Goal: Task Accomplishment & Management: Use online tool/utility

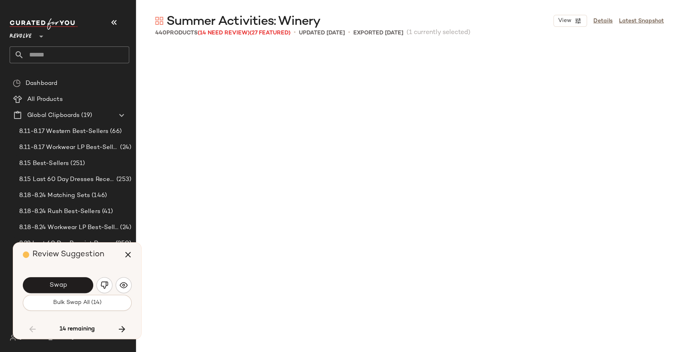
scroll to position [6794, 0]
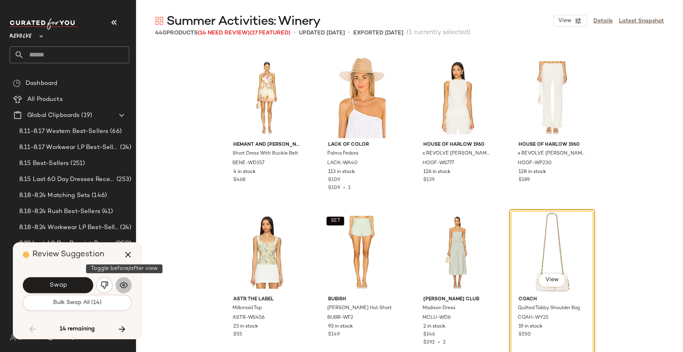
click at [128, 282] on button "button" at bounding box center [124, 285] width 16 height 16
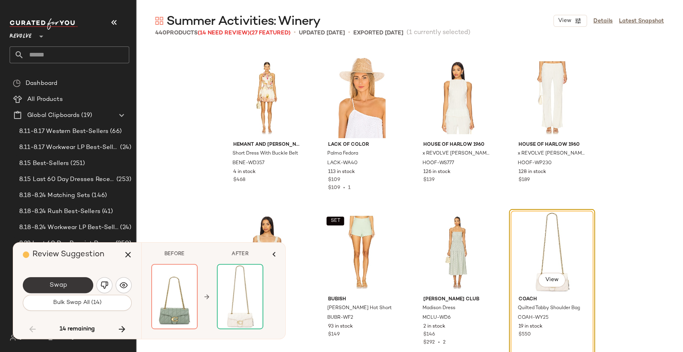
click at [70, 283] on button "Swap" at bounding box center [58, 285] width 70 height 16
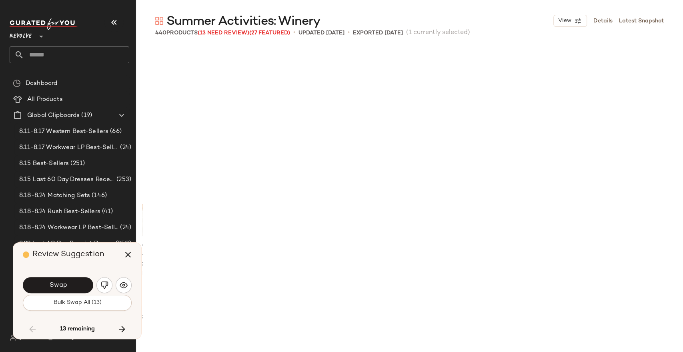
scroll to position [7257, 0]
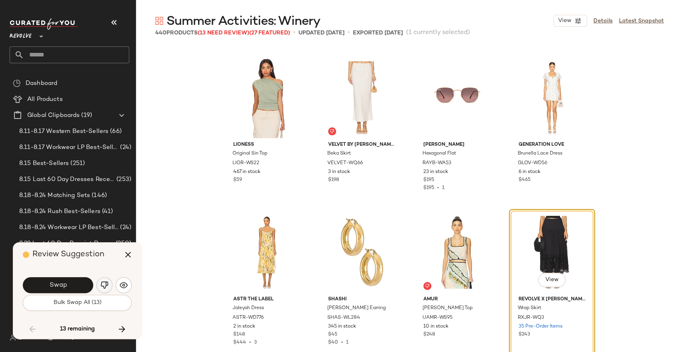
click at [106, 289] on button "button" at bounding box center [104, 285] width 16 height 16
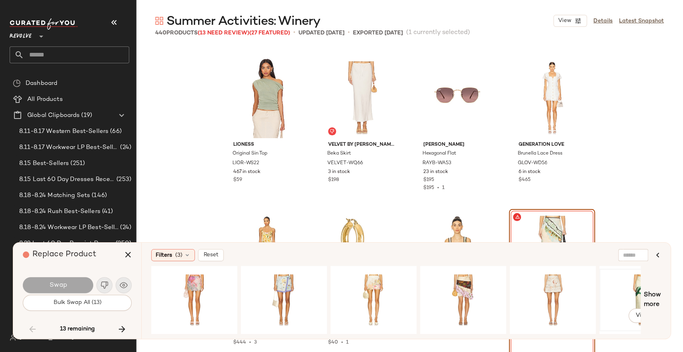
click at [622, 303] on div "View" at bounding box center [642, 299] width 80 height 57
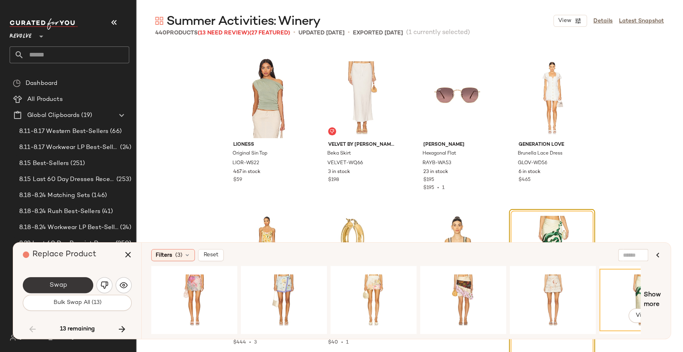
click at [48, 286] on button "Swap" at bounding box center [58, 285] width 70 height 16
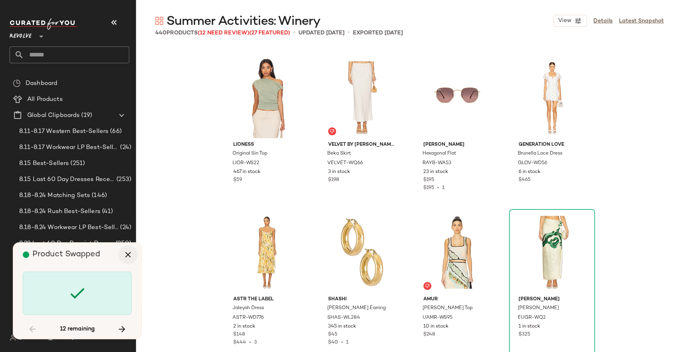
click at [129, 252] on icon "button" at bounding box center [128, 255] width 10 height 10
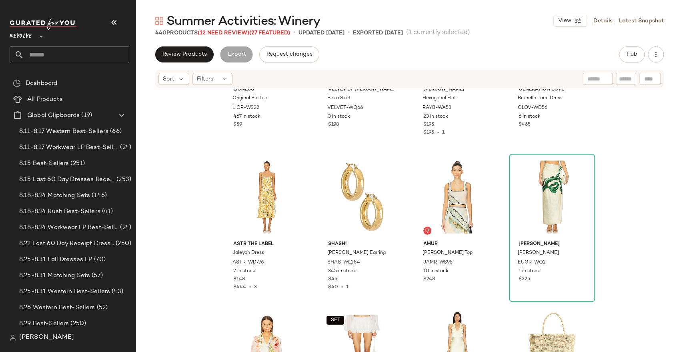
scroll to position [7355, 0]
click at [583, 167] on div at bounding box center [581, 166] width 15 height 15
click at [636, 53] on span "Hub" at bounding box center [631, 54] width 11 height 6
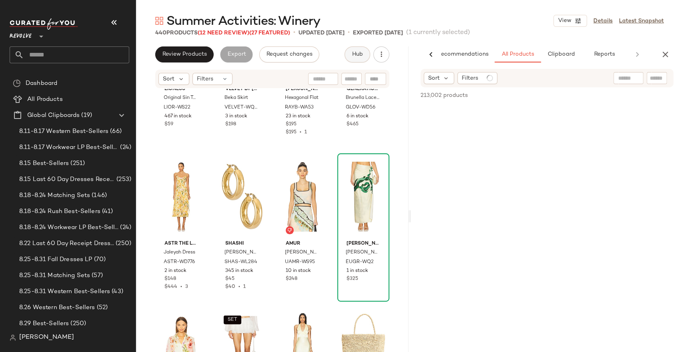
scroll to position [0, 18]
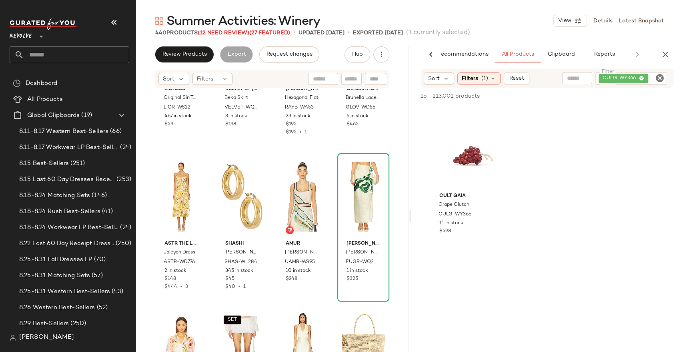
click at [659, 76] on icon "Clear Filter" at bounding box center [660, 78] width 10 height 10
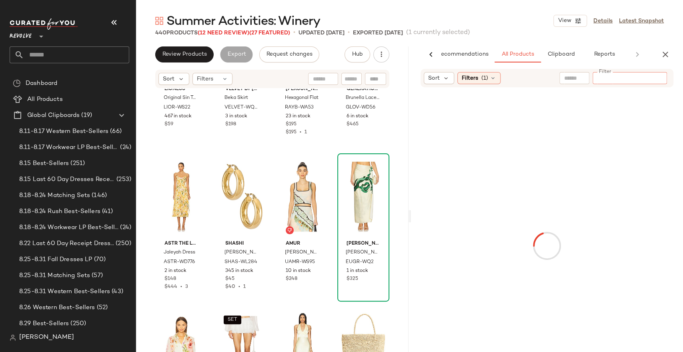
paste input "********"
type input "********"
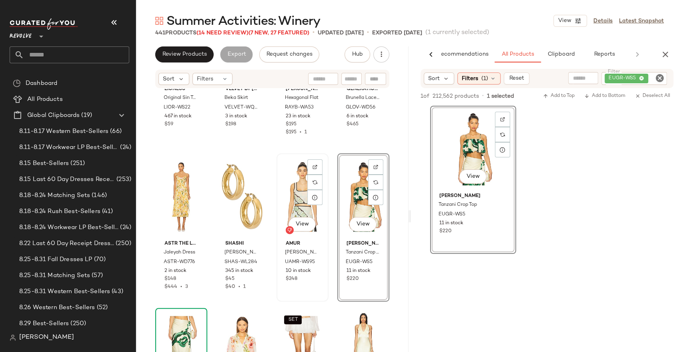
click at [295, 196] on div "View" at bounding box center [302, 196] width 46 height 81
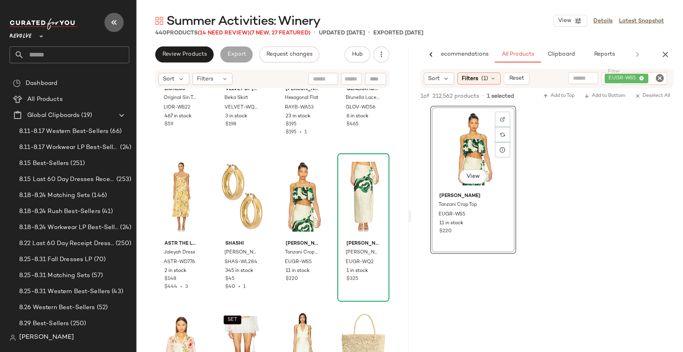
click at [113, 28] on button "button" at bounding box center [113, 22] width 19 height 19
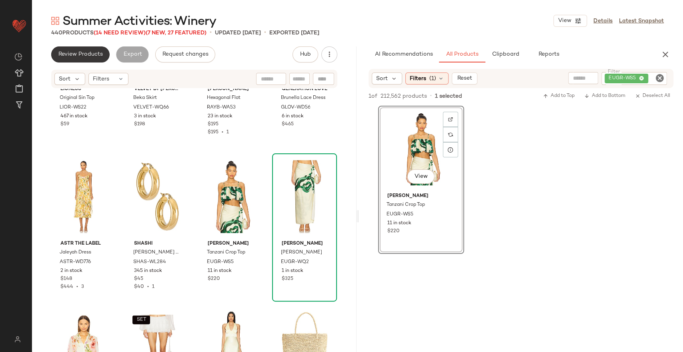
click at [88, 55] on span "Review Products" at bounding box center [80, 54] width 45 height 6
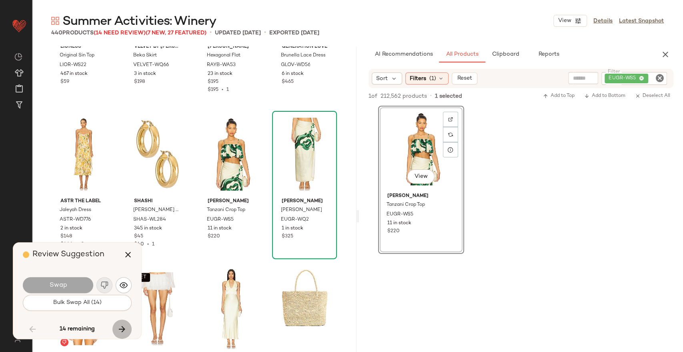
click at [120, 326] on icon "button" at bounding box center [122, 329] width 10 height 10
click at [129, 257] on icon "button" at bounding box center [128, 255] width 10 height 10
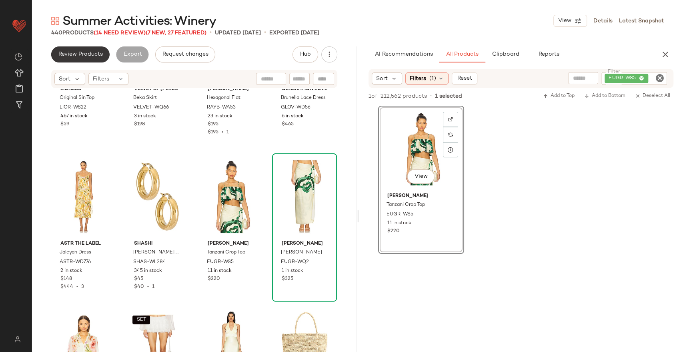
click at [91, 60] on button "Review Products" at bounding box center [80, 54] width 58 height 16
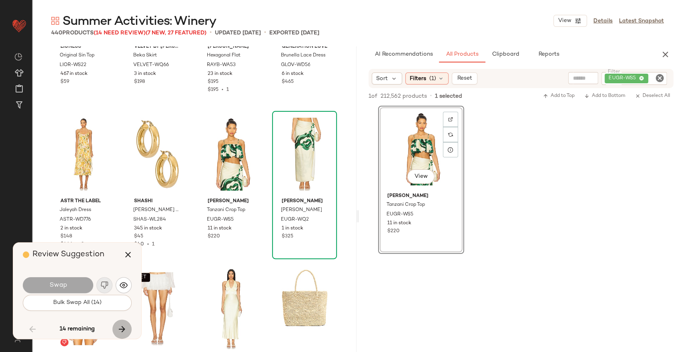
click at [122, 327] on icon "button" at bounding box center [122, 329] width 10 height 10
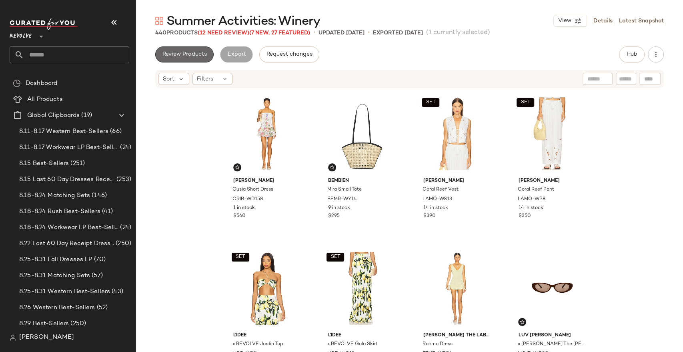
click at [173, 50] on button "Review Products" at bounding box center [184, 54] width 58 height 16
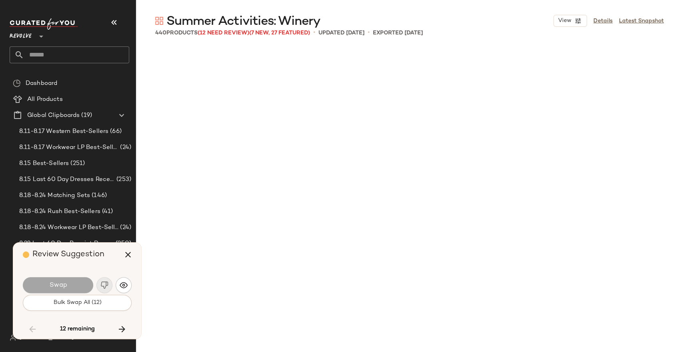
scroll to position [8029, 0]
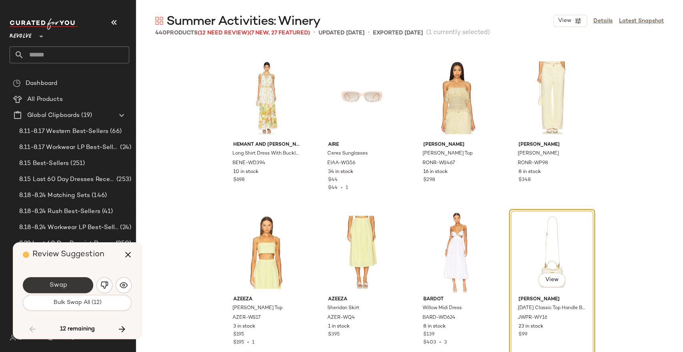
click at [63, 284] on span "Swap" at bounding box center [58, 285] width 18 height 8
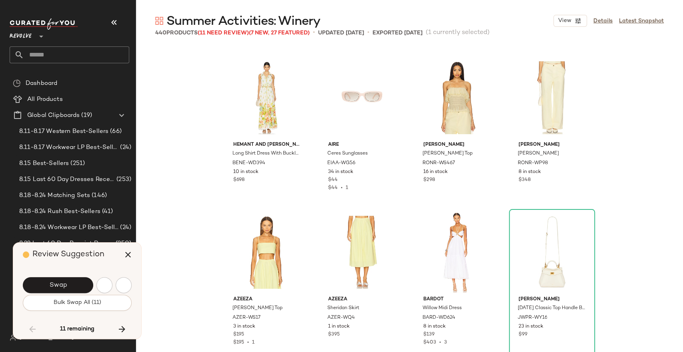
scroll to position [8338, 0]
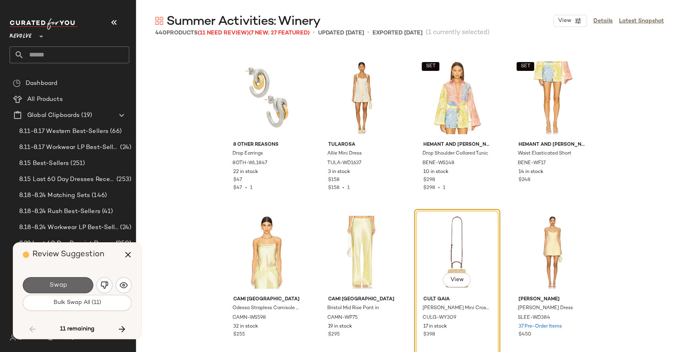
click at [72, 280] on button "Swap" at bounding box center [58, 285] width 70 height 16
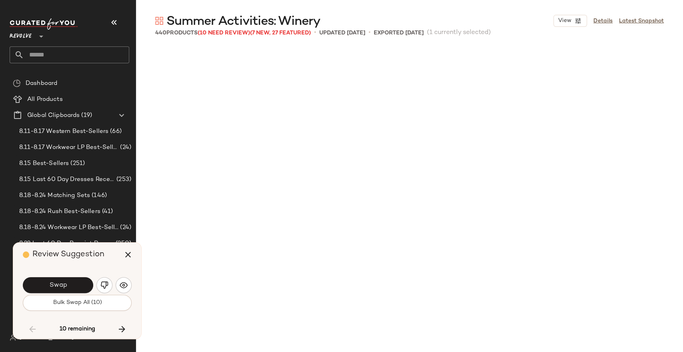
scroll to position [8647, 0]
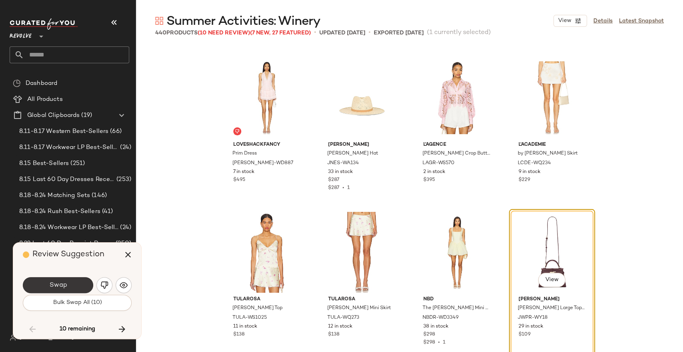
click at [62, 282] on span "Swap" at bounding box center [58, 285] width 18 height 8
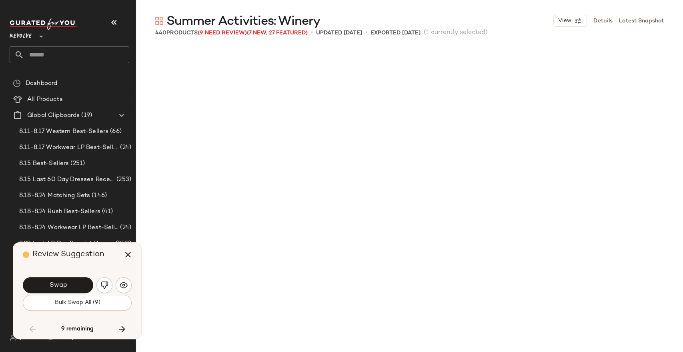
scroll to position [9110, 0]
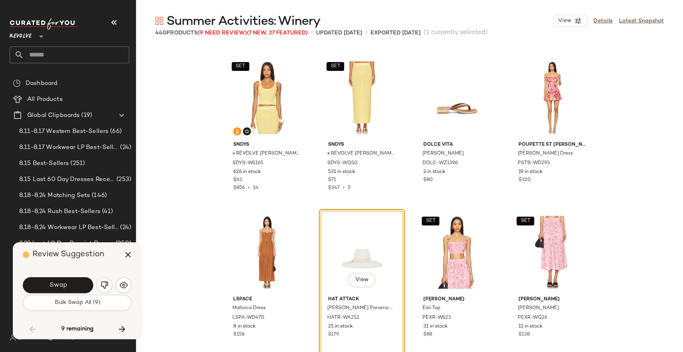
click at [62, 282] on span "Swap" at bounding box center [58, 285] width 18 height 8
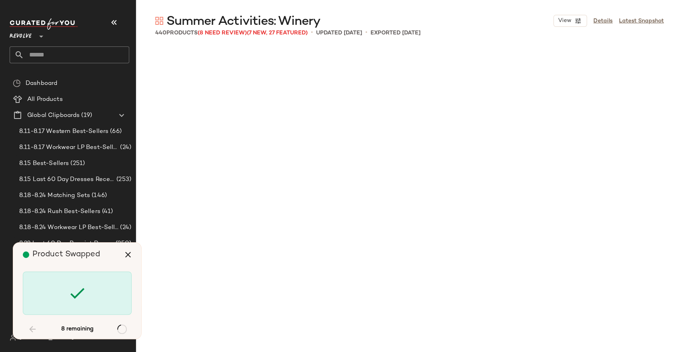
scroll to position [10809, 0]
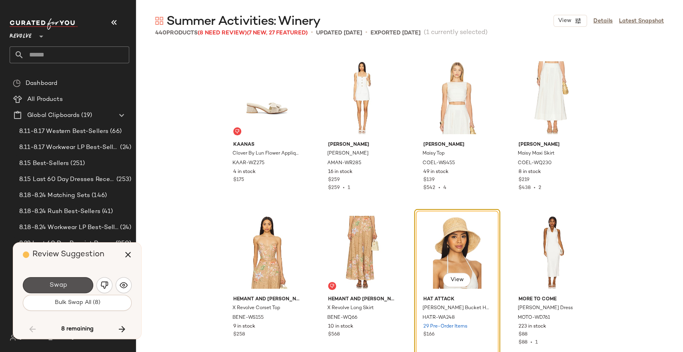
click at [62, 282] on span "Swap" at bounding box center [58, 285] width 18 height 8
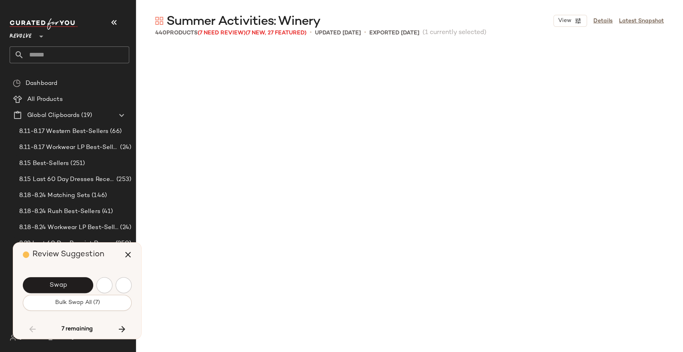
scroll to position [11118, 0]
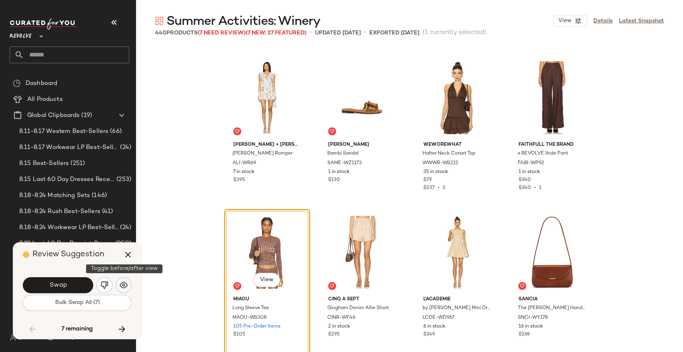
click at [121, 280] on button "button" at bounding box center [124, 285] width 16 height 16
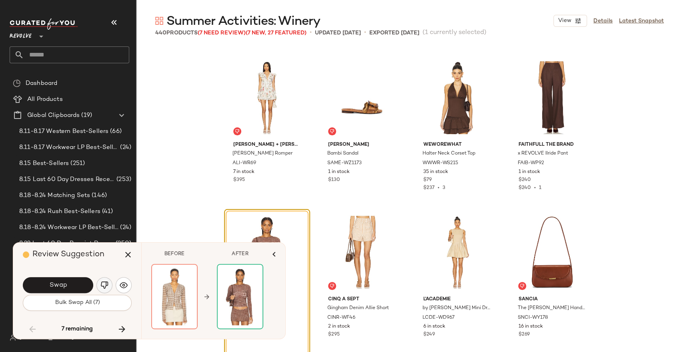
click at [102, 290] on button "button" at bounding box center [104, 285] width 16 height 16
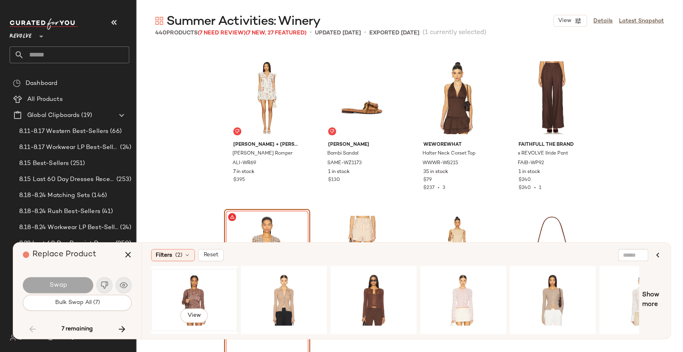
click at [207, 290] on div "View" at bounding box center [194, 299] width 80 height 57
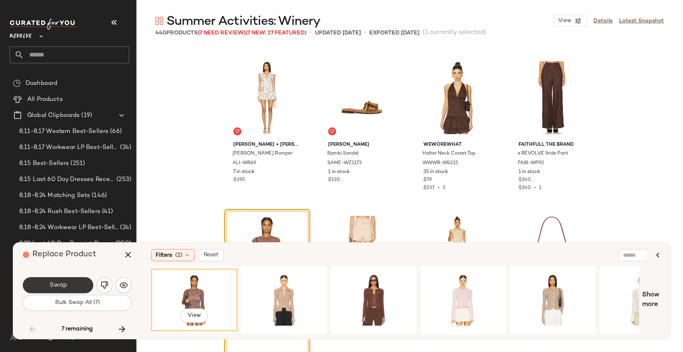
click at [70, 284] on button "Swap" at bounding box center [58, 285] width 70 height 16
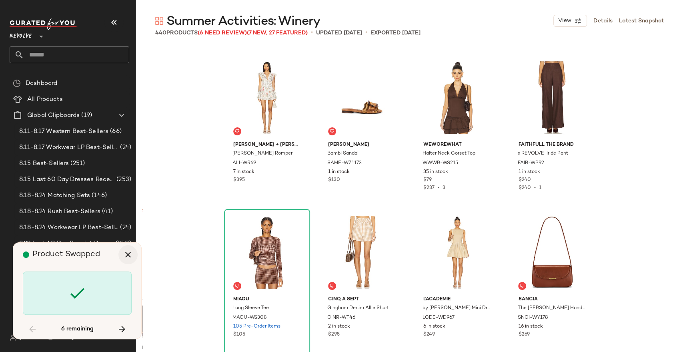
click at [131, 256] on icon "button" at bounding box center [128, 255] width 10 height 10
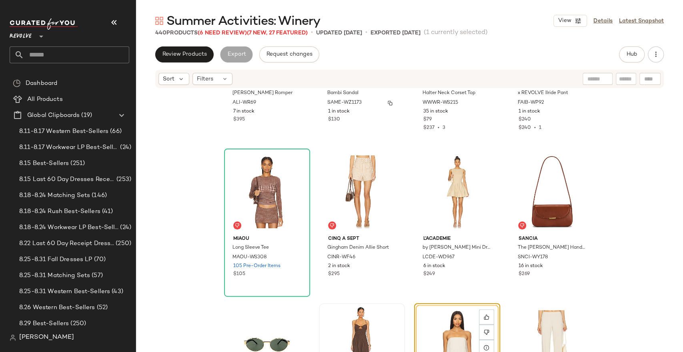
scroll to position [11221, 0]
click at [294, 160] on img at bounding box center [296, 161] width 5 height 5
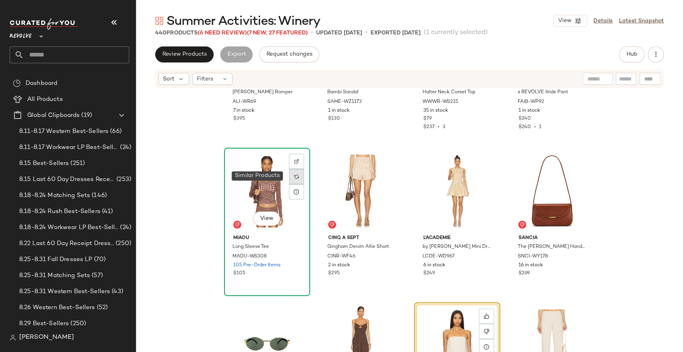
click at [300, 173] on div at bounding box center [296, 176] width 15 height 15
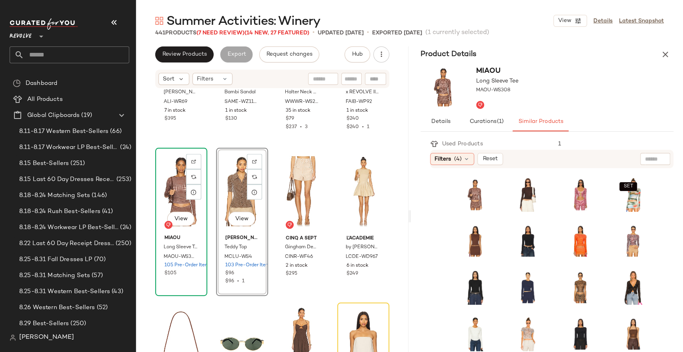
click at [176, 163] on div "View" at bounding box center [181, 190] width 46 height 81
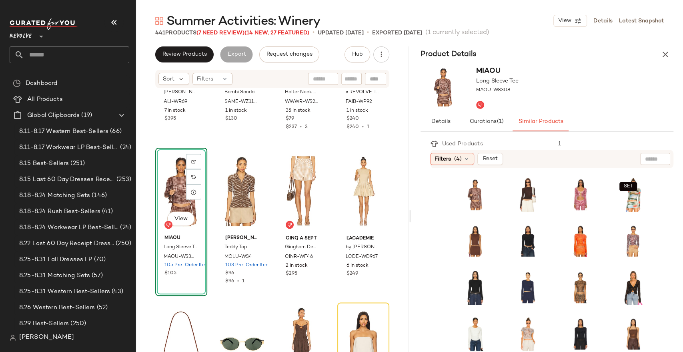
click at [175, 188] on div "View" at bounding box center [181, 190] width 46 height 81
click at [114, 22] on icon "button" at bounding box center [114, 23] width 10 height 10
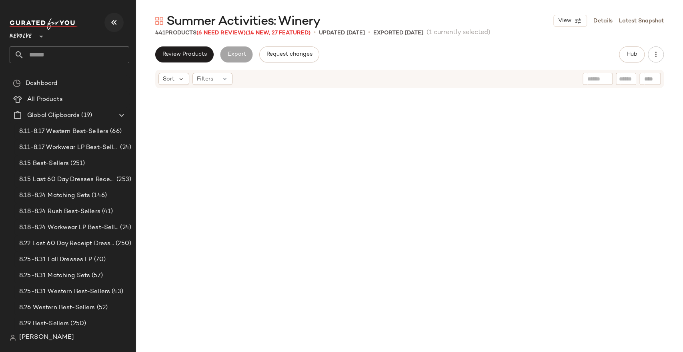
scroll to position [11272, 0]
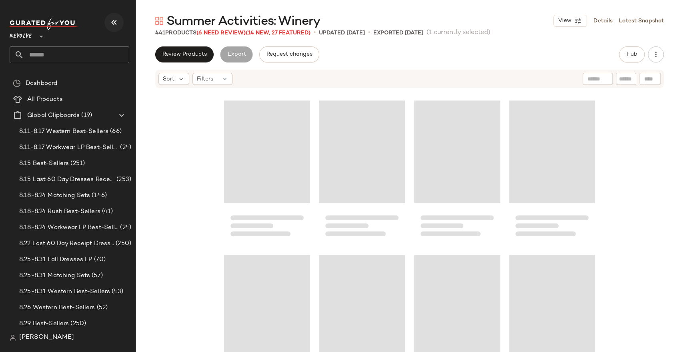
click at [112, 22] on icon "button" at bounding box center [114, 23] width 10 height 10
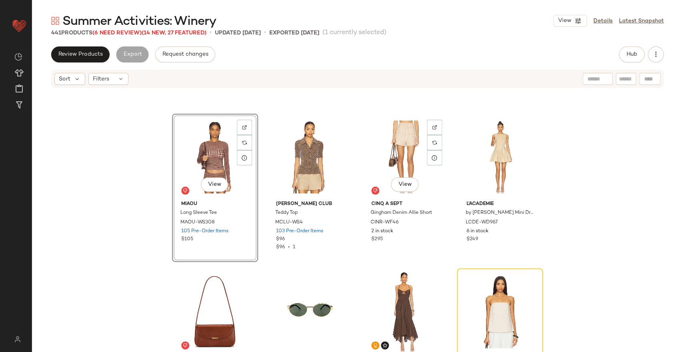
scroll to position [11240, 0]
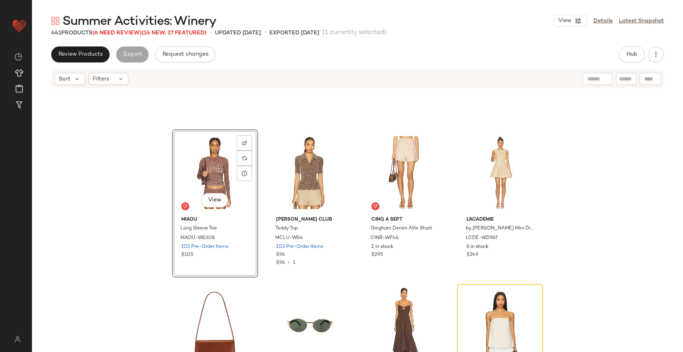
click at [212, 161] on div "View" at bounding box center [215, 172] width 80 height 81
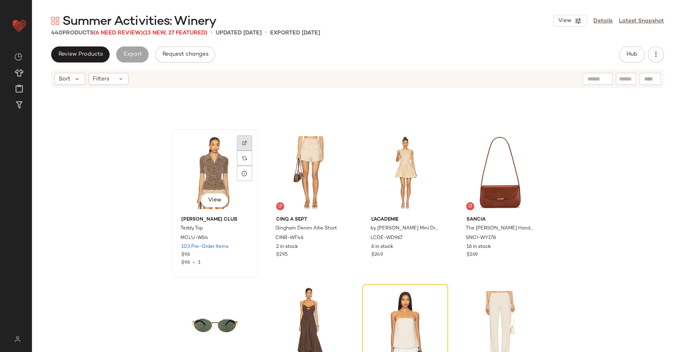
click at [238, 145] on div at bounding box center [244, 142] width 15 height 15
click at [241, 239] on img "button" at bounding box center [243, 238] width 5 height 5
click at [628, 47] on button "Hub" at bounding box center [632, 54] width 26 height 16
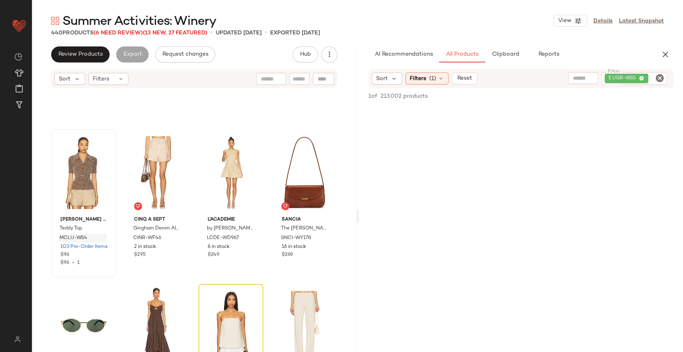
click at [663, 79] on icon "Clear Filter" at bounding box center [660, 78] width 10 height 10
type input "********"
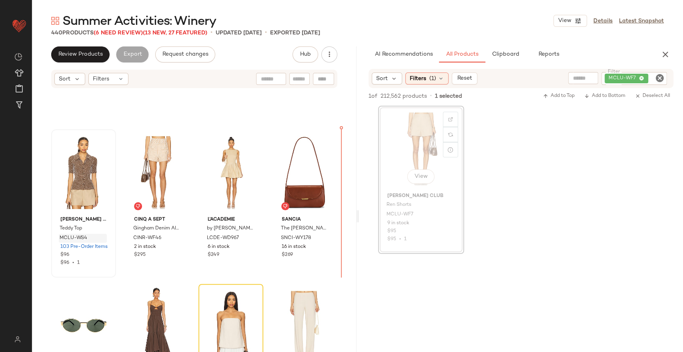
scroll to position [11238, 0]
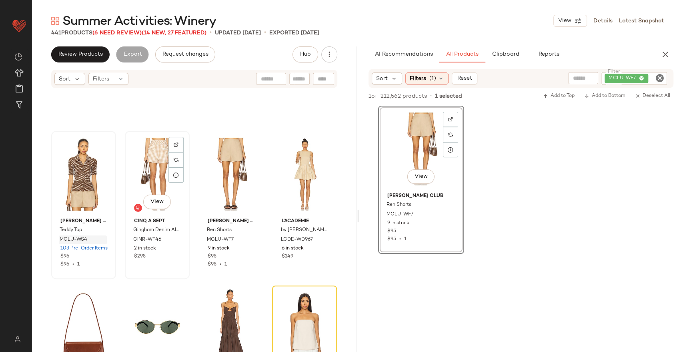
click at [147, 156] on div "View" at bounding box center [157, 174] width 59 height 81
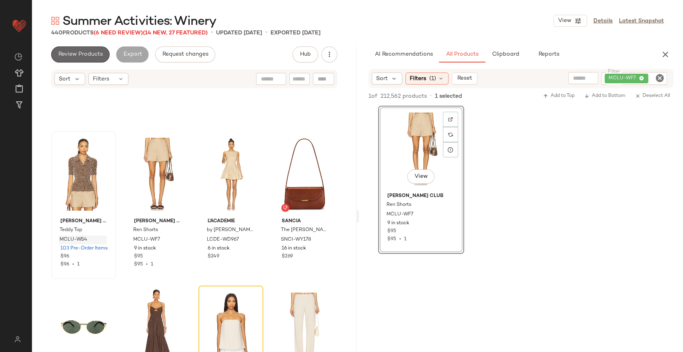
click at [77, 54] on span "Review Products" at bounding box center [80, 54] width 45 height 6
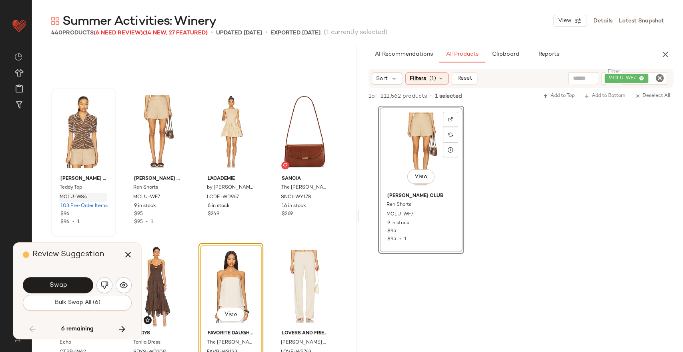
scroll to position [11272, 0]
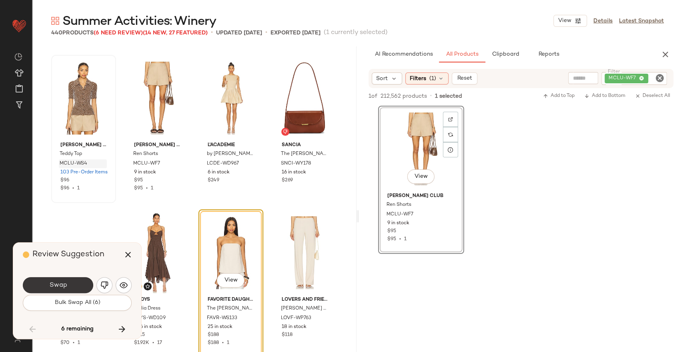
click at [67, 278] on button "Swap" at bounding box center [58, 285] width 70 height 16
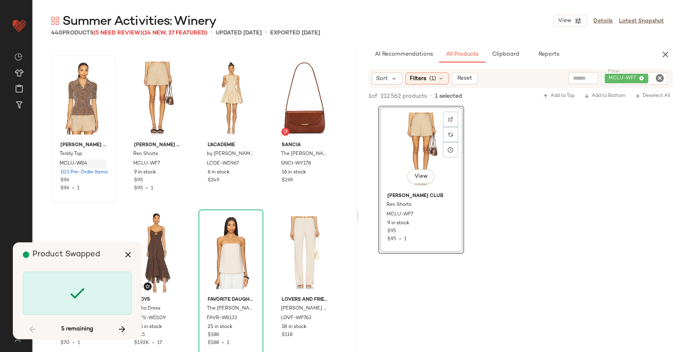
scroll to position [13742, 0]
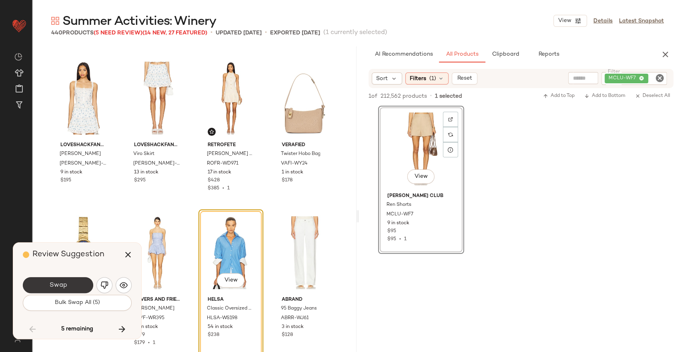
click at [61, 285] on span "Swap" at bounding box center [58, 285] width 18 height 8
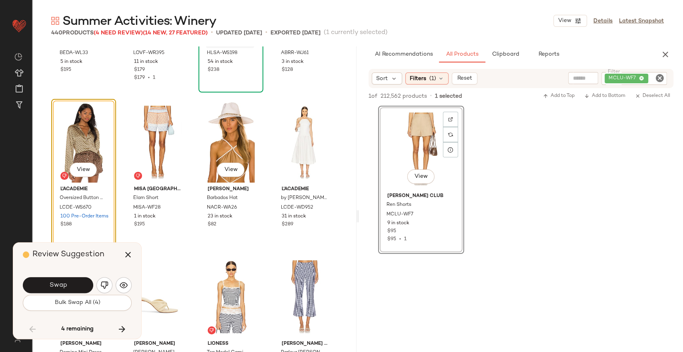
scroll to position [14007, 0]
click at [118, 282] on button "button" at bounding box center [124, 285] width 16 height 16
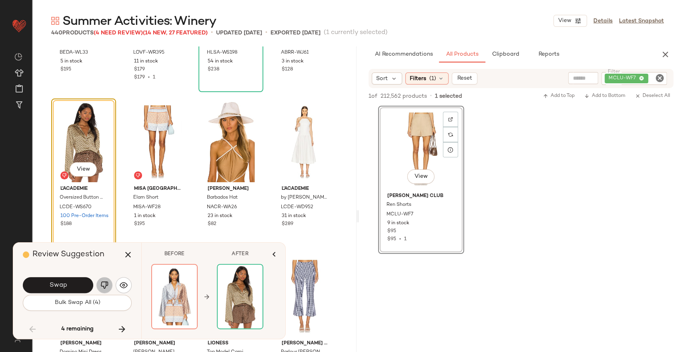
click at [103, 286] on img "button" at bounding box center [104, 285] width 8 height 8
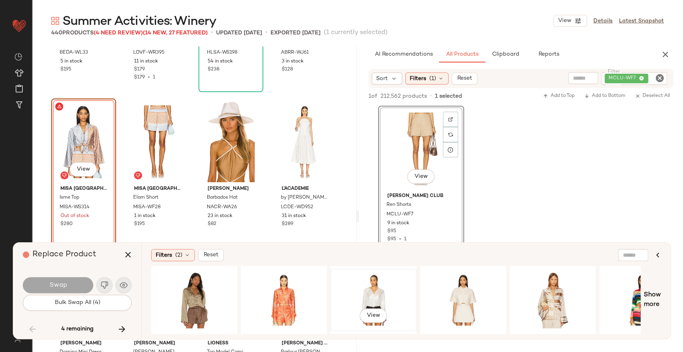
click at [371, 300] on div "View" at bounding box center [373, 299] width 80 height 57
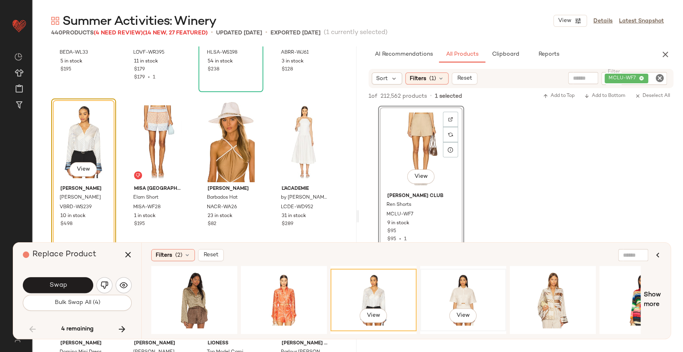
click at [451, 294] on div "View" at bounding box center [463, 299] width 80 height 57
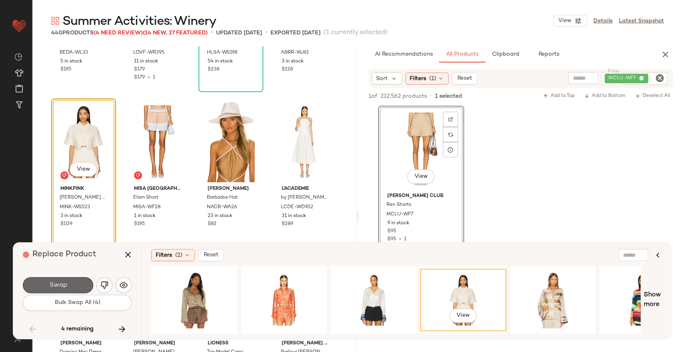
click at [62, 286] on span "Swap" at bounding box center [58, 285] width 18 height 8
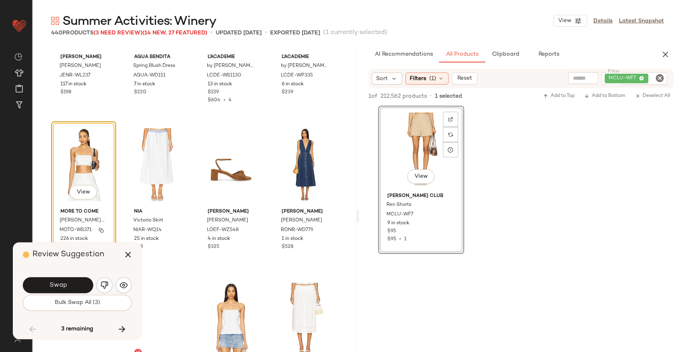
scroll to position [14603, 0]
click at [66, 283] on span "Swap" at bounding box center [58, 285] width 18 height 8
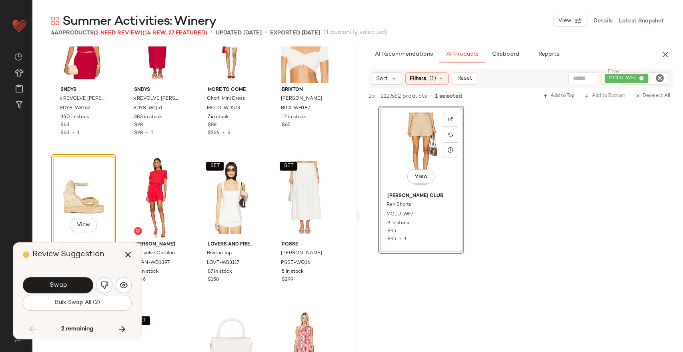
scroll to position [15652, 0]
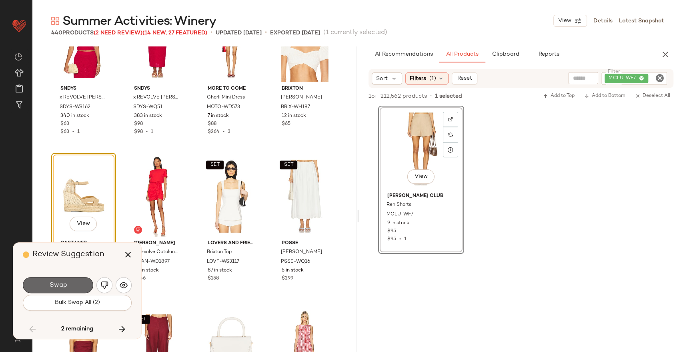
click at [42, 290] on button "Swap" at bounding box center [58, 285] width 70 height 16
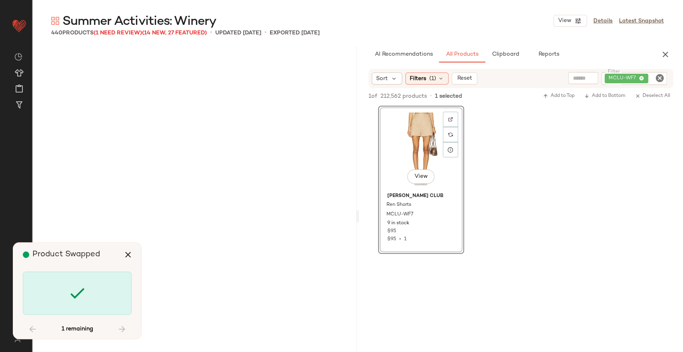
scroll to position [16213, 0]
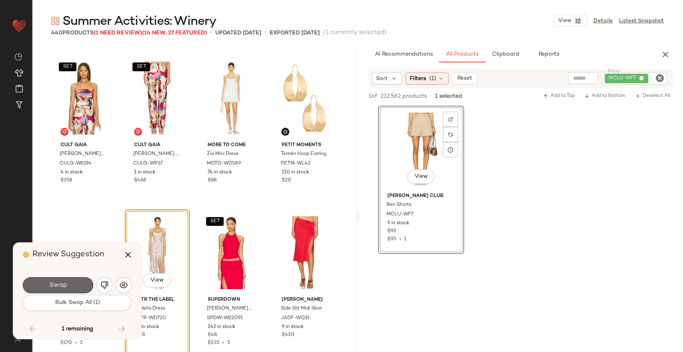
click at [56, 286] on span "Swap" at bounding box center [58, 285] width 18 height 8
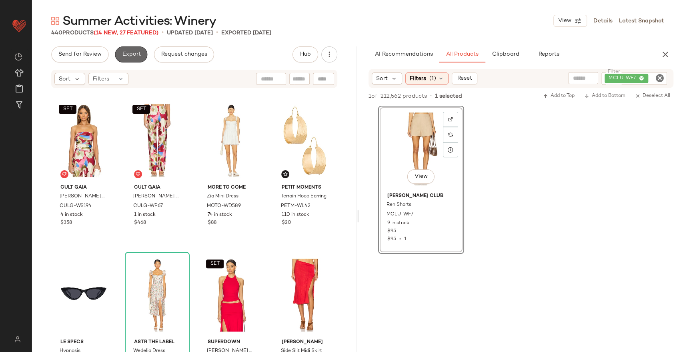
click at [122, 53] on span "Export" at bounding box center [131, 54] width 19 height 6
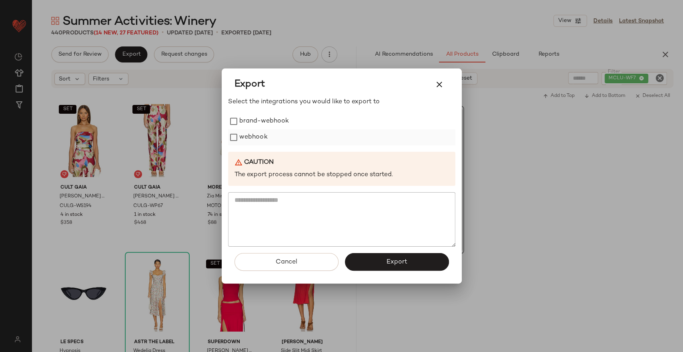
click at [249, 136] on label "webhook" at bounding box center [253, 137] width 28 height 16
click at [357, 266] on button "Export" at bounding box center [397, 262] width 104 height 18
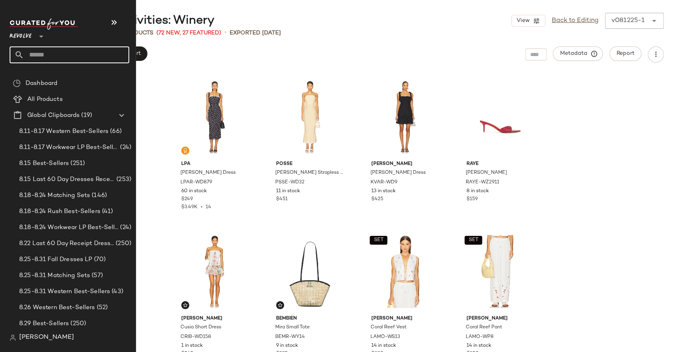
click at [42, 55] on input "text" at bounding box center [76, 54] width 105 height 17
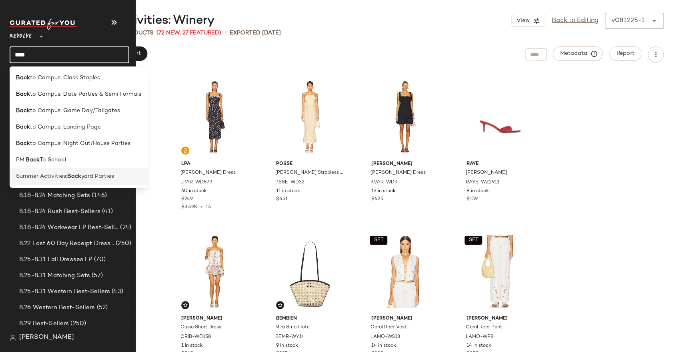
type input "****"
click at [73, 174] on b "Back" at bounding box center [74, 176] width 14 height 8
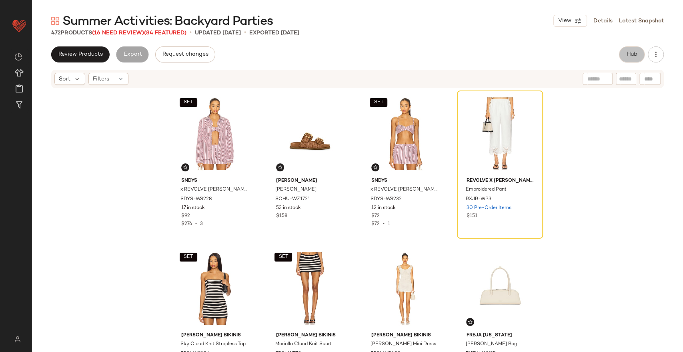
click at [633, 47] on button "Hub" at bounding box center [632, 54] width 26 height 16
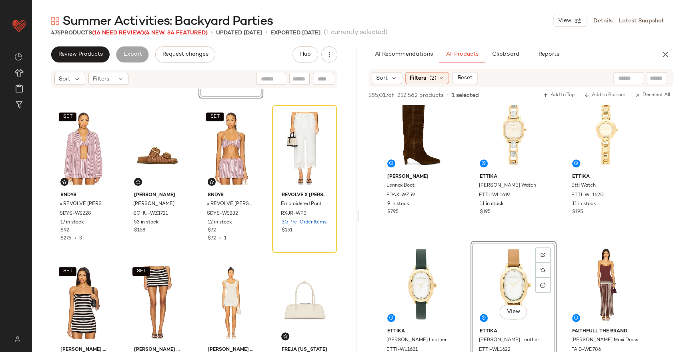
scroll to position [151, 0]
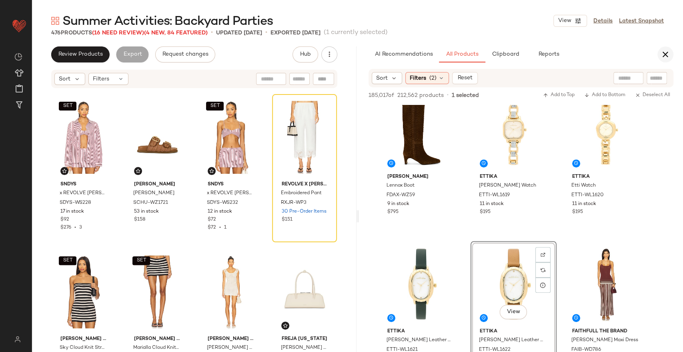
click at [661, 55] on icon "button" at bounding box center [665, 55] width 10 height 10
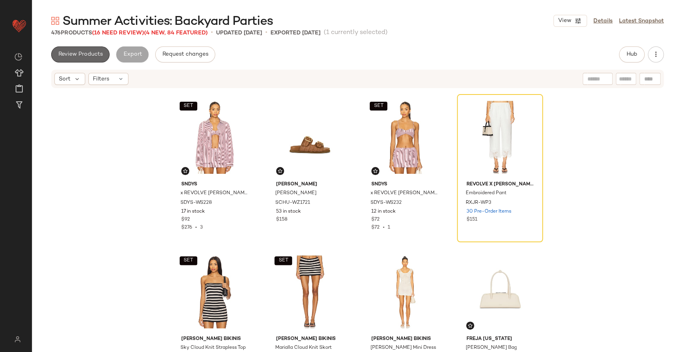
click at [86, 46] on button "Review Products" at bounding box center [80, 54] width 58 height 16
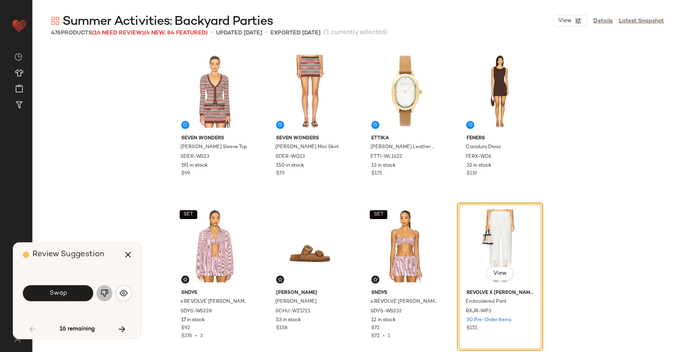
click at [102, 294] on img "button" at bounding box center [104, 293] width 8 height 8
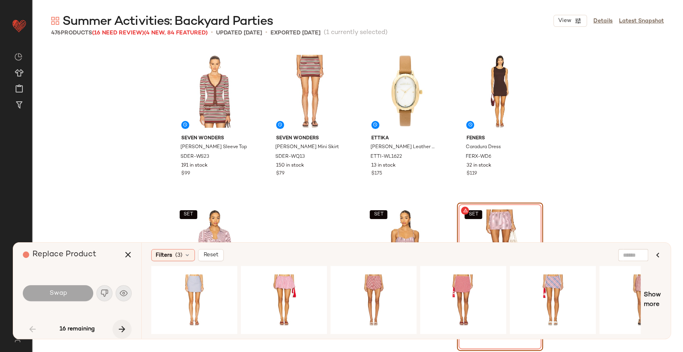
click at [120, 324] on icon "button" at bounding box center [122, 329] width 10 height 10
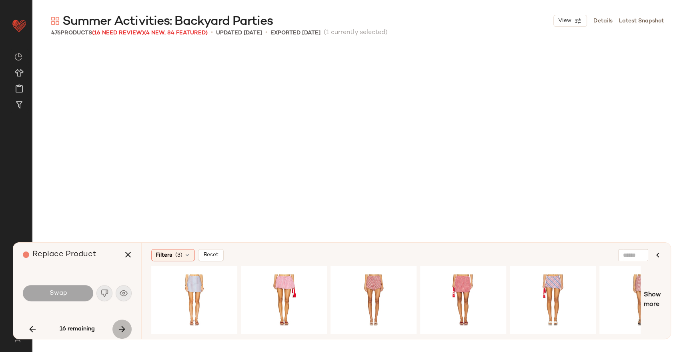
scroll to position [926, 0]
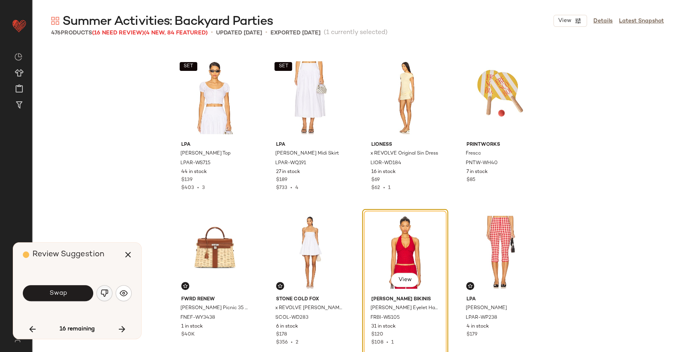
click at [102, 297] on button "button" at bounding box center [104, 293] width 16 height 16
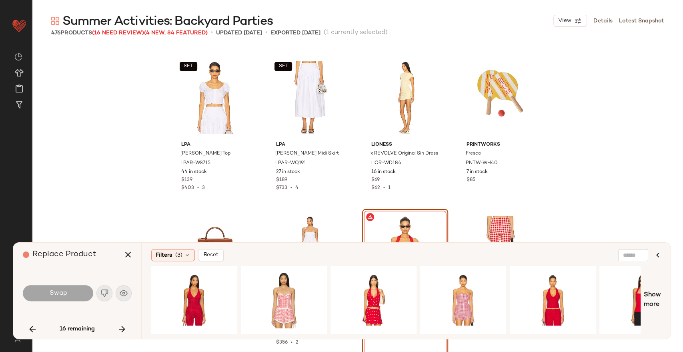
click at [106, 296] on div "Swap" at bounding box center [77, 292] width 109 height 19
click at [124, 327] on icon "button" at bounding box center [122, 329] width 10 height 10
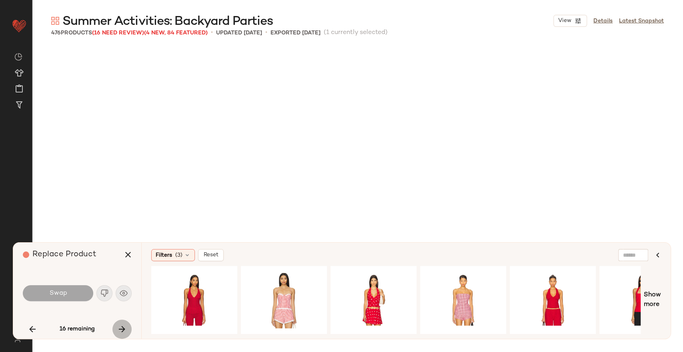
scroll to position [1853, 0]
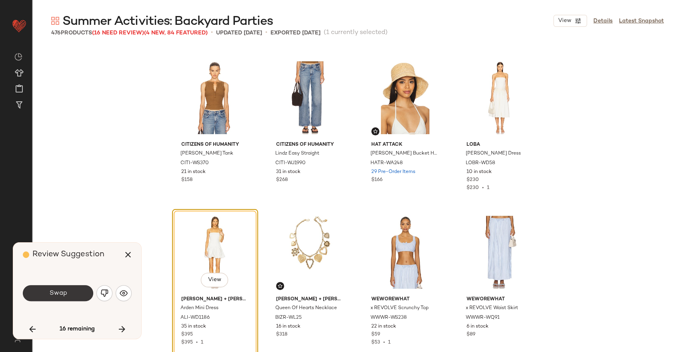
click at [62, 290] on span "Swap" at bounding box center [58, 293] width 18 height 8
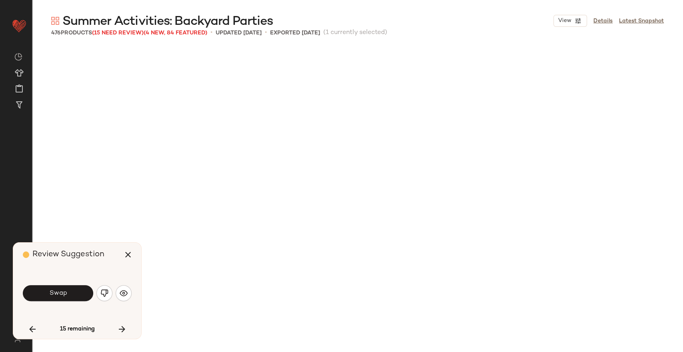
scroll to position [2162, 0]
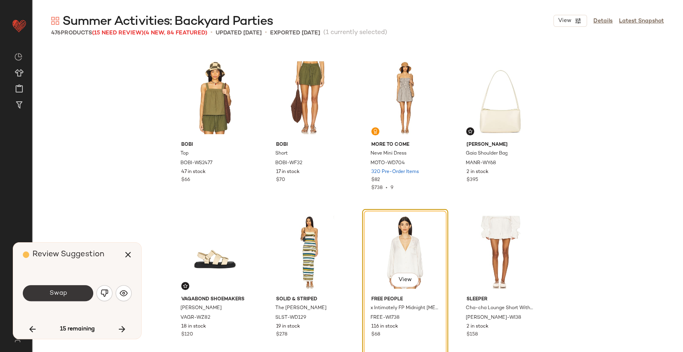
click at [63, 291] on span "Swap" at bounding box center [58, 293] width 18 height 8
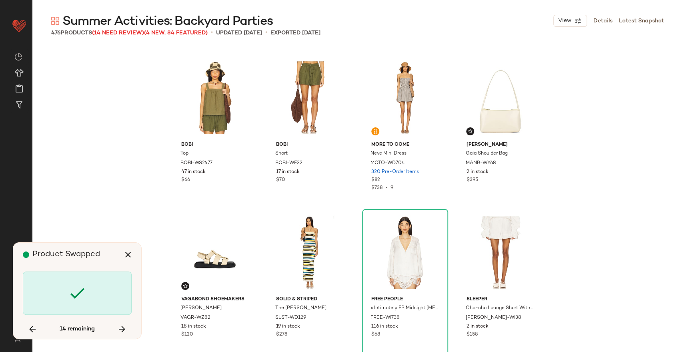
scroll to position [2934, 0]
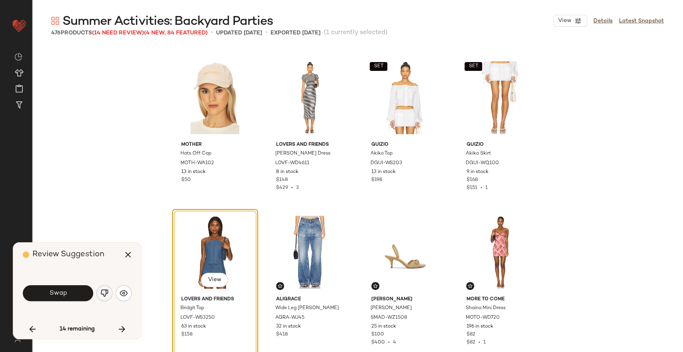
click at [101, 293] on img "button" at bounding box center [104, 293] width 8 height 8
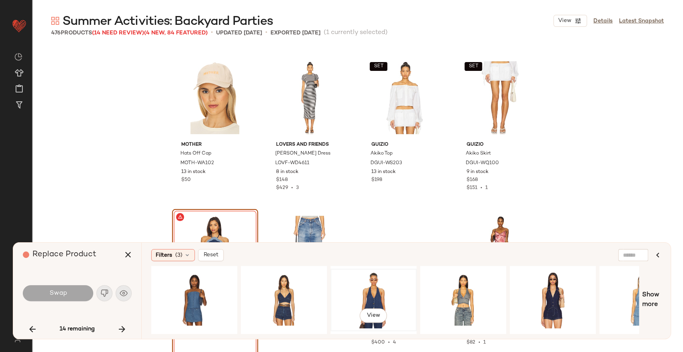
click at [366, 298] on div "View" at bounding box center [373, 299] width 80 height 57
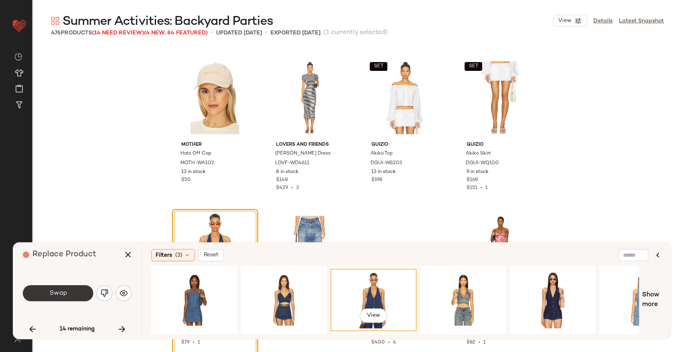
click at [80, 294] on button "Swap" at bounding box center [58, 293] width 70 height 16
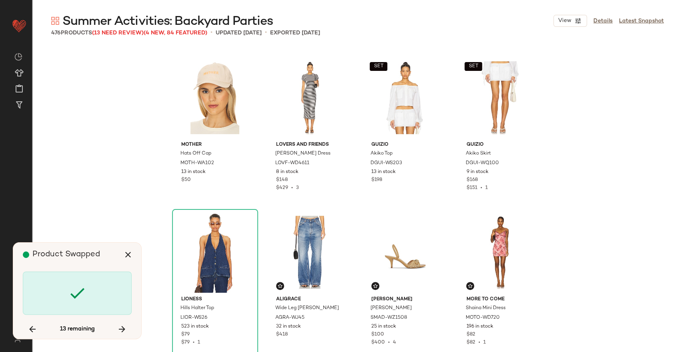
scroll to position [7566, 0]
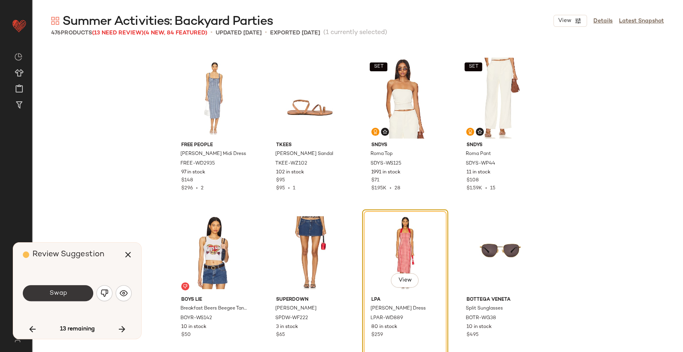
click at [62, 290] on span "Swap" at bounding box center [58, 293] width 18 height 8
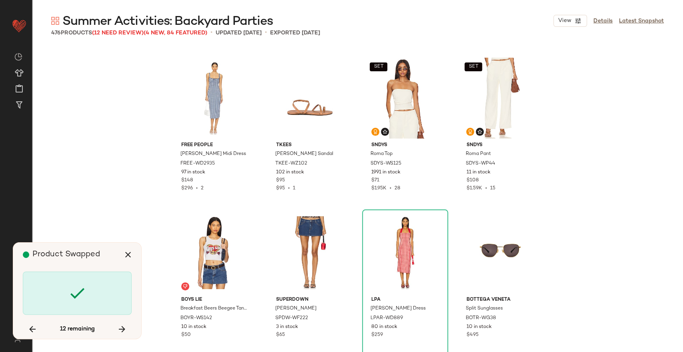
scroll to position [8956, 0]
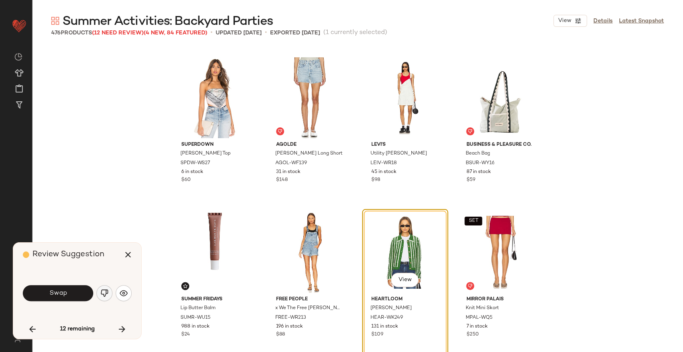
click at [102, 290] on img "button" at bounding box center [104, 293] width 8 height 8
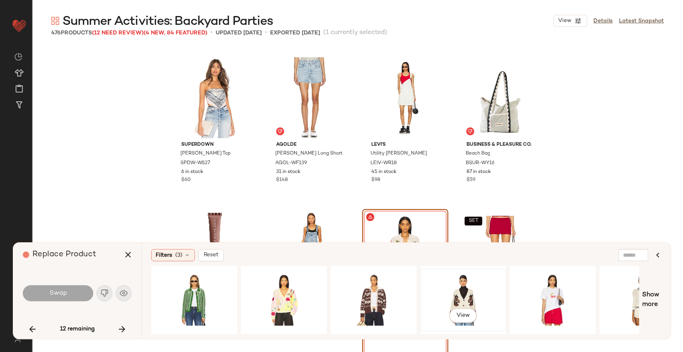
click at [476, 296] on div "View" at bounding box center [463, 299] width 80 height 57
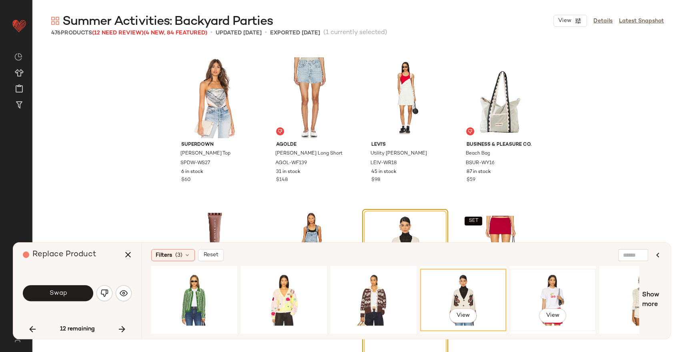
click at [531, 296] on div "View" at bounding box center [552, 299] width 80 height 57
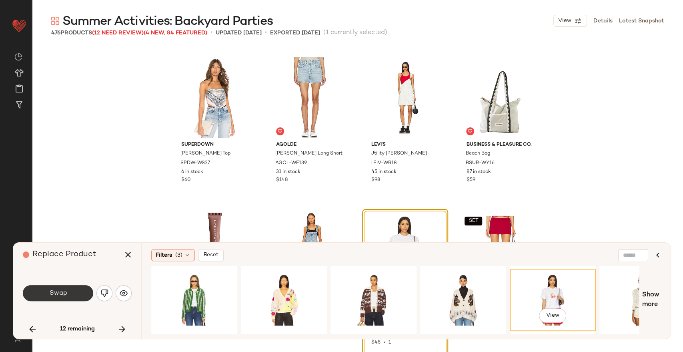
click at [69, 298] on button "Swap" at bounding box center [58, 293] width 70 height 16
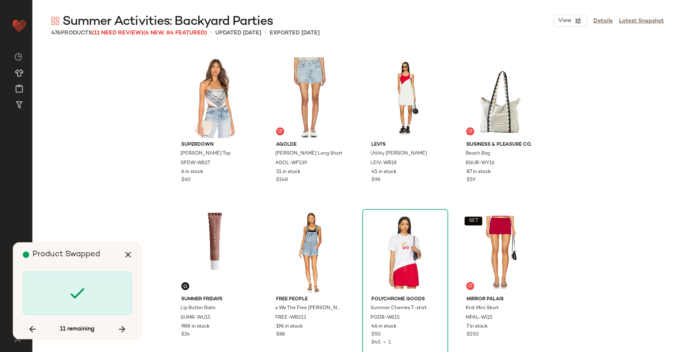
scroll to position [11118, 0]
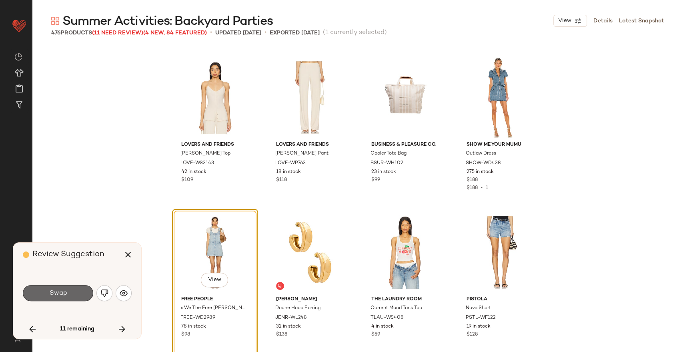
click at [73, 297] on button "Swap" at bounding box center [58, 293] width 70 height 16
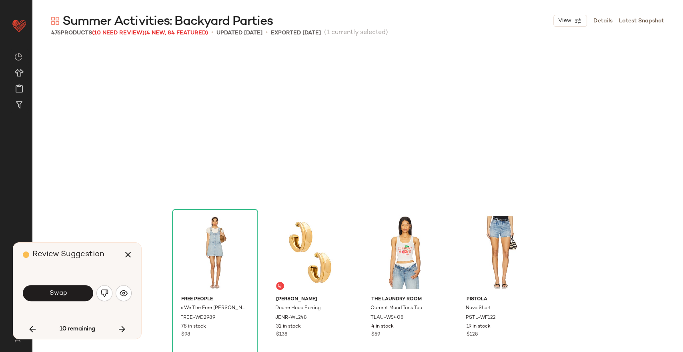
scroll to position [11272, 0]
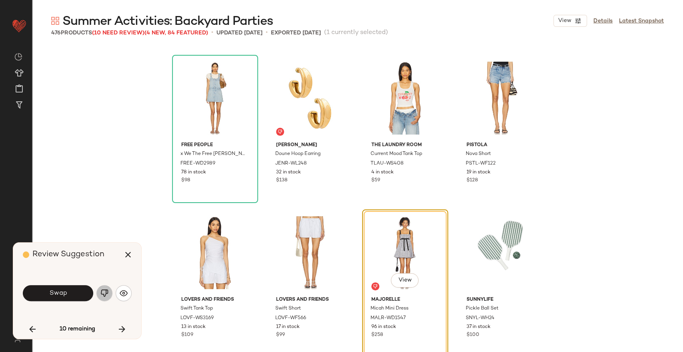
click at [100, 289] on img "button" at bounding box center [104, 293] width 8 height 8
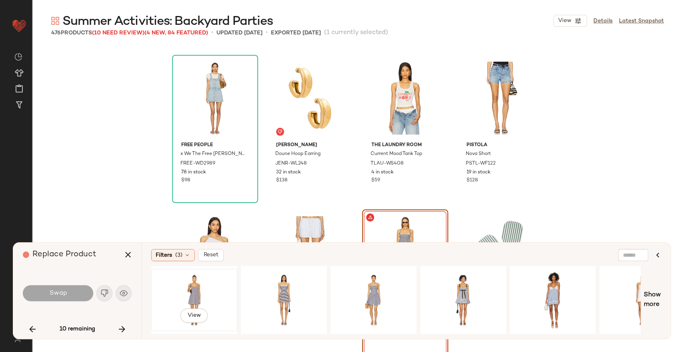
click at [200, 286] on div "View" at bounding box center [194, 299] width 80 height 57
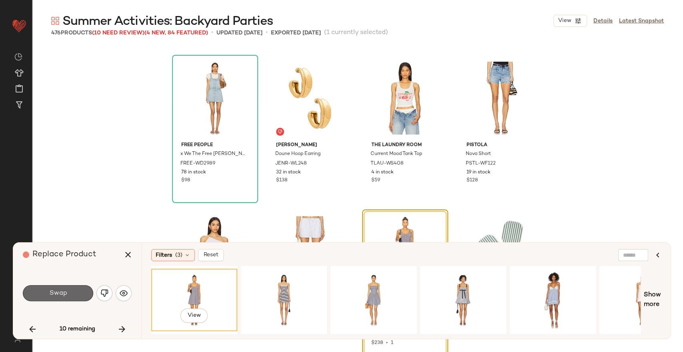
click at [57, 292] on span "Swap" at bounding box center [58, 293] width 18 height 8
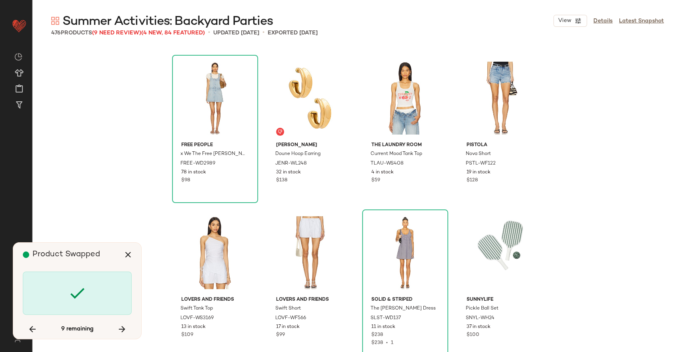
scroll to position [12044, 0]
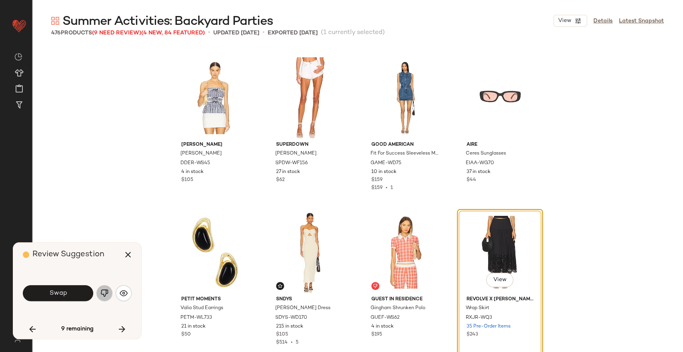
click at [106, 289] on img "button" at bounding box center [104, 293] width 8 height 8
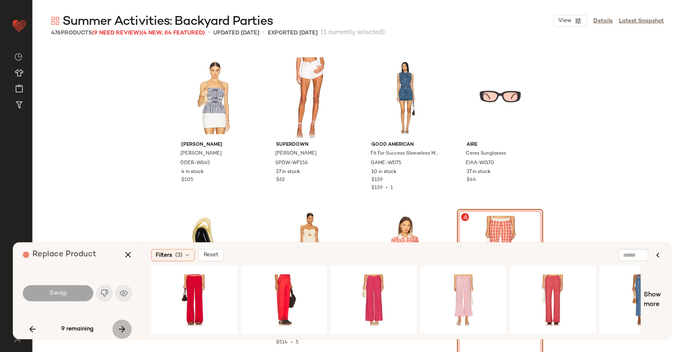
click at [120, 325] on icon "button" at bounding box center [122, 329] width 10 height 10
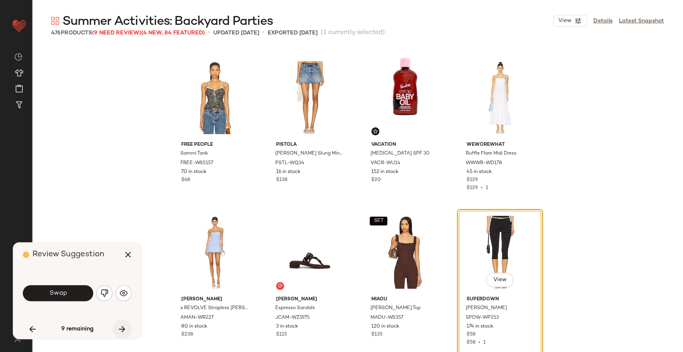
click at [126, 329] on icon "button" at bounding box center [122, 329] width 10 height 10
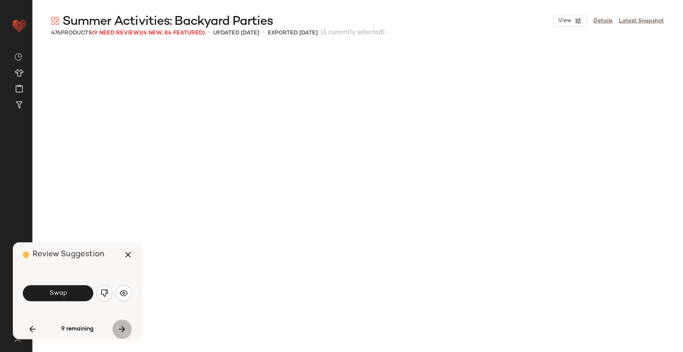
scroll to position [13742, 0]
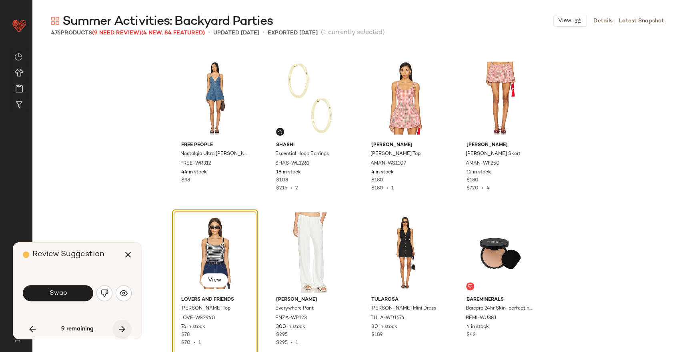
drag, startPoint x: 126, startPoint y: 329, endPoint x: 119, endPoint y: 327, distance: 6.6
click at [119, 327] on icon "button" at bounding box center [122, 329] width 10 height 10
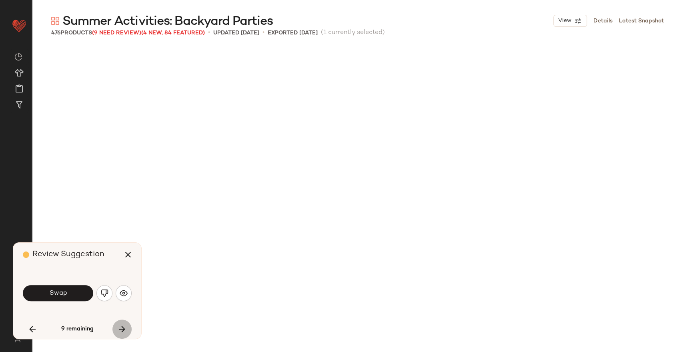
scroll to position [16059, 0]
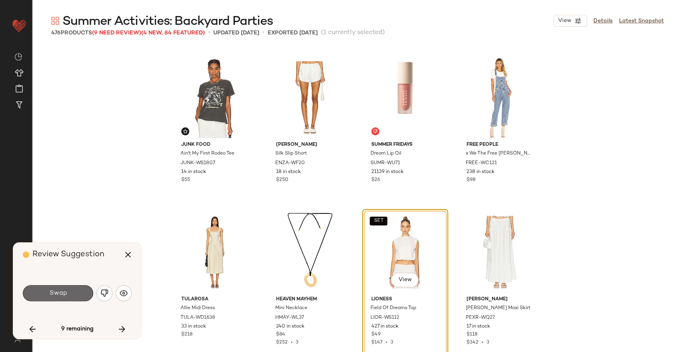
click at [74, 293] on button "Swap" at bounding box center [58, 293] width 70 height 16
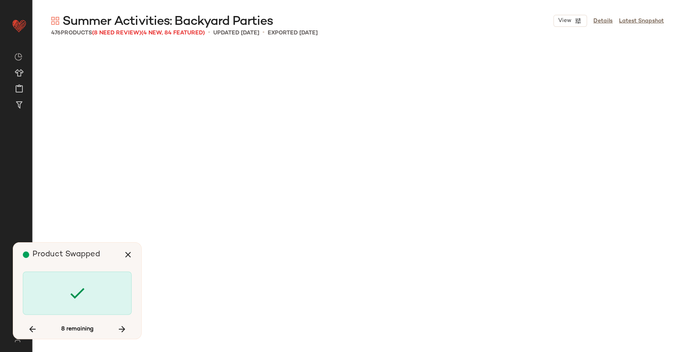
scroll to position [16676, 0]
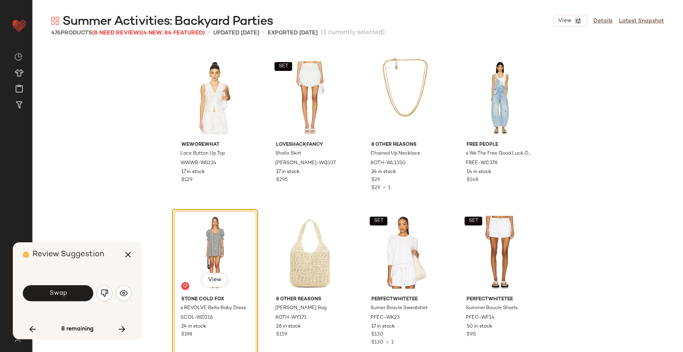
click at [74, 293] on button "Swap" at bounding box center [58, 293] width 70 height 16
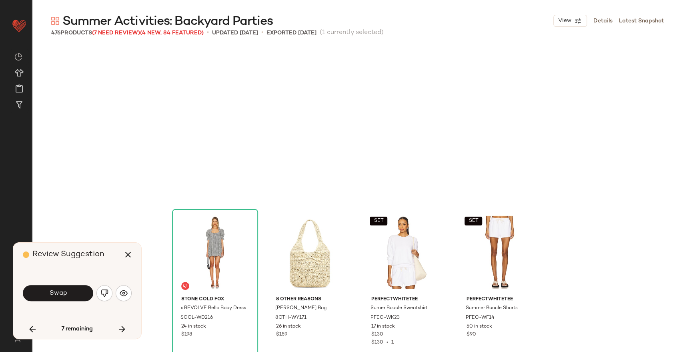
scroll to position [16830, 0]
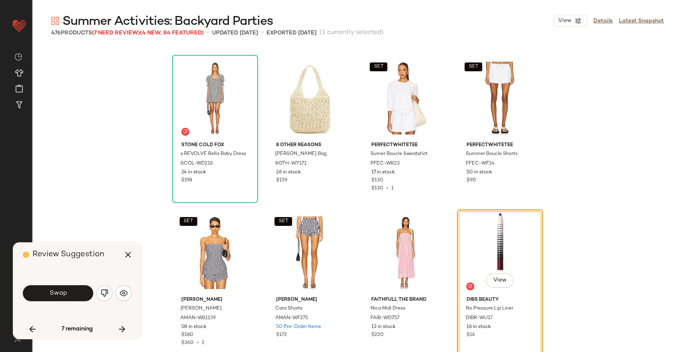
drag, startPoint x: 75, startPoint y: 293, endPoint x: 42, endPoint y: 204, distance: 94.3
click at [42, 204] on div "Stone Cold Fox x REVOLVE Bella Baby Dress SCOL-WD216 24 in stock $198 8 Other R…" at bounding box center [357, 215] width 651 height 339
click at [64, 297] on button "Swap" at bounding box center [58, 293] width 70 height 16
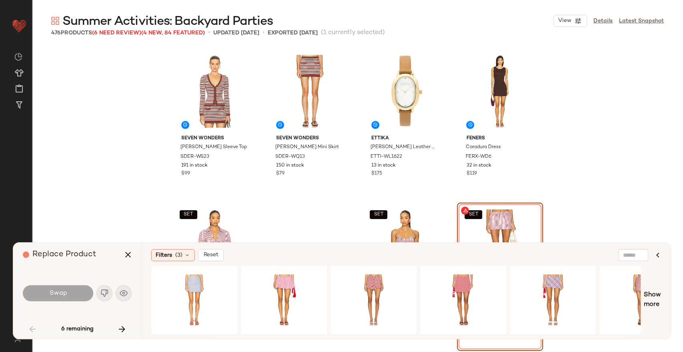
click at [64, 150] on div "SEVEN WONDERS Noemi Long Sleeve Top SDER-WS23 191 in stock $99 SEVEN WONDERS No…" at bounding box center [357, 215] width 651 height 339
click at [664, 253] on button "button" at bounding box center [657, 254] width 19 height 19
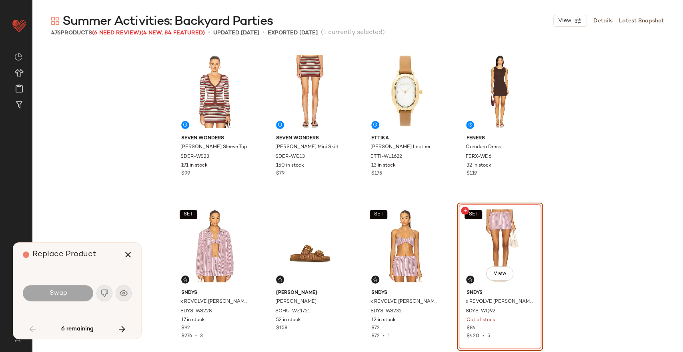
click at [116, 249] on div "Replace Product" at bounding box center [80, 254] width 115 height 24
click at [124, 252] on icon "button" at bounding box center [128, 255] width 10 height 10
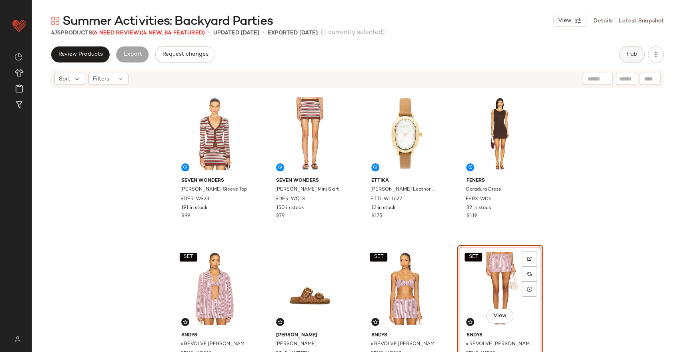
click at [627, 48] on button "Hub" at bounding box center [632, 54] width 26 height 16
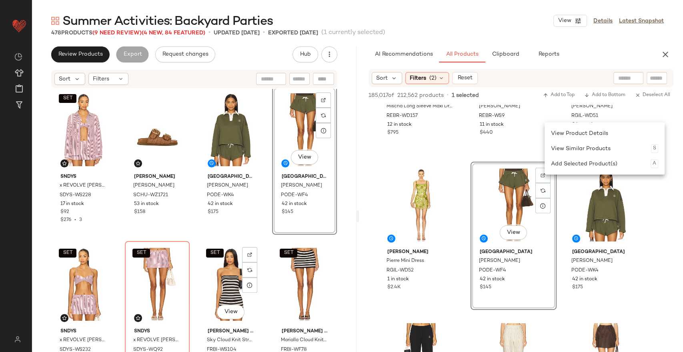
scroll to position [159, 0]
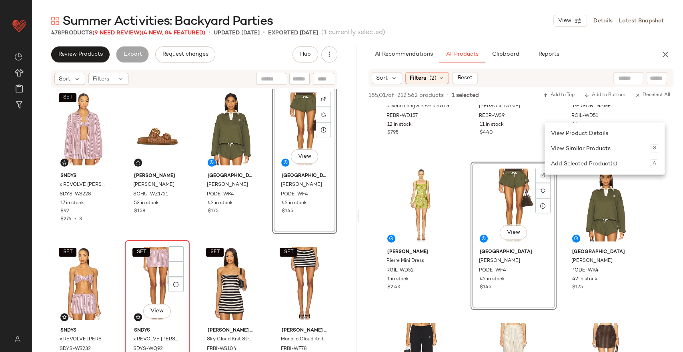
click at [143, 266] on div "SET View" at bounding box center [157, 283] width 59 height 81
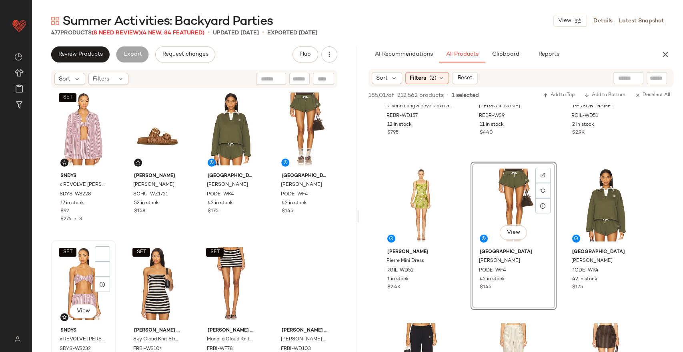
click at [82, 268] on div "SET View" at bounding box center [83, 283] width 59 height 81
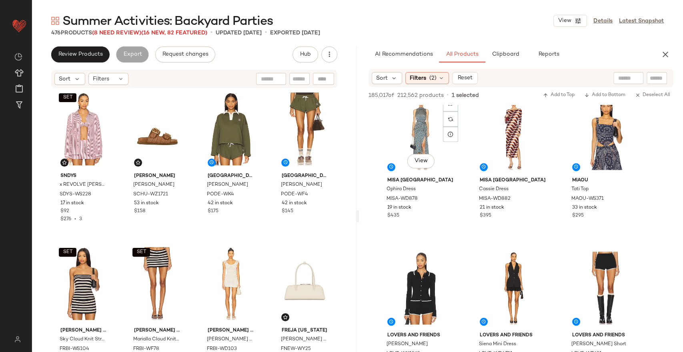
scroll to position [2976, 0]
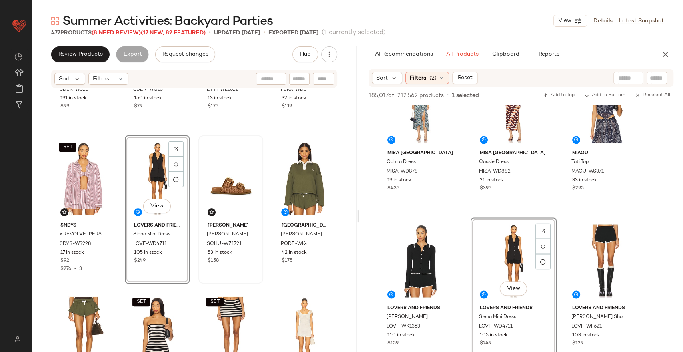
scroll to position [99, 0]
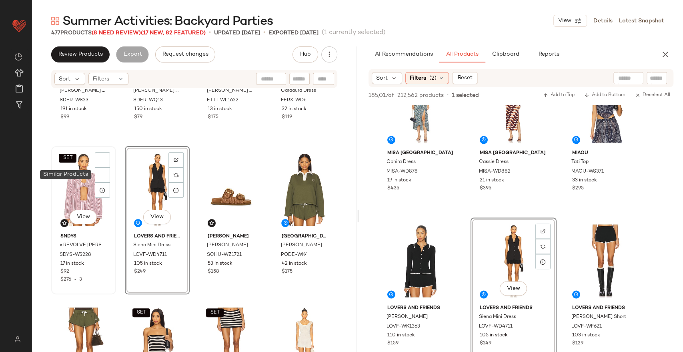
click at [82, 183] on div "SET View" at bounding box center [83, 189] width 59 height 81
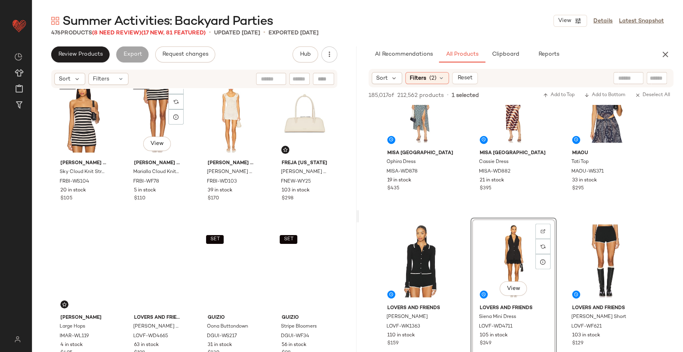
scroll to position [332, 0]
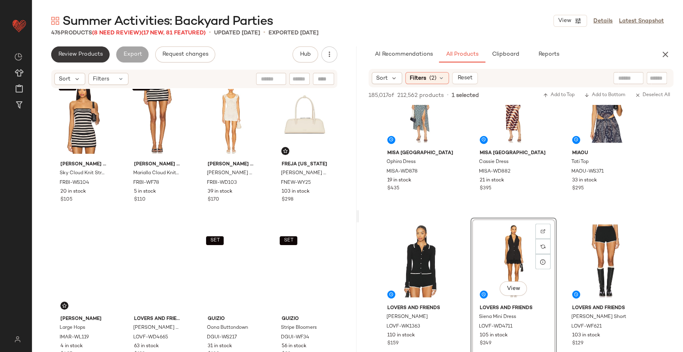
click at [79, 52] on span "Review Products" at bounding box center [80, 54] width 45 height 6
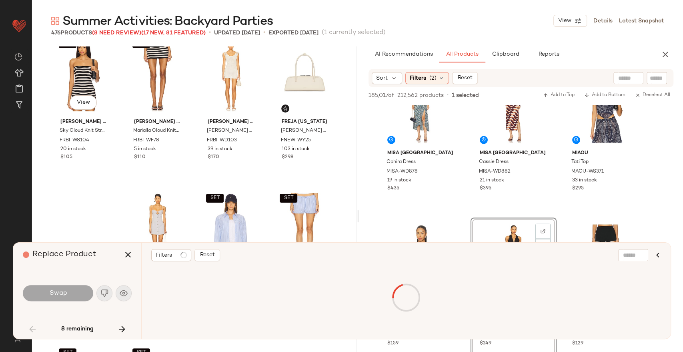
scroll to position [926, 0]
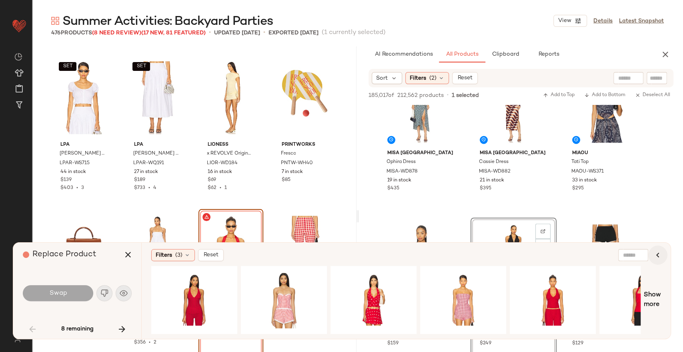
click at [656, 253] on icon "button" at bounding box center [658, 255] width 10 height 10
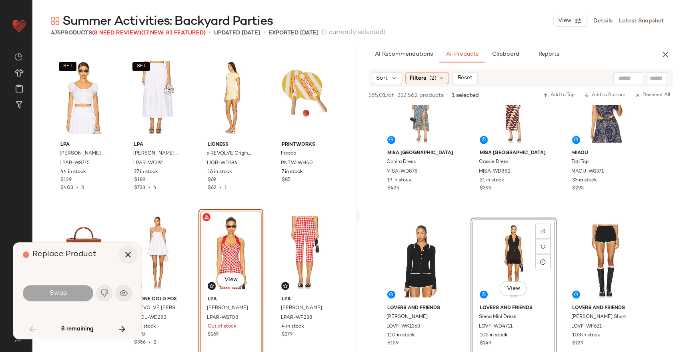
click at [126, 255] on icon "button" at bounding box center [128, 255] width 10 height 10
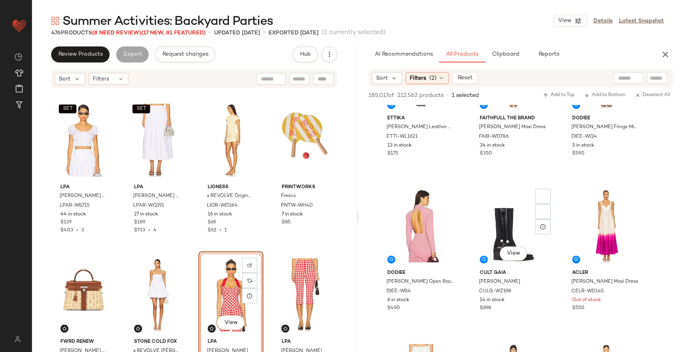
scroll to position [4564, 0]
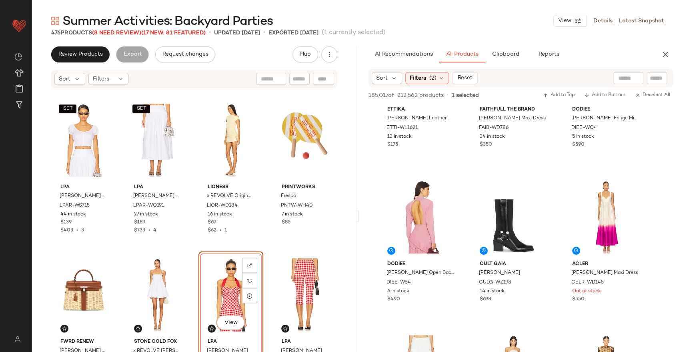
click at [622, 79] on input "text" at bounding box center [628, 78] width 20 height 8
type input "*"
type input "*******"
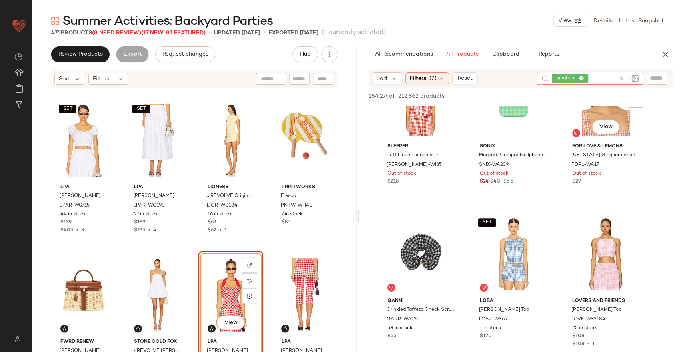
scroll to position [204, 0]
click at [440, 77] on icon at bounding box center [441, 78] width 6 height 6
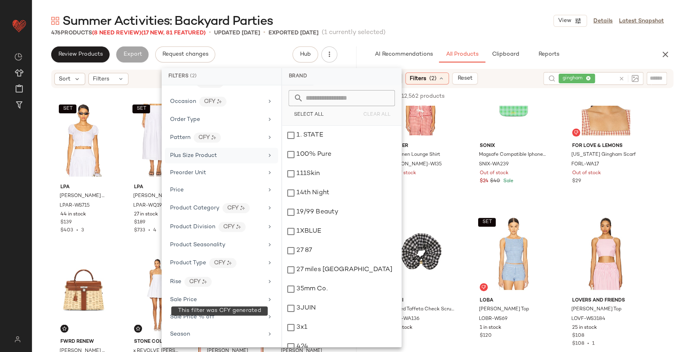
scroll to position [582, 0]
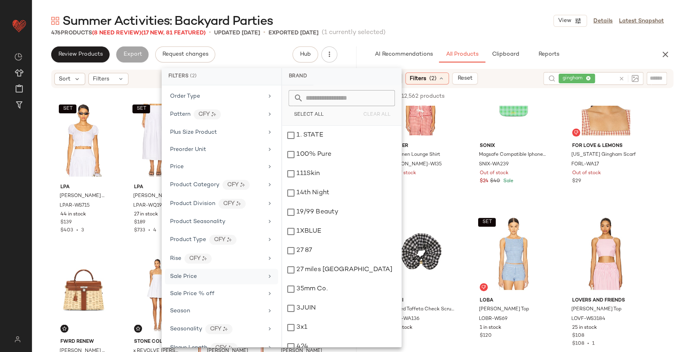
click at [196, 273] on span "Sale Price" at bounding box center [183, 276] width 27 height 6
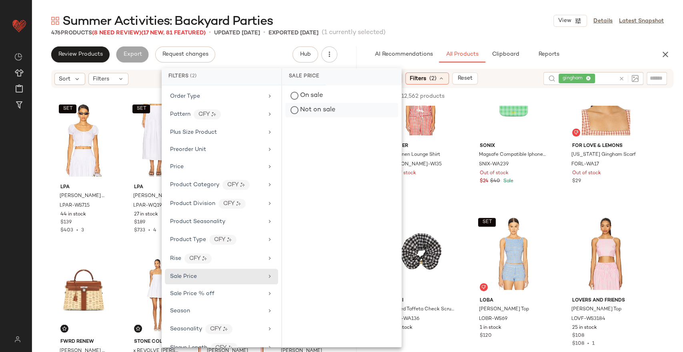
click at [327, 115] on div "Not on sale" at bounding box center [341, 110] width 113 height 14
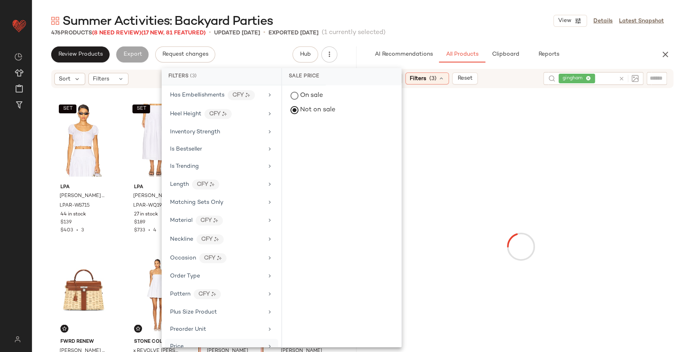
scroll to position [385, 0]
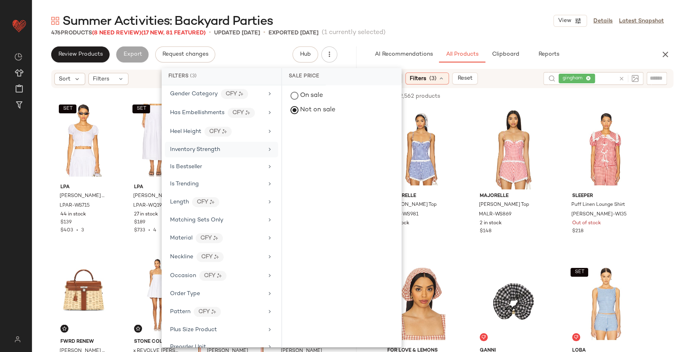
click at [202, 146] on span "Inventory Strength" at bounding box center [195, 149] width 50 height 6
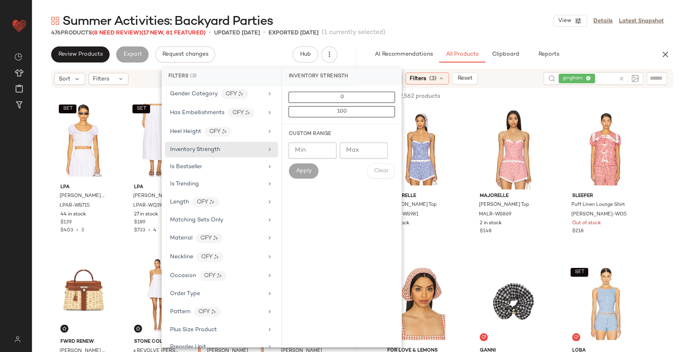
click at [317, 154] on input "Min" at bounding box center [312, 150] width 48 height 16
type input "**"
click at [308, 166] on button "Apply" at bounding box center [303, 170] width 30 height 15
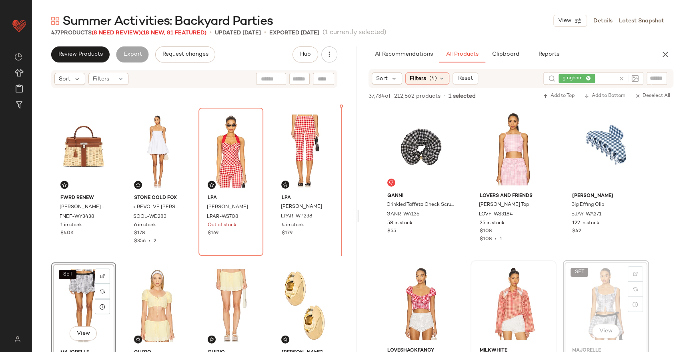
scroll to position [1069, 0]
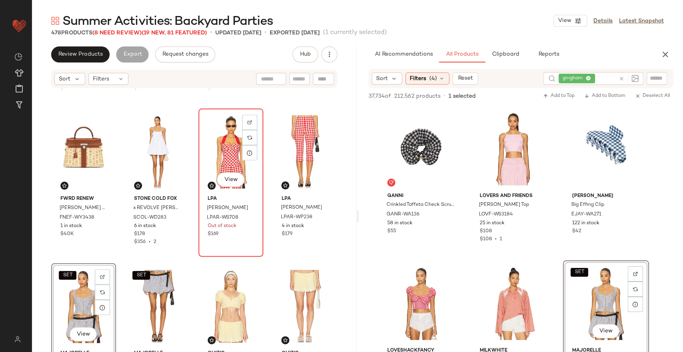
click at [211, 148] on div "View" at bounding box center [230, 151] width 59 height 81
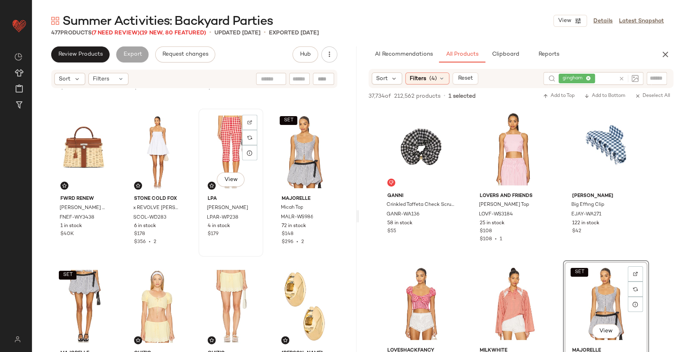
click at [206, 139] on div "View" at bounding box center [230, 151] width 59 height 81
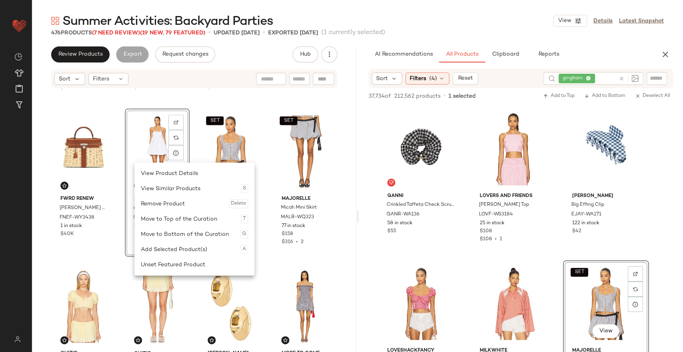
click at [134, 162] on div "View" at bounding box center [157, 151] width 59 height 81
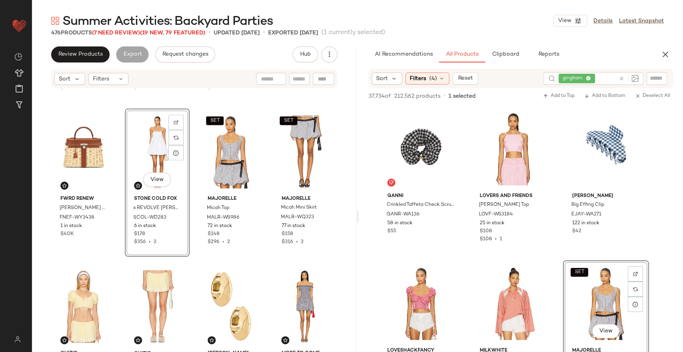
drag, startPoint x: 134, startPoint y: 162, endPoint x: 143, endPoint y: 148, distance: 16.5
click at [143, 148] on div "View" at bounding box center [157, 151] width 59 height 81
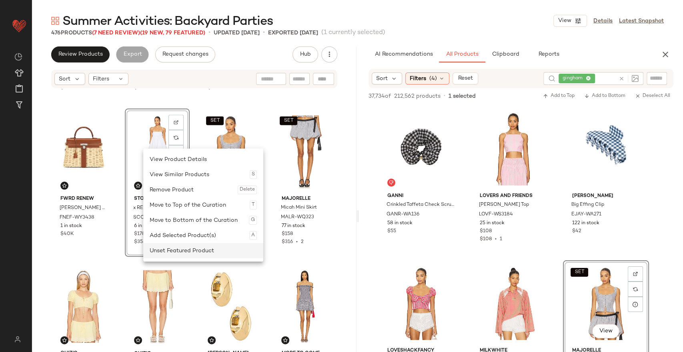
click at [180, 245] on div "Unset Featured Product" at bounding box center [203, 250] width 107 height 15
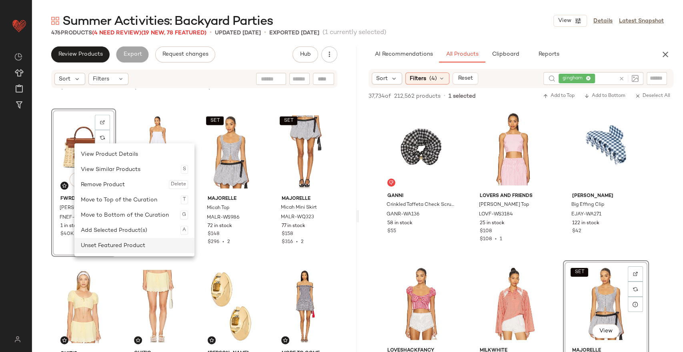
click at [105, 239] on div "Unset Featured Product" at bounding box center [134, 245] width 107 height 15
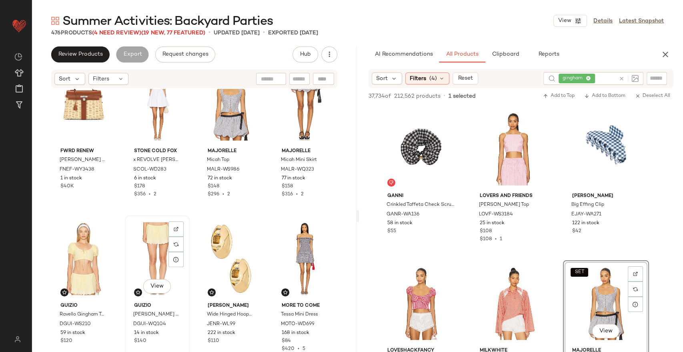
scroll to position [1148, 0]
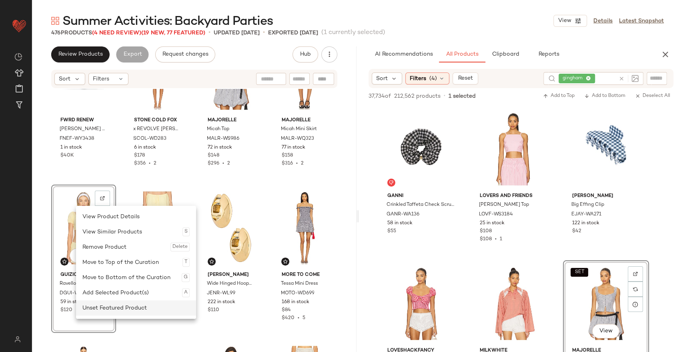
click at [114, 302] on div "Unset Featured Product" at bounding box center [135, 307] width 107 height 15
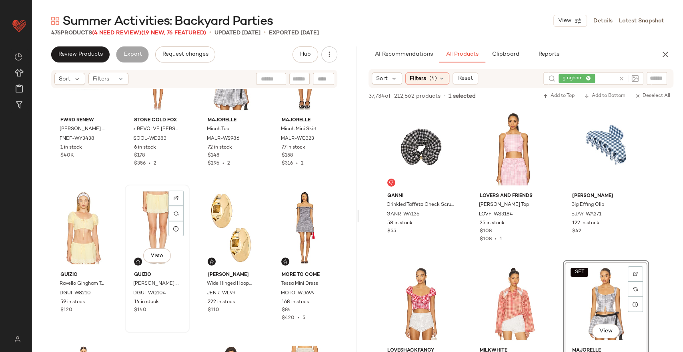
click at [142, 199] on div "View" at bounding box center [157, 227] width 59 height 81
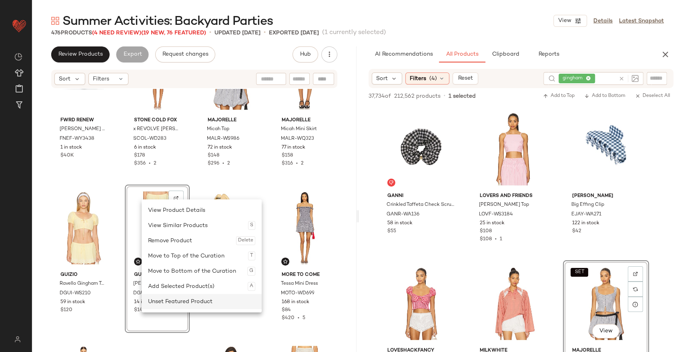
click at [185, 295] on div "Unset Featured Product" at bounding box center [201, 301] width 107 height 15
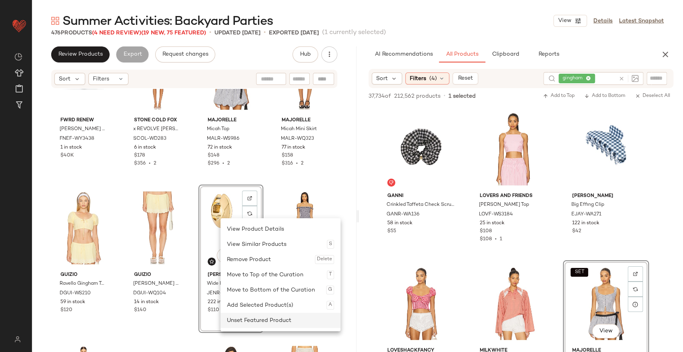
click at [263, 314] on div "Unset Featured Product" at bounding box center [280, 319] width 107 height 15
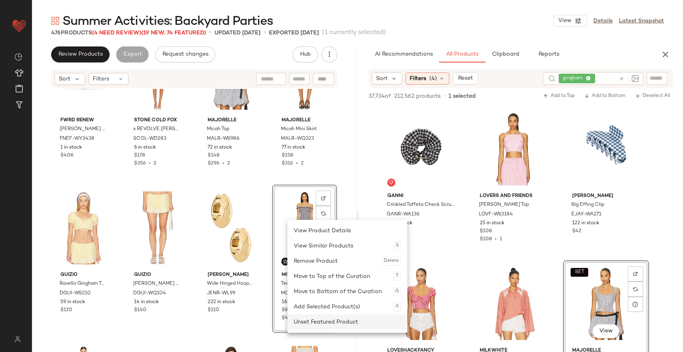
click at [329, 321] on div "Unset Featured Product" at bounding box center [347, 321] width 107 height 15
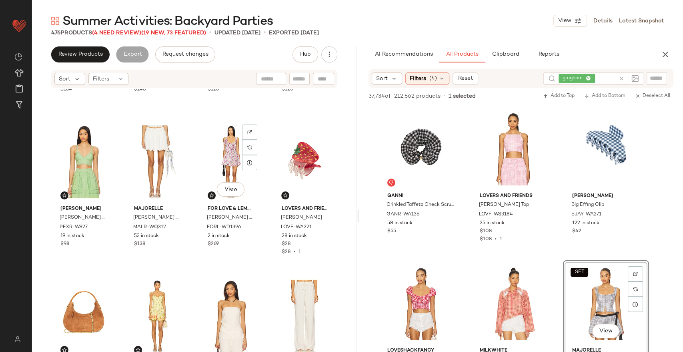
scroll to position [3376, 0]
click at [623, 79] on icon at bounding box center [621, 79] width 6 height 6
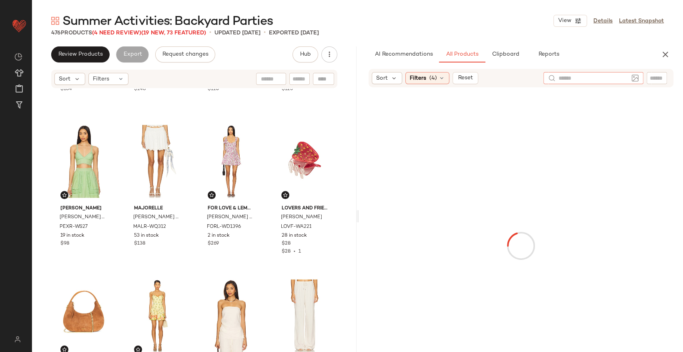
click at [578, 76] on input "text" at bounding box center [593, 78] width 70 height 8
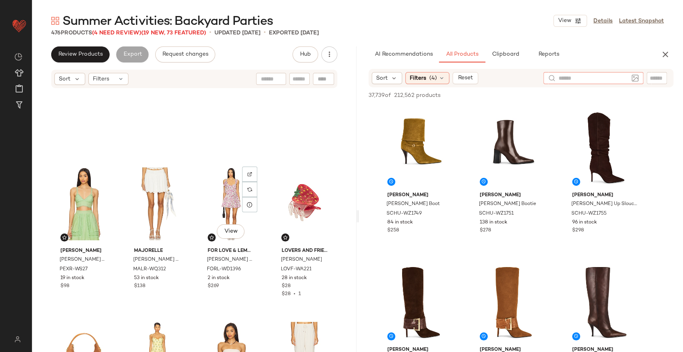
scroll to position [3333, 0]
type input "*****"
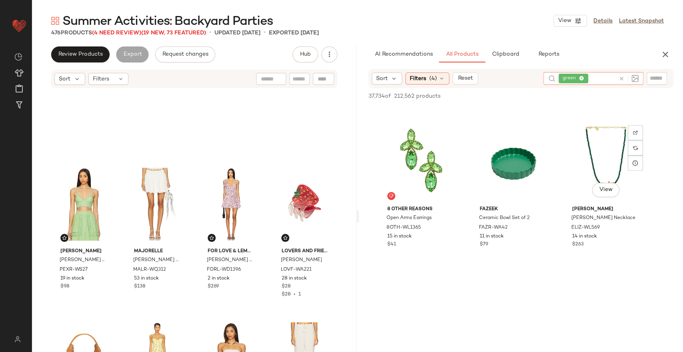
scroll to position [759, 0]
click at [624, 76] on icon at bounding box center [621, 79] width 6 height 6
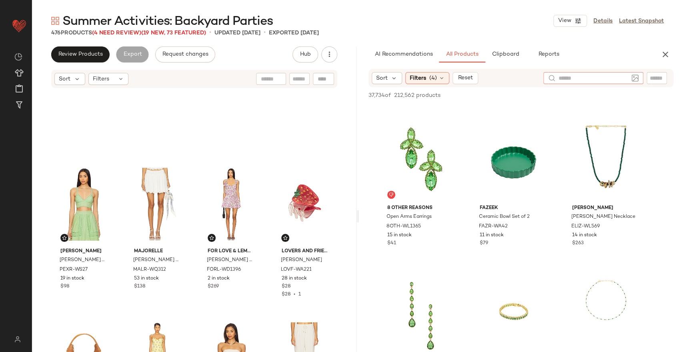
click at [624, 76] on input "text" at bounding box center [593, 78] width 70 height 8
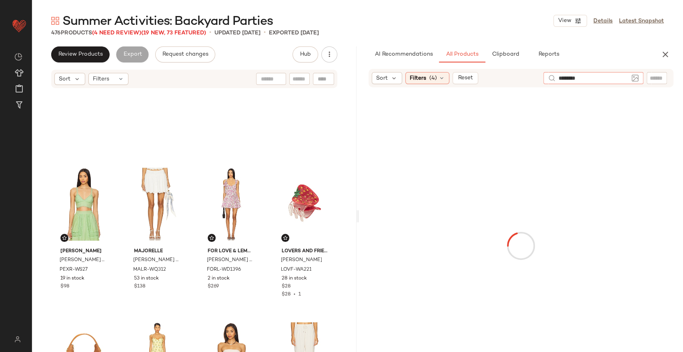
type input "*********"
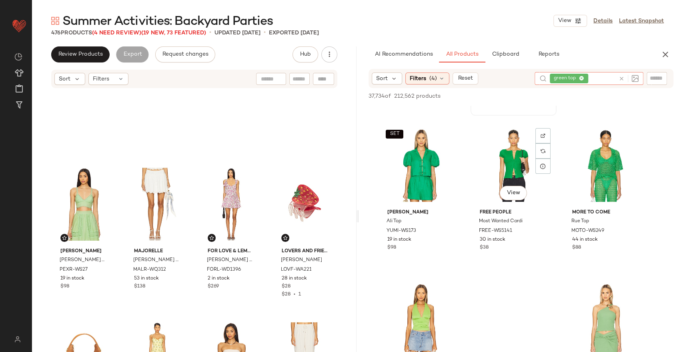
scroll to position [131, 0]
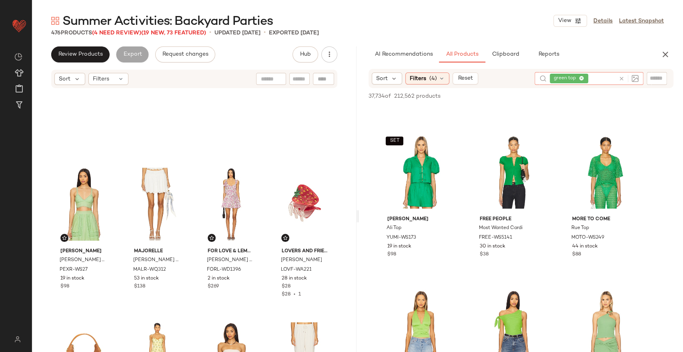
click at [621, 76] on icon at bounding box center [621, 79] width 6 height 6
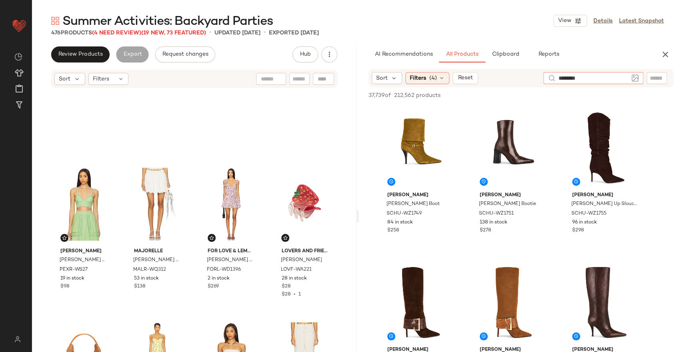
type input "*********"
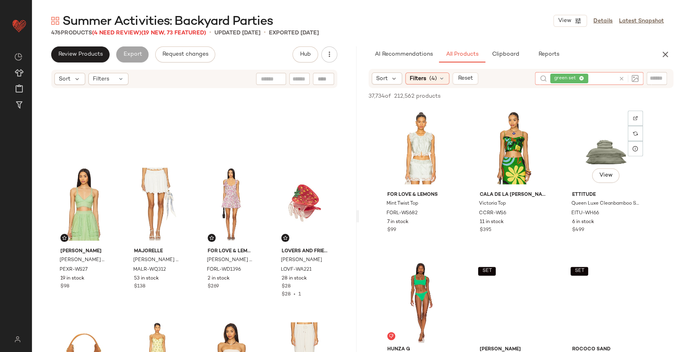
scroll to position [2789, 0]
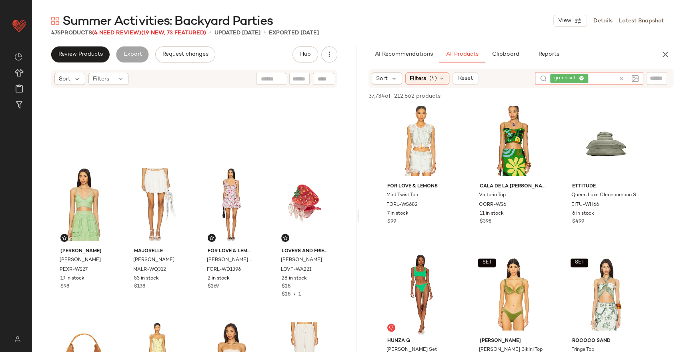
click at [619, 76] on icon at bounding box center [621, 79] width 6 height 6
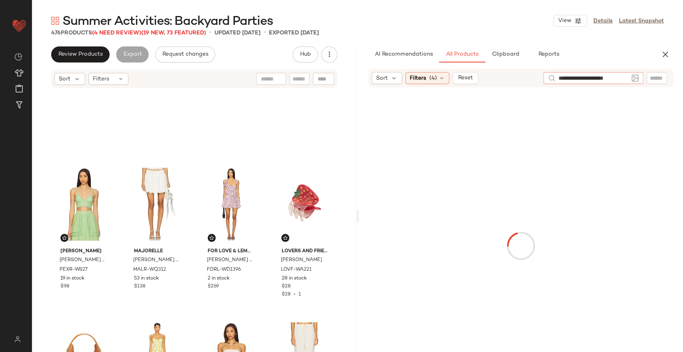
type input "**********"
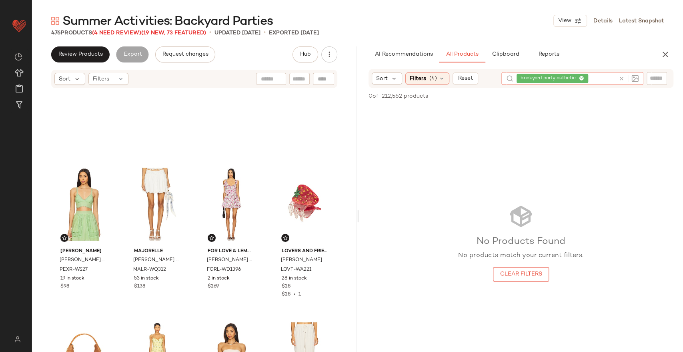
click at [620, 76] on icon at bounding box center [621, 79] width 6 height 6
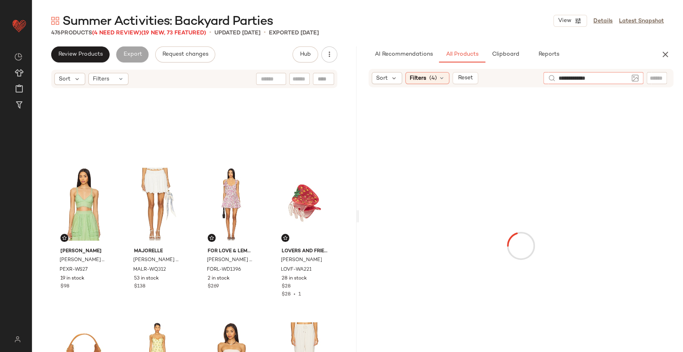
type input "**********"
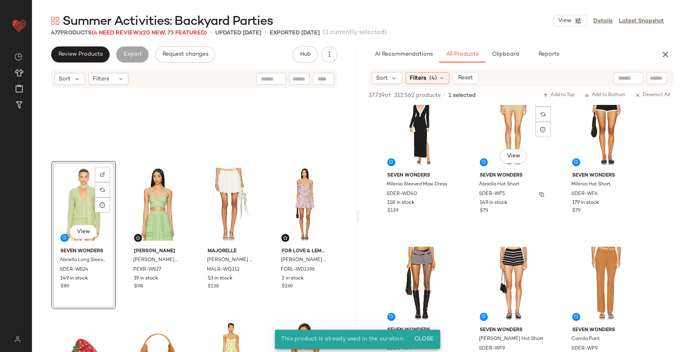
scroll to position [476, 0]
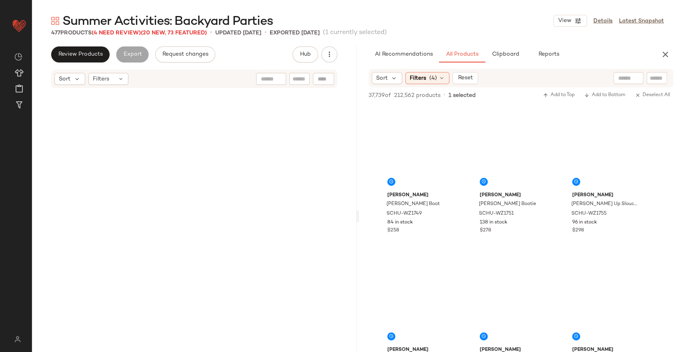
scroll to position [476, 0]
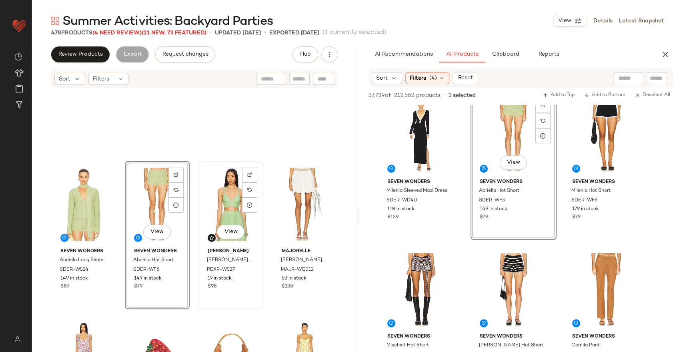
click at [236, 201] on div "View" at bounding box center [230, 204] width 59 height 81
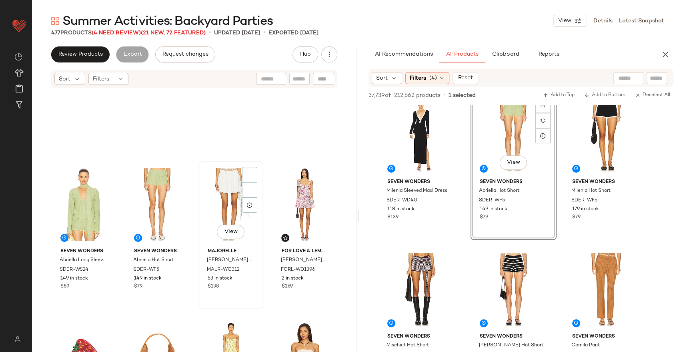
click at [228, 187] on div "View" at bounding box center [230, 204] width 59 height 81
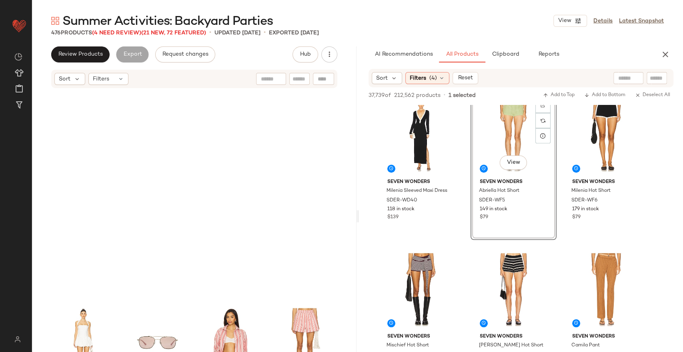
scroll to position [5169, 0]
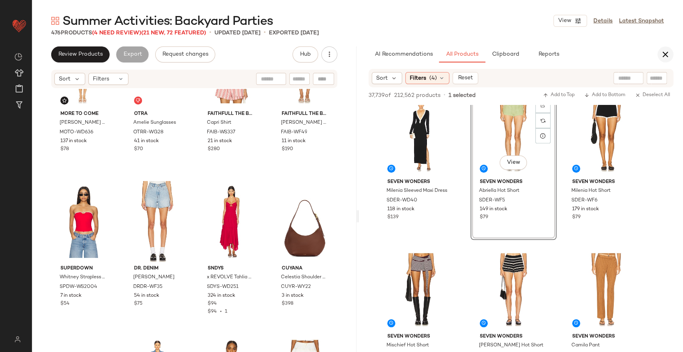
click at [664, 55] on icon "button" at bounding box center [665, 55] width 10 height 10
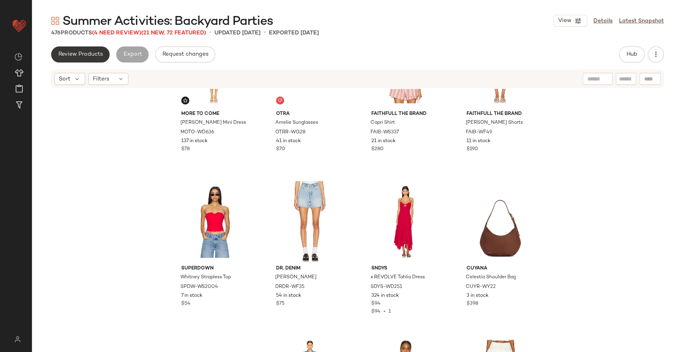
click at [85, 50] on button "Review Products" at bounding box center [80, 54] width 58 height 16
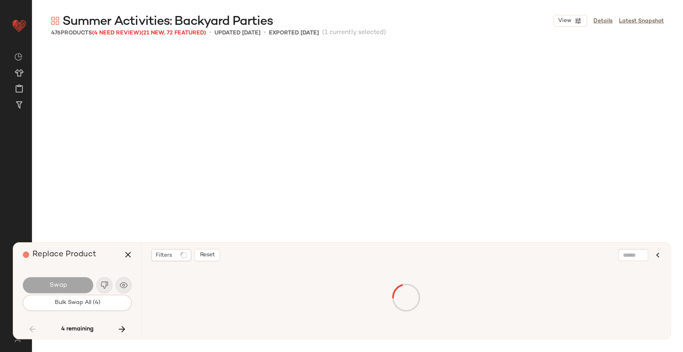
scroll to position [12044, 0]
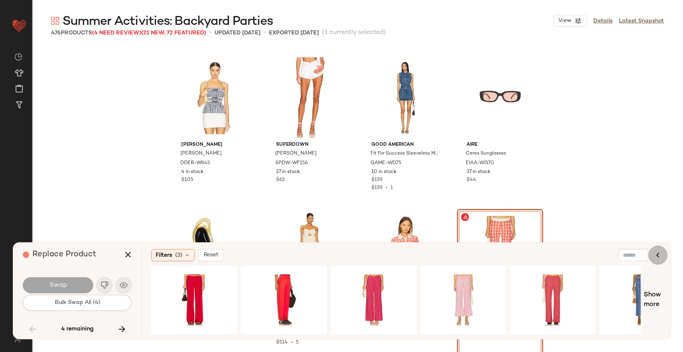
click at [658, 252] on icon "button" at bounding box center [658, 255] width 10 height 10
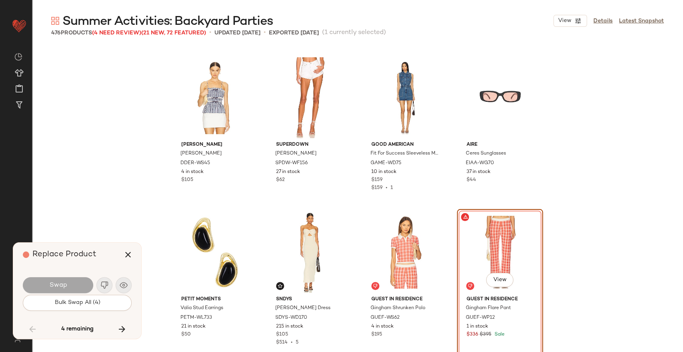
click at [143, 90] on div "Damson Madder Katya Cami DDER-WS45 4 in stock $105 superdown Kathleen Denim Sho…" at bounding box center [357, 215] width 651 height 339
click at [126, 252] on icon "button" at bounding box center [128, 255] width 10 height 10
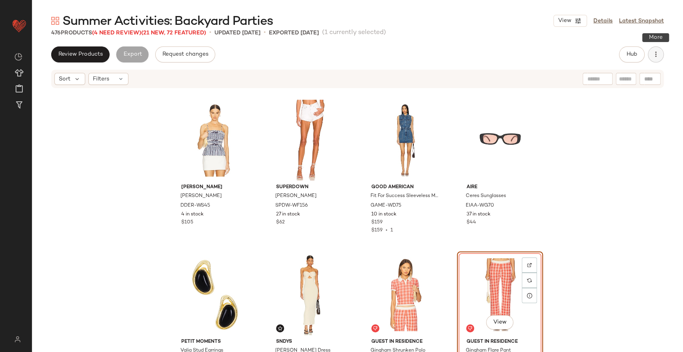
click at [660, 57] on button "button" at bounding box center [656, 54] width 16 height 16
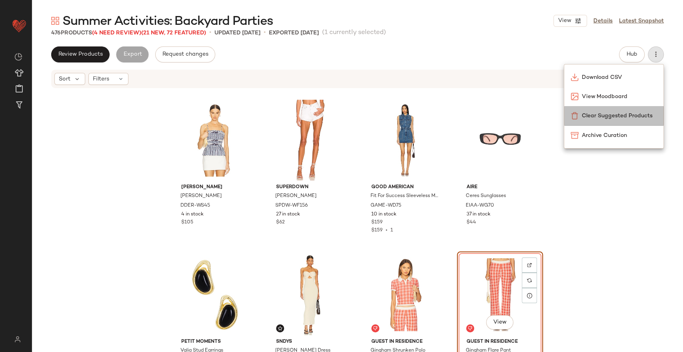
click at [617, 122] on div "Clear Suggested Products" at bounding box center [613, 115] width 99 height 19
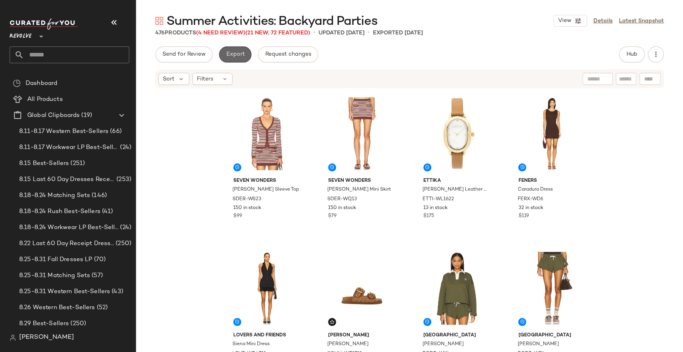
click at [239, 59] on button "Export" at bounding box center [235, 54] width 32 height 16
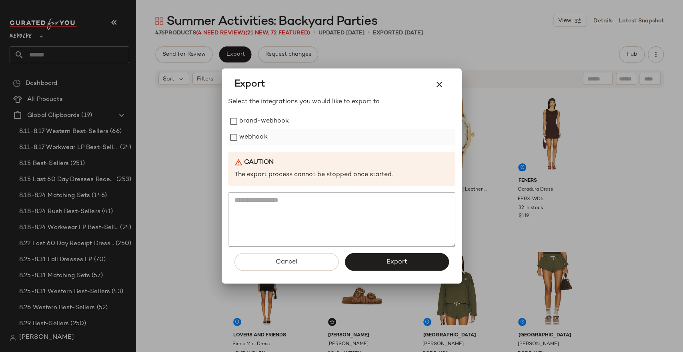
click at [255, 134] on label "webhook" at bounding box center [253, 137] width 28 height 16
click at [388, 254] on button "Export" at bounding box center [397, 262] width 104 height 18
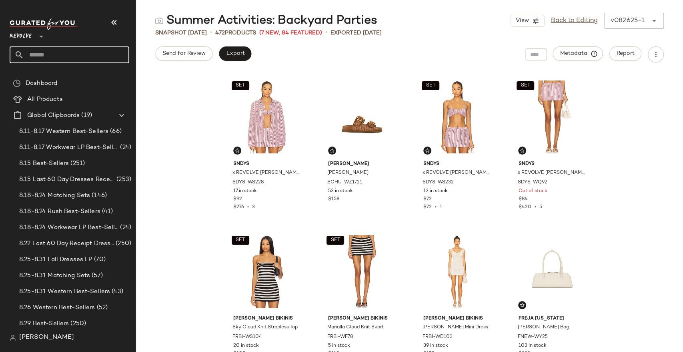
click at [72, 47] on input "text" at bounding box center [76, 54] width 105 height 17
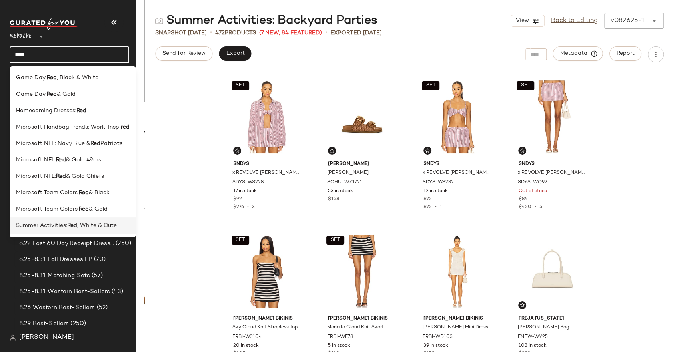
type input "***"
click at [83, 230] on span ", White & Cute" at bounding box center [97, 225] width 40 height 8
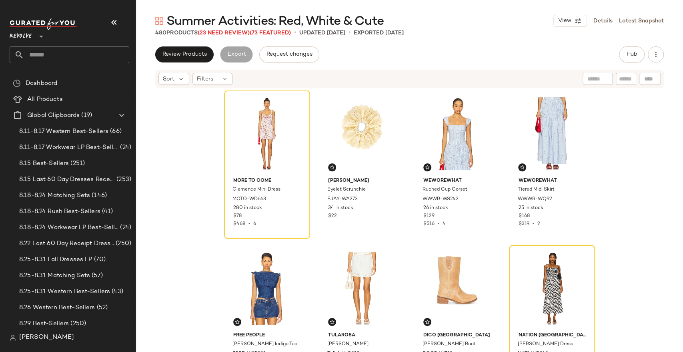
click at [104, 19] on div at bounding box center [70, 23] width 120 height 11
click at [117, 23] on icon "button" at bounding box center [114, 23] width 10 height 10
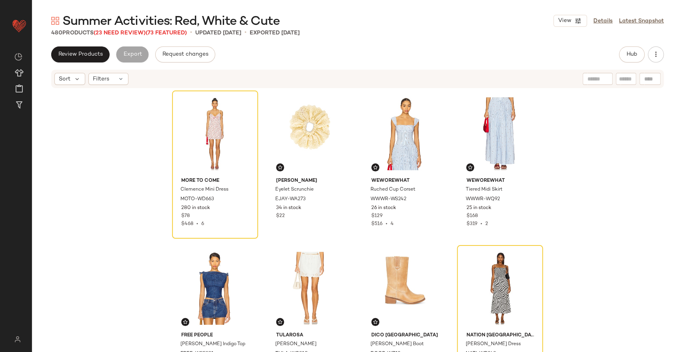
click at [90, 45] on div "Summer Activities: Red, White & Cute View Details Latest Snapshot 480 Products …" at bounding box center [357, 182] width 651 height 339
click at [89, 57] on span "Review Products" at bounding box center [80, 54] width 45 height 6
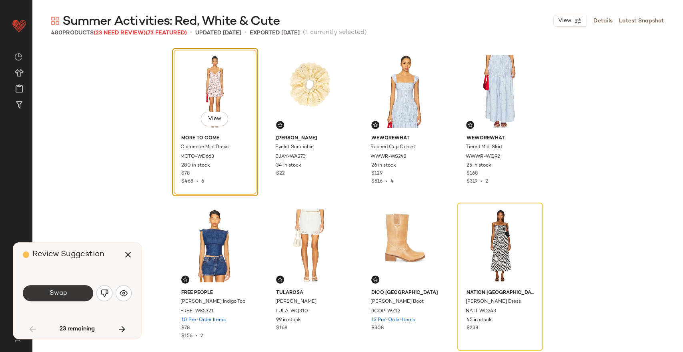
click at [83, 298] on button "Swap" at bounding box center [58, 293] width 70 height 16
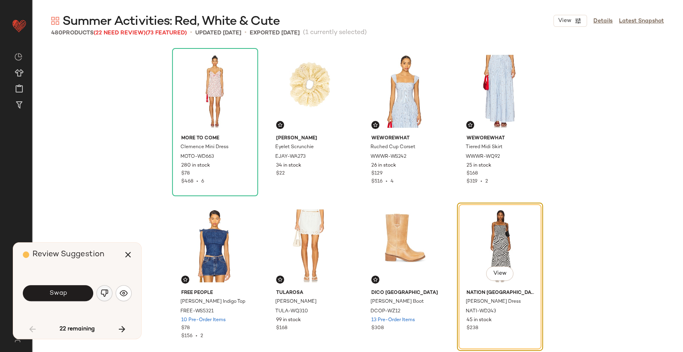
click at [109, 296] on button "button" at bounding box center [104, 293] width 16 height 16
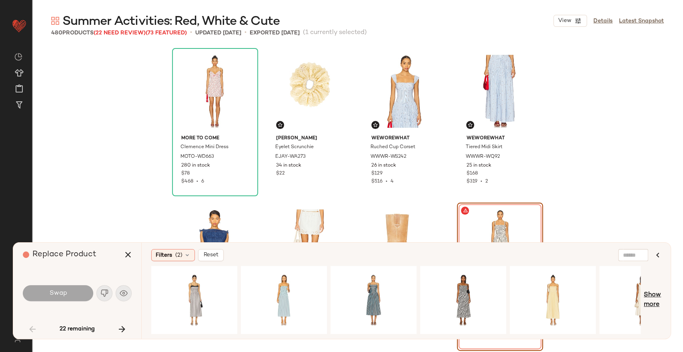
click at [654, 295] on span "Show more" at bounding box center [652, 299] width 17 height 19
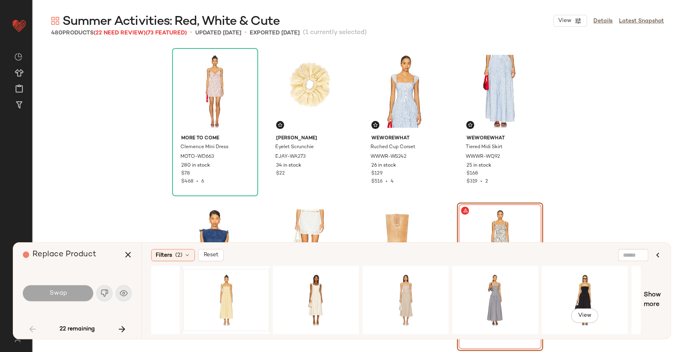
scroll to position [0, 327]
click at [483, 296] on div "View" at bounding box center [494, 299] width 80 height 57
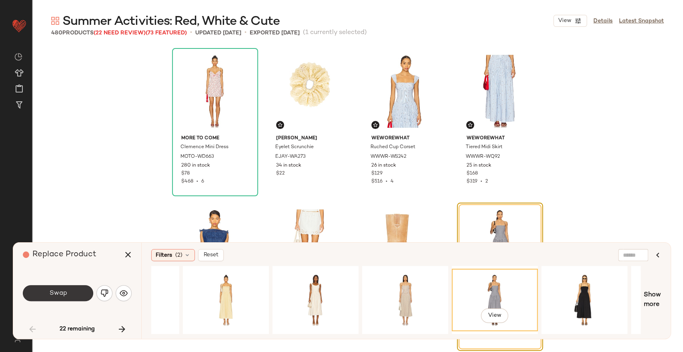
click at [51, 295] on span "Swap" at bounding box center [58, 293] width 18 height 8
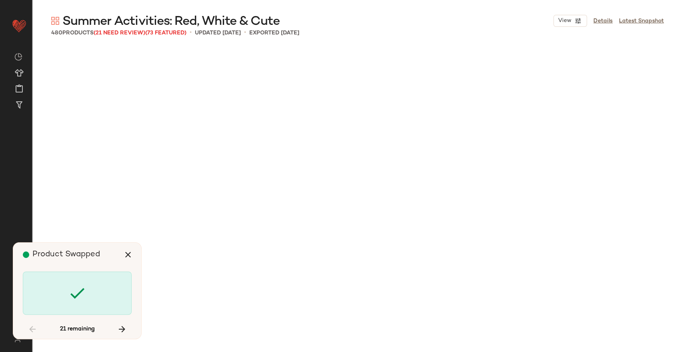
scroll to position [1235, 0]
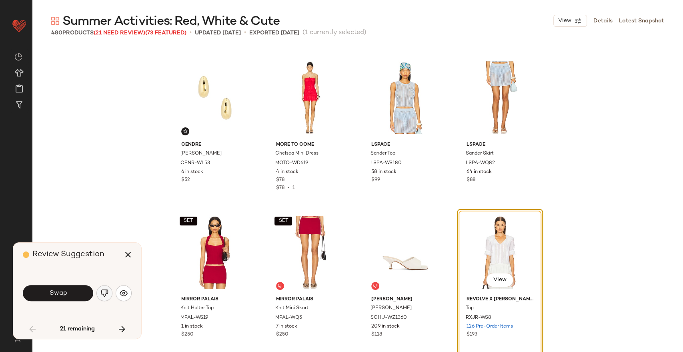
click at [105, 294] on img "button" at bounding box center [104, 293] width 8 height 8
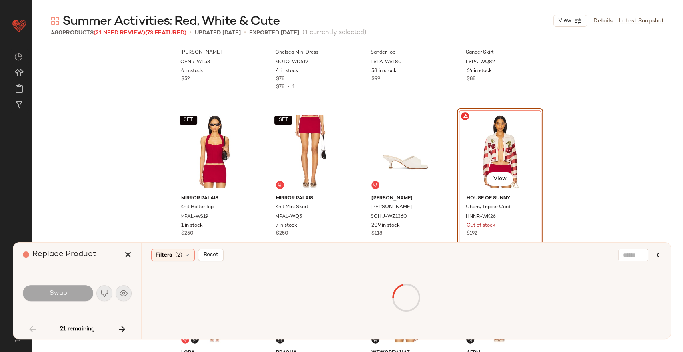
scroll to position [1347, 0]
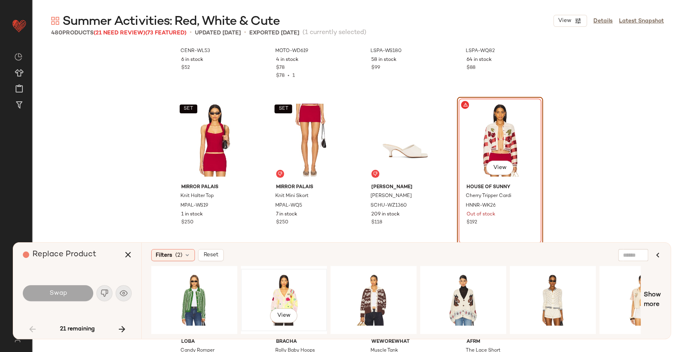
click at [294, 294] on div "View" at bounding box center [284, 299] width 80 height 57
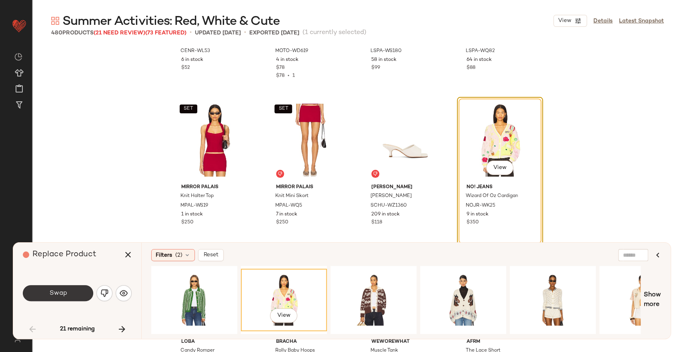
click at [78, 290] on button "Swap" at bounding box center [58, 293] width 70 height 16
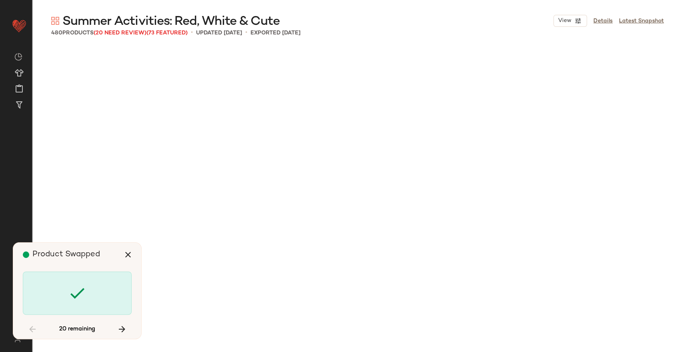
scroll to position [3242, 0]
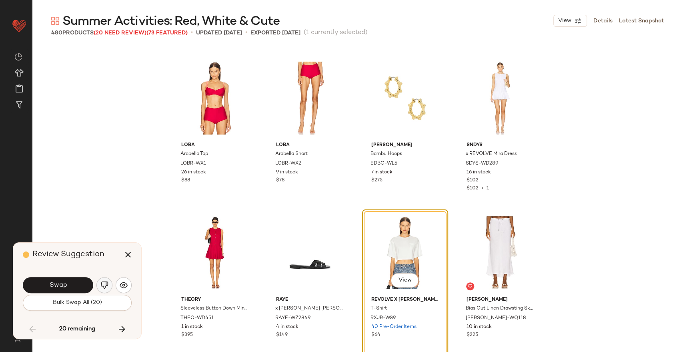
click at [104, 290] on button "button" at bounding box center [104, 285] width 16 height 16
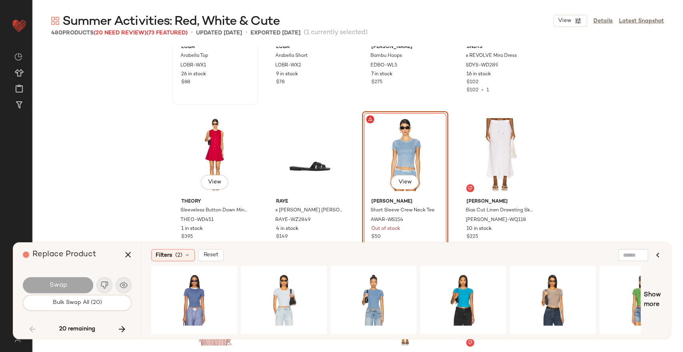
scroll to position [3340, 0]
click at [278, 296] on div "View" at bounding box center [284, 299] width 80 height 57
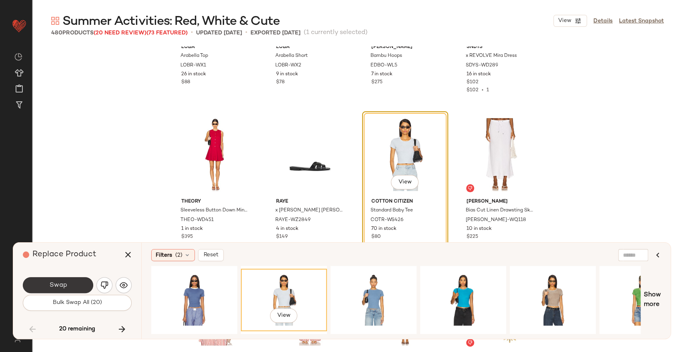
click at [64, 280] on button "Swap" at bounding box center [58, 285] width 70 height 16
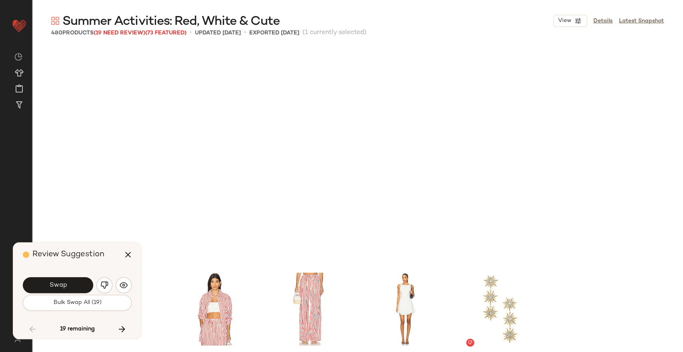
scroll to position [3551, 0]
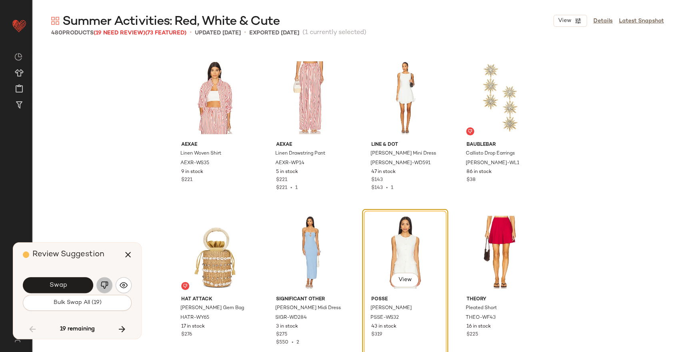
click at [102, 287] on img "button" at bounding box center [104, 285] width 8 height 8
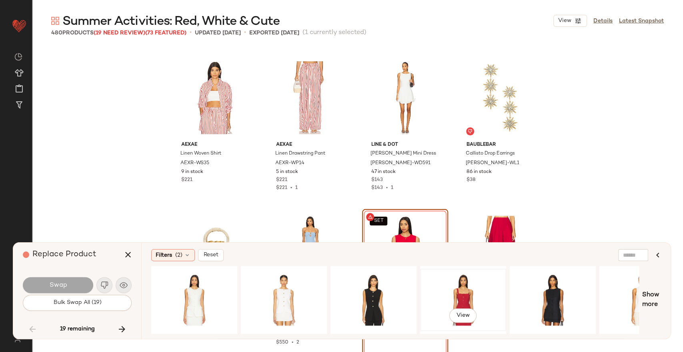
click at [467, 287] on div "View" at bounding box center [463, 299] width 80 height 57
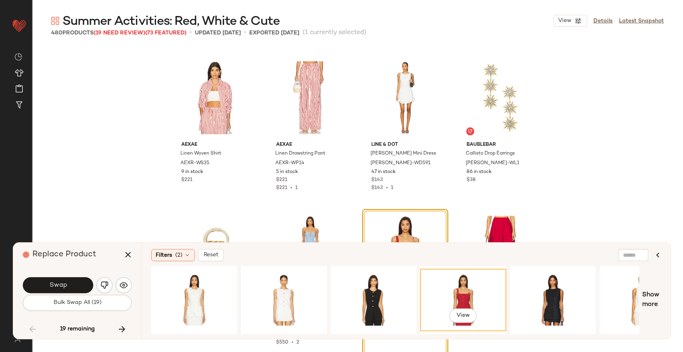
click at [67, 275] on div "Swap" at bounding box center [77, 284] width 109 height 19
click at [67, 285] on button "Swap" at bounding box center [58, 285] width 70 height 16
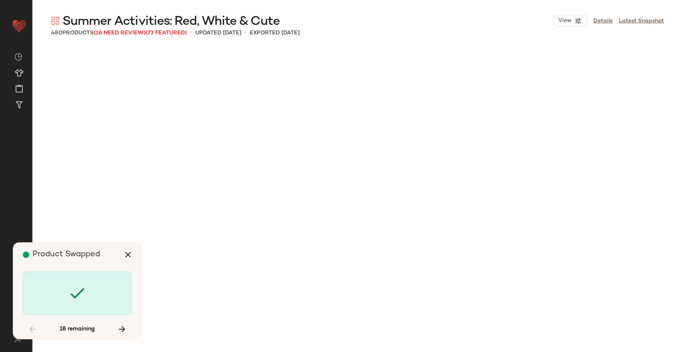
scroll to position [4632, 0]
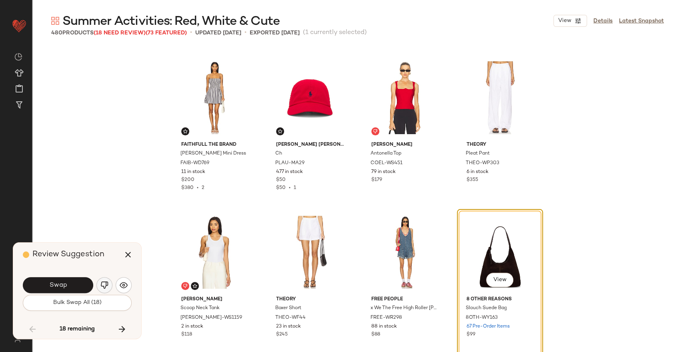
click at [102, 286] on img "button" at bounding box center [104, 285] width 8 height 8
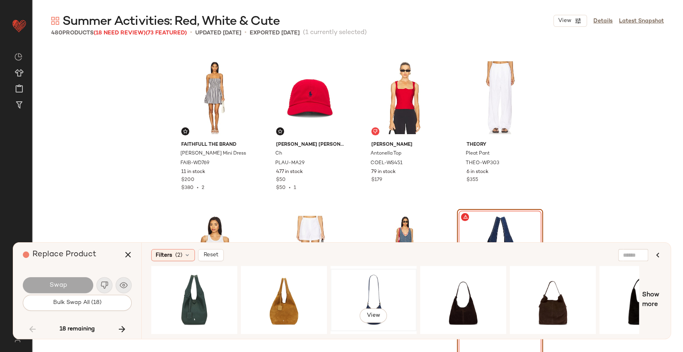
click at [365, 289] on div "View" at bounding box center [373, 299] width 80 height 57
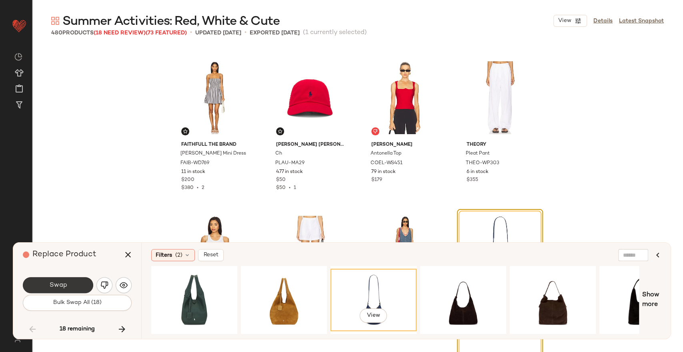
click at [73, 281] on button "Swap" at bounding box center [58, 285] width 70 height 16
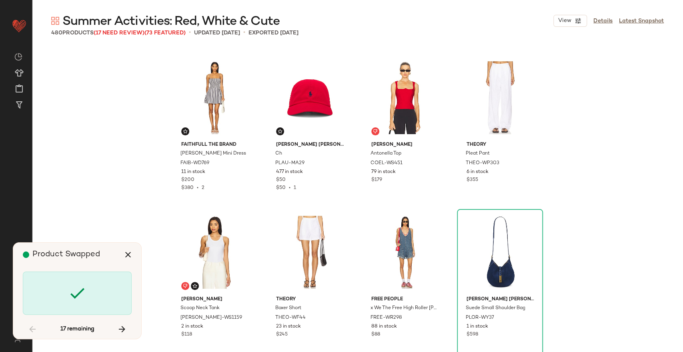
scroll to position [4787, 0]
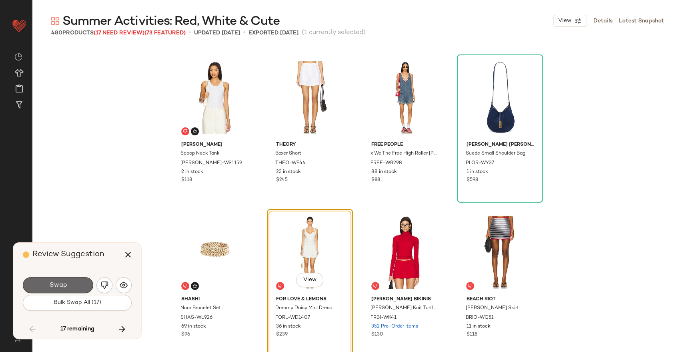
drag, startPoint x: 73, startPoint y: 281, endPoint x: 68, endPoint y: 281, distance: 5.6
click at [68, 281] on button "Swap" at bounding box center [58, 285] width 70 height 16
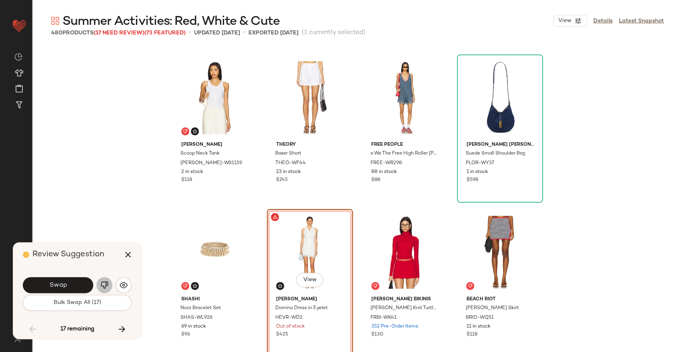
click at [102, 282] on img "button" at bounding box center [104, 285] width 8 height 8
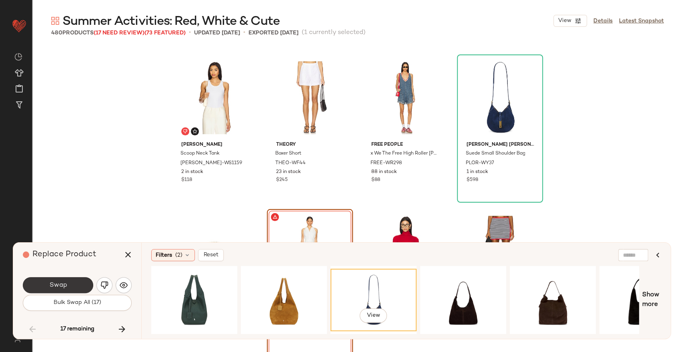
click at [81, 281] on button "Swap" at bounding box center [58, 285] width 70 height 16
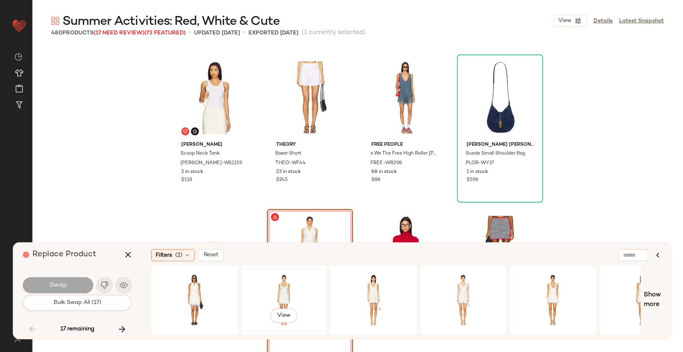
click at [268, 274] on div "View" at bounding box center [284, 299] width 80 height 57
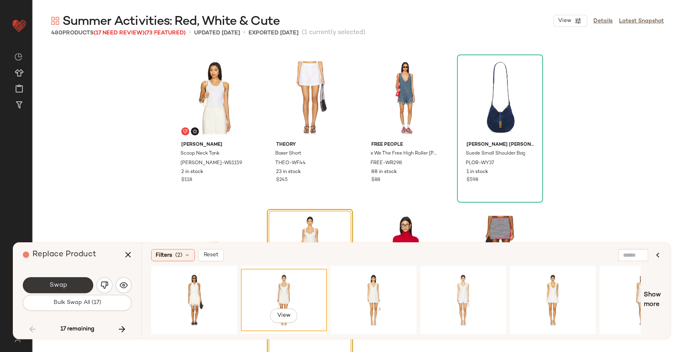
click at [68, 281] on button "Swap" at bounding box center [58, 285] width 70 height 16
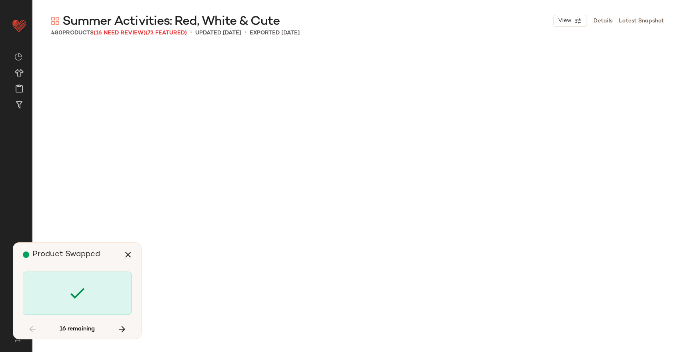
scroll to position [6640, 0]
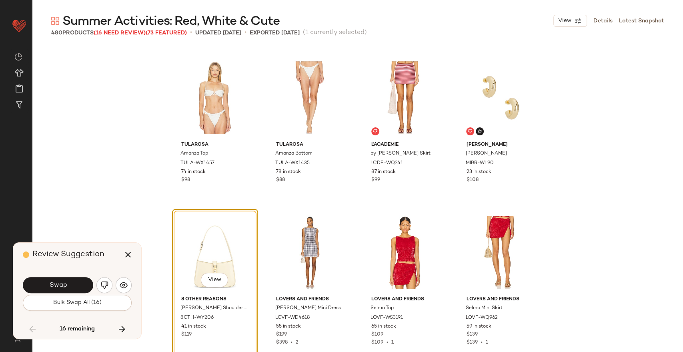
drag, startPoint x: 70, startPoint y: 284, endPoint x: 52, endPoint y: 277, distance: 19.5
click at [52, 277] on button "Swap" at bounding box center [58, 285] width 70 height 16
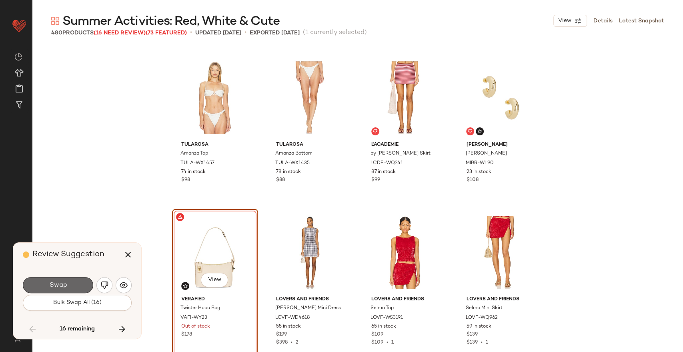
click at [71, 282] on button "Swap" at bounding box center [58, 285] width 70 height 16
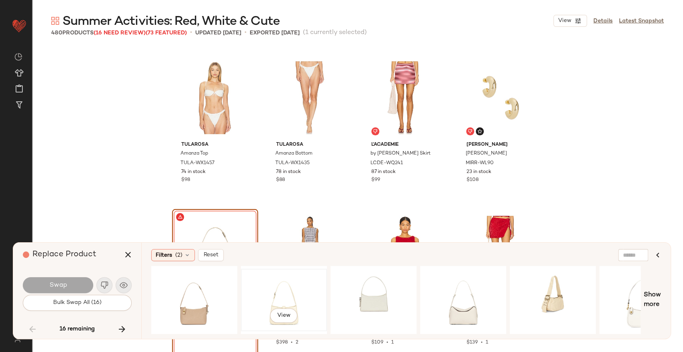
click at [278, 287] on div "View" at bounding box center [284, 299] width 80 height 57
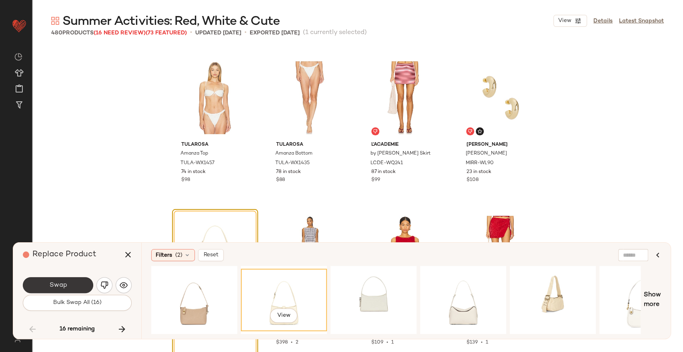
click at [70, 286] on button "Swap" at bounding box center [58, 285] width 70 height 16
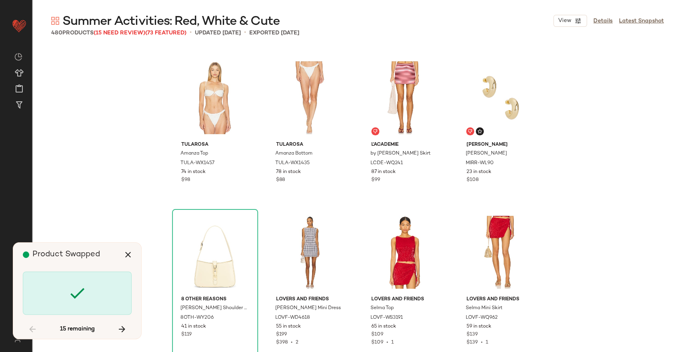
scroll to position [8338, 0]
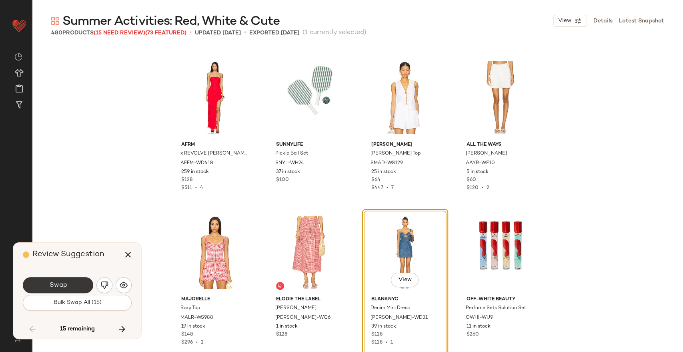
click at [70, 288] on button "Swap" at bounding box center [58, 285] width 70 height 16
drag, startPoint x: 70, startPoint y: 287, endPoint x: 59, endPoint y: 283, distance: 11.5
click at [59, 283] on span "Swap" at bounding box center [58, 285] width 18 height 8
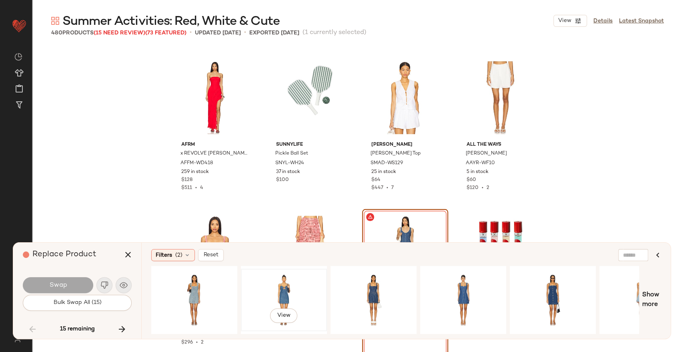
click at [286, 292] on div "View" at bounding box center [284, 299] width 80 height 57
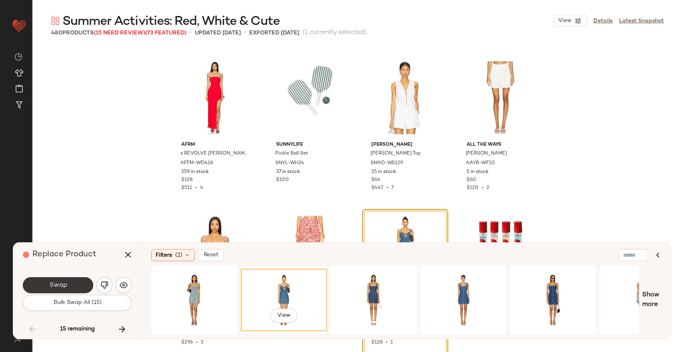
click at [70, 278] on button "Swap" at bounding box center [58, 285] width 70 height 16
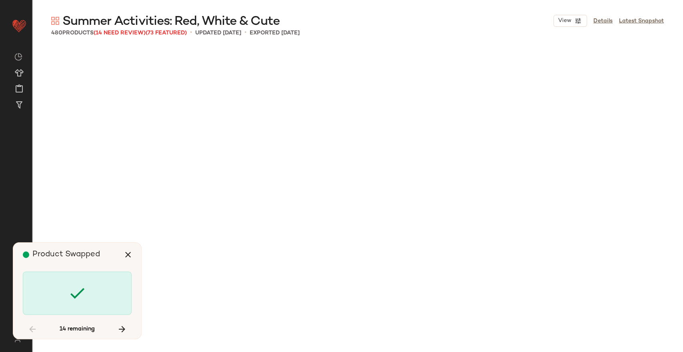
scroll to position [8956, 0]
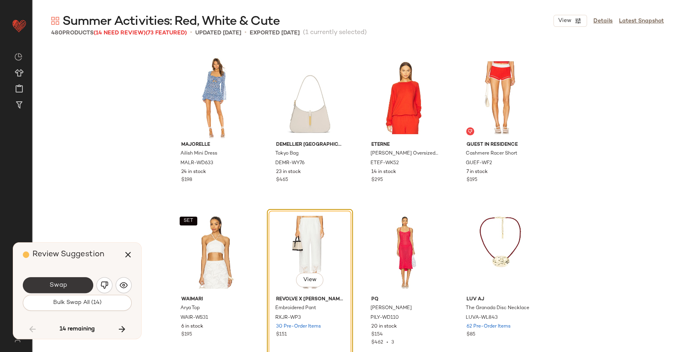
click at [70, 289] on button "Swap" at bounding box center [58, 285] width 70 height 16
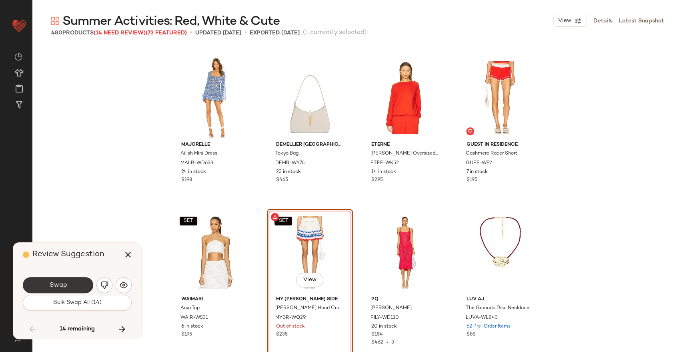
click at [70, 289] on button "Swap" at bounding box center [58, 285] width 70 height 16
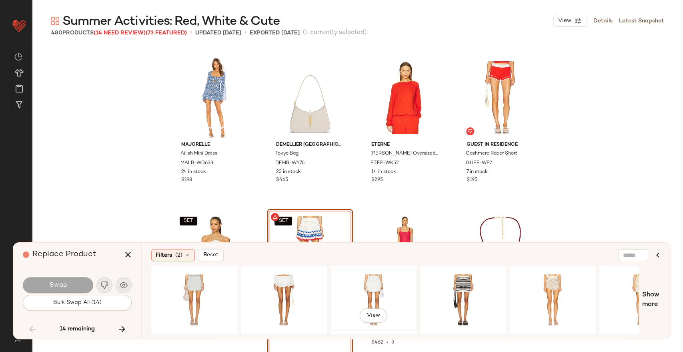
click at [366, 278] on div "View" at bounding box center [373, 299] width 80 height 57
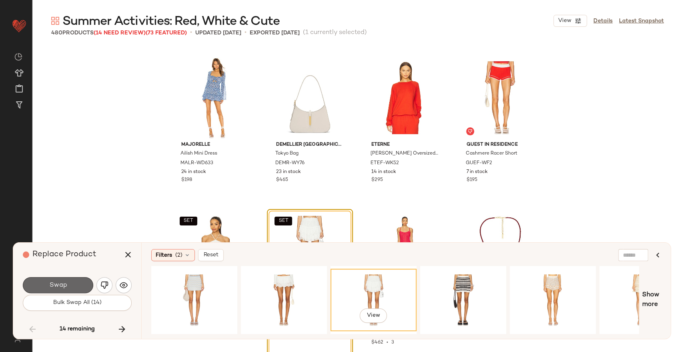
click at [67, 281] on button "Swap" at bounding box center [58, 285] width 70 height 16
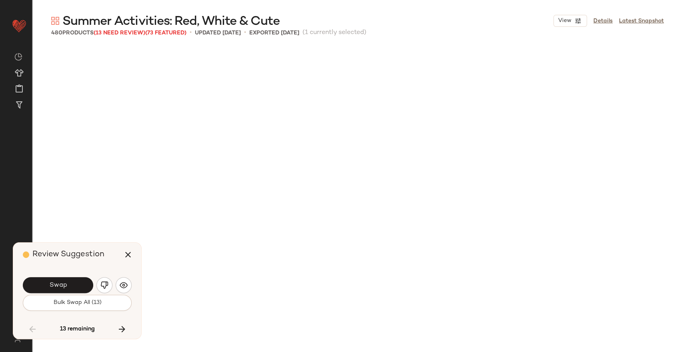
scroll to position [9265, 0]
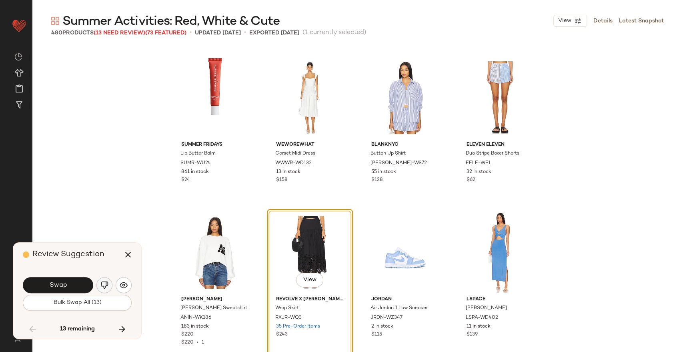
click at [102, 284] on img "button" at bounding box center [104, 285] width 8 height 8
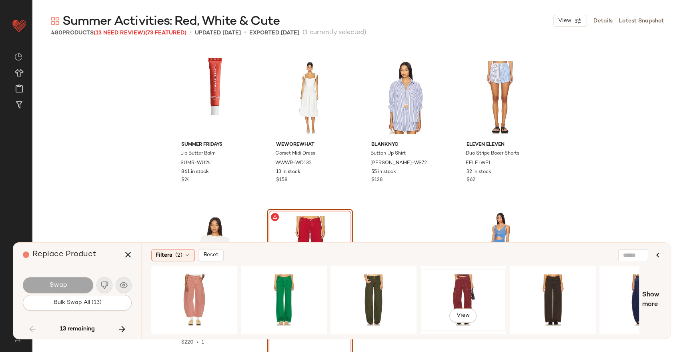
click at [444, 294] on div "View" at bounding box center [463, 299] width 80 height 57
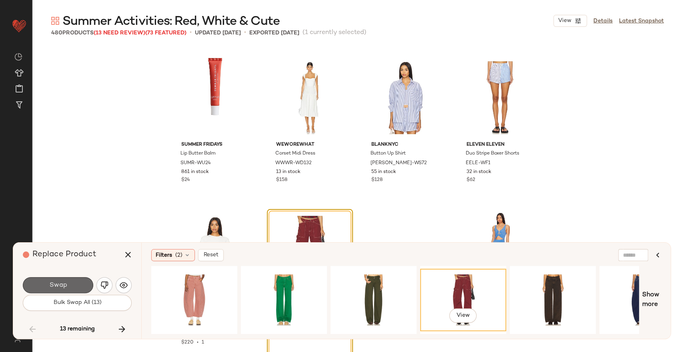
click at [64, 283] on span "Swap" at bounding box center [58, 285] width 18 height 8
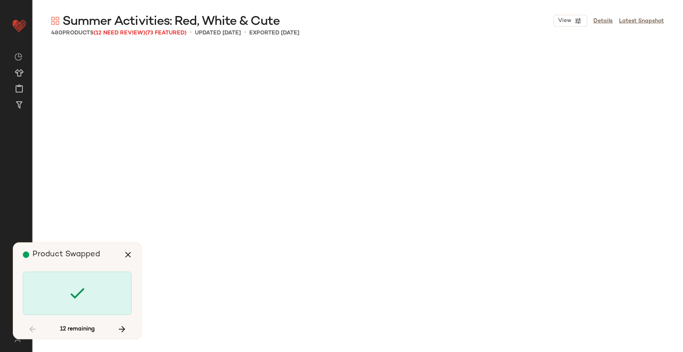
scroll to position [10500, 0]
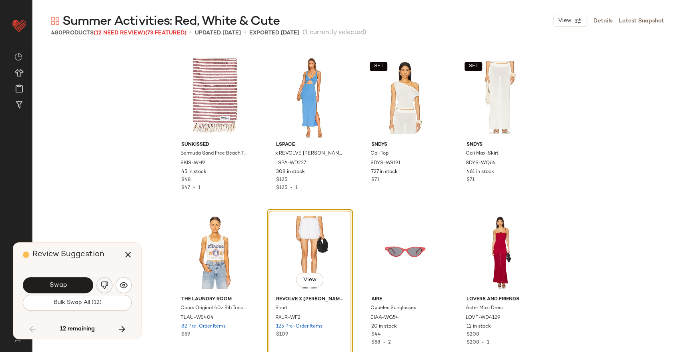
click at [102, 282] on img "button" at bounding box center [104, 285] width 8 height 8
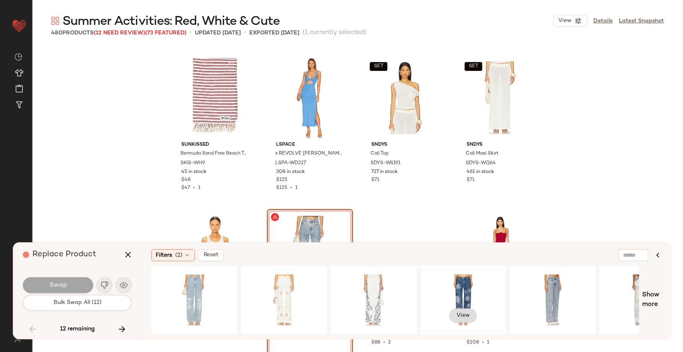
click at [455, 308] on button "View" at bounding box center [462, 315] width 27 height 14
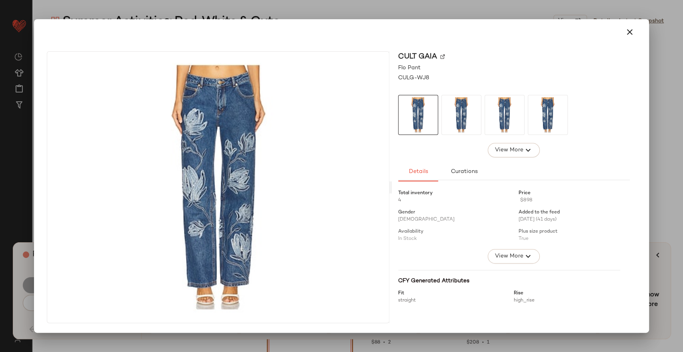
click at [640, 34] on div at bounding box center [341, 32] width 608 height 26
click at [634, 32] on button "button" at bounding box center [629, 31] width 19 height 19
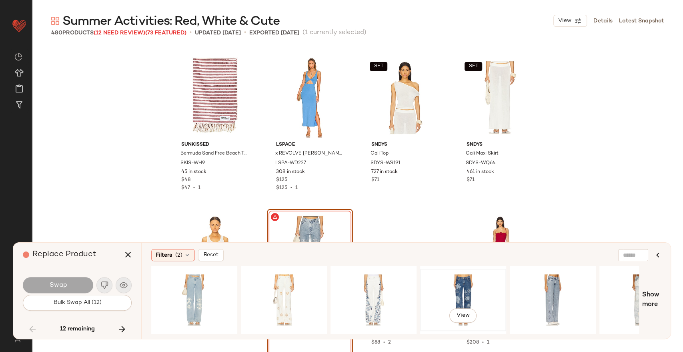
click at [442, 272] on div "View" at bounding box center [463, 299] width 80 height 57
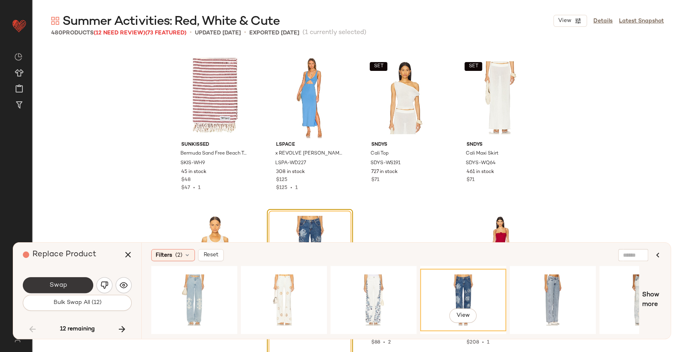
click at [59, 291] on button "Swap" at bounding box center [58, 285] width 70 height 16
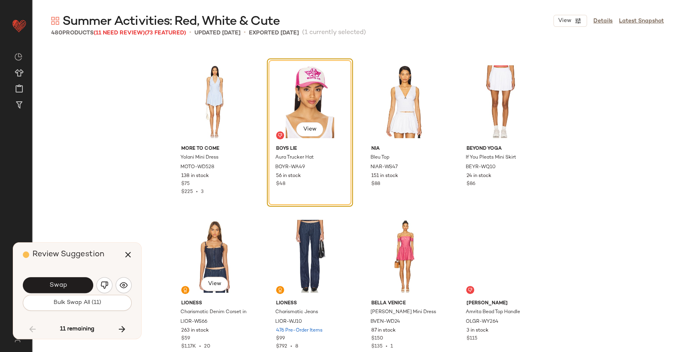
scroll to position [11424, 0]
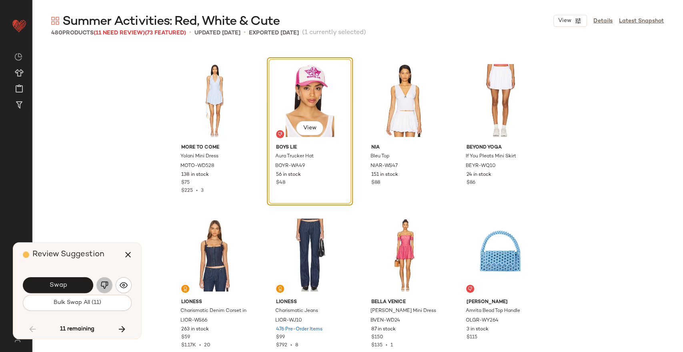
click at [104, 285] on img "button" at bounding box center [104, 285] width 8 height 8
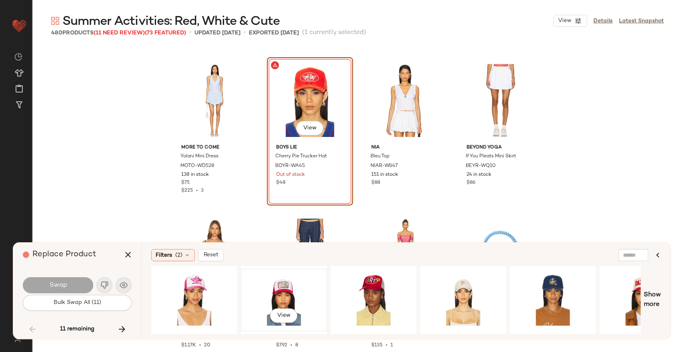
click at [286, 285] on div "View" at bounding box center [284, 299] width 80 height 57
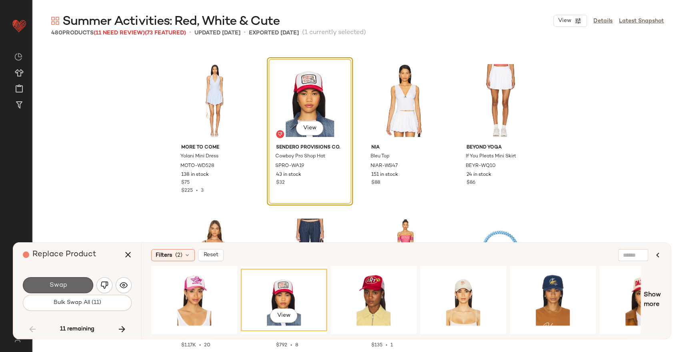
click at [62, 285] on span "Swap" at bounding box center [58, 285] width 18 height 8
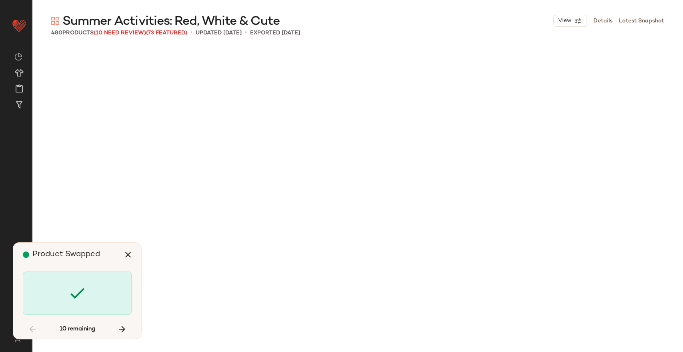
scroll to position [13588, 0]
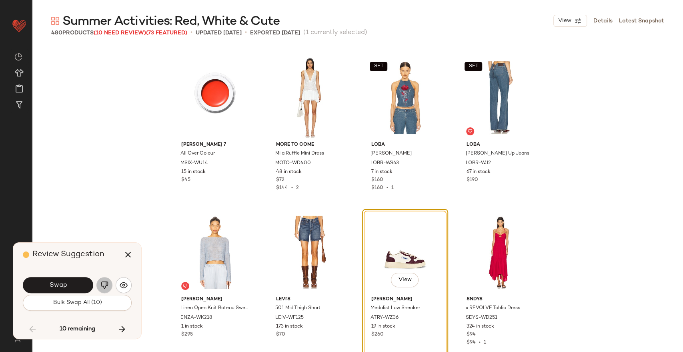
click at [102, 285] on img "button" at bounding box center [104, 285] width 8 height 8
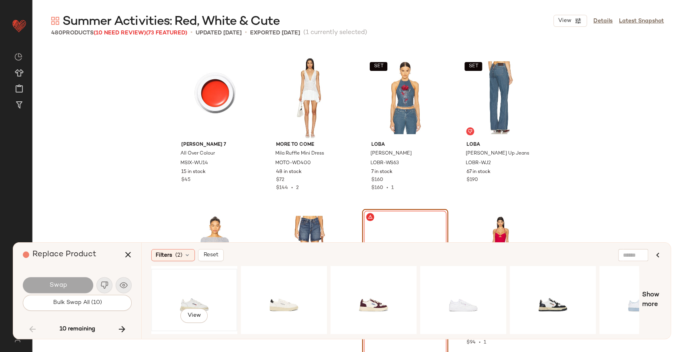
click at [206, 293] on div "View" at bounding box center [194, 299] width 80 height 57
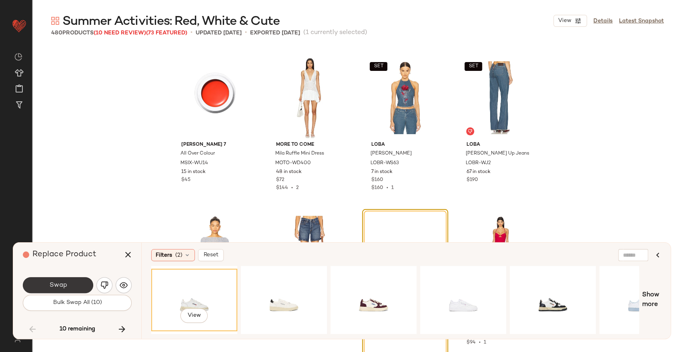
click at [54, 281] on span "Swap" at bounding box center [58, 285] width 18 height 8
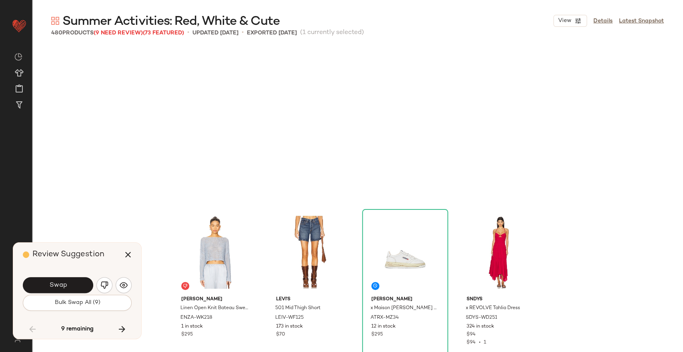
scroll to position [13742, 0]
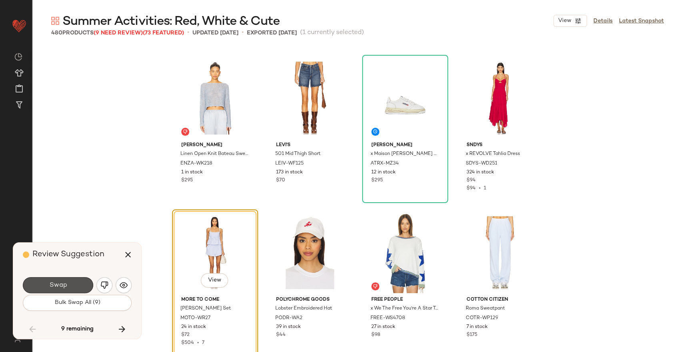
click at [54, 281] on span "Swap" at bounding box center [58, 285] width 18 height 8
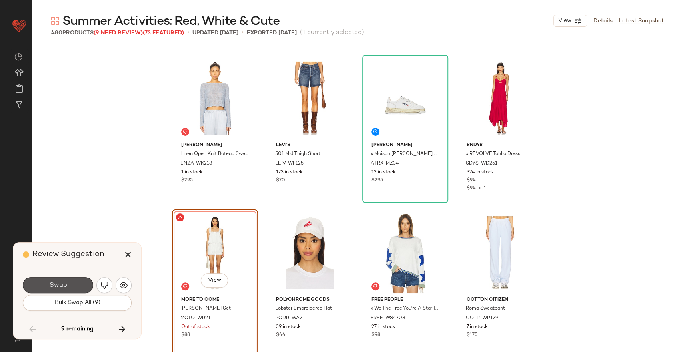
click at [54, 281] on span "Swap" at bounding box center [58, 285] width 18 height 8
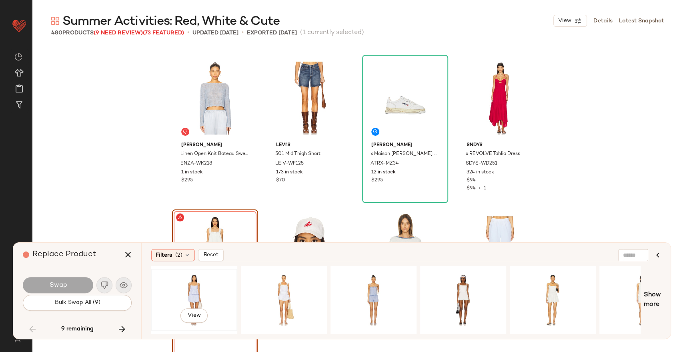
click at [177, 290] on div "View" at bounding box center [194, 299] width 80 height 57
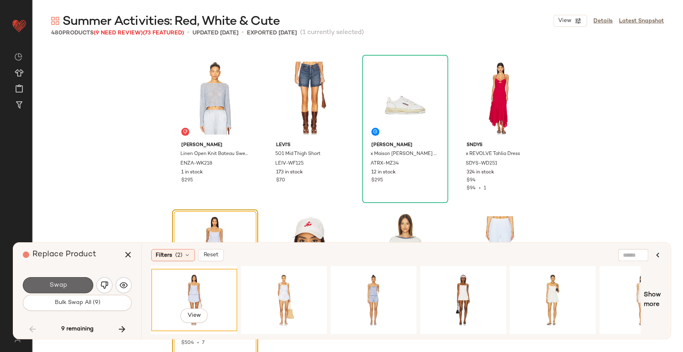
click at [72, 284] on button "Swap" at bounding box center [58, 285] width 70 height 16
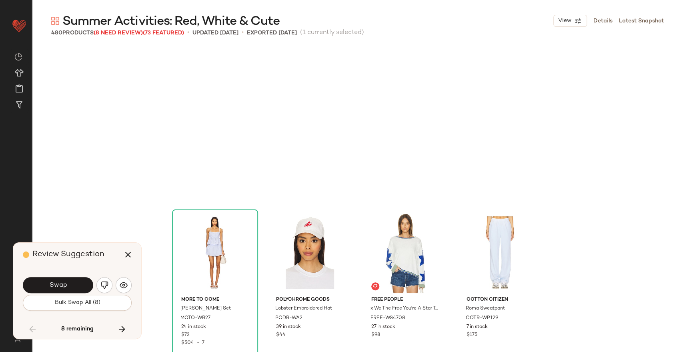
scroll to position [13897, 0]
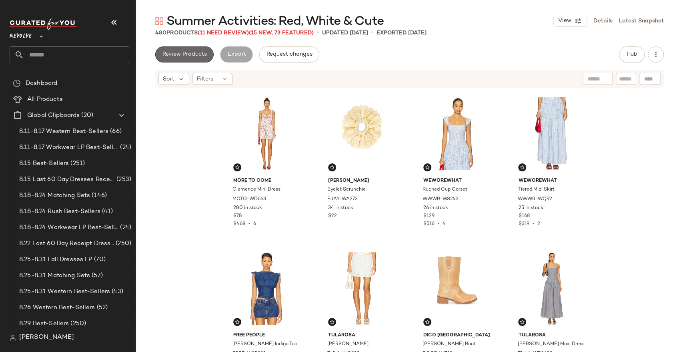
click at [194, 54] on span "Review Products" at bounding box center [184, 54] width 45 height 6
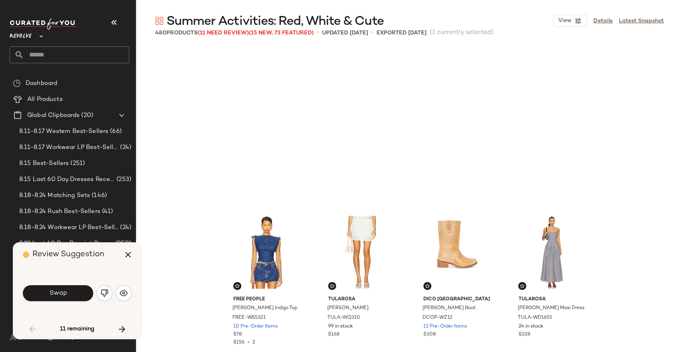
scroll to position [160, 0]
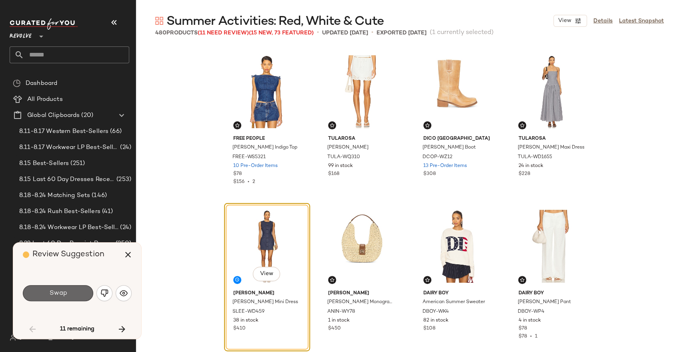
click at [50, 289] on span "Swap" at bounding box center [58, 293] width 18 height 8
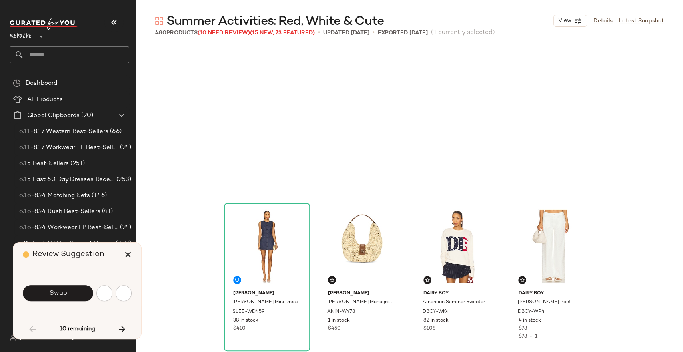
scroll to position [309, 0]
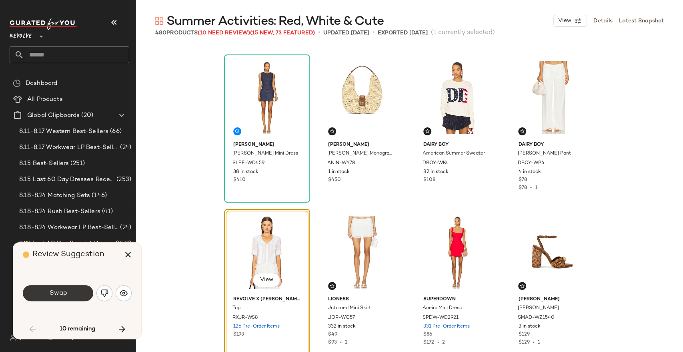
click at [50, 290] on span "Swap" at bounding box center [58, 293] width 18 height 8
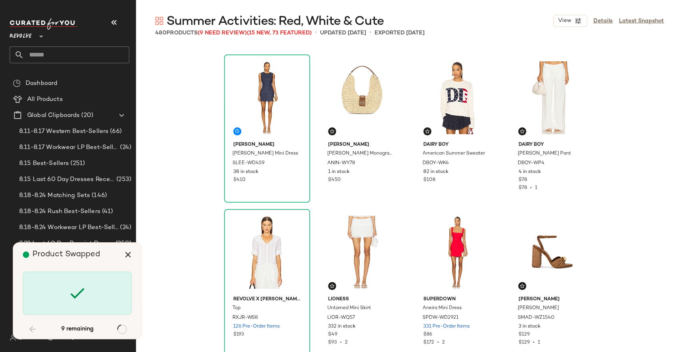
scroll to position [11581, 0]
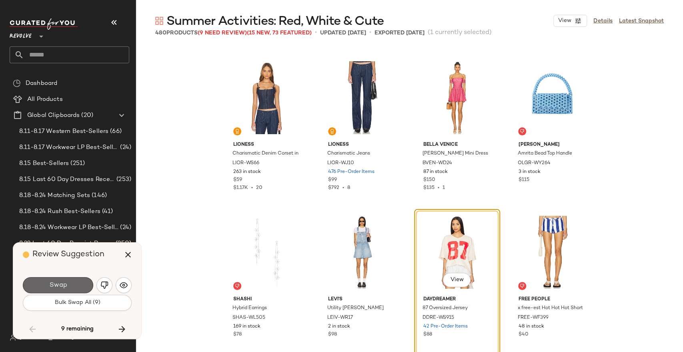
click at [51, 285] on span "Swap" at bounding box center [58, 285] width 18 height 8
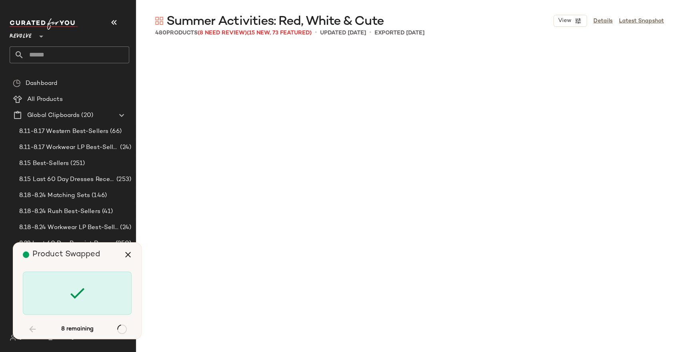
scroll to position [13897, 0]
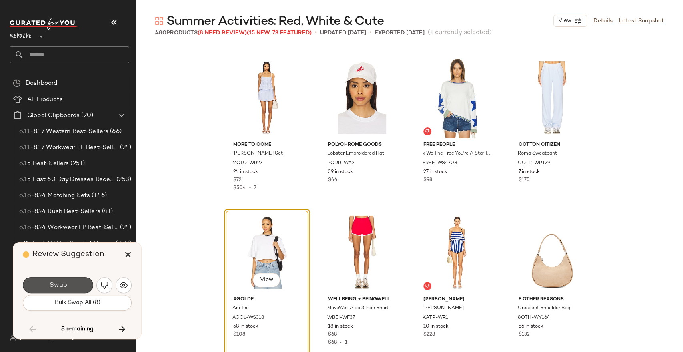
click at [51, 285] on span "Swap" at bounding box center [58, 285] width 18 height 8
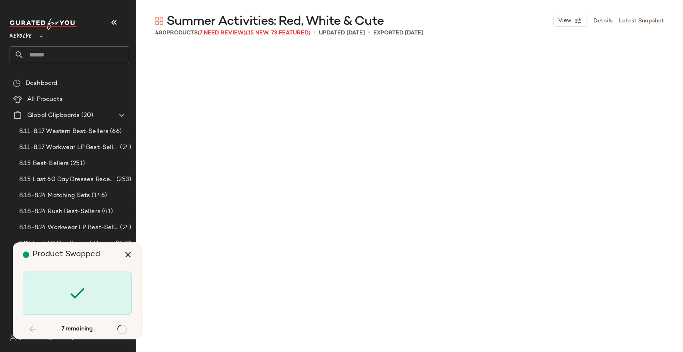
scroll to position [14669, 0]
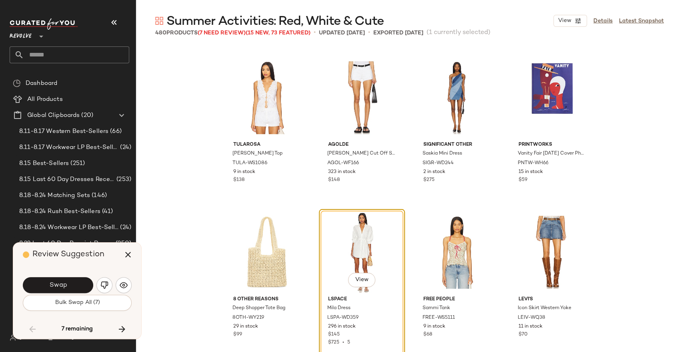
click at [51, 285] on span "Swap" at bounding box center [58, 285] width 18 height 8
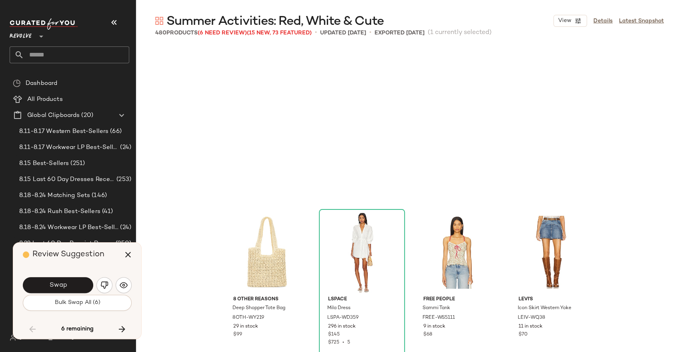
scroll to position [14824, 0]
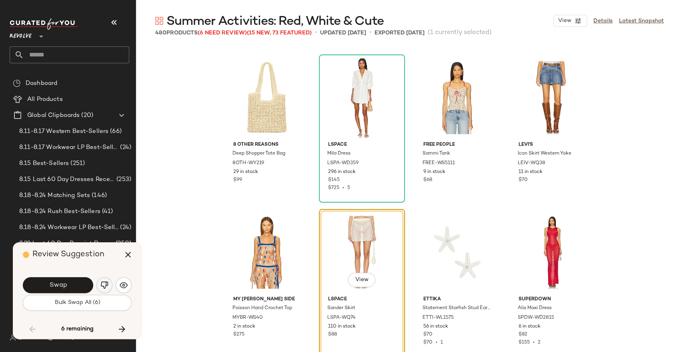
click at [101, 288] on img "button" at bounding box center [104, 285] width 8 height 8
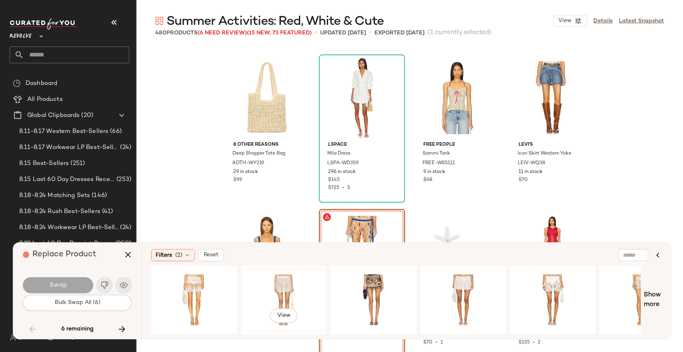
click at [279, 289] on div "View" at bounding box center [284, 299] width 80 height 57
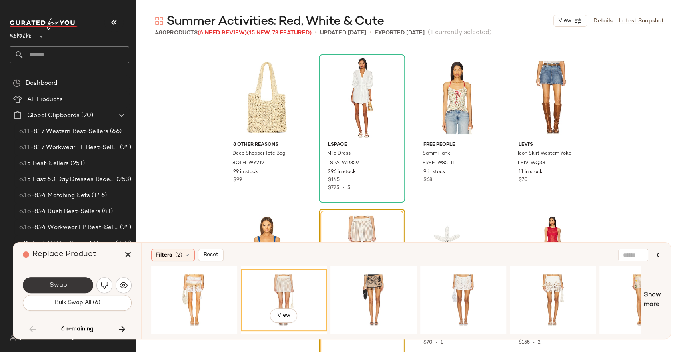
click at [80, 284] on button "Swap" at bounding box center [58, 285] width 70 height 16
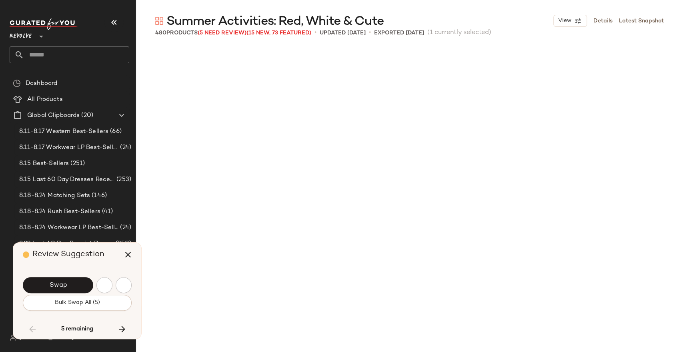
scroll to position [15287, 0]
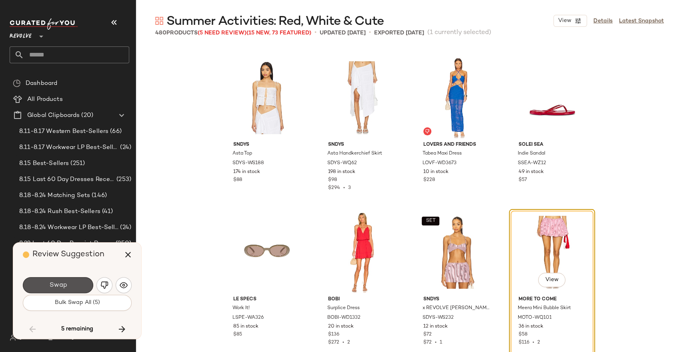
click at [80, 284] on button "Swap" at bounding box center [58, 285] width 70 height 16
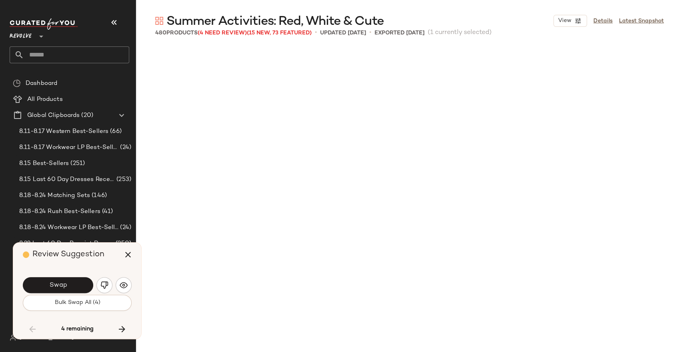
scroll to position [15750, 0]
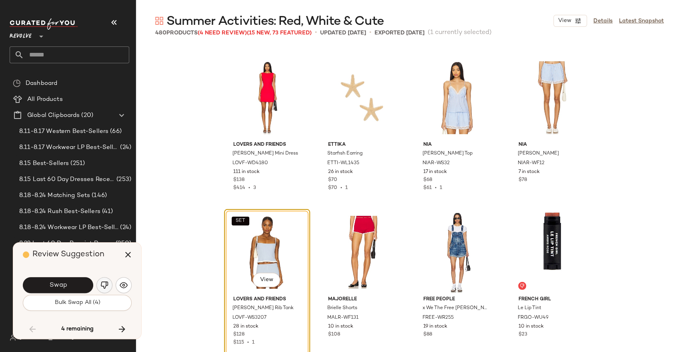
click at [108, 288] on img "button" at bounding box center [104, 285] width 8 height 8
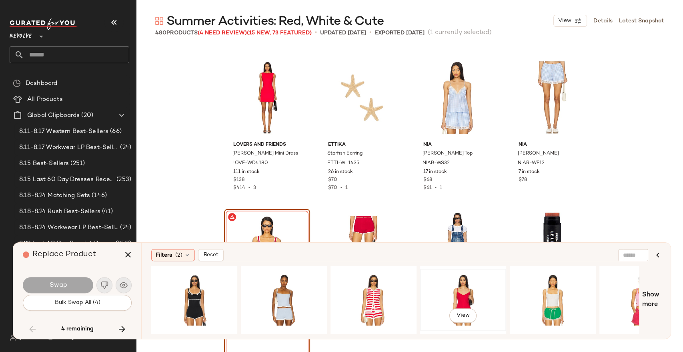
click at [459, 289] on div "View" at bounding box center [463, 299] width 80 height 57
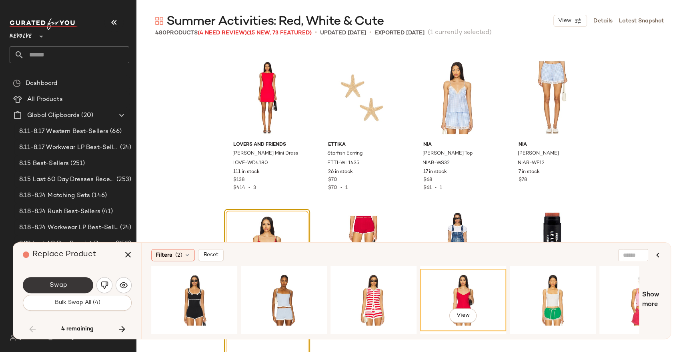
click at [50, 288] on span "Swap" at bounding box center [58, 285] width 18 height 8
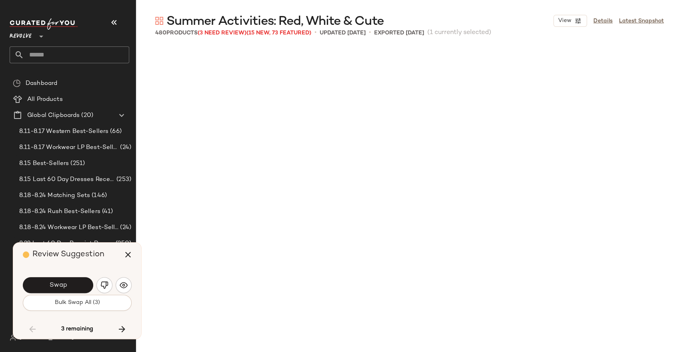
scroll to position [16213, 0]
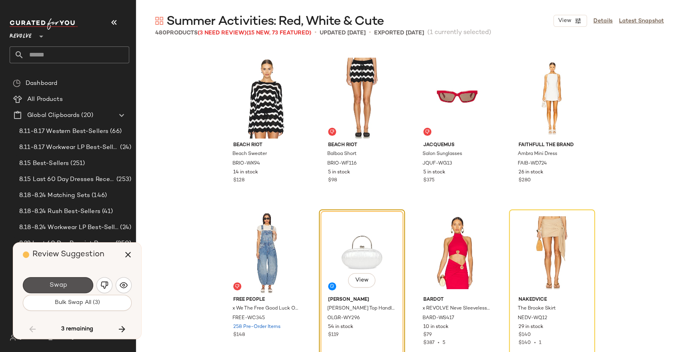
click at [50, 288] on span "Swap" at bounding box center [58, 285] width 18 height 8
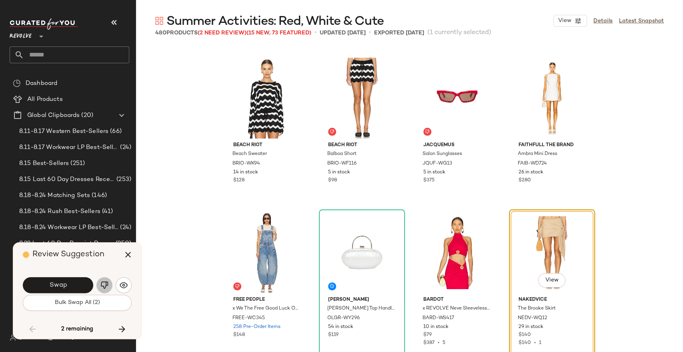
click at [108, 285] on img "button" at bounding box center [104, 285] width 8 height 8
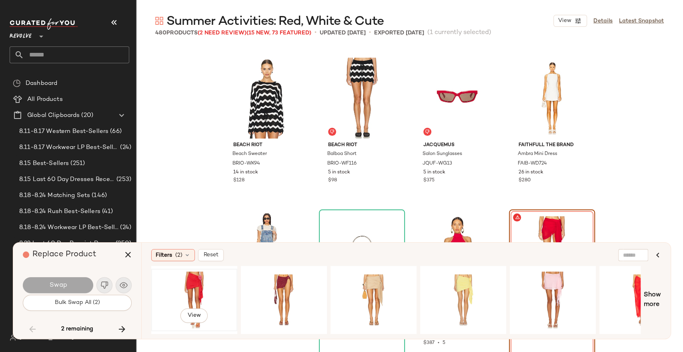
click at [200, 283] on div "View" at bounding box center [194, 299] width 80 height 57
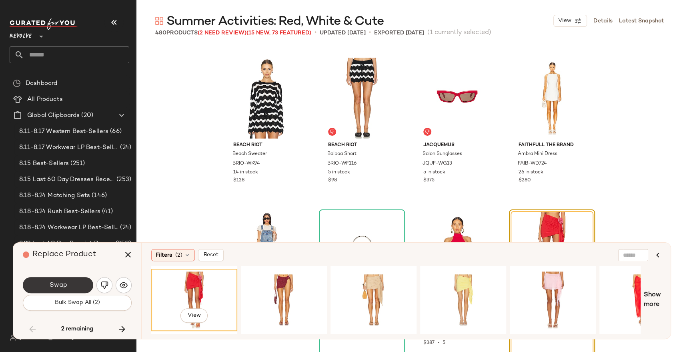
click at [69, 284] on button "Swap" at bounding box center [58, 285] width 70 height 16
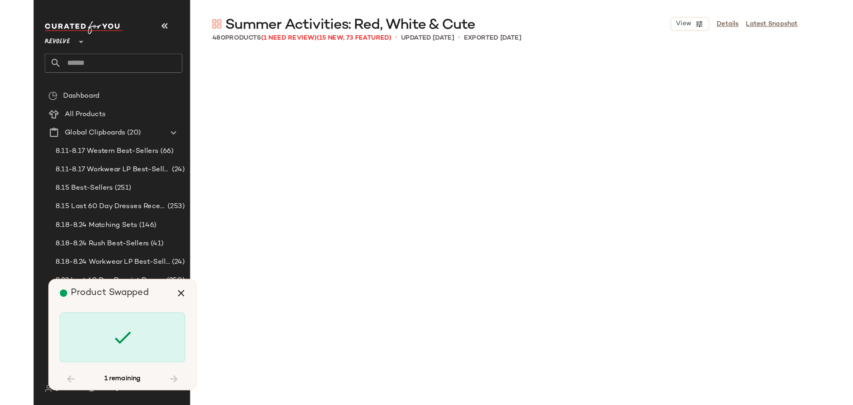
scroll to position [17603, 0]
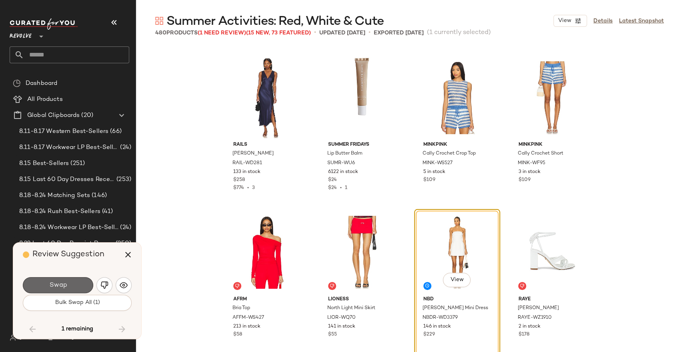
click at [65, 284] on span "Swap" at bounding box center [58, 285] width 18 height 8
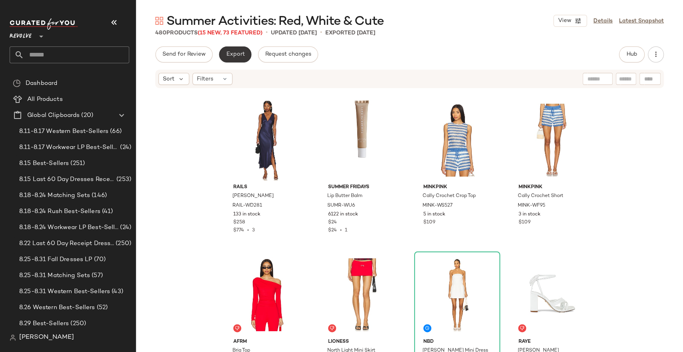
click at [238, 59] on button "Export" at bounding box center [235, 54] width 32 height 16
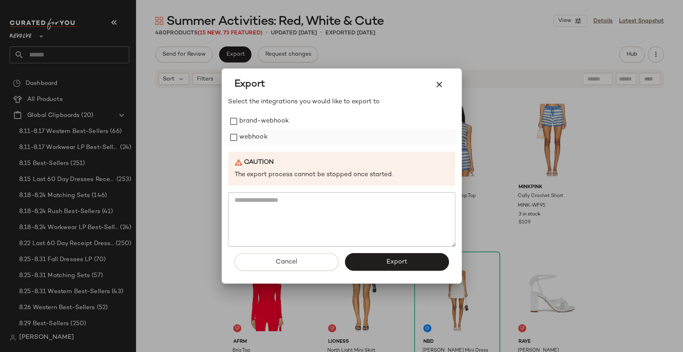
click at [253, 138] on label "webhook" at bounding box center [253, 137] width 28 height 16
click at [387, 272] on div "Cancel Export" at bounding box center [341, 264] width 227 height 37
click at [387, 256] on button "Export" at bounding box center [397, 262] width 104 height 18
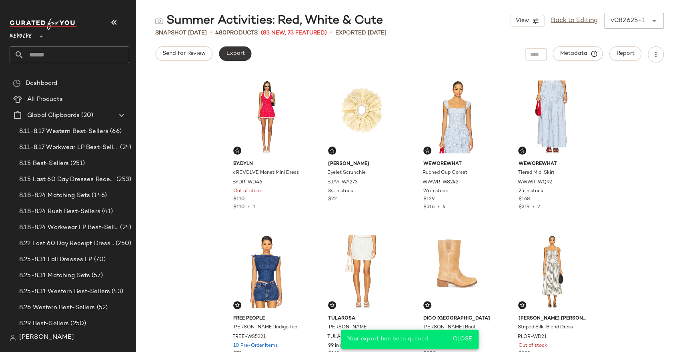
click at [238, 52] on span "Export" at bounding box center [235, 53] width 19 height 6
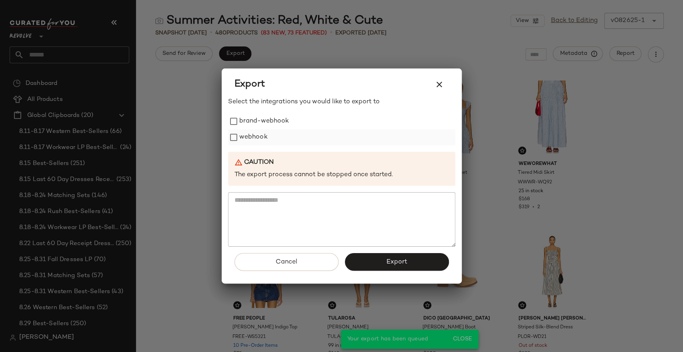
click at [252, 130] on label "webhook" at bounding box center [253, 137] width 28 height 16
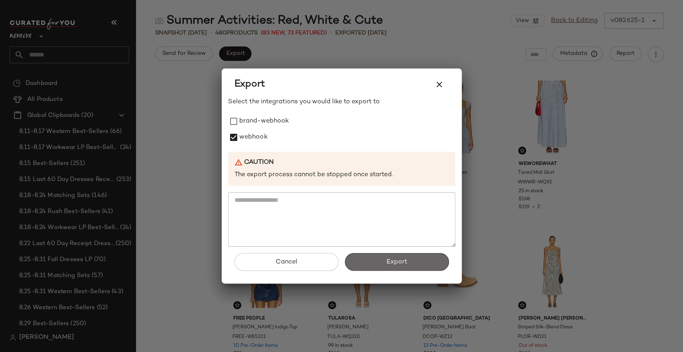
click at [401, 265] on span "Export" at bounding box center [396, 262] width 21 height 8
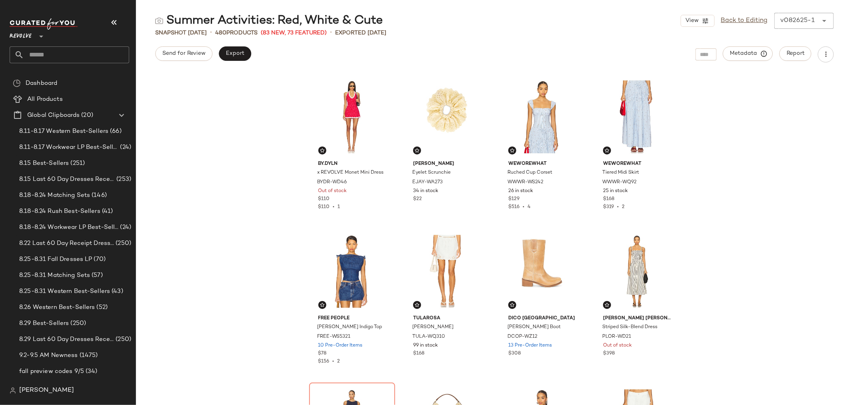
click at [68, 56] on input "text" at bounding box center [76, 54] width 105 height 17
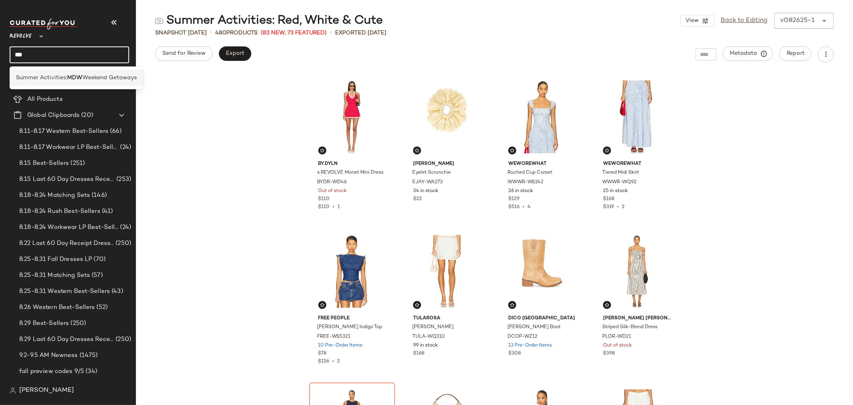
type input "***"
click at [92, 81] on span "Weekend Getaways" at bounding box center [109, 78] width 54 height 8
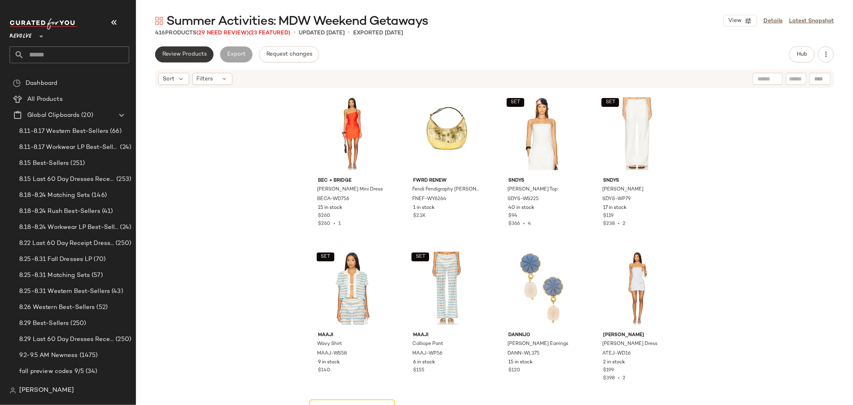
click at [174, 54] on span "Review Products" at bounding box center [184, 54] width 45 height 6
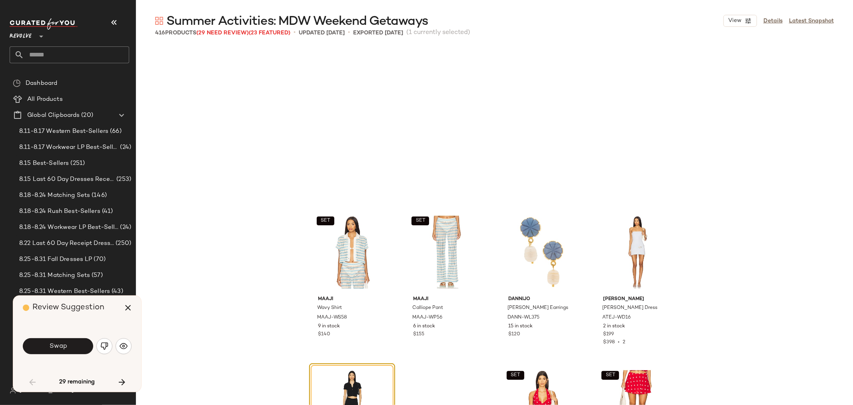
scroll to position [160, 0]
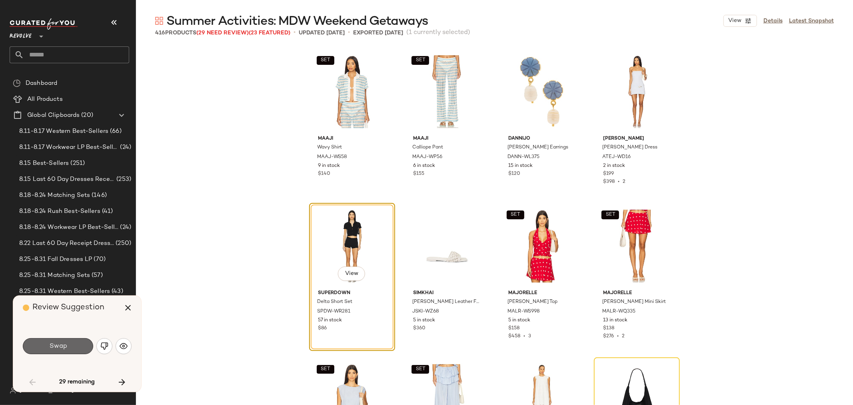
click at [83, 340] on button "Swap" at bounding box center [58, 346] width 70 height 16
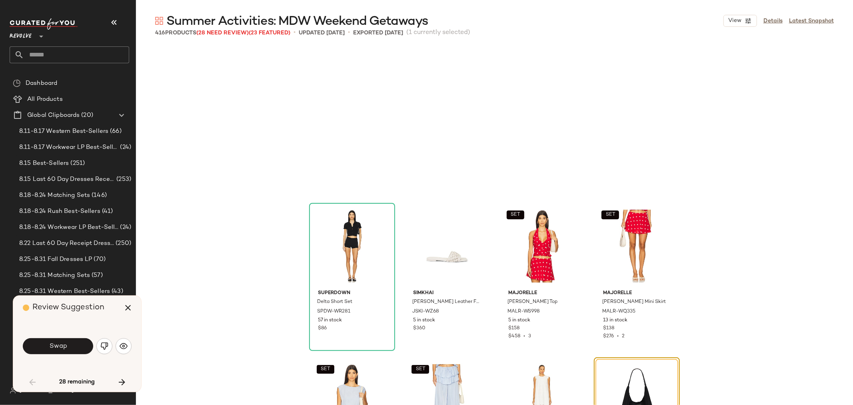
scroll to position [309, 0]
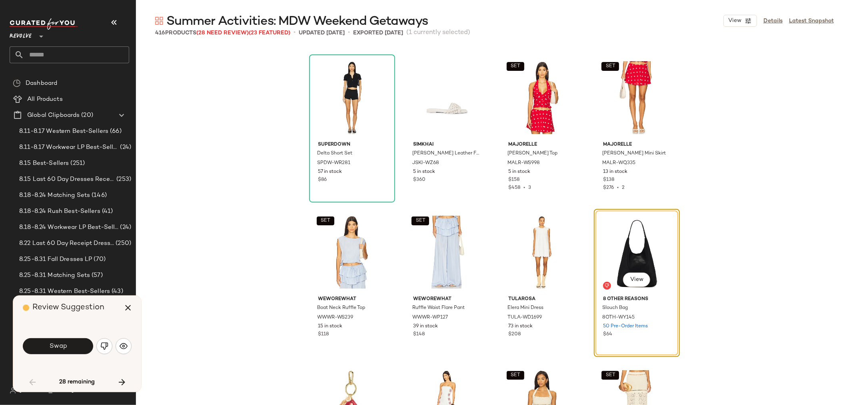
click at [106, 345] on img "button" at bounding box center [104, 346] width 8 height 8
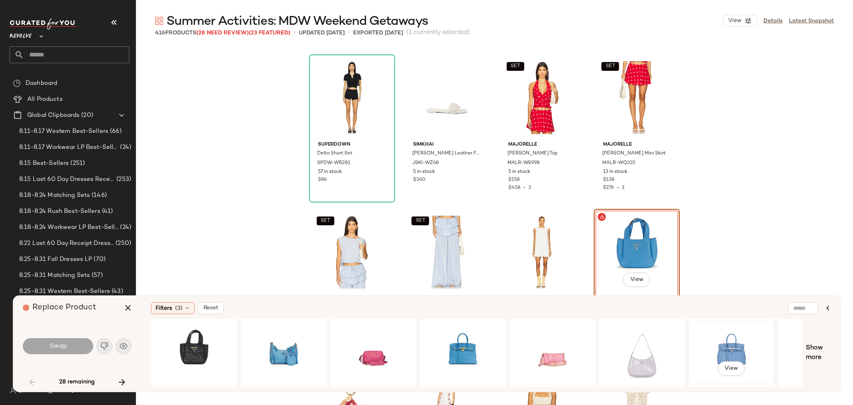
click at [682, 348] on div "View" at bounding box center [732, 352] width 80 height 57
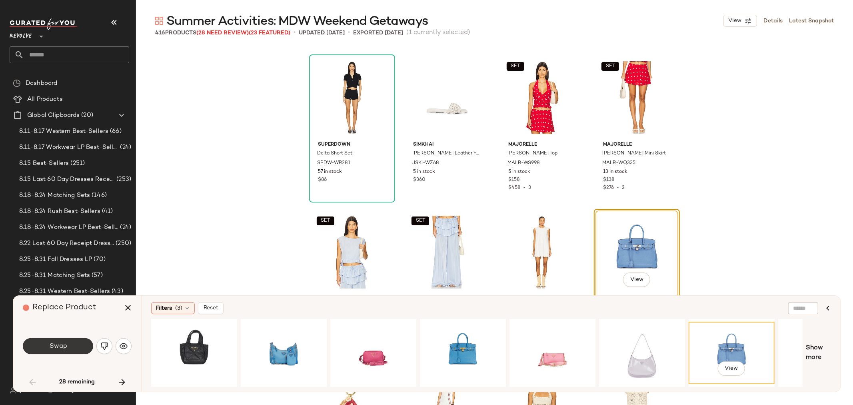
click at [56, 345] on span "Swap" at bounding box center [58, 346] width 18 height 8
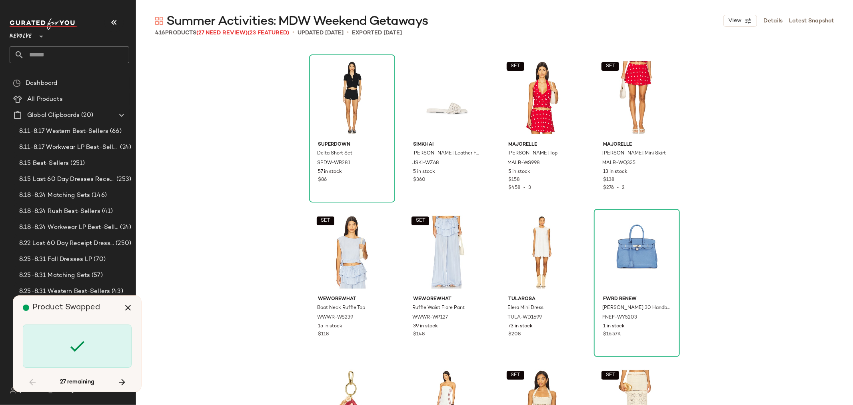
scroll to position [618, 0]
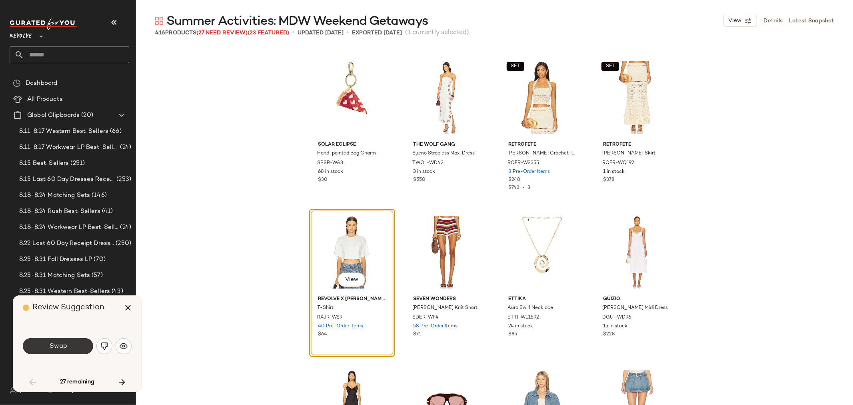
click at [46, 350] on button "Swap" at bounding box center [58, 346] width 70 height 16
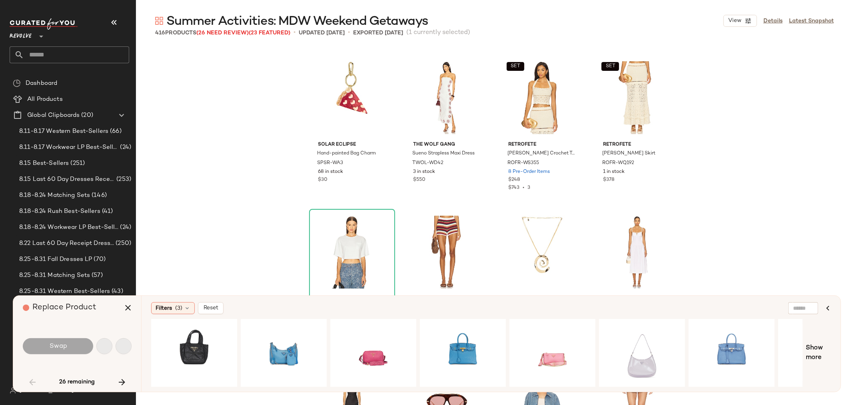
scroll to position [1081, 0]
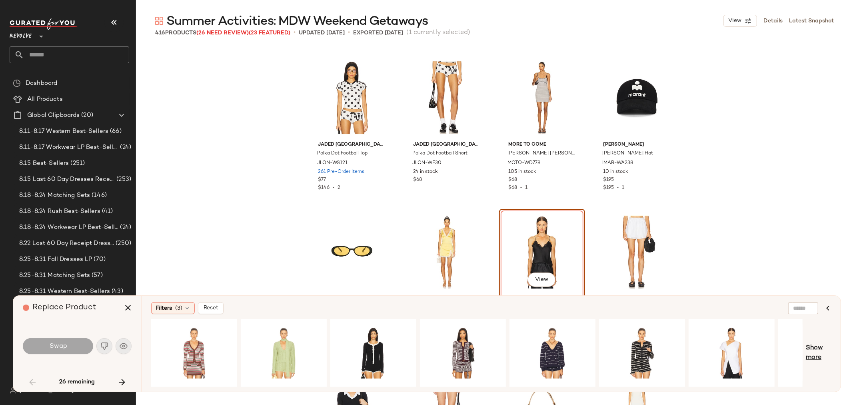
click at [682, 350] on span "Show more" at bounding box center [818, 352] width 25 height 19
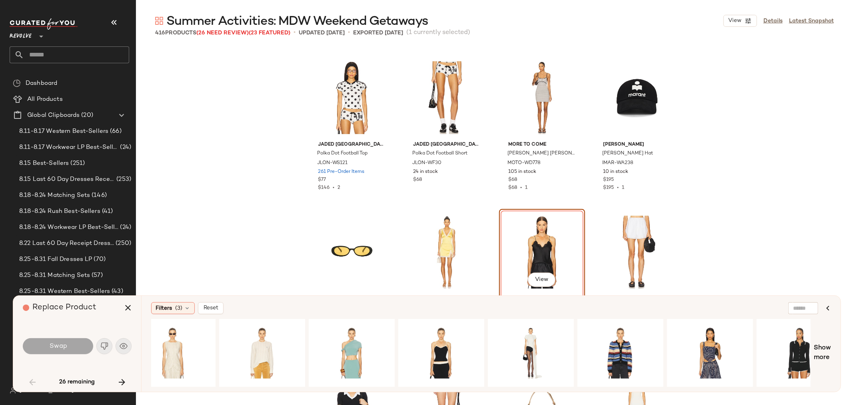
scroll to position [0, 1128]
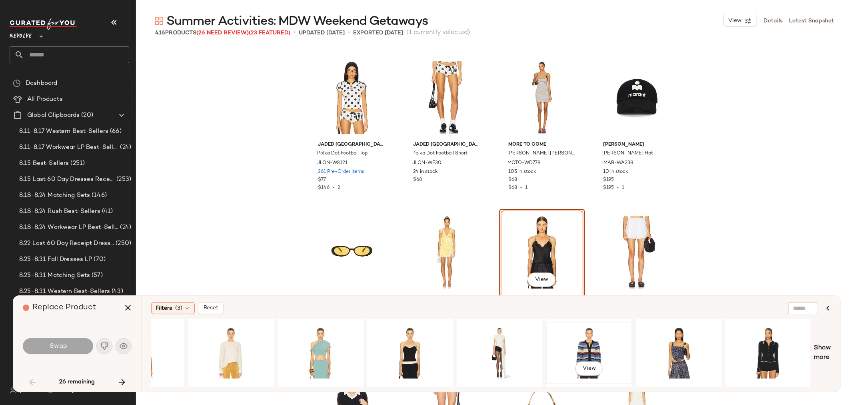
click at [597, 351] on div "View" at bounding box center [589, 352] width 80 height 57
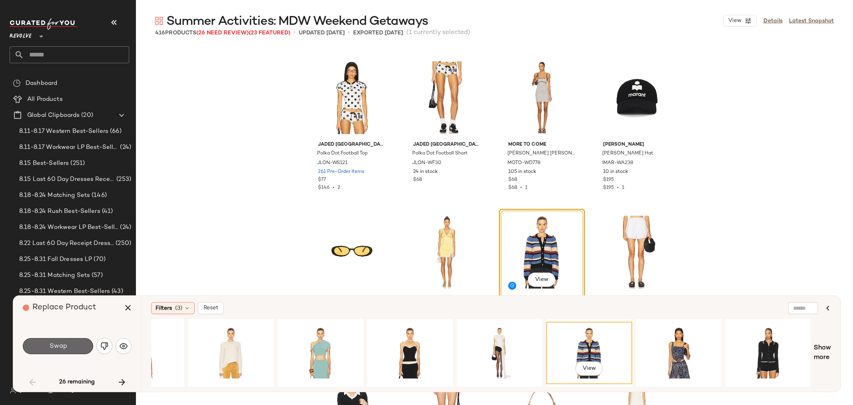
click at [59, 351] on button "Swap" at bounding box center [58, 346] width 70 height 16
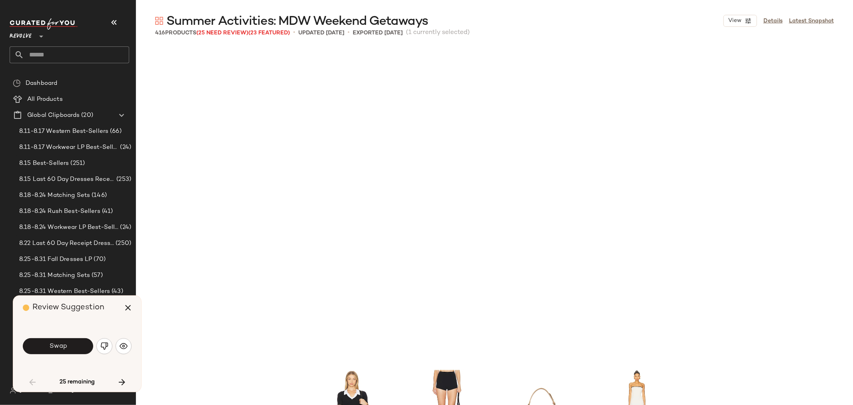
scroll to position [1390, 0]
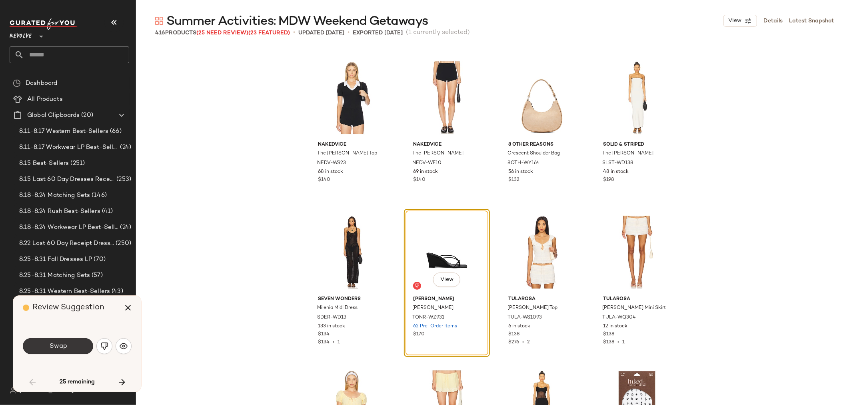
click at [54, 347] on span "Swap" at bounding box center [58, 346] width 18 height 8
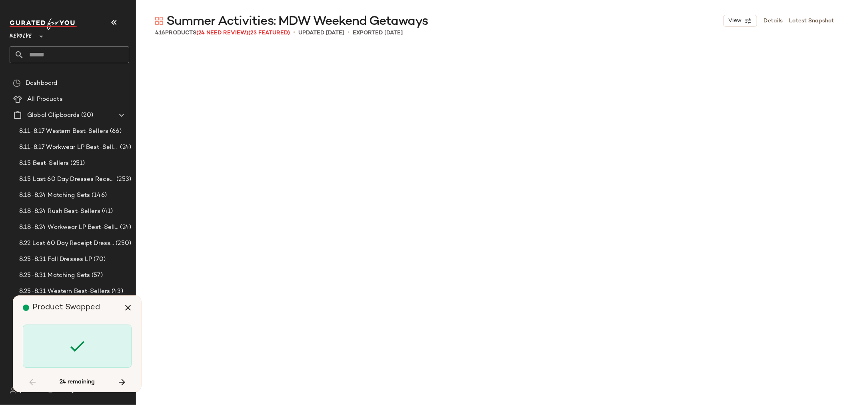
scroll to position [3242, 0]
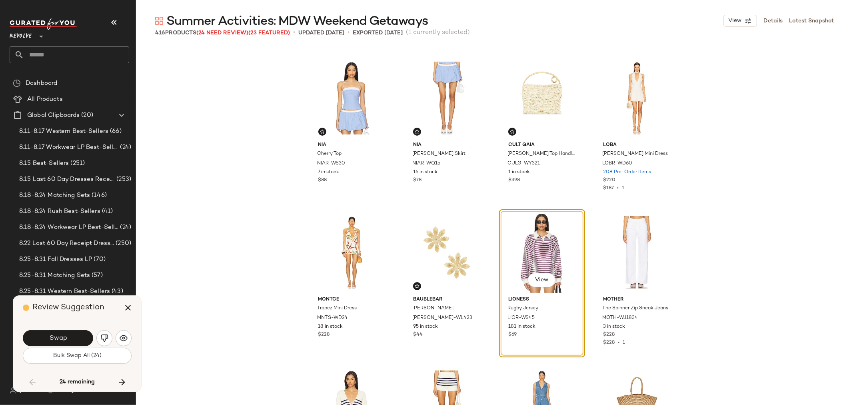
click at [65, 335] on span "Swap" at bounding box center [58, 338] width 18 height 8
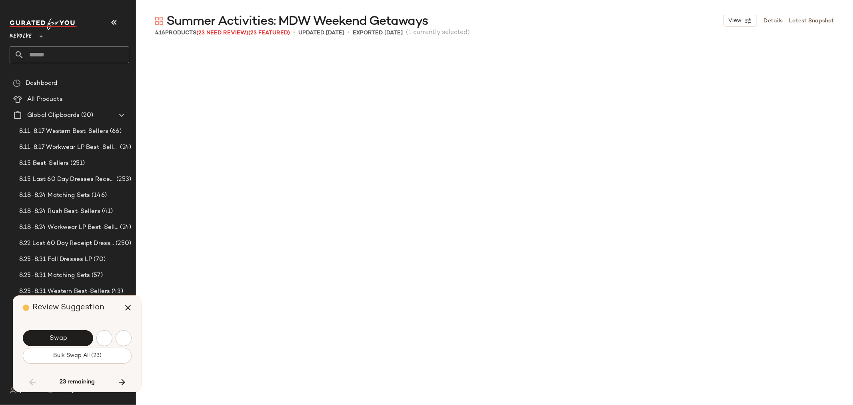
scroll to position [3706, 0]
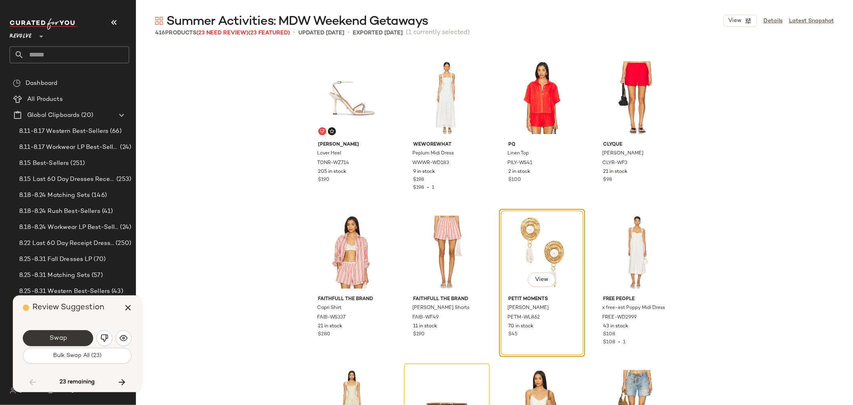
click at [65, 338] on span "Swap" at bounding box center [58, 338] width 18 height 8
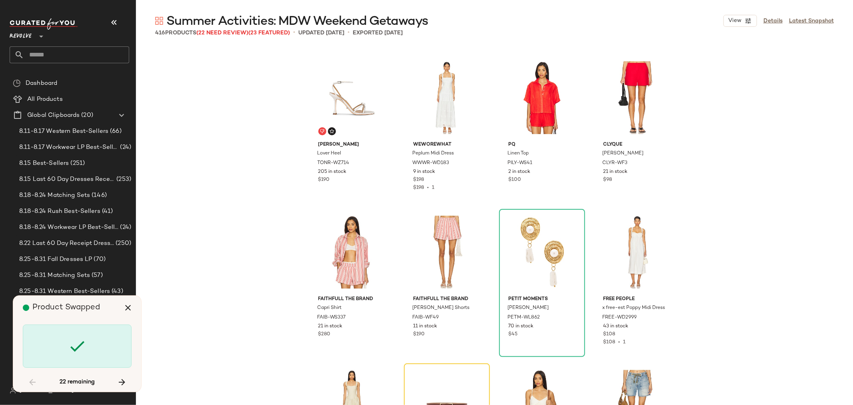
scroll to position [3860, 0]
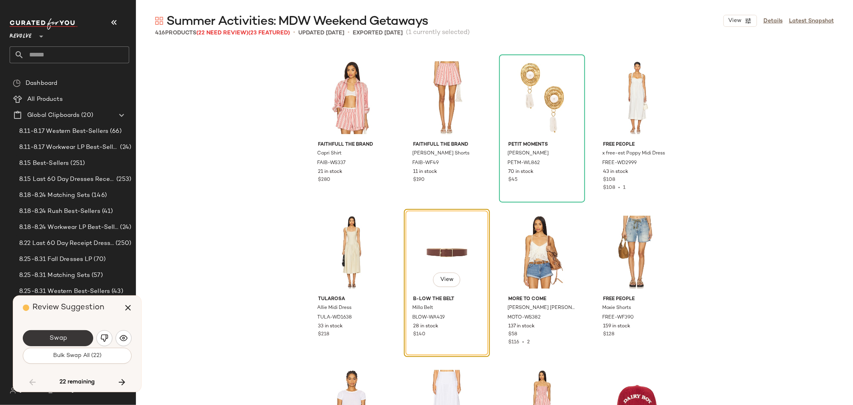
click at [70, 335] on button "Swap" at bounding box center [58, 338] width 70 height 16
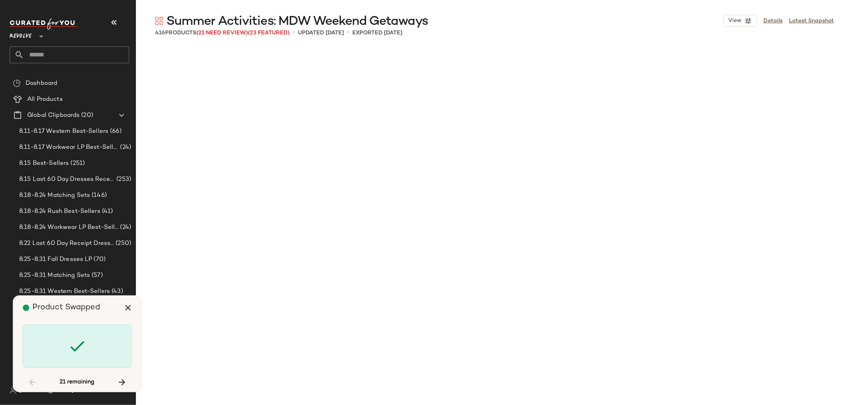
scroll to position [4478, 0]
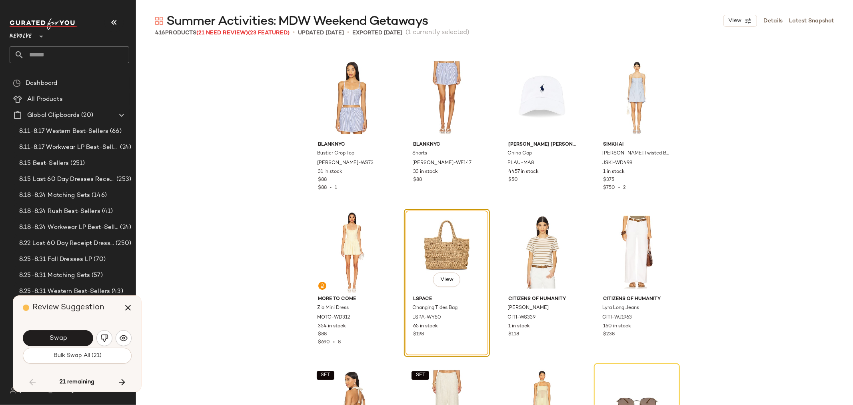
click at [67, 336] on button "Swap" at bounding box center [58, 338] width 70 height 16
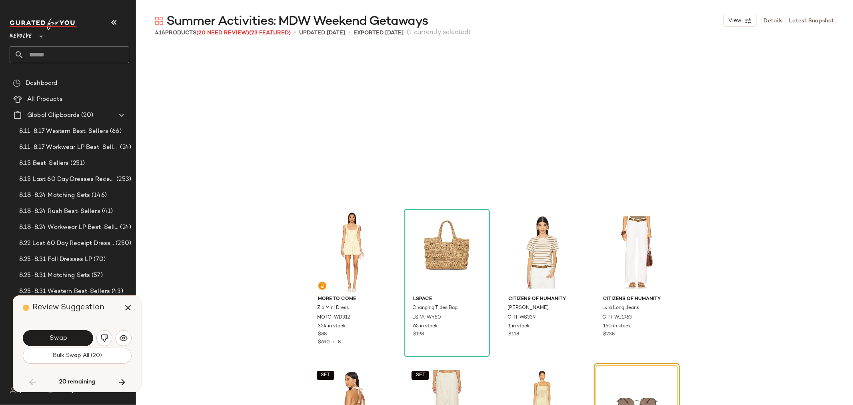
scroll to position [4632, 0]
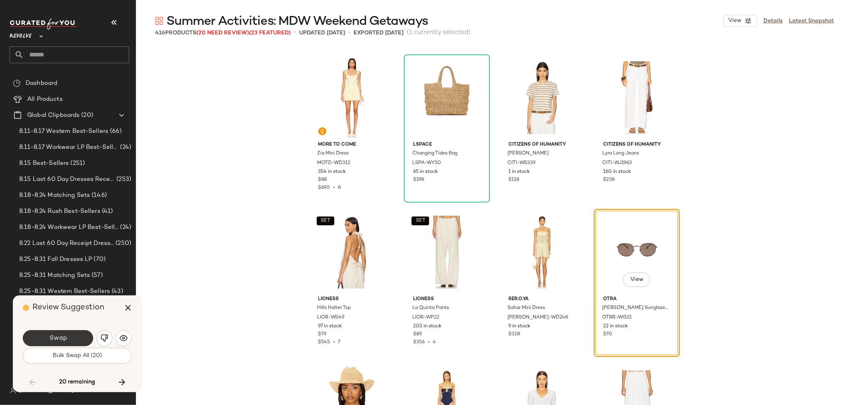
click at [68, 334] on button "Swap" at bounding box center [58, 338] width 70 height 16
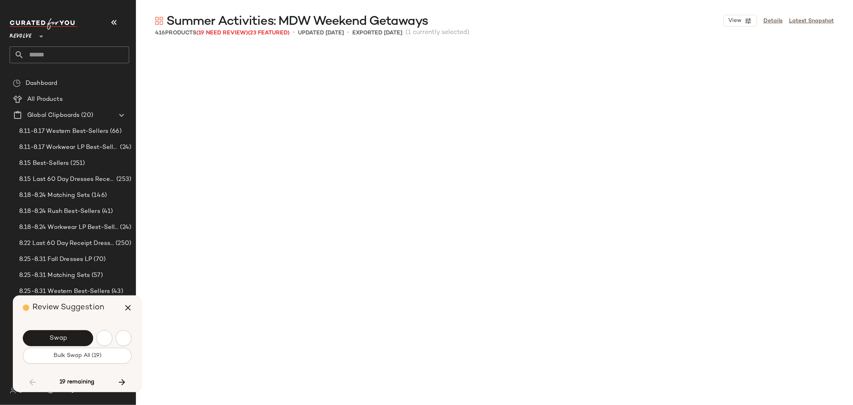
scroll to position [5095, 0]
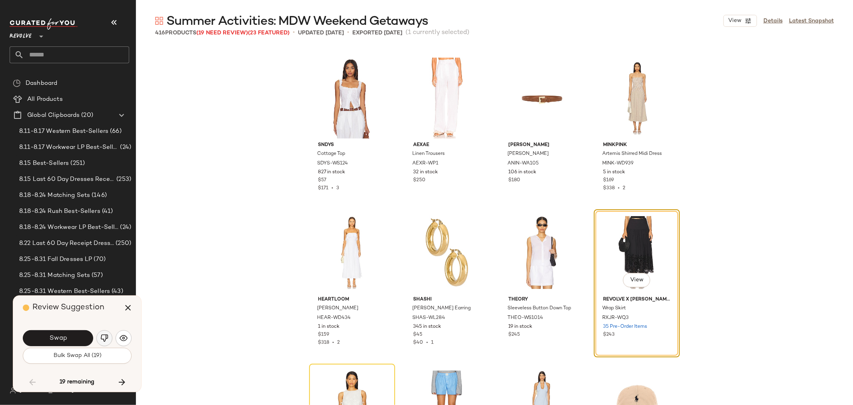
click at [102, 339] on img "button" at bounding box center [104, 338] width 8 height 8
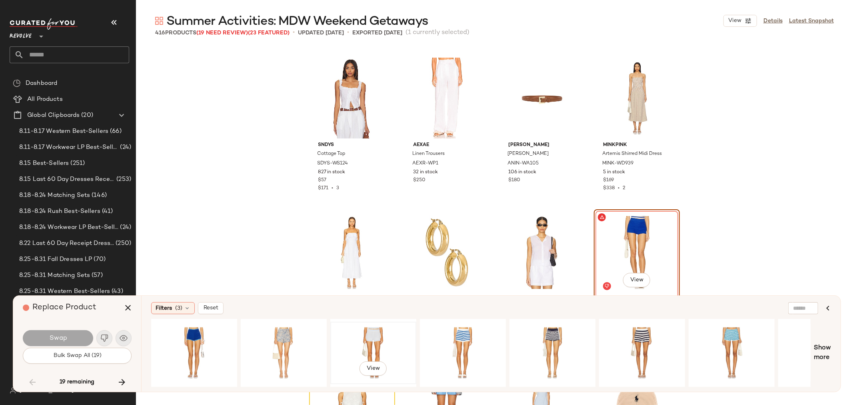
click at [362, 333] on div "View" at bounding box center [373, 352] width 80 height 57
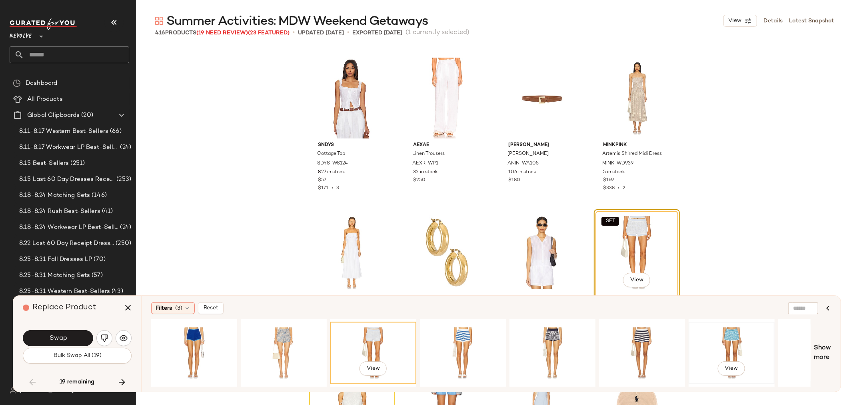
click at [682, 333] on div "View" at bounding box center [732, 352] width 80 height 57
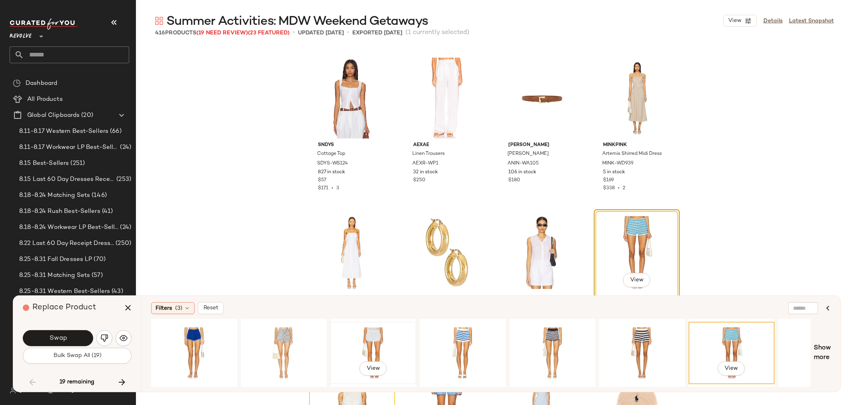
click at [365, 334] on div "View" at bounding box center [373, 352] width 80 height 57
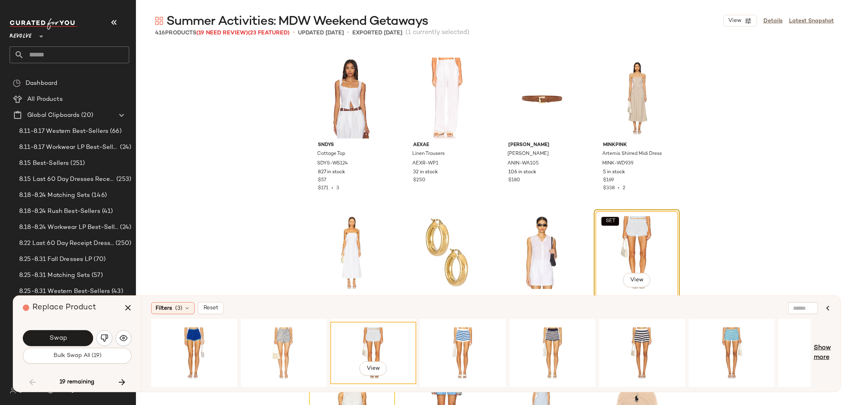
click at [682, 350] on span "Show more" at bounding box center [822, 352] width 17 height 19
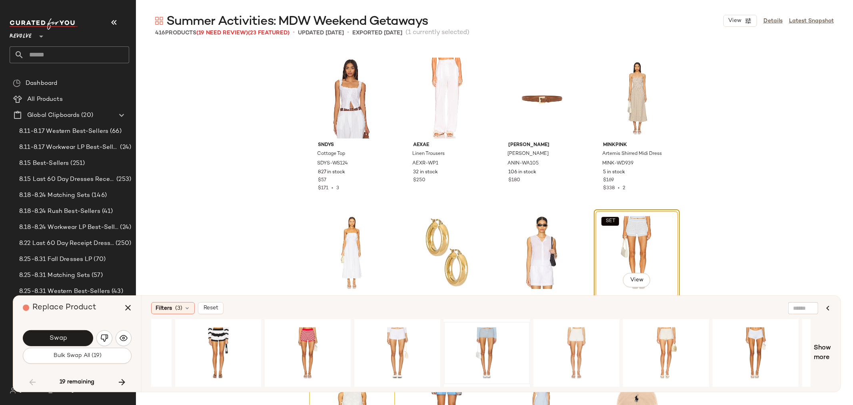
scroll to position [0, 781]
click at [395, 341] on div "View" at bounding box center [399, 352] width 80 height 57
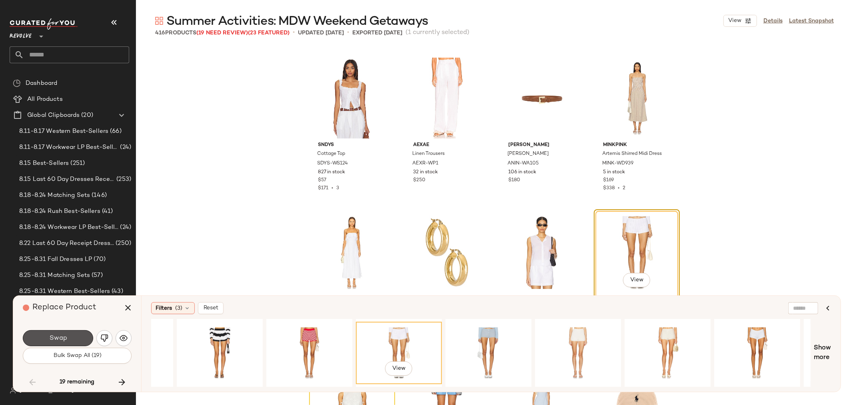
click at [71, 336] on button "Swap" at bounding box center [58, 338] width 70 height 16
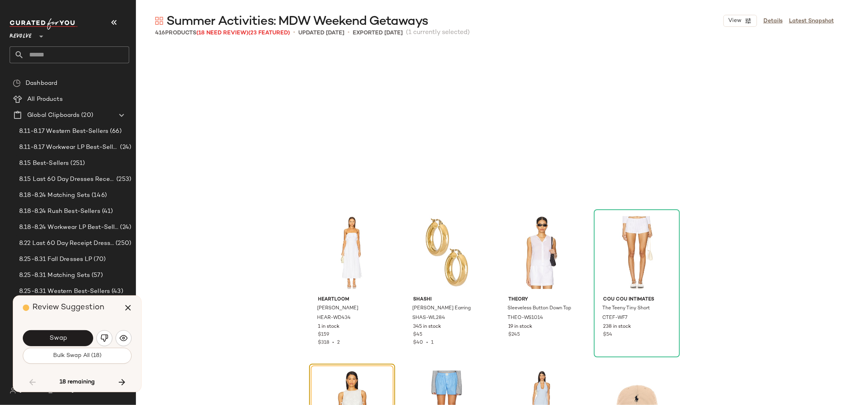
scroll to position [5250, 0]
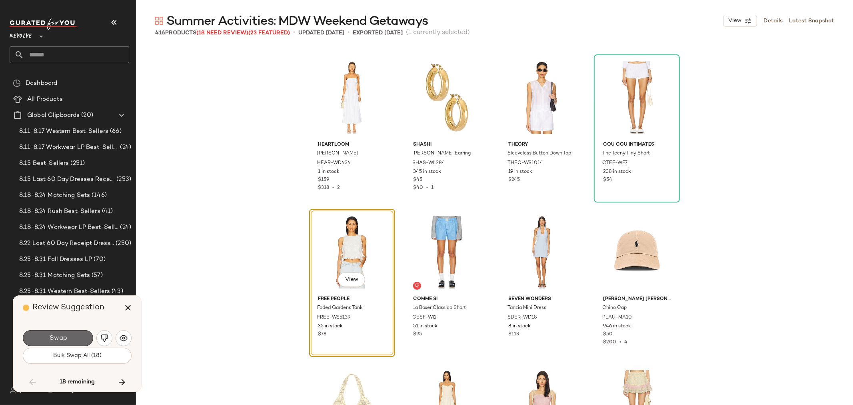
click at [59, 340] on span "Swap" at bounding box center [58, 338] width 18 height 8
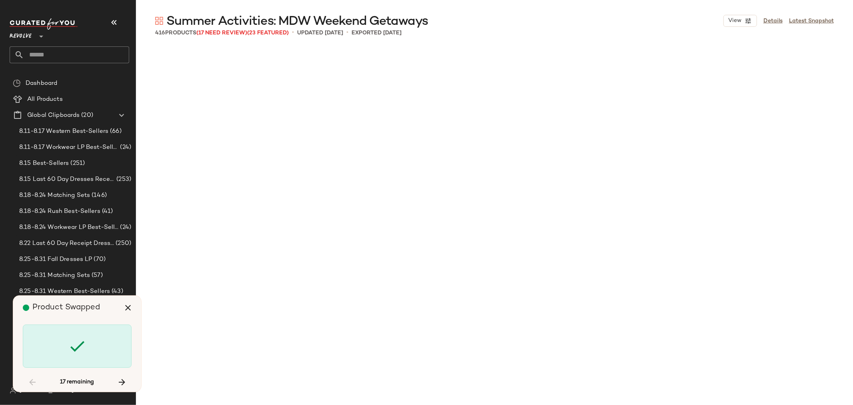
scroll to position [5867, 0]
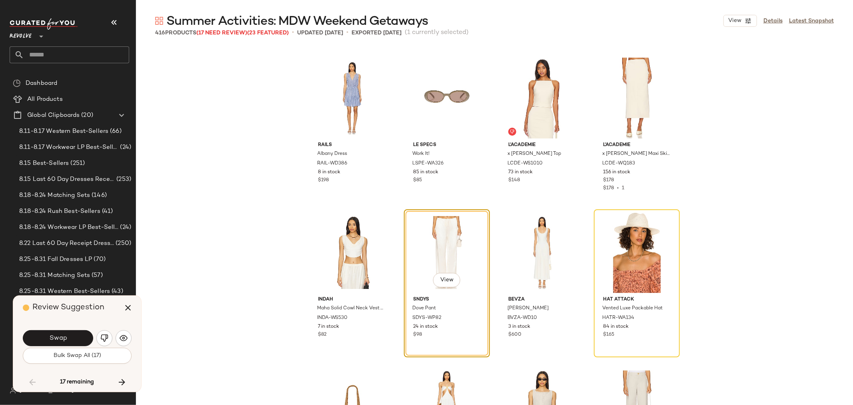
click at [60, 338] on span "Swap" at bounding box center [58, 338] width 18 height 8
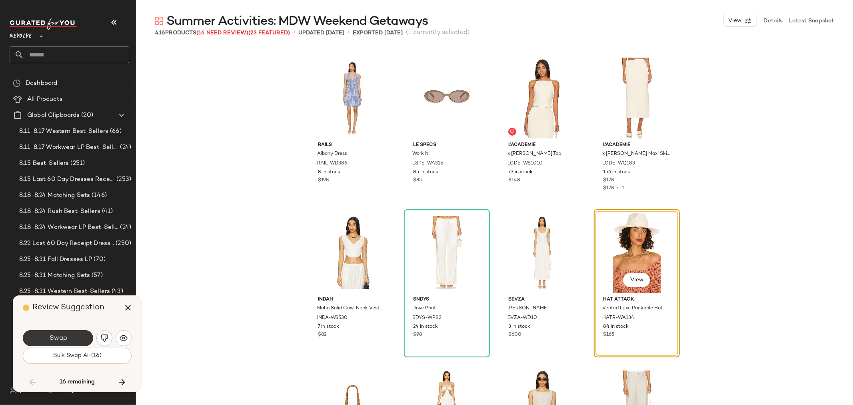
click at [69, 337] on button "Swap" at bounding box center [58, 338] width 70 height 16
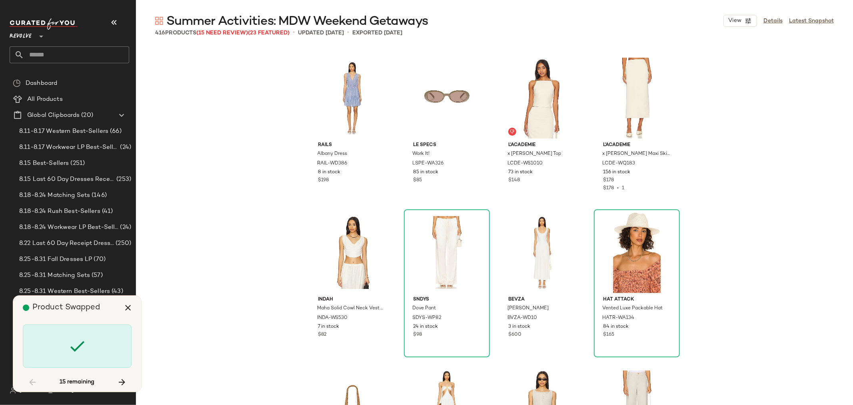
scroll to position [8029, 0]
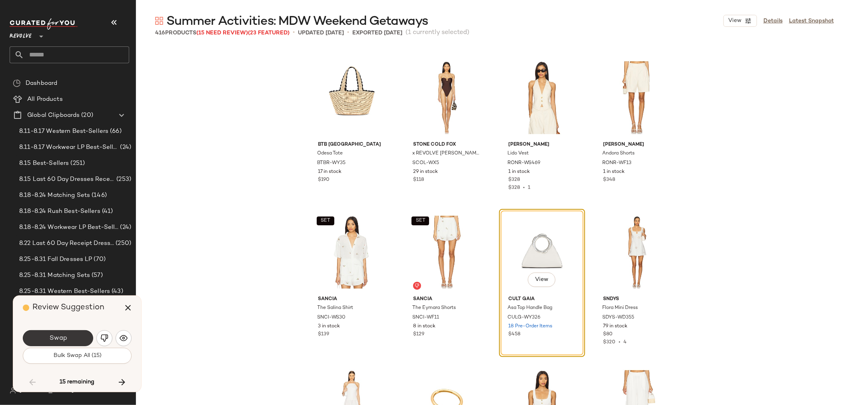
click at [66, 337] on span "Swap" at bounding box center [58, 338] width 18 height 8
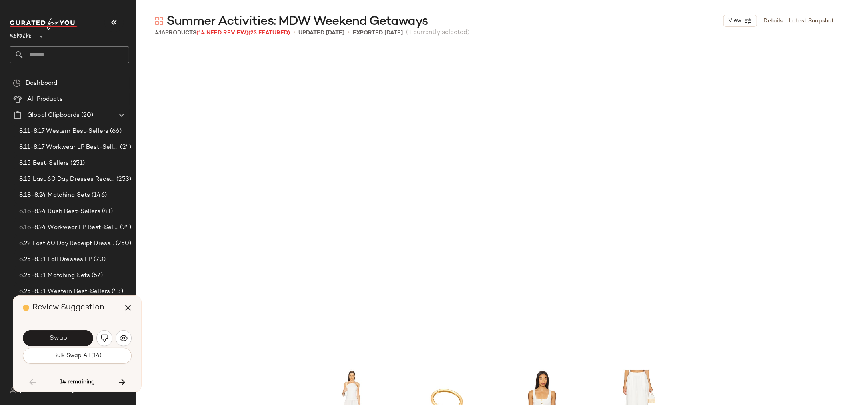
scroll to position [8338, 0]
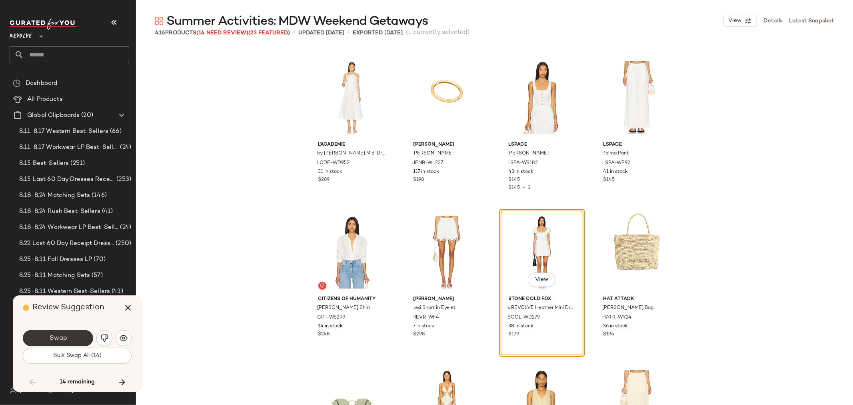
click at [68, 336] on button "Swap" at bounding box center [58, 338] width 70 height 16
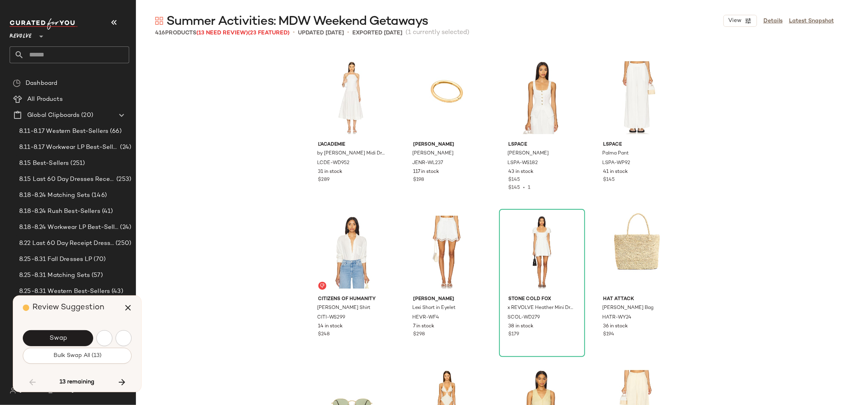
scroll to position [8647, 0]
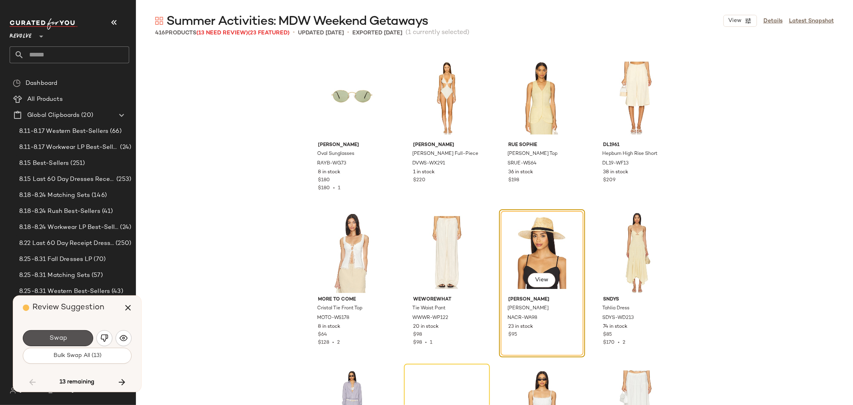
click at [68, 336] on button "Swap" at bounding box center [58, 338] width 70 height 16
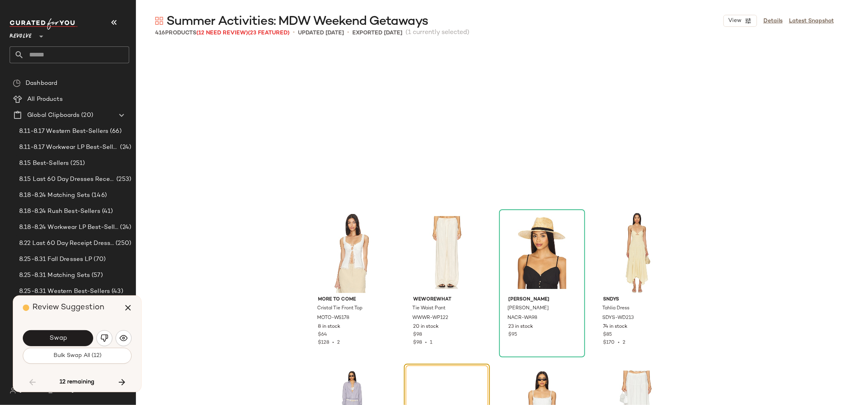
scroll to position [8801, 0]
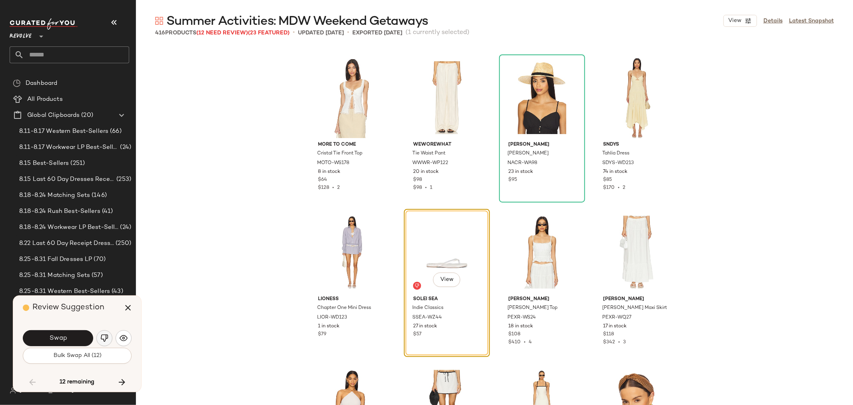
click at [107, 340] on img "button" at bounding box center [104, 338] width 8 height 8
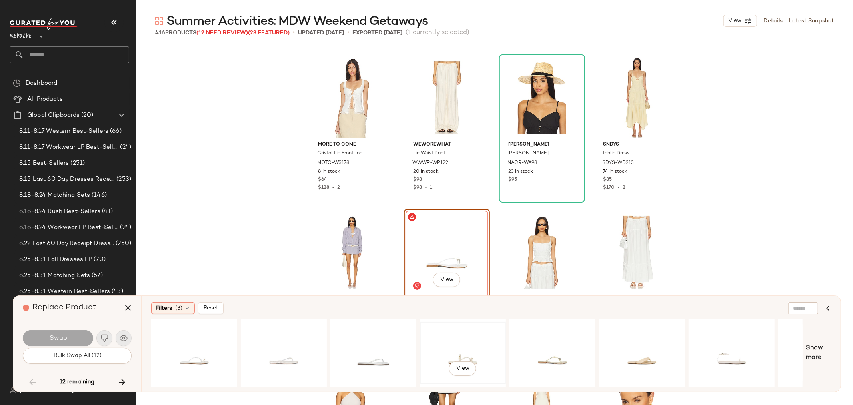
click at [463, 351] on div "View" at bounding box center [463, 352] width 80 height 57
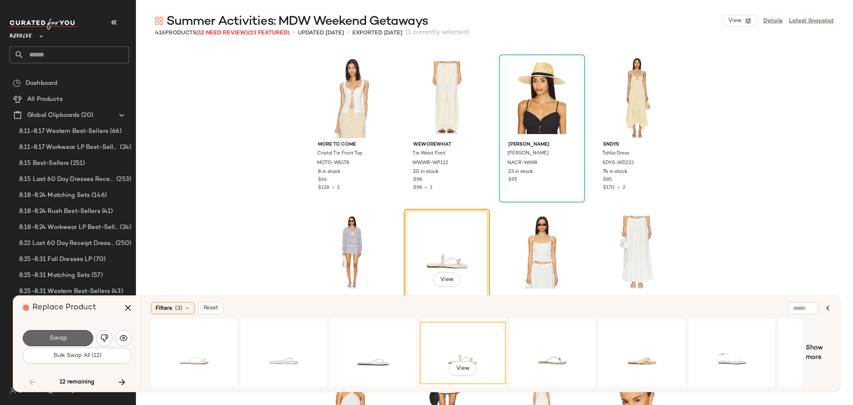
click at [59, 339] on span "Swap" at bounding box center [58, 338] width 18 height 8
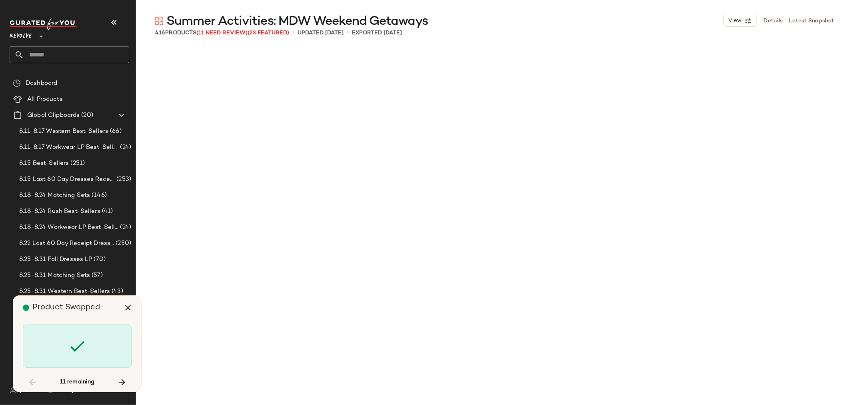
scroll to position [11118, 0]
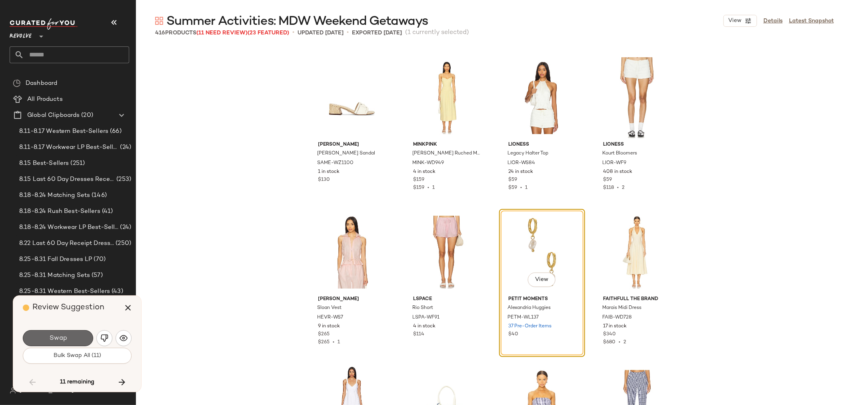
click at [51, 336] on span "Swap" at bounding box center [58, 338] width 18 height 8
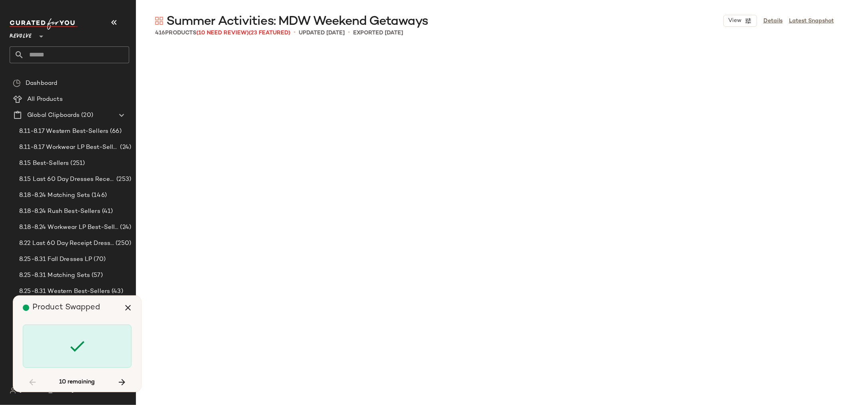
scroll to position [11890, 0]
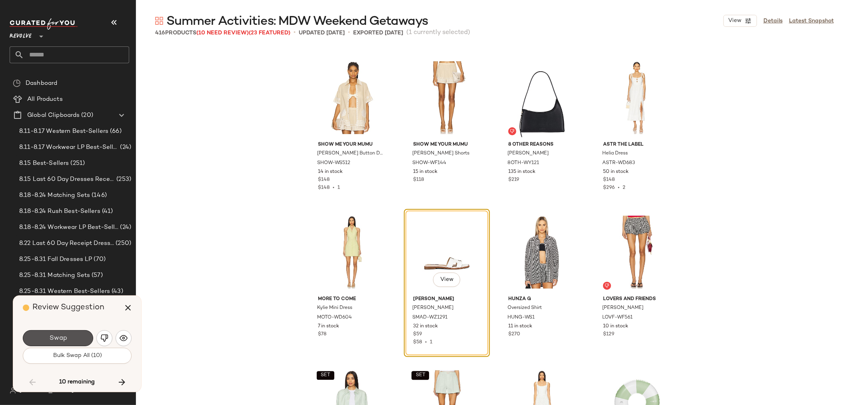
click at [51, 336] on span "Swap" at bounding box center [58, 338] width 18 height 8
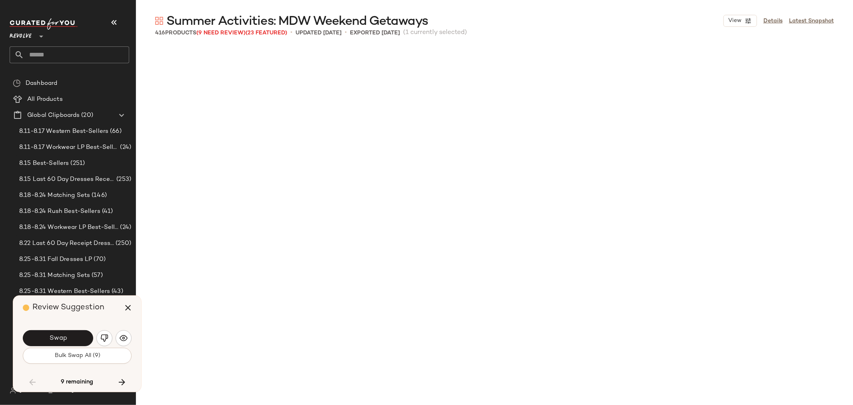
scroll to position [12353, 0]
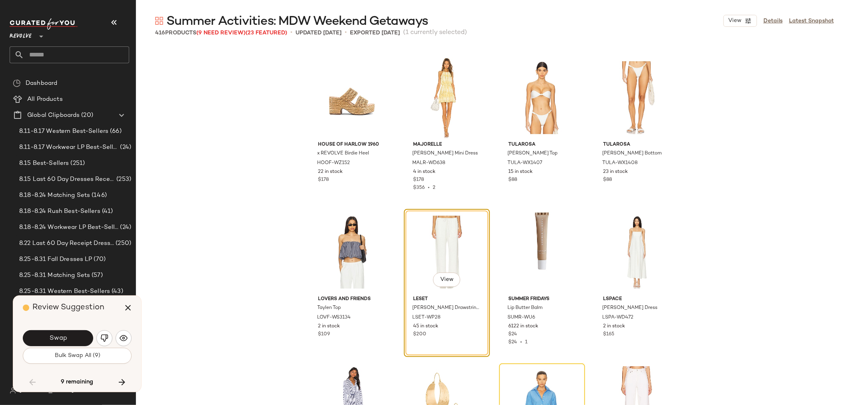
click at [49, 342] on span "Swap" at bounding box center [58, 338] width 18 height 8
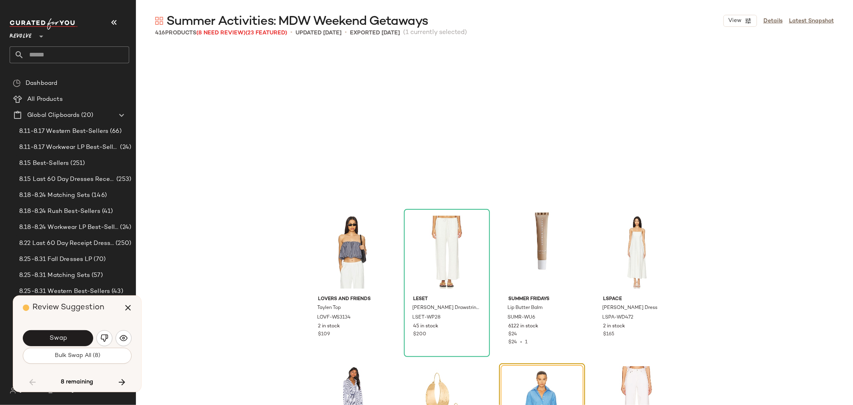
scroll to position [12507, 0]
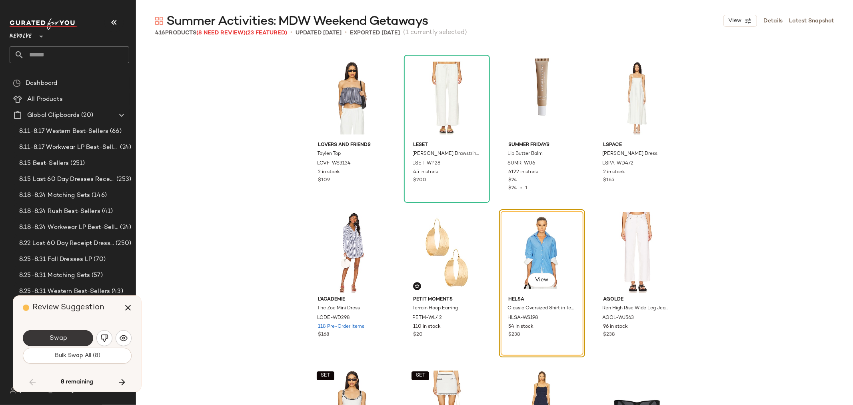
click at [54, 338] on span "Swap" at bounding box center [58, 338] width 18 height 8
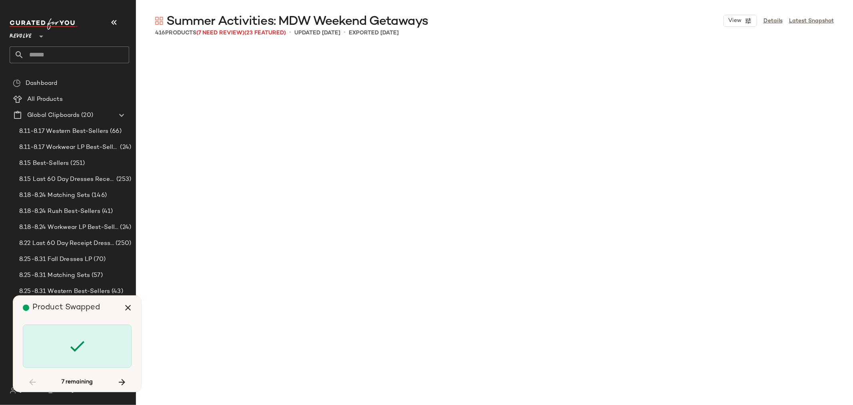
scroll to position [13125, 0]
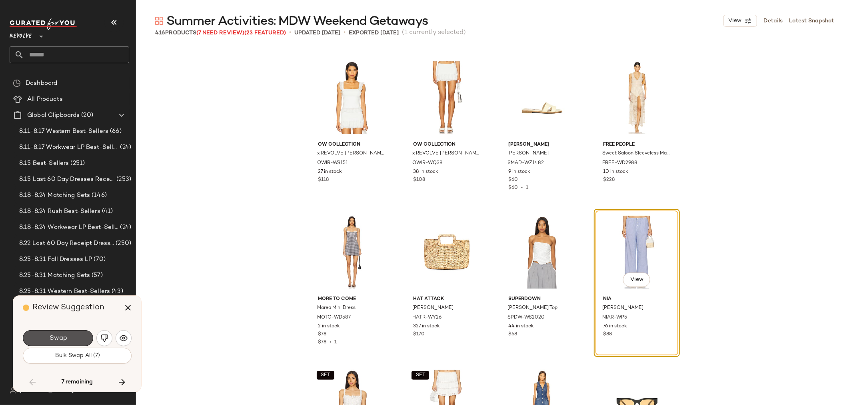
click at [54, 338] on span "Swap" at bounding box center [58, 338] width 18 height 8
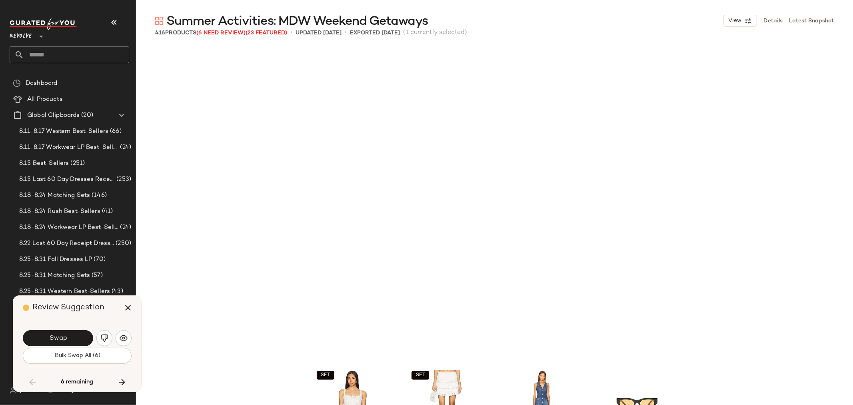
scroll to position [13434, 0]
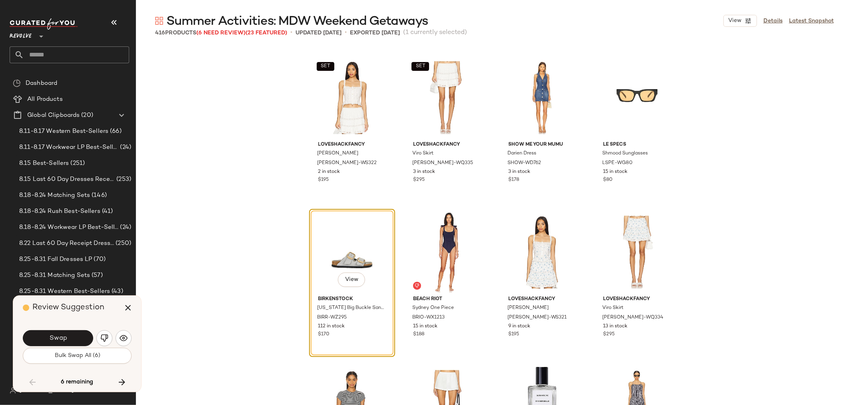
click at [54, 338] on span "Swap" at bounding box center [58, 338] width 18 height 8
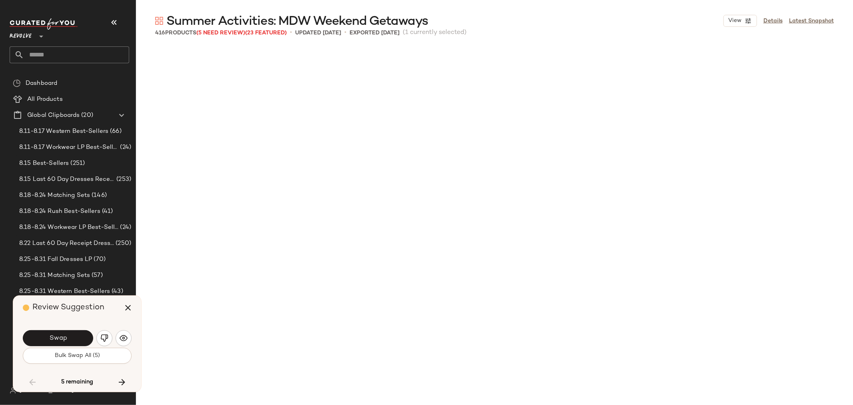
scroll to position [13897, 0]
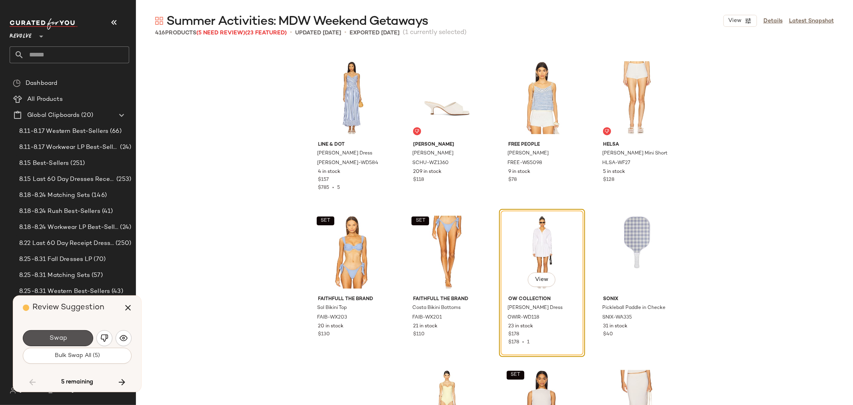
click at [54, 338] on span "Swap" at bounding box center [58, 338] width 18 height 8
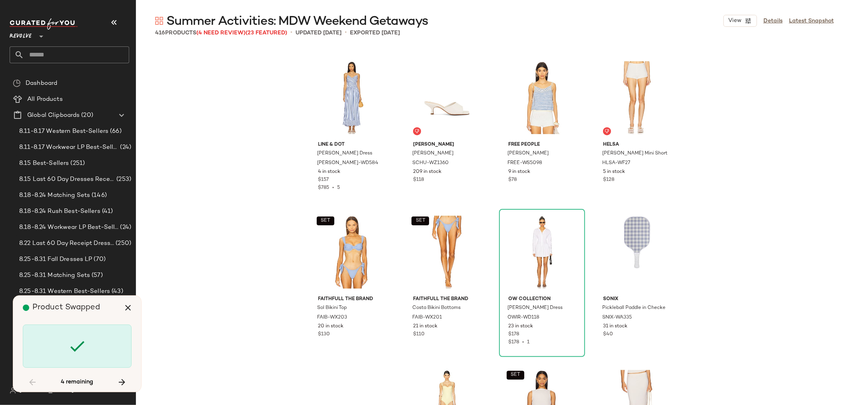
scroll to position [14669, 0]
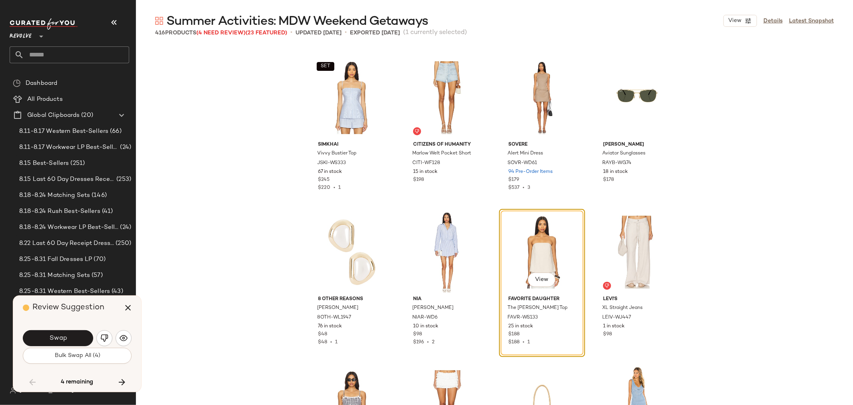
click at [52, 339] on span "Swap" at bounding box center [58, 338] width 18 height 8
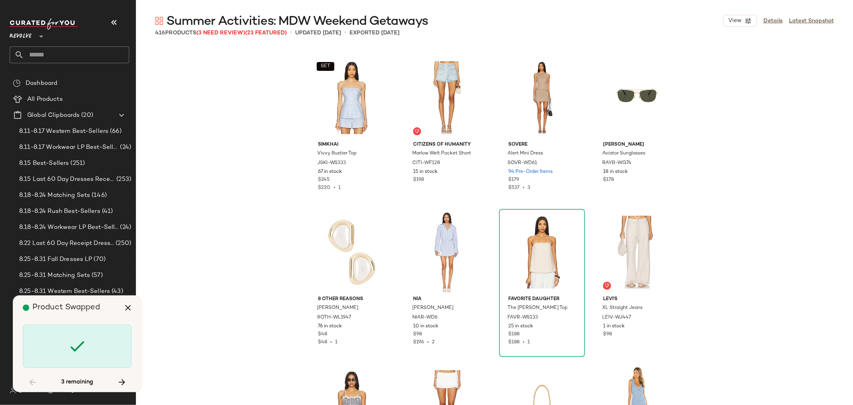
scroll to position [14978, 0]
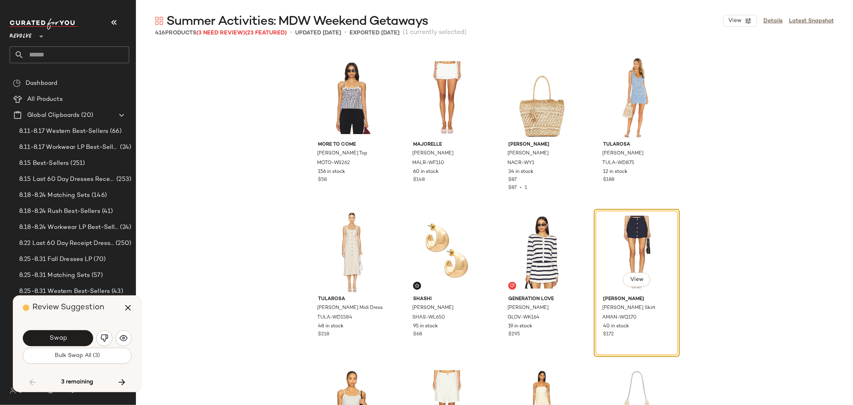
click at [52, 340] on span "Swap" at bounding box center [58, 338] width 18 height 8
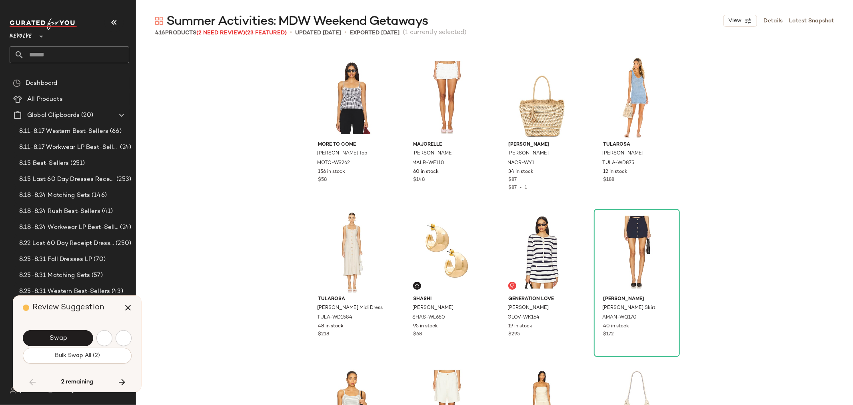
scroll to position [15287, 0]
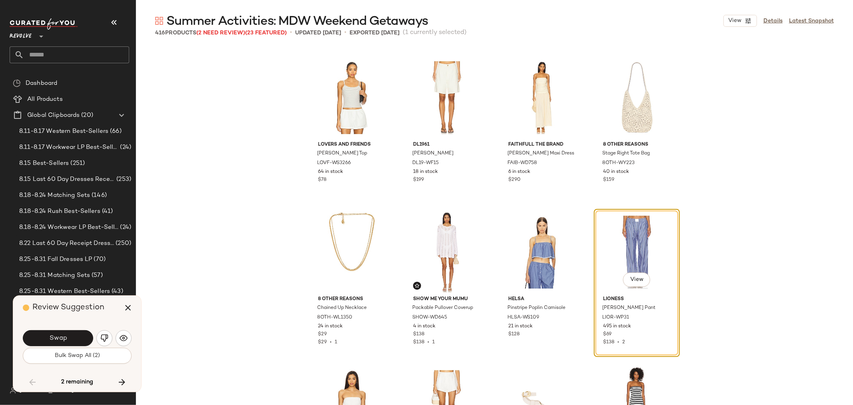
click at [52, 340] on span "Swap" at bounding box center [58, 338] width 18 height 8
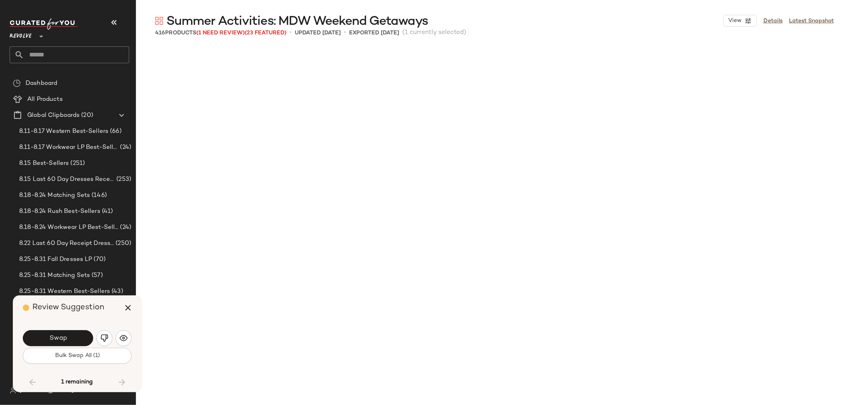
scroll to position [15668, 0]
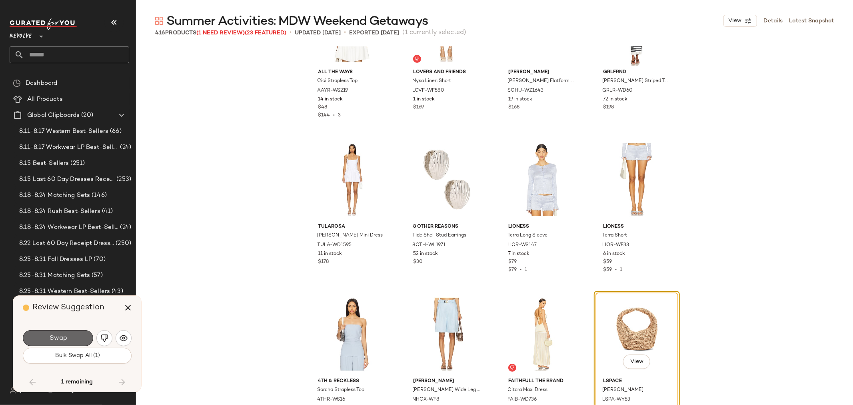
click at [52, 340] on span "Swap" at bounding box center [58, 338] width 18 height 8
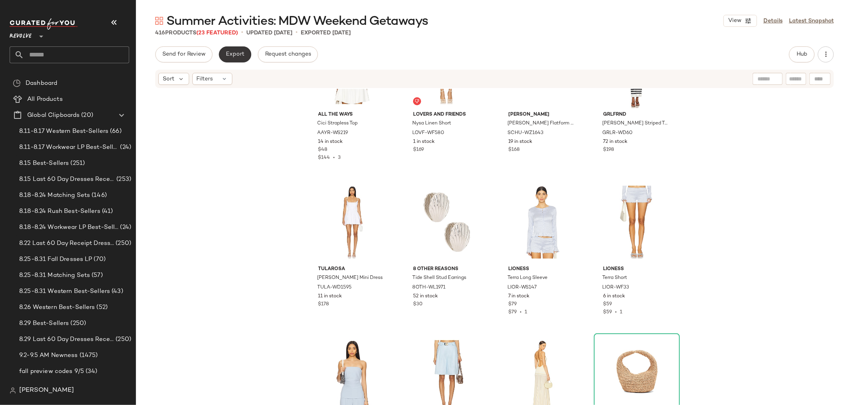
click at [234, 51] on span "Export" at bounding box center [235, 54] width 19 height 6
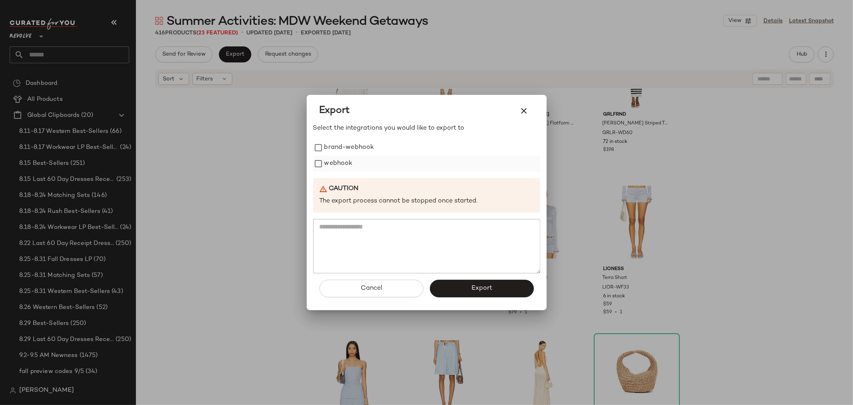
click at [333, 157] on label "webhook" at bounding box center [338, 164] width 28 height 16
click at [464, 284] on button "Export" at bounding box center [482, 289] width 104 height 18
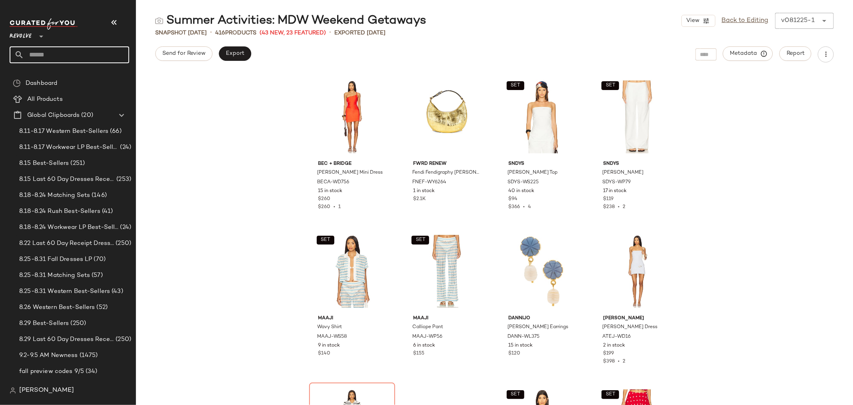
click at [60, 54] on input "text" at bounding box center [76, 54] width 105 height 17
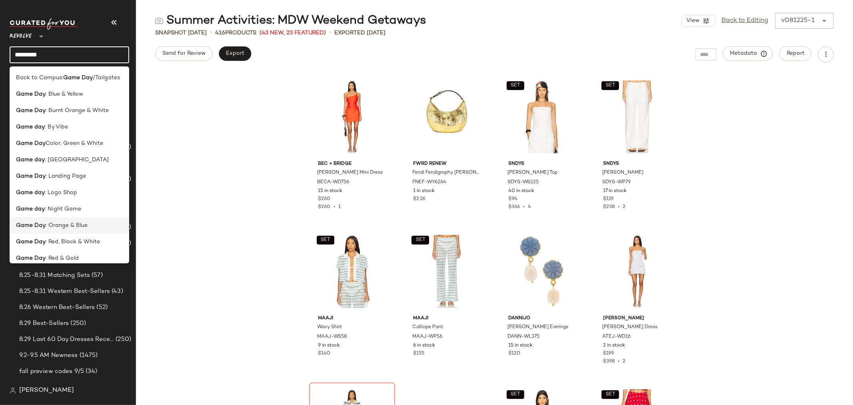
scroll to position [39, 0]
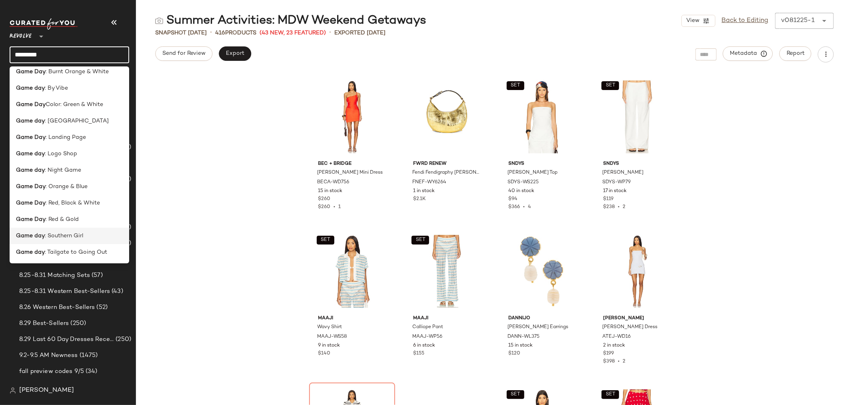
type input "********"
click at [78, 238] on span ": Southern Girl" at bounding box center [64, 236] width 38 height 8
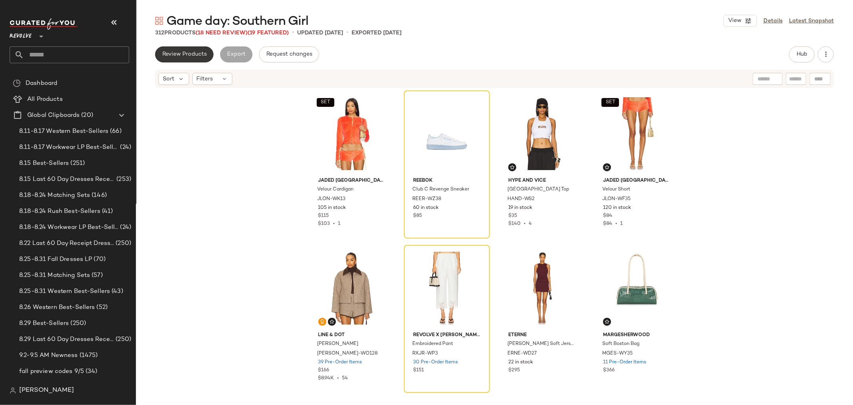
click at [199, 54] on span "Review Products" at bounding box center [184, 54] width 45 height 6
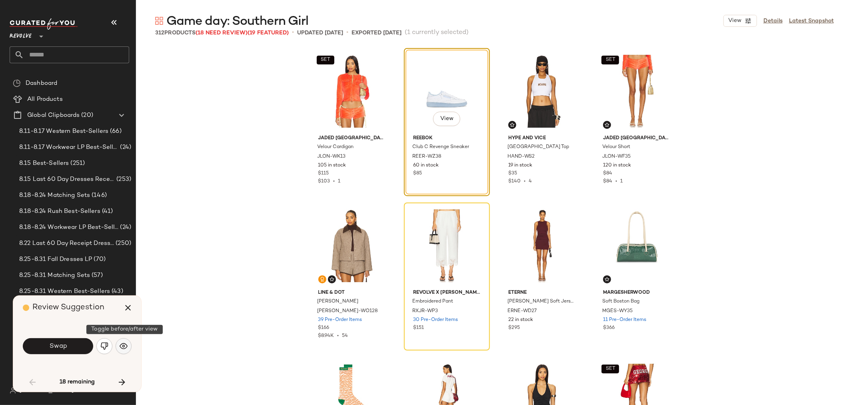
click at [126, 345] on img "button" at bounding box center [124, 346] width 8 height 8
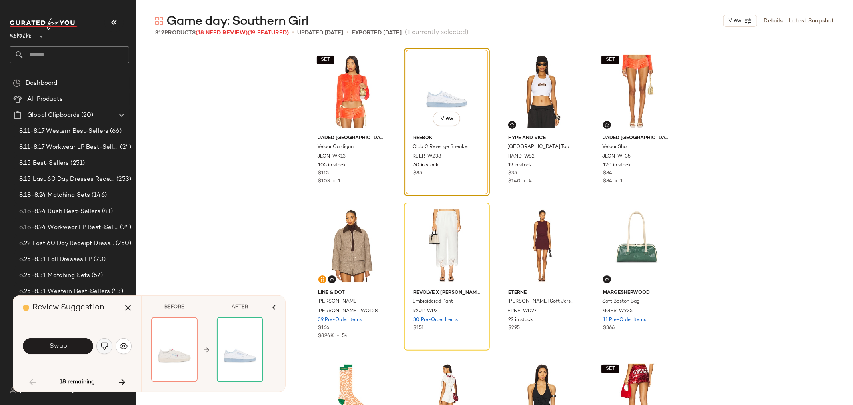
click at [104, 346] on img "button" at bounding box center [104, 346] width 8 height 8
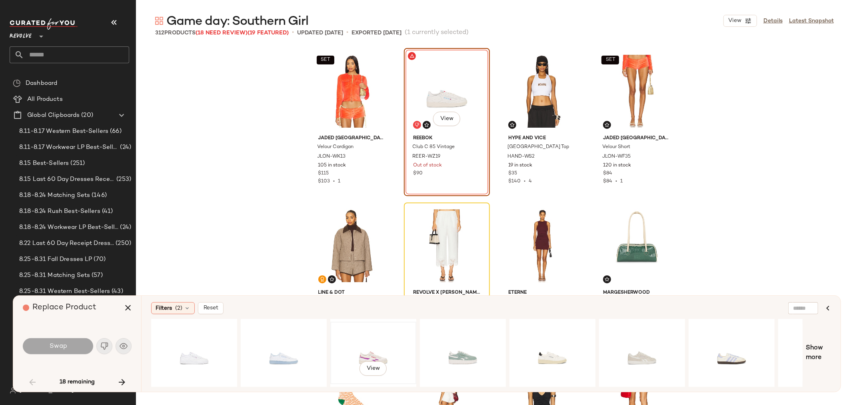
click at [372, 351] on div "View" at bounding box center [373, 352] width 80 height 57
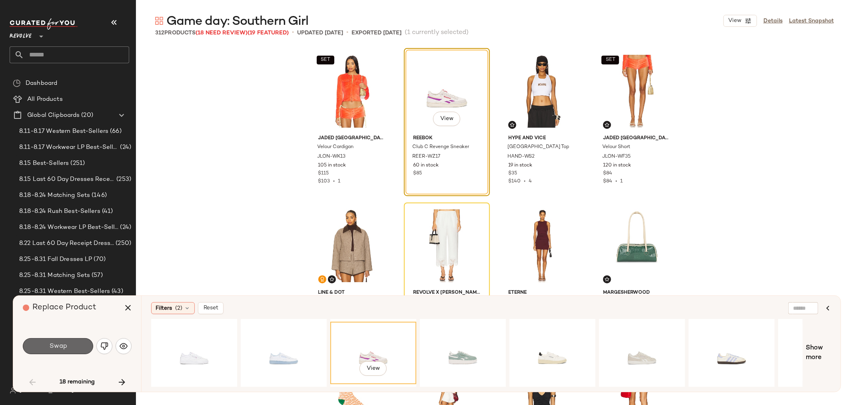
click at [76, 345] on button "Swap" at bounding box center [58, 346] width 70 height 16
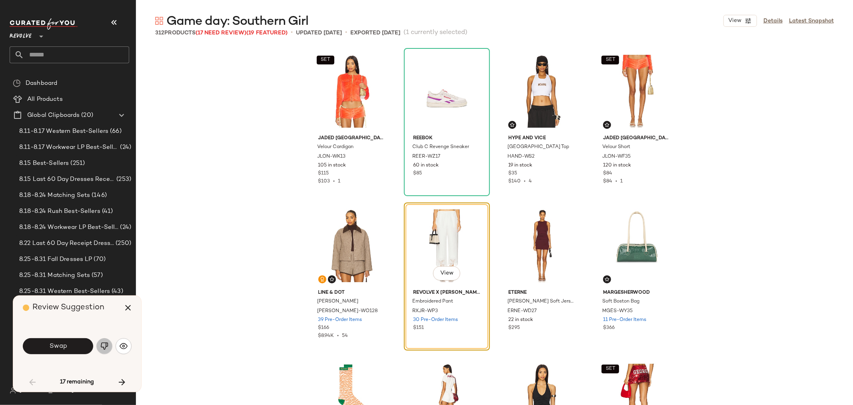
click at [104, 349] on img "button" at bounding box center [104, 346] width 8 height 8
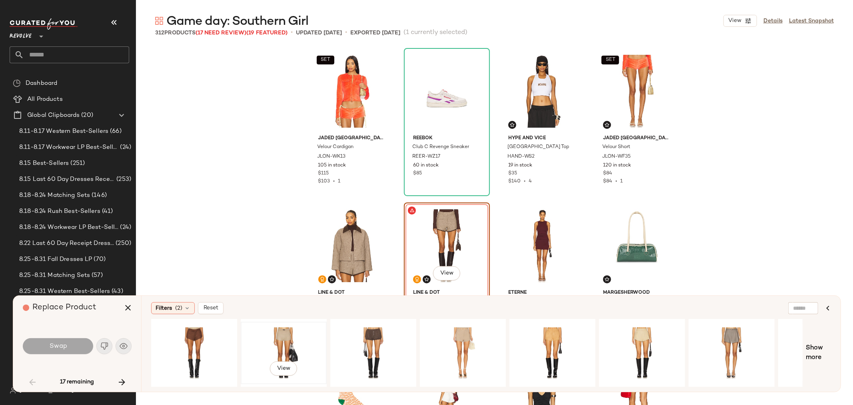
click at [270, 338] on div "View" at bounding box center [284, 352] width 80 height 57
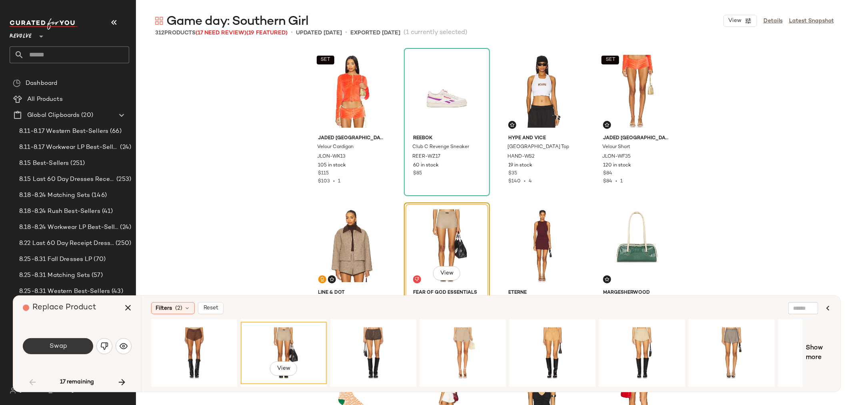
click at [58, 348] on span "Swap" at bounding box center [58, 346] width 18 height 8
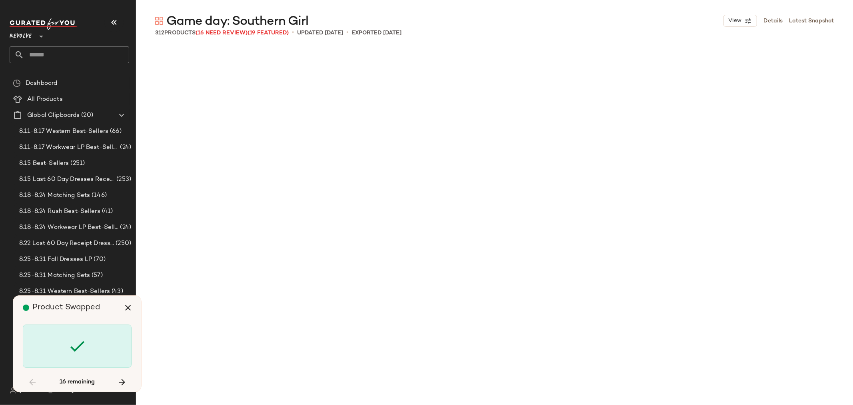
scroll to position [1390, 0]
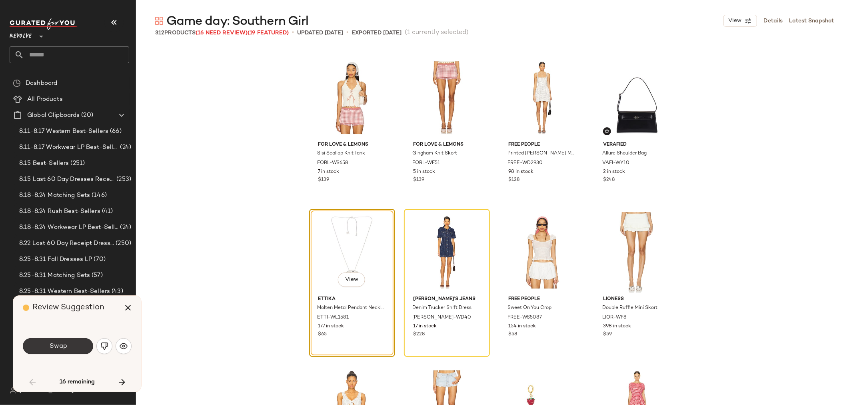
click at [41, 346] on button "Swap" at bounding box center [58, 346] width 70 height 16
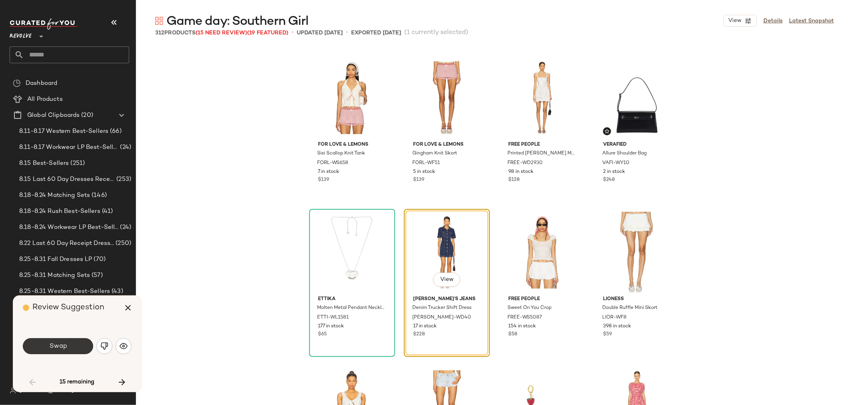
click at [43, 345] on button "Swap" at bounding box center [58, 346] width 70 height 16
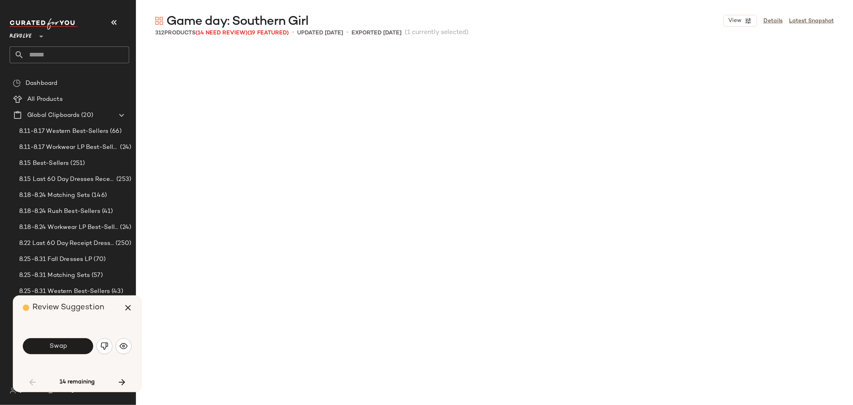
scroll to position [1853, 0]
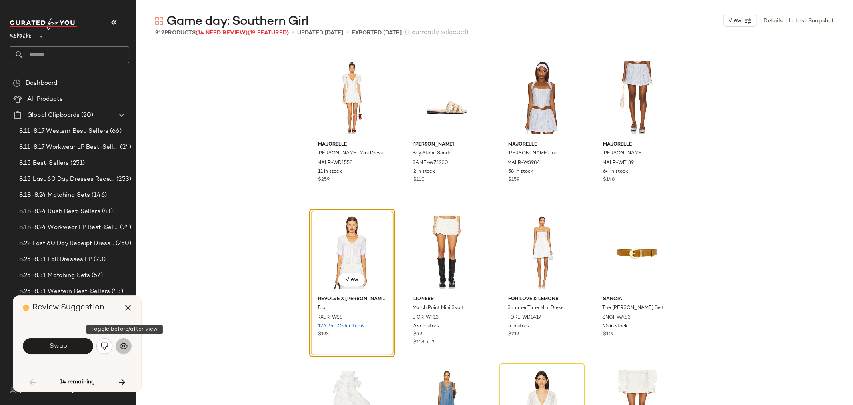
click at [121, 346] on img "button" at bounding box center [124, 346] width 8 height 8
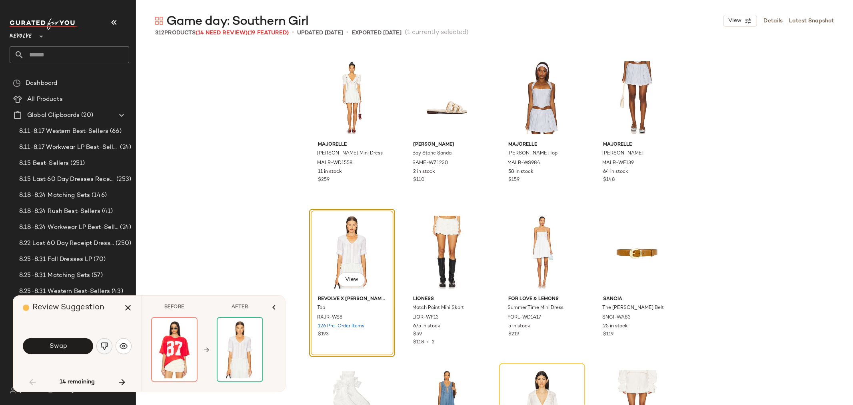
click at [101, 347] on img "button" at bounding box center [104, 346] width 8 height 8
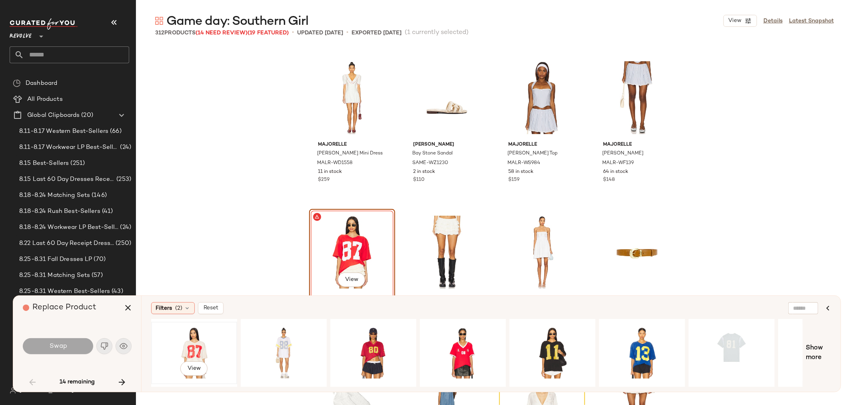
click at [202, 347] on div "View" at bounding box center [194, 352] width 80 height 57
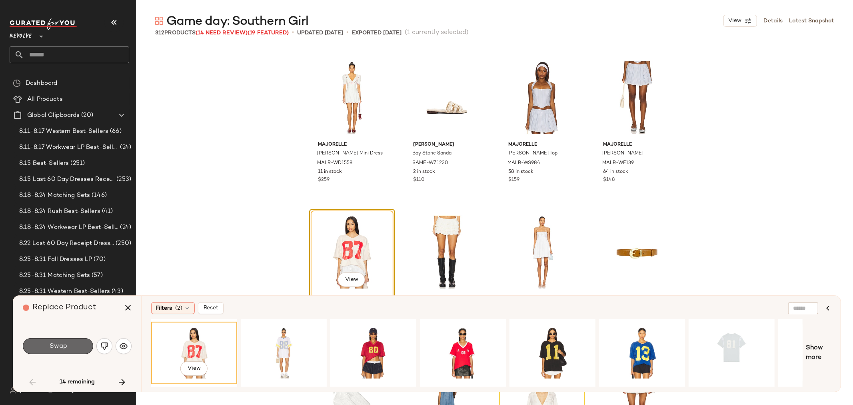
click at [66, 349] on span "Swap" at bounding box center [58, 346] width 18 height 8
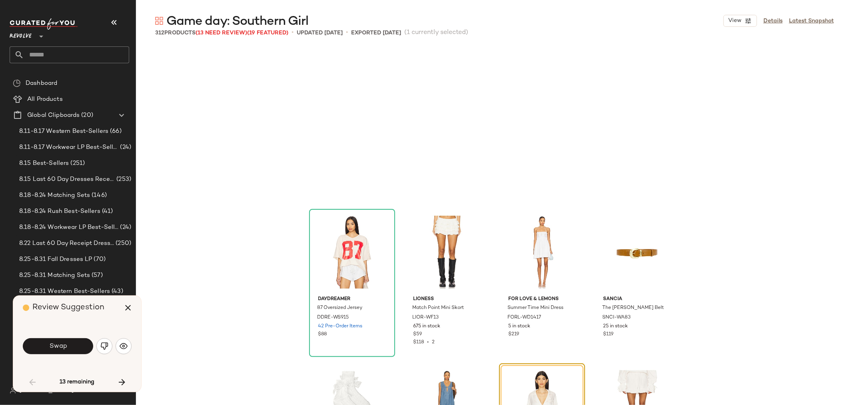
scroll to position [2007, 0]
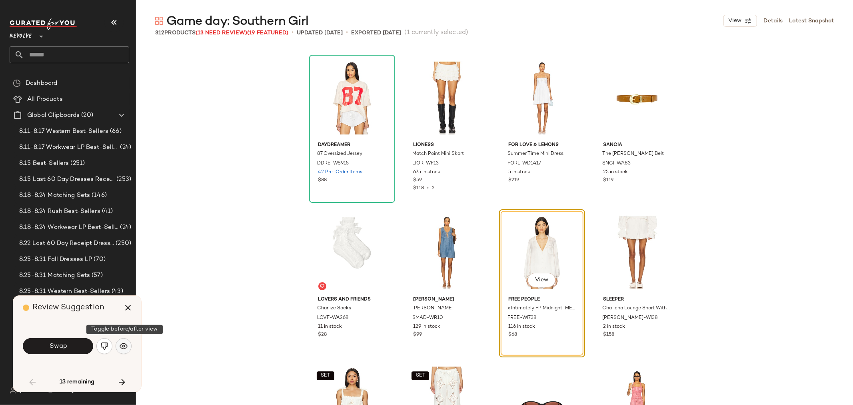
click at [118, 346] on button "button" at bounding box center [124, 346] width 16 height 16
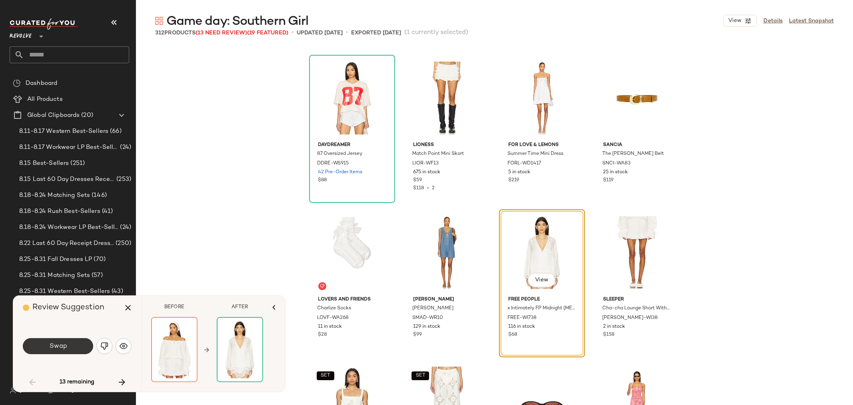
click at [51, 347] on span "Swap" at bounding box center [58, 346] width 18 height 8
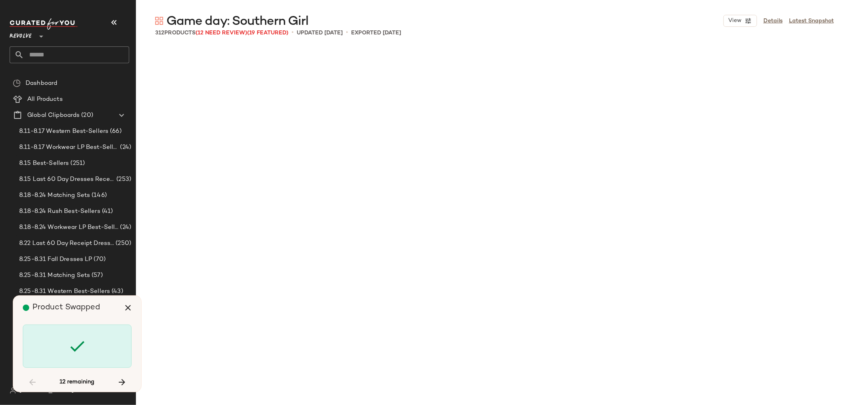
scroll to position [3242, 0]
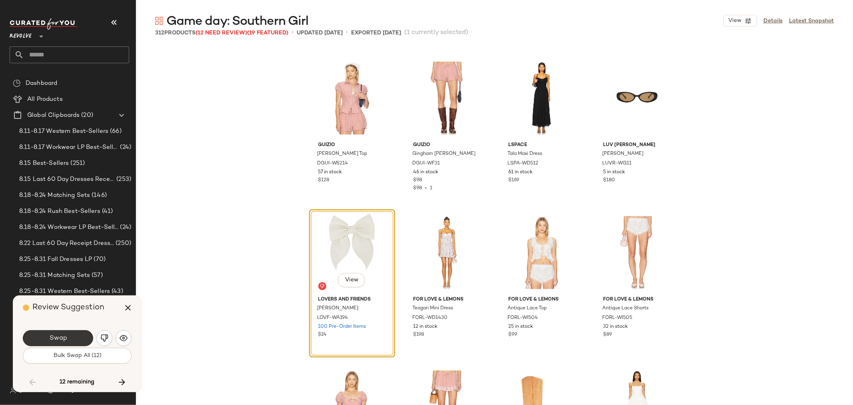
click at [44, 335] on button "Swap" at bounding box center [58, 338] width 70 height 16
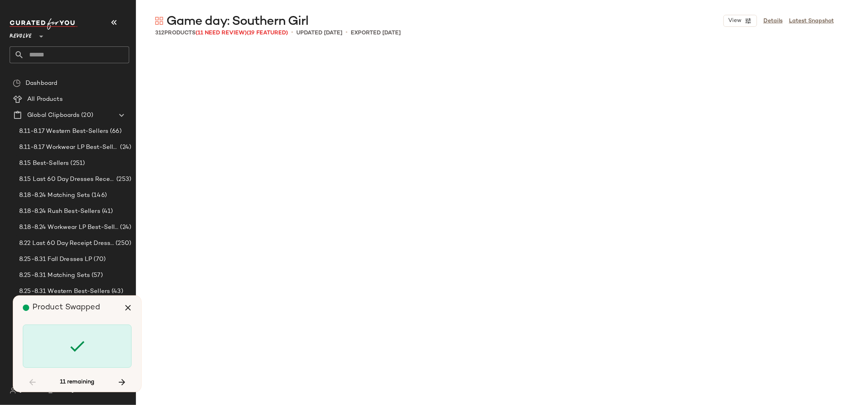
scroll to position [5713, 0]
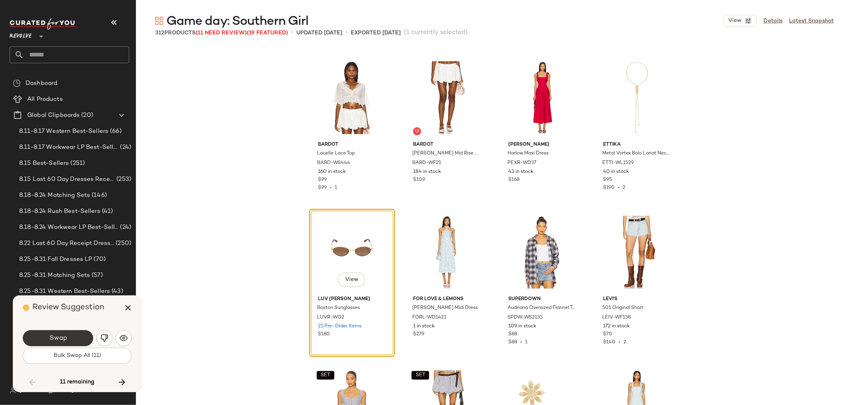
click at [58, 338] on span "Swap" at bounding box center [58, 338] width 18 height 8
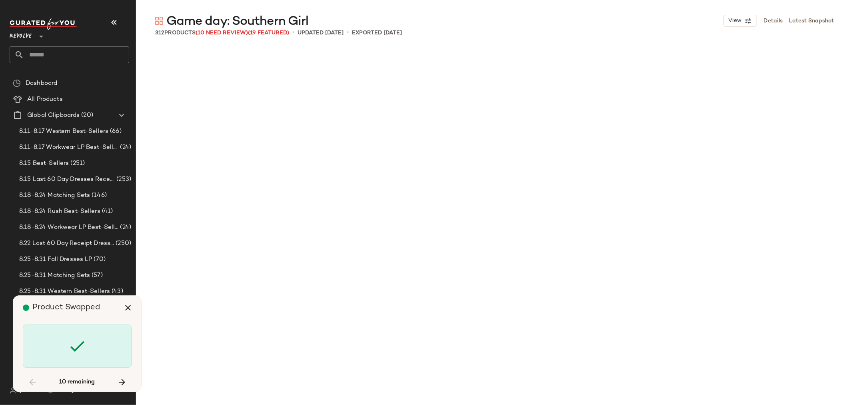
scroll to position [6794, 0]
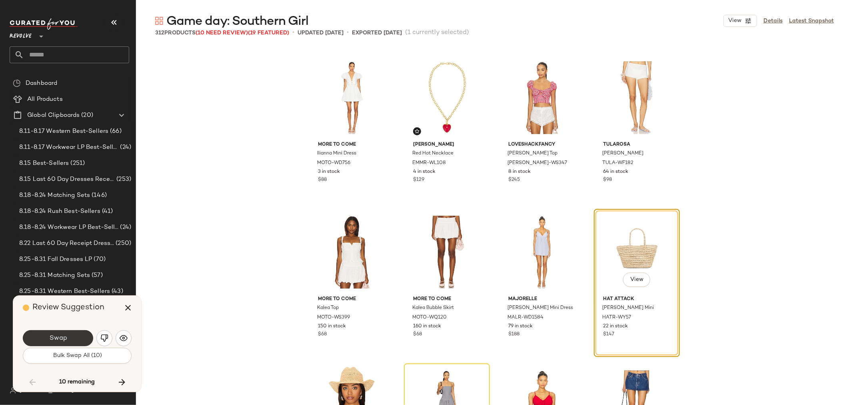
click at [60, 338] on span "Swap" at bounding box center [58, 338] width 18 height 8
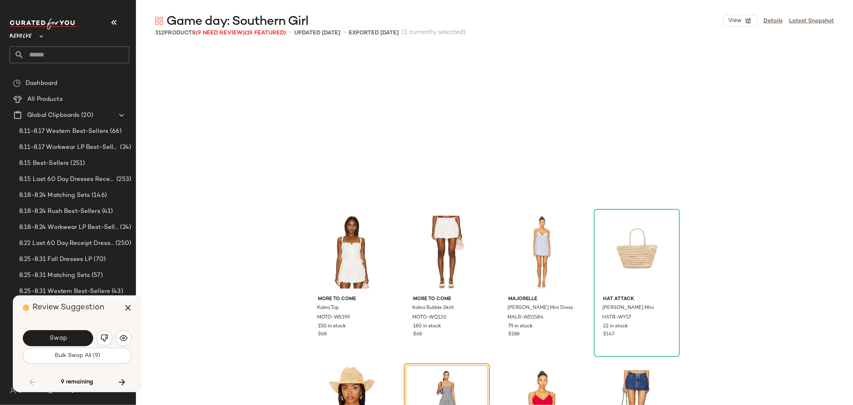
scroll to position [6949, 0]
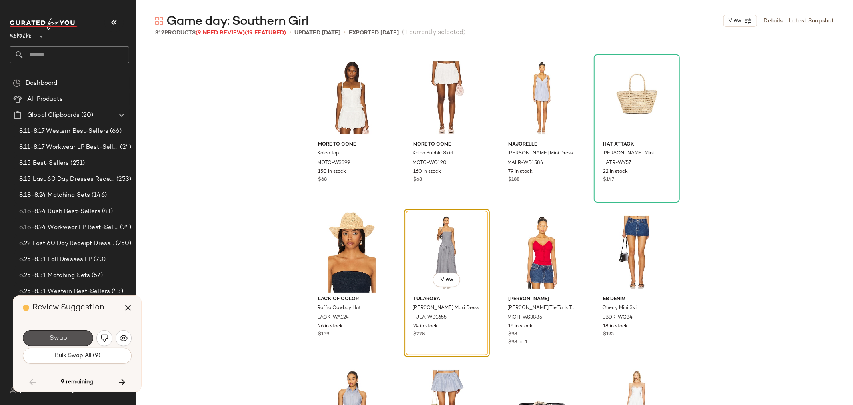
click at [61, 338] on span "Swap" at bounding box center [58, 338] width 18 height 8
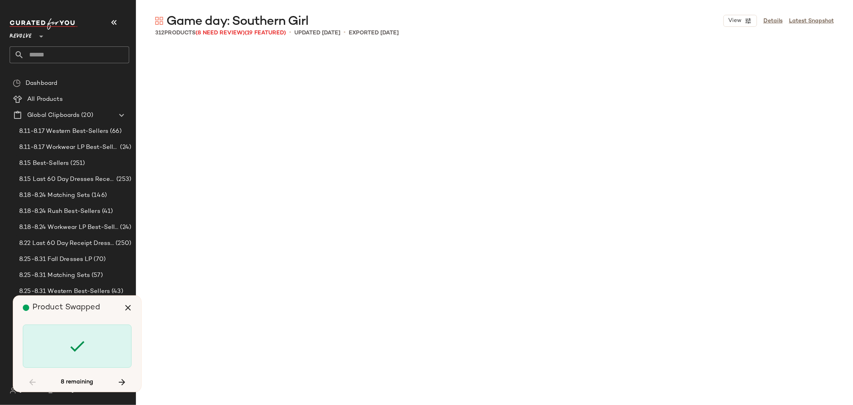
scroll to position [7721, 0]
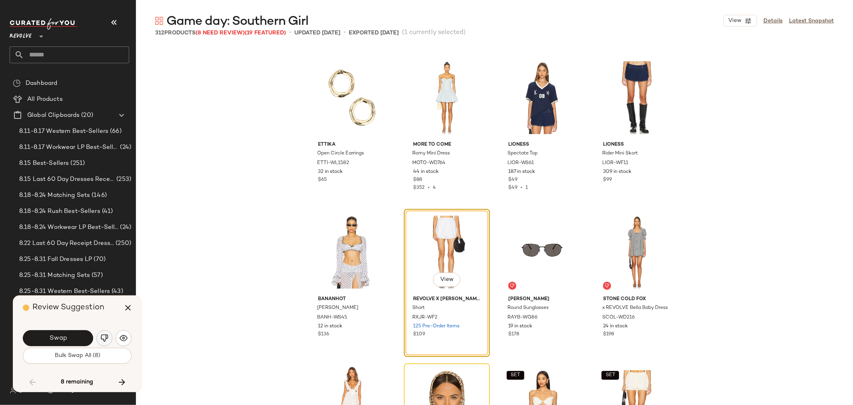
click at [99, 336] on button "button" at bounding box center [104, 338] width 16 height 16
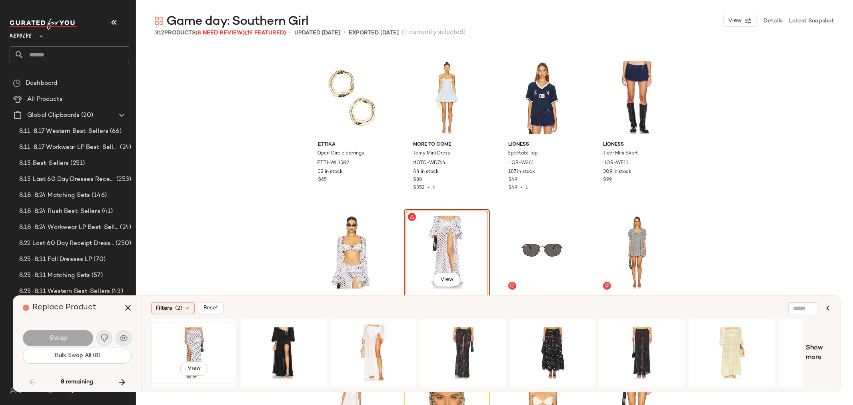
click at [196, 343] on div "View" at bounding box center [194, 352] width 80 height 57
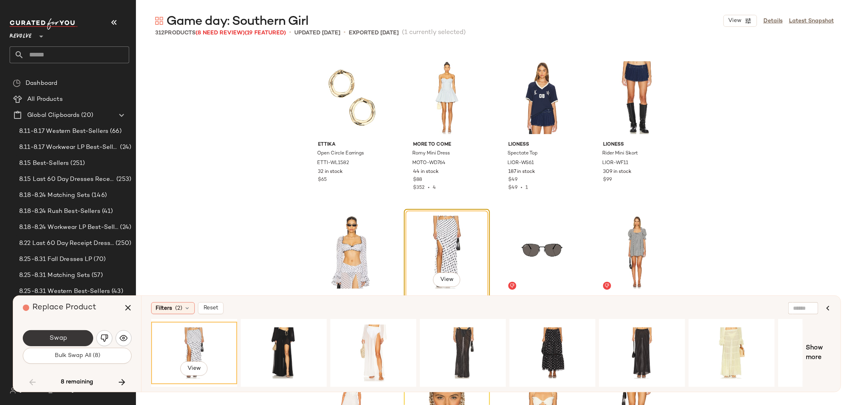
click at [64, 344] on button "Swap" at bounding box center [58, 338] width 70 height 16
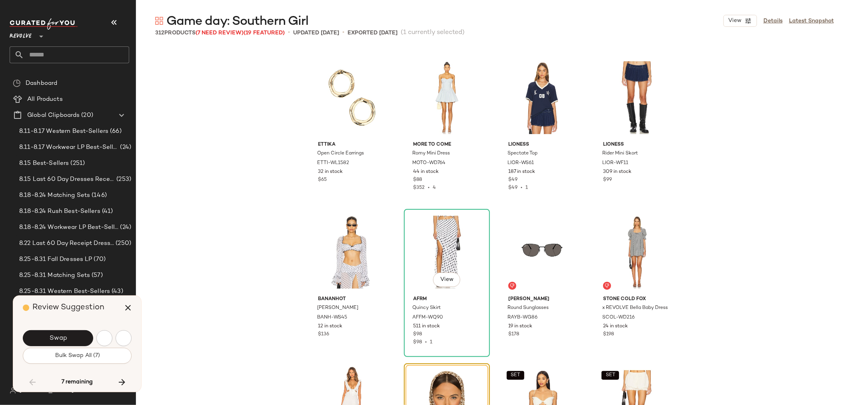
scroll to position [7875, 0]
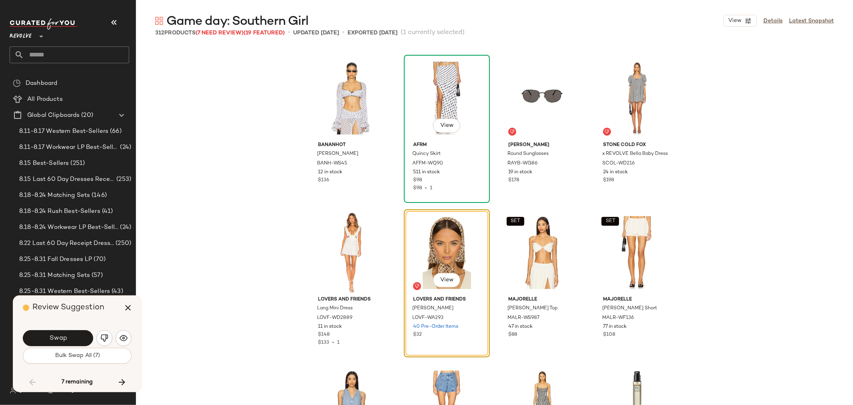
click at [458, 68] on div "View" at bounding box center [447, 98] width 80 height 81
click at [126, 305] on icon "button" at bounding box center [128, 308] width 10 height 10
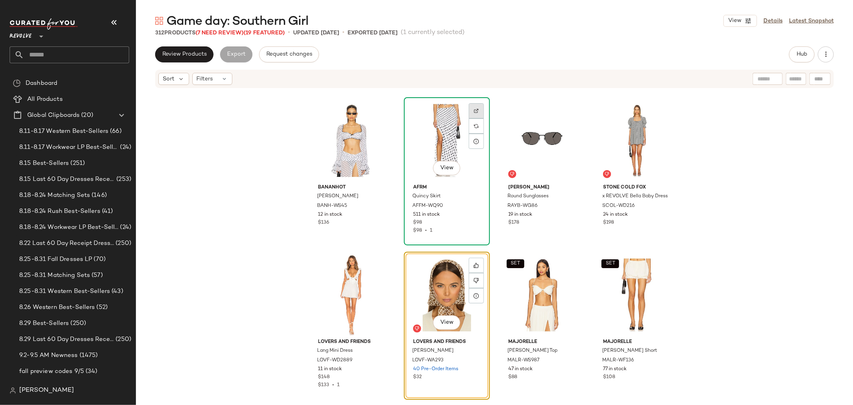
click at [478, 105] on div at bounding box center [476, 110] width 15 height 15
click at [682, 58] on span "Hub" at bounding box center [801, 54] width 11 height 6
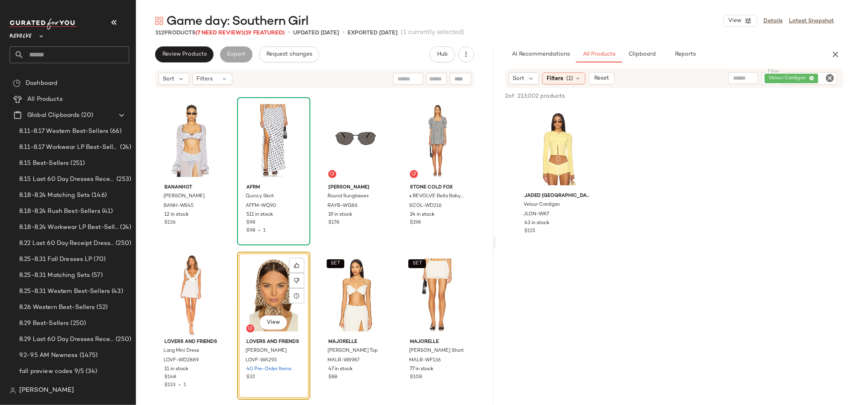
click at [682, 74] on icon "Clear Filter" at bounding box center [830, 78] width 10 height 10
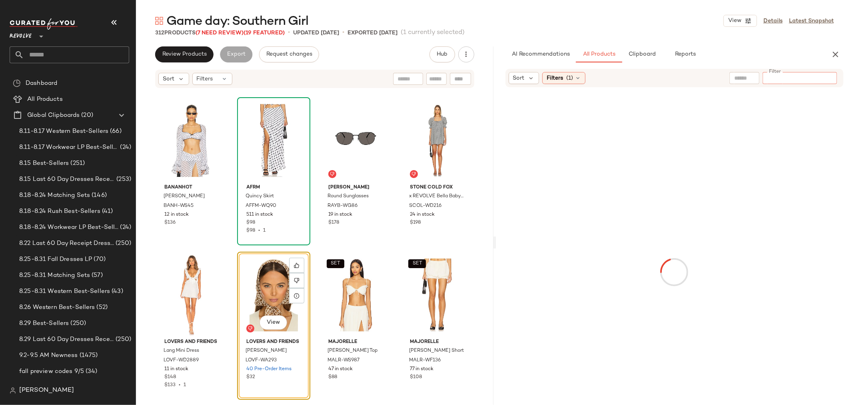
paste input "**********"
type input "**********"
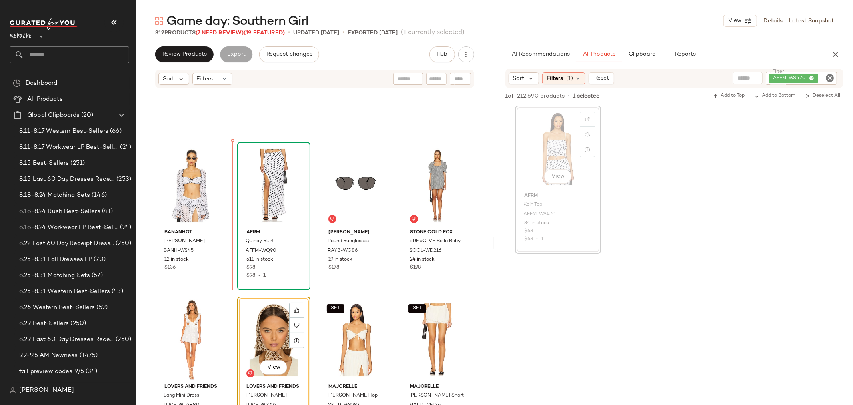
scroll to position [7821, 0]
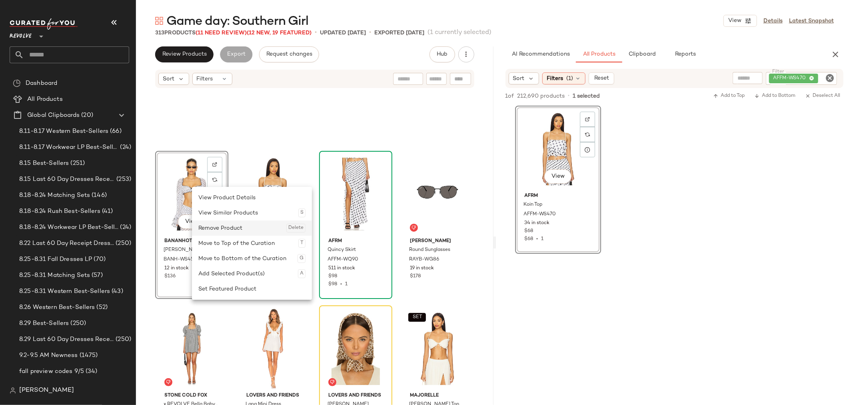
click at [226, 231] on div "Remove Product Delete" at bounding box center [251, 227] width 107 height 15
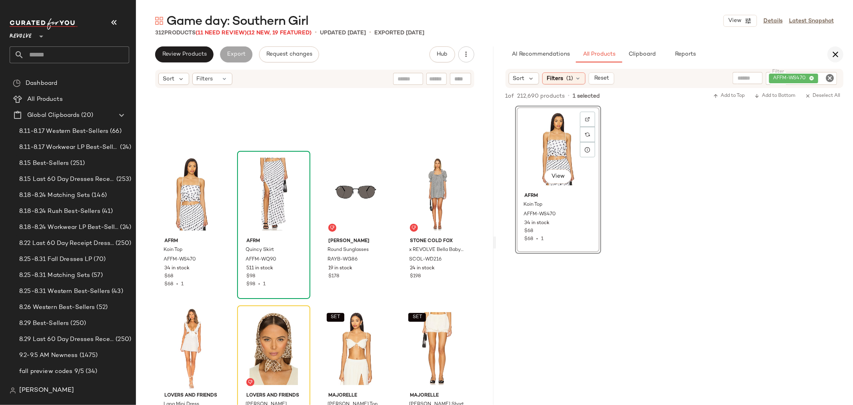
click at [682, 58] on icon "button" at bounding box center [836, 55] width 10 height 10
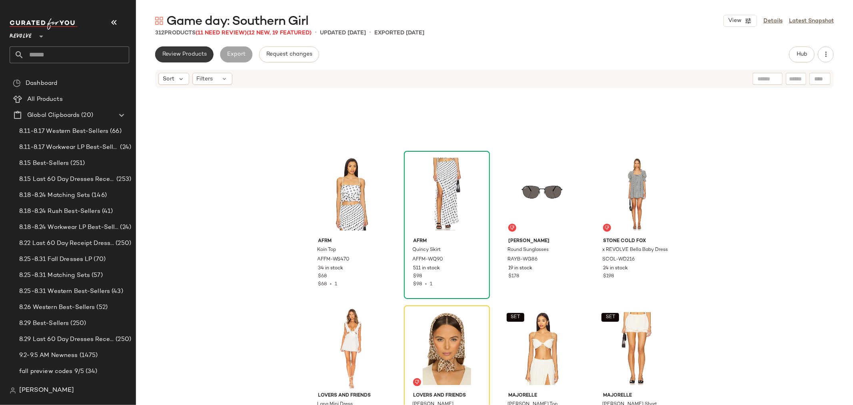
click at [200, 58] on span "Review Products" at bounding box center [184, 54] width 45 height 6
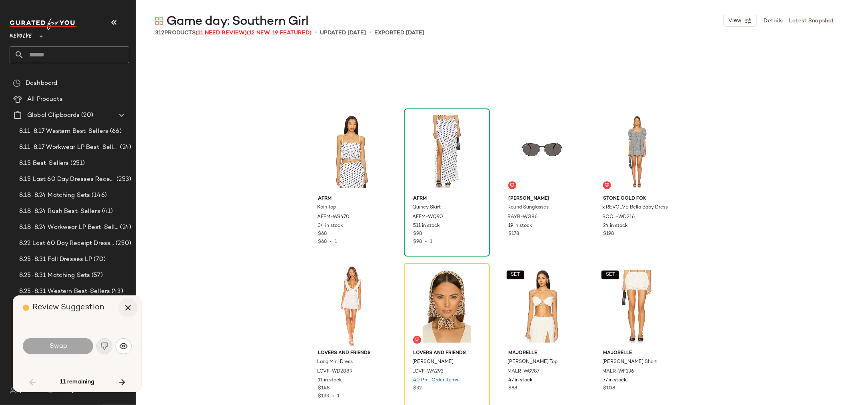
click at [134, 307] on button "button" at bounding box center [127, 307] width 19 height 19
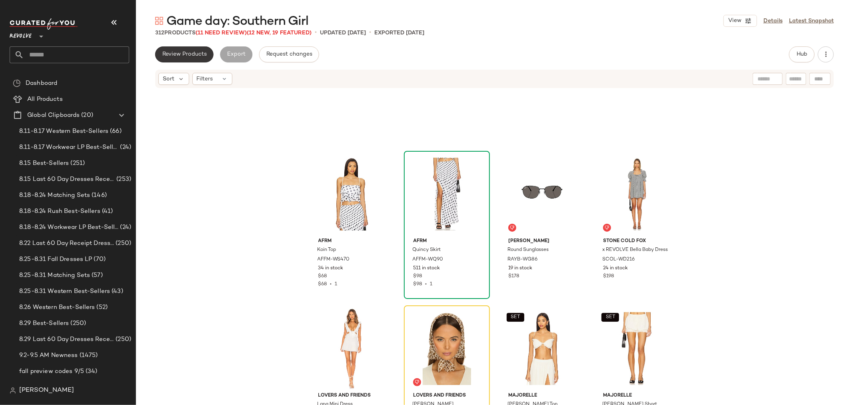
click at [184, 50] on button "Review Products" at bounding box center [184, 54] width 58 height 16
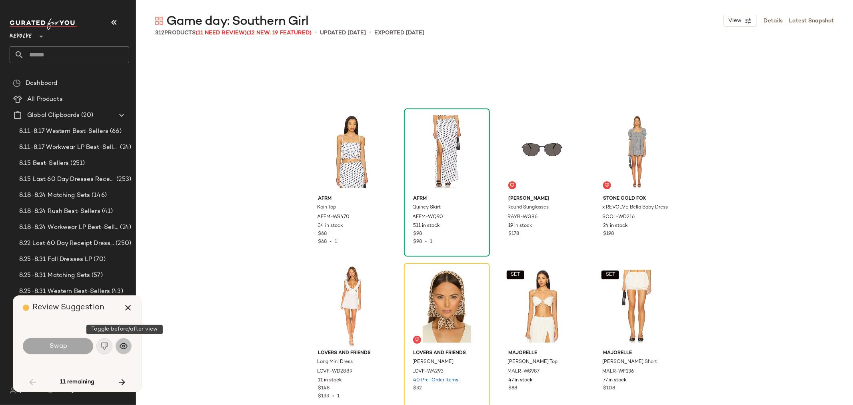
click at [123, 345] on img "button" at bounding box center [124, 346] width 8 height 8
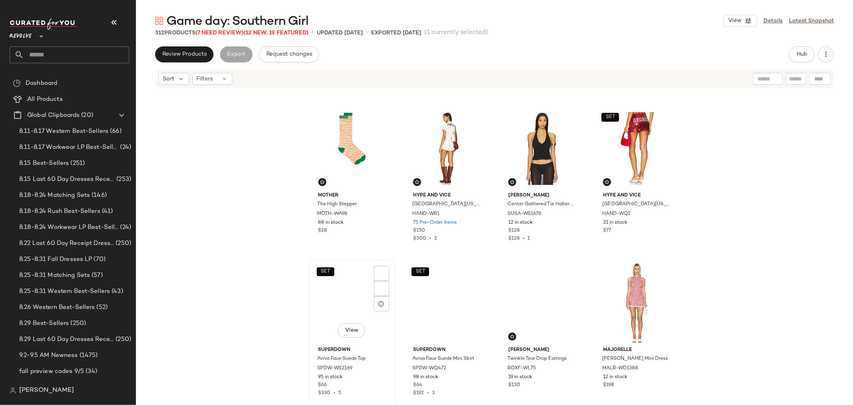
scroll to position [451, 0]
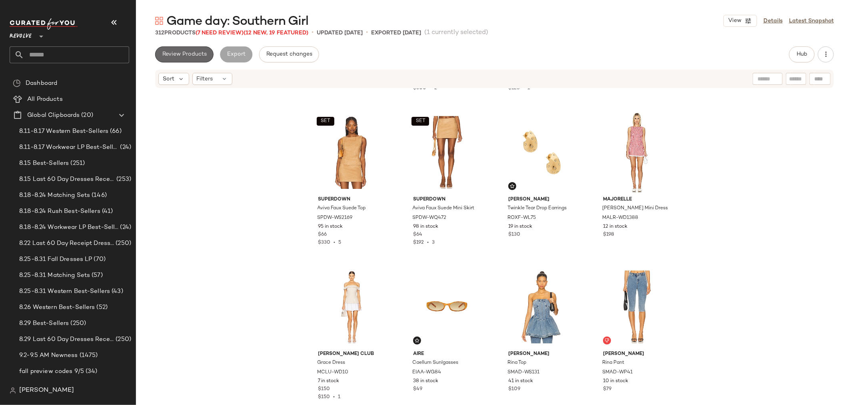
click at [194, 55] on span "Review Products" at bounding box center [184, 54] width 45 height 6
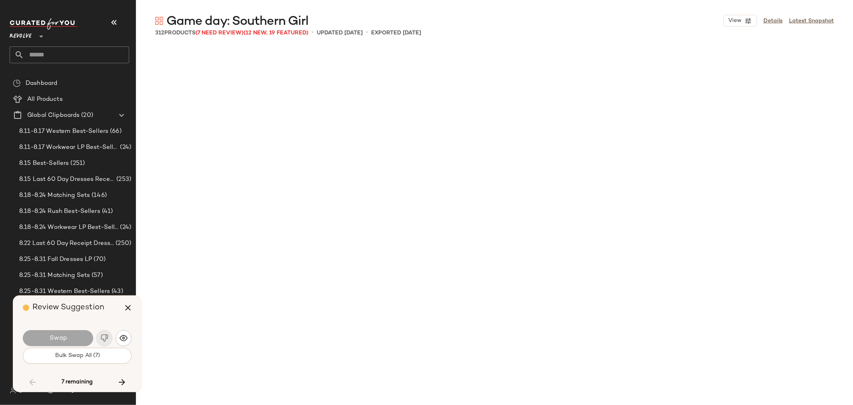
scroll to position [7875, 0]
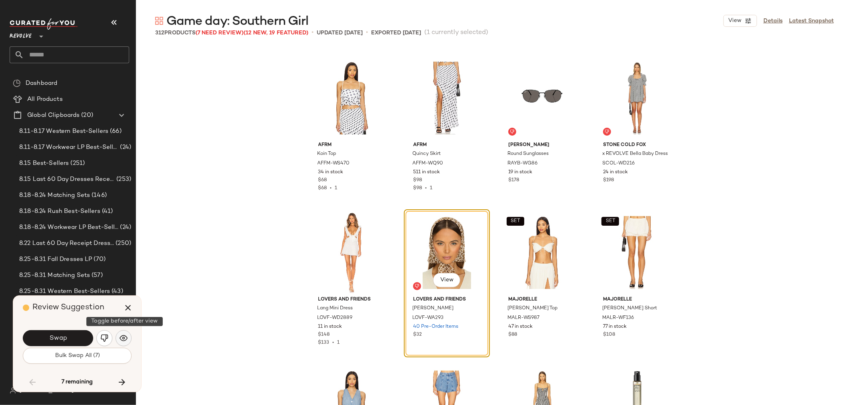
click at [120, 343] on button "button" at bounding box center [124, 338] width 16 height 16
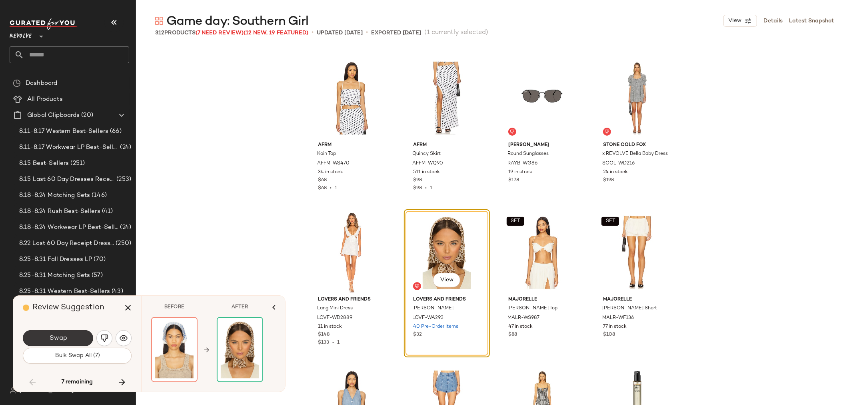
click at [66, 334] on span "Swap" at bounding box center [58, 338] width 18 height 8
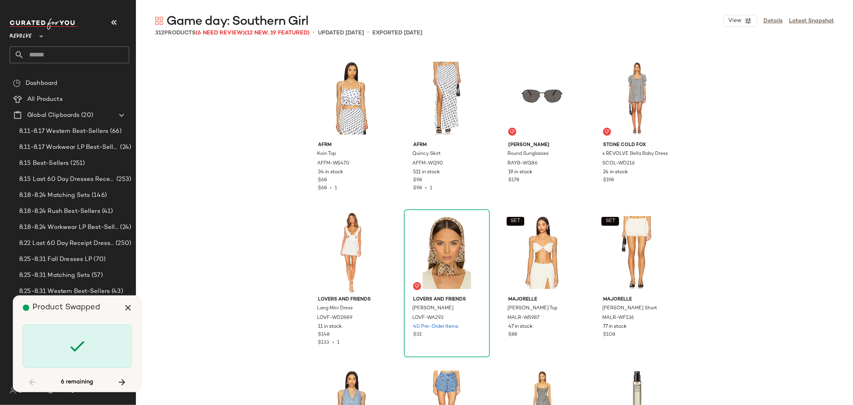
scroll to position [8493, 0]
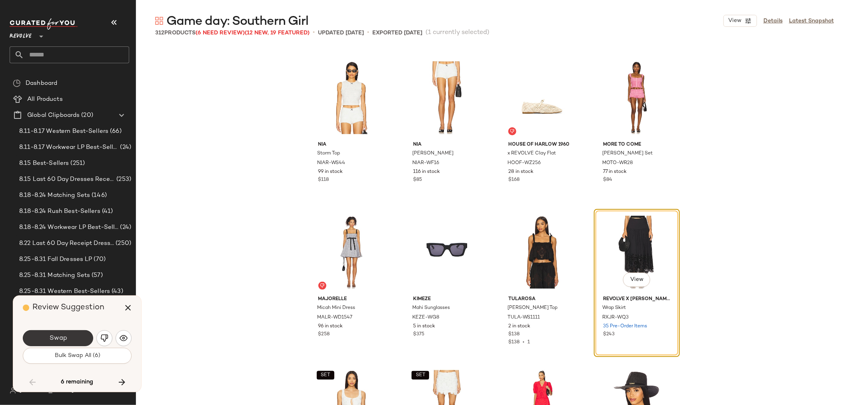
click at [56, 332] on button "Swap" at bounding box center [58, 338] width 70 height 16
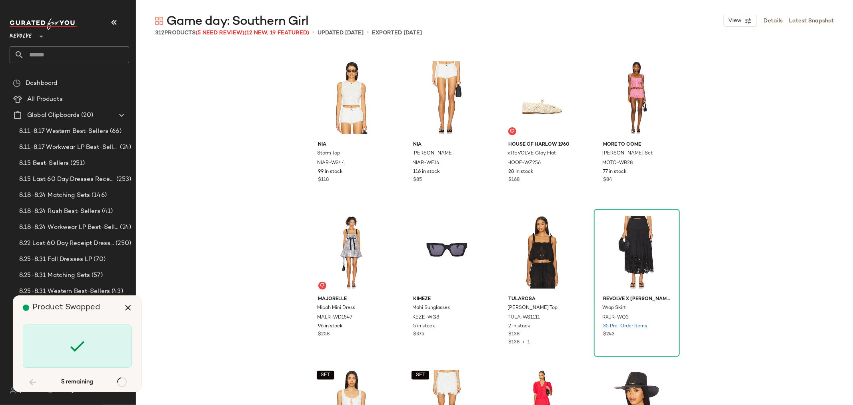
scroll to position [9728, 0]
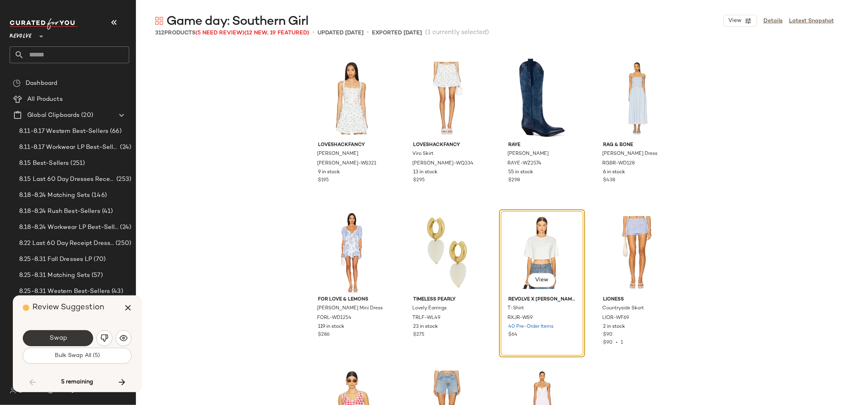
click at [66, 339] on span "Swap" at bounding box center [58, 338] width 18 height 8
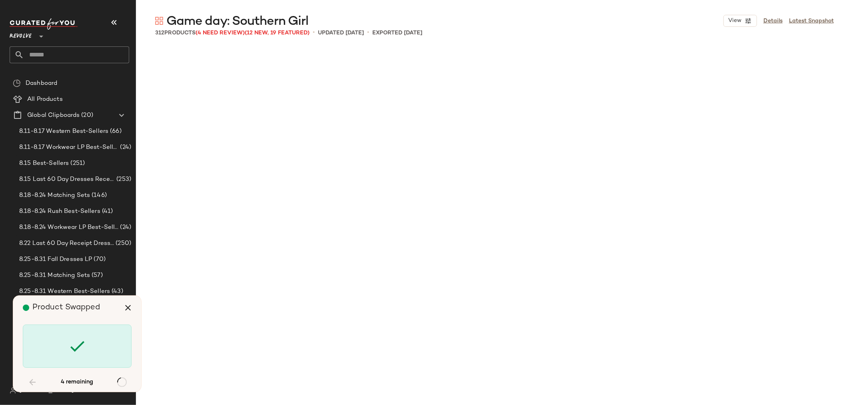
scroll to position [10809, 0]
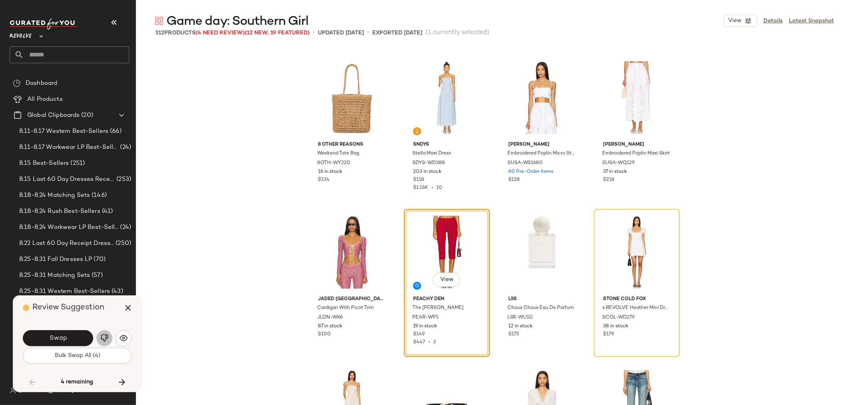
click at [103, 340] on img "button" at bounding box center [104, 338] width 8 height 8
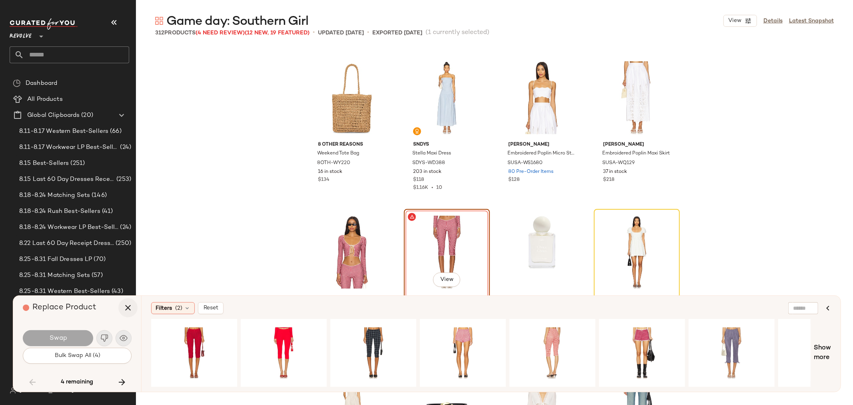
click at [126, 307] on icon "button" at bounding box center [128, 308] width 10 height 10
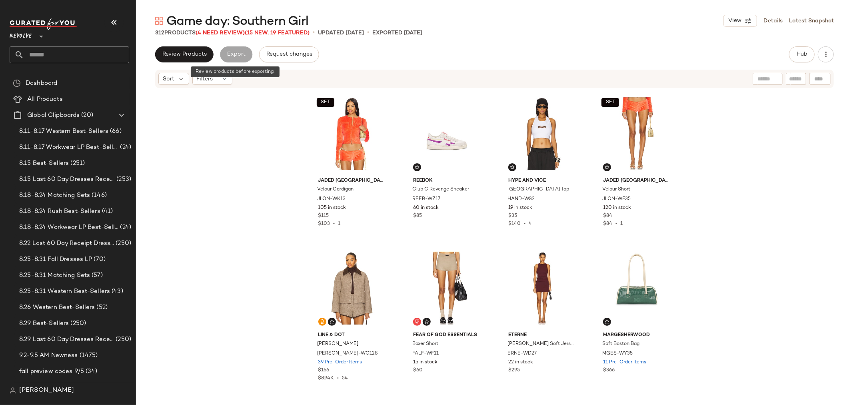
click at [239, 57] on div "Export" at bounding box center [236, 54] width 32 height 16
click at [823, 59] on button "button" at bounding box center [826, 54] width 16 height 16
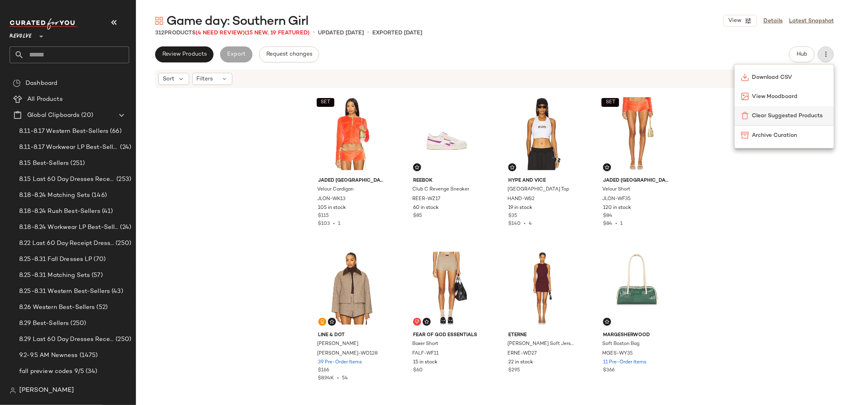
click at [772, 121] on div "Clear Suggested Products" at bounding box center [784, 115] width 99 height 19
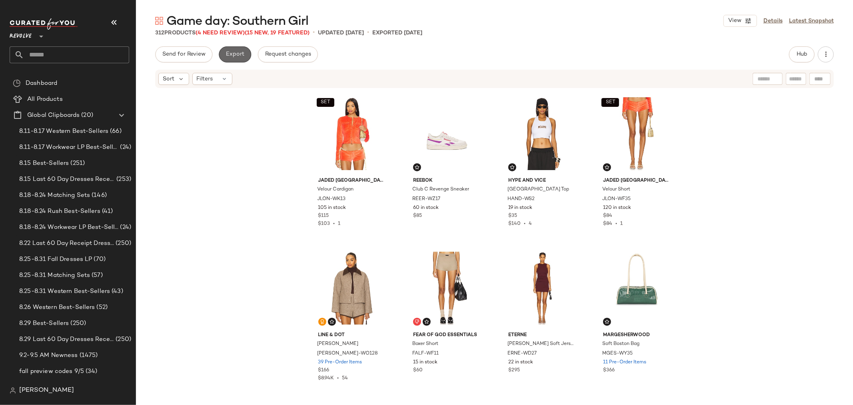
click at [243, 55] on span "Export" at bounding box center [235, 54] width 19 height 6
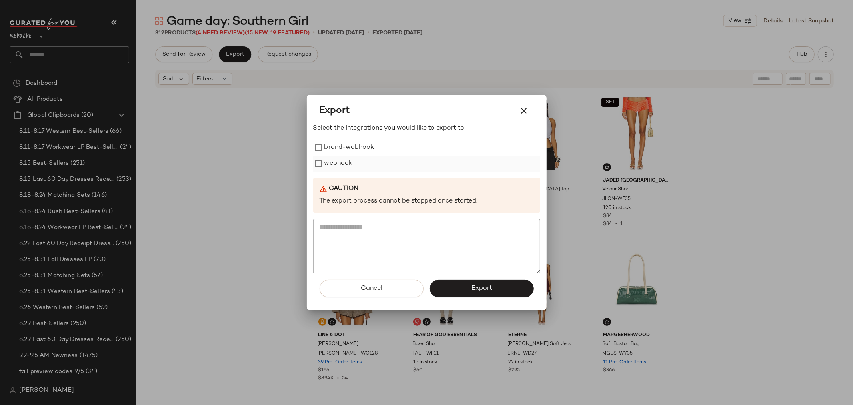
click at [345, 159] on label "webhook" at bounding box center [338, 164] width 28 height 16
drag, startPoint x: 454, startPoint y: 286, endPoint x: 450, endPoint y: 285, distance: 4.6
click at [454, 286] on button "Export" at bounding box center [482, 289] width 104 height 18
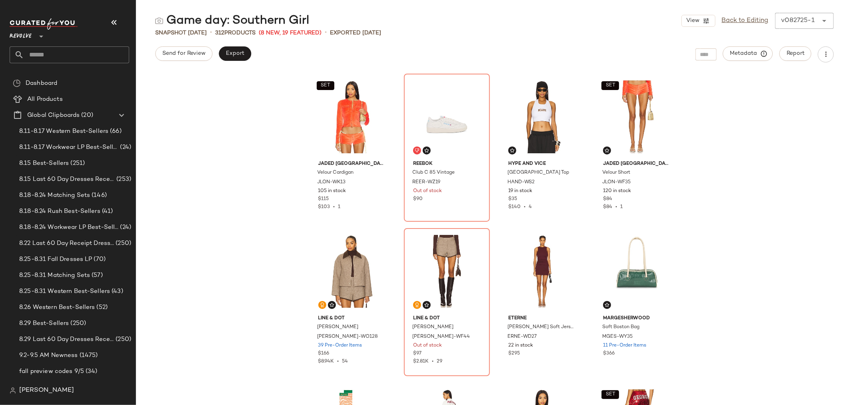
click at [101, 58] on input "text" at bounding box center [76, 54] width 105 height 17
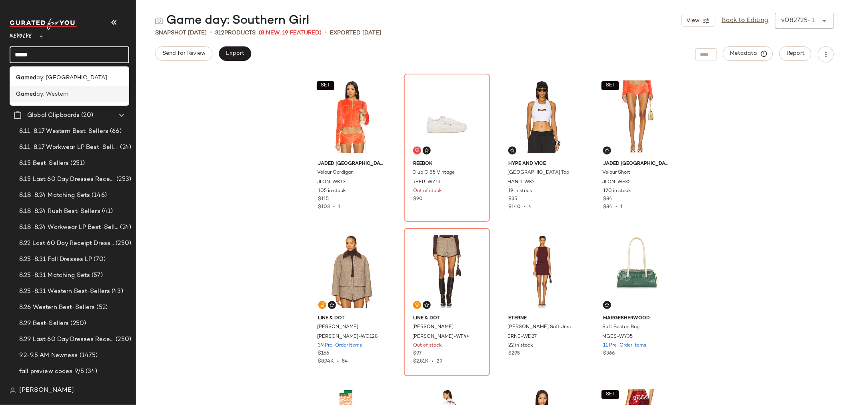
type input "*****"
click at [42, 94] on span "ay: Western" at bounding box center [52, 94] width 32 height 8
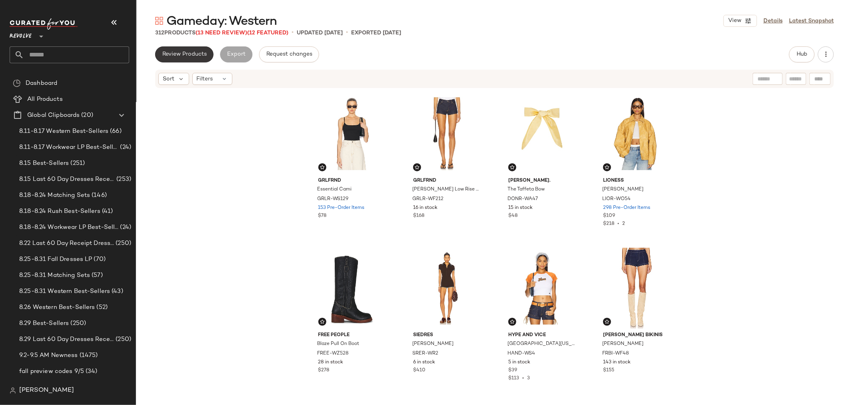
click at [200, 50] on button "Review Products" at bounding box center [184, 54] width 58 height 16
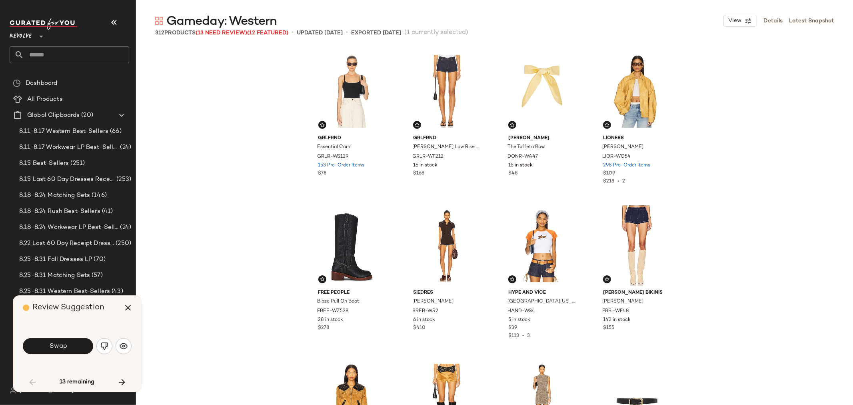
scroll to position [315, 0]
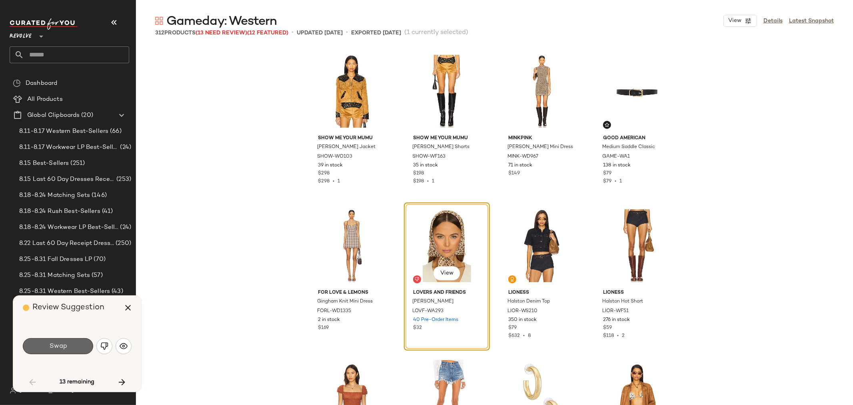
click at [66, 347] on span "Swap" at bounding box center [58, 346] width 18 height 8
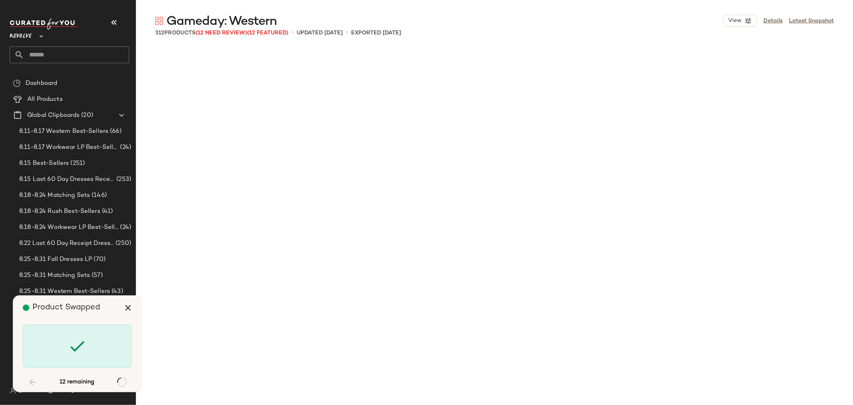
scroll to position [2162, 0]
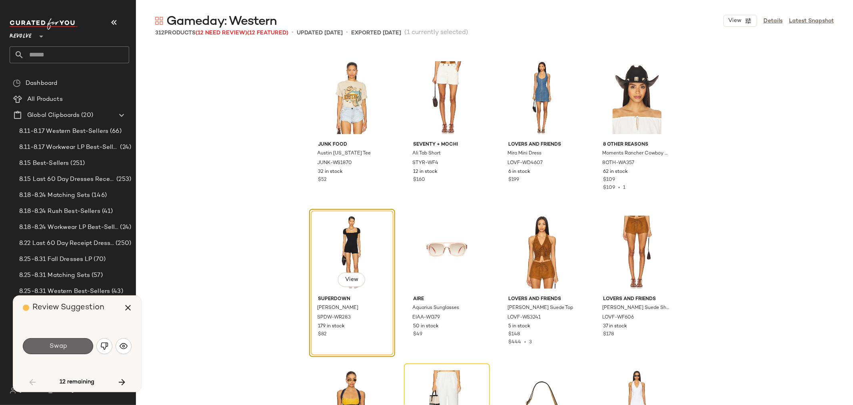
click at [67, 348] on button "Swap" at bounding box center [58, 346] width 70 height 16
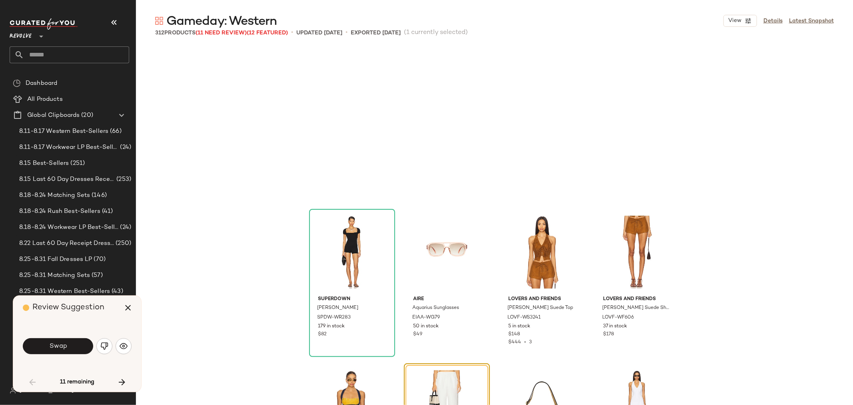
scroll to position [2316, 0]
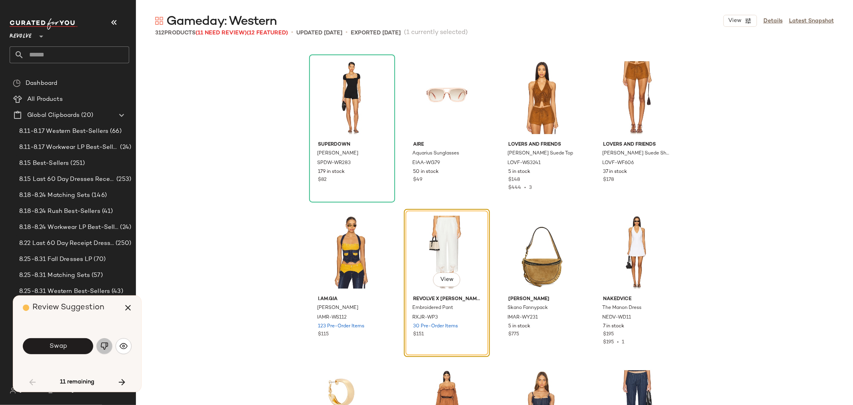
click at [102, 349] on img "button" at bounding box center [104, 346] width 8 height 8
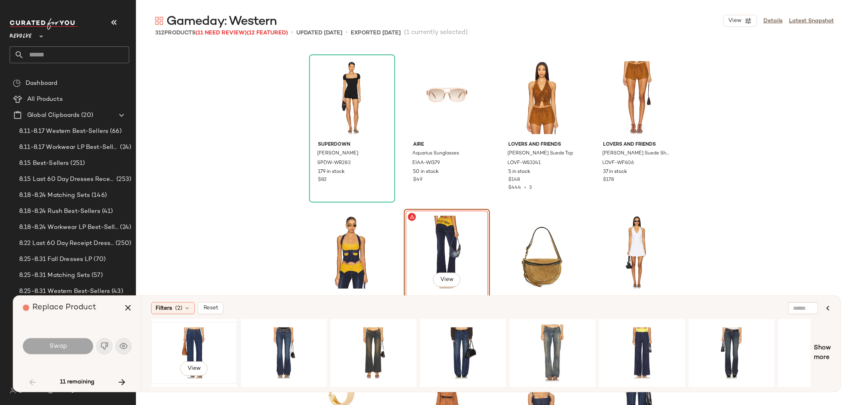
click at [189, 342] on div "View" at bounding box center [194, 352] width 80 height 57
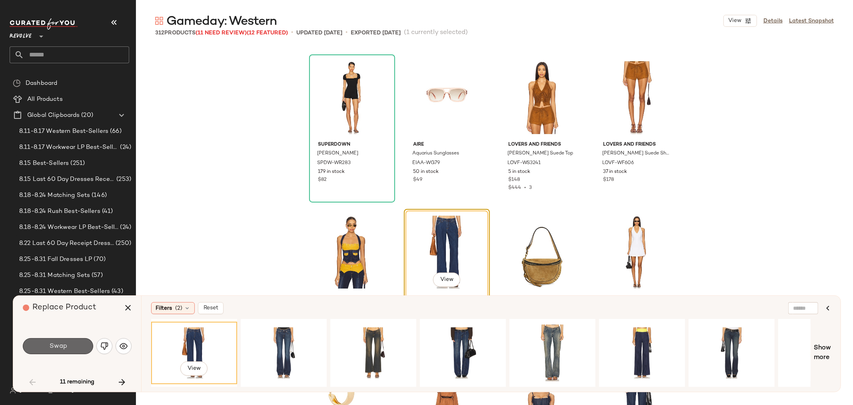
click at [66, 345] on span "Swap" at bounding box center [58, 346] width 18 height 8
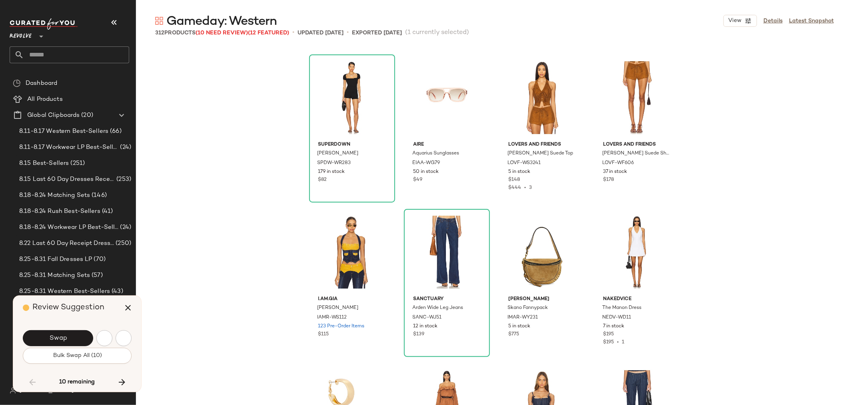
scroll to position [2625, 0]
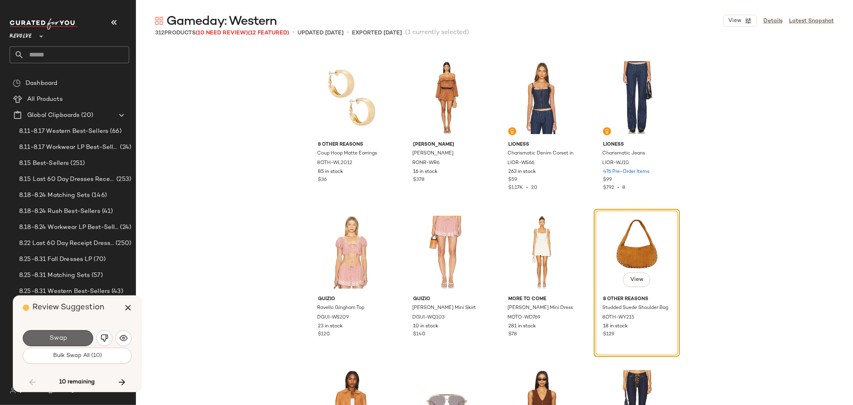
click at [65, 339] on span "Swap" at bounding box center [58, 338] width 18 height 8
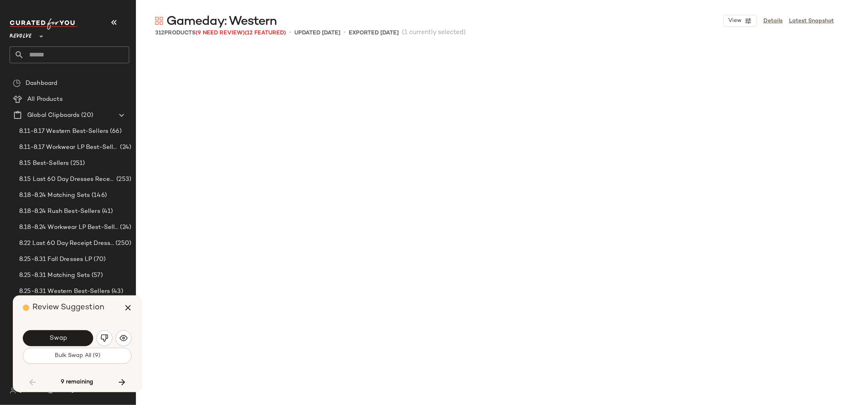
scroll to position [3088, 0]
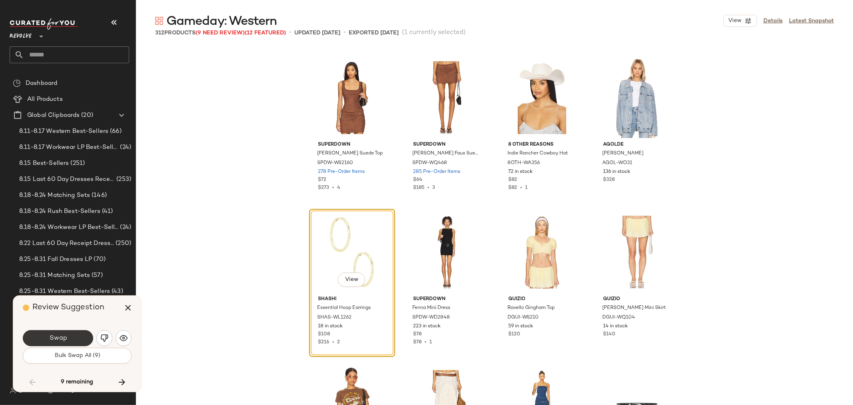
click at [58, 337] on span "Swap" at bounding box center [58, 338] width 18 height 8
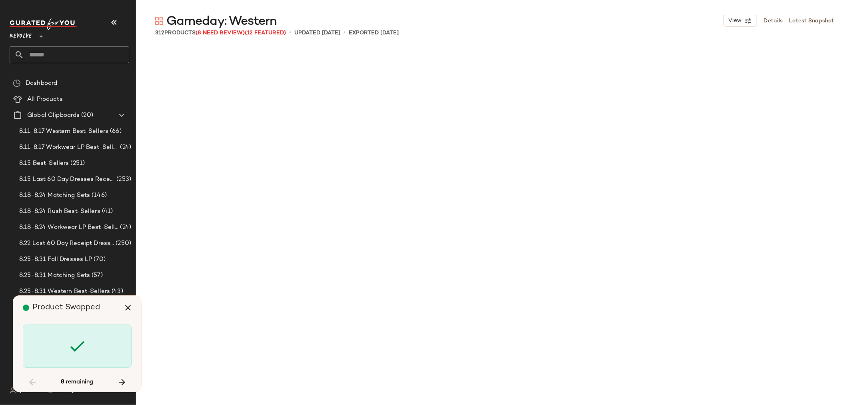
scroll to position [4941, 0]
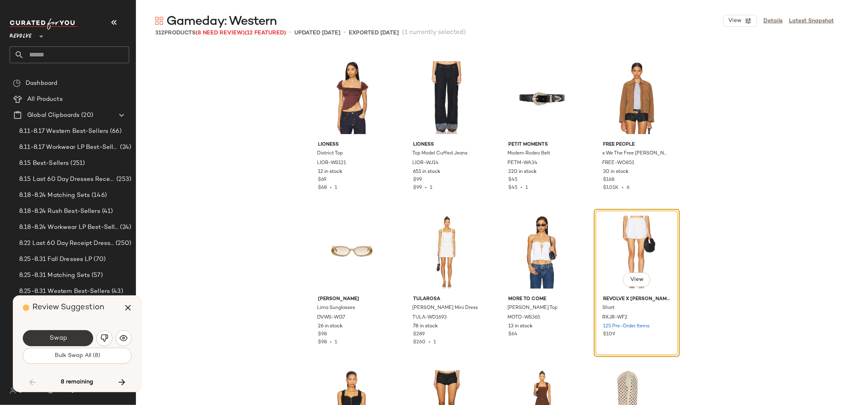
click at [72, 336] on button "Swap" at bounding box center [58, 338] width 70 height 16
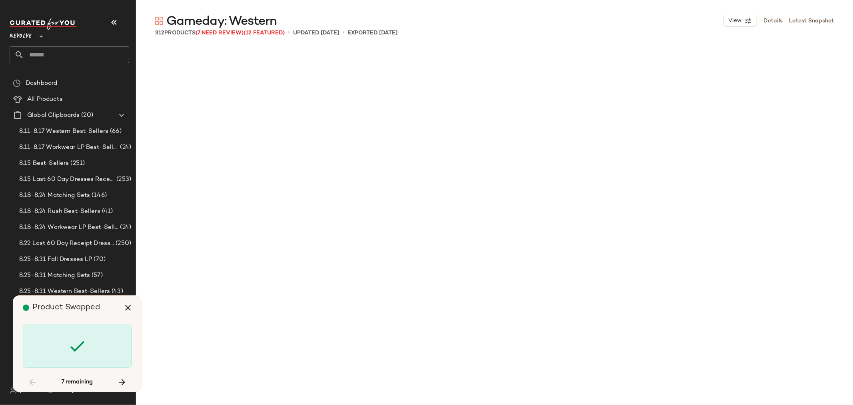
scroll to position [5713, 0]
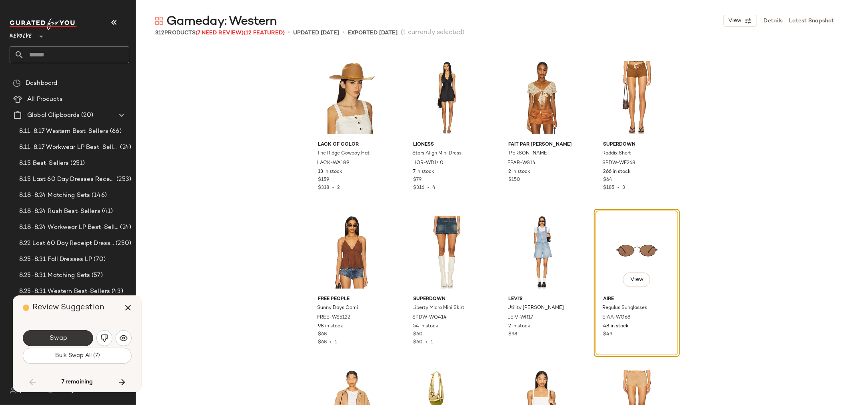
click at [64, 335] on span "Swap" at bounding box center [58, 338] width 18 height 8
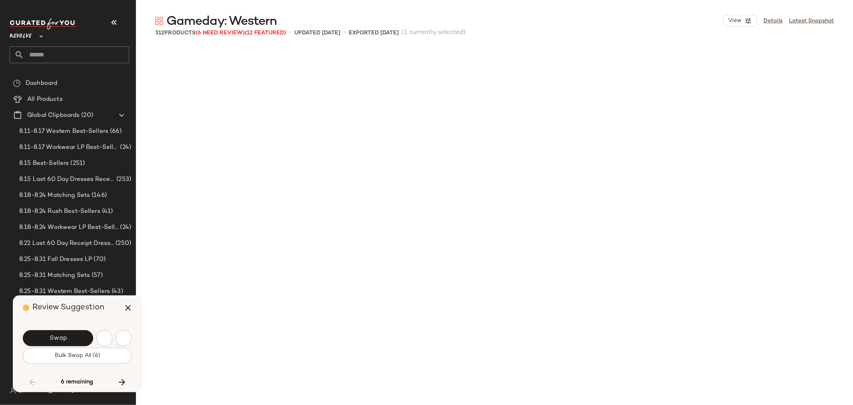
scroll to position [6176, 0]
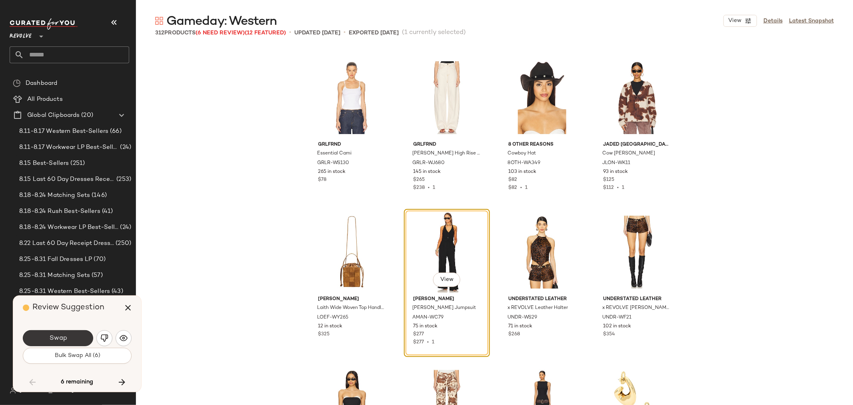
click at [69, 333] on button "Swap" at bounding box center [58, 338] width 70 height 16
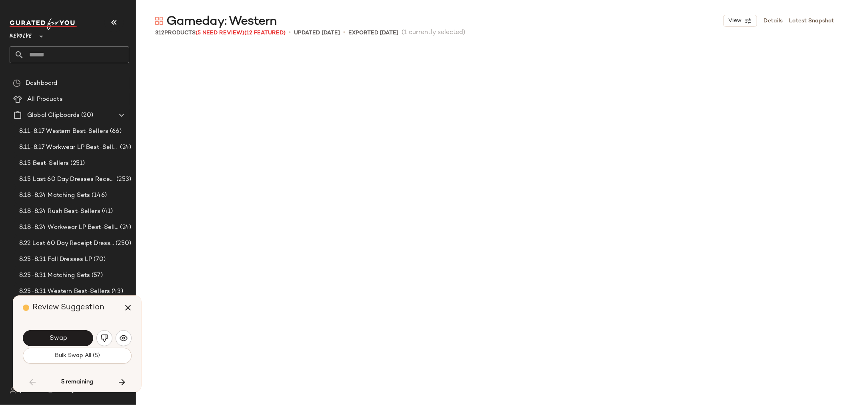
scroll to position [6639, 0]
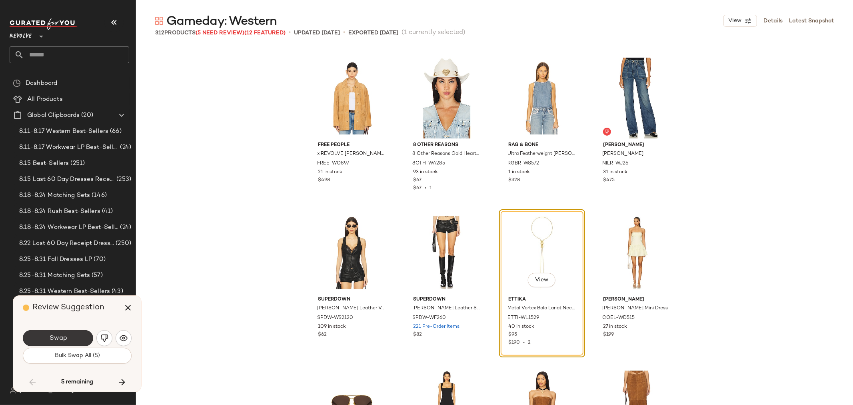
click at [40, 335] on button "Swap" at bounding box center [58, 338] width 70 height 16
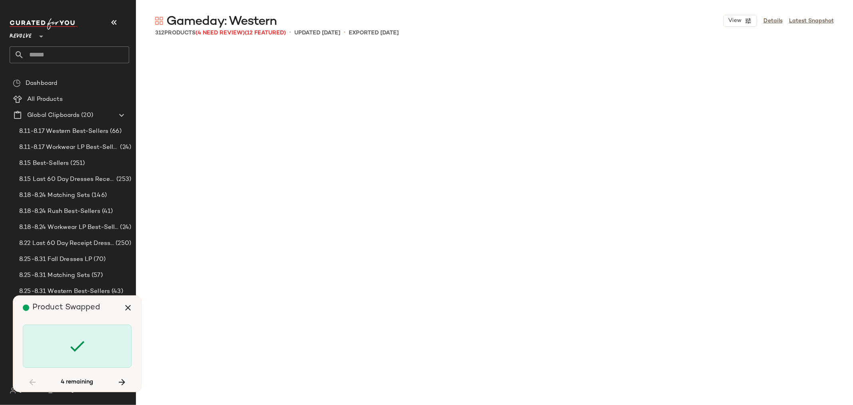
scroll to position [7721, 0]
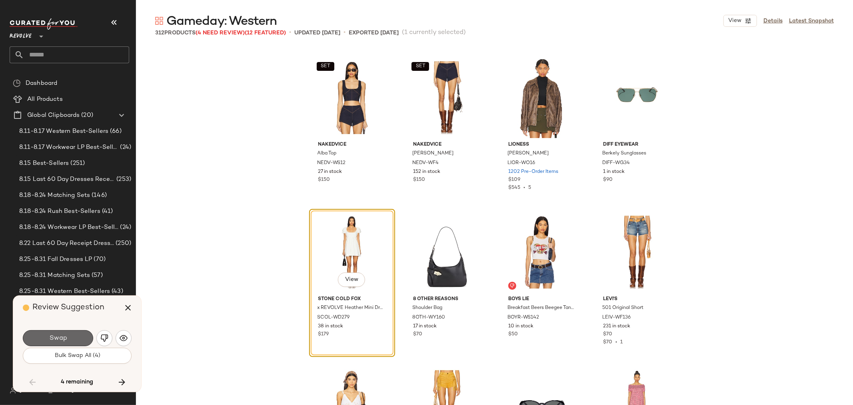
click at [41, 339] on button "Swap" at bounding box center [58, 338] width 70 height 16
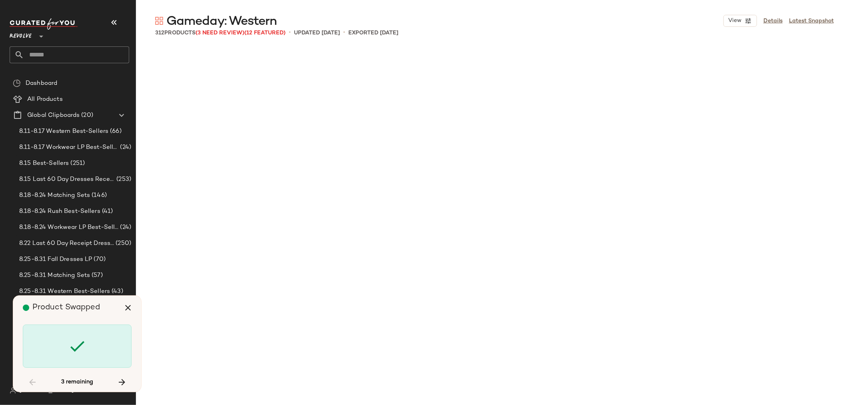
scroll to position [9110, 0]
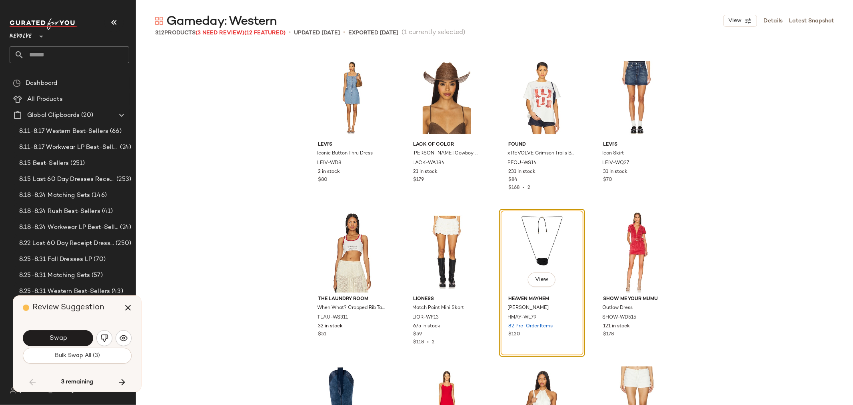
click at [42, 339] on button "Swap" at bounding box center [58, 338] width 70 height 16
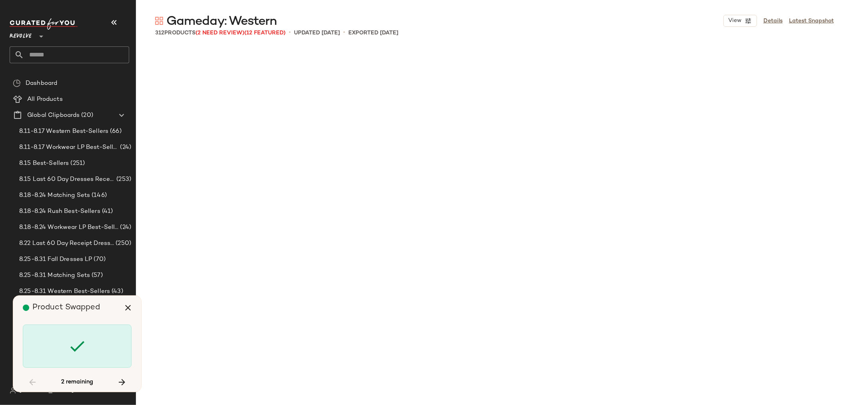
scroll to position [9728, 0]
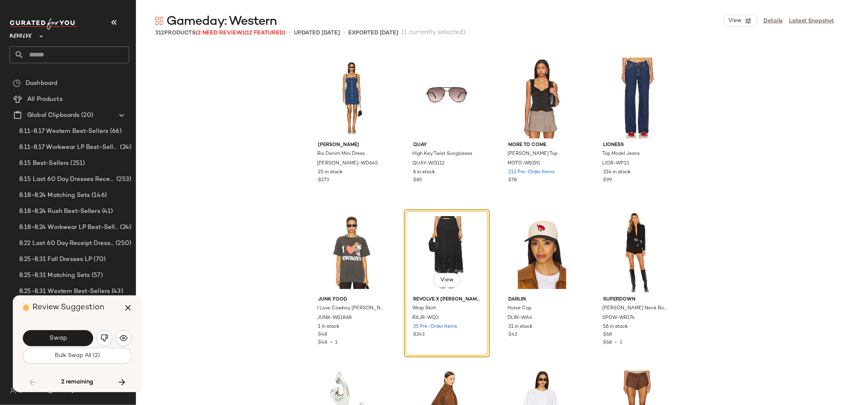
click at [43, 338] on button "Swap" at bounding box center [58, 338] width 70 height 16
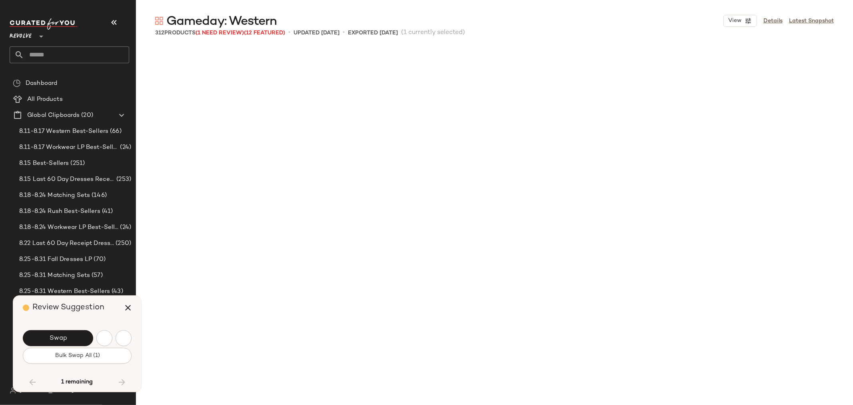
scroll to position [10191, 0]
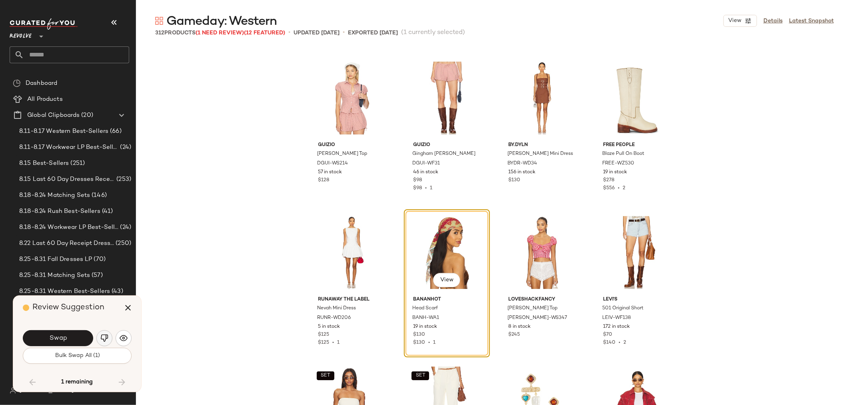
click at [98, 342] on button "button" at bounding box center [104, 338] width 16 height 16
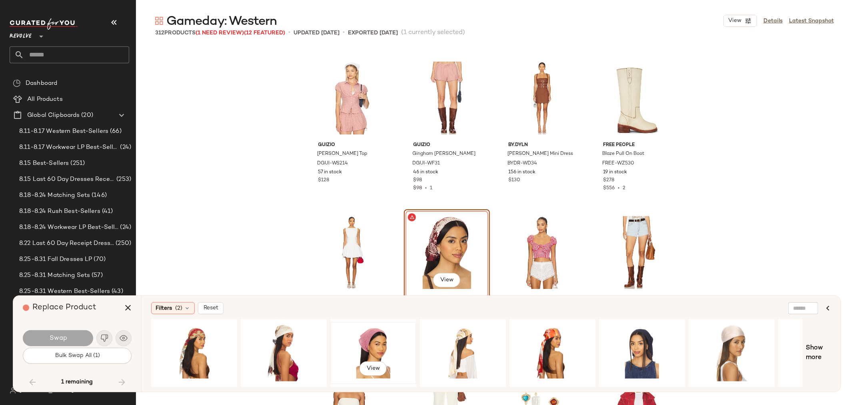
click at [364, 345] on div "View" at bounding box center [373, 352] width 80 height 57
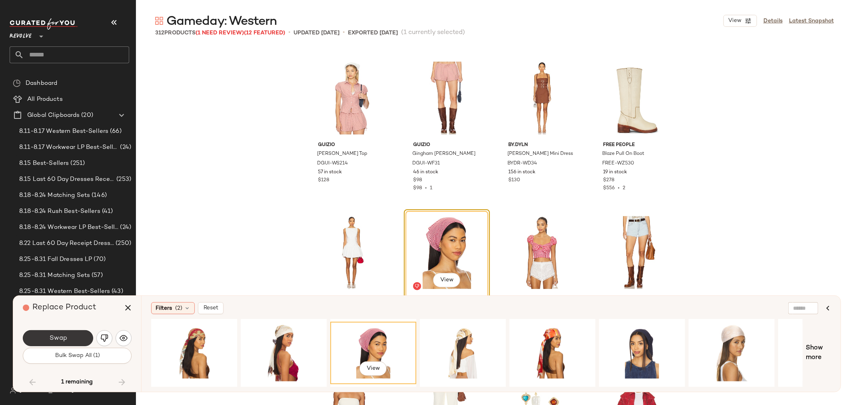
click at [66, 335] on span "Swap" at bounding box center [58, 338] width 18 height 8
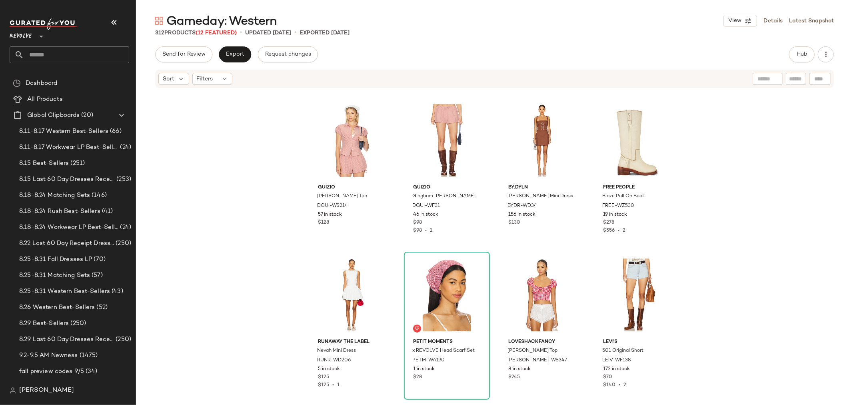
click at [229, 63] on div "Send for Review Export Request changes Hub Sort Filters GUIZIO Liana Gingham To…" at bounding box center [494, 242] width 717 height 392
click at [233, 54] on span "Export" at bounding box center [235, 54] width 19 height 6
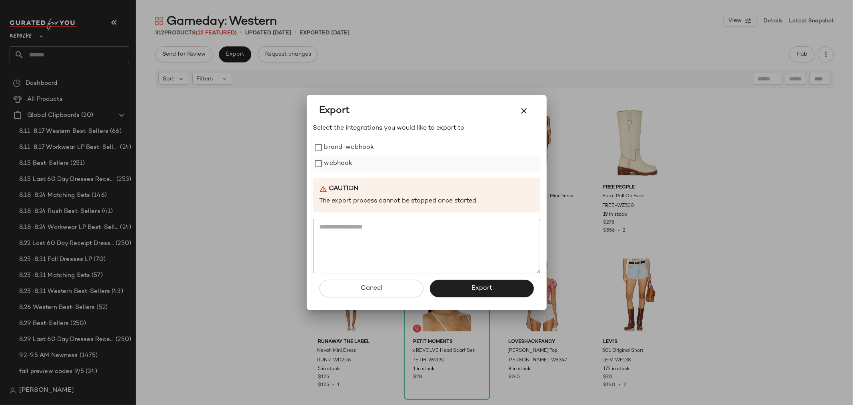
click at [342, 169] on label "webhook" at bounding box center [338, 164] width 28 height 16
click at [472, 291] on button "Export" at bounding box center [482, 289] width 104 height 18
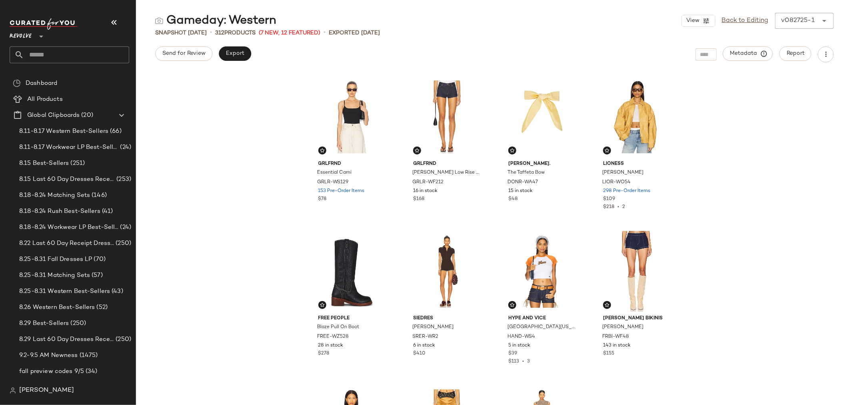
click at [52, 55] on input "text" at bounding box center [76, 54] width 105 height 17
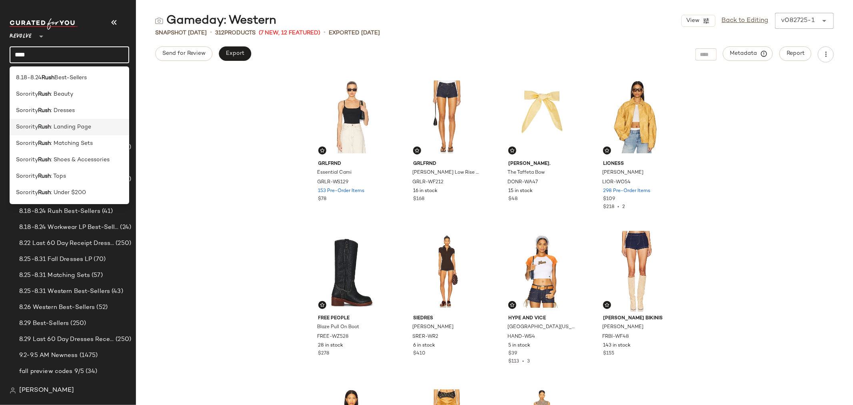
type input "****"
click at [78, 123] on span ": Landing Page" at bounding box center [71, 127] width 40 height 8
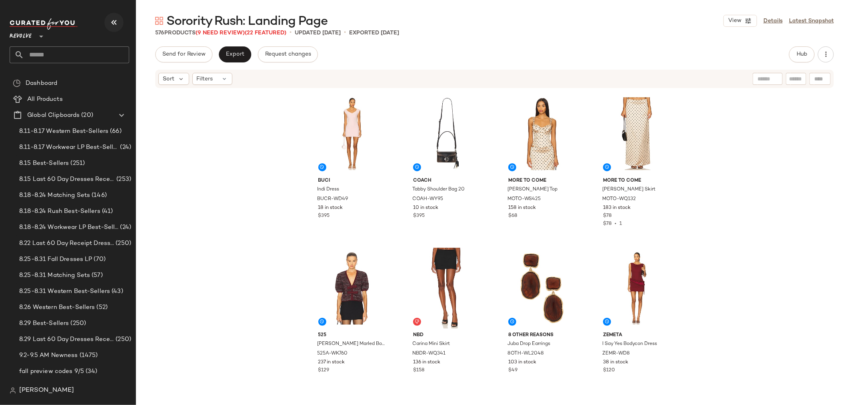
click at [109, 23] on icon "button" at bounding box center [114, 23] width 10 height 10
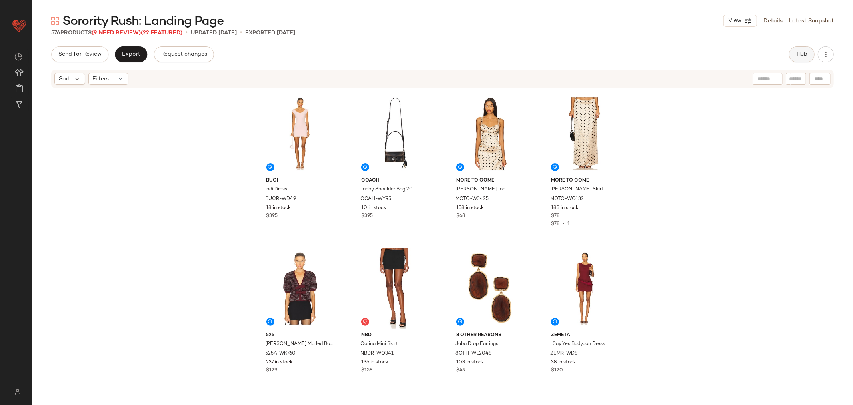
click at [798, 54] on span "Hub" at bounding box center [801, 54] width 11 height 6
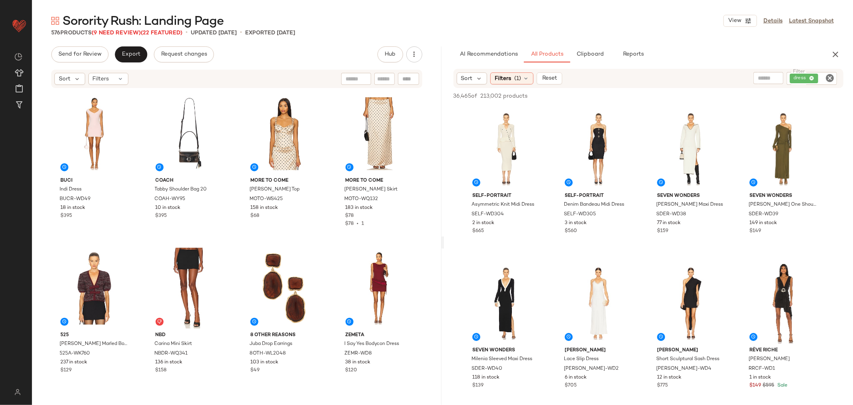
click at [832, 78] on icon "Clear Filter" at bounding box center [830, 78] width 10 height 10
paste input "**********"
type input "**********"
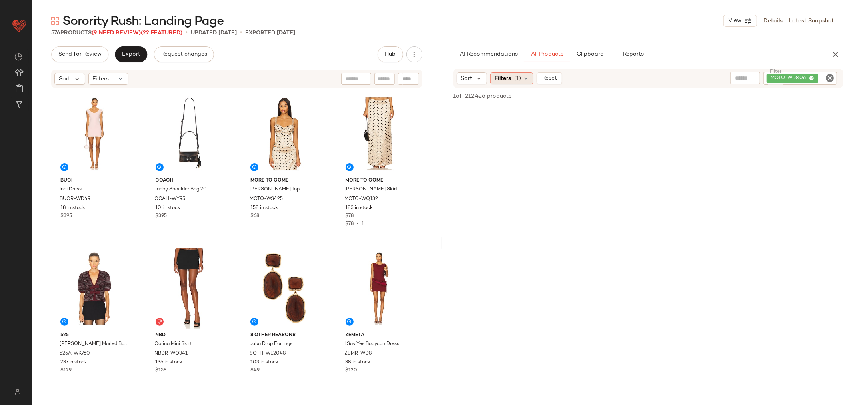
click at [507, 83] on div "Filters (1)" at bounding box center [511, 78] width 43 height 12
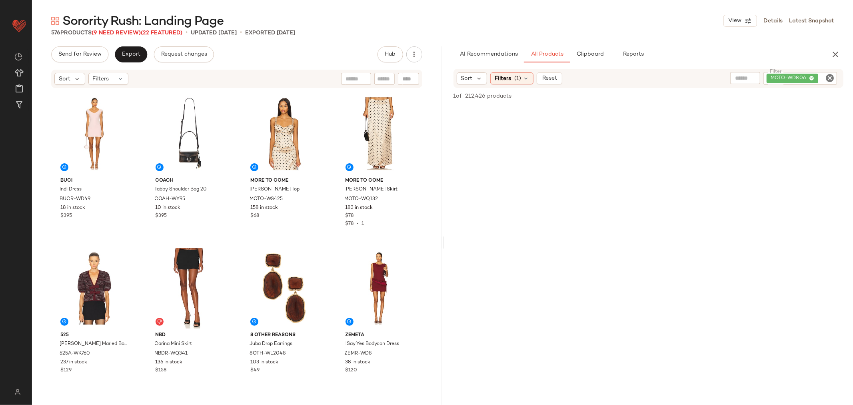
click at [406, 77] on div at bounding box center [408, 79] width 21 height 12
paste input "**********"
type input "**********"
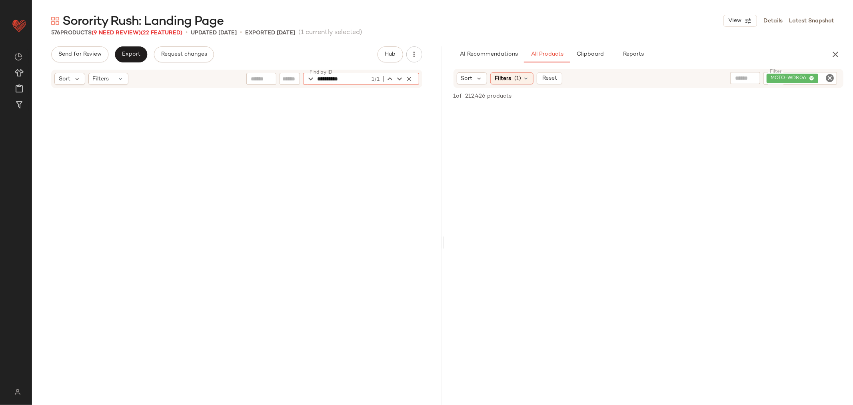
scroll to position [3397, 0]
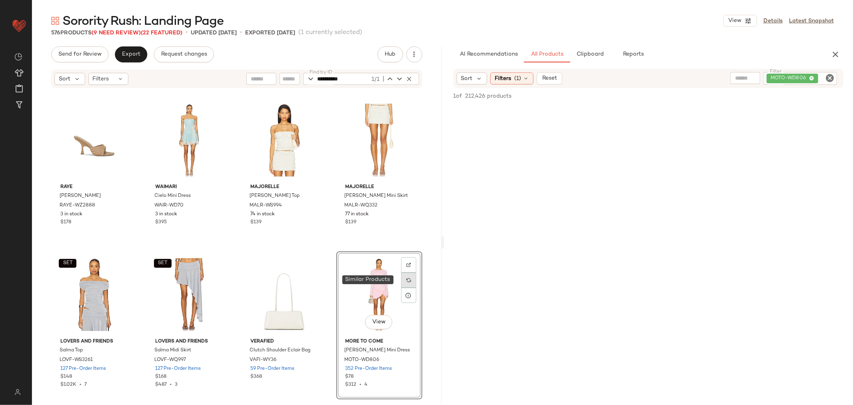
click at [405, 282] on div at bounding box center [408, 279] width 15 height 15
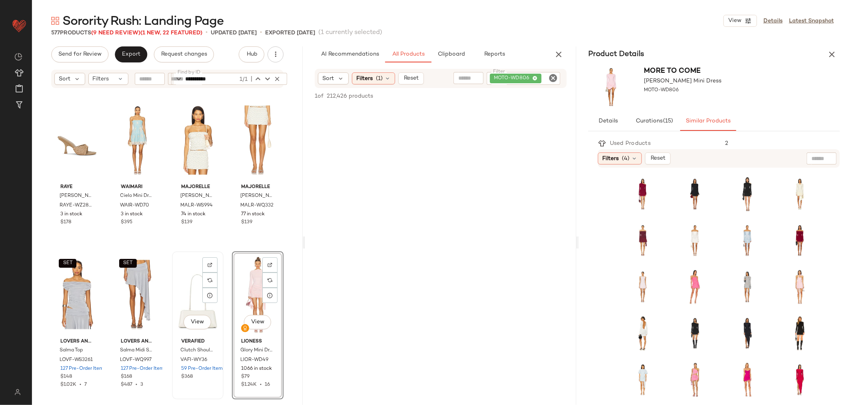
scroll to position [3441, 0]
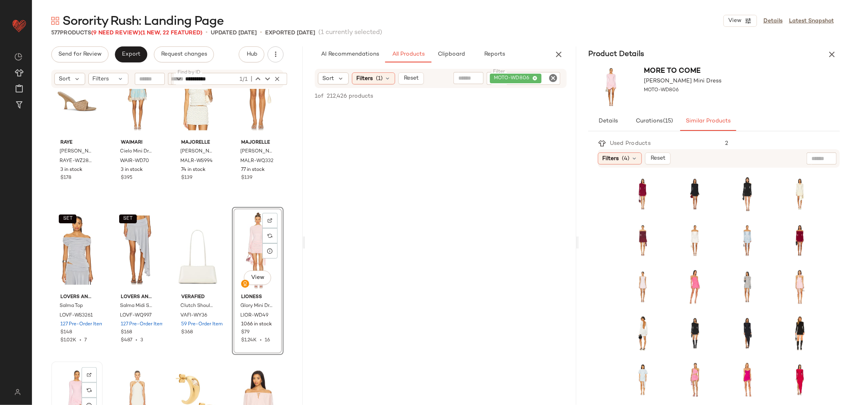
click at [69, 378] on div "View" at bounding box center [77, 404] width 46 height 81
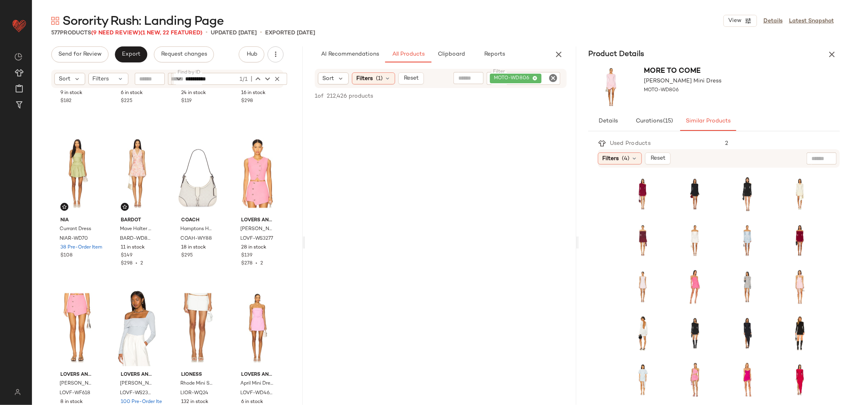
scroll to position [2997, 0]
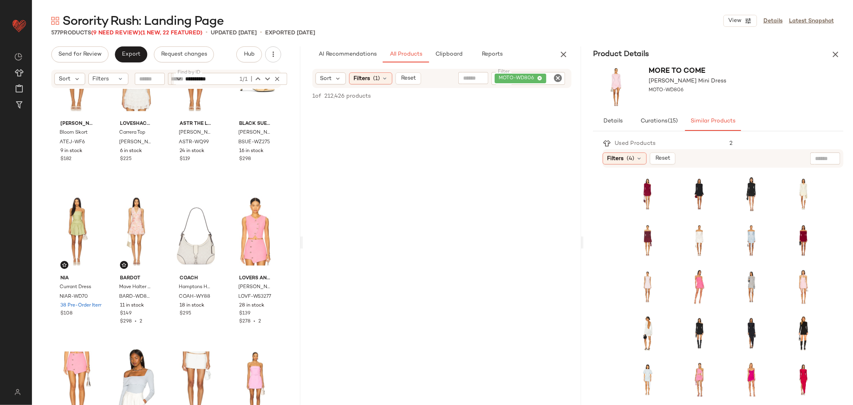
drag, startPoint x: 302, startPoint y: 124, endPoint x: 301, endPoint y: 87, distance: 37.2
click at [301, 87] on div "**********" at bounding box center [442, 209] width 821 height 392
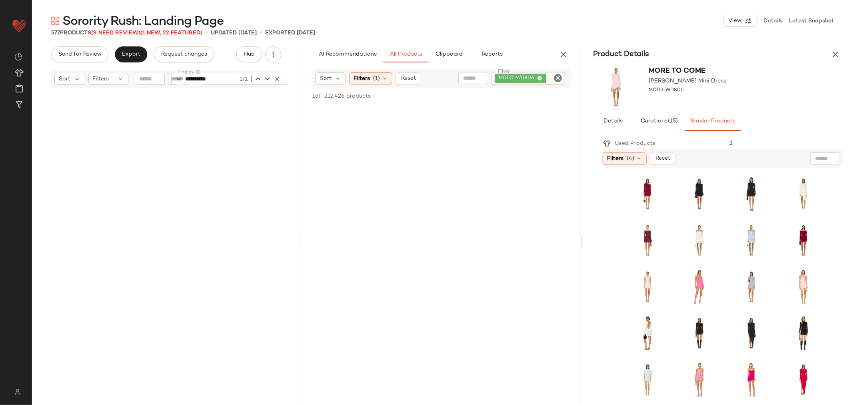
scroll to position [0, 0]
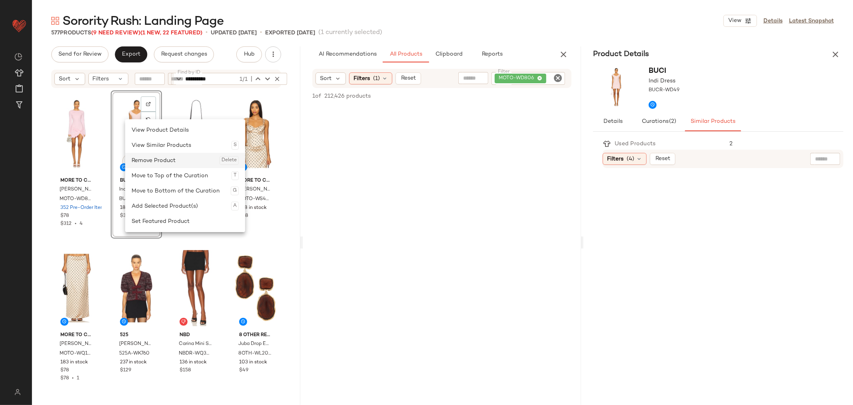
click at [148, 162] on div "Remove Product Delete" at bounding box center [185, 160] width 107 height 15
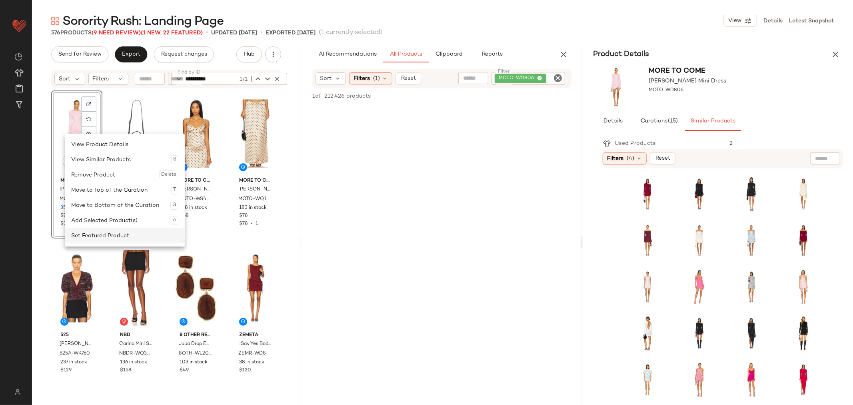
click at [91, 233] on div "Set Featured Product" at bounding box center [124, 235] width 107 height 15
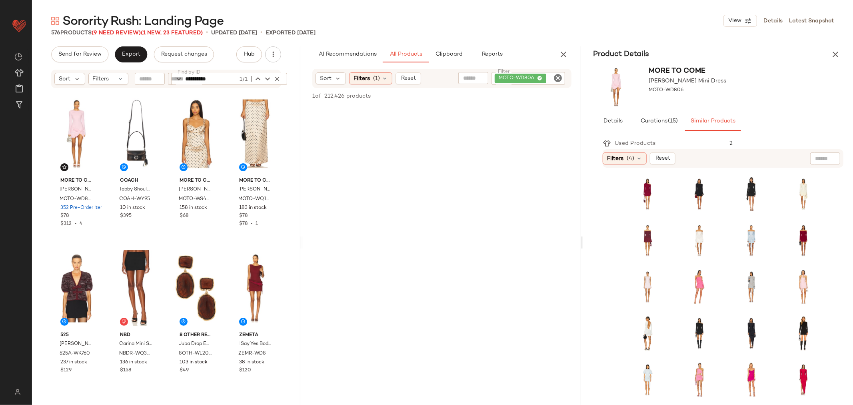
click at [834, 53] on icon "button" at bounding box center [836, 55] width 10 height 10
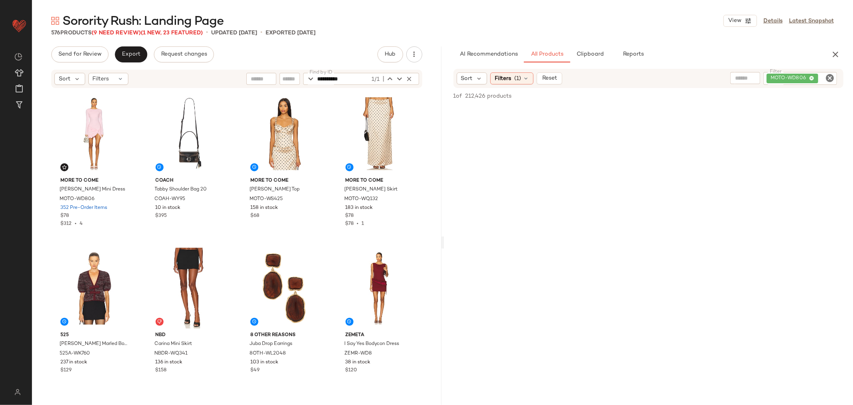
click at [826, 77] on icon "Clear Filter" at bounding box center [830, 78] width 10 height 10
paste input "**********"
type input "**********"
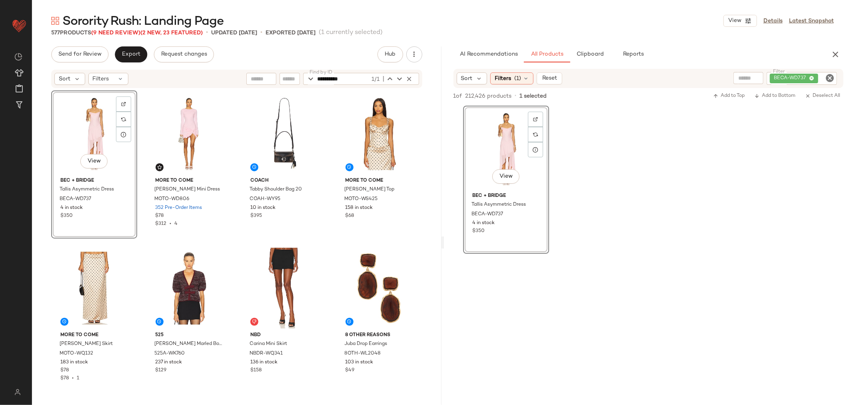
click at [830, 78] on icon "Clear Filter" at bounding box center [830, 78] width 10 height 10
paste input "*********"
type input "*********"
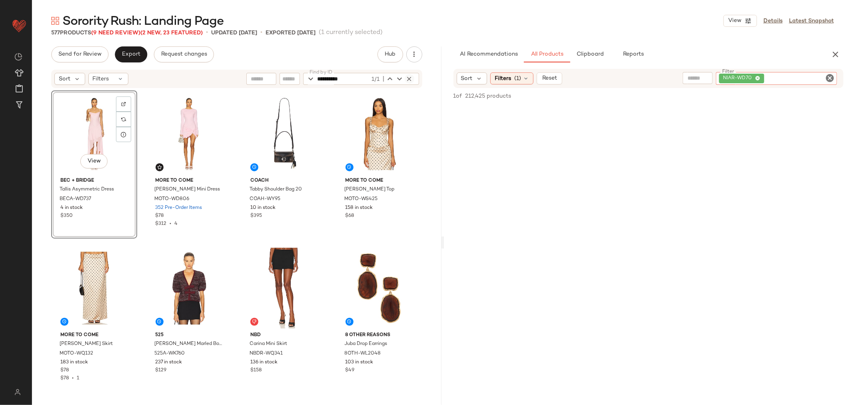
click at [408, 75] on icon "button" at bounding box center [409, 78] width 7 height 7
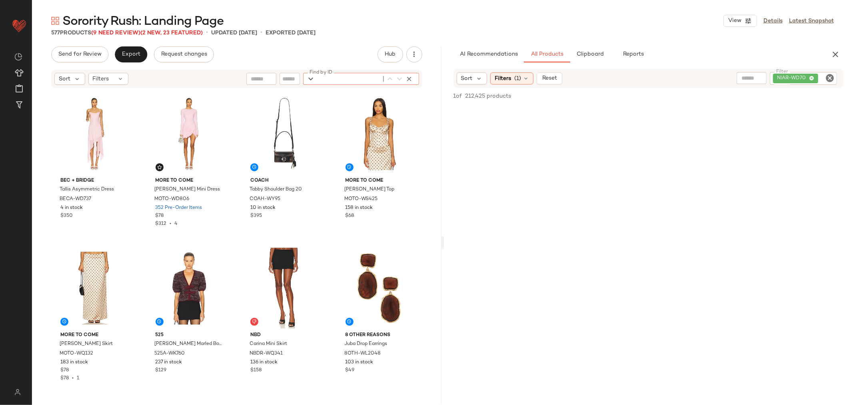
paste input "*********"
type input "*********"
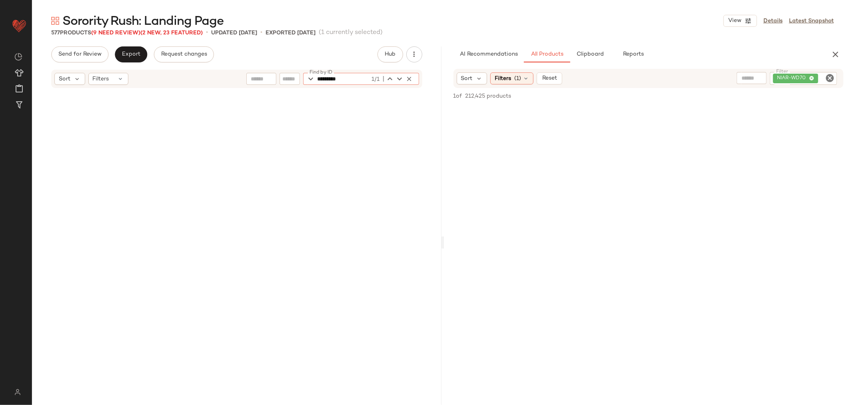
scroll to position [2934, 0]
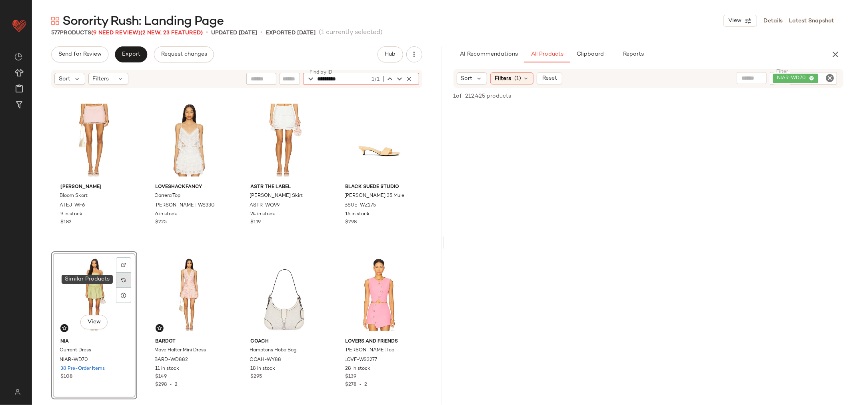
click at [126, 279] on img at bounding box center [123, 280] width 5 height 5
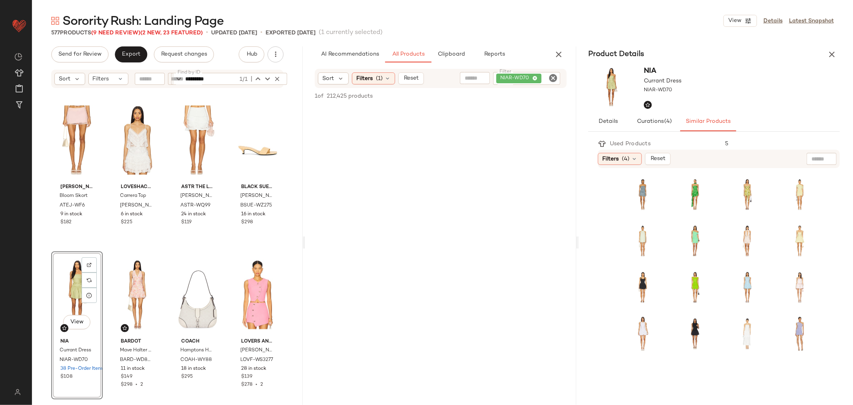
drag, startPoint x: 847, startPoint y: 190, endPoint x: 848, endPoint y: 162, distance: 27.6
click at [848, 162] on div "Used Products 5 Filters (4) Reset" at bounding box center [724, 271] width 252 height 267
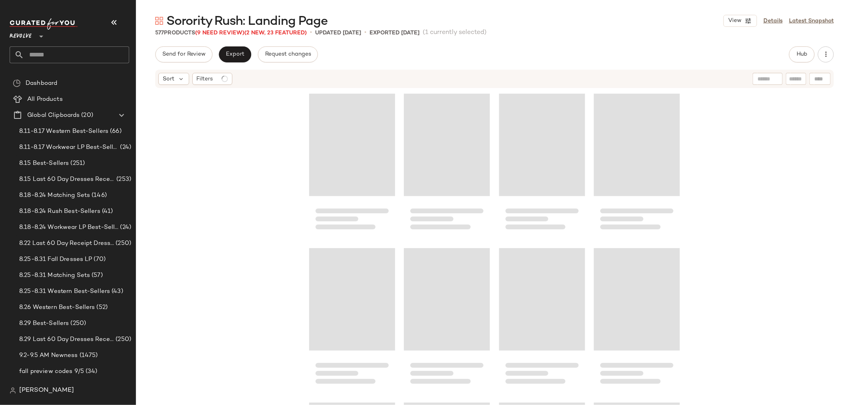
scroll to position [2934, 0]
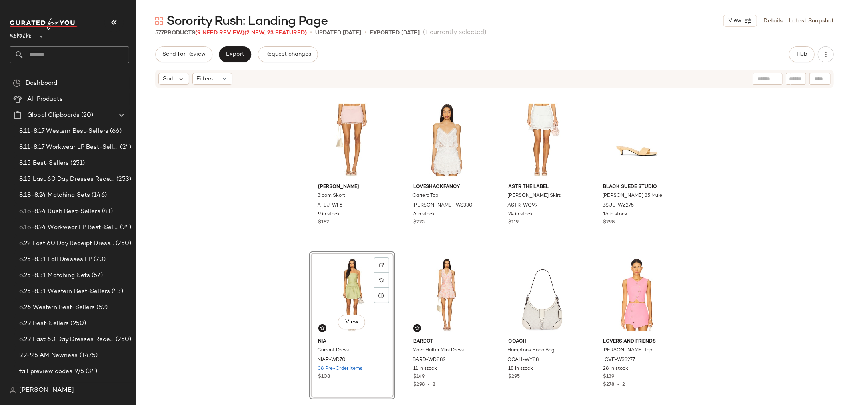
click at [112, 25] on icon "button" at bounding box center [114, 23] width 10 height 10
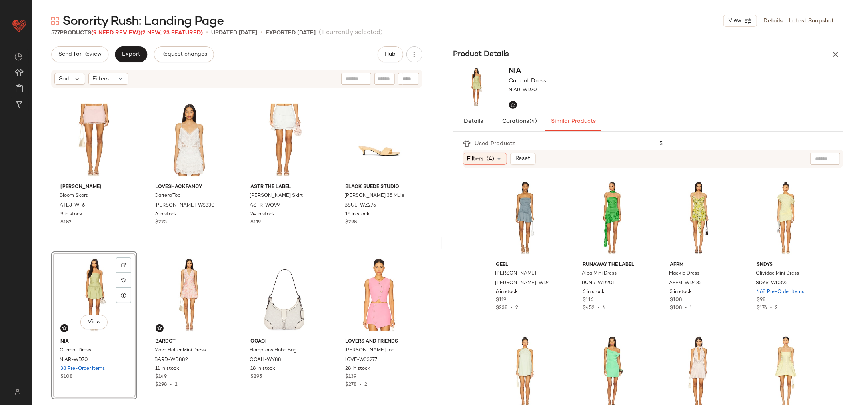
scroll to position [44, 0]
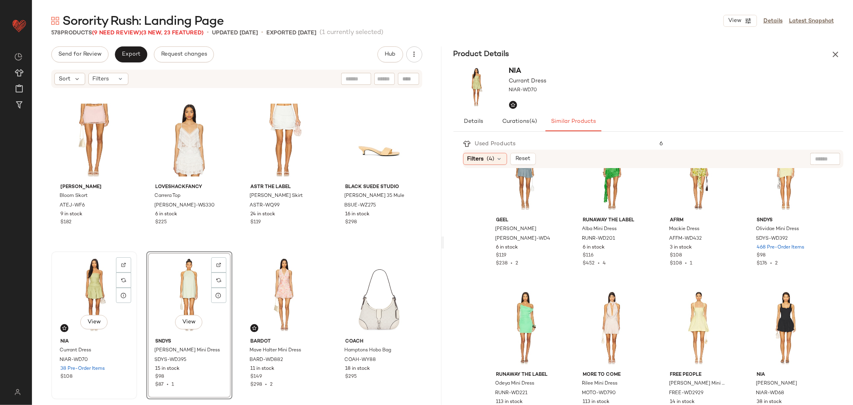
click at [92, 297] on div "View" at bounding box center [94, 294] width 80 height 81
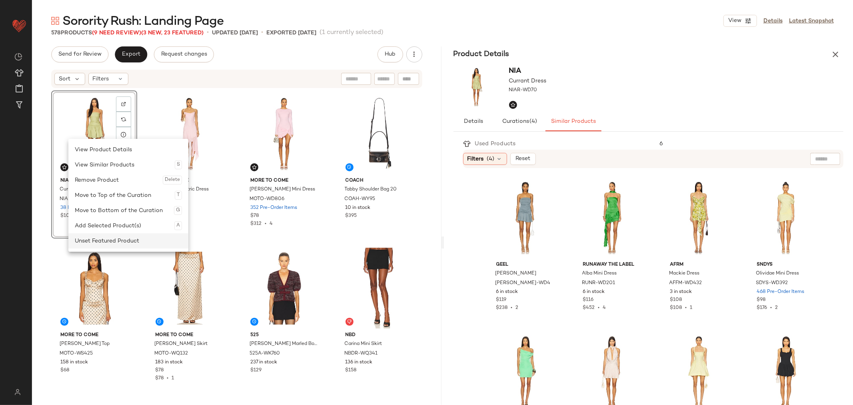
click at [110, 239] on div "Unset Featured Product" at bounding box center [128, 240] width 107 height 15
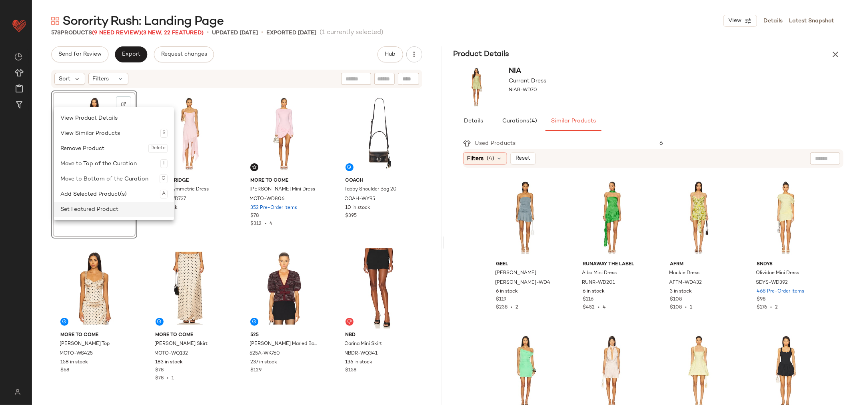
click at [92, 203] on div "Set Featured Product" at bounding box center [113, 209] width 107 height 15
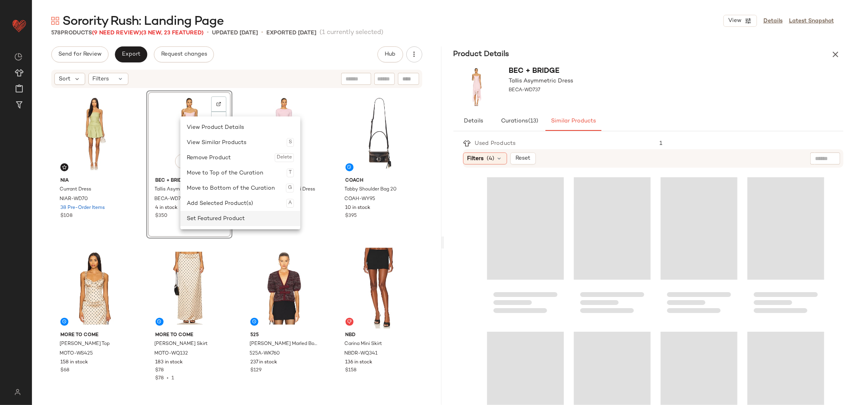
click at [212, 214] on div "Set Featured Product" at bounding box center [240, 218] width 107 height 15
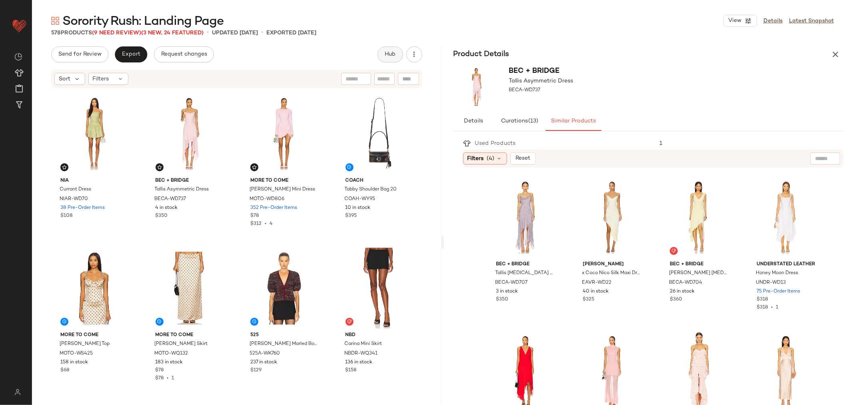
click at [389, 52] on span "Hub" at bounding box center [389, 54] width 11 height 6
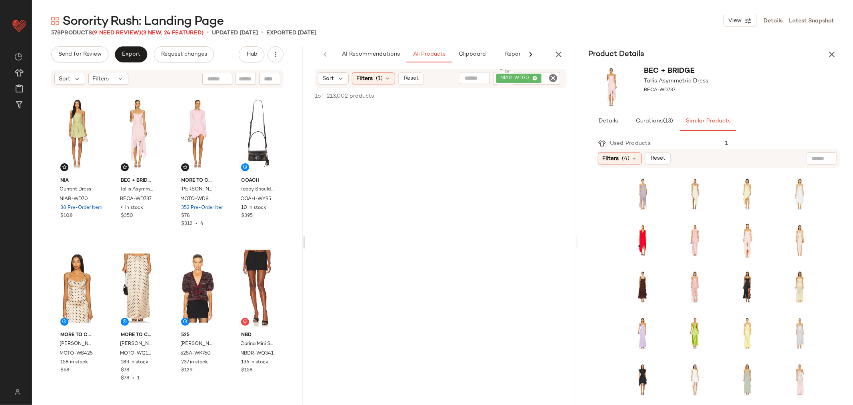
click at [555, 77] on icon "Clear Filter" at bounding box center [553, 78] width 10 height 10
paste input "**********"
type input "**********"
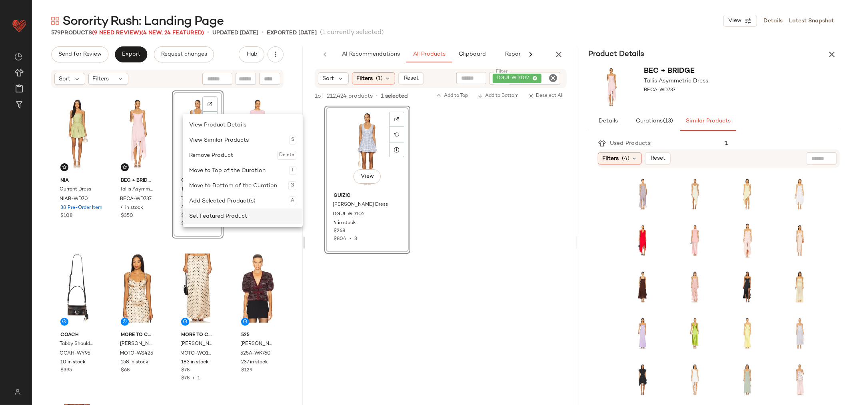
click at [224, 211] on div "Set Featured Product" at bounding box center [242, 215] width 107 height 15
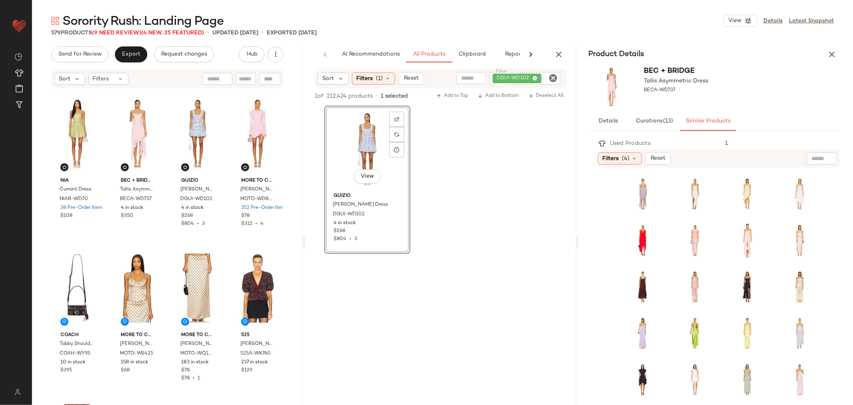
click at [556, 79] on icon "Clear Filter" at bounding box center [553, 78] width 10 height 10
paste input "**********"
type input "**********"
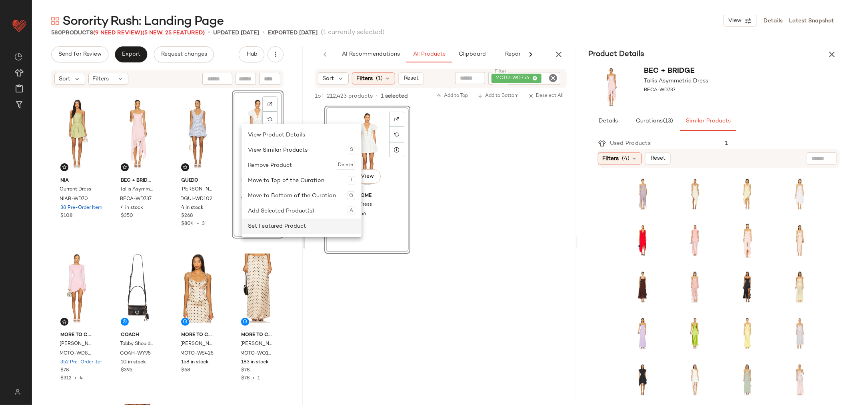
click at [274, 230] on div "Set Featured Product" at bounding box center [301, 225] width 107 height 15
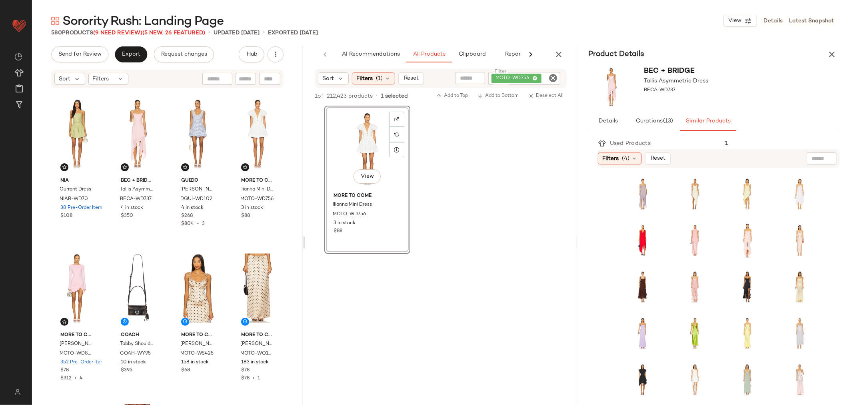
click at [554, 78] on icon "Clear Filter" at bounding box center [553, 78] width 10 height 10
paste input "*********"
type input "*********"
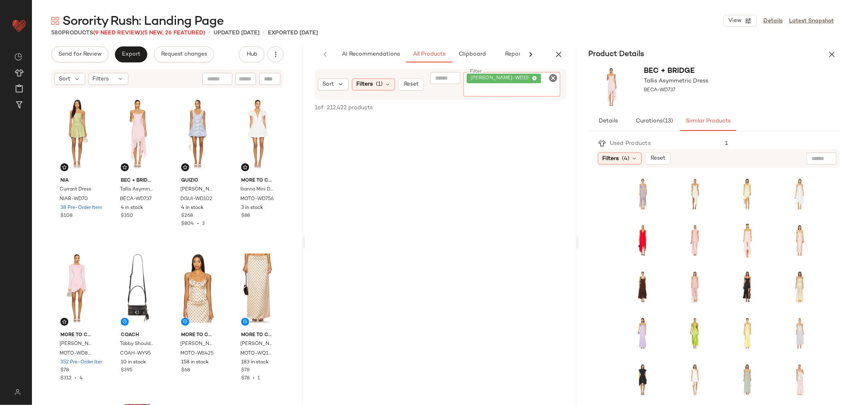
click at [272, 81] on div at bounding box center [269, 79] width 21 height 12
paste input "*********"
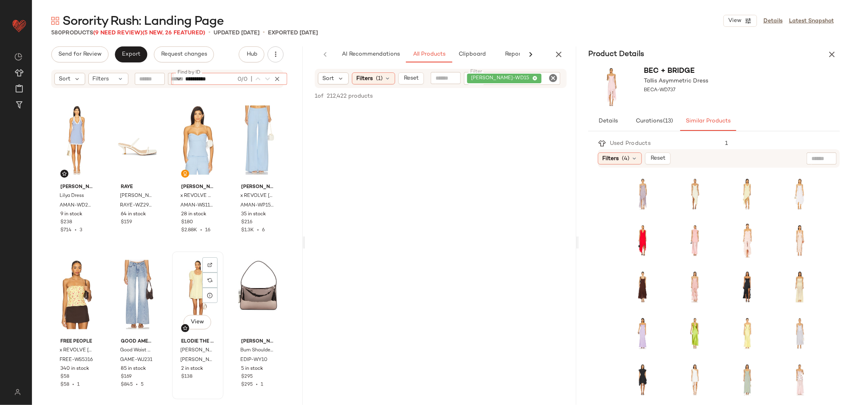
type input "**********"
click at [186, 275] on div "View" at bounding box center [198, 294] width 46 height 81
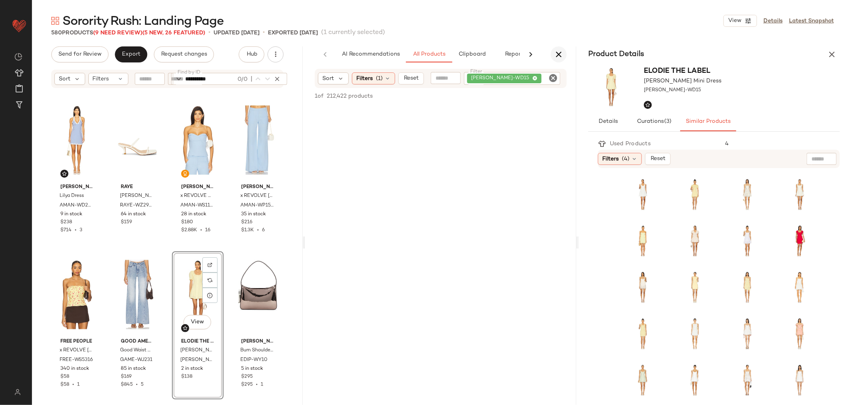
click at [555, 58] on icon "button" at bounding box center [559, 55] width 10 height 10
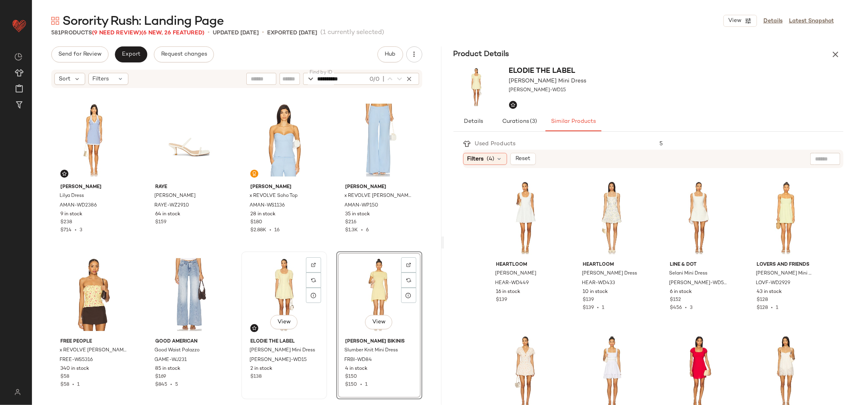
click at [265, 294] on div "View" at bounding box center [284, 294] width 80 height 81
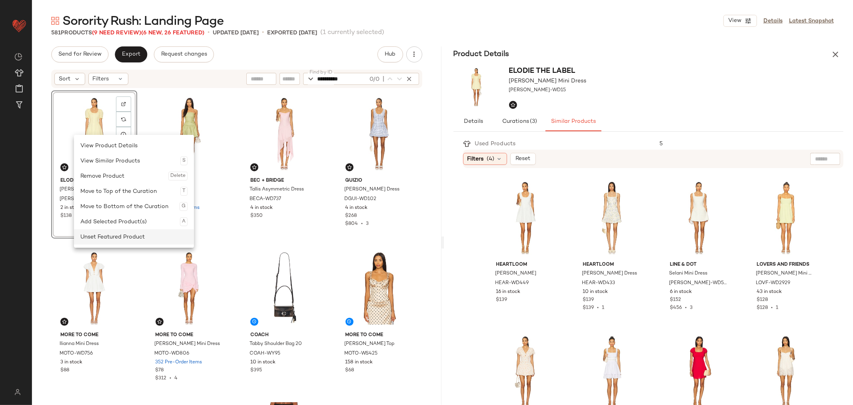
click at [122, 236] on div "Unset Featured Product" at bounding box center [133, 236] width 107 height 15
click at [119, 220] on div "Set Featured Product" at bounding box center [144, 224] width 107 height 15
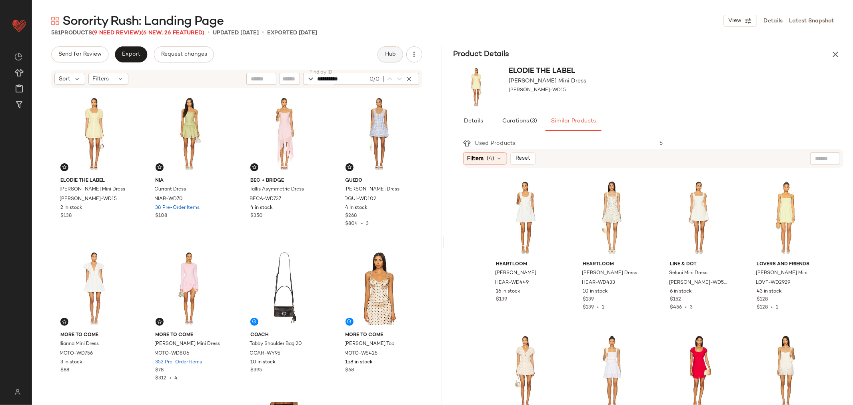
click at [393, 54] on span "Hub" at bounding box center [389, 54] width 11 height 6
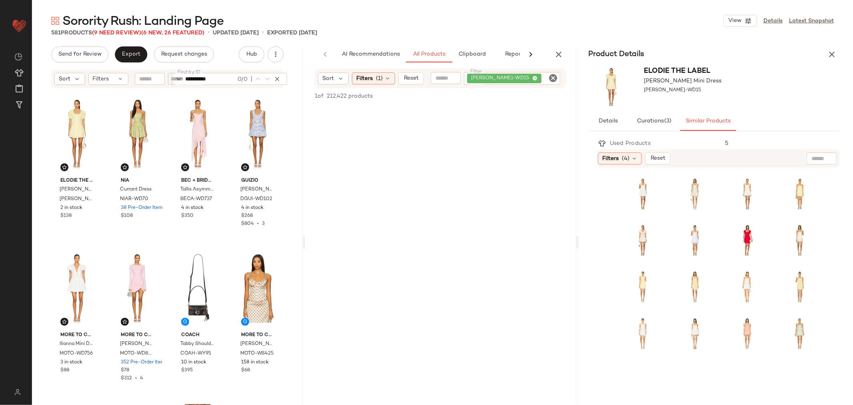
click at [553, 78] on icon "Clear Filter" at bounding box center [553, 78] width 10 height 10
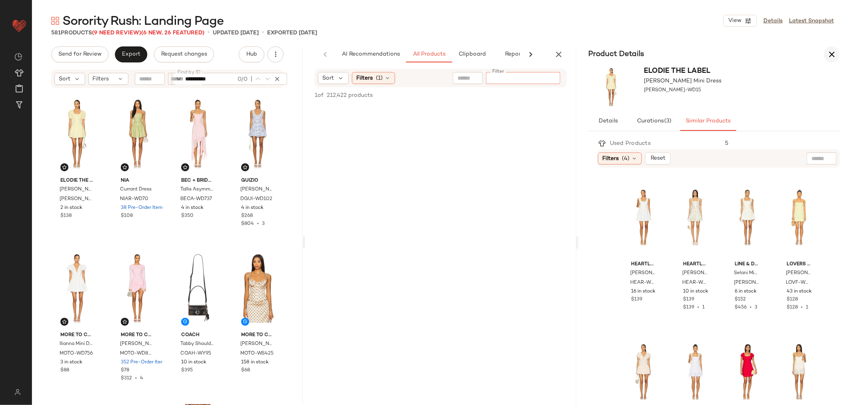
click at [829, 52] on icon "button" at bounding box center [832, 55] width 10 height 10
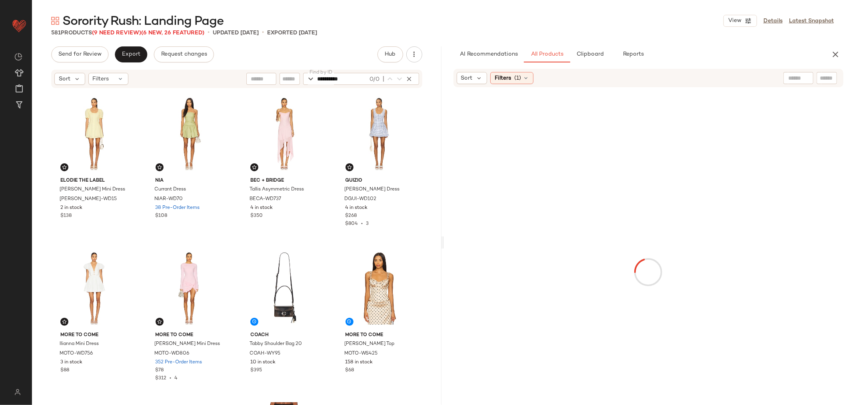
click at [821, 78] on input "text" at bounding box center [827, 78] width 14 height 8
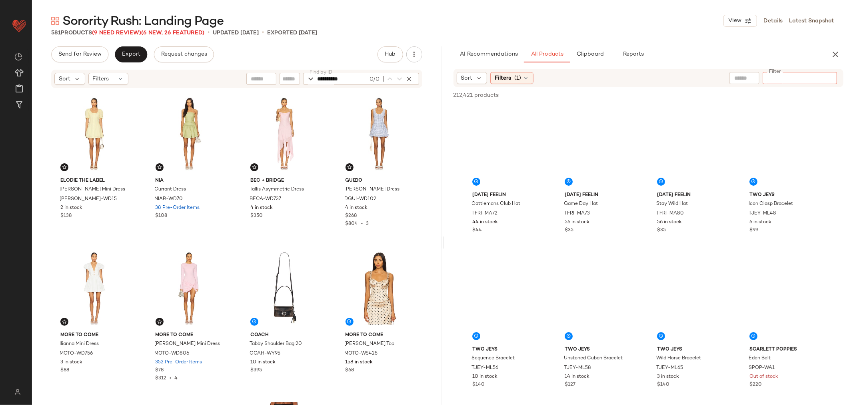
paste input "*********"
type input "*********"
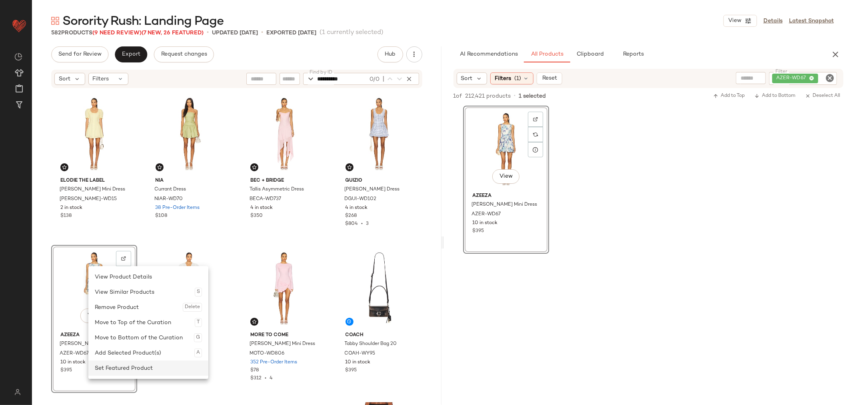
click at [122, 363] on div "Set Featured Product" at bounding box center [148, 367] width 107 height 15
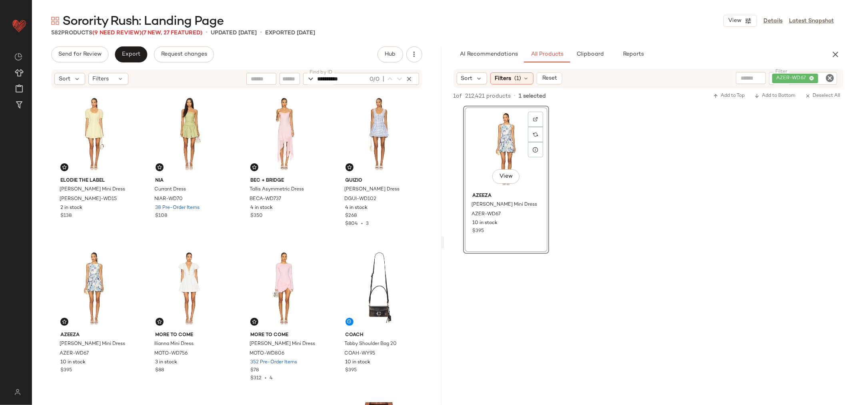
click at [827, 77] on icon "Clear Filter" at bounding box center [830, 78] width 10 height 10
paste input "**********"
type input "**********"
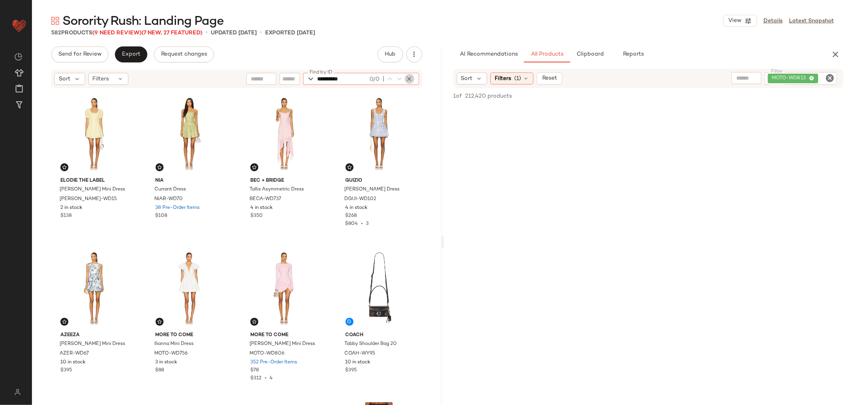
click at [410, 78] on icon "button" at bounding box center [409, 78] width 7 height 7
paste input "**********"
type input "**********"
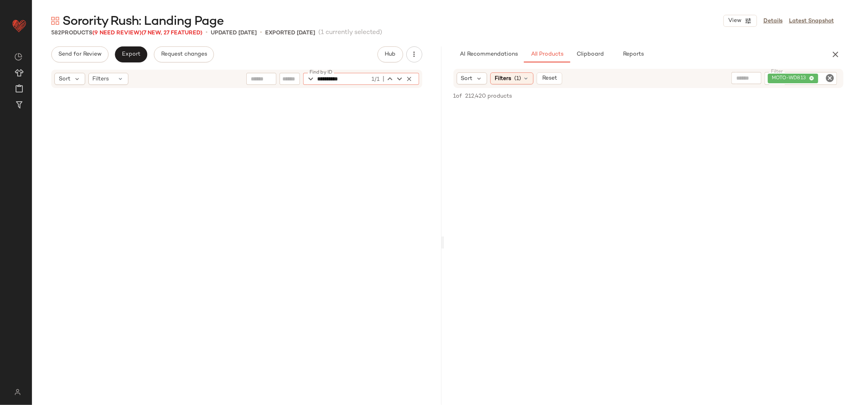
scroll to position [1853, 0]
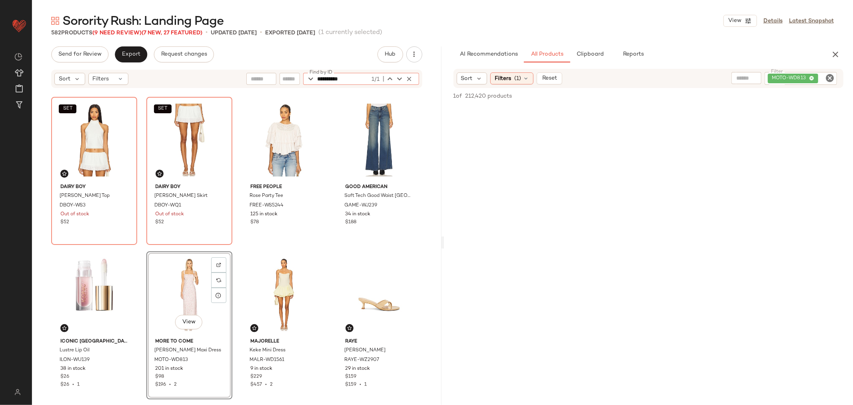
click at [182, 275] on div "View" at bounding box center [189, 294] width 80 height 81
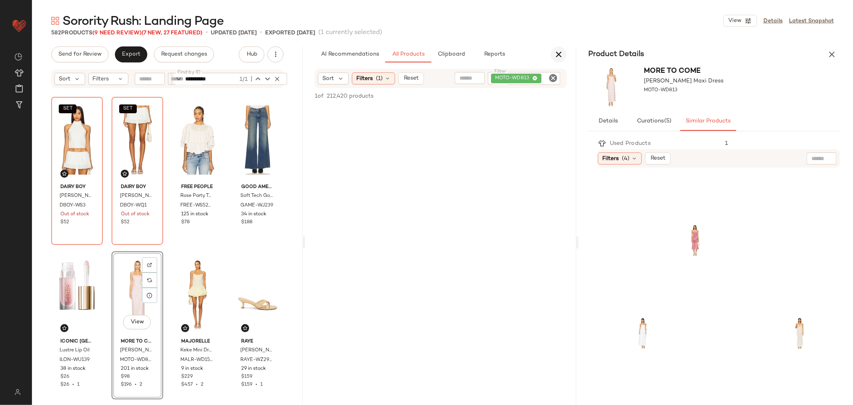
click at [561, 51] on icon "button" at bounding box center [559, 55] width 10 height 10
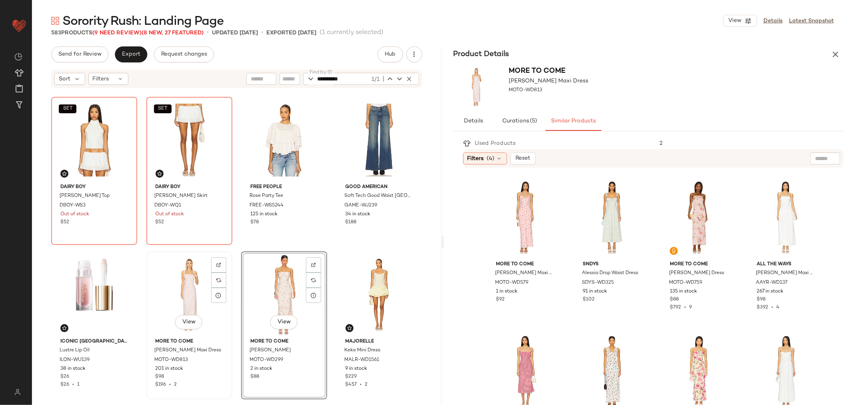
click at [187, 294] on div "View" at bounding box center [189, 294] width 80 height 81
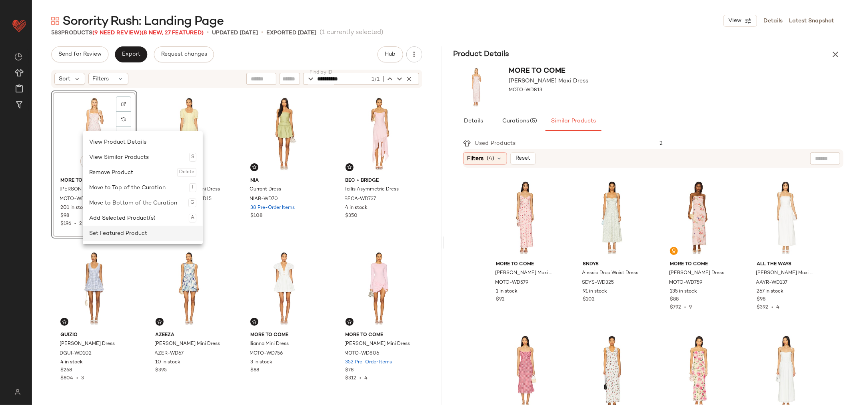
click at [126, 228] on div "Set Featured Product" at bounding box center [142, 233] width 107 height 15
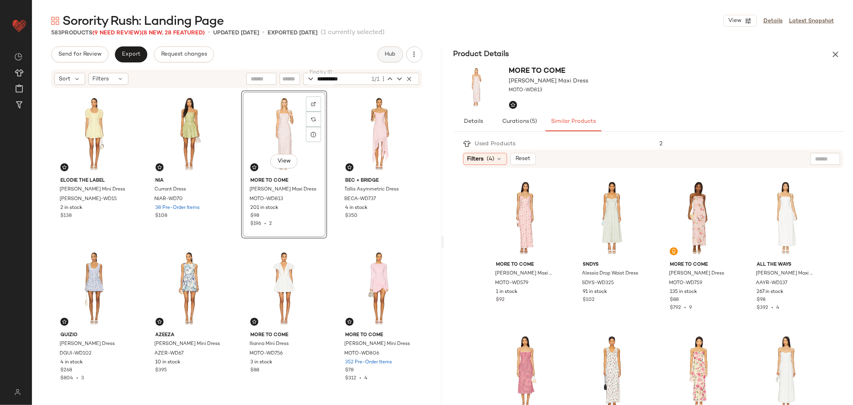
click at [398, 54] on button "Hub" at bounding box center [391, 54] width 26 height 16
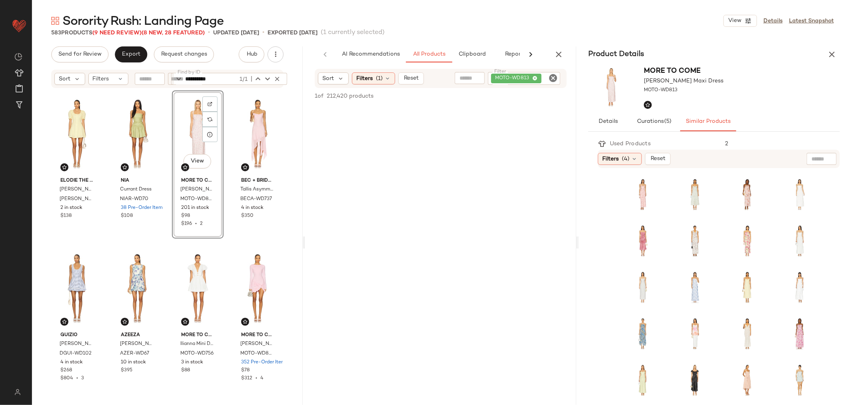
click at [551, 78] on icon "Clear Filter" at bounding box center [553, 78] width 10 height 10
paste input "**********"
type input "**********"
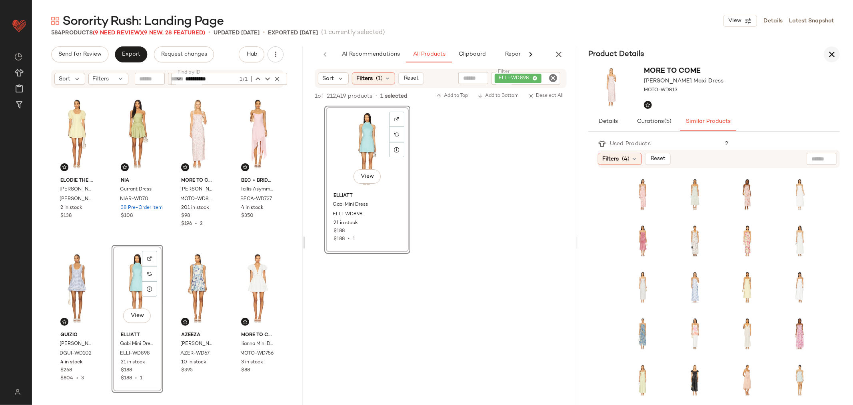
click at [832, 54] on icon "button" at bounding box center [832, 55] width 10 height 10
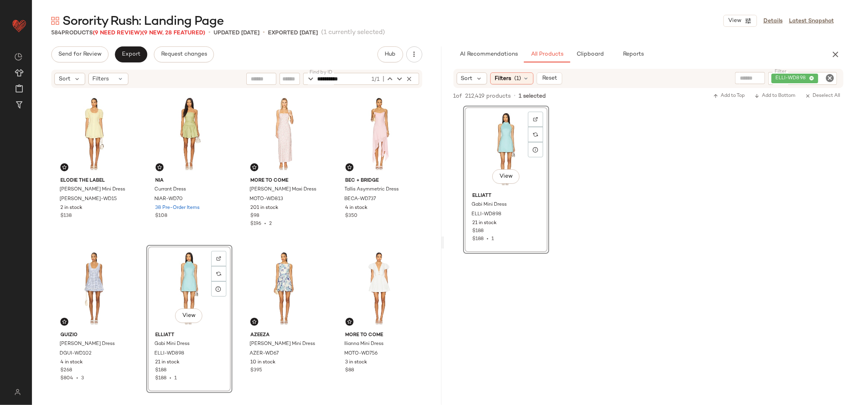
click at [830, 81] on icon "Clear Filter" at bounding box center [830, 78] width 10 height 10
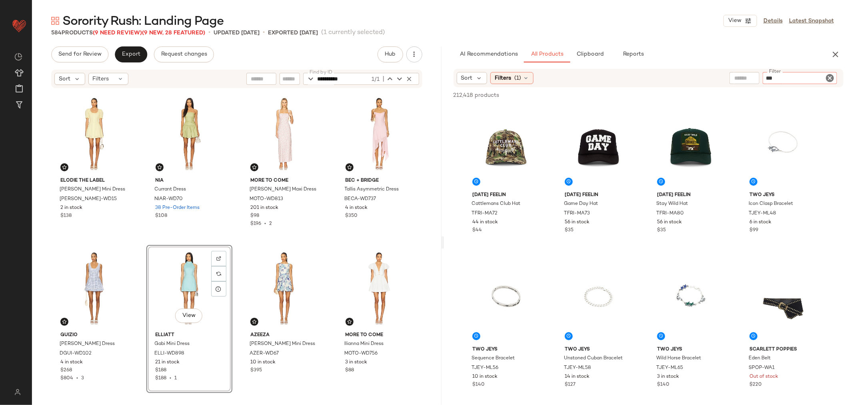
type input "****"
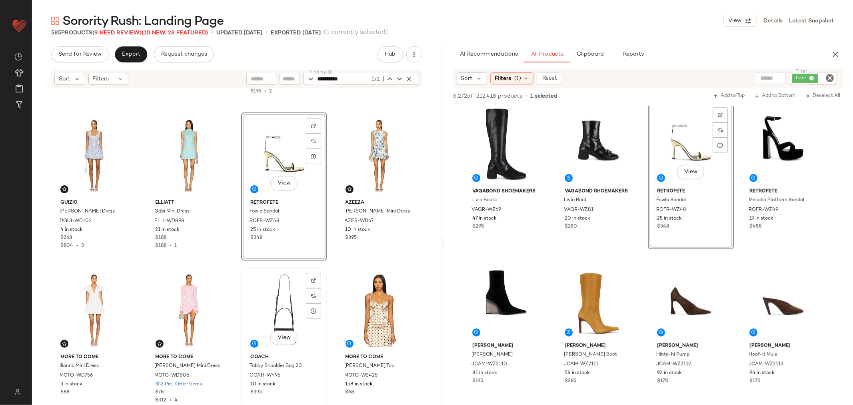
scroll to position [89, 0]
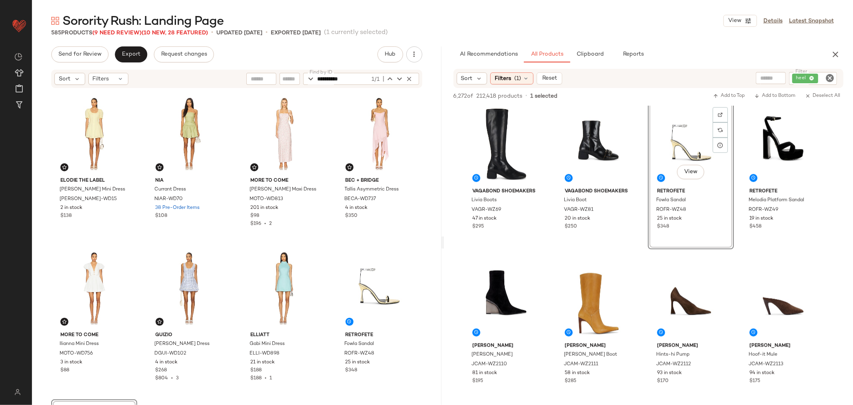
click at [829, 76] on icon "Clear Filter" at bounding box center [830, 78] width 10 height 10
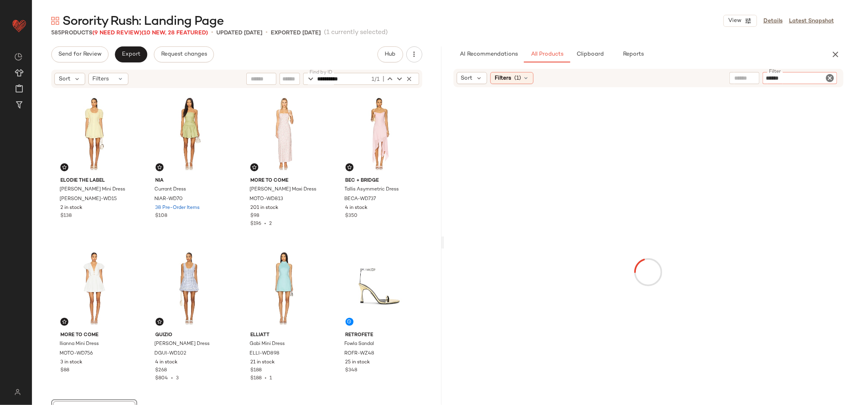
type input "*******"
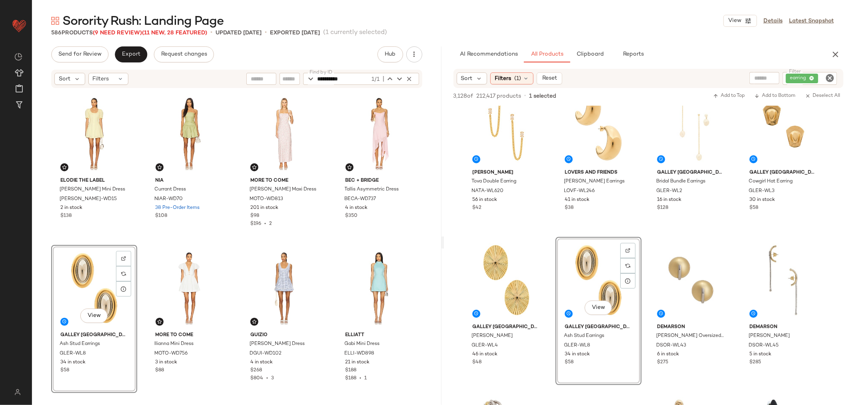
click at [830, 78] on icon "Clear Filter" at bounding box center [830, 78] width 10 height 10
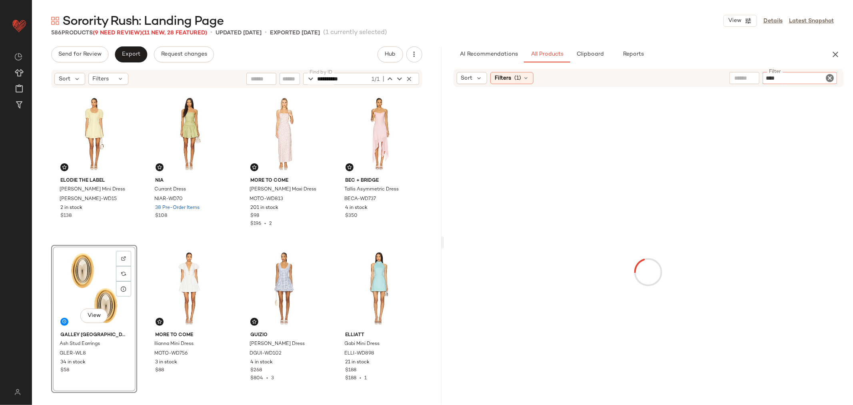
type input "*****"
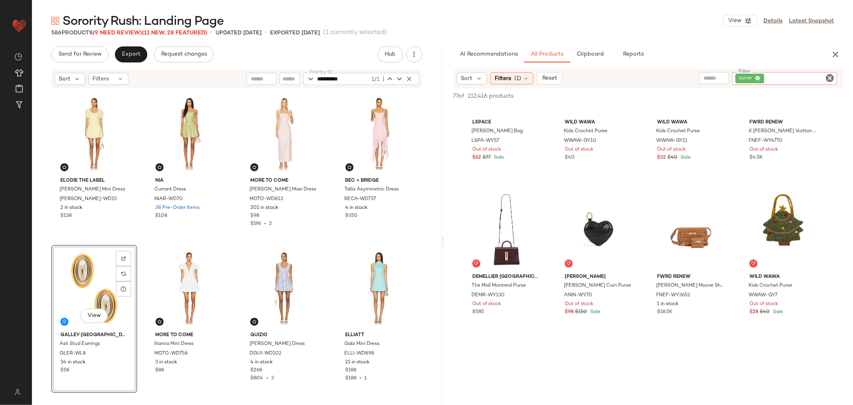
scroll to position [1467, 0]
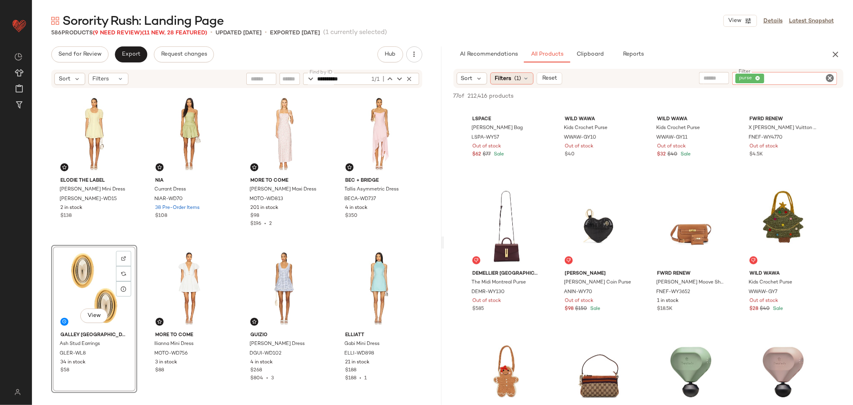
click at [495, 80] on span "Filters" at bounding box center [503, 78] width 16 height 8
click at [474, 78] on div "Sort" at bounding box center [472, 78] width 31 height 12
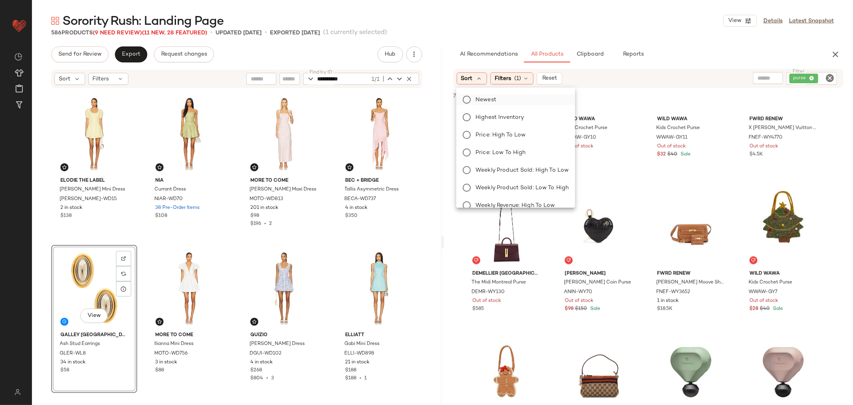
click at [507, 102] on label "Newest" at bounding box center [520, 99] width 96 height 11
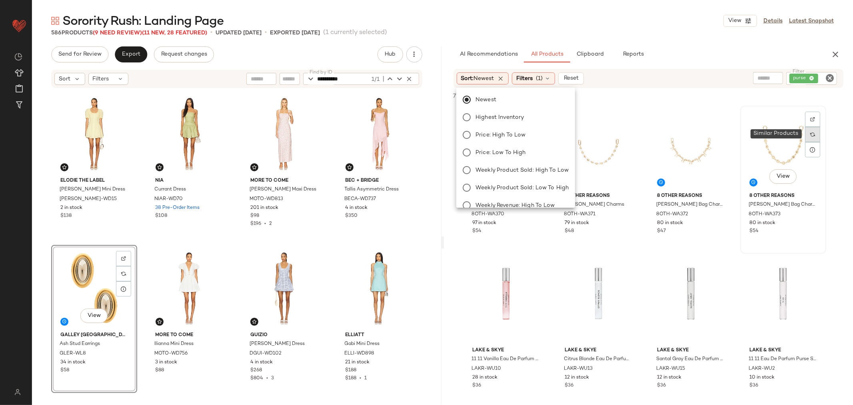
click at [812, 129] on div at bounding box center [812, 134] width 15 height 15
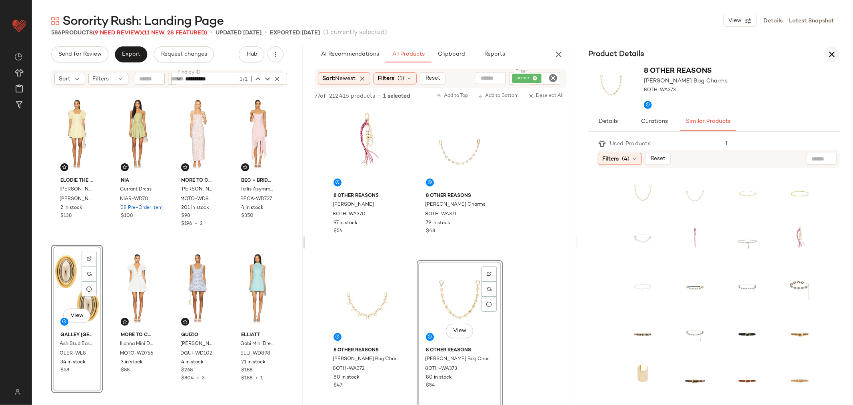
click at [832, 54] on icon "button" at bounding box center [832, 55] width 10 height 10
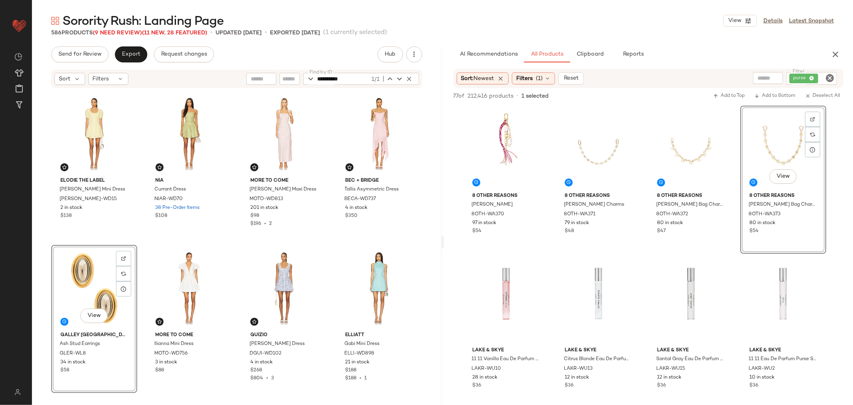
click at [827, 77] on icon "Clear Filter" at bounding box center [830, 78] width 10 height 10
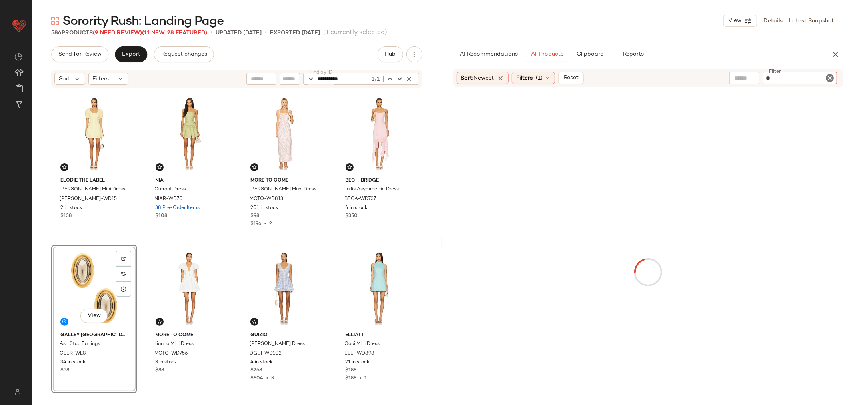
type input "***"
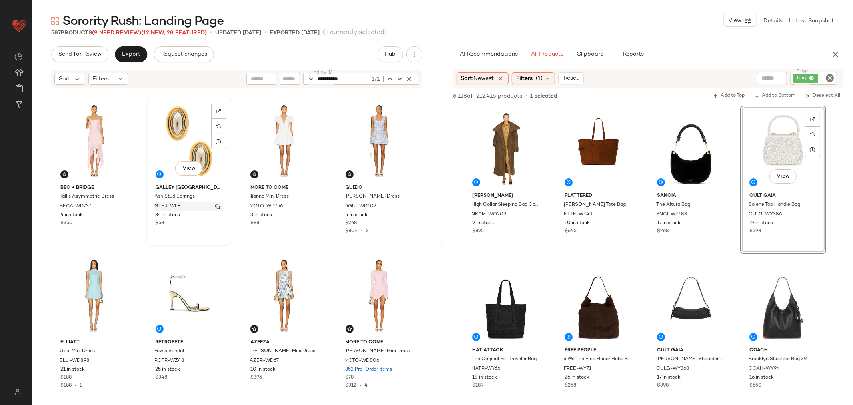
scroll to position [140, 0]
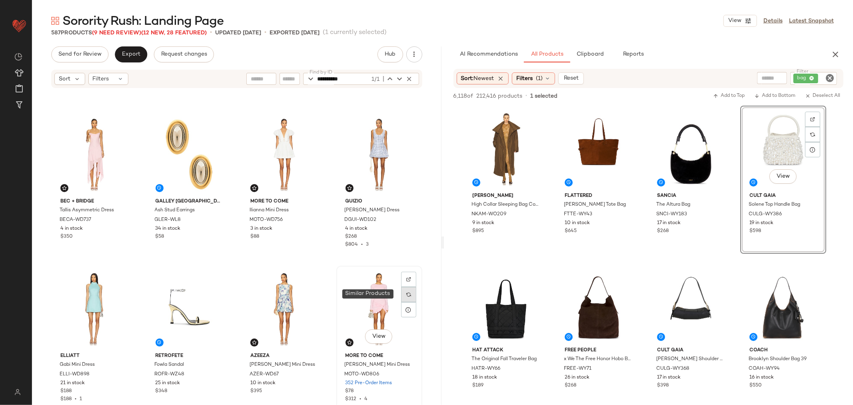
click at [406, 290] on div at bounding box center [408, 294] width 15 height 15
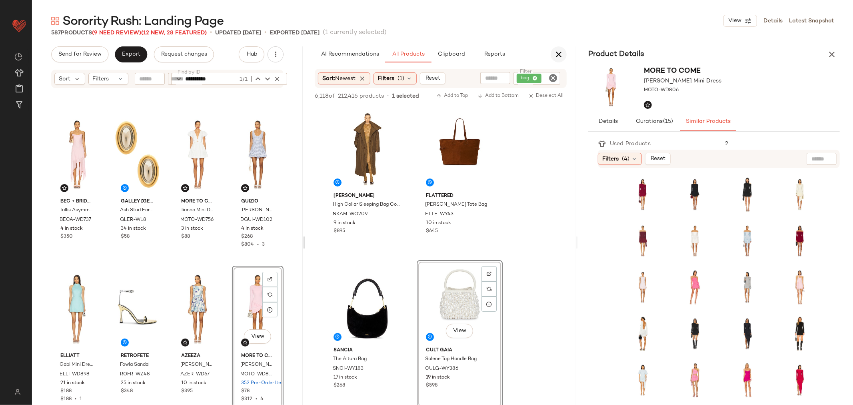
click at [563, 58] on icon "button" at bounding box center [559, 55] width 10 height 10
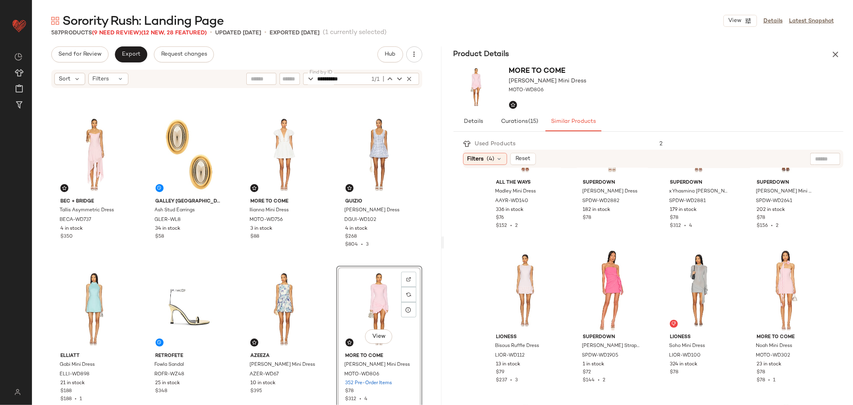
scroll to position [266, 0]
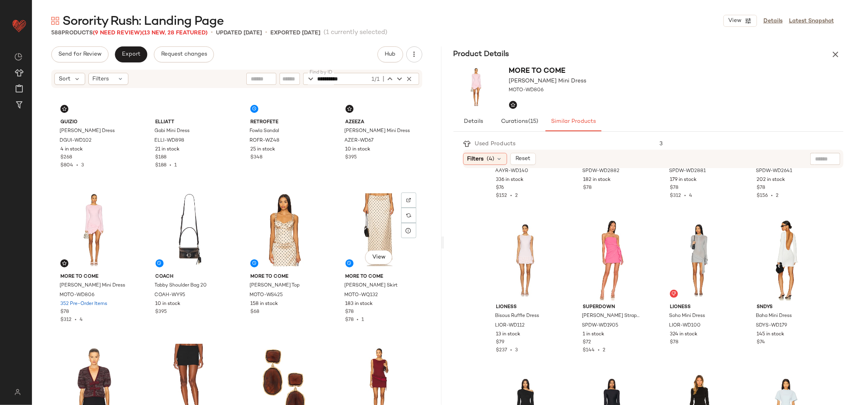
scroll to position [362, 0]
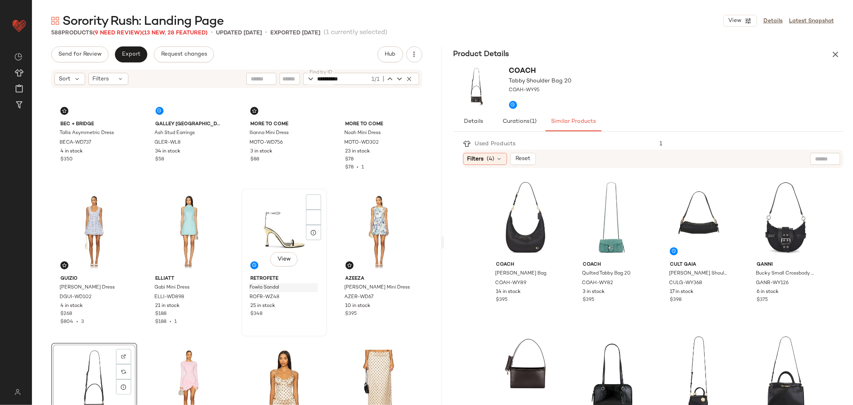
scroll to position [184, 0]
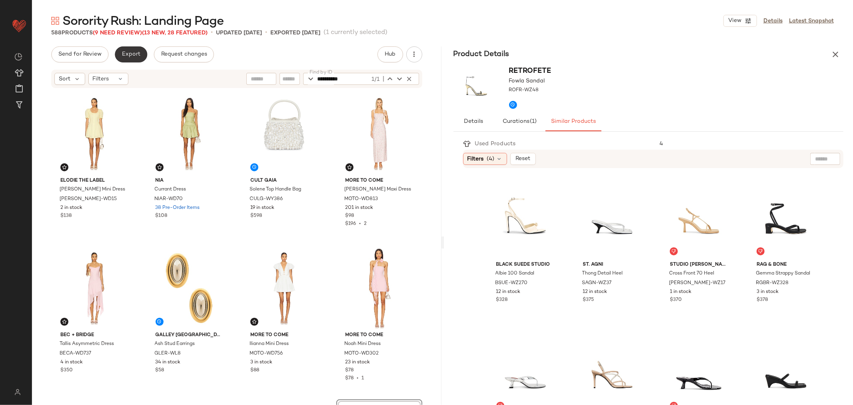
click at [135, 51] on span "Export" at bounding box center [131, 54] width 19 height 6
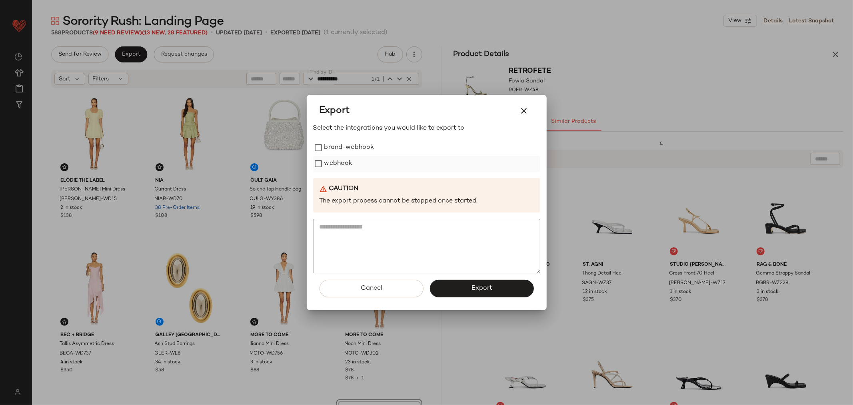
click at [318, 170] on div "webhook" at bounding box center [426, 164] width 227 height 16
click at [334, 160] on label "webhook" at bounding box center [338, 164] width 28 height 16
click at [478, 289] on span "Export" at bounding box center [481, 288] width 21 height 8
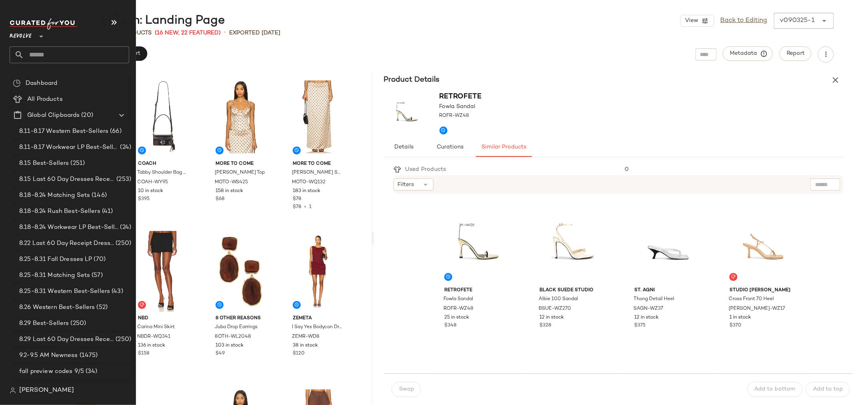
click at [49, 55] on input "text" at bounding box center [76, 54] width 105 height 17
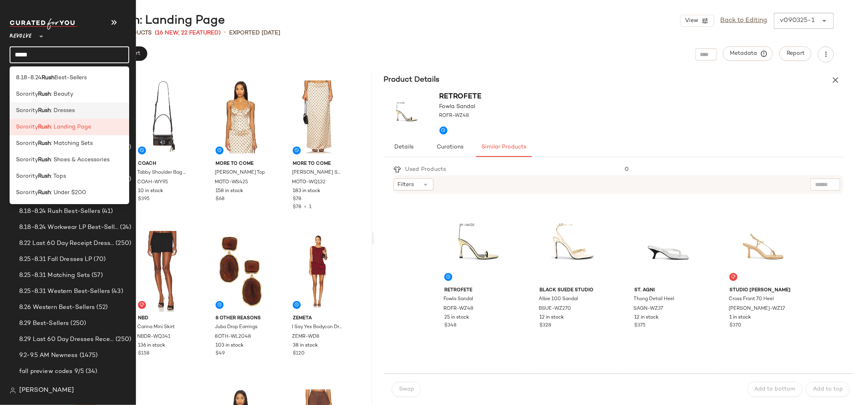
type input "****"
click at [70, 107] on span ": Dresses" at bounding box center [63, 110] width 24 height 8
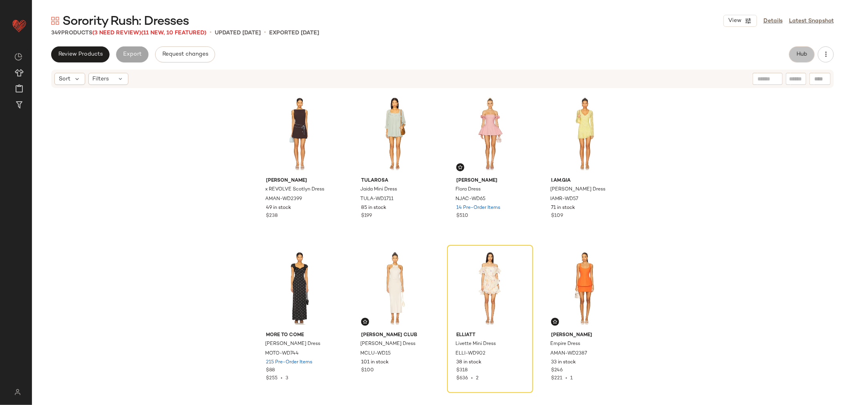
click at [808, 58] on button "Hub" at bounding box center [802, 54] width 26 height 16
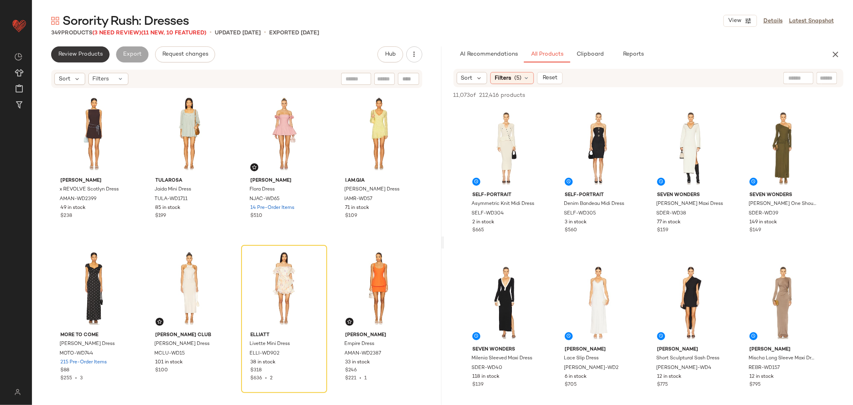
click at [90, 51] on span "Review Products" at bounding box center [80, 54] width 45 height 6
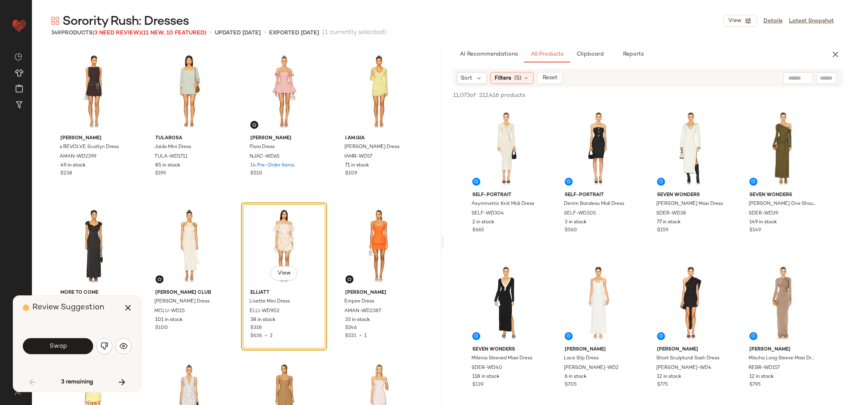
click at [64, 356] on div "Swap" at bounding box center [77, 345] width 109 height 43
click at [50, 332] on div "Swap" at bounding box center [77, 345] width 109 height 43
click at [56, 343] on span "Swap" at bounding box center [58, 346] width 18 height 8
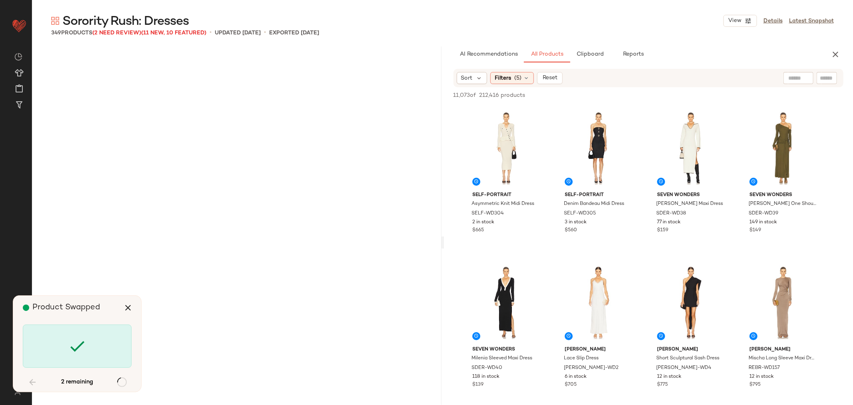
scroll to position [7103, 0]
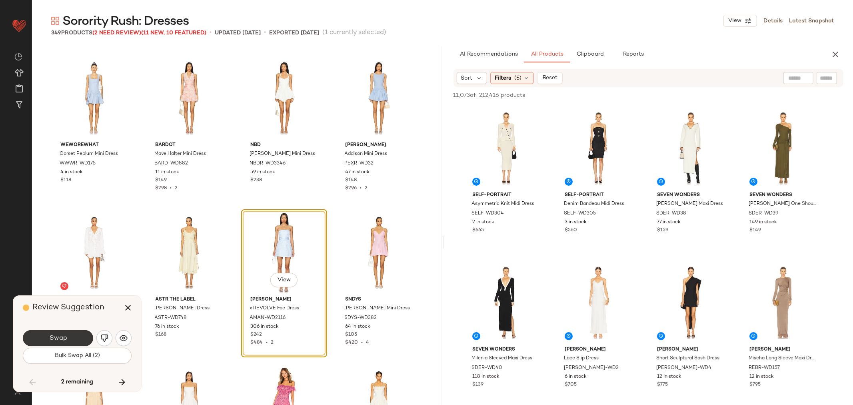
click at [76, 333] on button "Swap" at bounding box center [58, 338] width 70 height 16
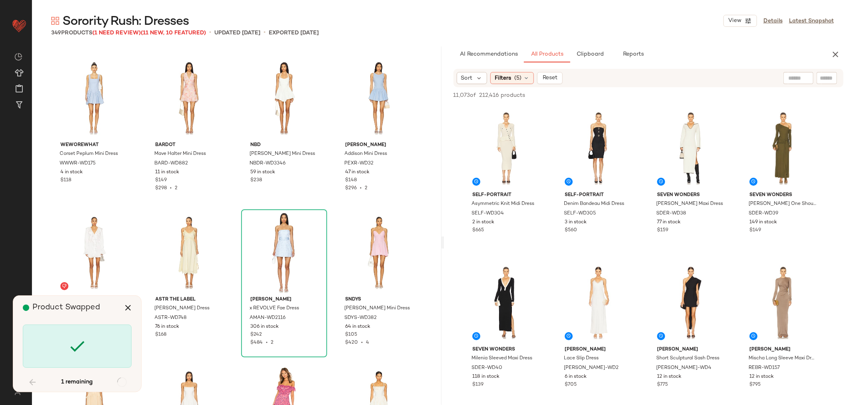
scroll to position [8647, 0]
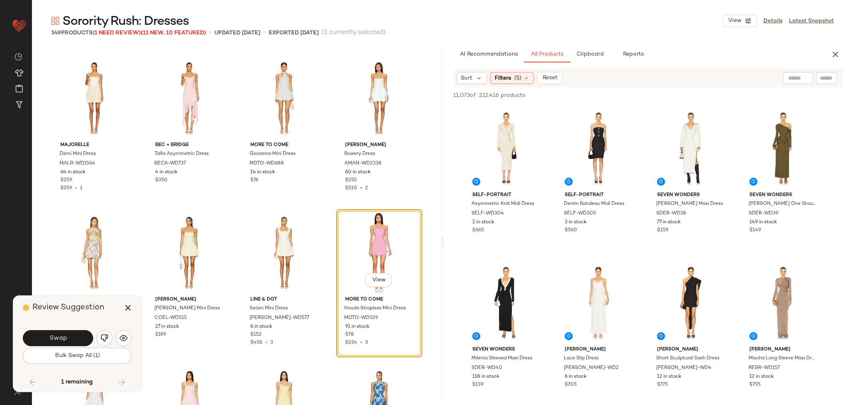
click at [58, 338] on span "Swap" at bounding box center [58, 338] width 18 height 8
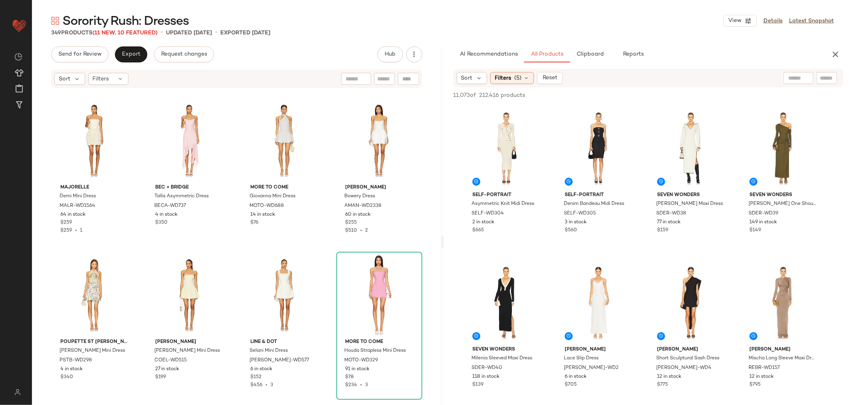
click at [831, 74] on input "text" at bounding box center [827, 78] width 14 height 8
paste input "********"
type input "********"
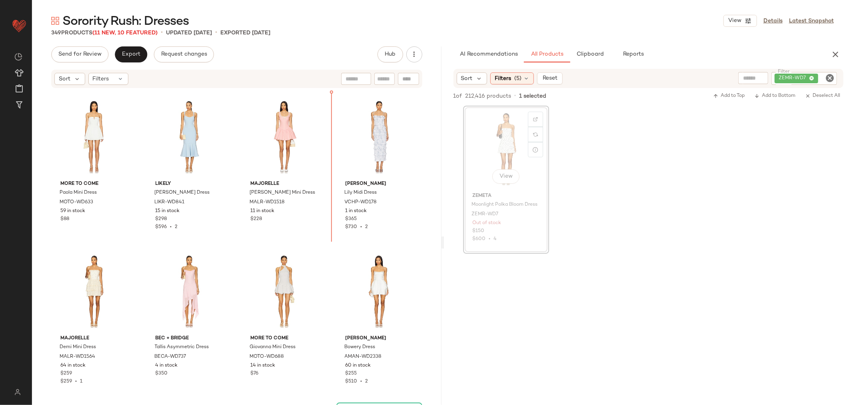
scroll to position [8485, 0]
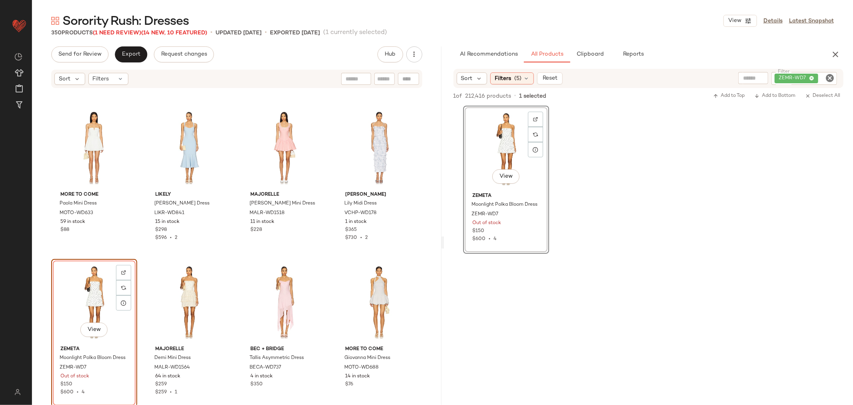
click at [86, 298] on div "View" at bounding box center [94, 302] width 80 height 81
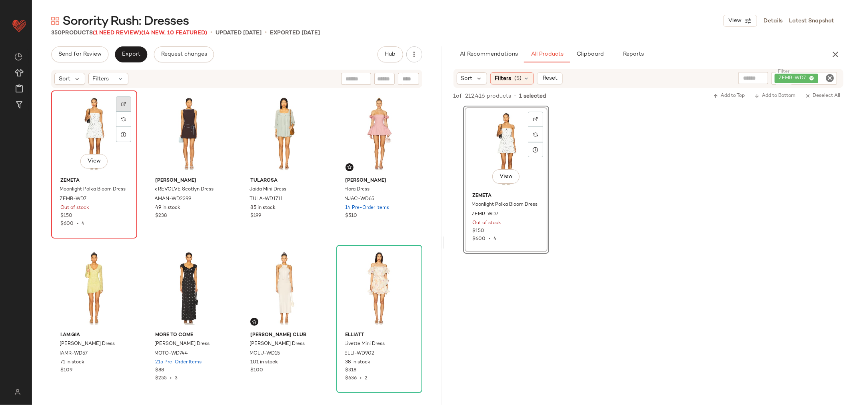
click at [128, 104] on div at bounding box center [123, 103] width 15 height 15
click at [828, 78] on icon "Clear Filter" at bounding box center [830, 78] width 10 height 10
paste input "**********"
type input "**********"
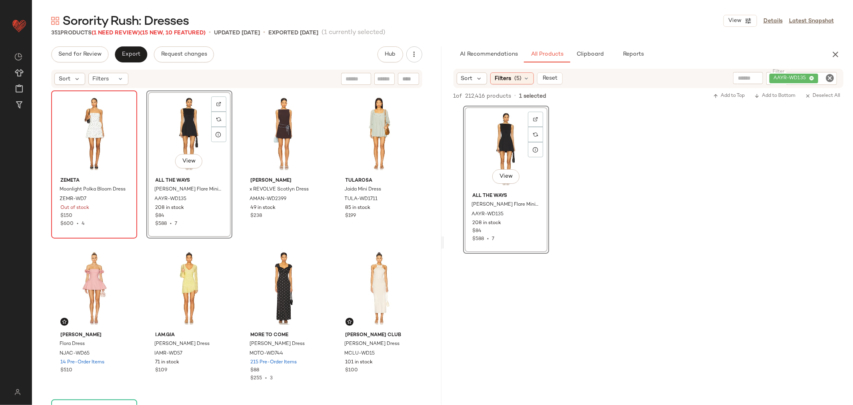
click at [834, 78] on icon "Clear Filter" at bounding box center [830, 78] width 10 height 10
paste input "*********"
type input "*********"
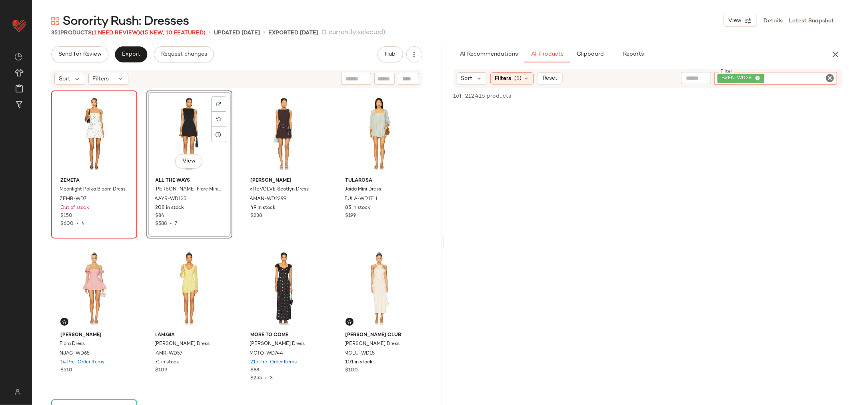
click at [413, 79] on div at bounding box center [408, 79] width 21 height 12
paste input "*********"
type input "*********"
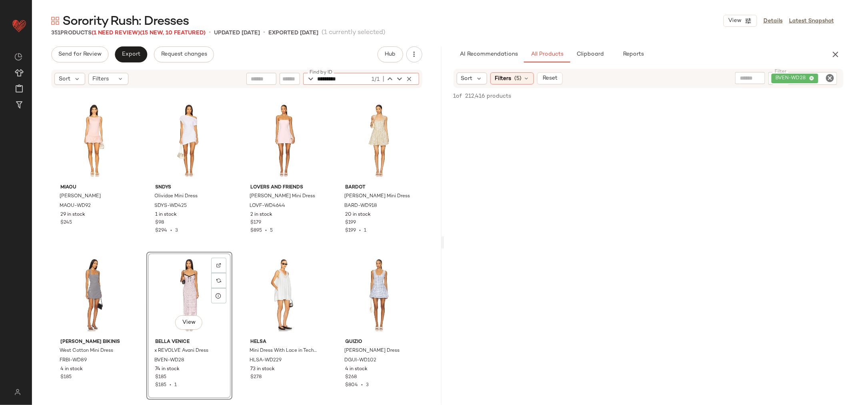
click at [187, 275] on div "View" at bounding box center [189, 294] width 80 height 81
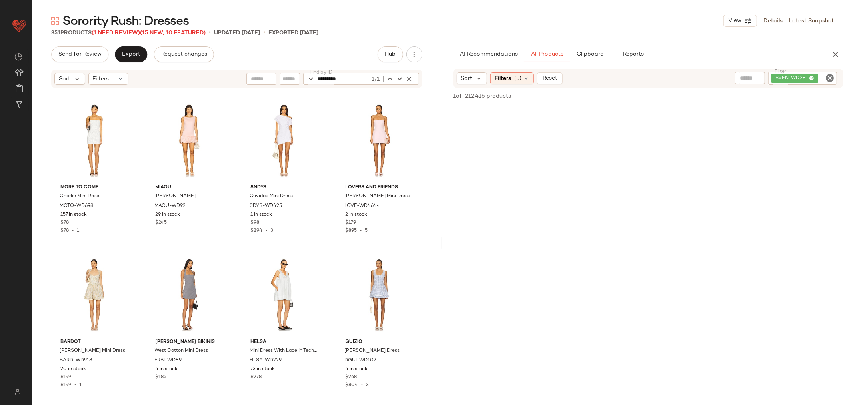
click at [830, 79] on icon "Clear Filter" at bounding box center [830, 78] width 10 height 10
paste input "*********"
type input "*********"
drag, startPoint x: 359, startPoint y: 77, endPoint x: 235, endPoint y: 74, distance: 123.6
click at [236, 76] on div "Sort Filters Find by ID ********* 1/1 Find by ID" at bounding box center [236, 79] width 371 height 18
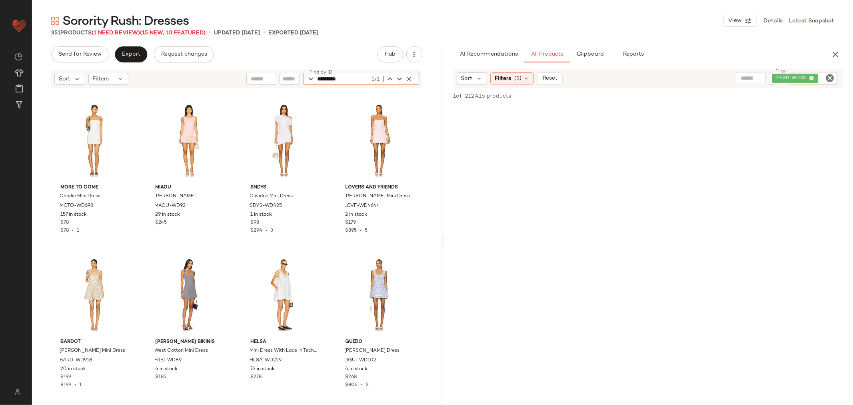
paste input "text"
type input "*********"
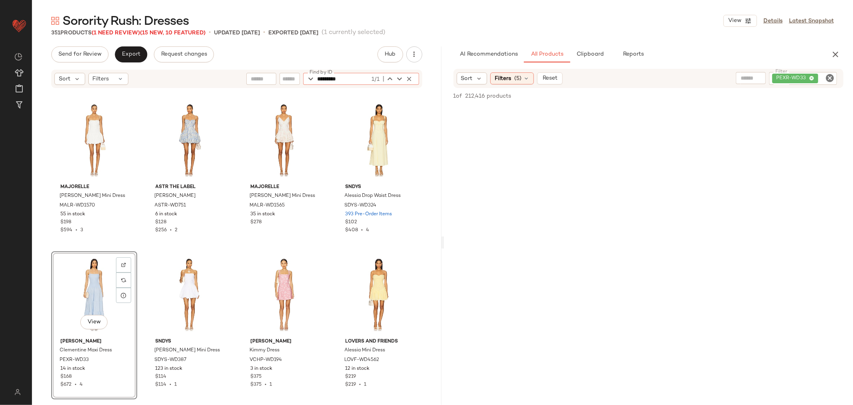
click at [95, 280] on div "View" at bounding box center [94, 294] width 80 height 81
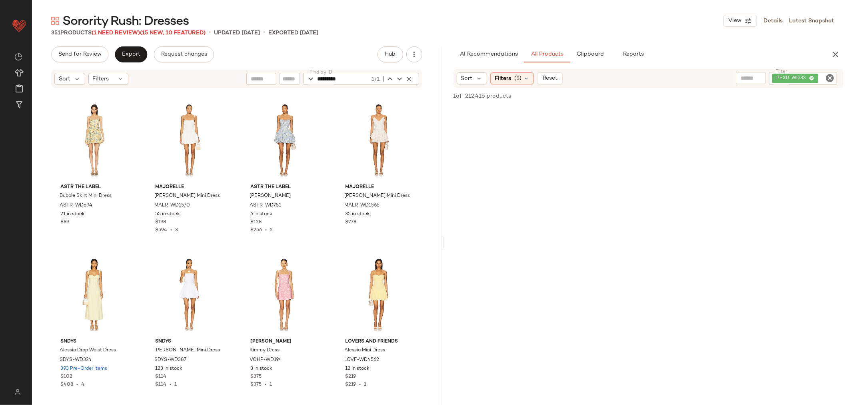
click at [828, 77] on icon "Clear Filter" at bounding box center [830, 78] width 10 height 10
paste input "**********"
type input "**********"
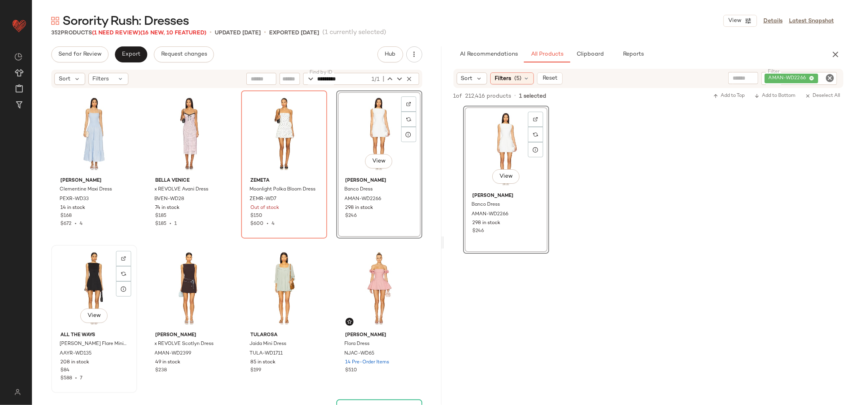
click at [89, 286] on div "View" at bounding box center [94, 288] width 80 height 81
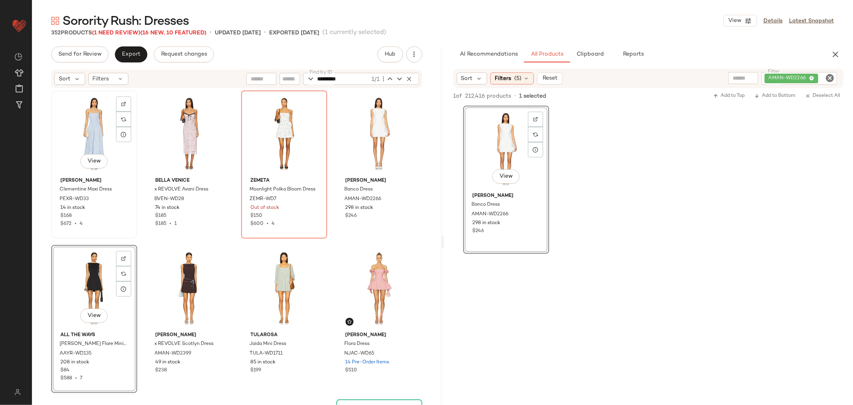
click at [94, 120] on div "View" at bounding box center [94, 133] width 80 height 81
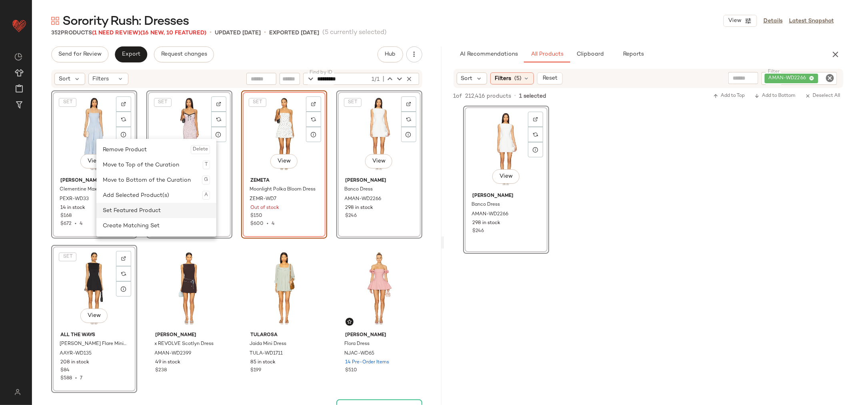
click at [134, 214] on div "Set Featured Product" at bounding box center [156, 210] width 107 height 15
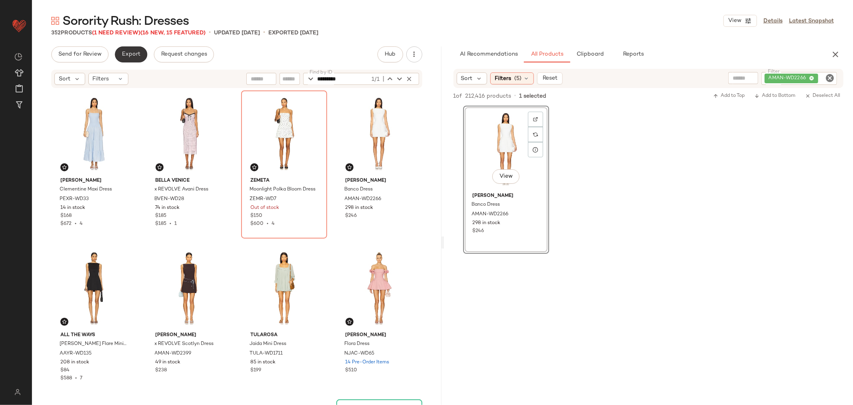
click at [132, 58] on button "Export" at bounding box center [131, 54] width 32 height 16
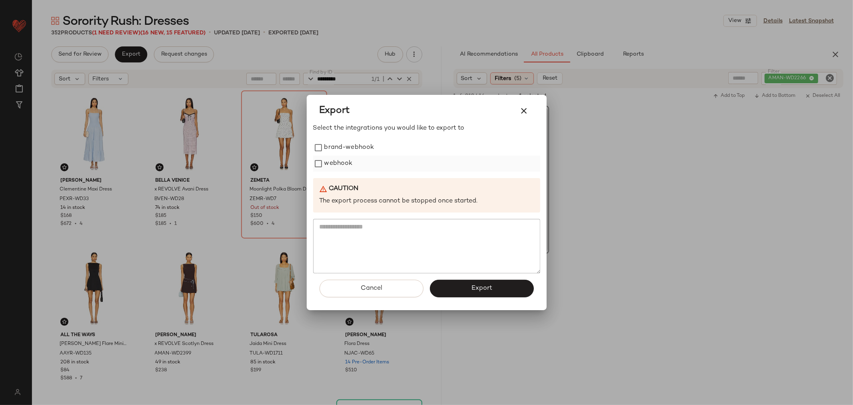
click at [344, 170] on label "webhook" at bounding box center [338, 164] width 28 height 16
click at [479, 290] on span "Export" at bounding box center [481, 288] width 21 height 8
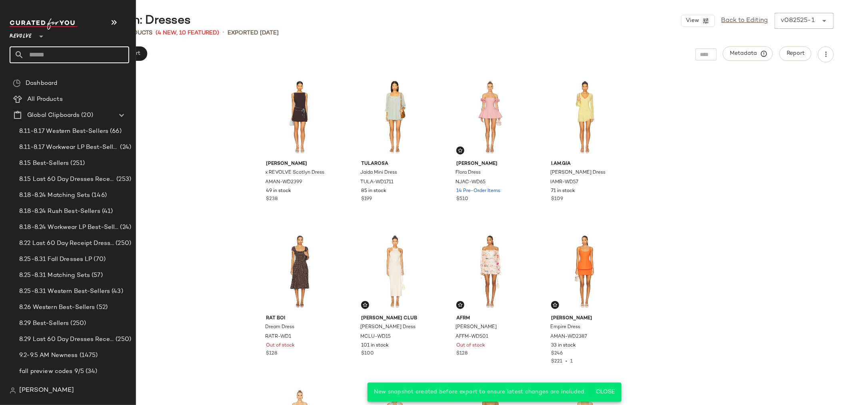
click at [52, 52] on input "text" at bounding box center [76, 54] width 105 height 17
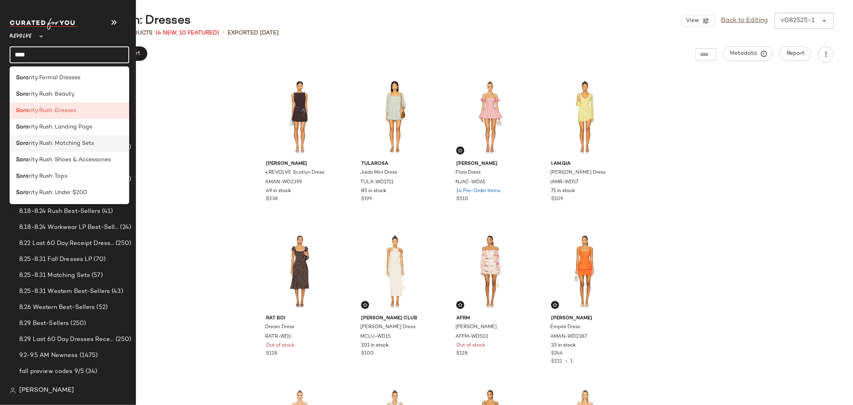
type input "****"
click at [79, 147] on div "Soro rity Rush: Matching Sets" at bounding box center [70, 143] width 120 height 16
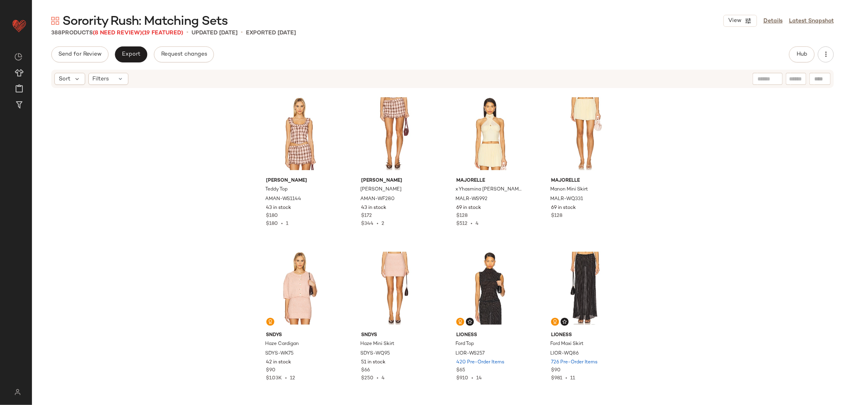
click at [788, 53] on div "Send for Review Export Request changes Hub" at bounding box center [442, 54] width 783 height 16
click at [799, 54] on span "Hub" at bounding box center [801, 54] width 11 height 6
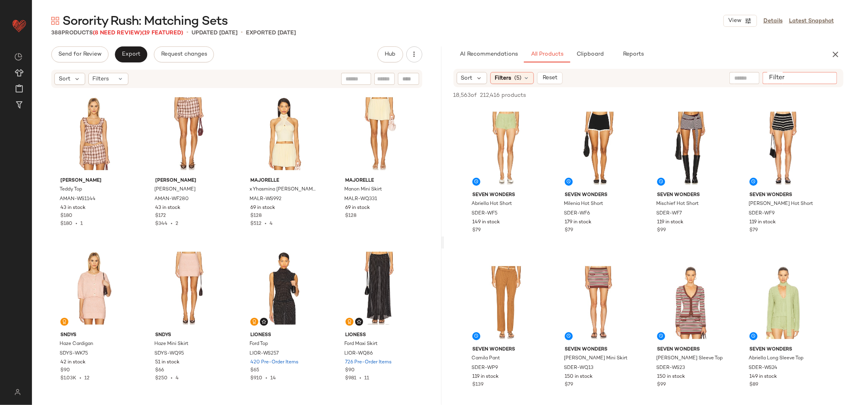
click at [826, 74] on input "Filter" at bounding box center [800, 78] width 68 height 8
paste input "**********"
type input "**********"
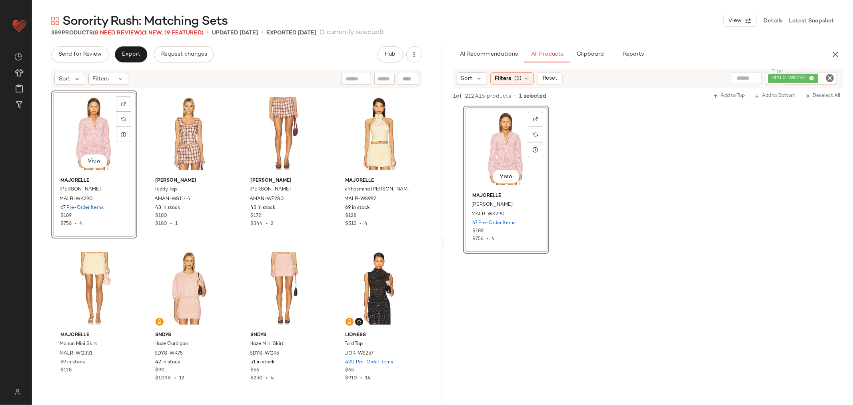
click at [832, 78] on icon "Clear Filter" at bounding box center [830, 78] width 10 height 10
paste input "**********"
type input "**********"
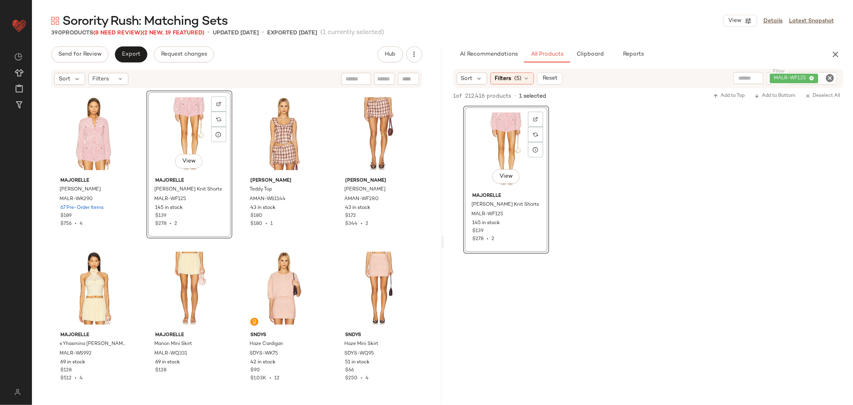
click at [834, 79] on icon "Clear Filter" at bounding box center [830, 78] width 10 height 10
paste input "**********"
type input "**********"
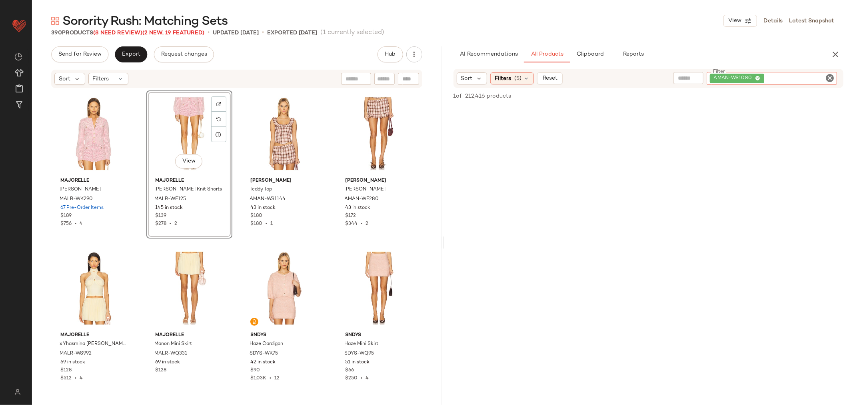
click at [406, 78] on div at bounding box center [408, 79] width 21 height 12
paste input "**********"
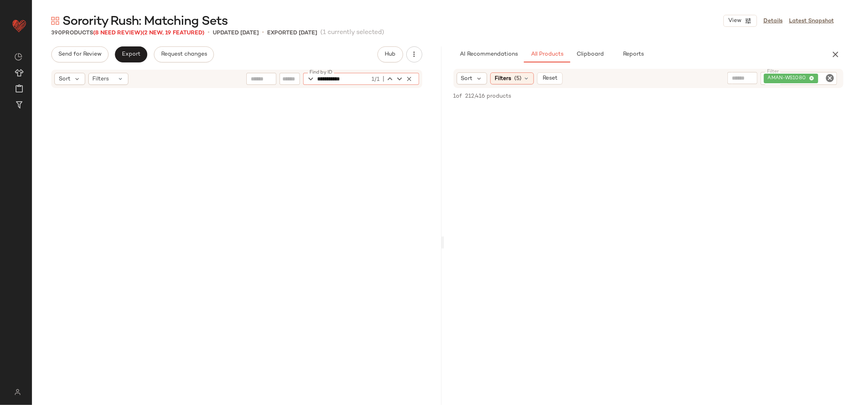
scroll to position [4941, 0]
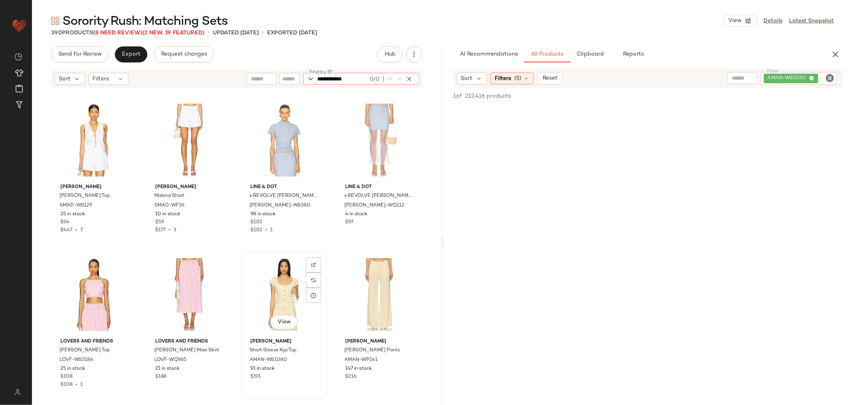
type input "**********"
click at [287, 290] on div "View" at bounding box center [284, 294] width 80 height 81
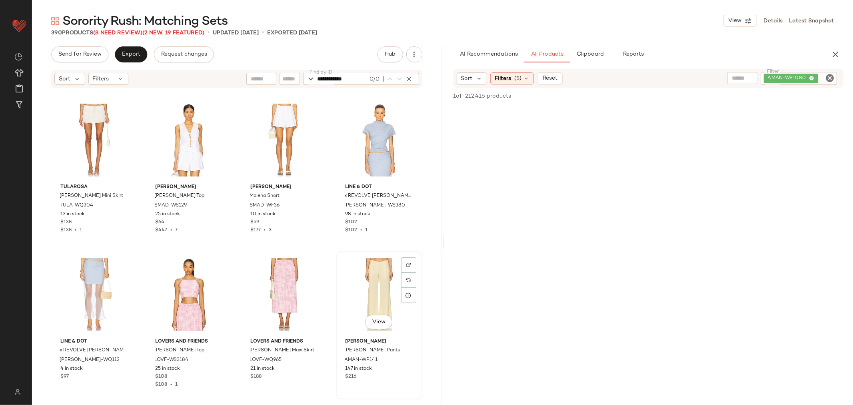
click at [367, 278] on div "View" at bounding box center [379, 294] width 80 height 81
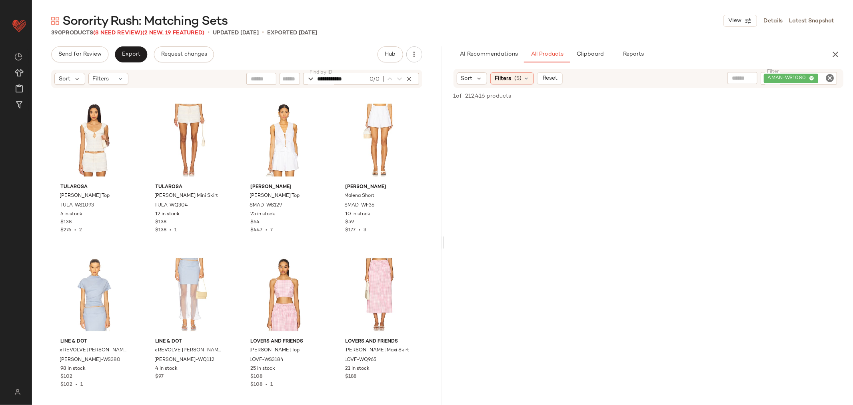
click at [441, 205] on div at bounding box center [442, 242] width 3 height 392
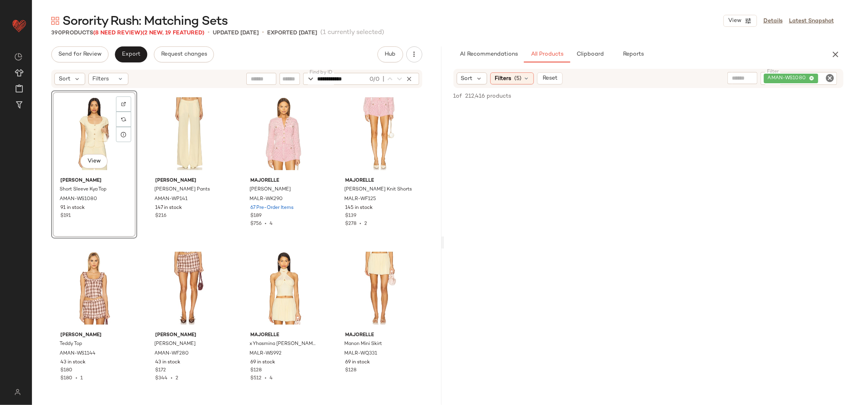
click at [829, 78] on icon "Clear Filter" at bounding box center [830, 78] width 10 height 10
paste input "**********"
type input "**********"
drag, startPoint x: 367, startPoint y: 79, endPoint x: 249, endPoint y: 76, distance: 118.0
click at [252, 78] on div "**********" at bounding box center [332, 79] width 173 height 12
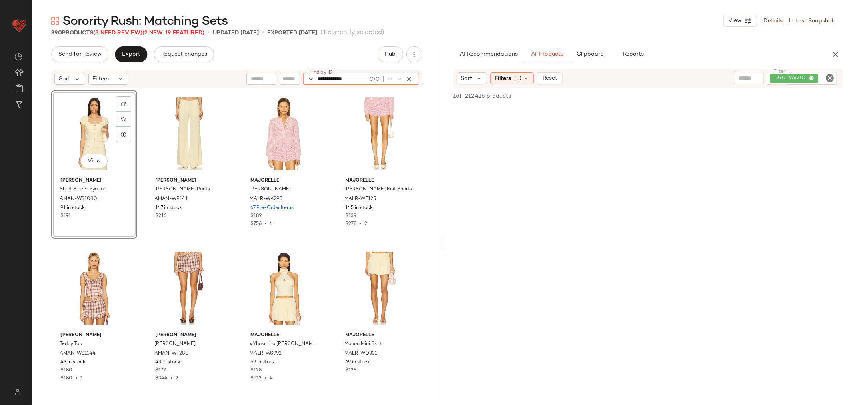
paste input "text"
type input "**********"
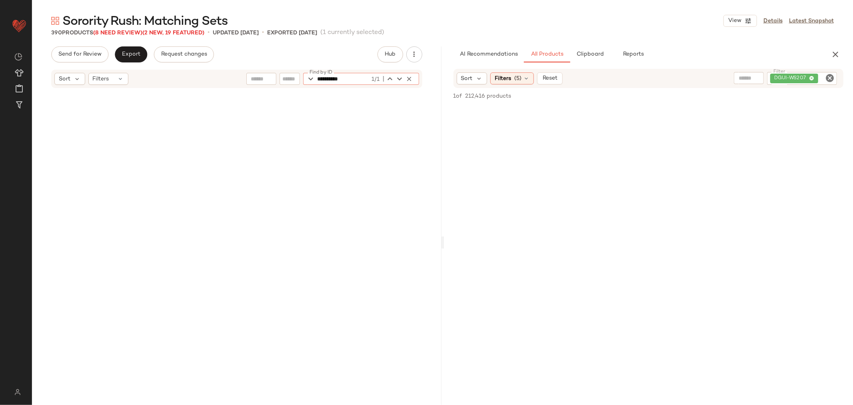
scroll to position [10654, 0]
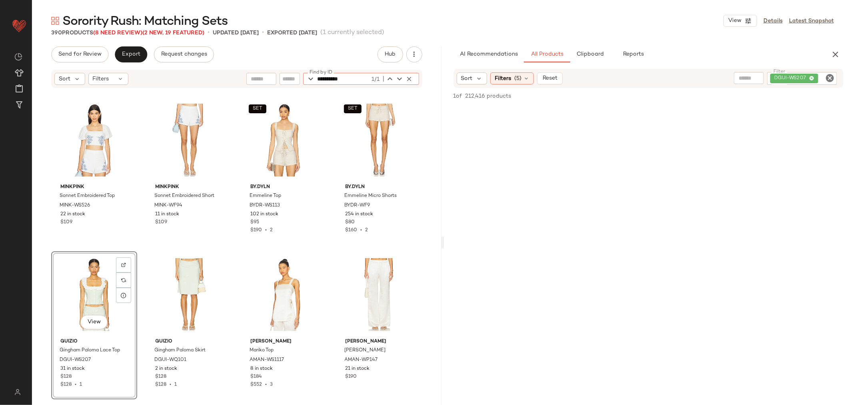
click at [91, 282] on div "View" at bounding box center [94, 294] width 80 height 81
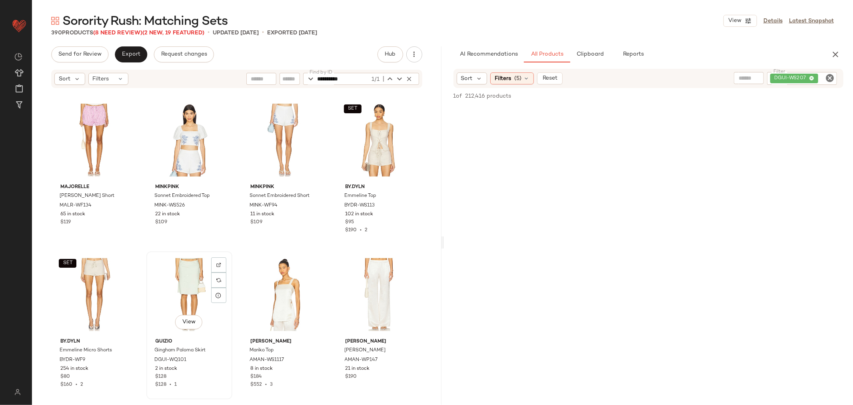
click at [180, 274] on div "View" at bounding box center [189, 294] width 80 height 81
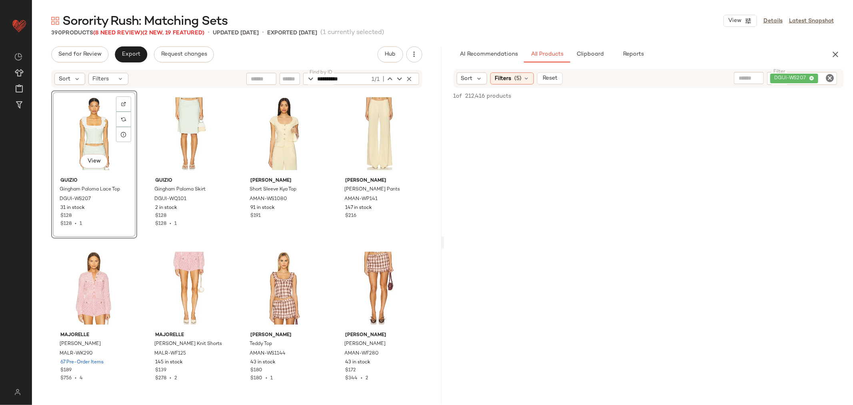
click at [832, 76] on icon "Clear Filter" at bounding box center [830, 78] width 10 height 10
paste input "**********"
type input "**********"
drag, startPoint x: 367, startPoint y: 77, endPoint x: 266, endPoint y: 83, distance: 101.0
click at [270, 83] on div "**********" at bounding box center [332, 79] width 173 height 12
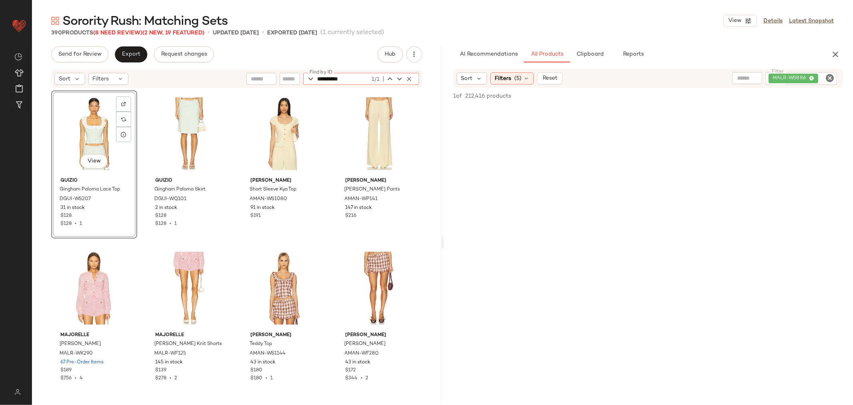
paste input "text"
type input "**********"
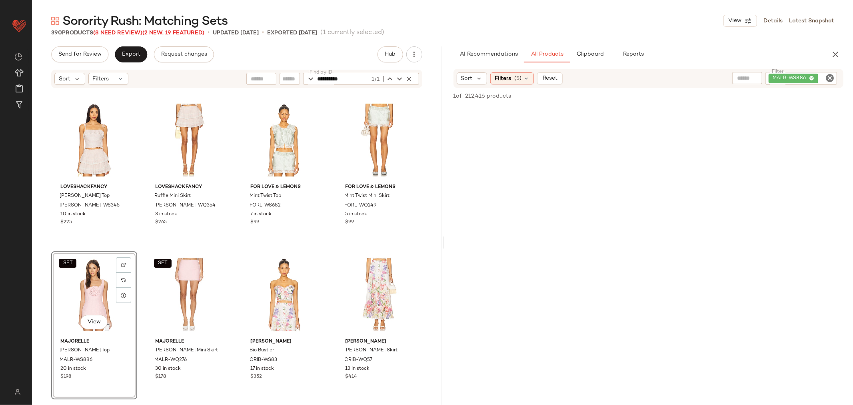
click at [95, 292] on div "SET View" at bounding box center [94, 294] width 80 height 81
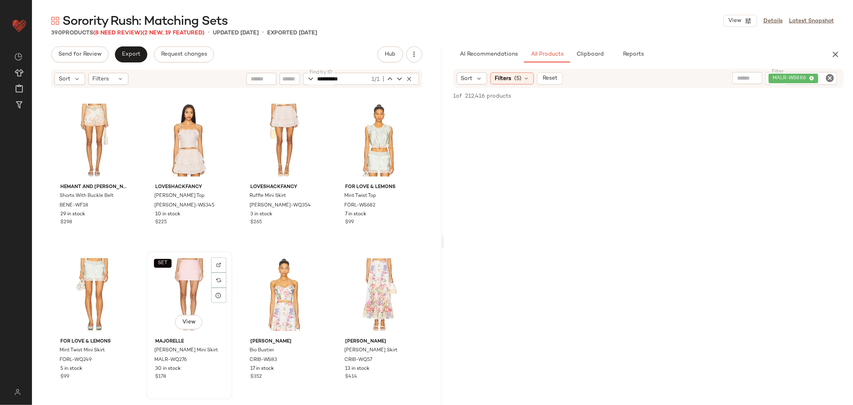
click at [194, 288] on div "SET View" at bounding box center [189, 294] width 80 height 81
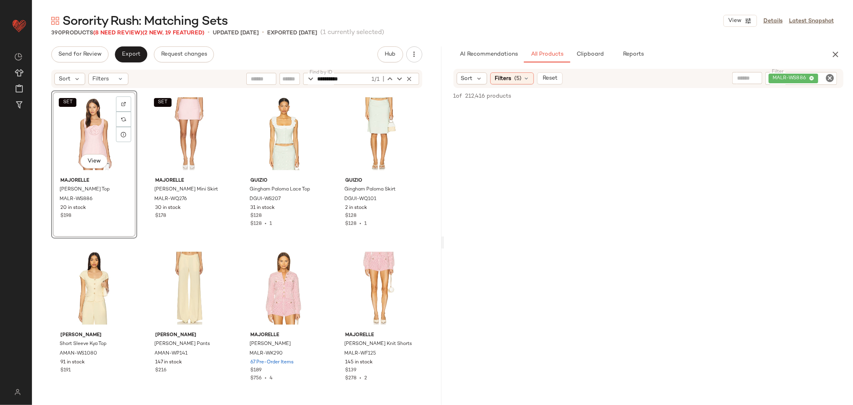
click at [831, 78] on icon "Clear Filter" at bounding box center [830, 78] width 10 height 10
paste input "*********"
type input "*********"
drag, startPoint x: 364, startPoint y: 80, endPoint x: 277, endPoint y: 85, distance: 87.7
click at [279, 86] on div "**********" at bounding box center [236, 79] width 371 height 18
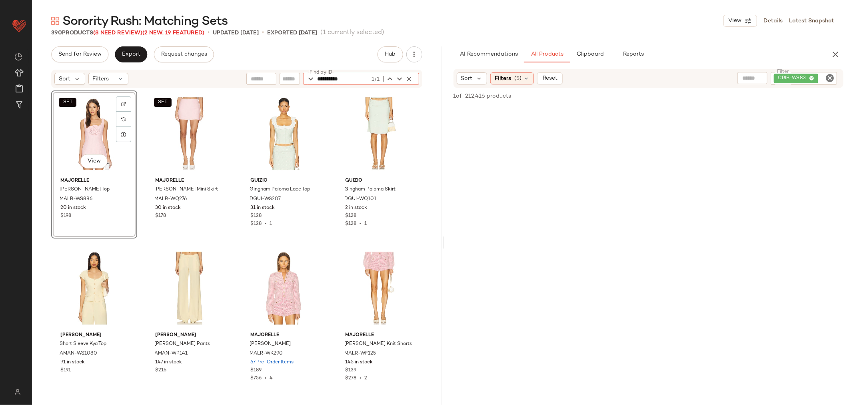
paste input "text"
type input "*********"
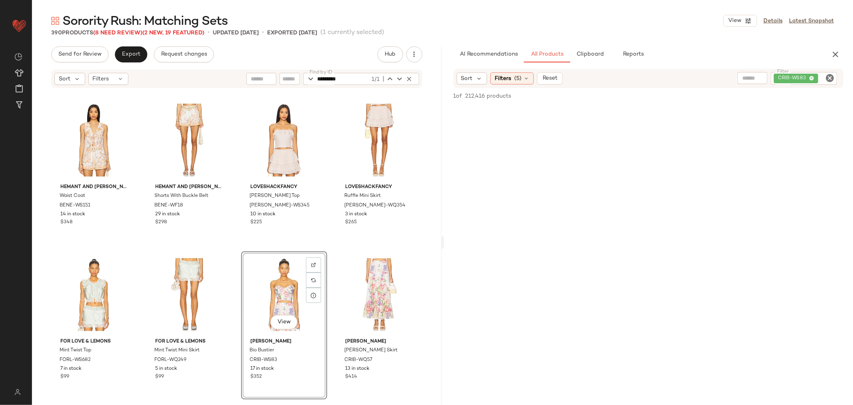
click at [284, 283] on div "View" at bounding box center [284, 294] width 80 height 81
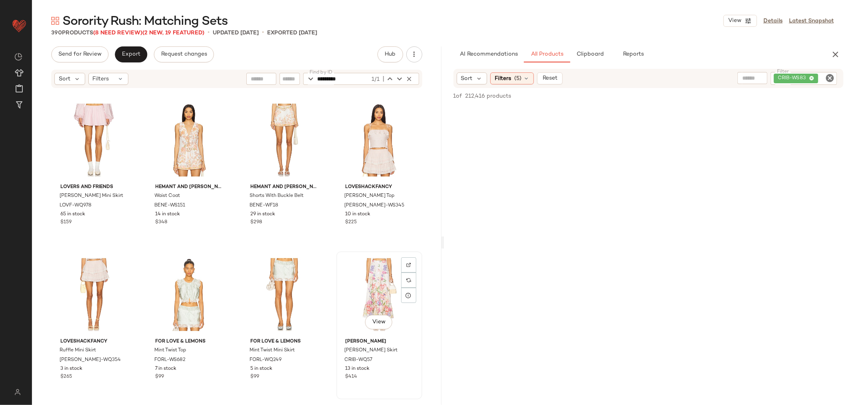
click at [372, 297] on div "View" at bounding box center [379, 294] width 80 height 81
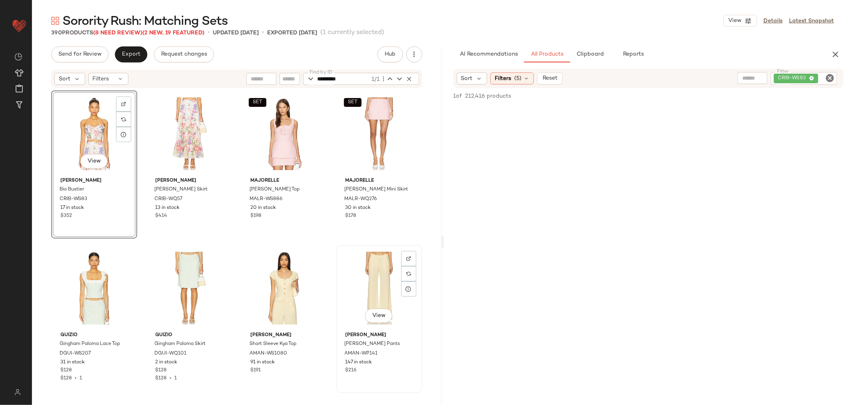
click at [366, 276] on div "View" at bounding box center [379, 288] width 80 height 81
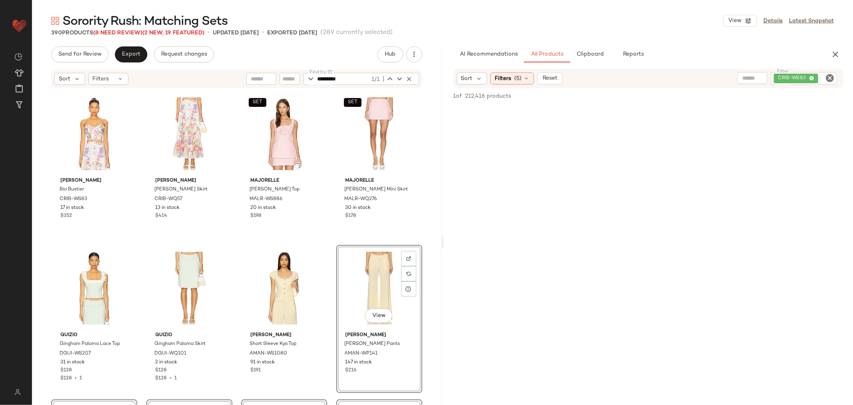
click at [340, 273] on div "View" at bounding box center [379, 288] width 80 height 81
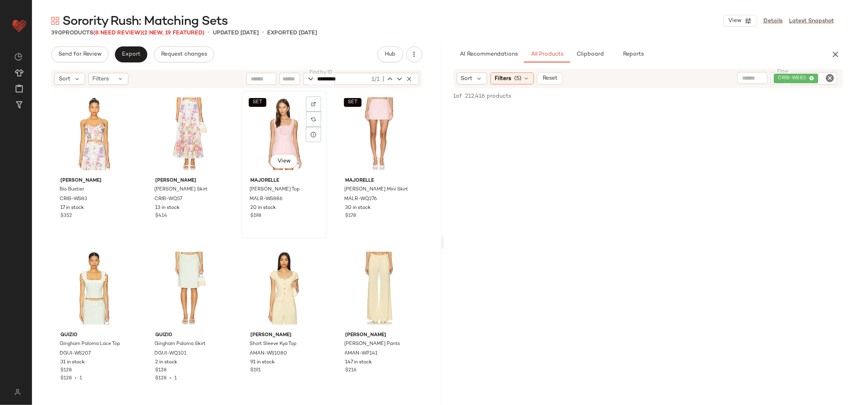
click at [321, 230] on div "SET View [PERSON_NAME] Top MALR-WS886 20 in stock $198" at bounding box center [284, 164] width 84 height 146
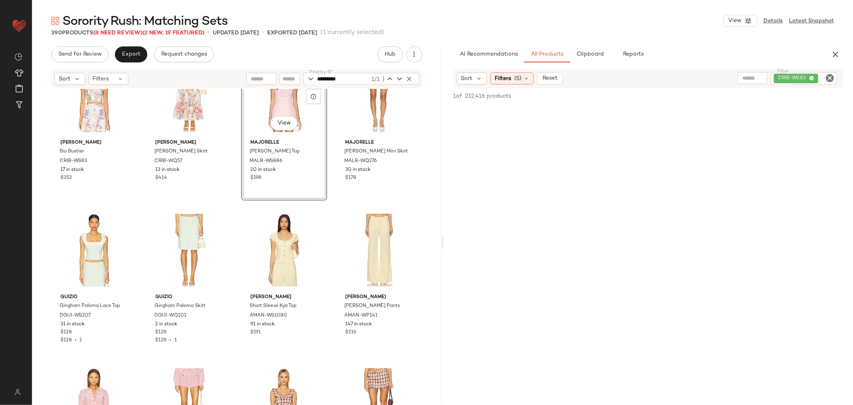
scroll to position [133, 0]
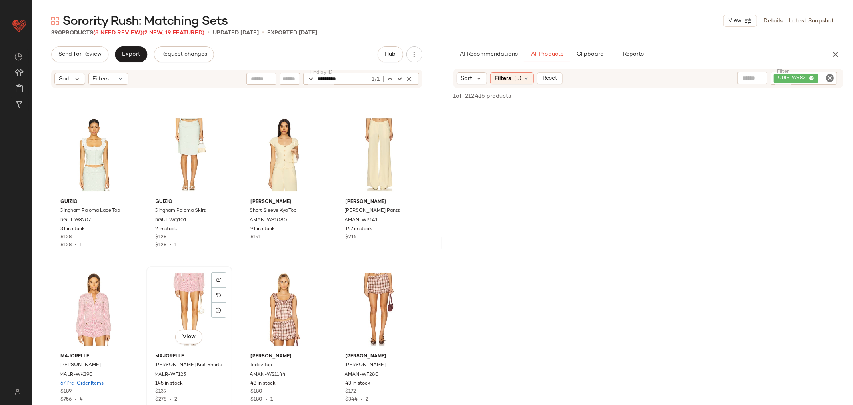
click at [181, 305] on div "View" at bounding box center [189, 309] width 80 height 81
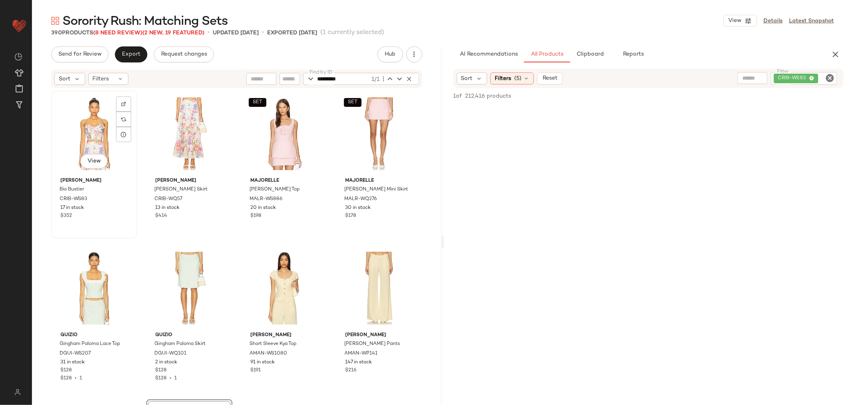
click at [80, 134] on div "View" at bounding box center [94, 133] width 80 height 81
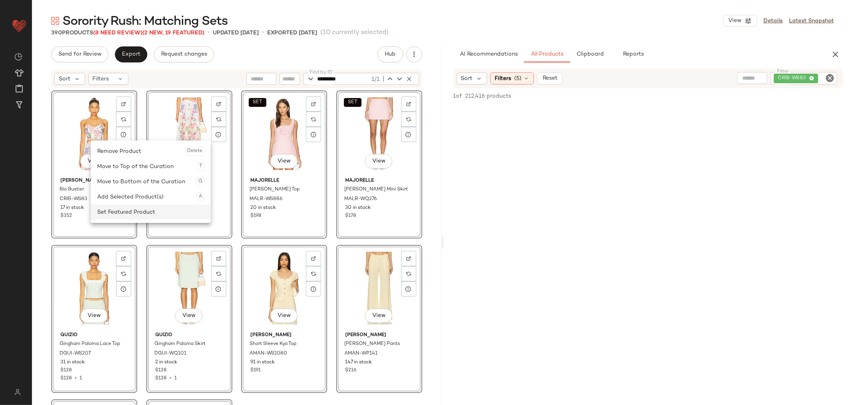
click at [146, 211] on div "Set Featured Product" at bounding box center [150, 211] width 107 height 15
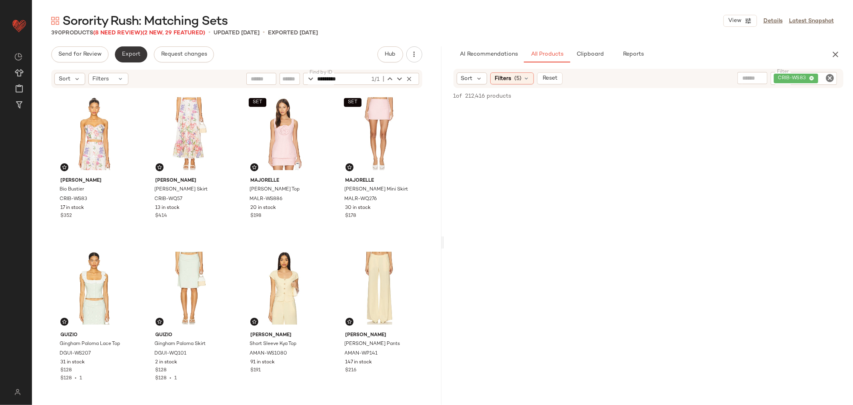
click at [132, 56] on span "Export" at bounding box center [131, 54] width 19 height 6
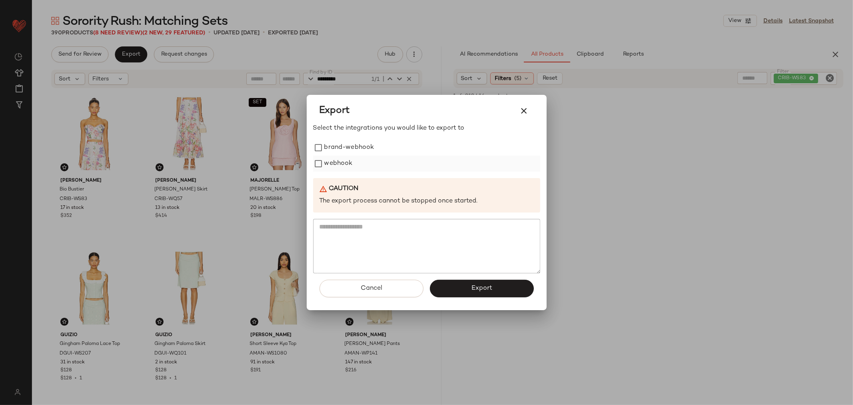
click at [325, 158] on label "webhook" at bounding box center [338, 164] width 28 height 16
click at [485, 285] on span "Export" at bounding box center [481, 288] width 21 height 8
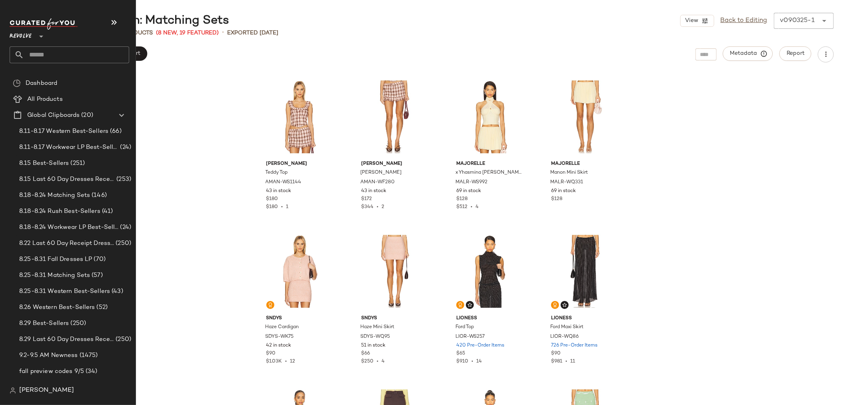
click at [55, 55] on input "text" at bounding box center [76, 54] width 105 height 17
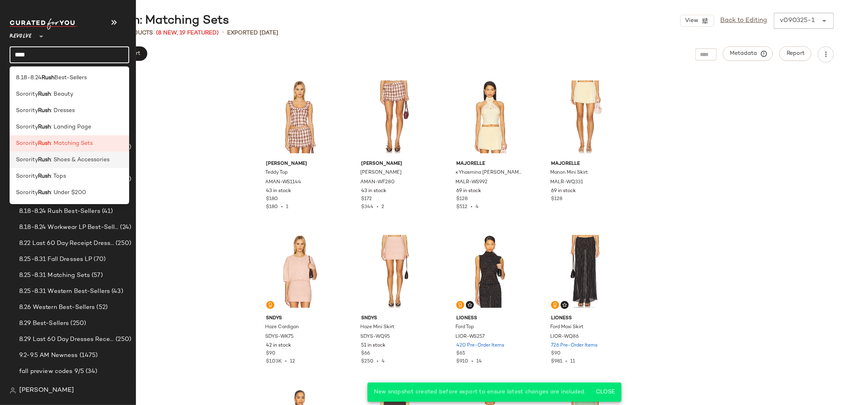
type input "****"
click at [65, 158] on span ": Shoes & Accessories" at bounding box center [80, 160] width 59 height 8
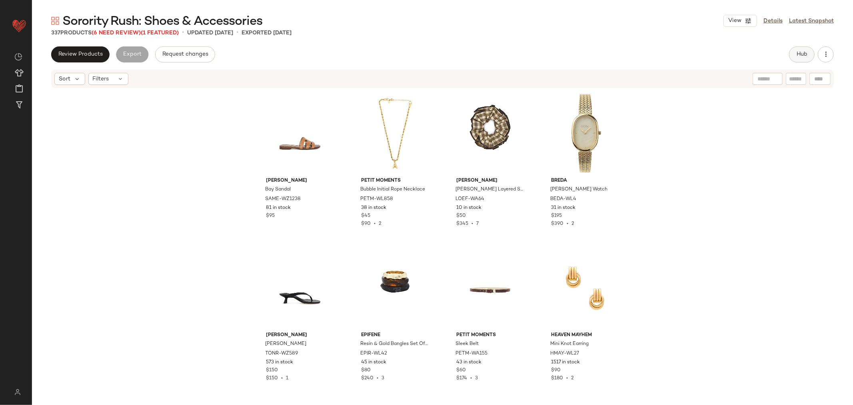
click at [798, 49] on button "Hub" at bounding box center [802, 54] width 26 height 16
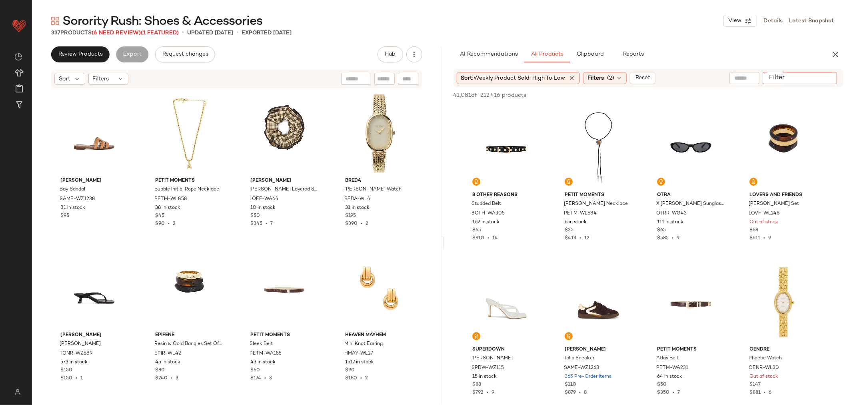
click at [832, 74] on input "Filter" at bounding box center [800, 78] width 68 height 8
paste input "*********"
type input "*********"
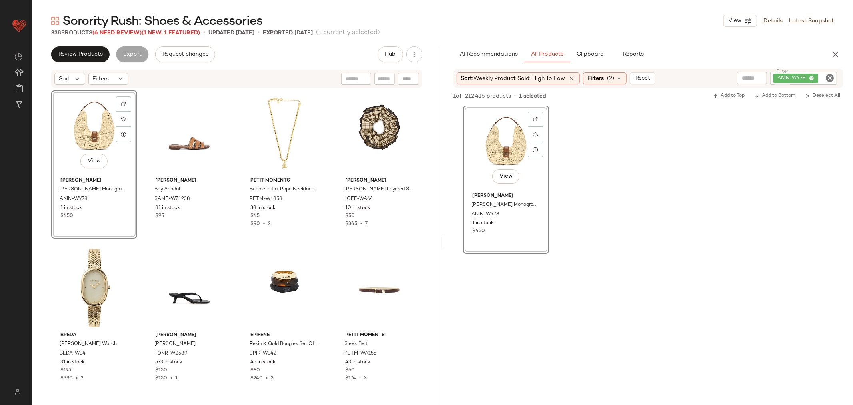
click at [830, 82] on icon "Clear Filter" at bounding box center [830, 78] width 10 height 10
paste input "**********"
type input "**********"
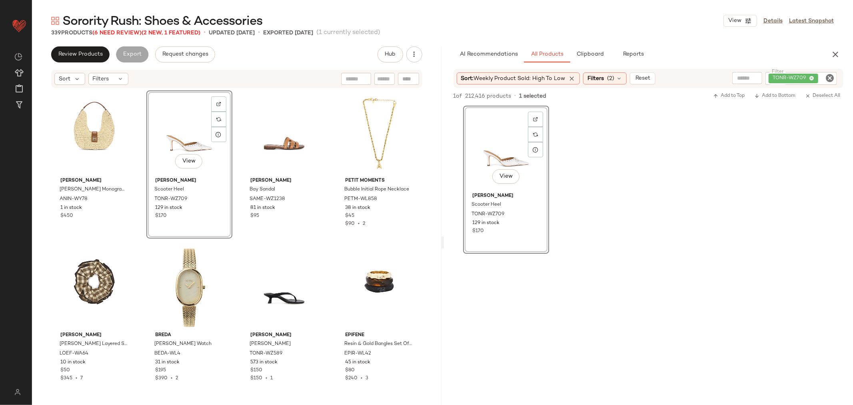
click at [826, 79] on icon "Clear Filter" at bounding box center [830, 78] width 10 height 10
paste input "*********"
type input "*********"
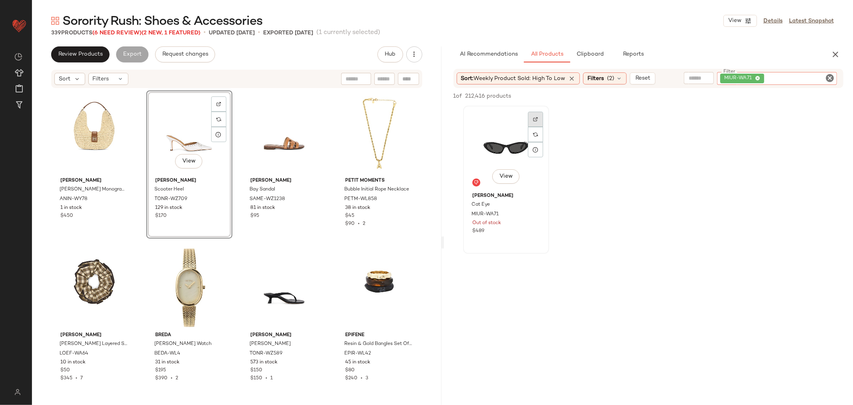
click at [537, 119] on img at bounding box center [535, 119] width 5 height 5
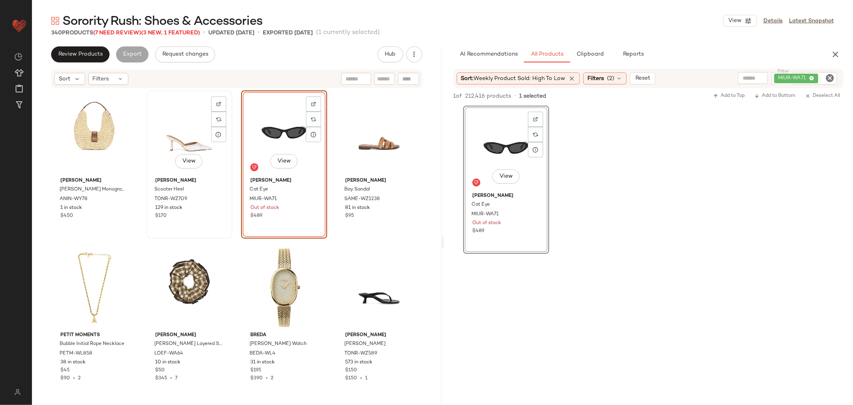
click at [172, 134] on div "View" at bounding box center [189, 133] width 80 height 81
click at [91, 135] on div "View" at bounding box center [94, 133] width 80 height 81
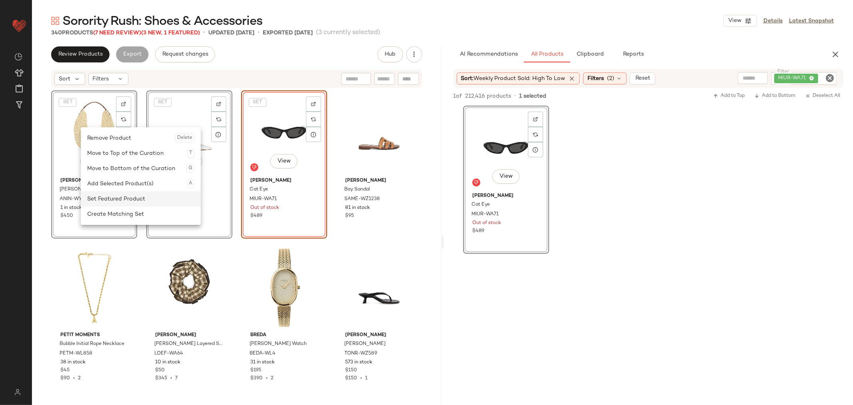
click at [121, 202] on div "Set Featured Product" at bounding box center [140, 198] width 107 height 15
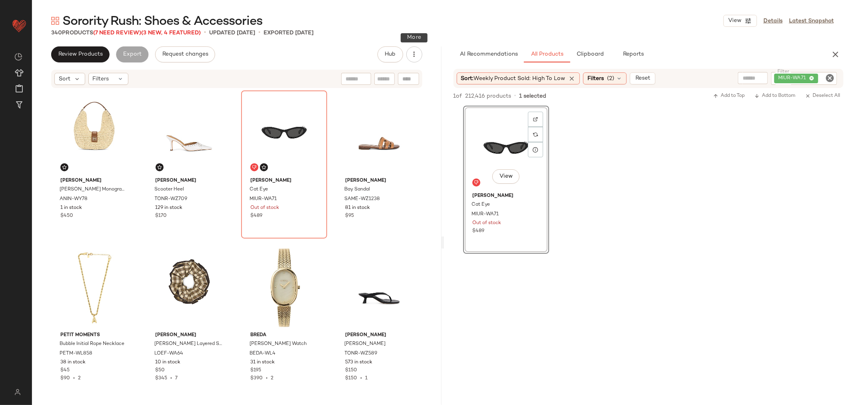
drag, startPoint x: 418, startPoint y: 60, endPoint x: 417, endPoint y: 70, distance: 10.0
click at [418, 60] on button "button" at bounding box center [414, 54] width 16 height 16
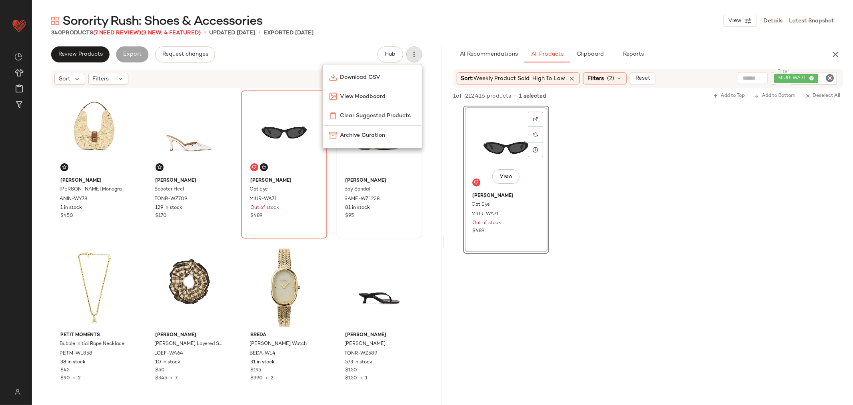
click at [356, 119] on span "Clear Suggested Products" at bounding box center [377, 116] width 75 height 8
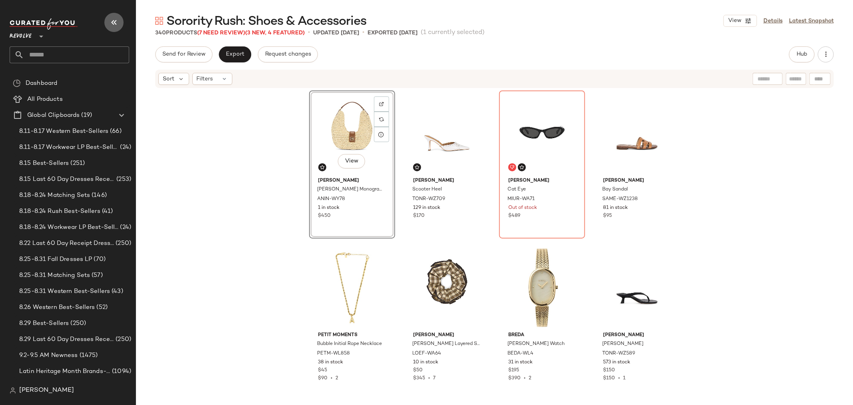
click at [122, 23] on button "button" at bounding box center [113, 22] width 19 height 19
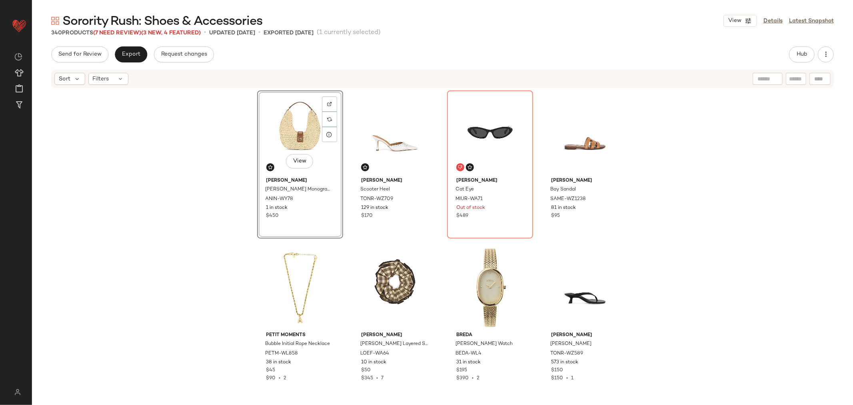
click at [137, 45] on div "Sorority Rush: Shoes & Accessories View Details Latest Snapshot 340 Products (7…" at bounding box center [442, 209] width 821 height 392
click at [138, 51] on span "Export" at bounding box center [131, 54] width 19 height 6
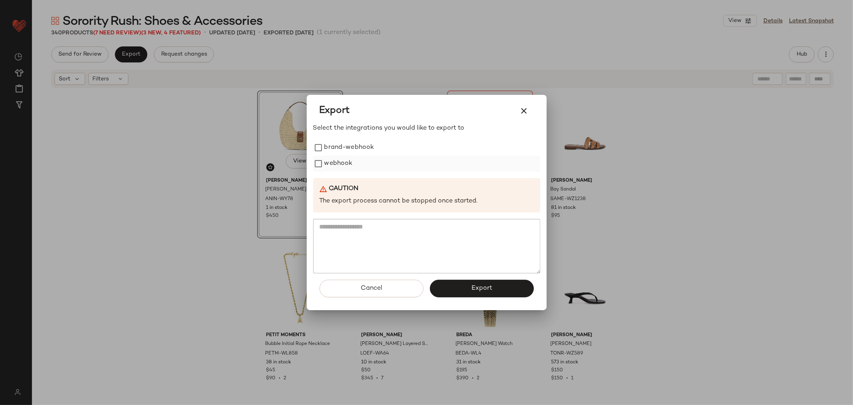
click at [330, 161] on label "webhook" at bounding box center [338, 164] width 28 height 16
click at [447, 287] on button "Export" at bounding box center [482, 289] width 104 height 18
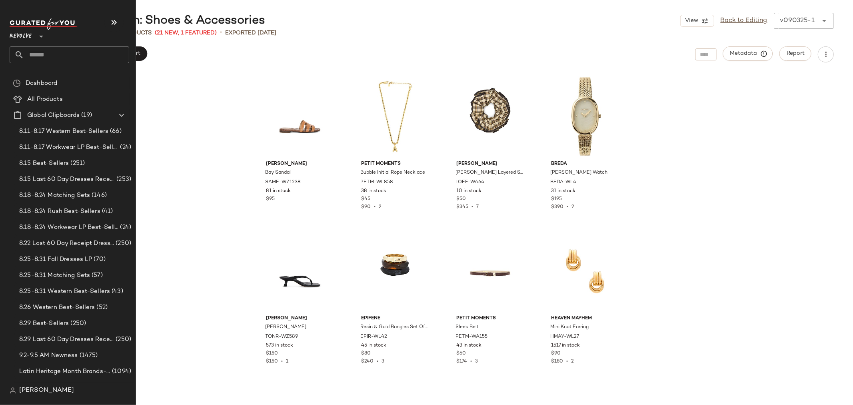
click at [53, 57] on input "text" at bounding box center [76, 54] width 105 height 17
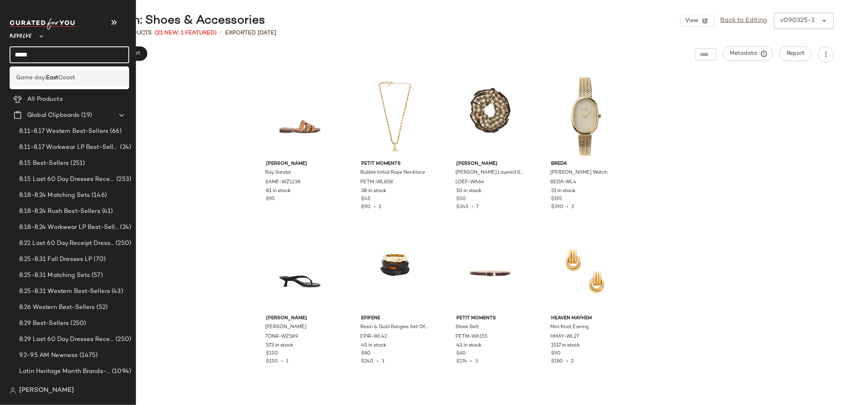
type input "****"
click at [56, 70] on div "Game day: [GEOGRAPHIC_DATA]" at bounding box center [70, 78] width 120 height 16
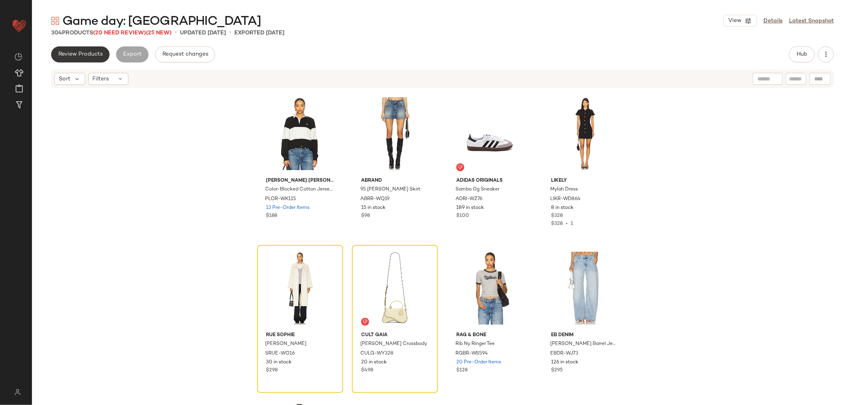
click at [77, 51] on span "Review Products" at bounding box center [80, 54] width 45 height 6
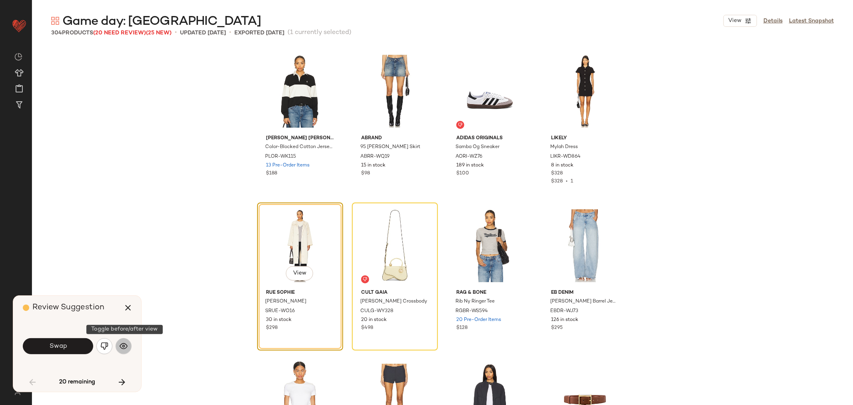
click at [126, 352] on button "button" at bounding box center [124, 346] width 16 height 16
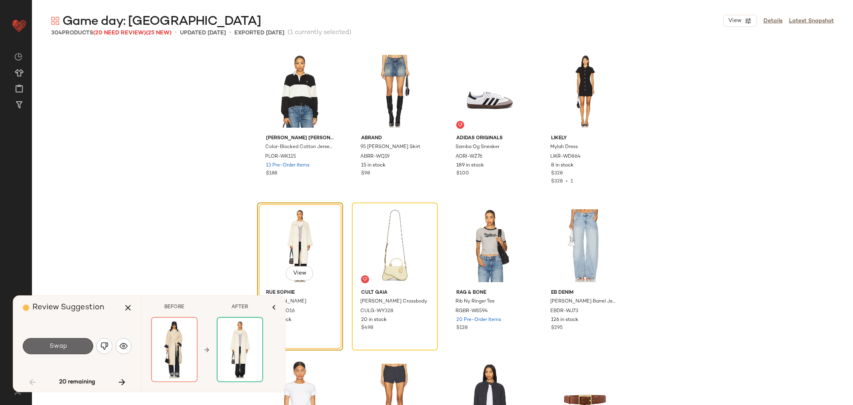
click at [70, 347] on button "Swap" at bounding box center [58, 346] width 70 height 16
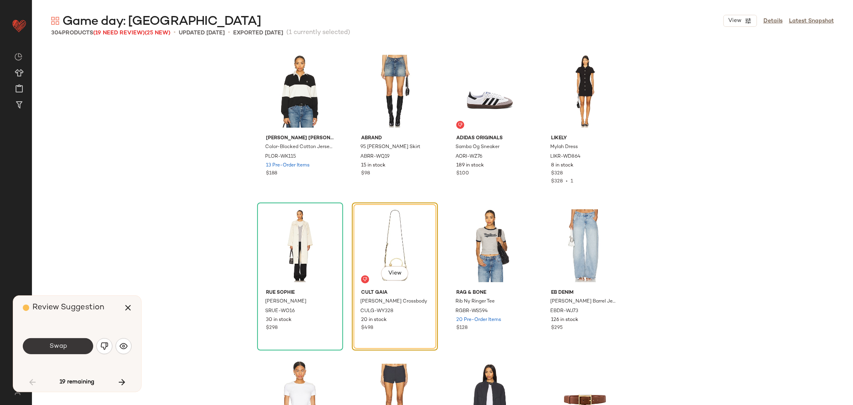
click at [64, 350] on span "Swap" at bounding box center [58, 346] width 18 height 8
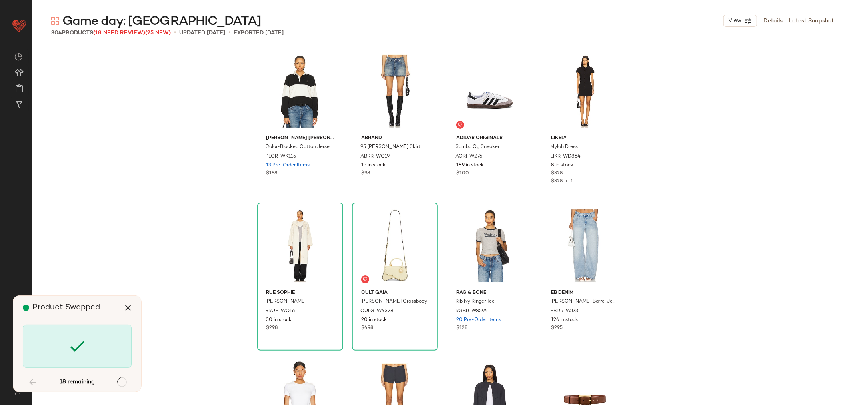
scroll to position [1853, 0]
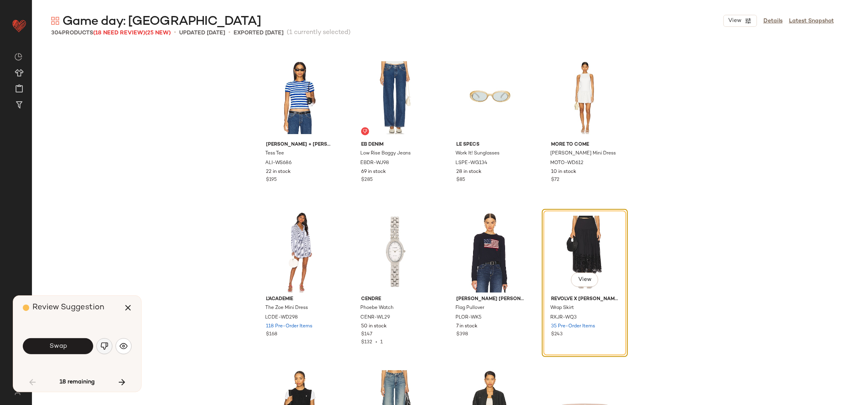
click at [103, 348] on img "button" at bounding box center [104, 346] width 8 height 8
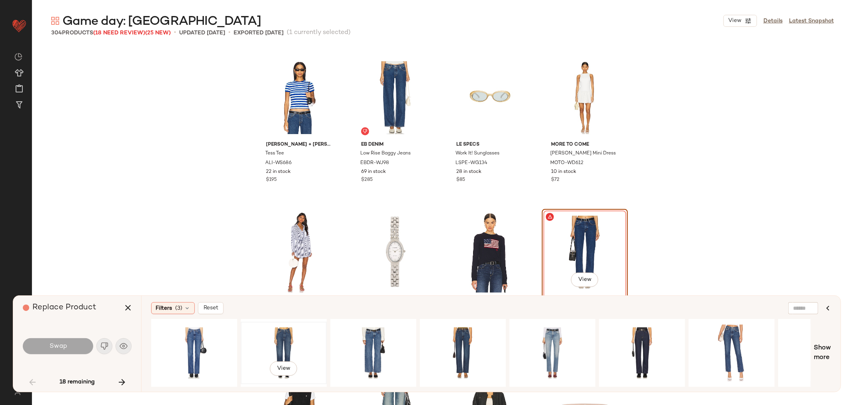
click at [283, 346] on div "View" at bounding box center [284, 352] width 80 height 57
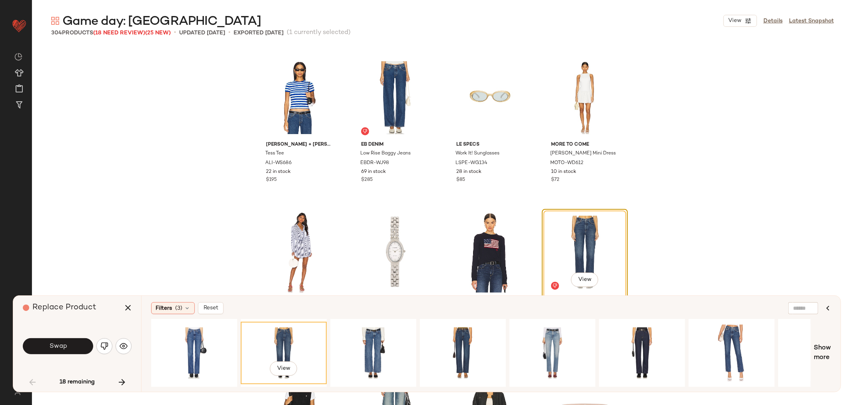
click at [71, 348] on button "Swap" at bounding box center [58, 346] width 70 height 16
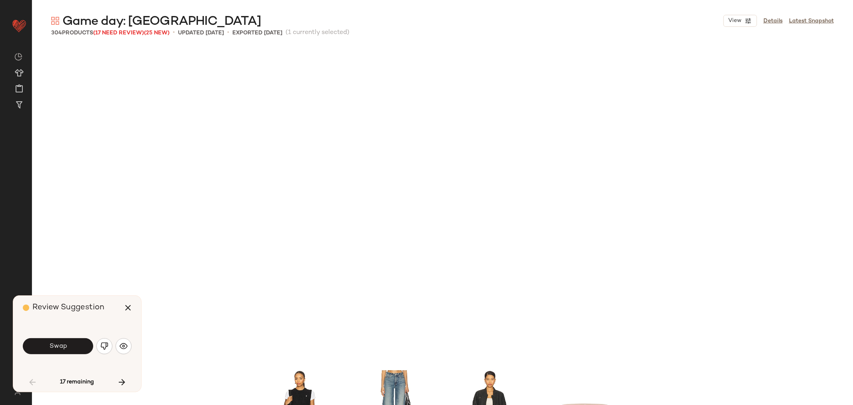
scroll to position [2162, 0]
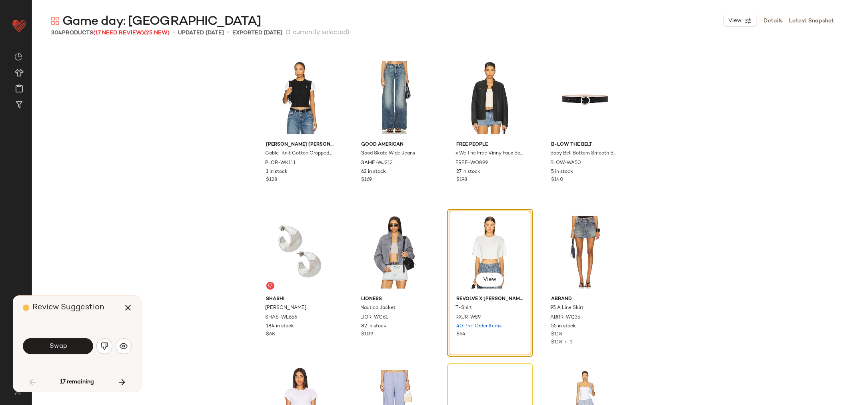
click at [59, 348] on span "Swap" at bounding box center [58, 346] width 18 height 8
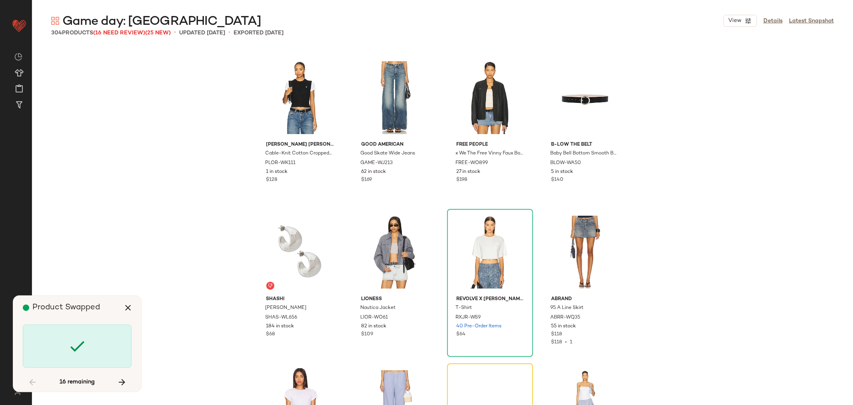
scroll to position [2316, 0]
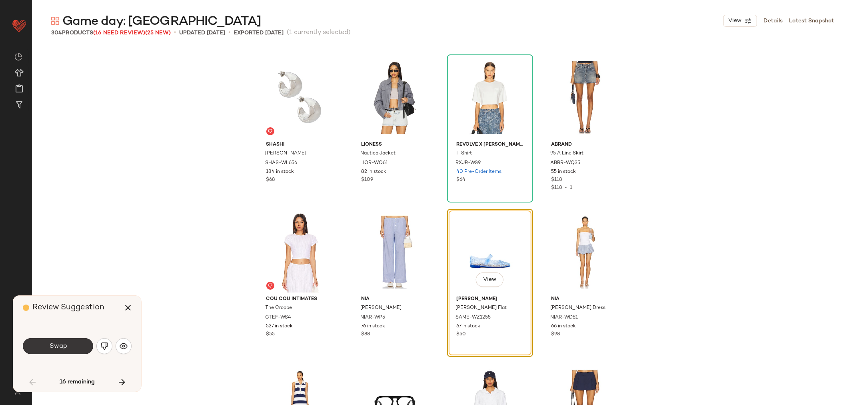
click at [67, 352] on button "Swap" at bounding box center [58, 346] width 70 height 16
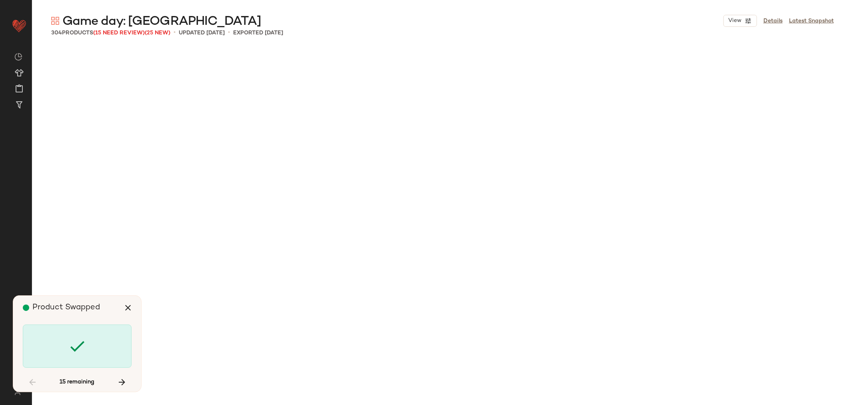
scroll to position [3088, 0]
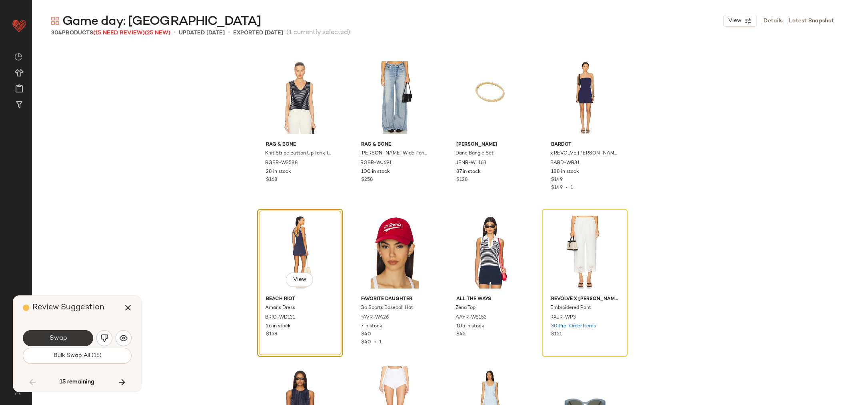
click at [79, 336] on button "Swap" at bounding box center [58, 338] width 70 height 16
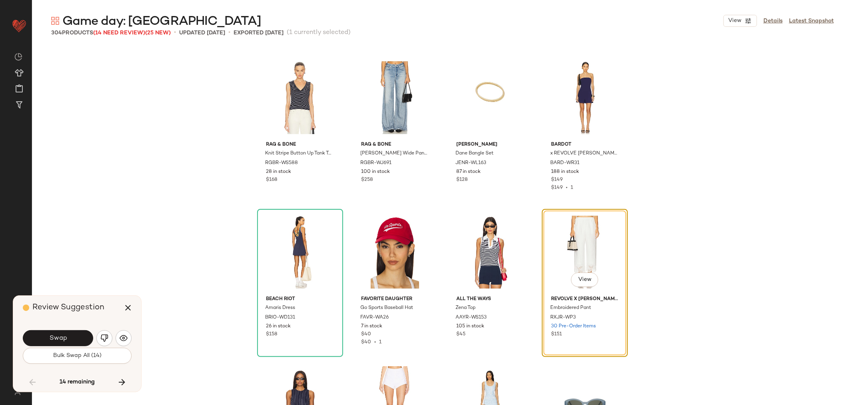
click at [79, 336] on button "Swap" at bounding box center [58, 338] width 70 height 16
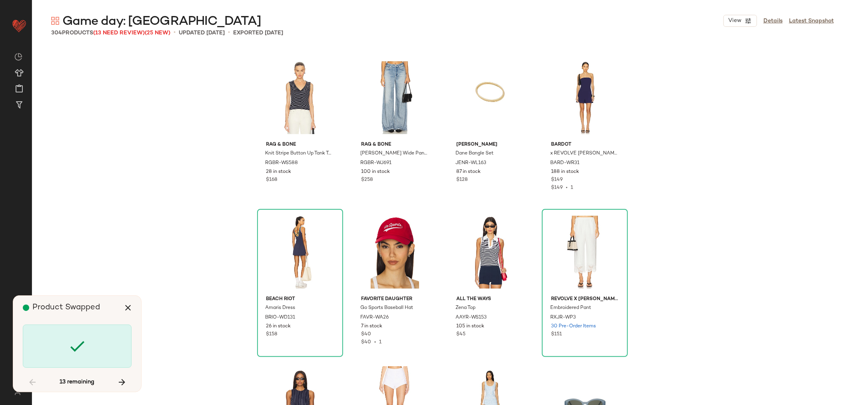
scroll to position [4014, 0]
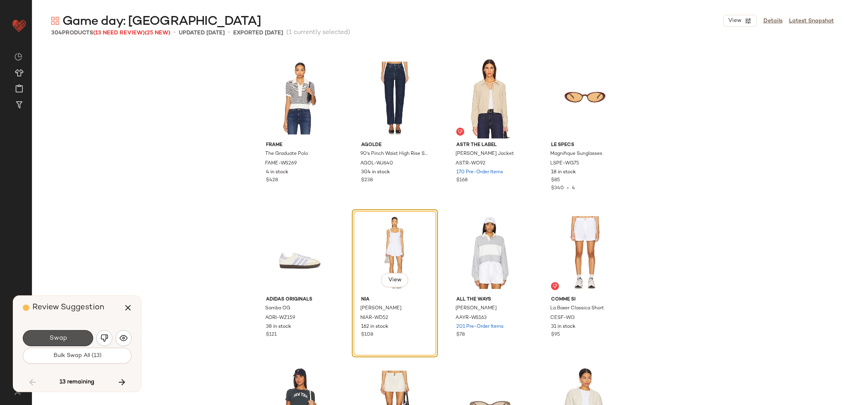
click at [79, 336] on button "Swap" at bounding box center [58, 338] width 70 height 16
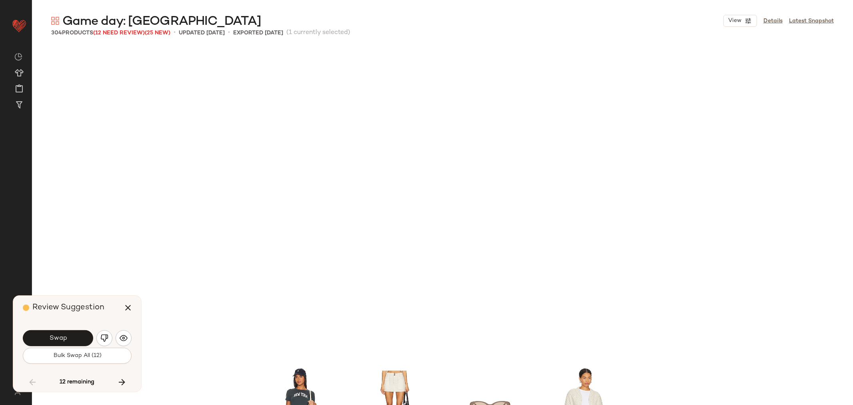
scroll to position [4323, 0]
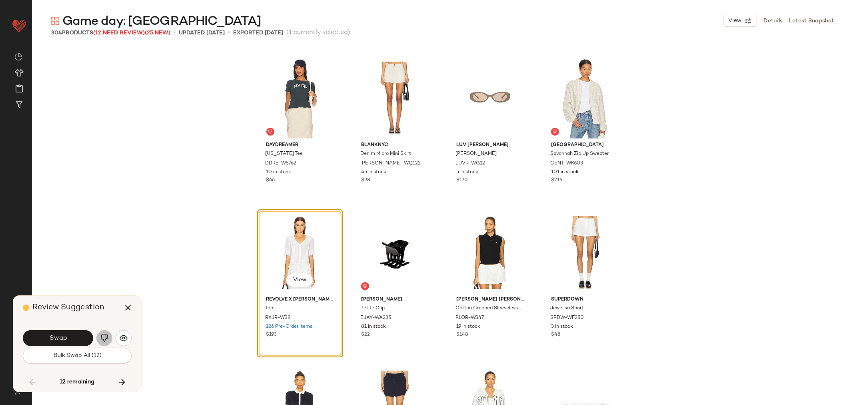
click at [98, 339] on button "button" at bounding box center [104, 338] width 16 height 16
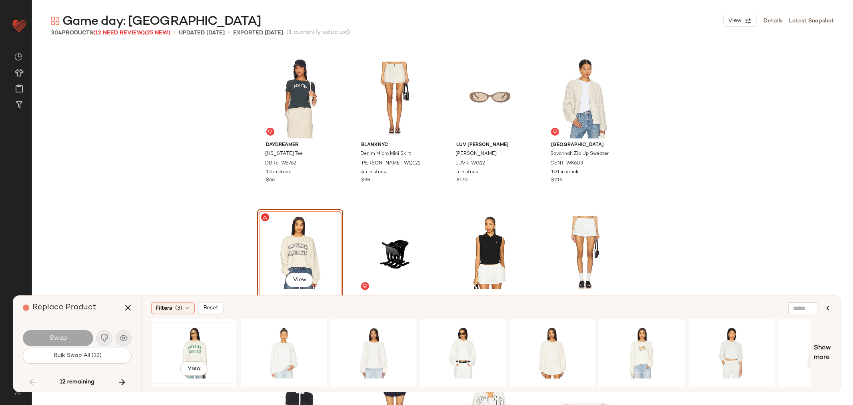
click at [177, 345] on div "View" at bounding box center [194, 352] width 80 height 57
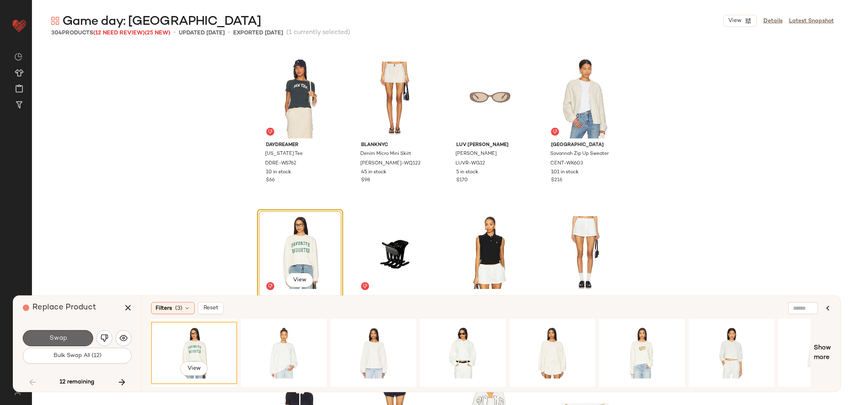
click at [50, 337] on span "Swap" at bounding box center [58, 338] width 18 height 8
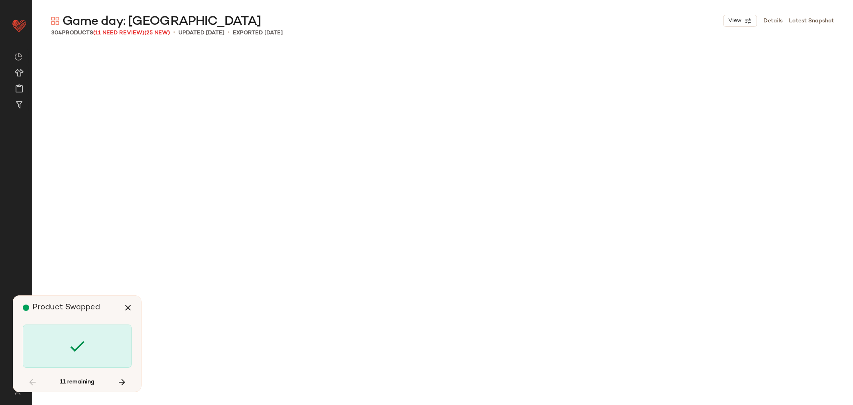
scroll to position [4941, 0]
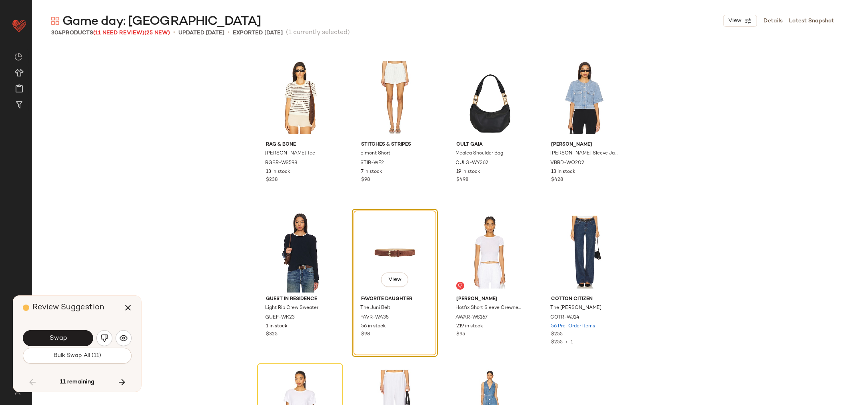
click at [69, 331] on button "Swap" at bounding box center [58, 338] width 70 height 16
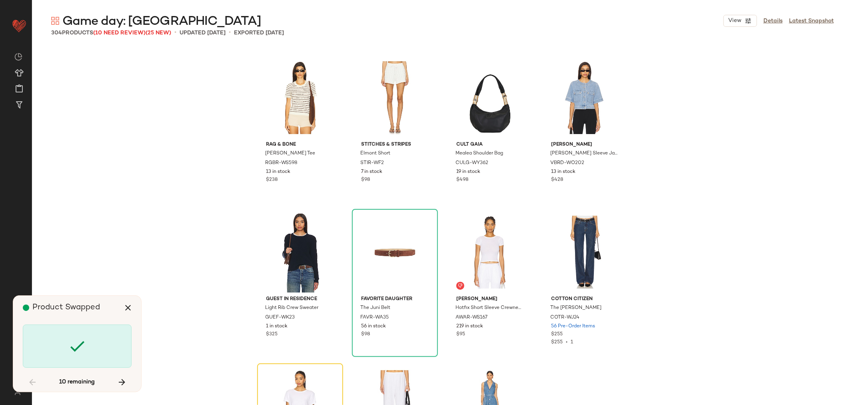
scroll to position [5095, 0]
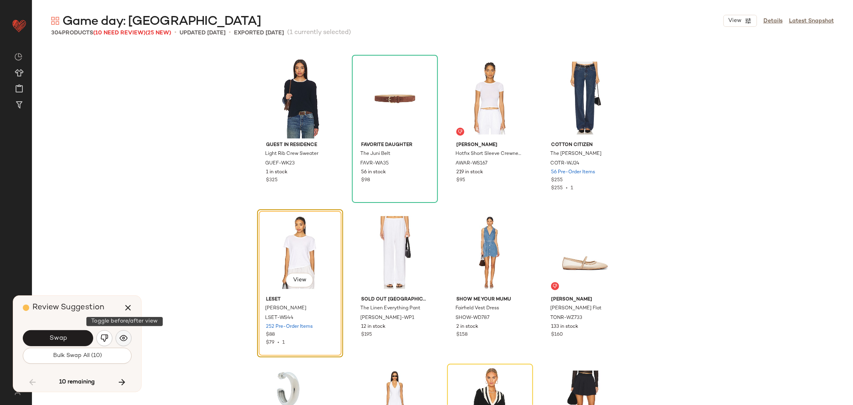
click at [121, 342] on button "button" at bounding box center [124, 338] width 16 height 16
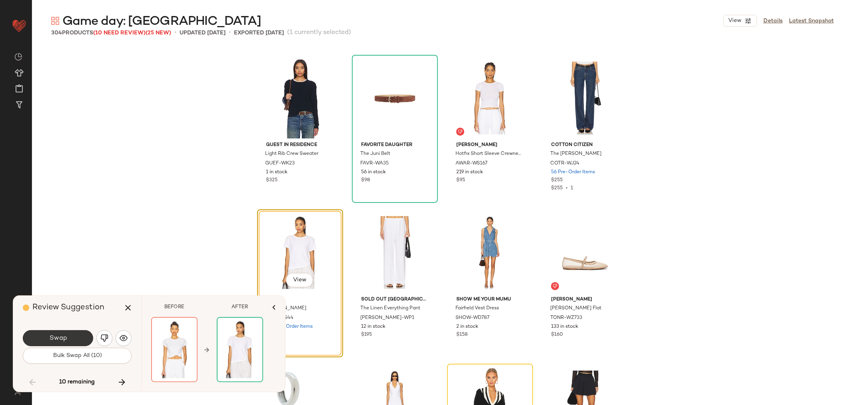
click at [62, 338] on span "Swap" at bounding box center [58, 338] width 18 height 8
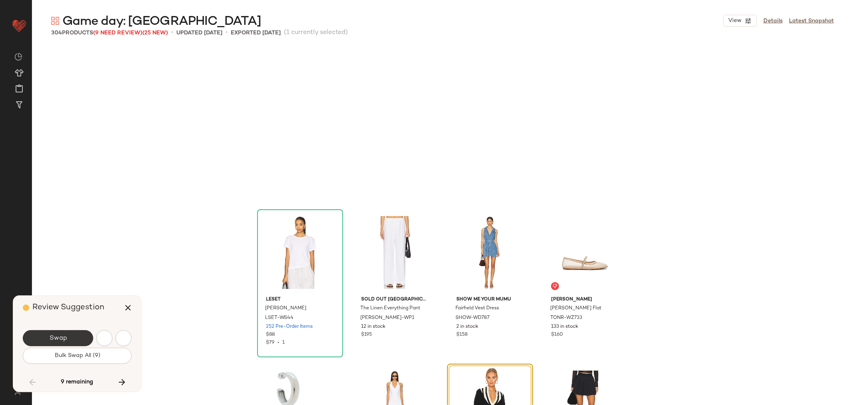
scroll to position [5250, 0]
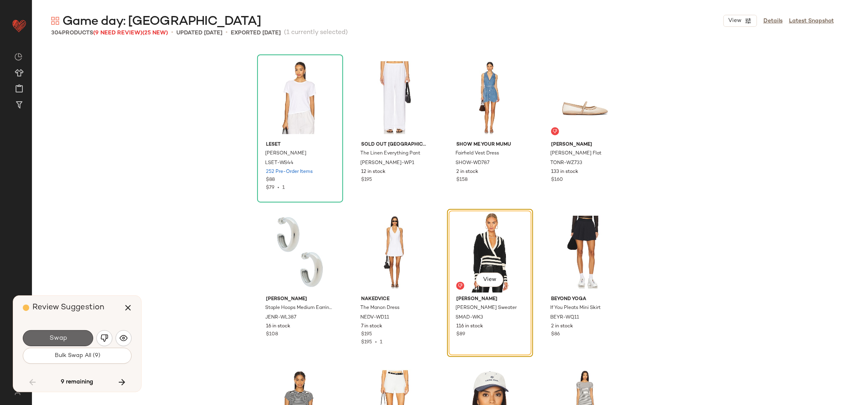
click at [74, 337] on button "Swap" at bounding box center [58, 338] width 70 height 16
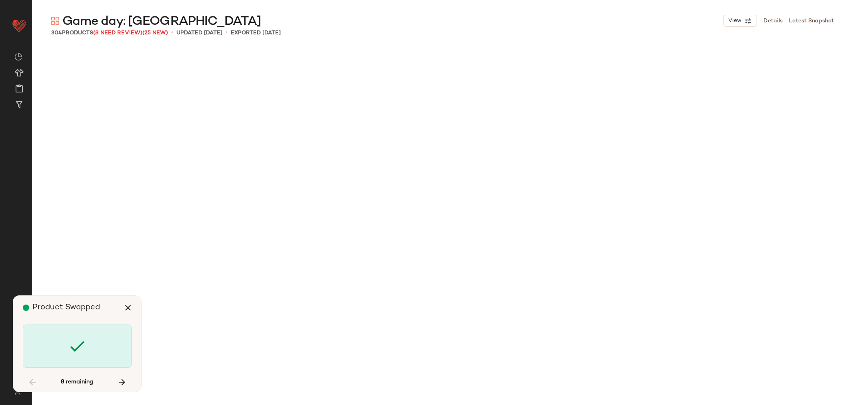
scroll to position [5867, 0]
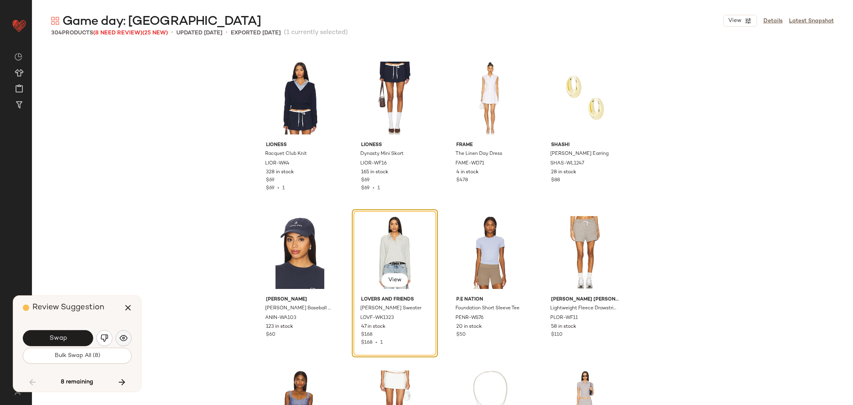
click at [122, 339] on img "button" at bounding box center [124, 338] width 8 height 8
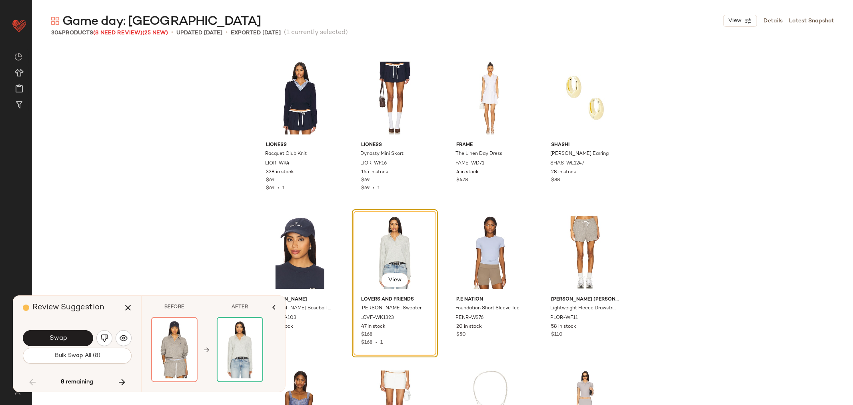
click at [95, 339] on div "Swap" at bounding box center [77, 337] width 109 height 19
click at [102, 337] on img "button" at bounding box center [104, 338] width 8 height 8
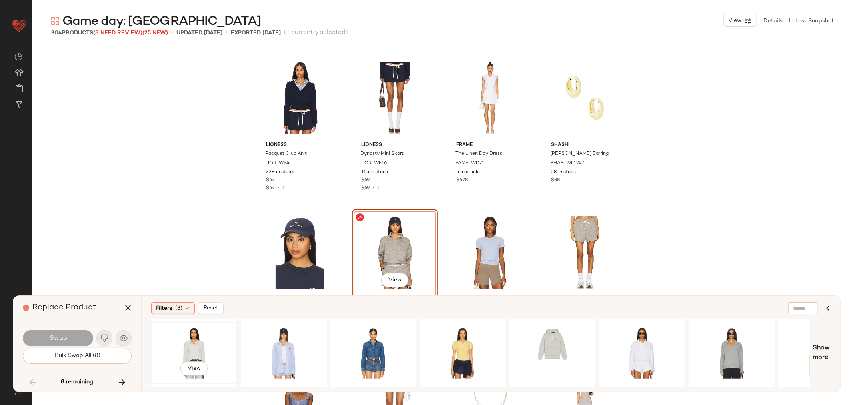
click at [198, 346] on div "View" at bounding box center [194, 352] width 80 height 57
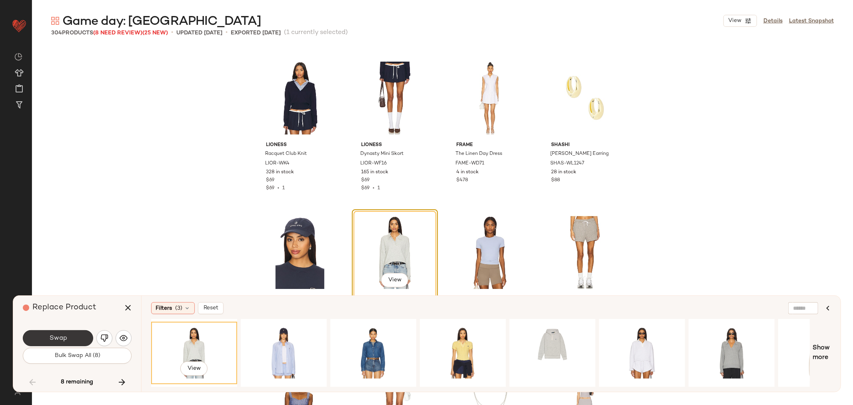
click at [48, 336] on button "Swap" at bounding box center [58, 338] width 70 height 16
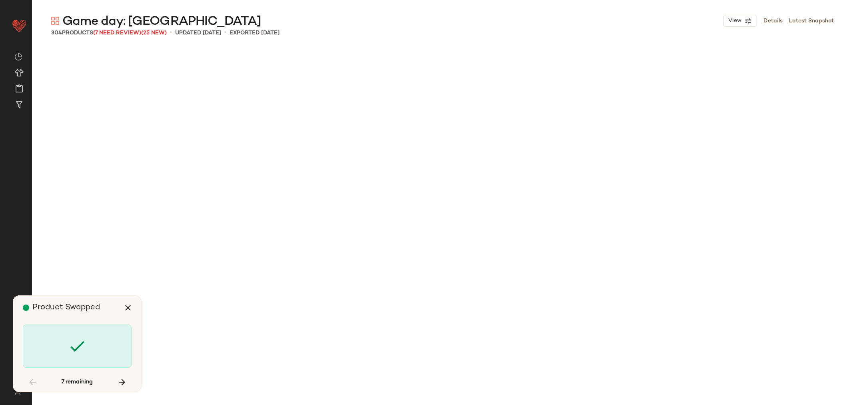
scroll to position [6794, 0]
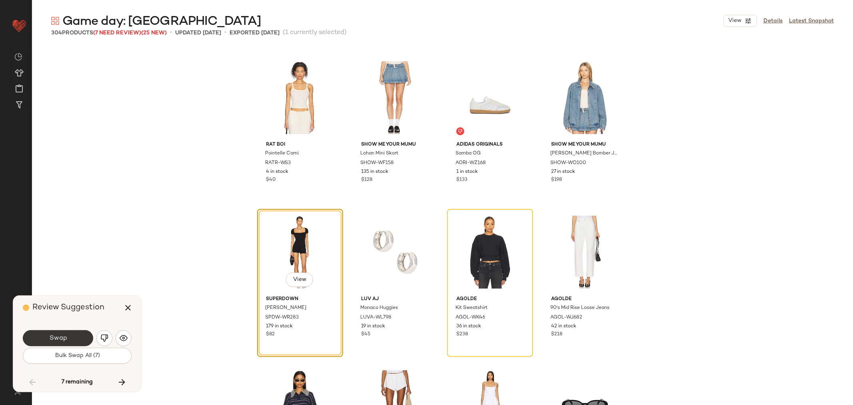
click at [79, 336] on button "Swap" at bounding box center [58, 338] width 70 height 16
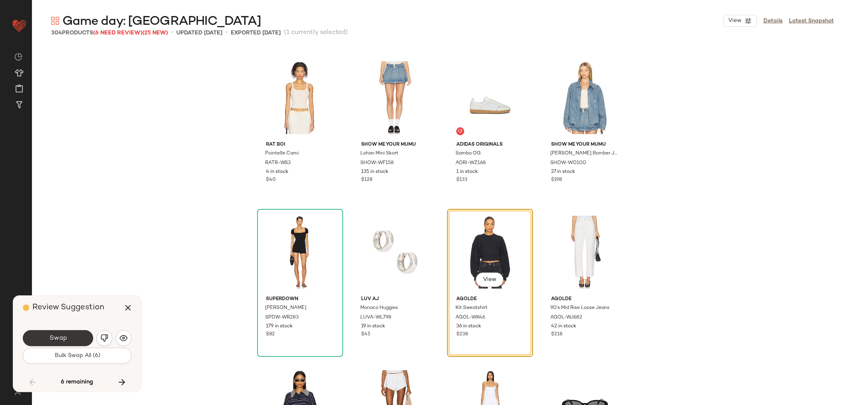
click at [49, 342] on button "Swap" at bounding box center [58, 338] width 70 height 16
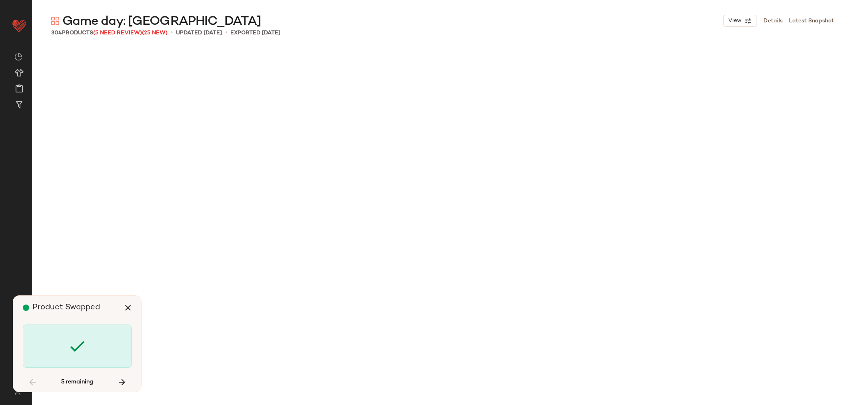
scroll to position [7566, 0]
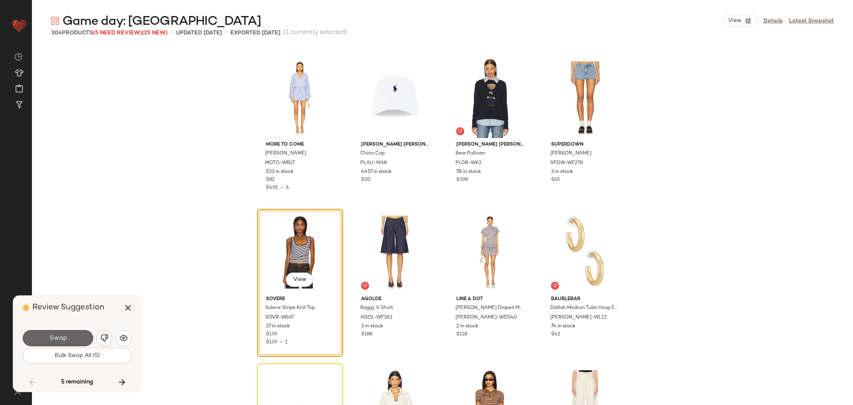
click at [74, 333] on button "Swap" at bounding box center [58, 338] width 70 height 16
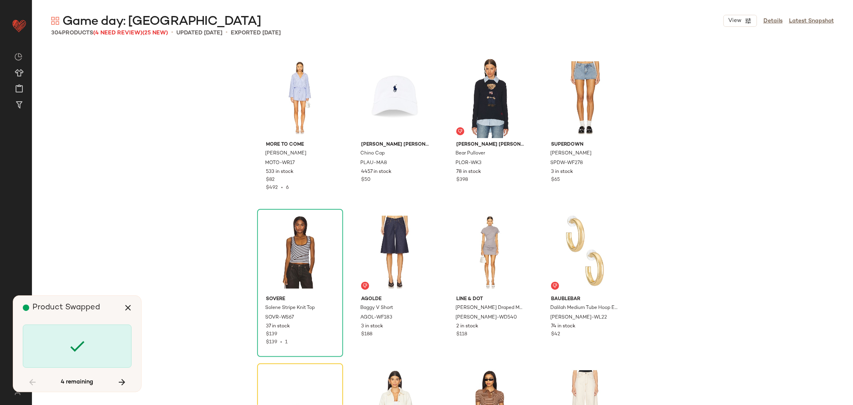
scroll to position [7721, 0]
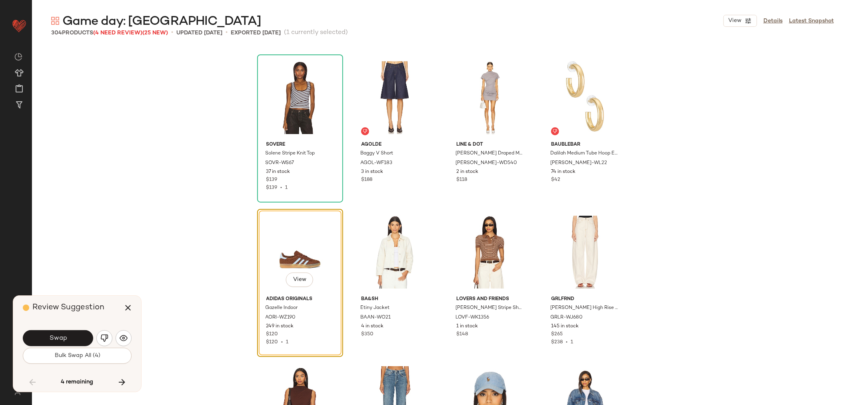
click at [76, 331] on button "Swap" at bounding box center [58, 338] width 70 height 16
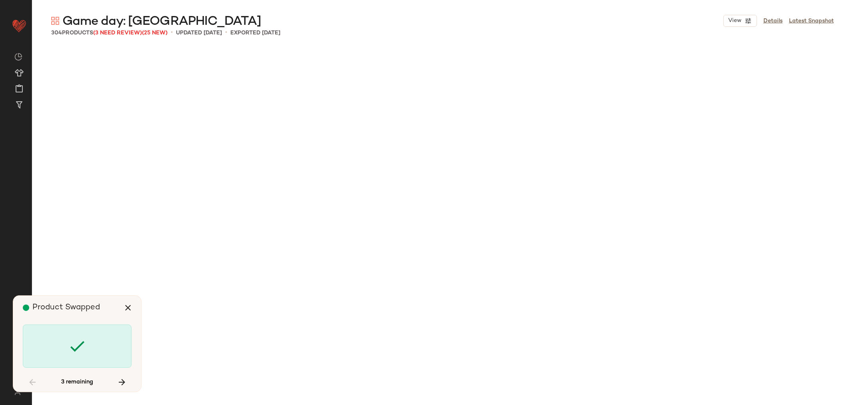
scroll to position [8647, 0]
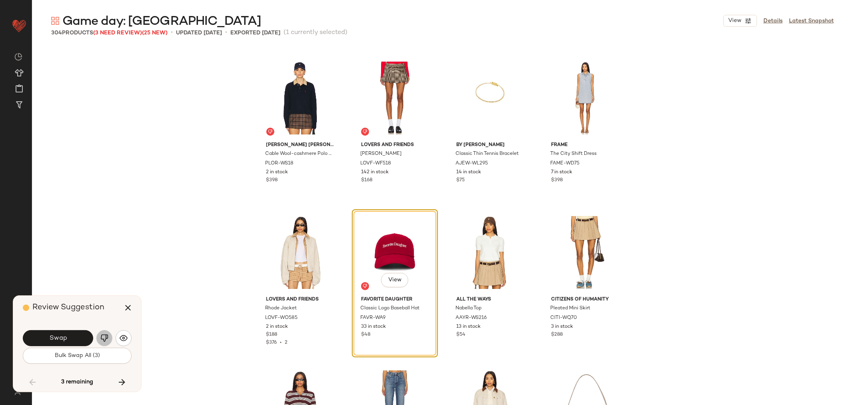
click at [105, 336] on img "button" at bounding box center [104, 338] width 8 height 8
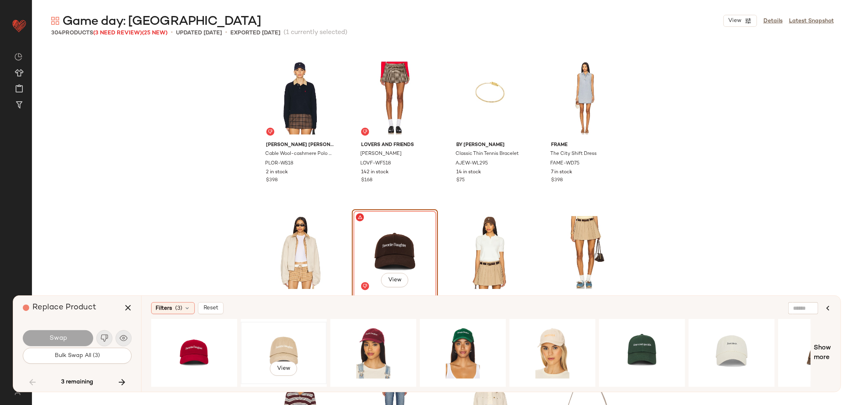
click at [268, 337] on div "View" at bounding box center [284, 352] width 80 height 57
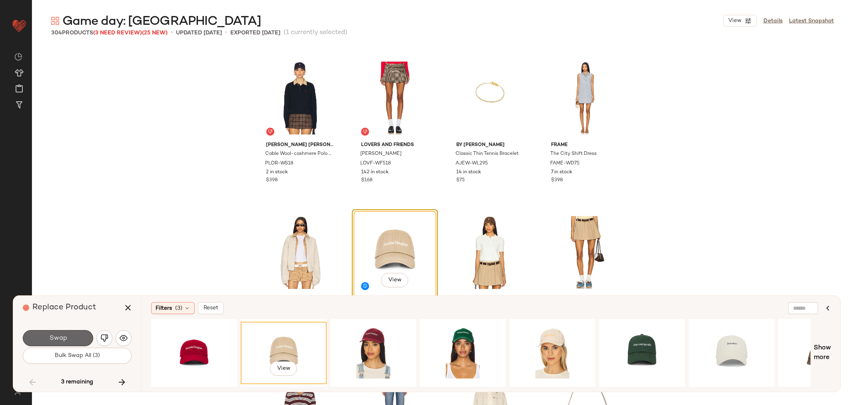
click at [49, 338] on span "Swap" at bounding box center [58, 338] width 18 height 8
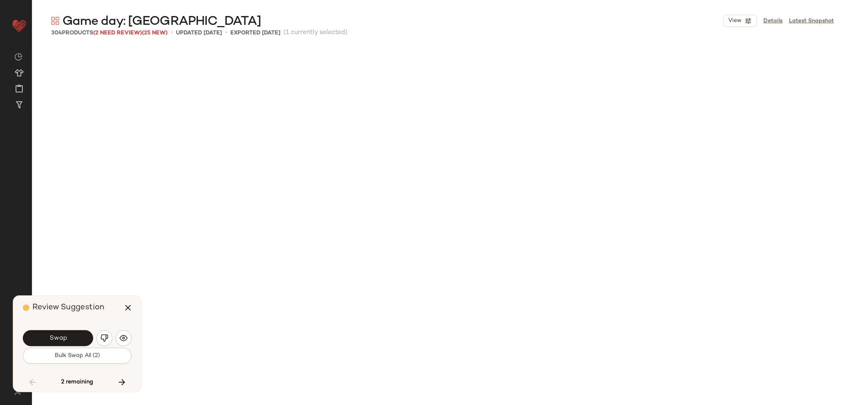
scroll to position [9110, 0]
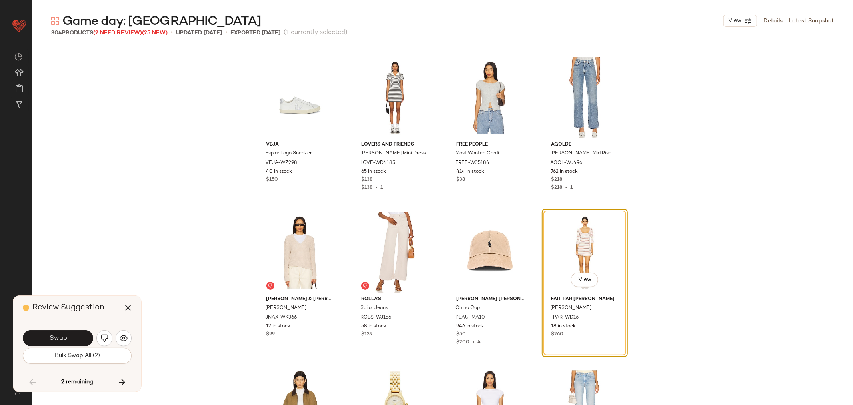
click at [54, 334] on button "Swap" at bounding box center [58, 338] width 70 height 16
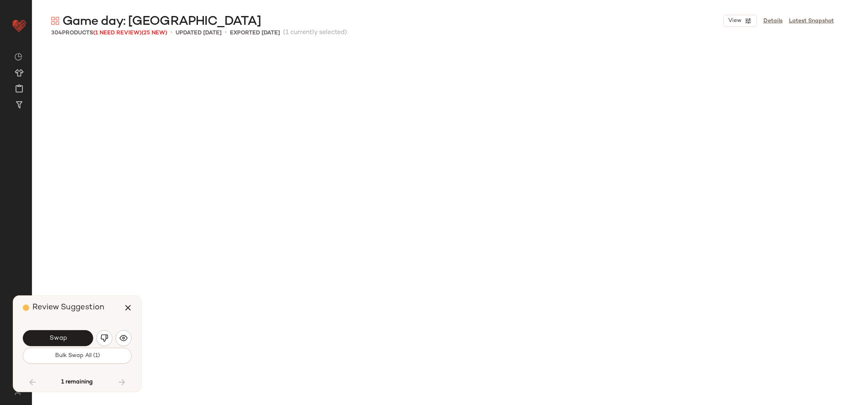
scroll to position [9574, 0]
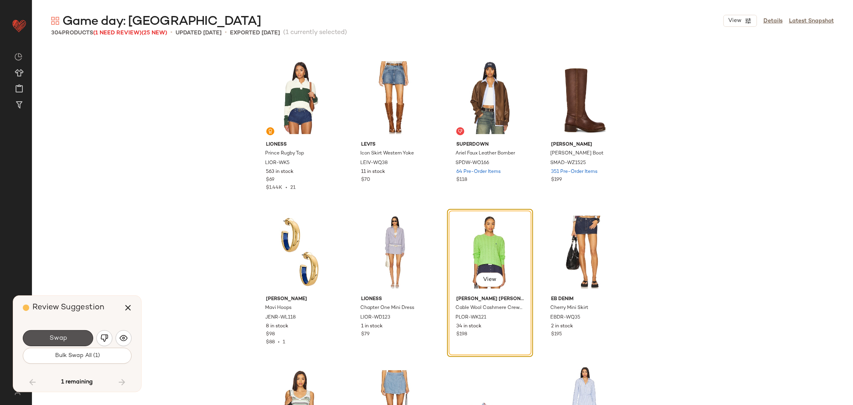
click at [57, 330] on button "Swap" at bounding box center [58, 338] width 70 height 16
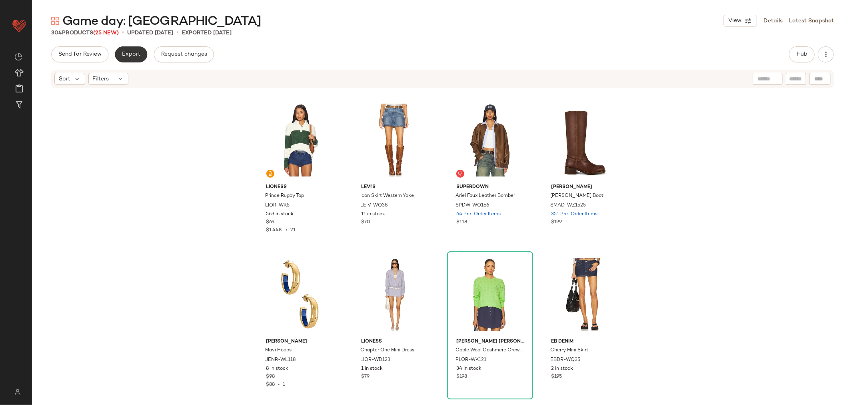
click at [136, 52] on span "Export" at bounding box center [131, 54] width 19 height 6
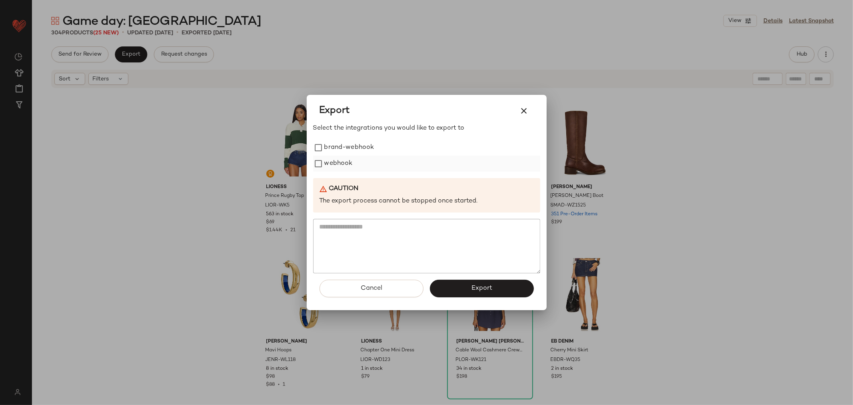
click at [332, 163] on label "webhook" at bounding box center [338, 164] width 28 height 16
drag, startPoint x: 475, startPoint y: 282, endPoint x: 474, endPoint y: 277, distance: 4.9
click at [475, 282] on button "Export" at bounding box center [482, 289] width 104 height 18
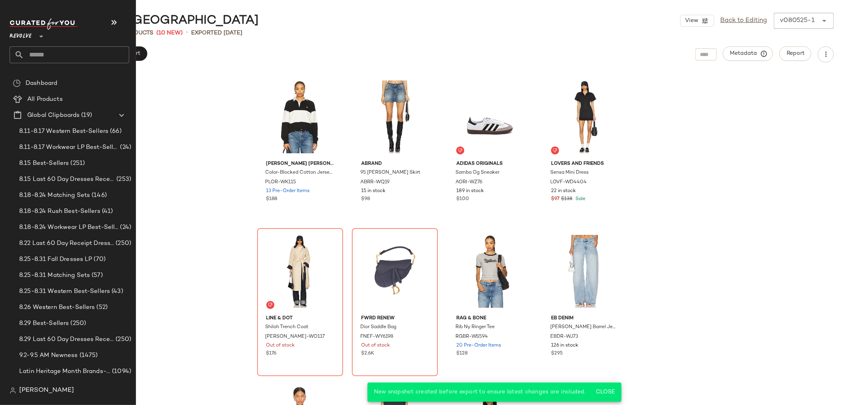
click at [56, 50] on input "text" at bounding box center [76, 54] width 105 height 17
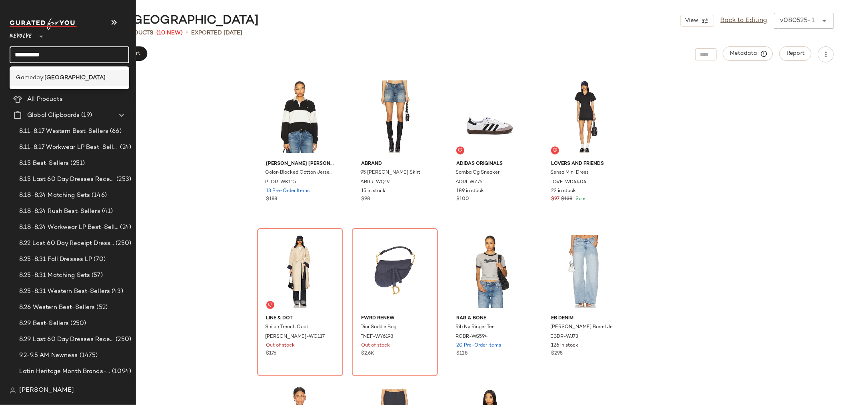
type input "**********"
click at [61, 82] on div "Gameday: [GEOGRAPHIC_DATA]" at bounding box center [70, 78] width 120 height 16
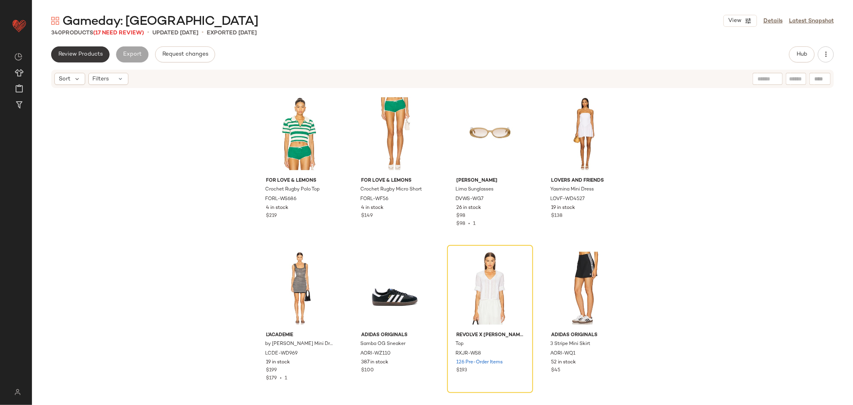
click at [94, 55] on span "Review Products" at bounding box center [80, 54] width 45 height 6
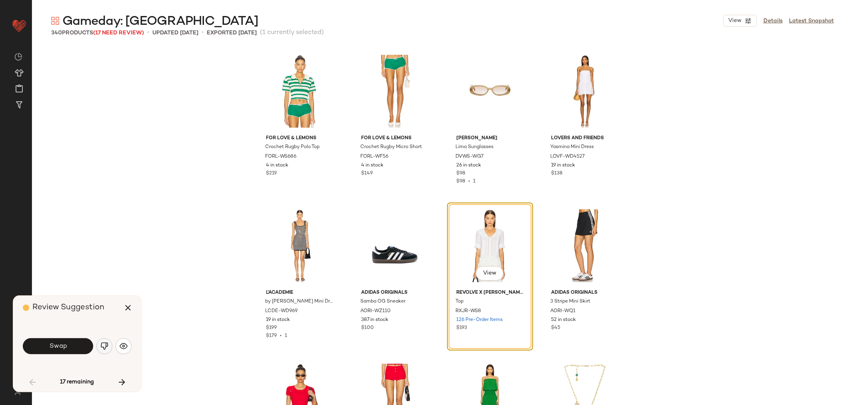
click at [110, 346] on button "button" at bounding box center [104, 346] width 16 height 16
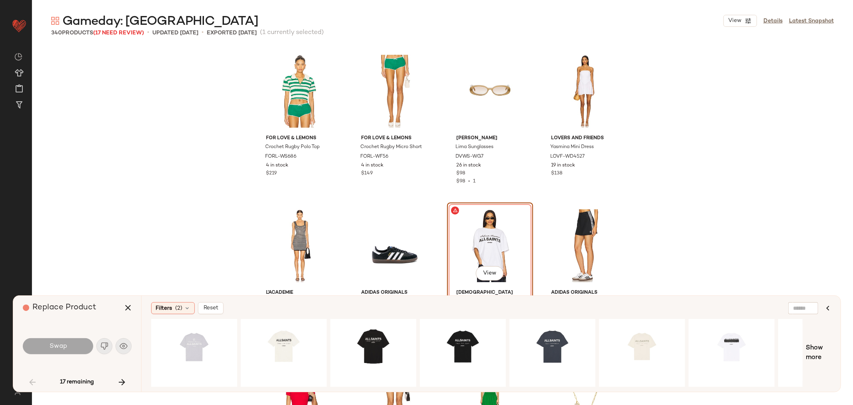
drag, startPoint x: 461, startPoint y: 382, endPoint x: 552, endPoint y: 387, distance: 90.9
click at [552, 387] on div "Filters (2) Reset Show more" at bounding box center [491, 344] width 700 height 96
click at [295, 337] on div "View" at bounding box center [284, 352] width 80 height 57
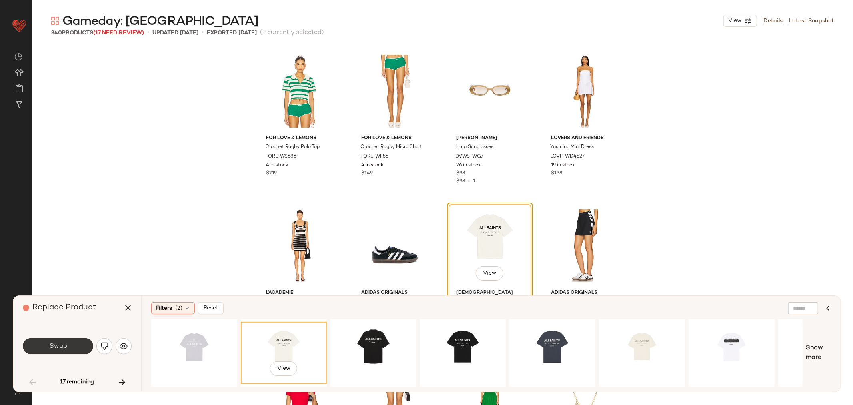
click at [59, 344] on span "Swap" at bounding box center [58, 346] width 18 height 8
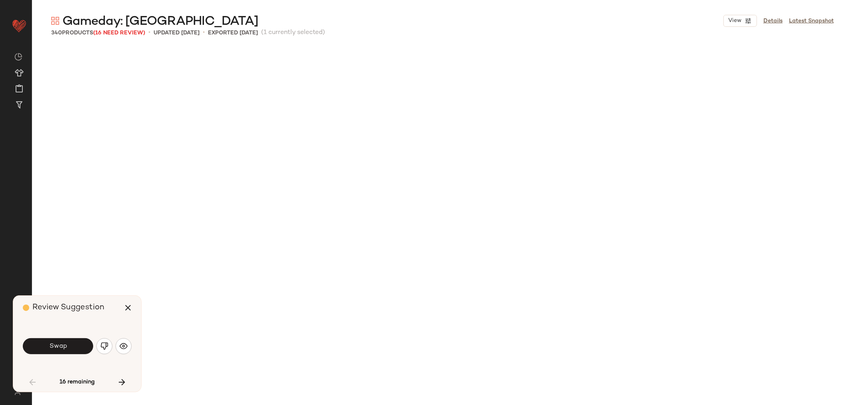
scroll to position [469, 0]
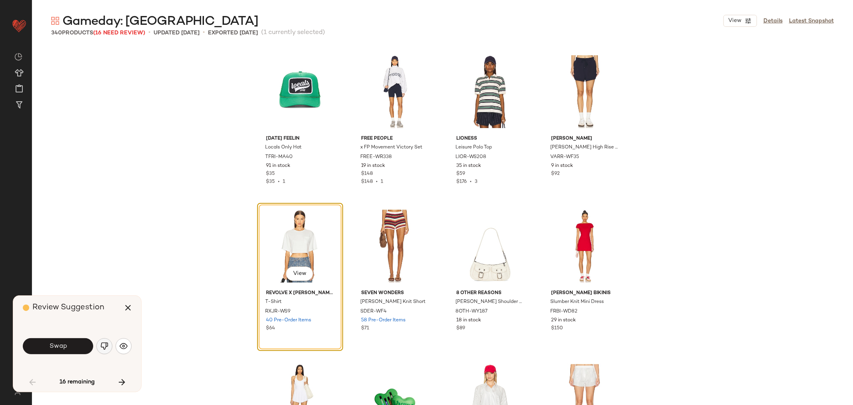
click at [106, 347] on img "button" at bounding box center [104, 346] width 8 height 8
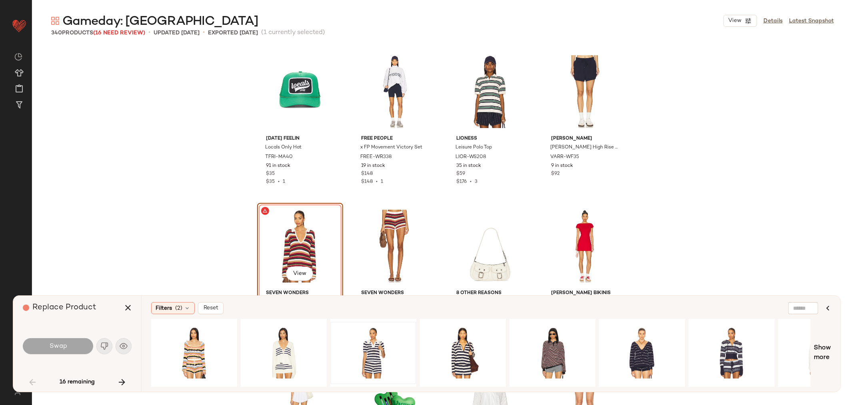
drag, startPoint x: 304, startPoint y: 382, endPoint x: 359, endPoint y: 378, distance: 55.3
click at [359, 378] on div at bounding box center [481, 353] width 660 height 68
drag, startPoint x: 352, startPoint y: 382, endPoint x: 379, endPoint y: 375, distance: 27.8
click at [379, 375] on div "View" at bounding box center [373, 353] width 86 height 68
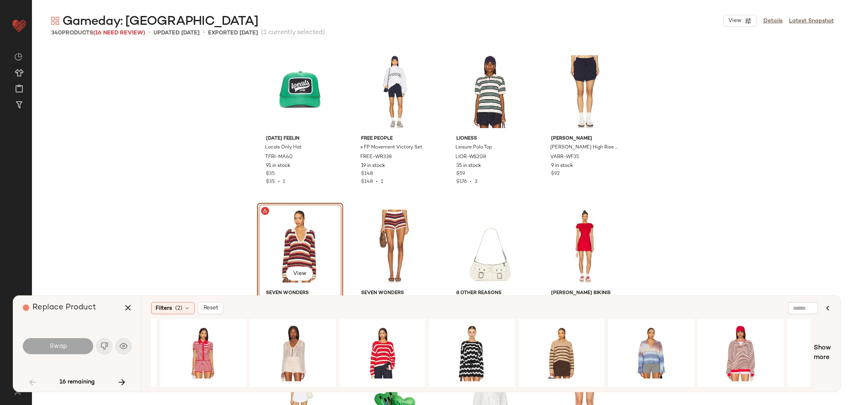
scroll to position [0, 885]
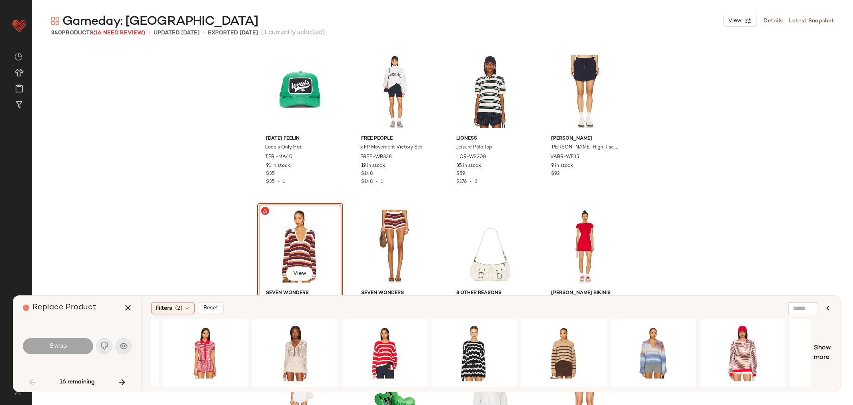
drag, startPoint x: 205, startPoint y: 358, endPoint x: 262, endPoint y: 284, distance: 93.2
click at [262, 284] on div "Gameday: West Coast View Details Latest Snapshot 340 Products (16 Need Review) …" at bounding box center [442, 209] width 821 height 392
drag, startPoint x: 202, startPoint y: 336, endPoint x: 243, endPoint y: 308, distance: 50.0
click at [243, 305] on div "Filters (2) Reset Show more" at bounding box center [491, 344] width 700 height 96
click at [214, 346] on div "View" at bounding box center [205, 352] width 80 height 57
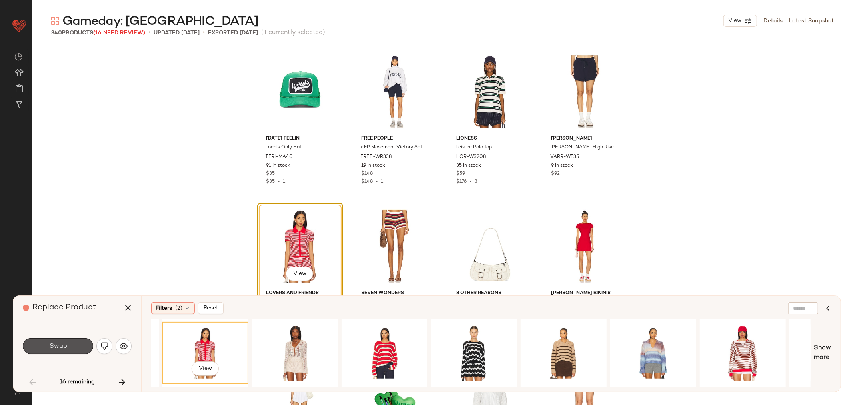
click at [67, 346] on button "Swap" at bounding box center [58, 346] width 70 height 16
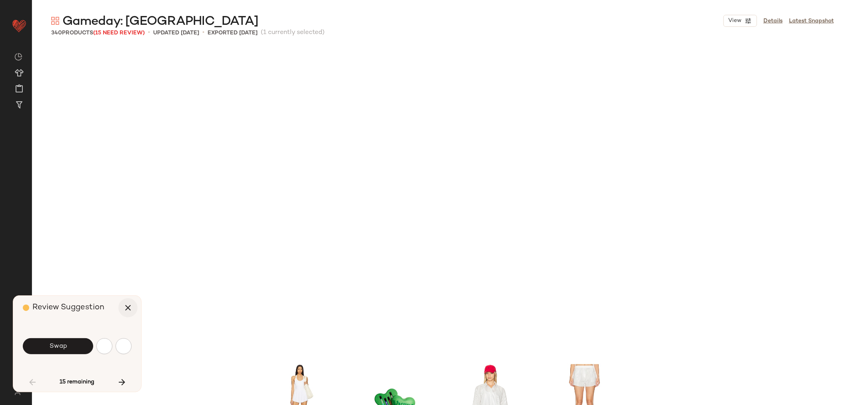
scroll to position [772, 0]
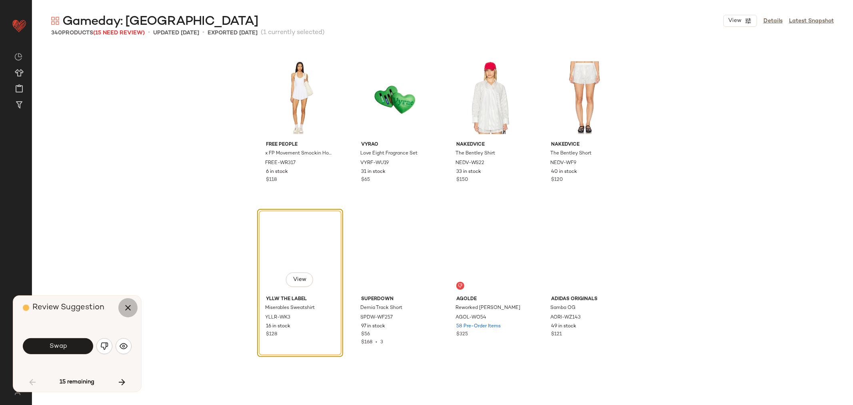
click at [129, 303] on icon "button" at bounding box center [128, 308] width 10 height 10
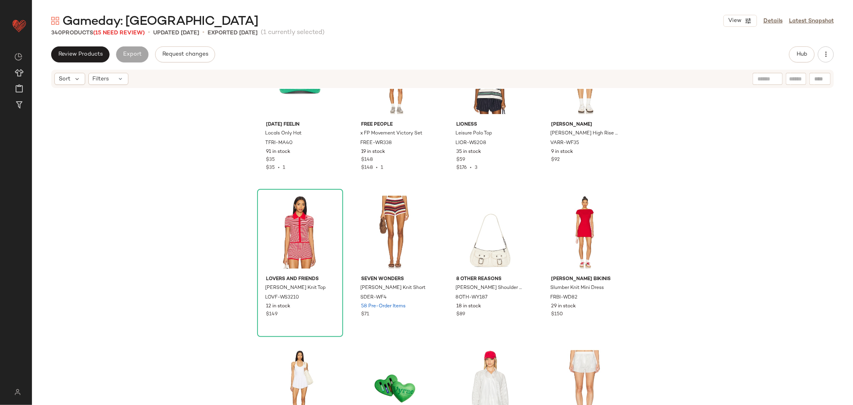
scroll to position [505, 0]
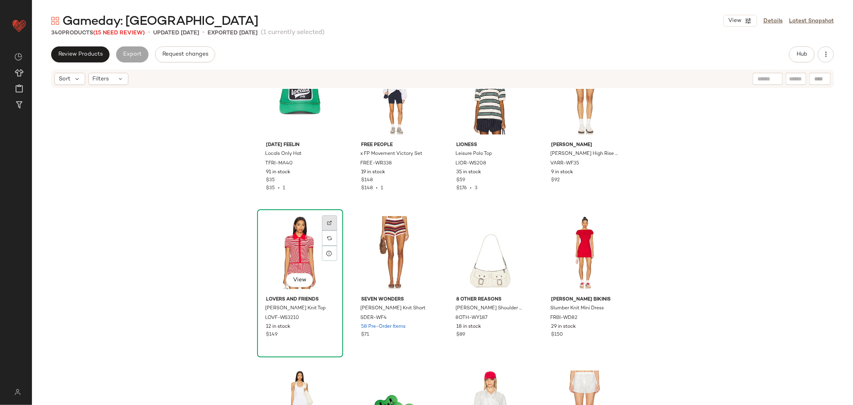
click at [329, 222] on img at bounding box center [329, 222] width 5 height 5
drag, startPoint x: 327, startPoint y: 317, endPoint x: 327, endPoint y: 310, distance: 6.8
click at [327, 317] on img "button" at bounding box center [328, 318] width 5 height 5
click at [794, 51] on button "Hub" at bounding box center [802, 54] width 26 height 16
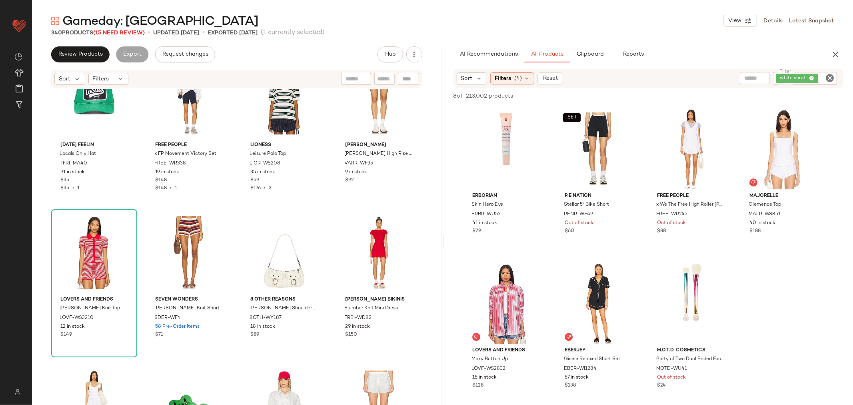
click at [829, 73] on icon "Clear Filter" at bounding box center [830, 78] width 10 height 10
paste input "**********"
type input "**********"
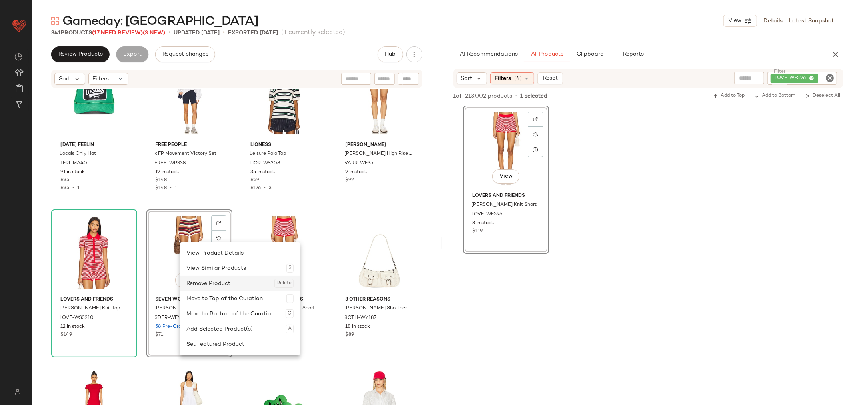
click at [218, 283] on div "Remove Product Delete" at bounding box center [239, 283] width 107 height 15
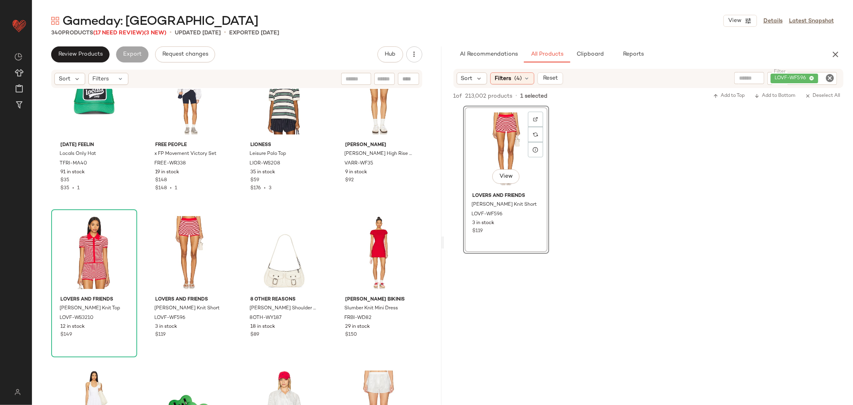
click at [838, 53] on icon "button" at bounding box center [836, 55] width 10 height 10
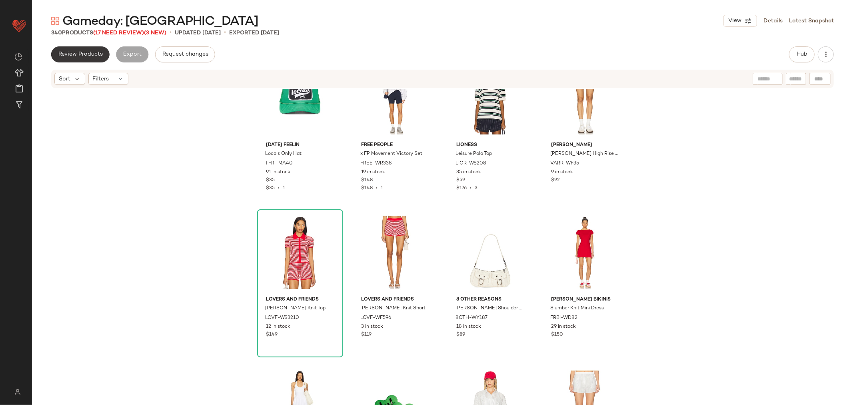
click at [93, 53] on span "Review Products" at bounding box center [80, 54] width 45 height 6
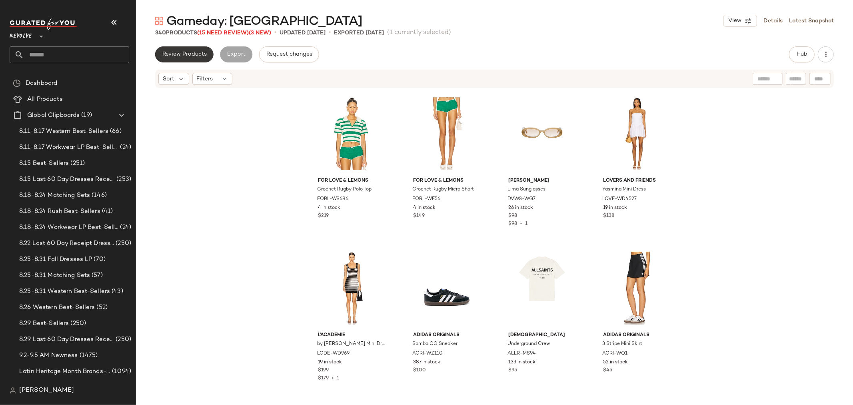
click at [189, 58] on span "Review Products" at bounding box center [184, 54] width 45 height 6
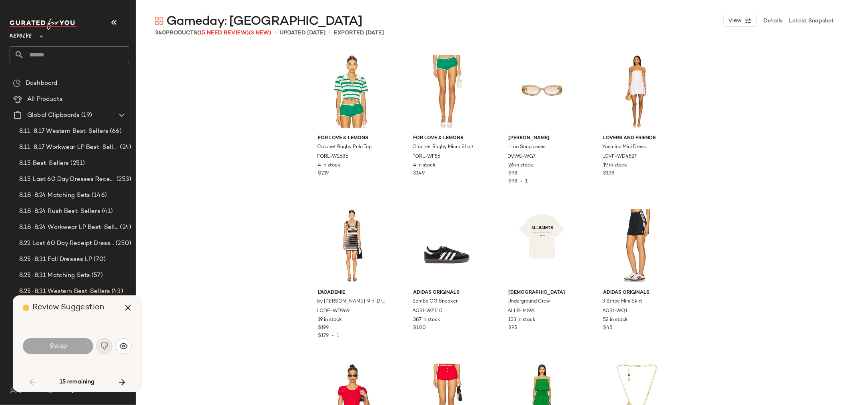
scroll to position [772, 0]
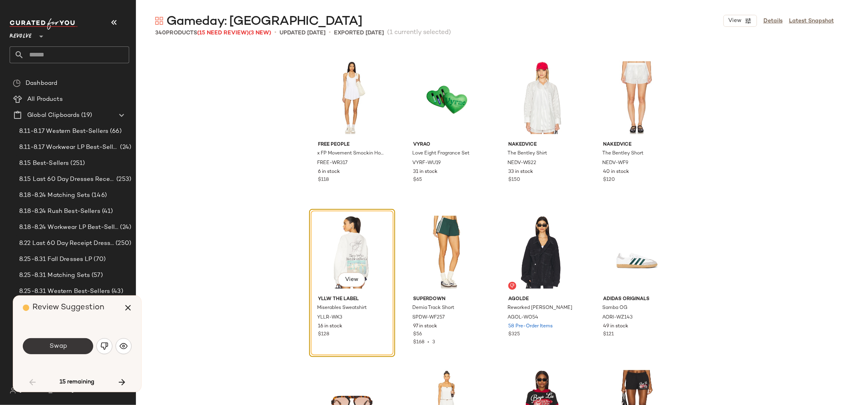
click at [63, 351] on button "Swap" at bounding box center [58, 346] width 70 height 16
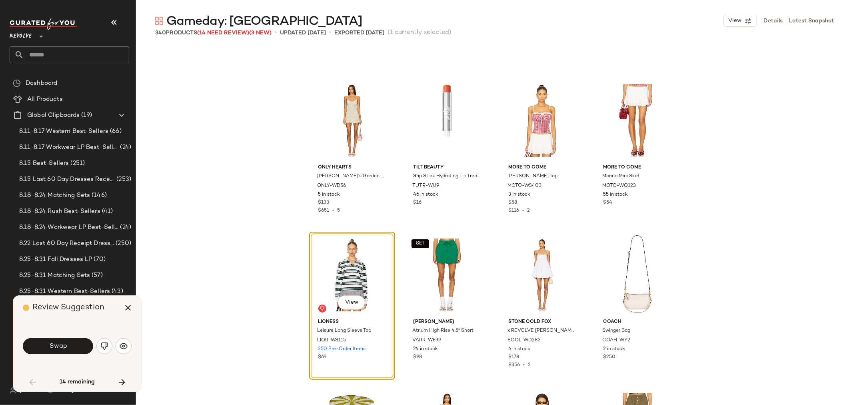
scroll to position [2581, 0]
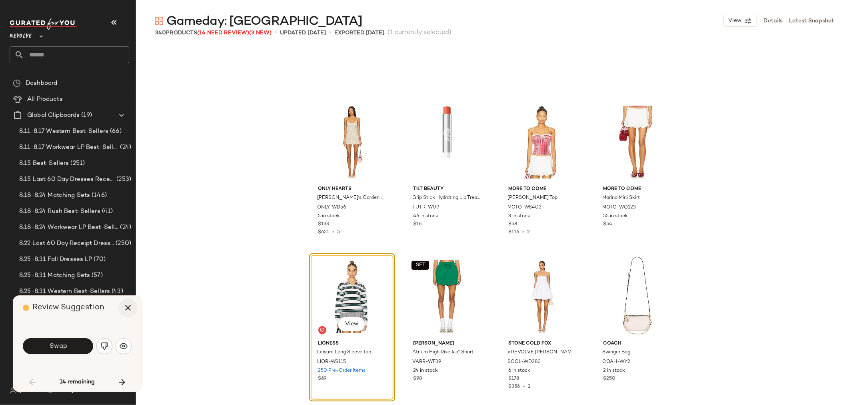
click at [127, 310] on icon "button" at bounding box center [128, 308] width 10 height 10
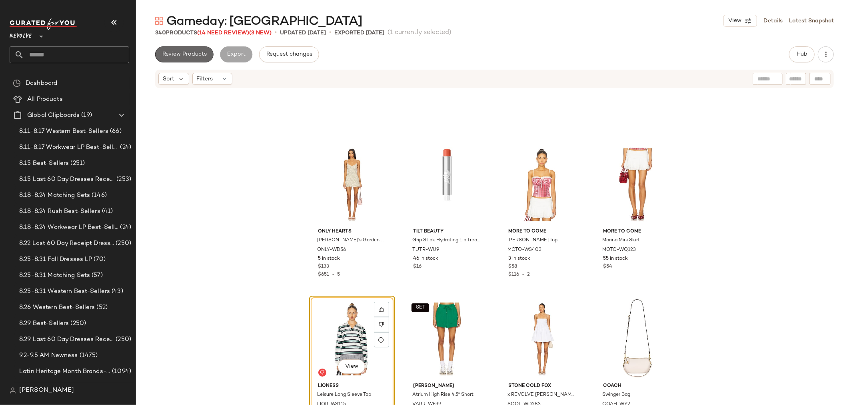
click at [186, 58] on span "Review Products" at bounding box center [184, 54] width 45 height 6
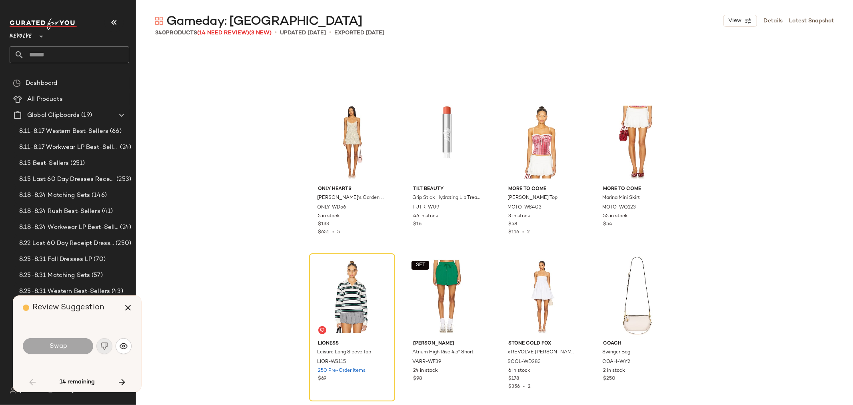
scroll to position [2625, 0]
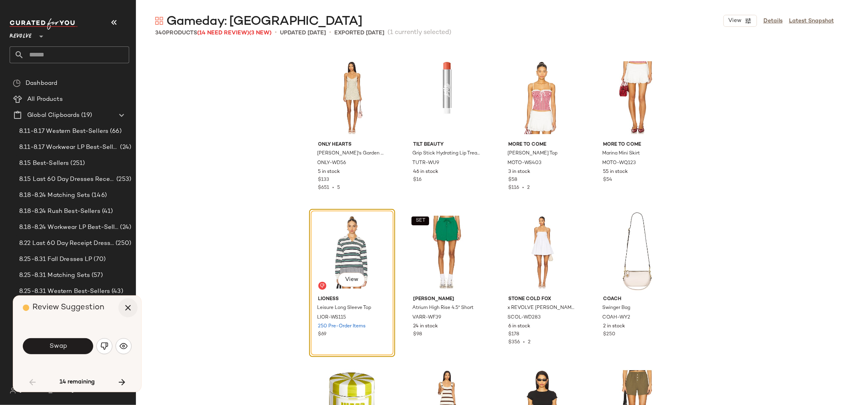
click at [124, 305] on icon "button" at bounding box center [128, 308] width 10 height 10
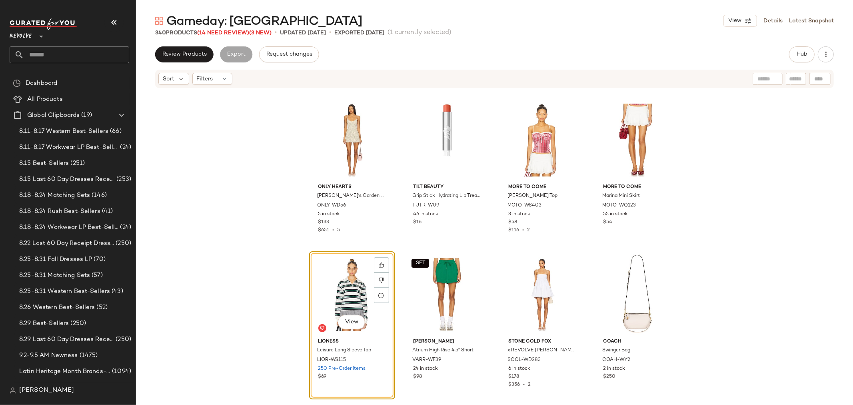
click at [70, 62] on input "text" at bounding box center [76, 54] width 105 height 17
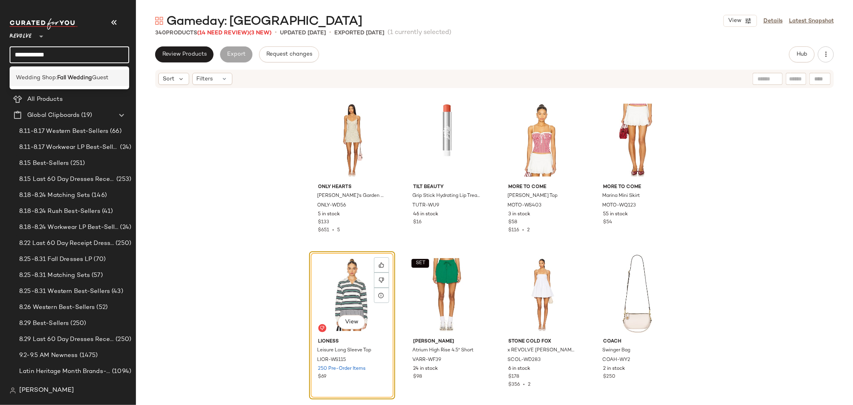
type input "**********"
click at [83, 75] on b "Fall Wedding" at bounding box center [74, 78] width 35 height 8
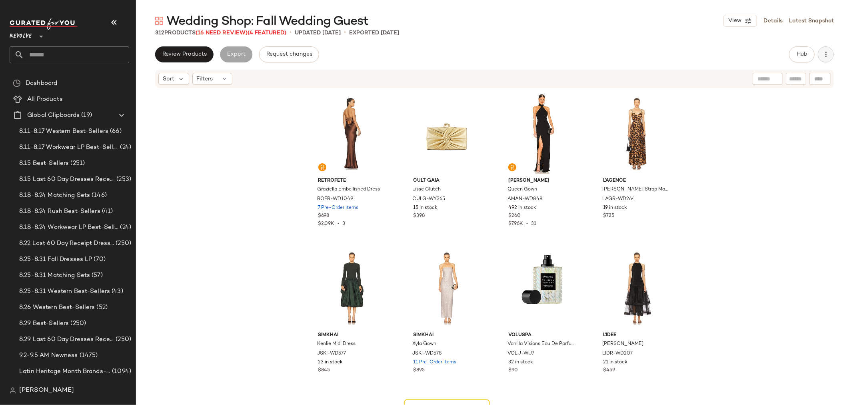
click at [830, 49] on button "button" at bounding box center [826, 54] width 16 height 16
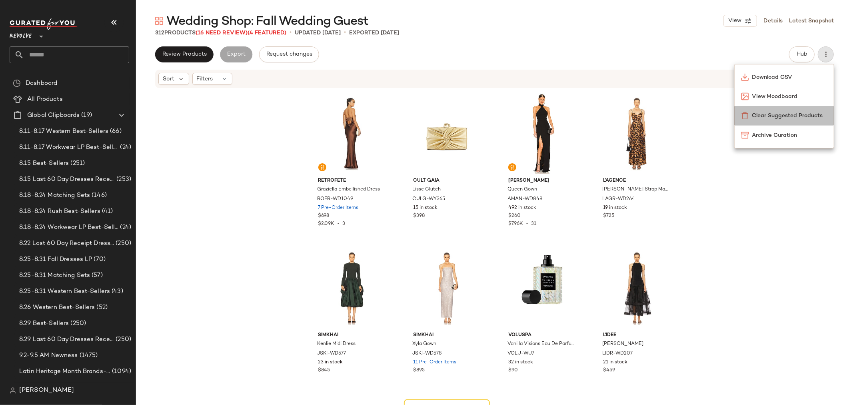
click at [778, 119] on span "Clear Suggested Products" at bounding box center [789, 116] width 75 height 8
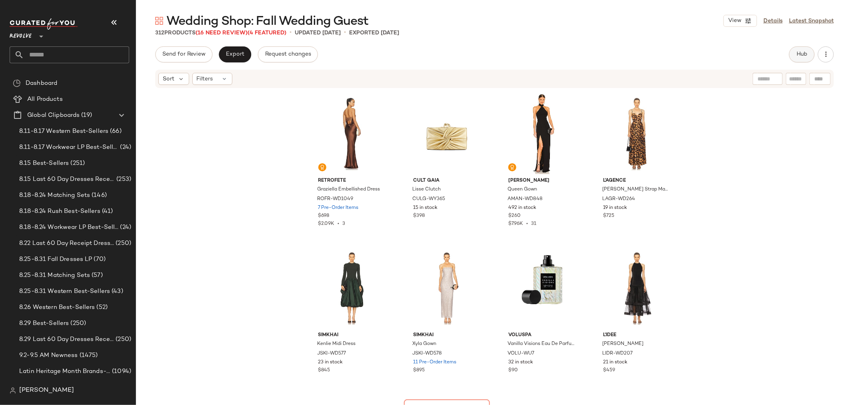
click at [800, 54] on span "Hub" at bounding box center [801, 54] width 11 height 6
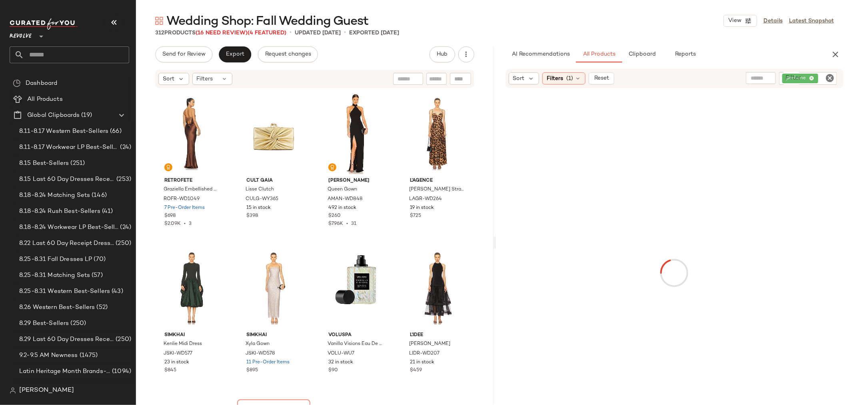
click at [822, 80] on input "Filter" at bounding box center [827, 78] width 14 height 8
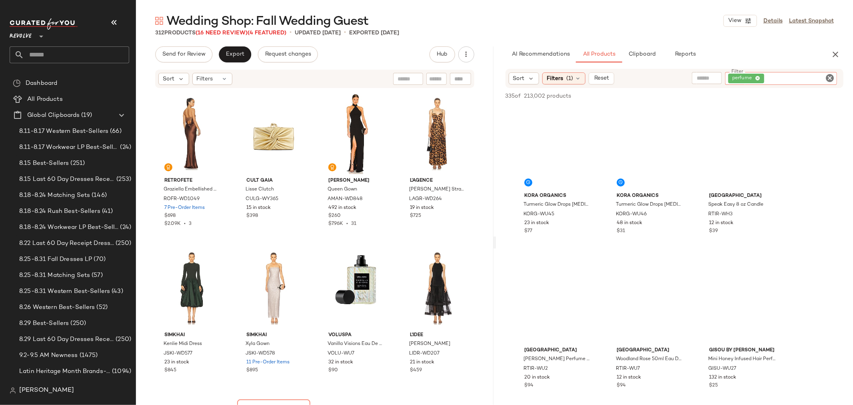
click at [827, 75] on icon "Clear Filter" at bounding box center [830, 78] width 10 height 10
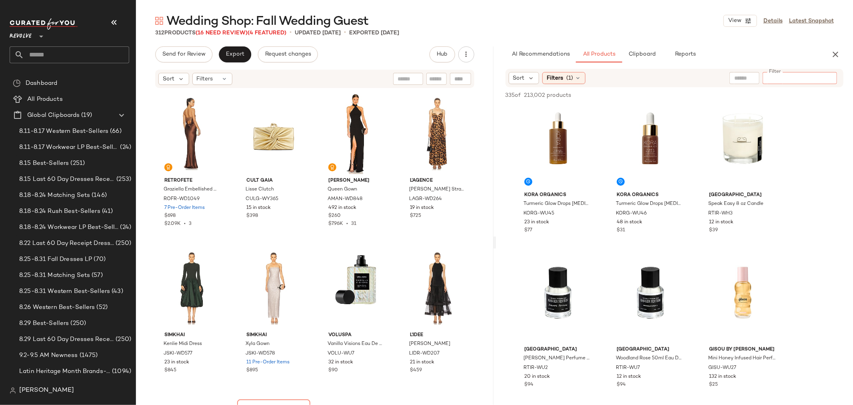
paste input "**********"
type input "**********"
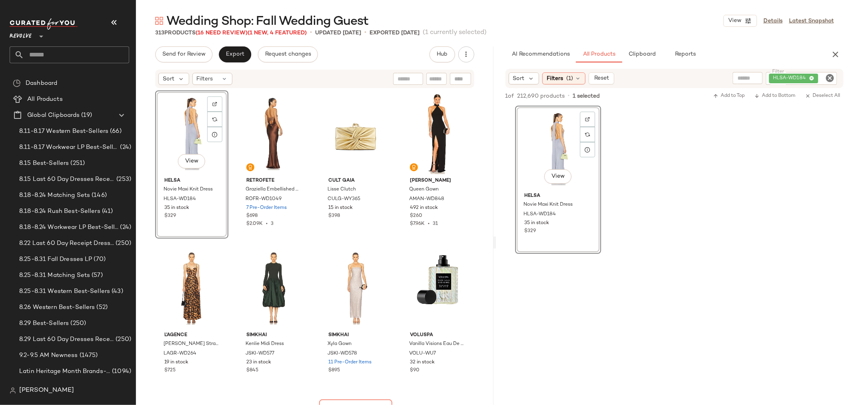
click at [830, 78] on icon "Clear Filter" at bounding box center [830, 78] width 10 height 10
paste input "**********"
type input "**********"
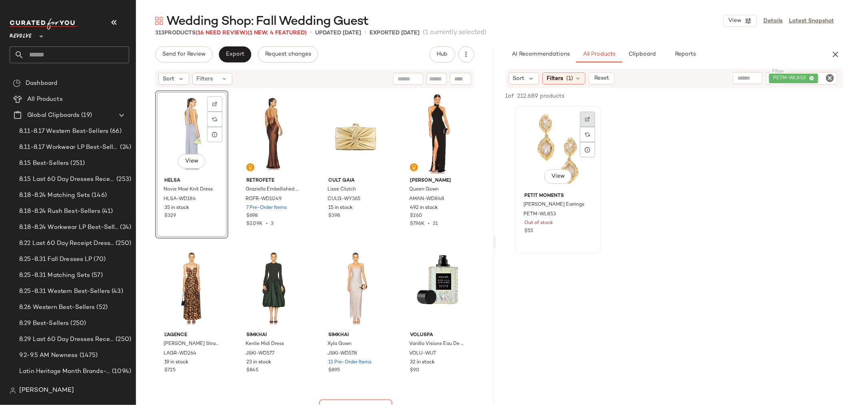
click at [593, 118] on div at bounding box center [587, 119] width 15 height 15
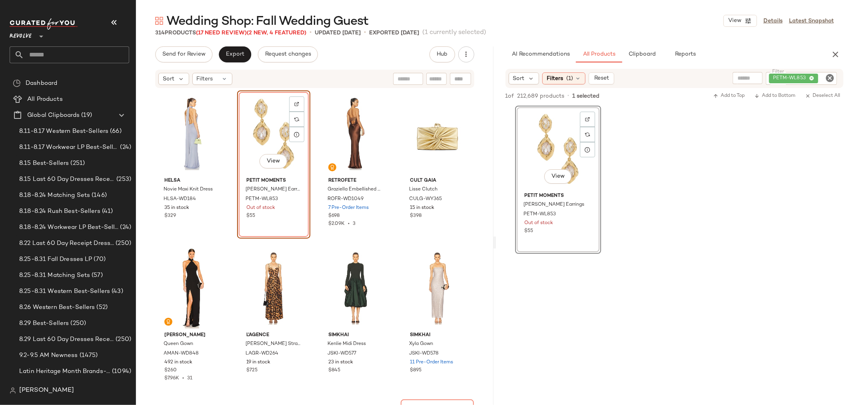
click at [830, 79] on icon "Clear Filter" at bounding box center [830, 78] width 10 height 10
paste input "**********"
type input "**********"
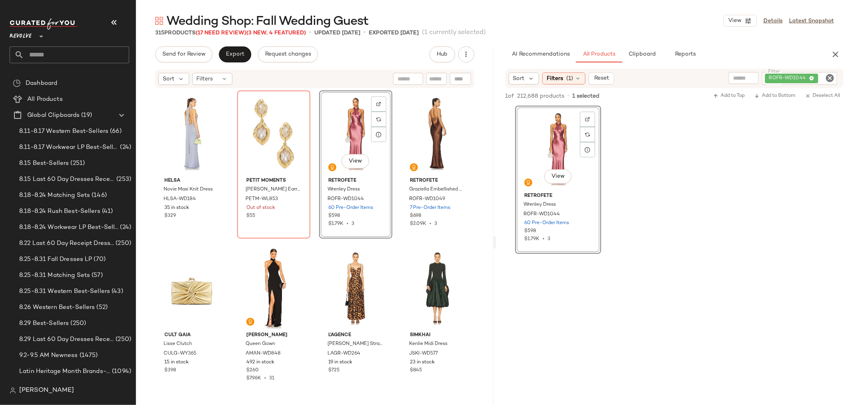
click at [830, 79] on icon "Clear Filter" at bounding box center [830, 78] width 10 height 10
paste input "**********"
type input "**********"
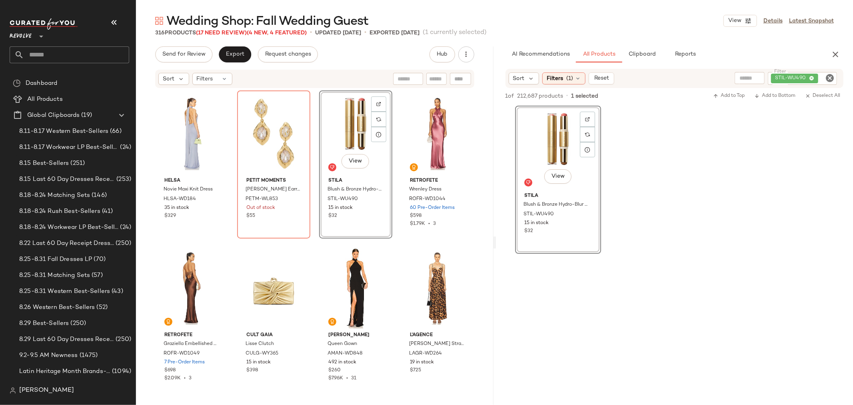
click at [834, 77] on icon "Clear Filter" at bounding box center [830, 78] width 10 height 10
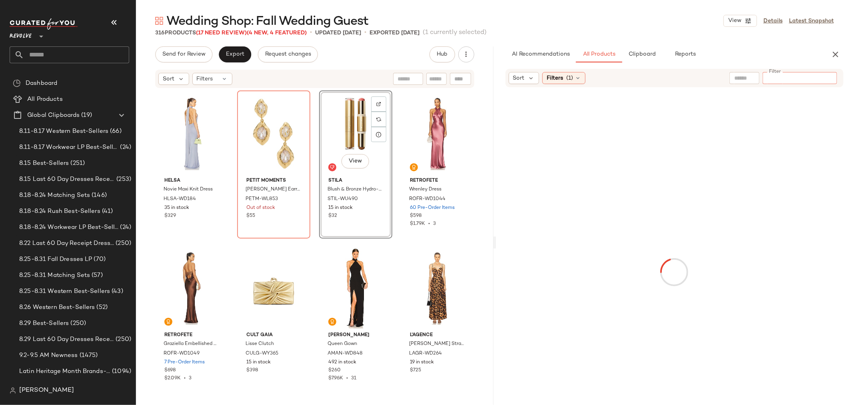
paste input "*********"
type input "*********"
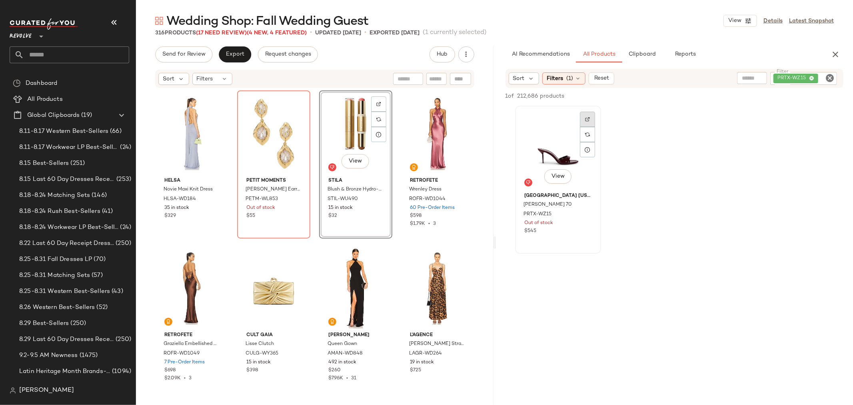
click at [580, 122] on div at bounding box center [587, 119] width 15 height 15
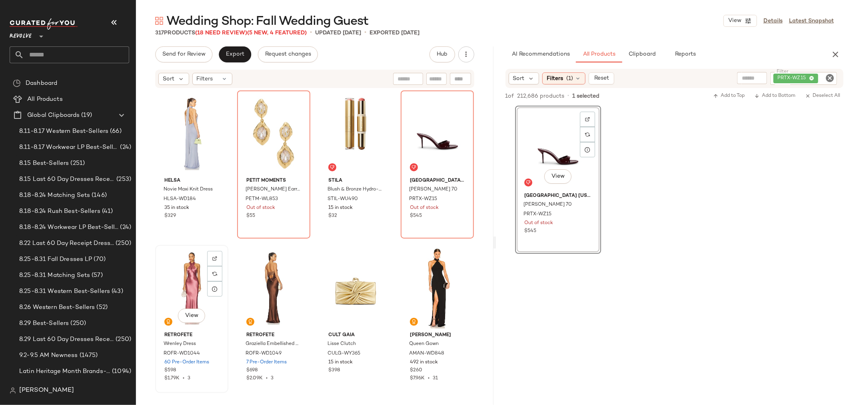
click at [181, 286] on div "View" at bounding box center [192, 288] width 68 height 81
click at [170, 118] on div "View" at bounding box center [192, 133] width 68 height 81
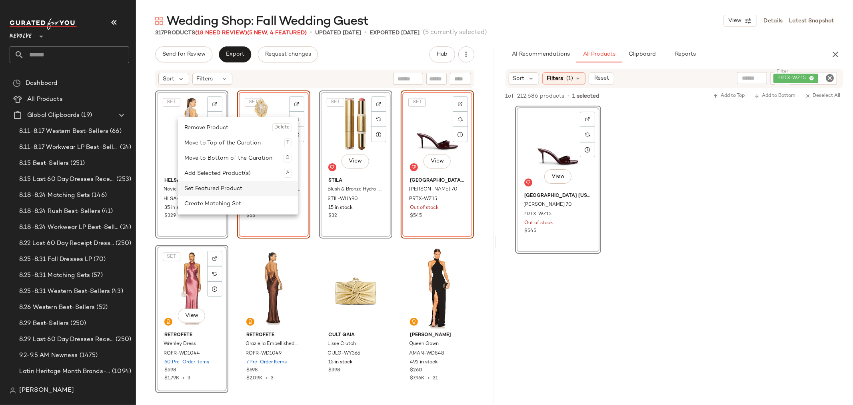
click at [226, 191] on div "Set Featured Product" at bounding box center [237, 188] width 107 height 15
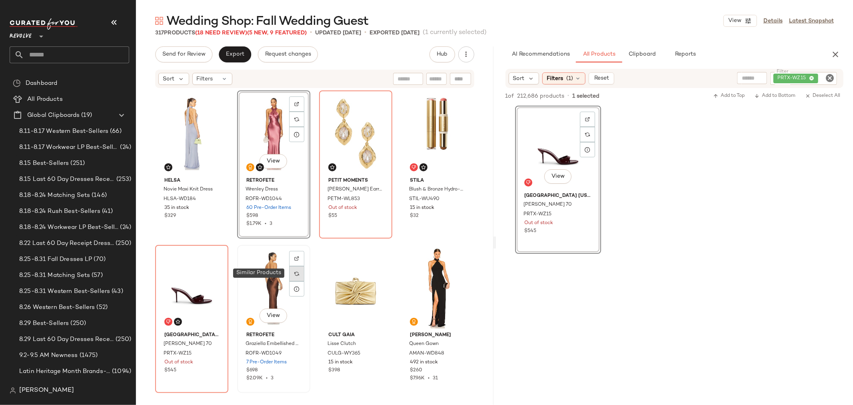
click at [300, 273] on div at bounding box center [296, 273] width 15 height 15
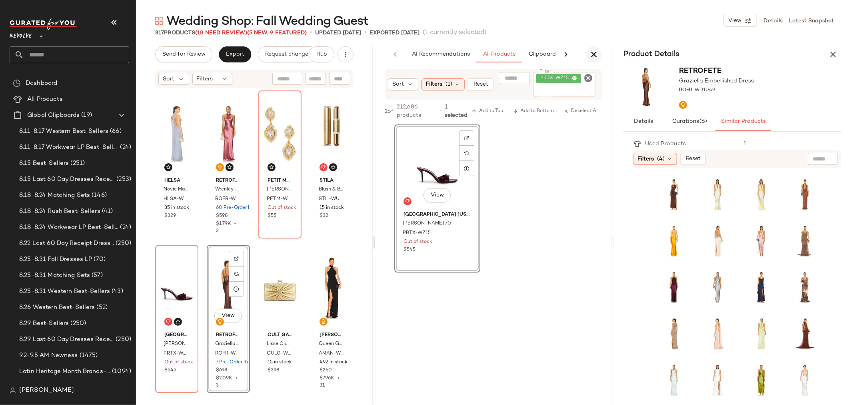
click at [596, 54] on icon "button" at bounding box center [594, 55] width 10 height 10
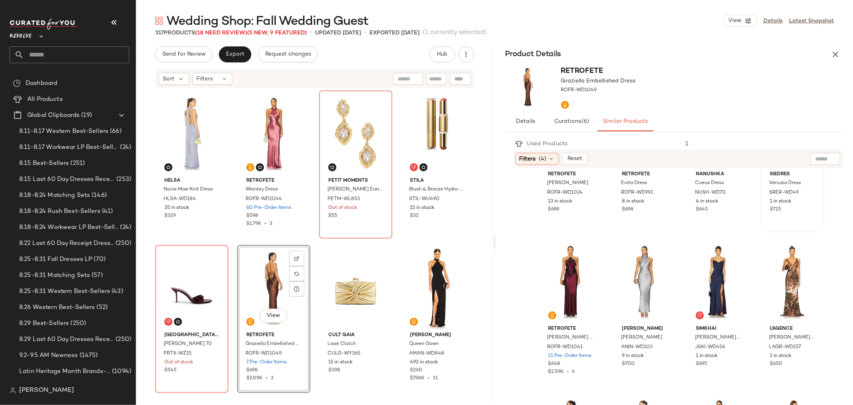
scroll to position [266, 0]
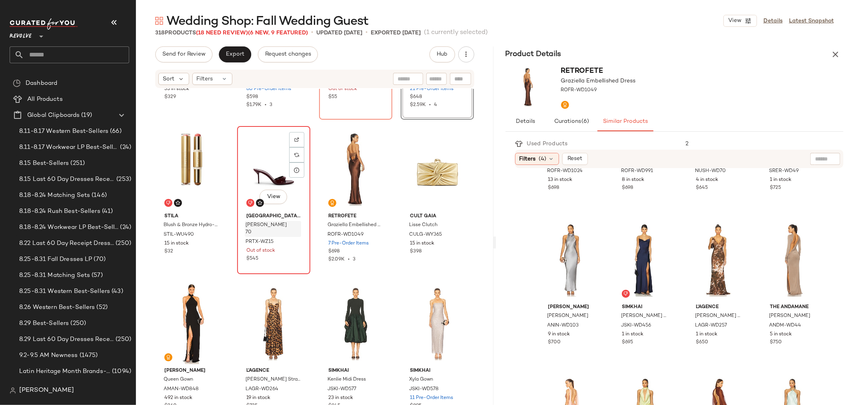
scroll to position [133, 0]
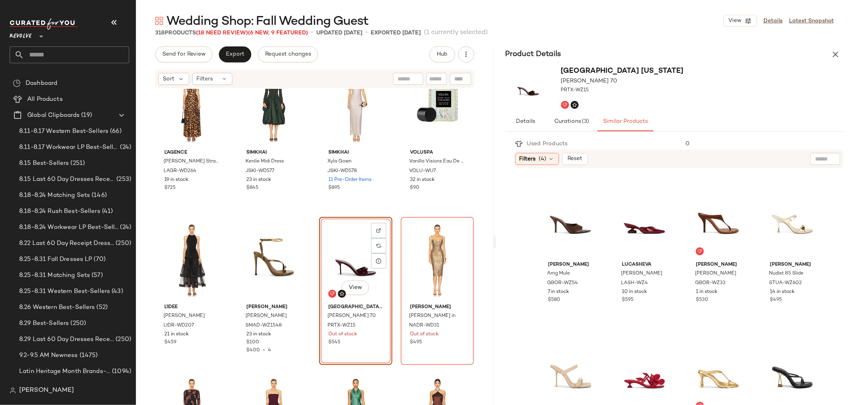
scroll to position [354, 0]
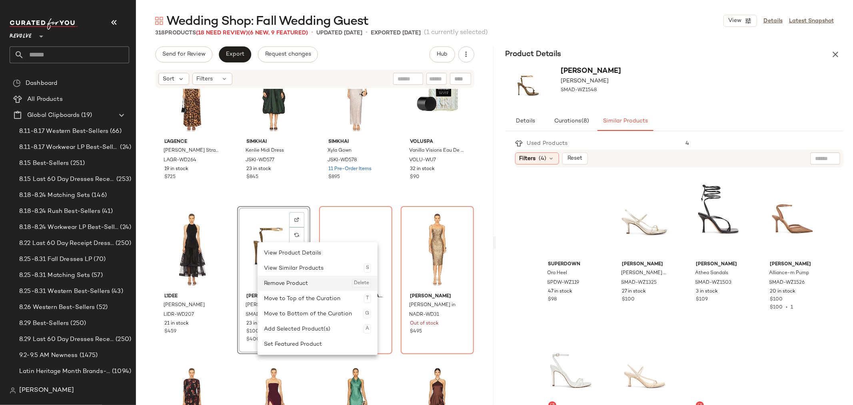
click at [295, 286] on div "Remove Product Delete" at bounding box center [317, 283] width 107 height 15
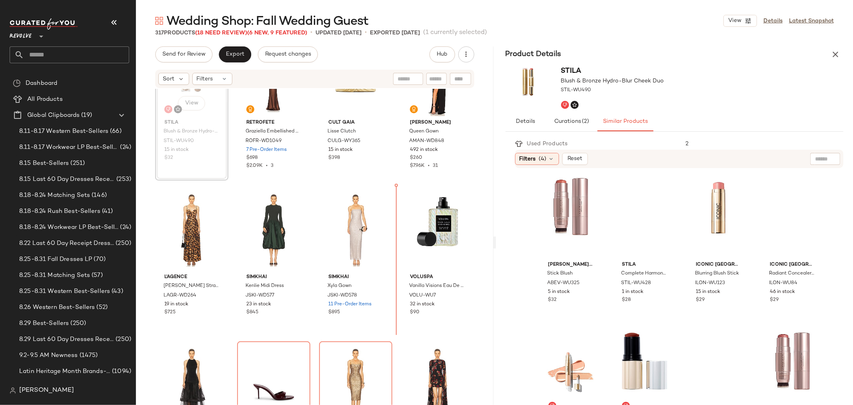
scroll to position [222, 0]
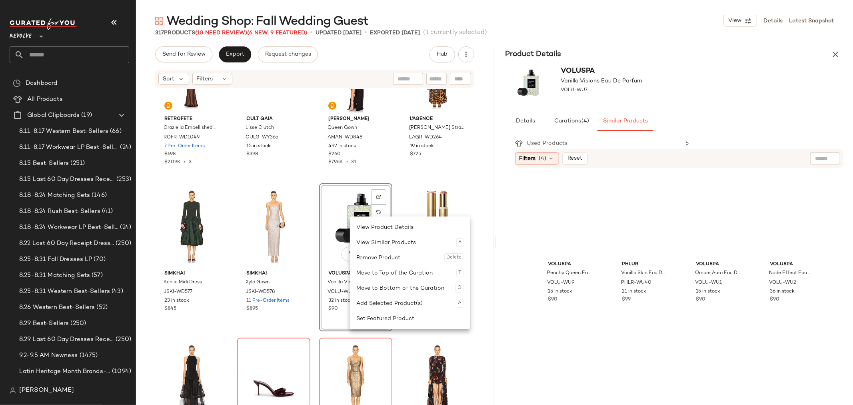
click at [391, 256] on div "Remove Product Delete" at bounding box center [409, 257] width 107 height 15
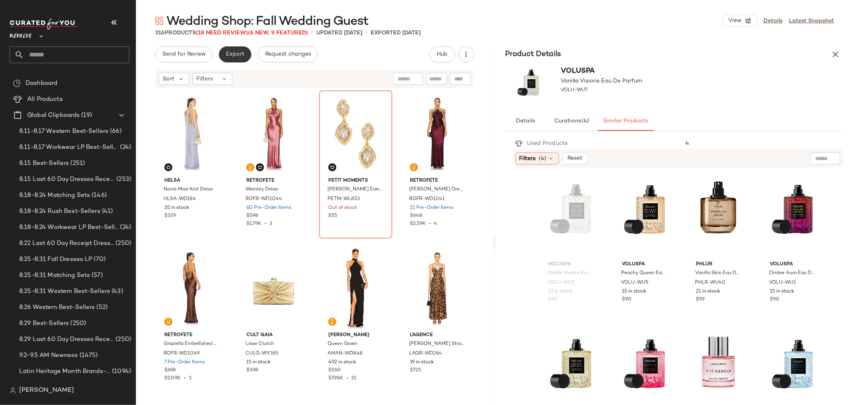
click at [241, 54] on span "Export" at bounding box center [235, 54] width 19 height 6
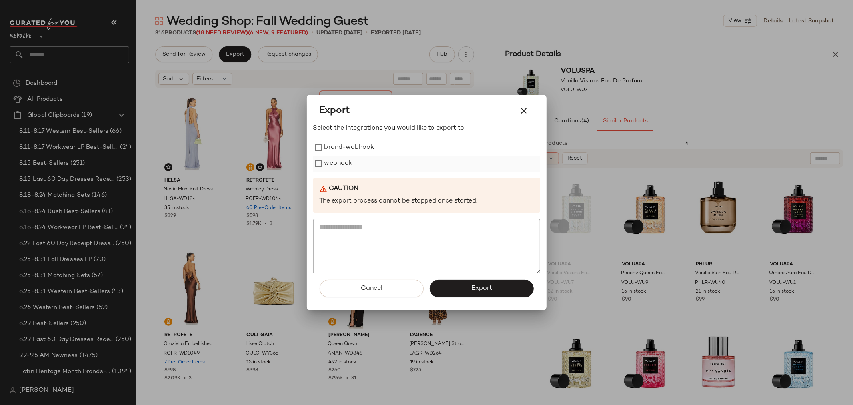
click at [353, 160] on div "webhook" at bounding box center [426, 164] width 227 height 16
click at [347, 168] on label "webhook" at bounding box center [338, 164] width 28 height 16
click at [452, 290] on button "Export" at bounding box center [482, 289] width 104 height 18
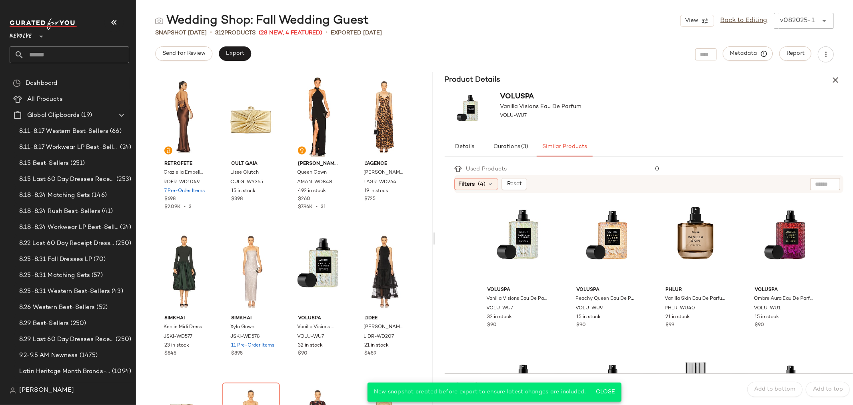
click at [79, 57] on input "text" at bounding box center [76, 54] width 105 height 17
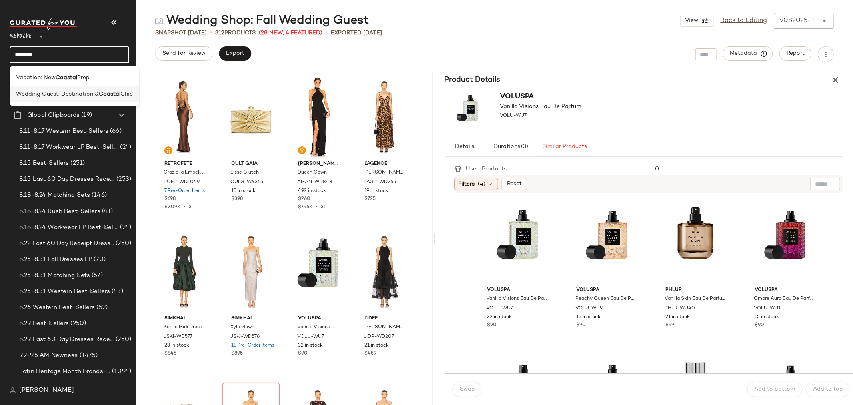
type input "*******"
click at [82, 92] on span "Wedding Guest: Destination &" at bounding box center [57, 94] width 83 height 8
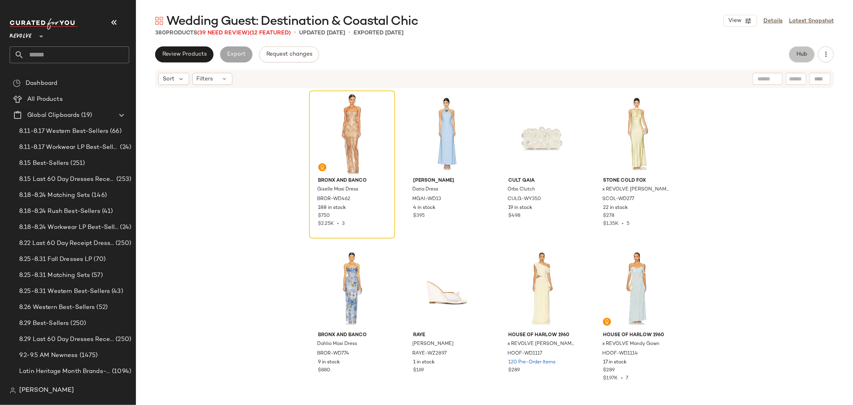
click at [800, 54] on span "Hub" at bounding box center [801, 54] width 11 height 6
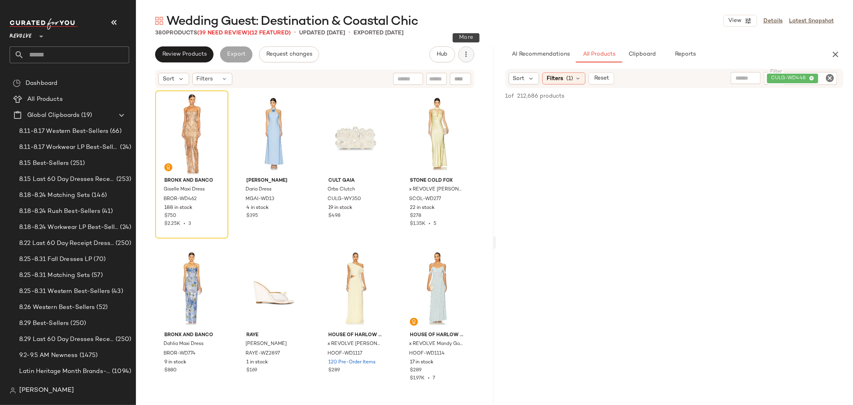
click at [472, 55] on button "button" at bounding box center [466, 54] width 16 height 16
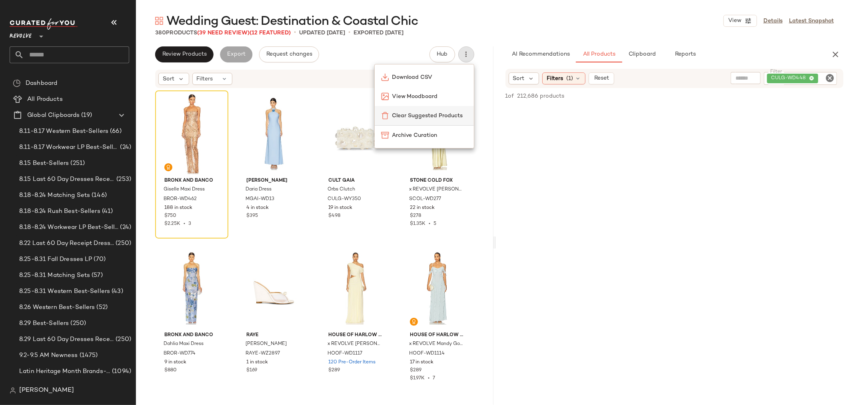
click at [434, 118] on span "Clear Suggested Products" at bounding box center [429, 116] width 75 height 8
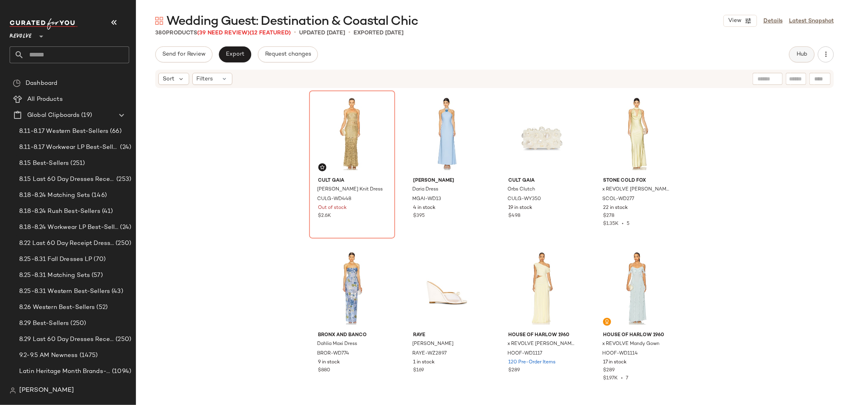
click at [809, 55] on button "Hub" at bounding box center [802, 54] width 26 height 16
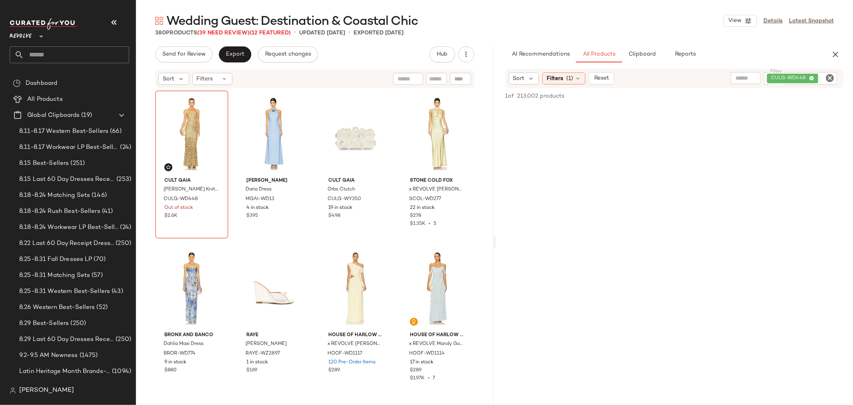
click at [830, 77] on icon "Clear Filter" at bounding box center [830, 78] width 10 height 10
paste input "**********"
type input "**********"
click at [464, 78] on div at bounding box center [460, 79] width 21 height 12
paste input "**********"
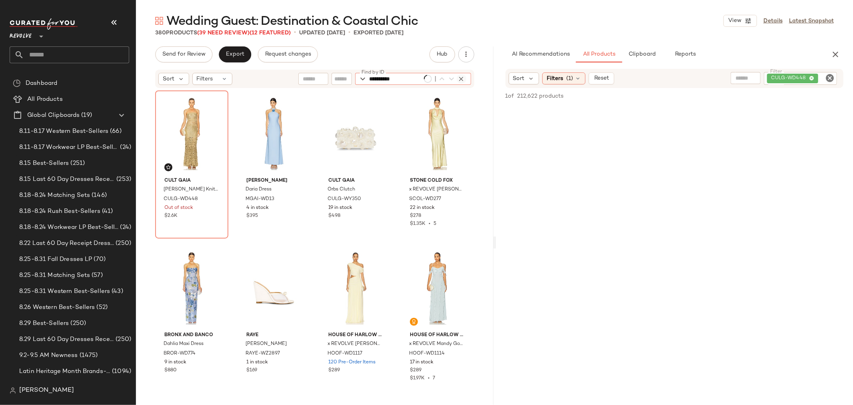
type input "**********"
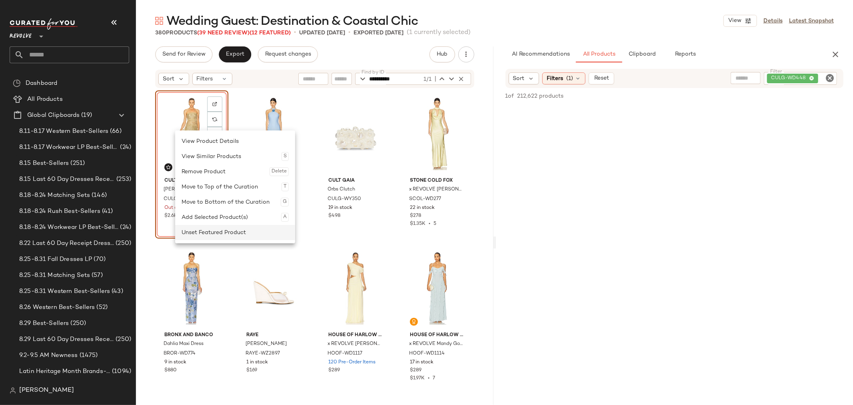
click at [251, 234] on div "Unset Featured Product" at bounding box center [235, 232] width 107 height 15
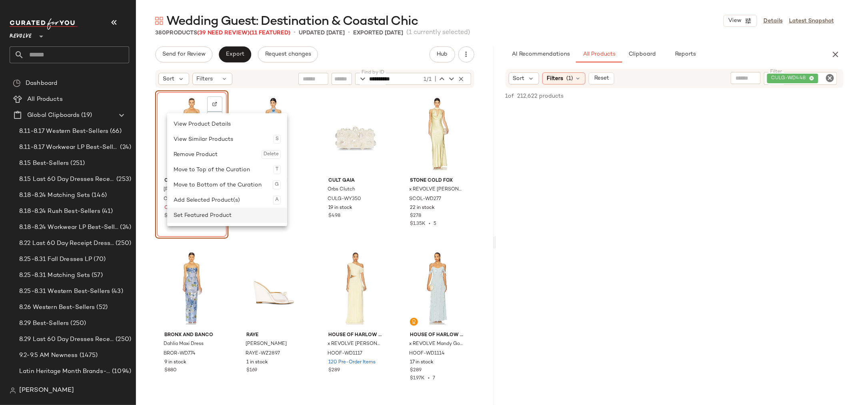
click at [242, 216] on div "Set Featured Product" at bounding box center [227, 215] width 107 height 15
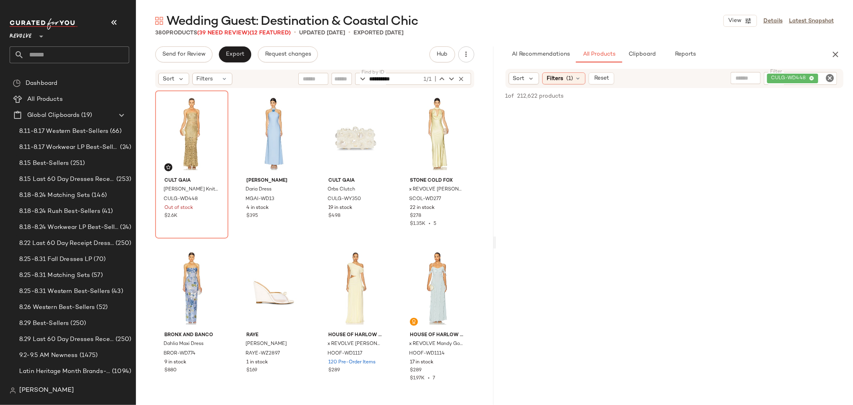
click at [828, 77] on icon "Clear Filter" at bounding box center [830, 78] width 10 height 10
paste input "*********"
type input "*********"
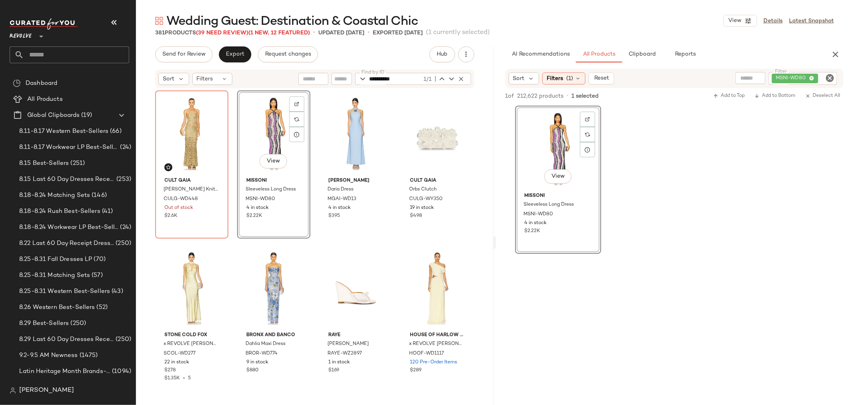
click at [830, 78] on icon "Clear Filter" at bounding box center [830, 78] width 10 height 10
paste input "**********"
type input "**********"
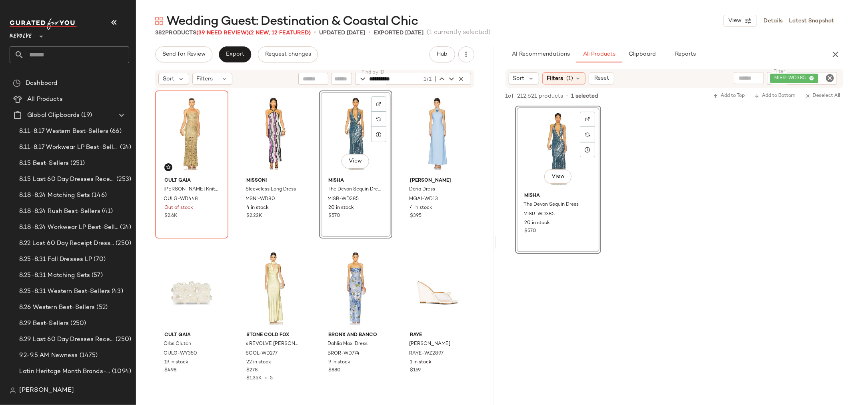
click at [833, 82] on icon "Clear Filter" at bounding box center [830, 78] width 10 height 10
paste input "**********"
type input "**********"
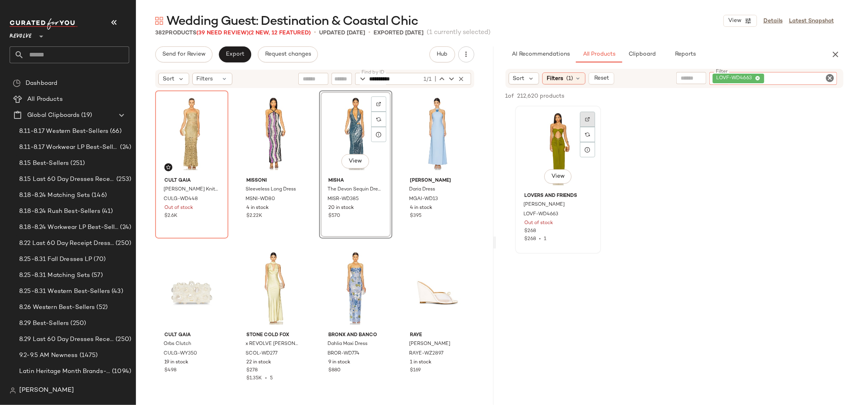
click at [591, 117] on div at bounding box center [587, 119] width 15 height 15
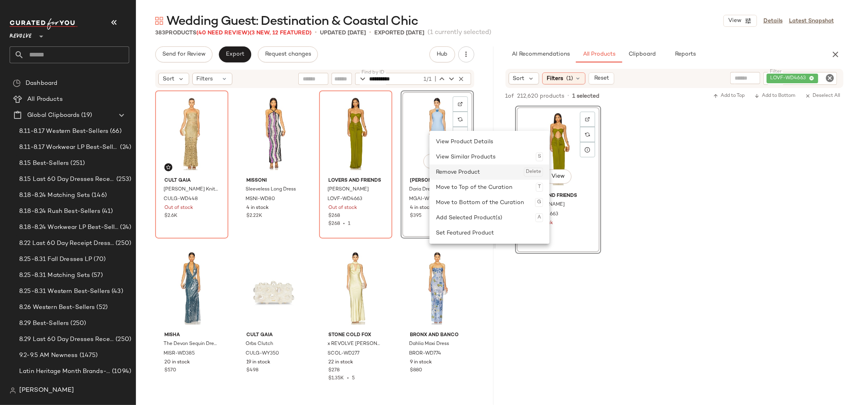
click at [467, 178] on div "Remove Product Delete" at bounding box center [489, 171] width 107 height 15
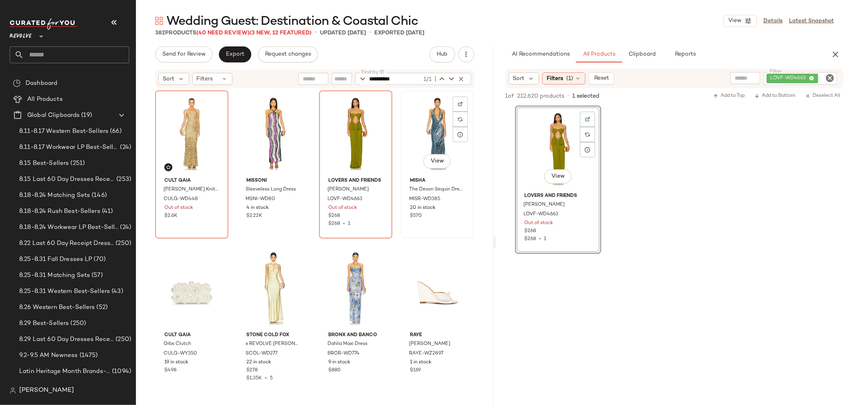
click at [437, 119] on div "View" at bounding box center [438, 133] width 68 height 81
click at [337, 134] on div "View" at bounding box center [356, 133] width 68 height 81
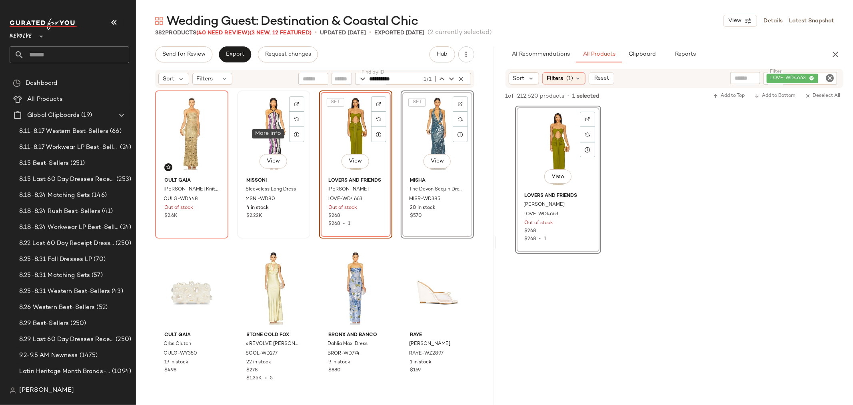
click at [273, 140] on div "View" at bounding box center [274, 133] width 68 height 81
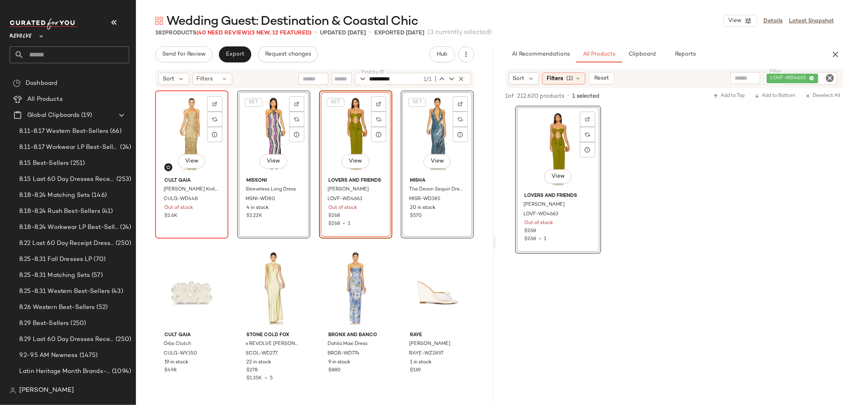
click at [199, 134] on div "View" at bounding box center [192, 133] width 68 height 81
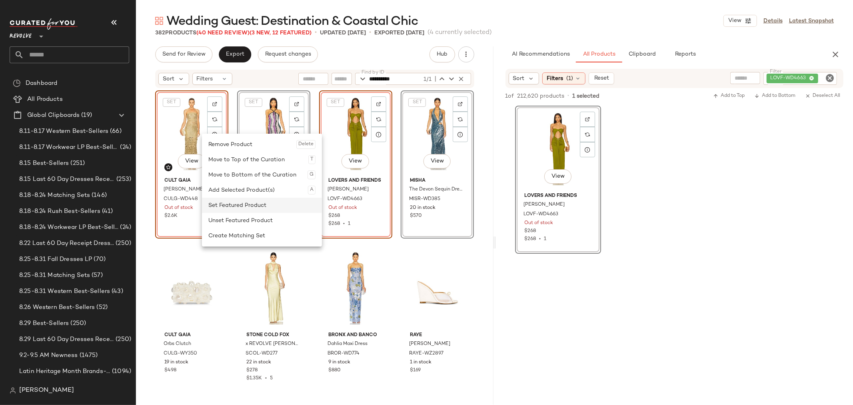
click at [248, 210] on div "Set Featured Product" at bounding box center [261, 205] width 107 height 15
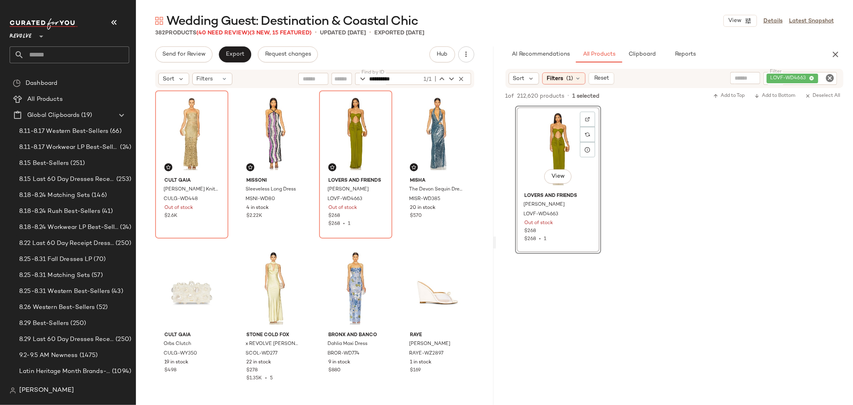
click at [472, 246] on div "Cult [PERSON_NAME] Knit Dress CULG-WD448 Out of stock $2.6K Missoni Sleeveless …" at bounding box center [315, 259] width 358 height 340
click at [829, 77] on icon "Clear Filter" at bounding box center [830, 78] width 10 height 10
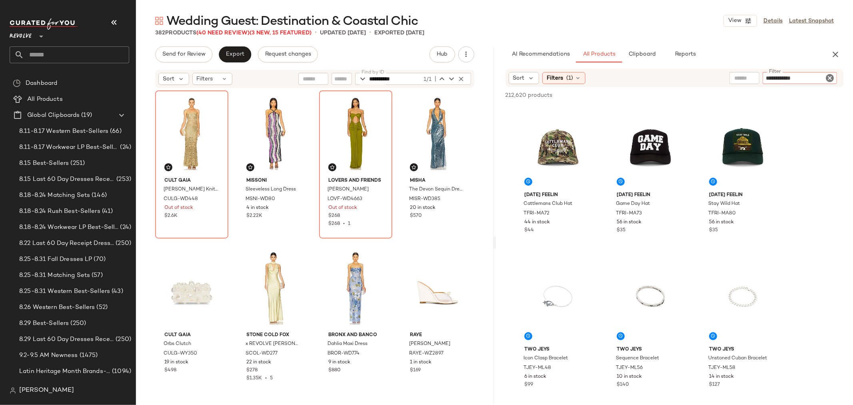
type input "**********"
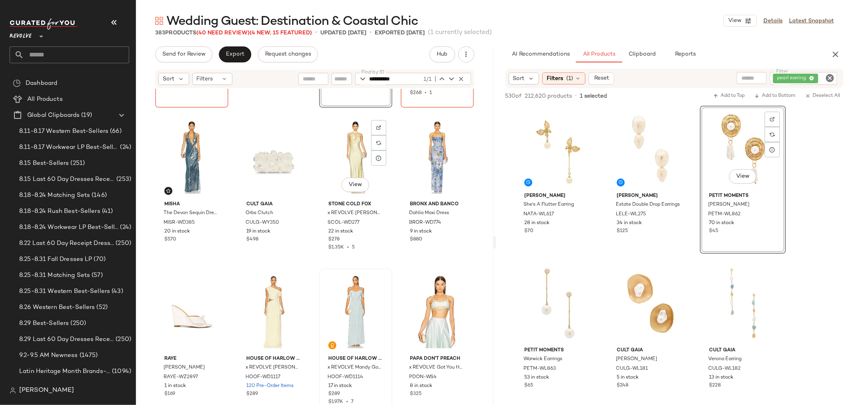
scroll to position [229, 0]
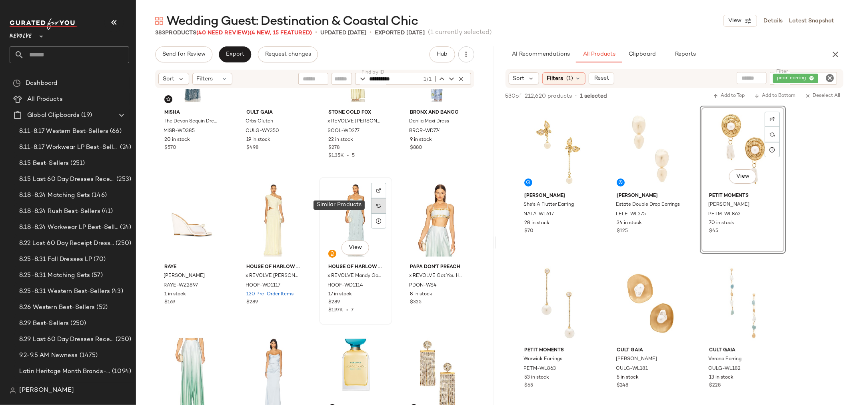
click at [376, 202] on div at bounding box center [378, 205] width 15 height 15
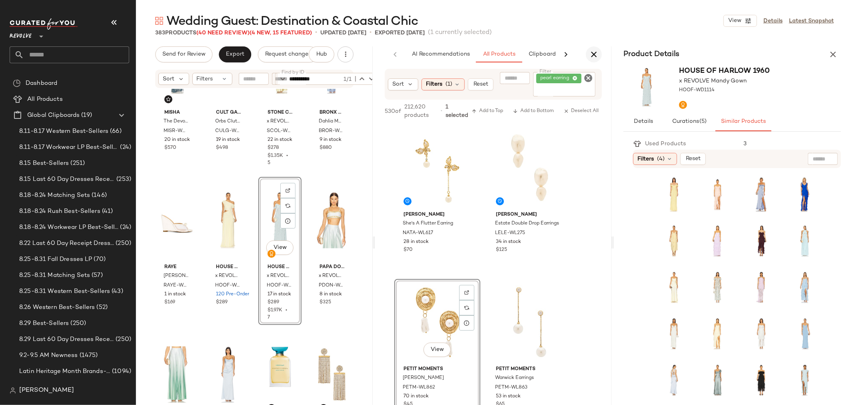
click at [596, 50] on icon "button" at bounding box center [594, 55] width 10 height 10
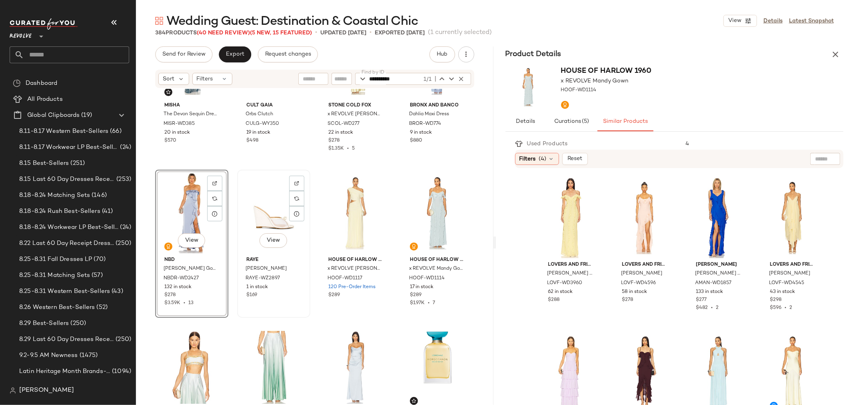
scroll to position [229, 0]
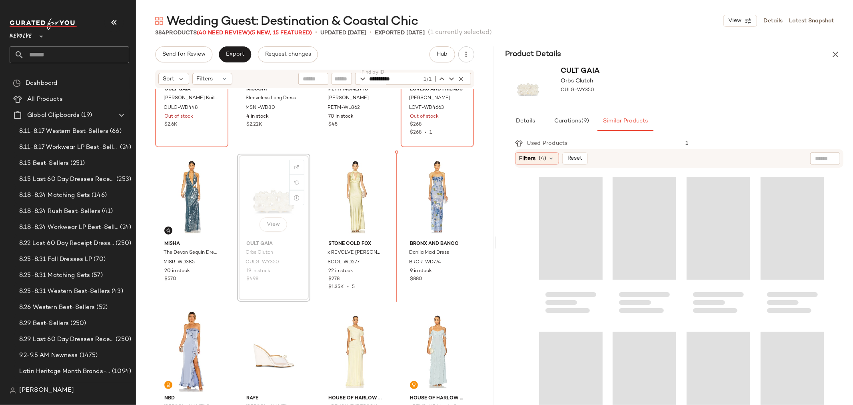
scroll to position [91, 0]
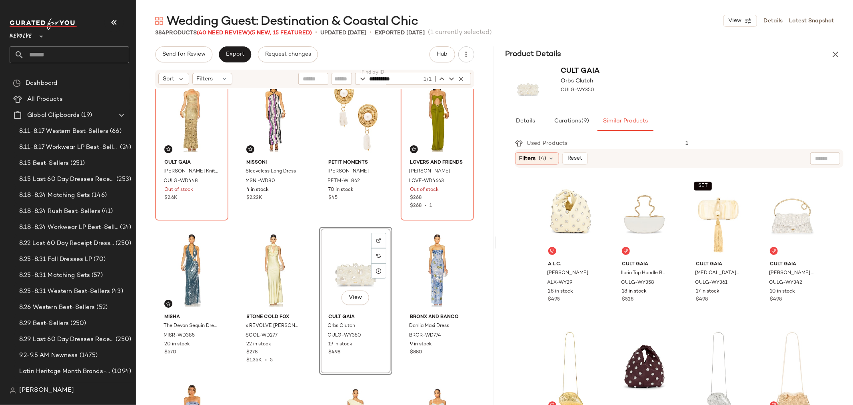
scroll to position [2, 0]
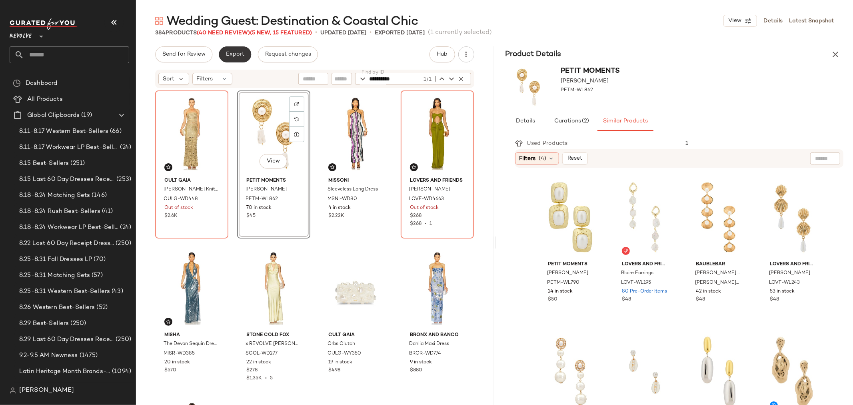
click at [227, 55] on span "Export" at bounding box center [235, 54] width 19 height 6
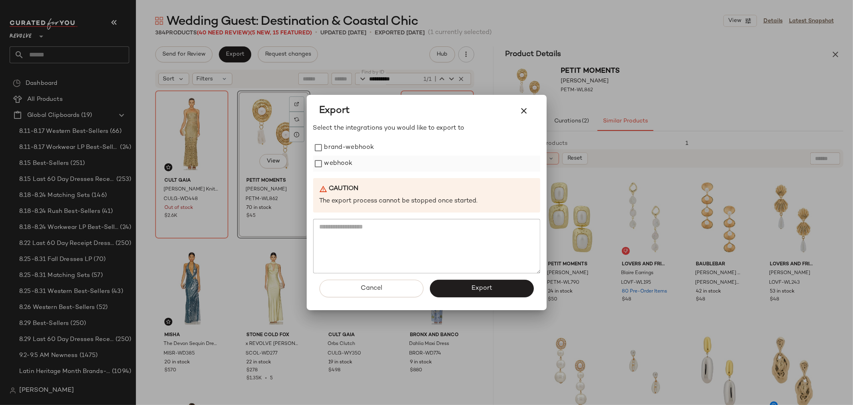
click at [340, 158] on label "webhook" at bounding box center [338, 164] width 28 height 16
click at [512, 290] on button "Export" at bounding box center [482, 289] width 104 height 18
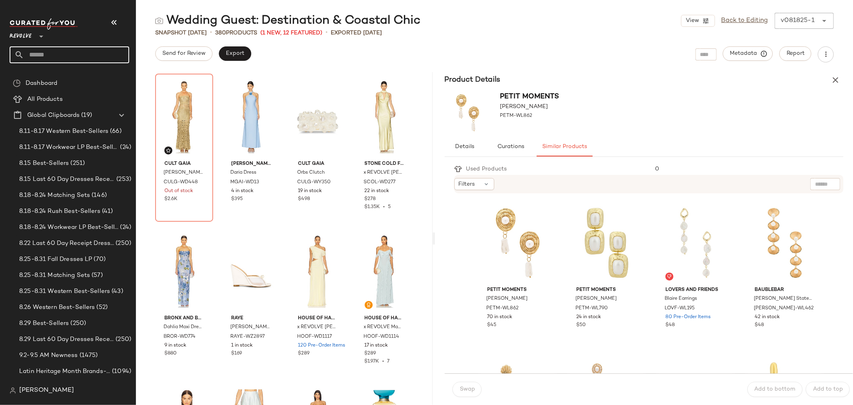
click at [60, 49] on input "text" at bounding box center [76, 54] width 105 height 17
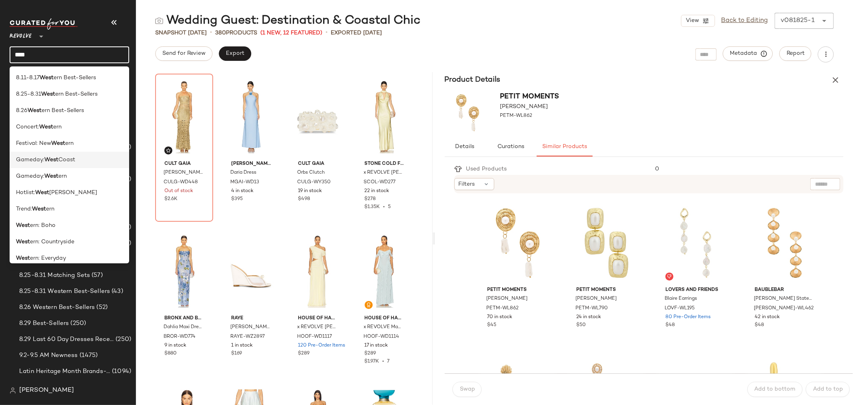
type input "****"
click at [67, 160] on span "Coast" at bounding box center [66, 160] width 17 height 8
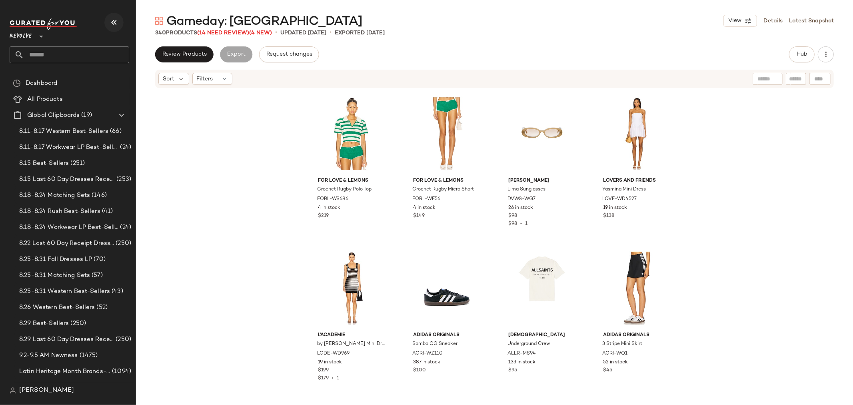
click at [116, 21] on icon "button" at bounding box center [114, 23] width 10 height 10
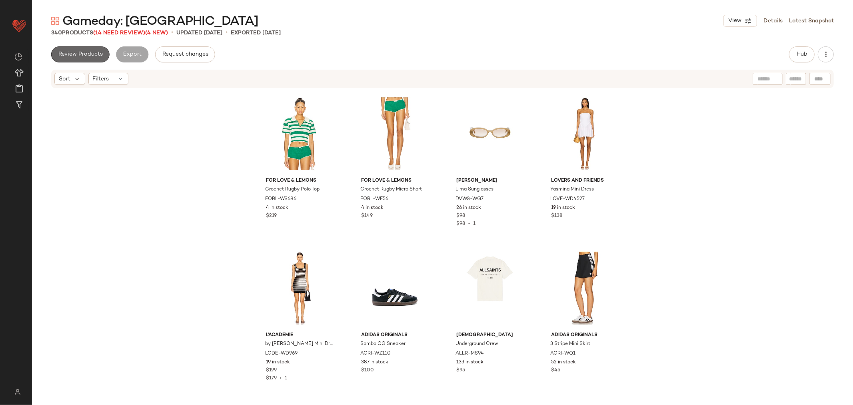
click at [79, 53] on span "Review Products" at bounding box center [80, 54] width 45 height 6
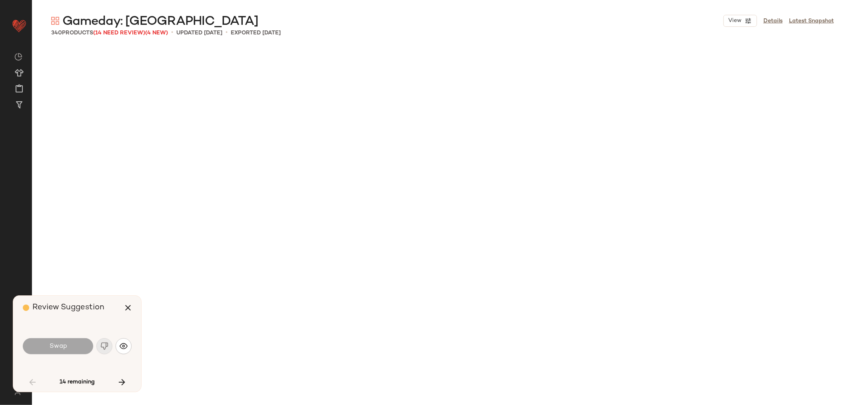
scroll to position [2625, 0]
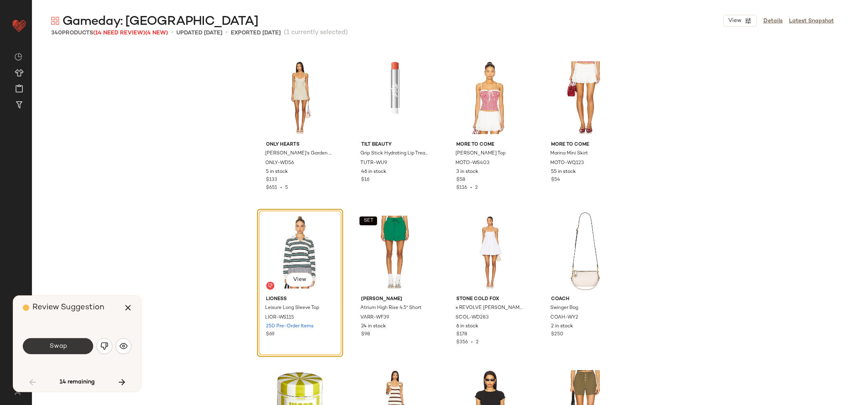
click at [71, 347] on button "Swap" at bounding box center [58, 346] width 70 height 16
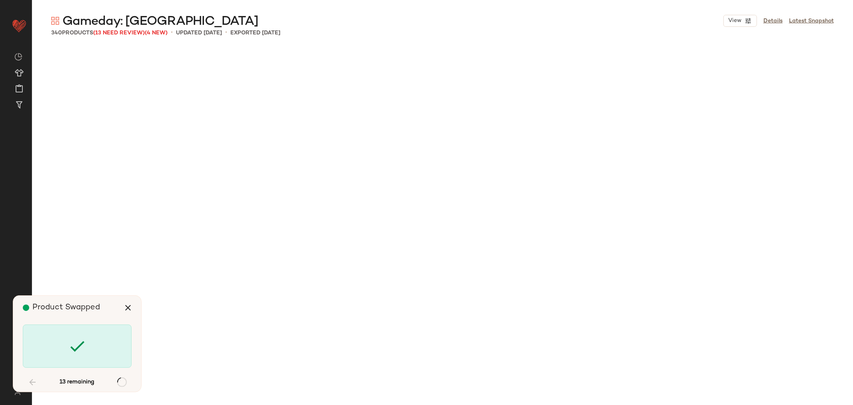
scroll to position [4014, 0]
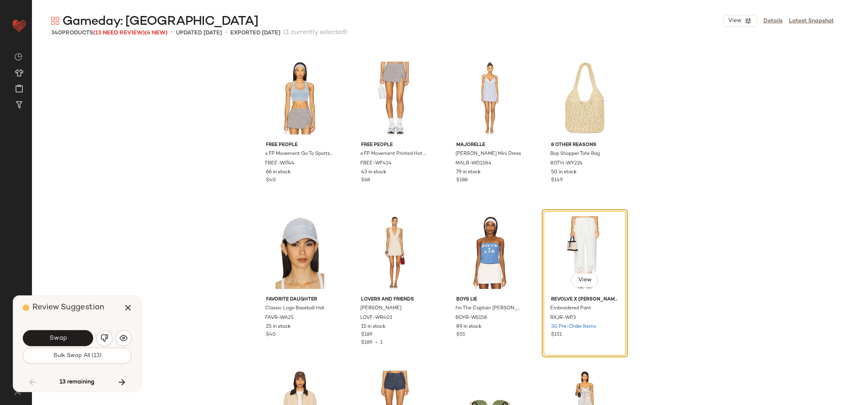
click at [70, 339] on button "Swap" at bounding box center [58, 338] width 70 height 16
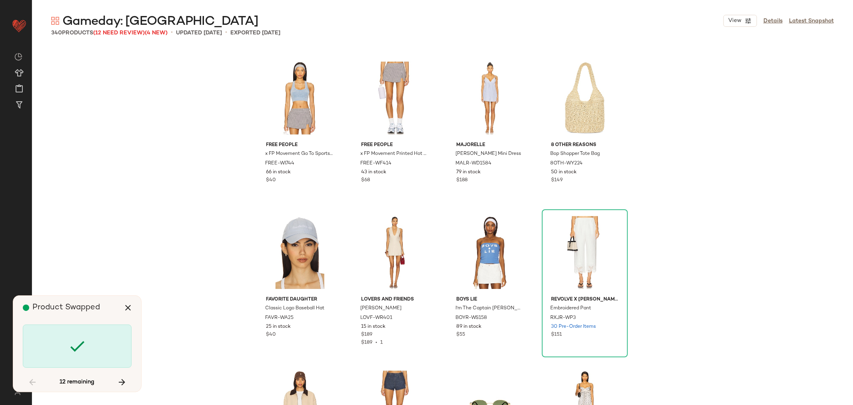
scroll to position [4786, 0]
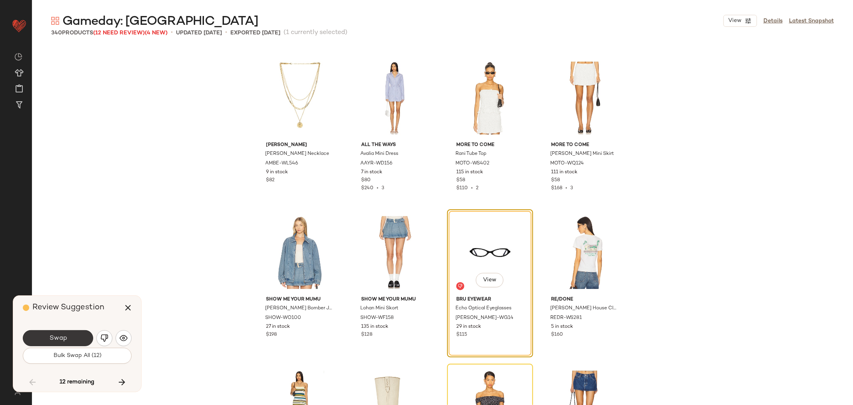
click at [68, 340] on button "Swap" at bounding box center [58, 338] width 70 height 16
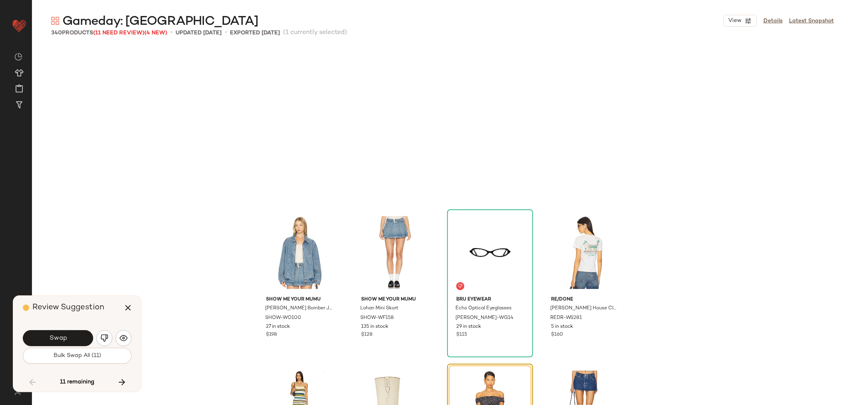
scroll to position [4941, 0]
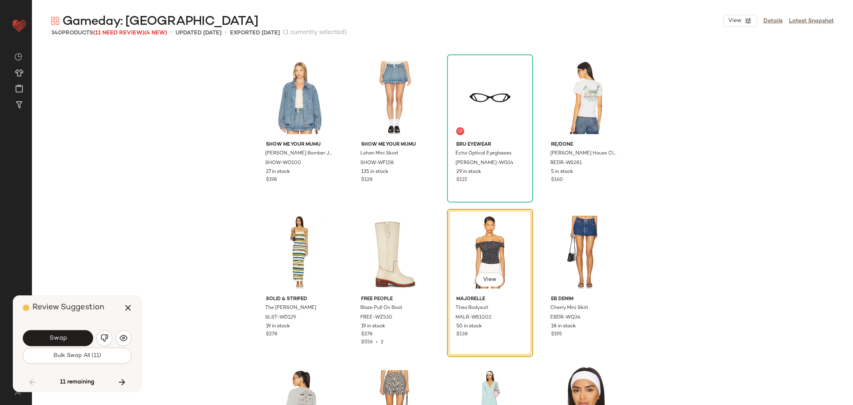
click at [70, 337] on button "Swap" at bounding box center [58, 338] width 70 height 16
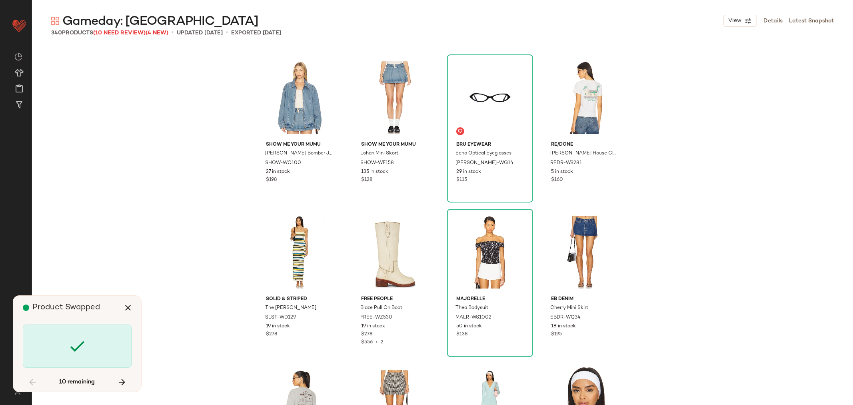
scroll to position [5713, 0]
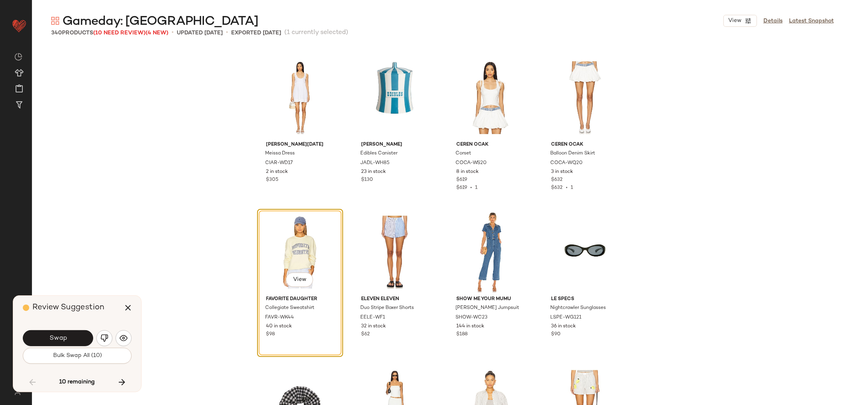
click at [70, 337] on button "Swap" at bounding box center [58, 338] width 70 height 16
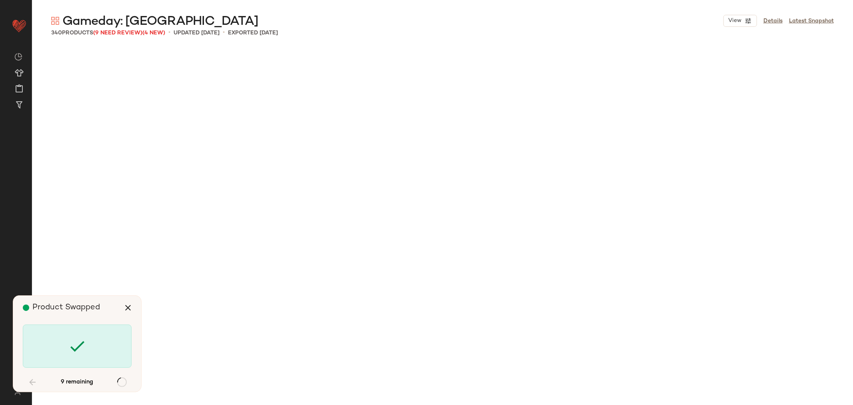
scroll to position [7103, 0]
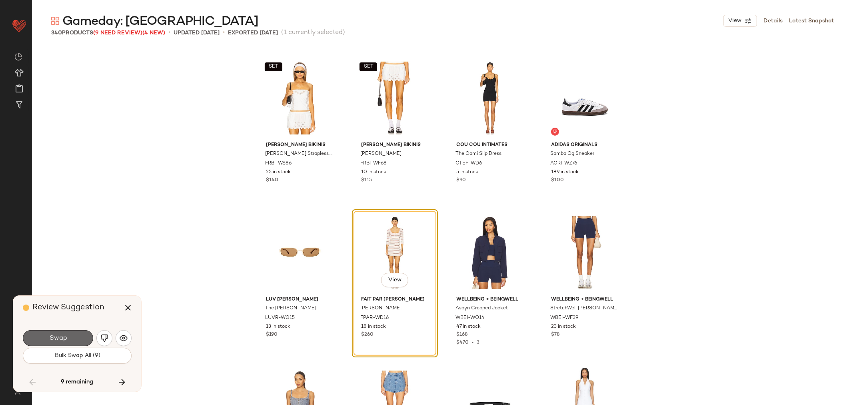
click at [57, 335] on span "Swap" at bounding box center [58, 338] width 18 height 8
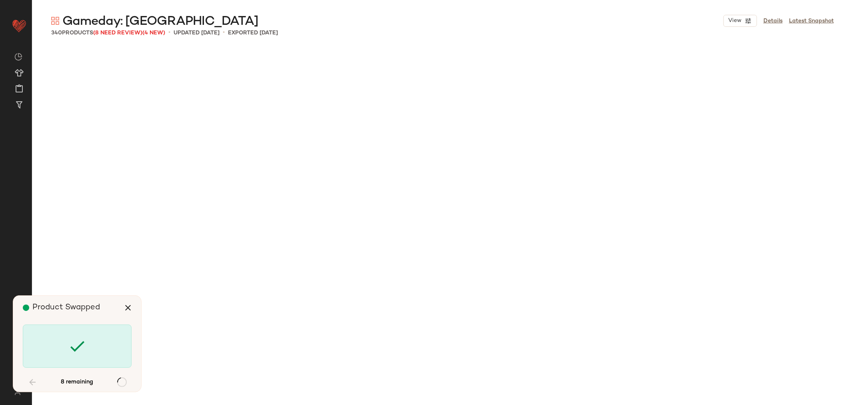
scroll to position [8183, 0]
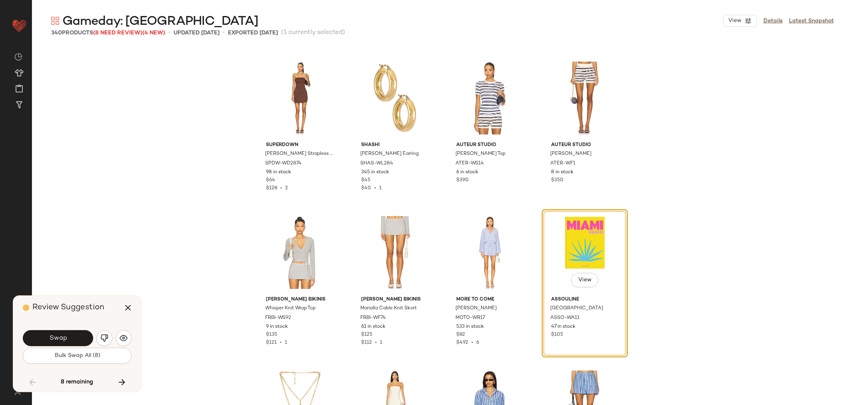
click at [105, 334] on img "button" at bounding box center [104, 338] width 8 height 8
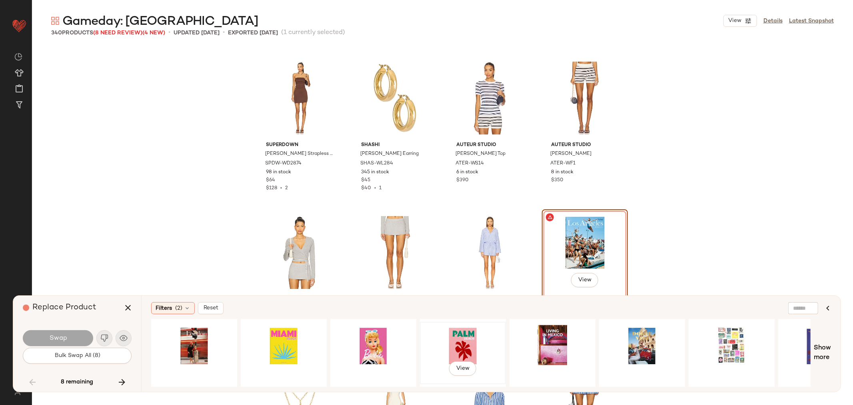
click at [456, 336] on div "View" at bounding box center [463, 352] width 80 height 57
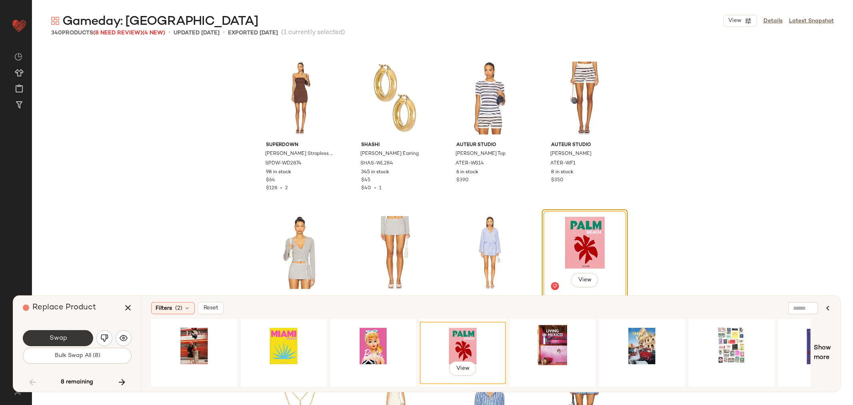
click at [66, 341] on span "Swap" at bounding box center [58, 338] width 18 height 8
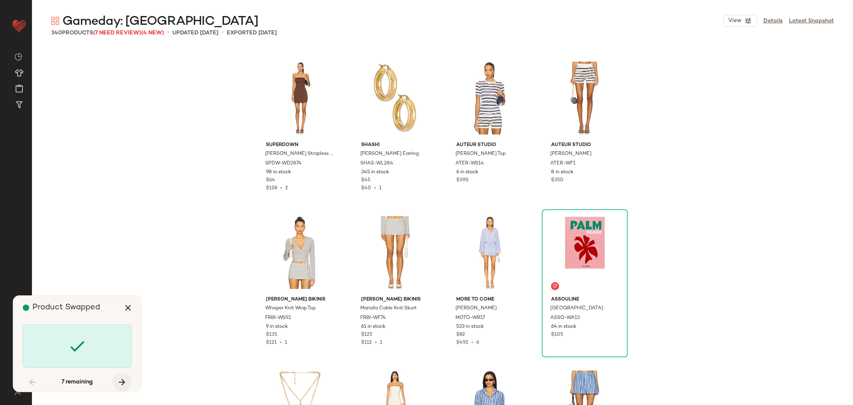
scroll to position [9265, 0]
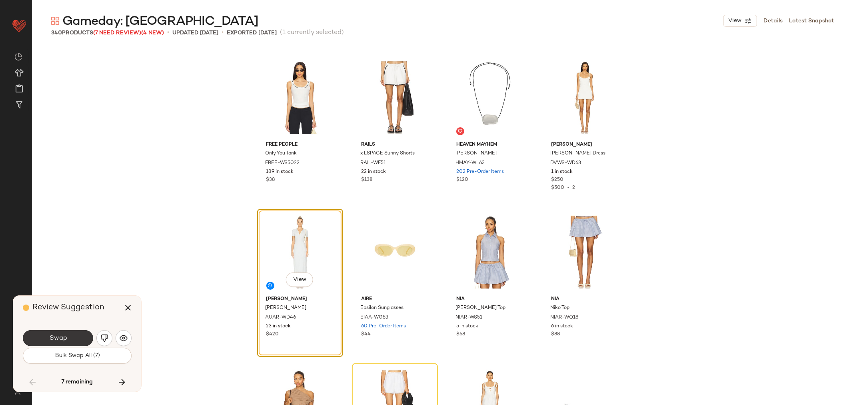
click at [58, 341] on span "Swap" at bounding box center [58, 338] width 18 height 8
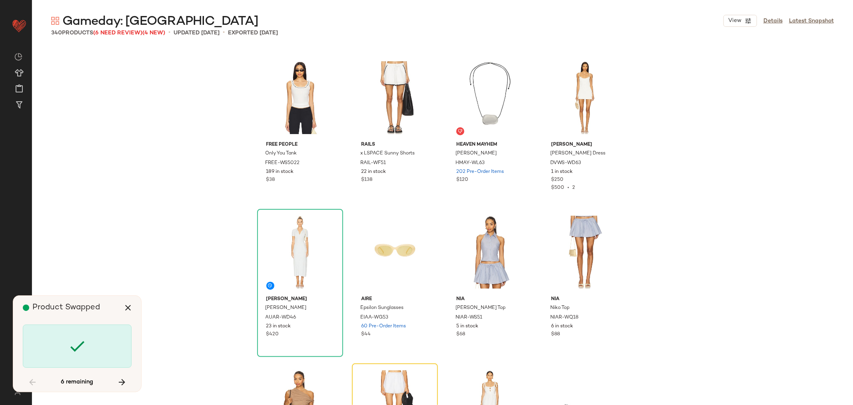
scroll to position [9419, 0]
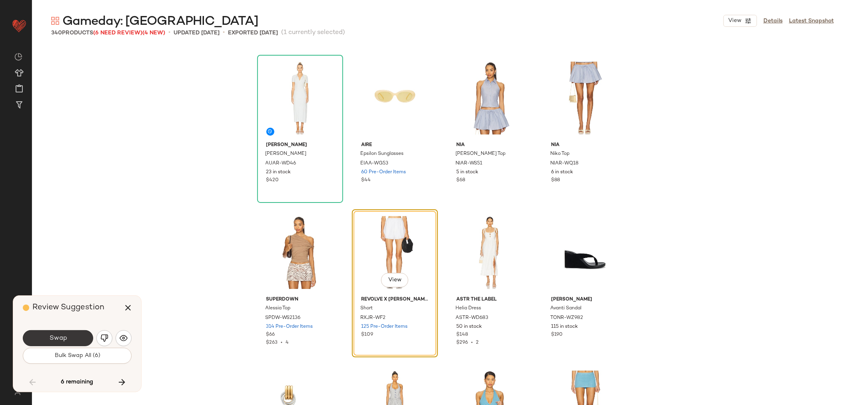
click at [69, 330] on button "Swap" at bounding box center [58, 338] width 70 height 16
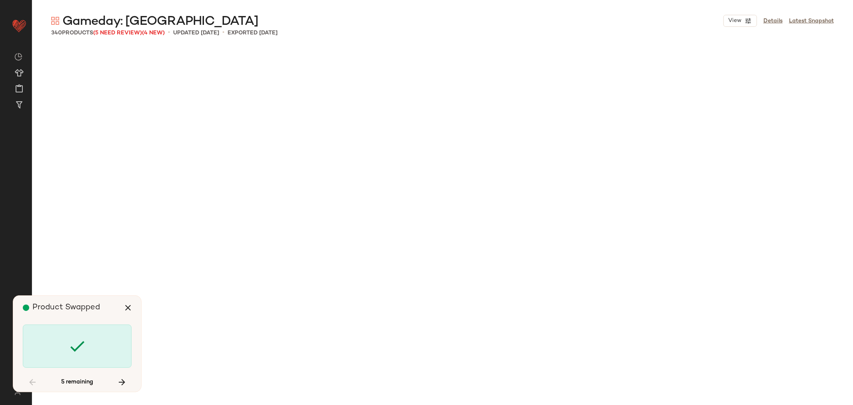
scroll to position [11272, 0]
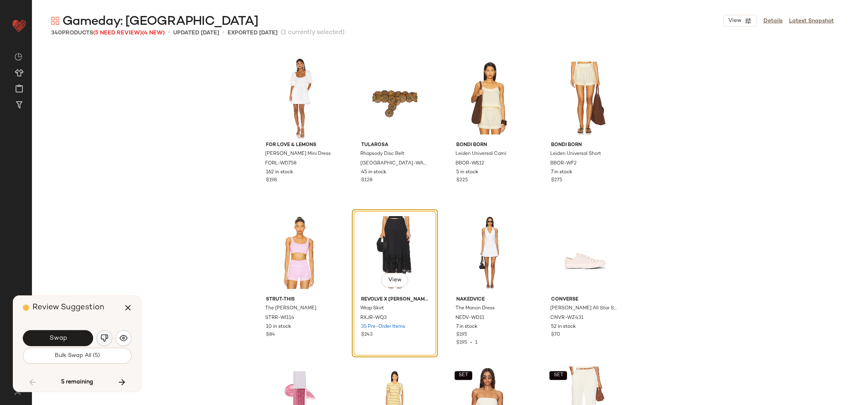
click at [102, 338] on img "button" at bounding box center [104, 338] width 8 height 8
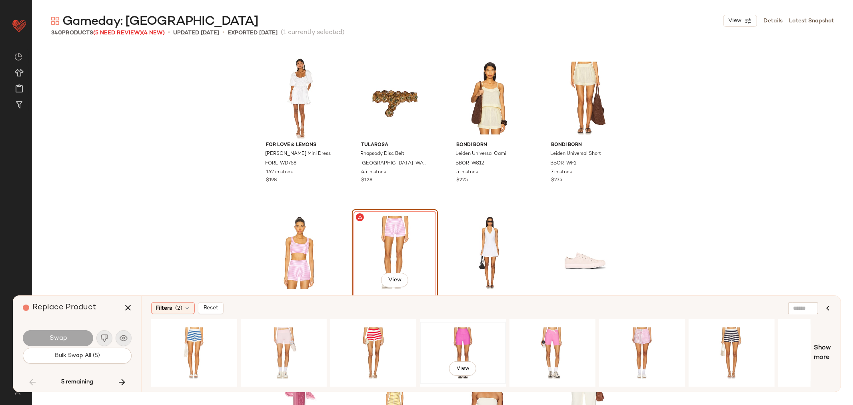
click at [460, 342] on div "View" at bounding box center [463, 352] width 80 height 57
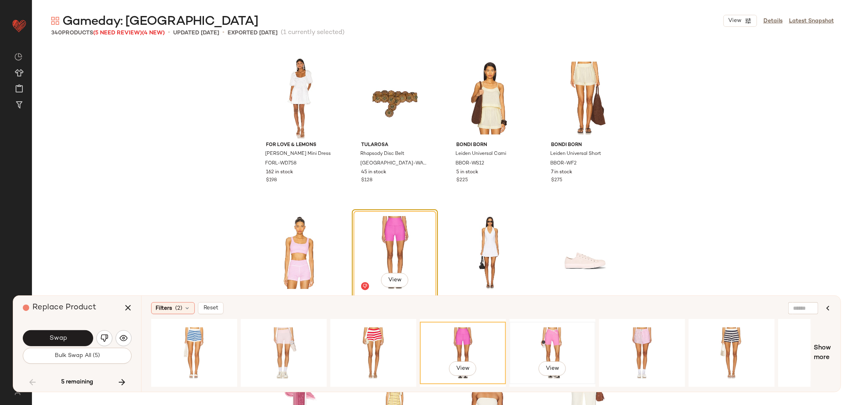
click at [533, 338] on div "View" at bounding box center [552, 352] width 80 height 57
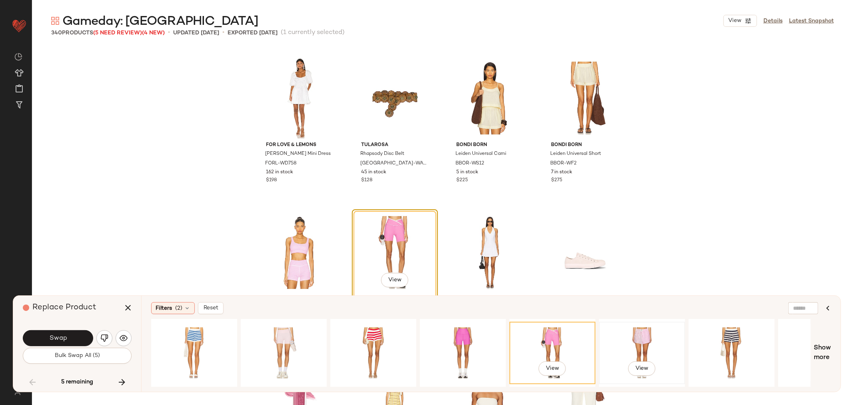
click at [626, 333] on div "View" at bounding box center [642, 352] width 80 height 57
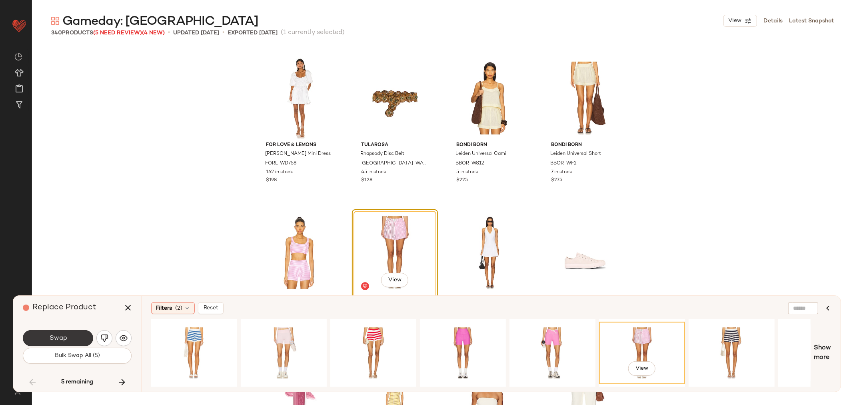
click at [65, 338] on span "Swap" at bounding box center [58, 338] width 18 height 8
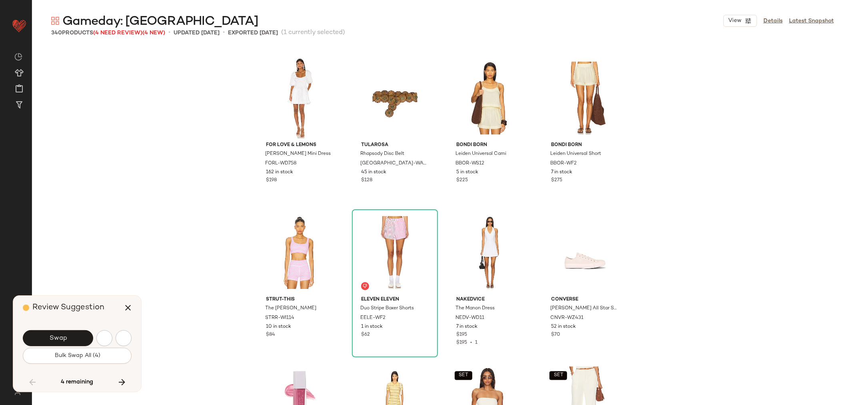
scroll to position [11735, 0]
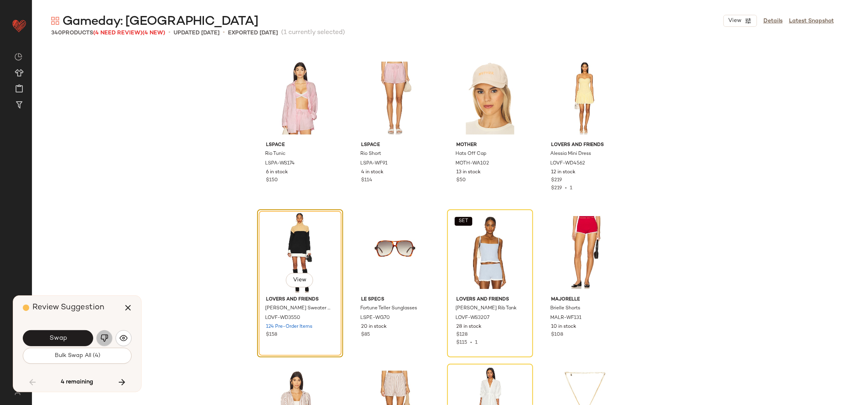
click at [104, 339] on img "button" at bounding box center [104, 338] width 8 height 8
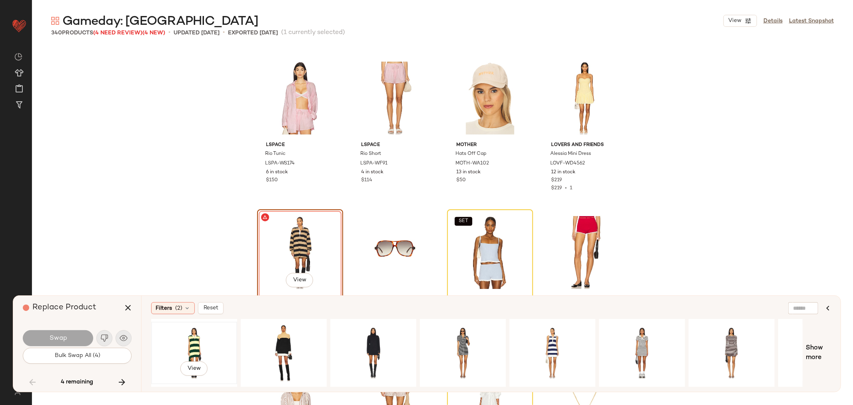
click at [192, 346] on div "View" at bounding box center [194, 352] width 80 height 57
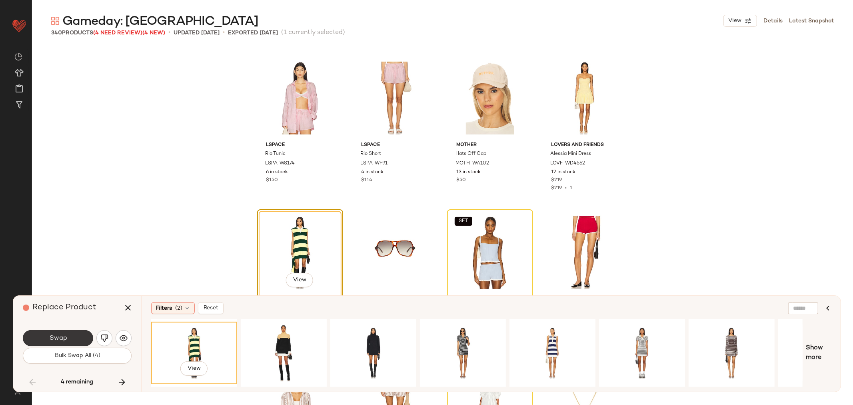
click at [62, 336] on span "Swap" at bounding box center [58, 338] width 18 height 8
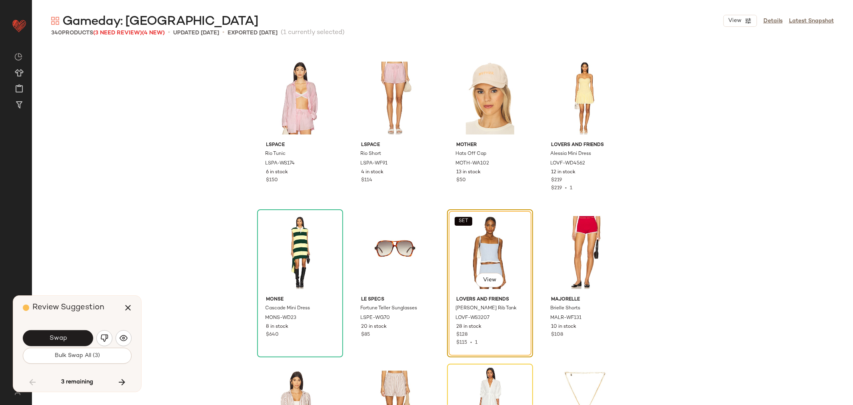
click at [513, 242] on div "SET View" at bounding box center [490, 252] width 80 height 81
click at [127, 306] on icon "button" at bounding box center [128, 308] width 10 height 10
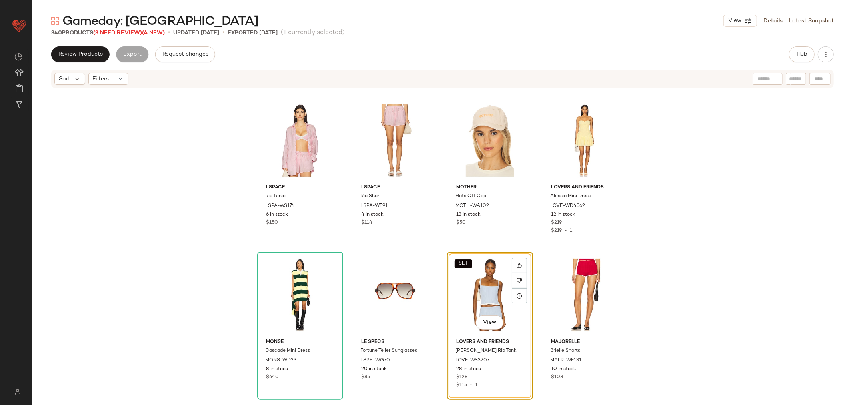
click at [506, 306] on div "SET View" at bounding box center [490, 294] width 80 height 81
click at [514, 261] on div at bounding box center [519, 265] width 15 height 15
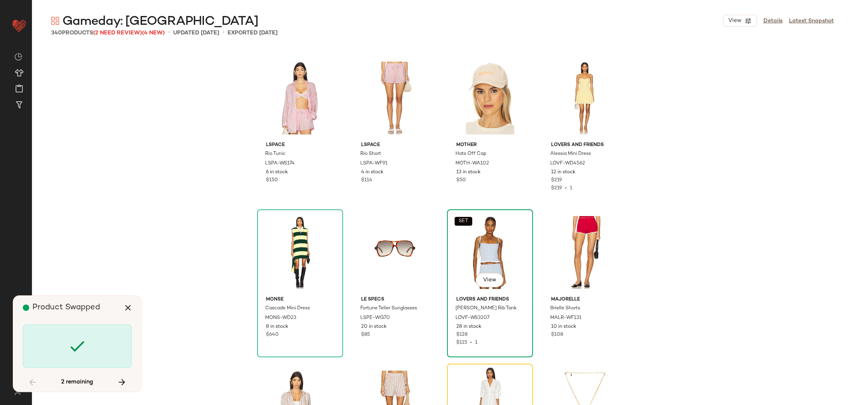
click at [494, 250] on div "SET View" at bounding box center [490, 252] width 80 height 81
drag, startPoint x: 134, startPoint y: 310, endPoint x: 211, endPoint y: 302, distance: 78.0
click at [133, 310] on button "button" at bounding box center [127, 307] width 19 height 19
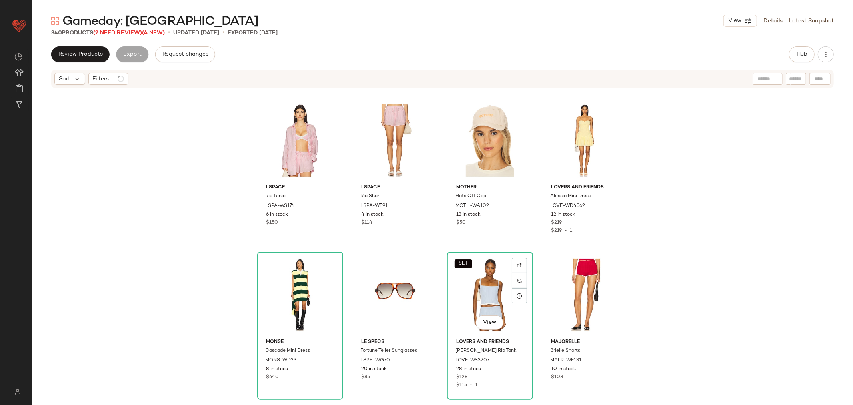
scroll to position [11890, 0]
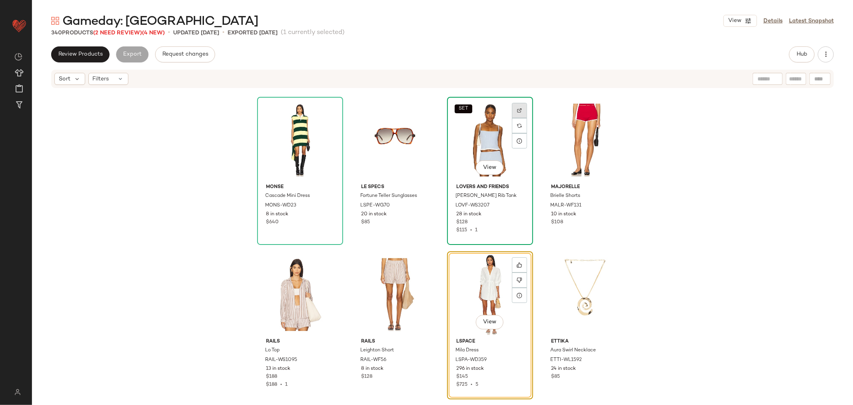
click at [519, 113] on div at bounding box center [519, 110] width 15 height 15
click at [792, 56] on button "Hub" at bounding box center [802, 54] width 26 height 16
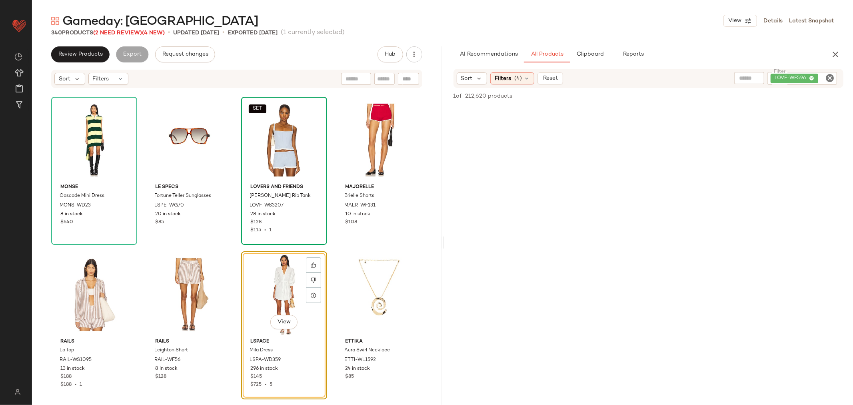
drag, startPoint x: 828, startPoint y: 76, endPoint x: 824, endPoint y: 78, distance: 4.1
click at [829, 76] on icon "Clear Filter" at bounding box center [830, 78] width 10 height 10
paste input "**********"
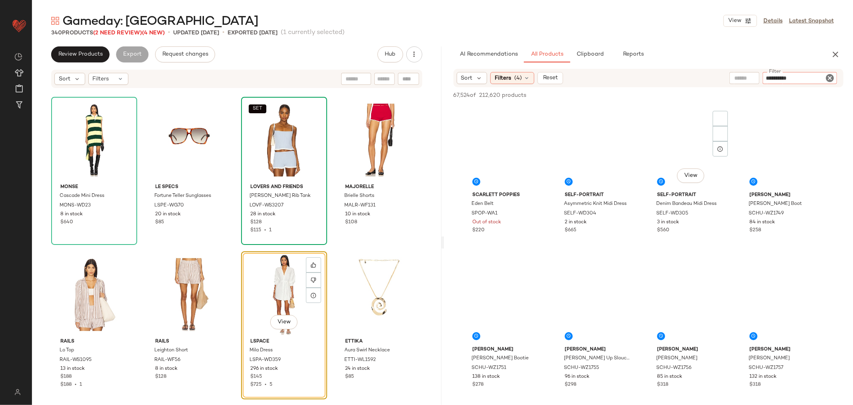
type input "**********"
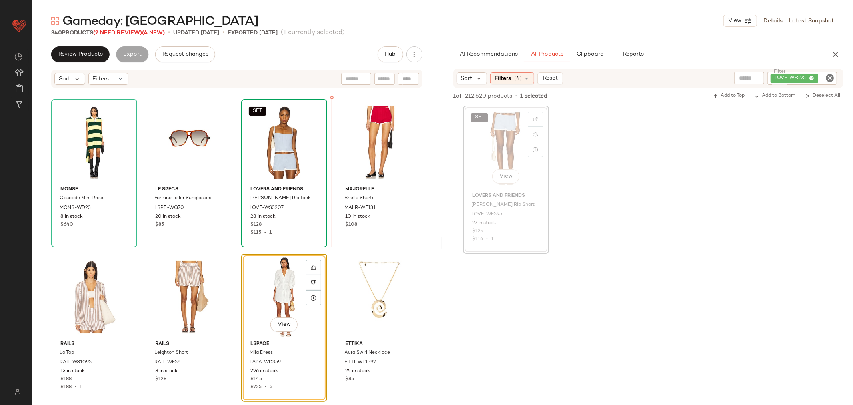
scroll to position [11884, 0]
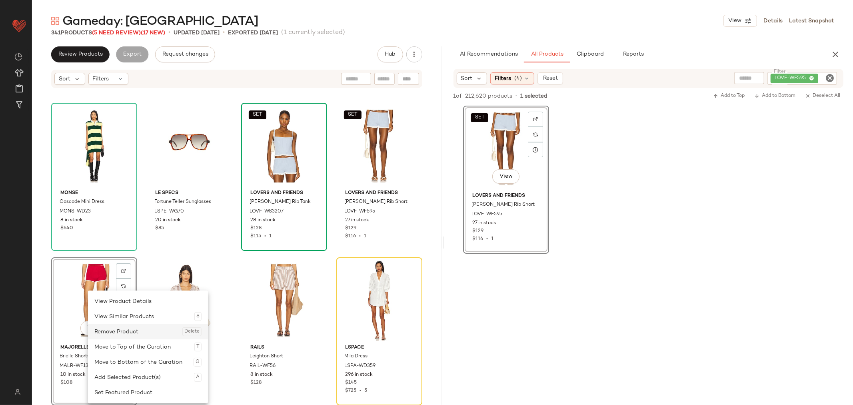
click at [110, 331] on div "Remove Product Delete" at bounding box center [147, 331] width 107 height 15
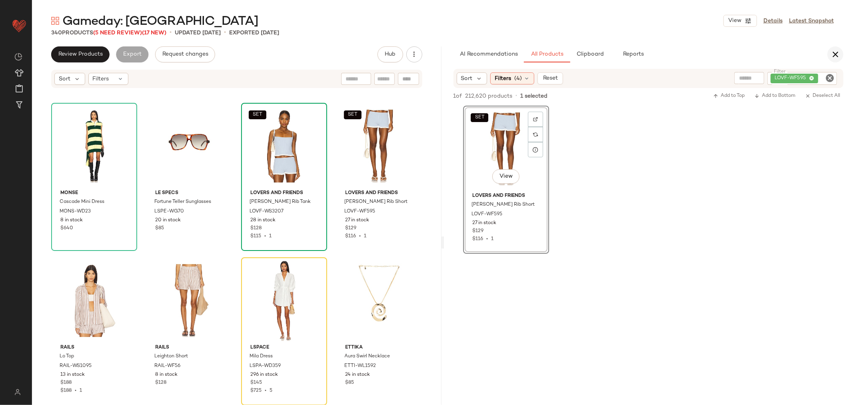
click at [835, 48] on button "button" at bounding box center [836, 54] width 16 height 16
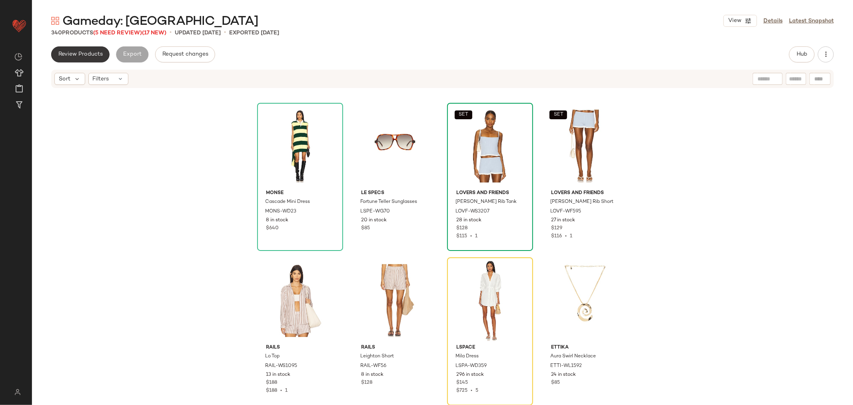
click at [80, 52] on span "Review Products" at bounding box center [80, 54] width 45 height 6
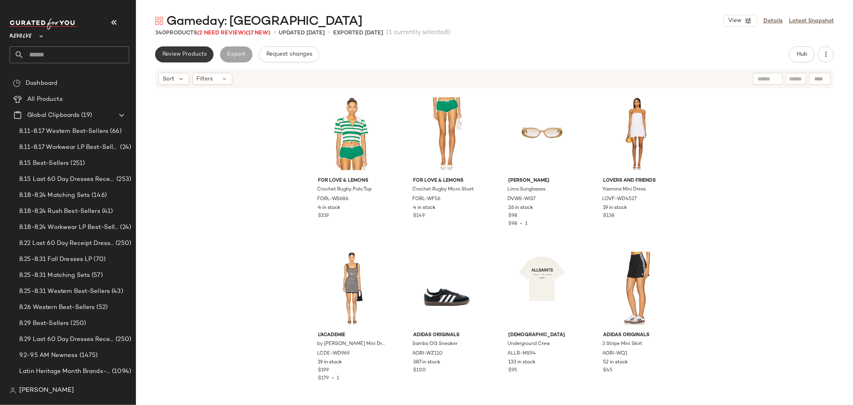
click at [189, 58] on button "Review Products" at bounding box center [184, 54] width 58 height 16
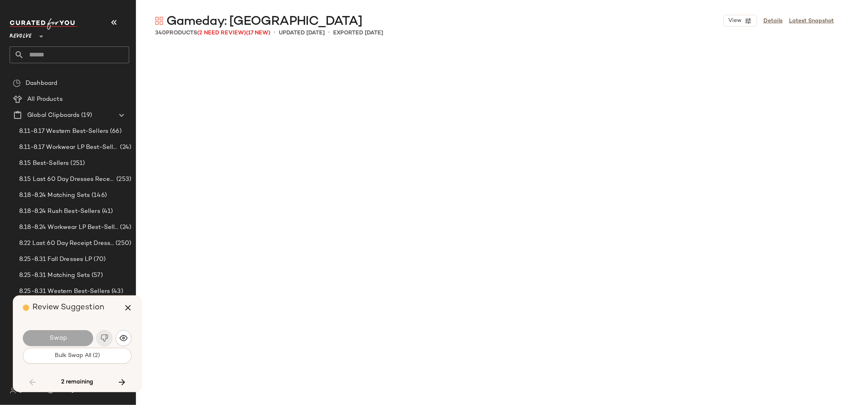
scroll to position [11890, 0]
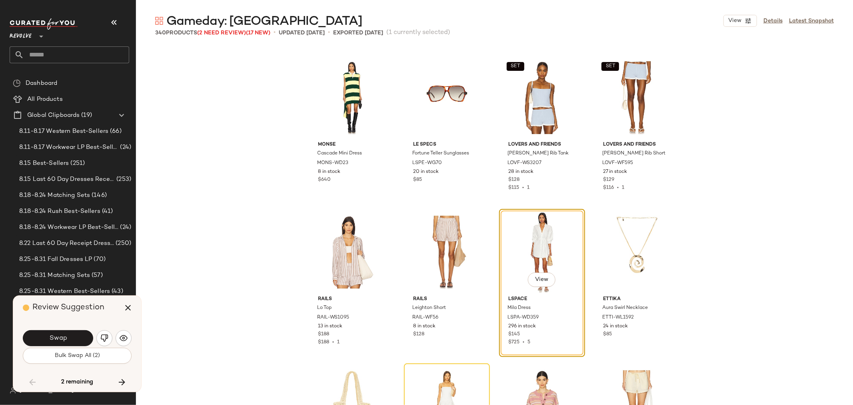
click at [60, 341] on span "Swap" at bounding box center [58, 338] width 18 height 8
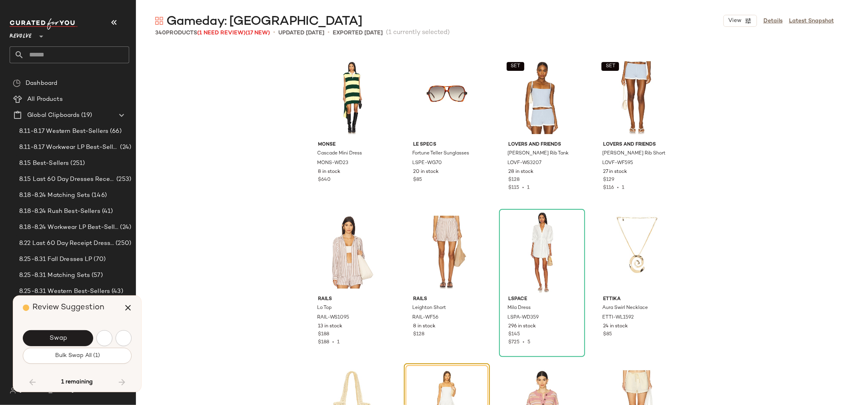
scroll to position [12044, 0]
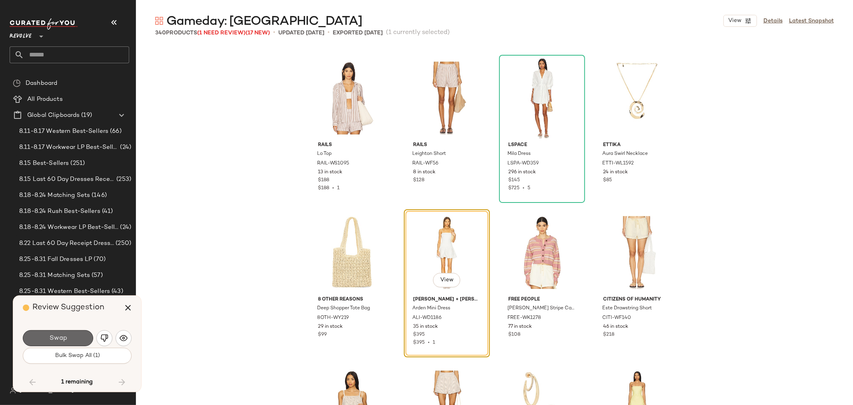
click at [62, 338] on span "Swap" at bounding box center [58, 338] width 18 height 8
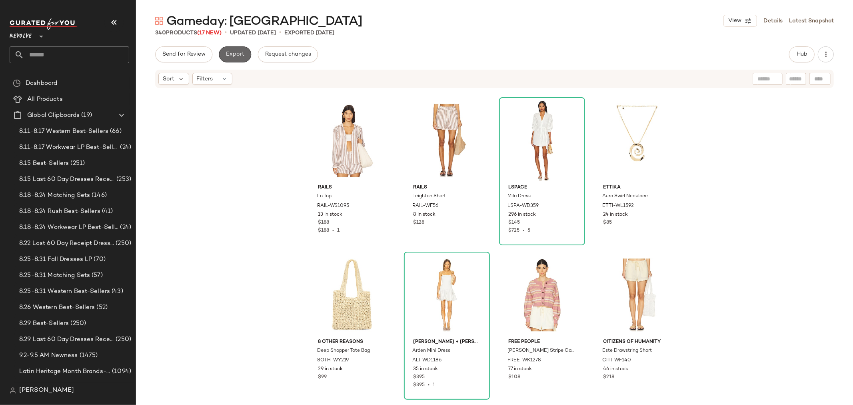
click at [222, 58] on button "Export" at bounding box center [235, 54] width 32 height 16
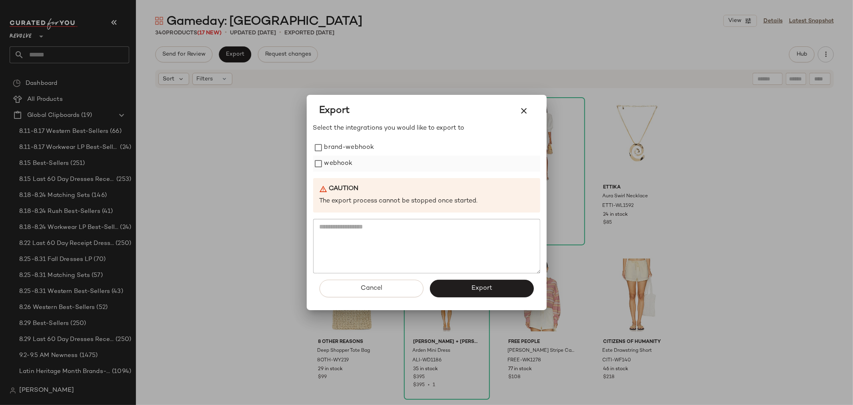
click at [331, 166] on label "webhook" at bounding box center [338, 164] width 28 height 16
click at [482, 294] on button "Export" at bounding box center [482, 289] width 104 height 18
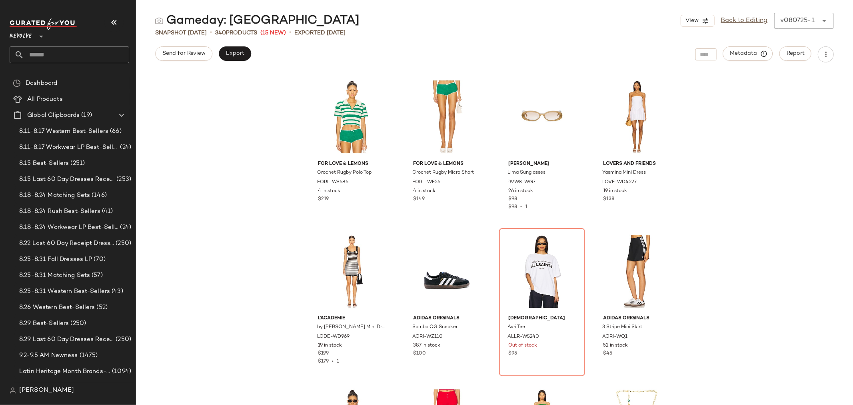
click at [58, 48] on input "text" at bounding box center [76, 54] width 105 height 17
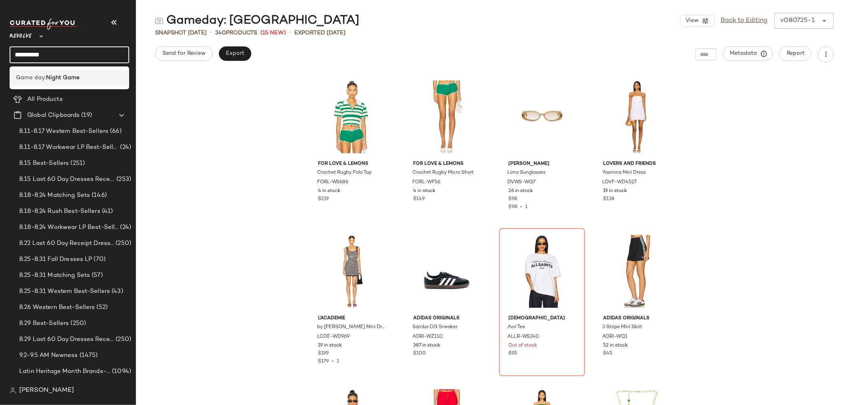
type input "**********"
click at [97, 78] on div "Game day: Night Game" at bounding box center [69, 78] width 107 height 8
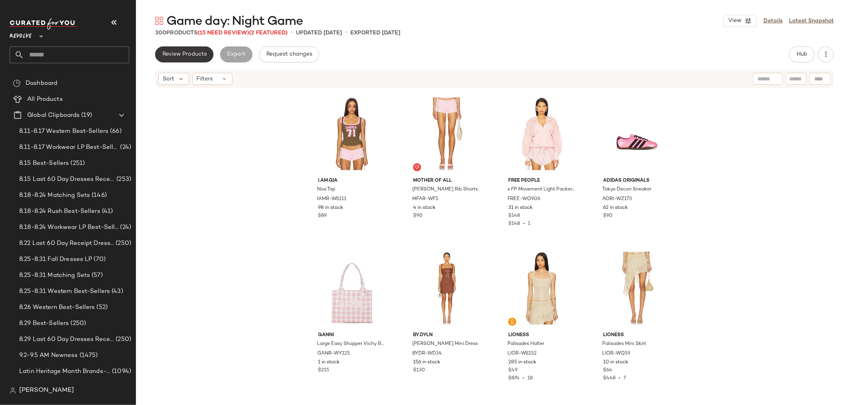
click at [182, 51] on span "Review Products" at bounding box center [184, 54] width 45 height 6
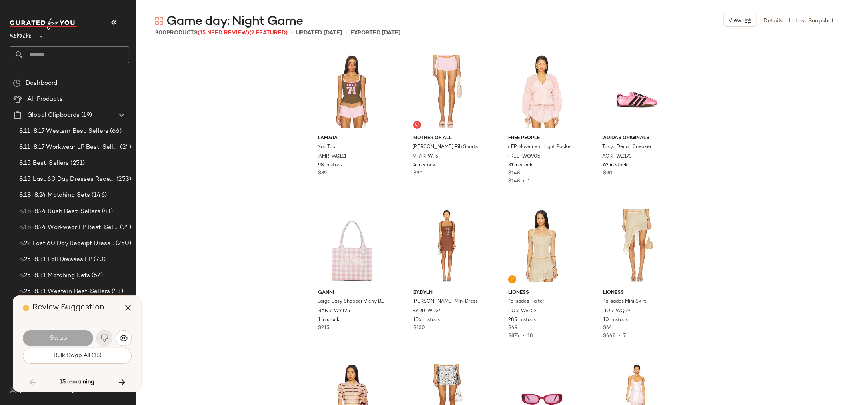
scroll to position [2934, 0]
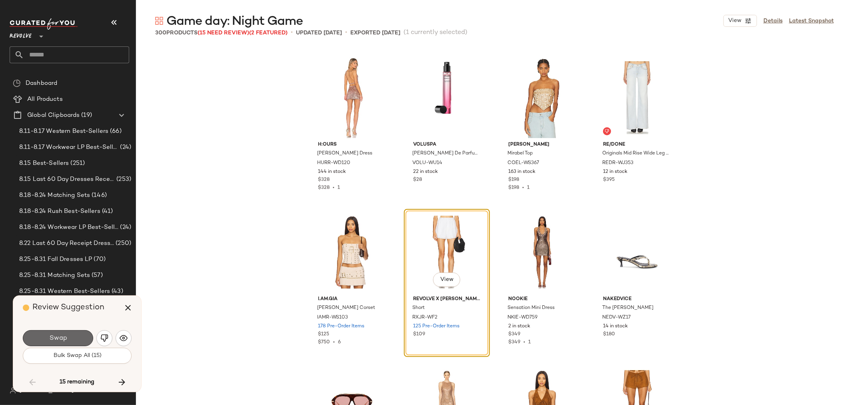
click at [65, 338] on span "Swap" at bounding box center [58, 338] width 18 height 8
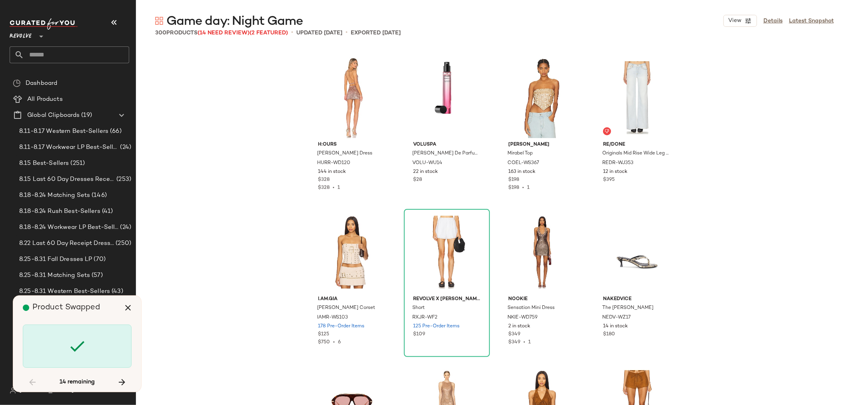
scroll to position [3242, 0]
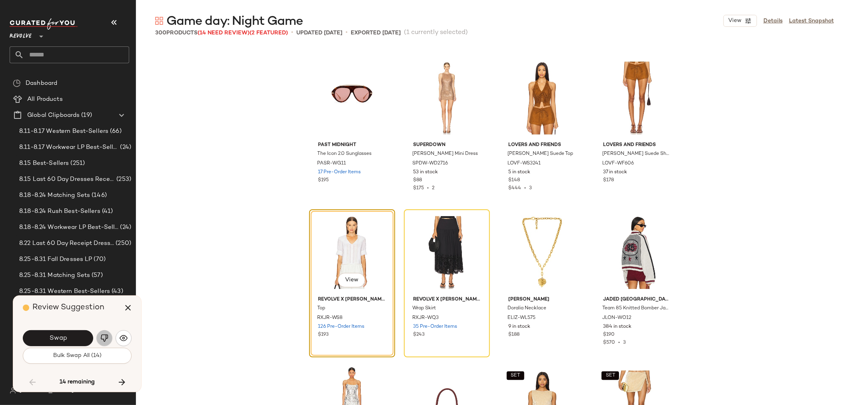
click at [103, 344] on button "button" at bounding box center [104, 338] width 16 height 16
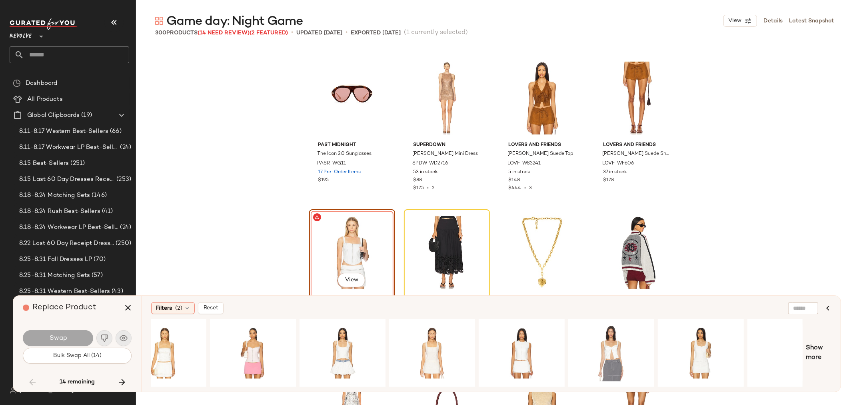
scroll to position [0, 240]
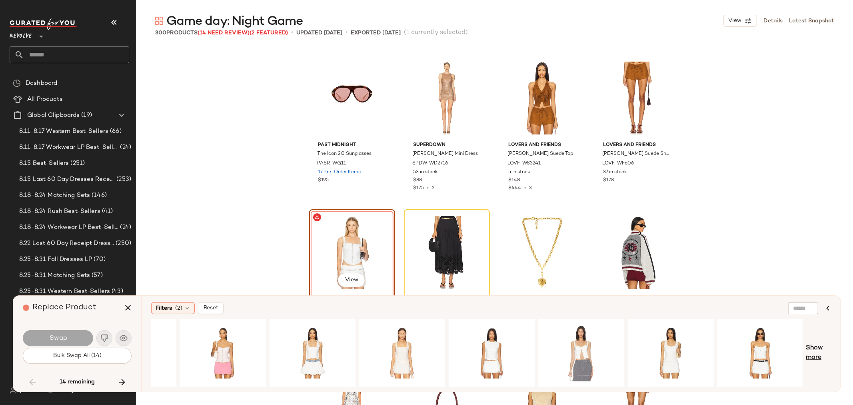
click at [829, 358] on span "Show more" at bounding box center [818, 352] width 25 height 19
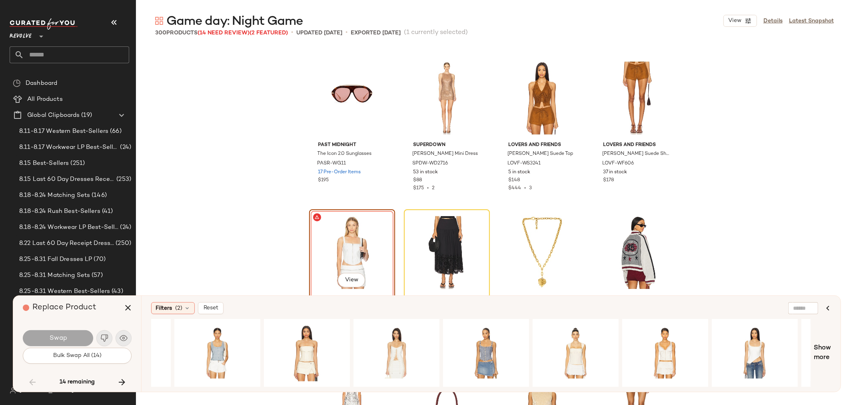
scroll to position [0, 1038]
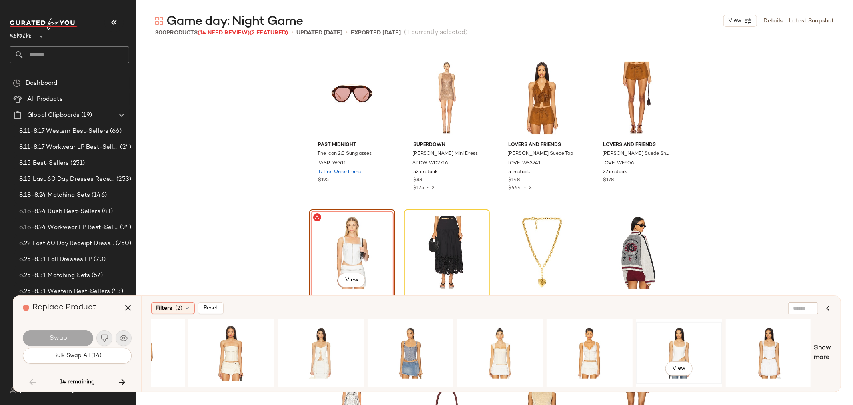
click at [675, 356] on div "View" at bounding box center [679, 352] width 80 height 57
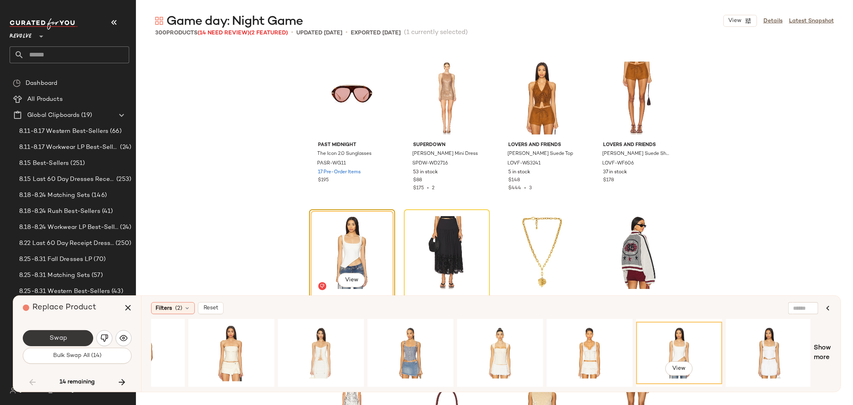
click at [33, 337] on button "Swap" at bounding box center [58, 338] width 70 height 16
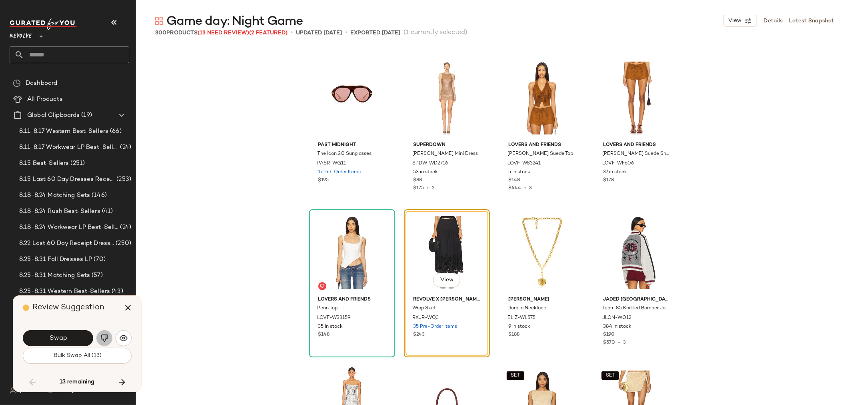
click at [107, 339] on img "button" at bounding box center [104, 338] width 8 height 8
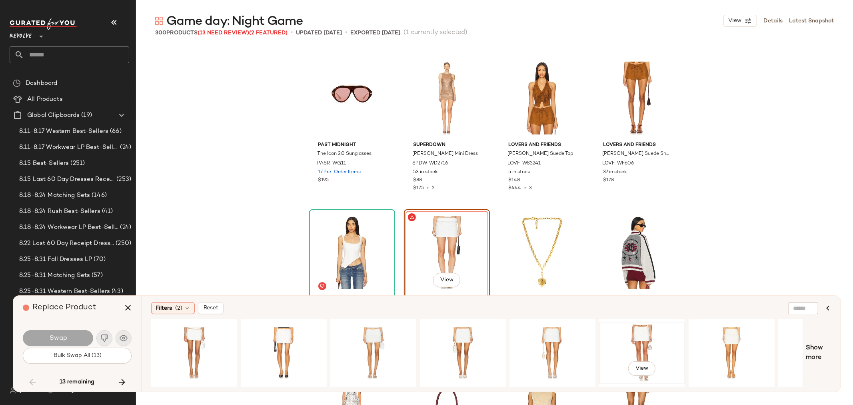
click at [649, 345] on div "View" at bounding box center [642, 352] width 80 height 57
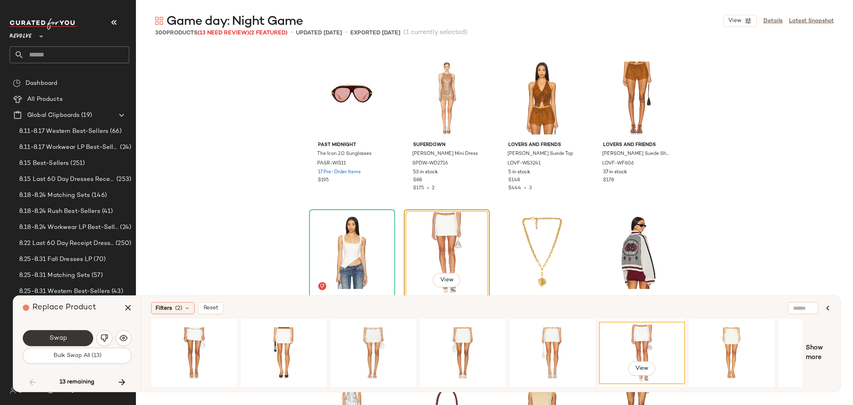
click at [55, 335] on span "Swap" at bounding box center [58, 338] width 18 height 8
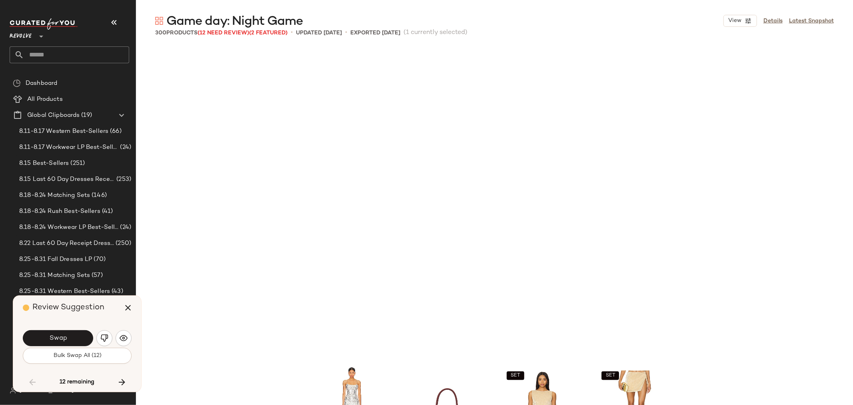
scroll to position [3551, 0]
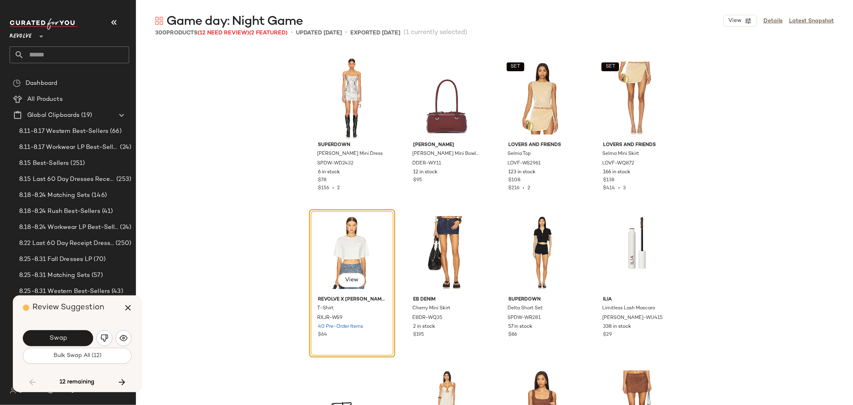
click at [55, 336] on span "Swap" at bounding box center [58, 338] width 18 height 8
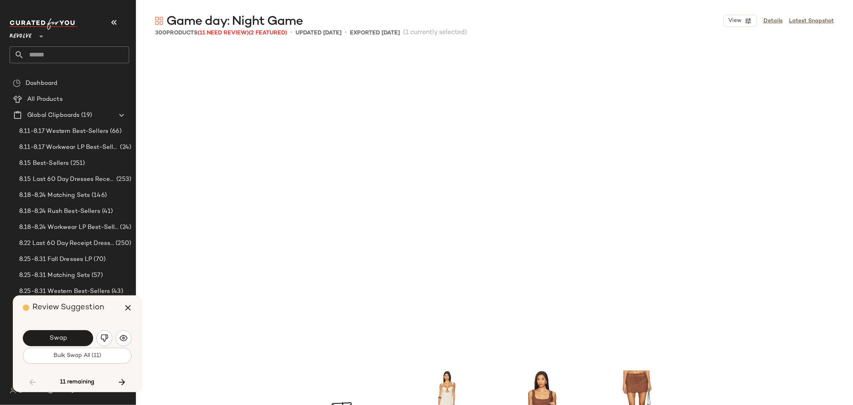
scroll to position [3860, 0]
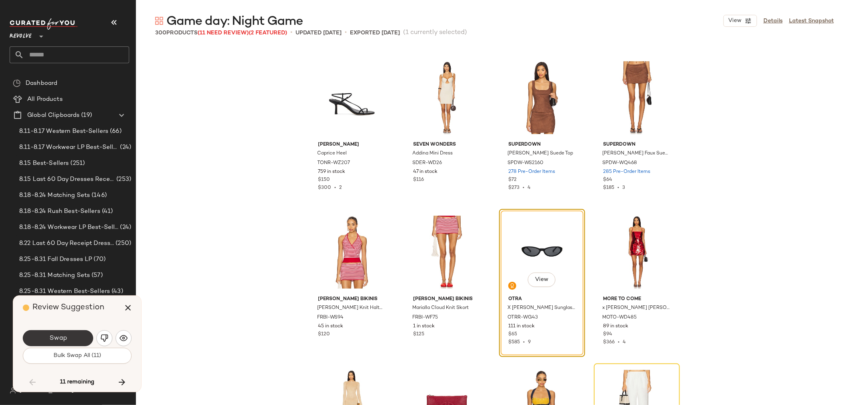
click at [65, 339] on span "Swap" at bounding box center [58, 338] width 18 height 8
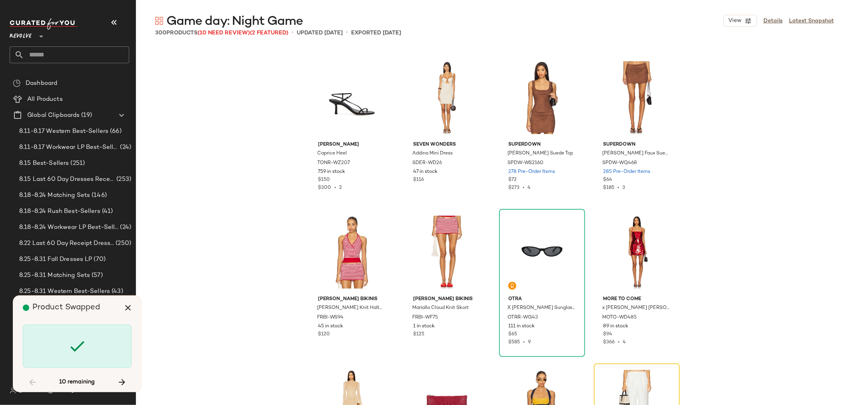
scroll to position [4014, 0]
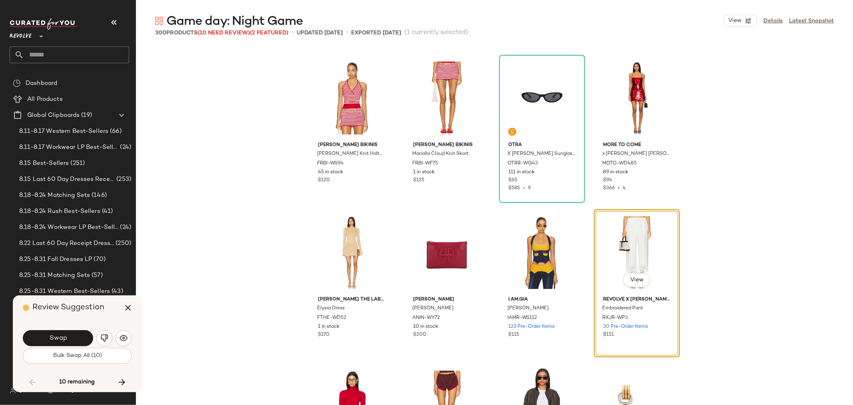
click at [104, 341] on img "button" at bounding box center [104, 338] width 8 height 8
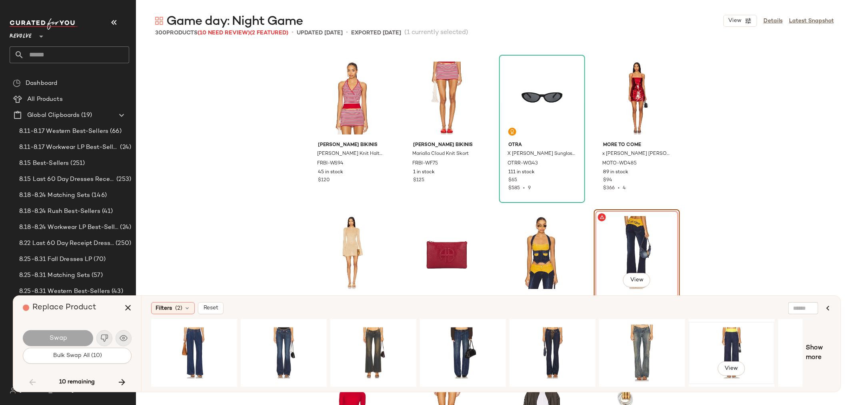
click at [745, 342] on div "View" at bounding box center [732, 352] width 80 height 57
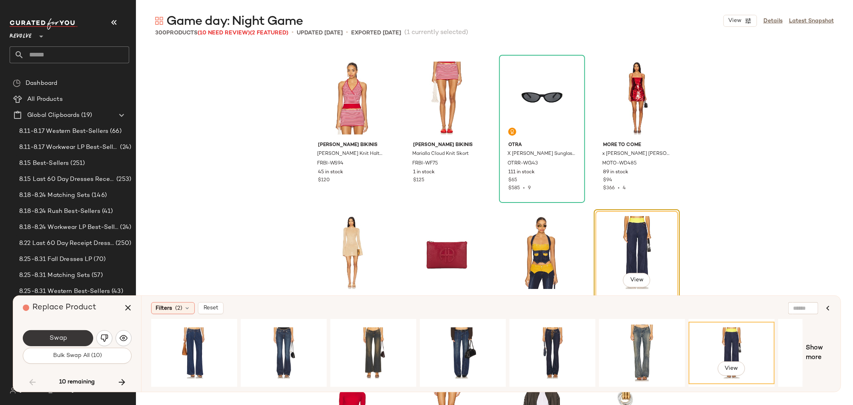
click at [67, 338] on button "Swap" at bounding box center [58, 338] width 70 height 16
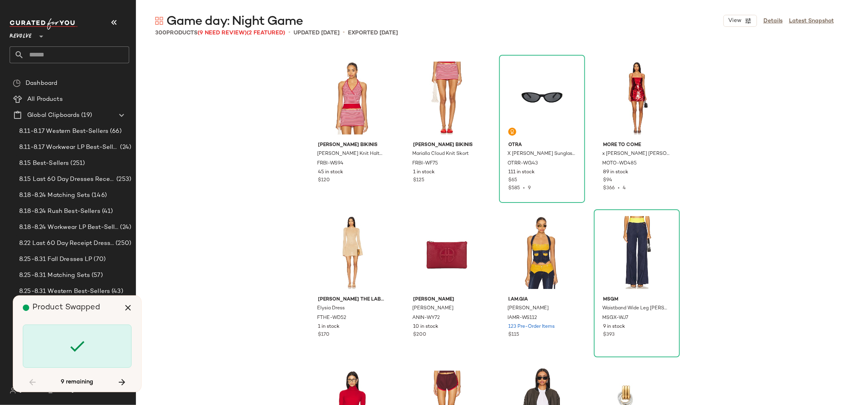
scroll to position [5095, 0]
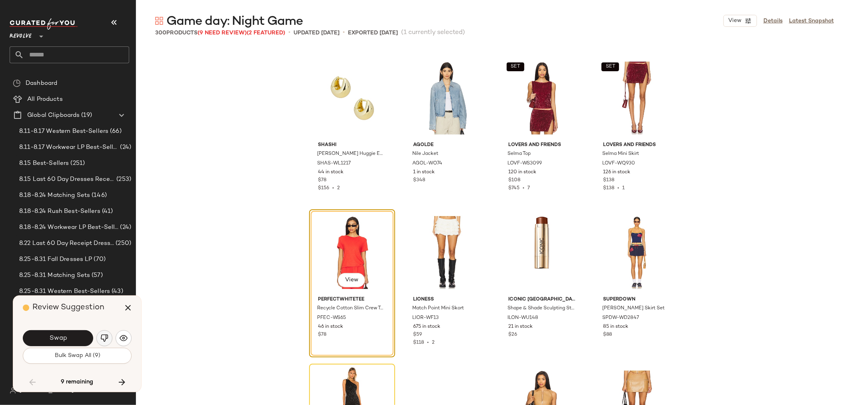
click at [102, 338] on img "button" at bounding box center [104, 338] width 8 height 8
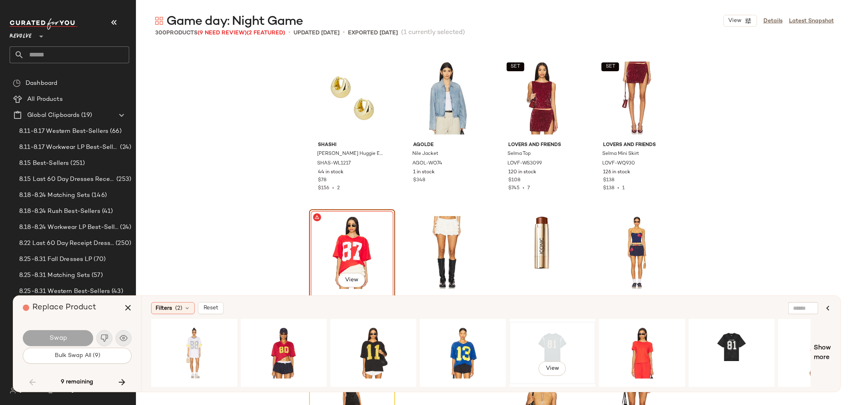
click at [544, 347] on div "View" at bounding box center [552, 352] width 80 height 57
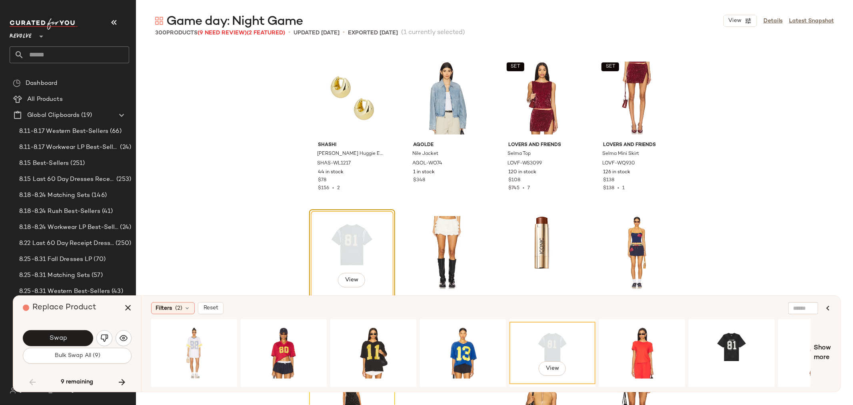
click at [45, 339] on button "Swap" at bounding box center [58, 338] width 70 height 16
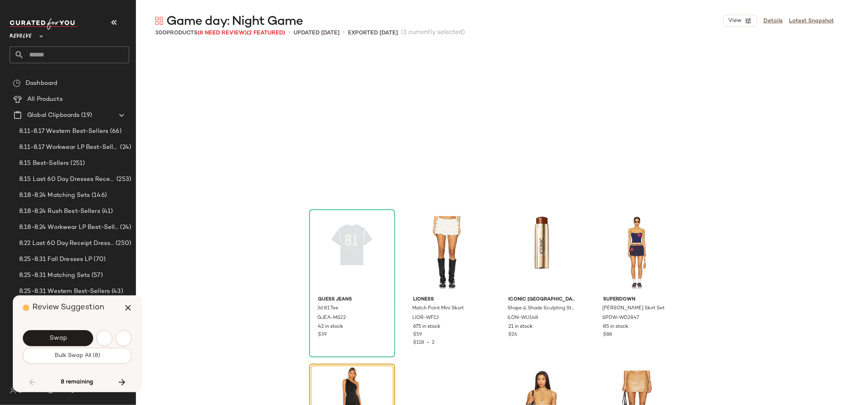
scroll to position [5250, 0]
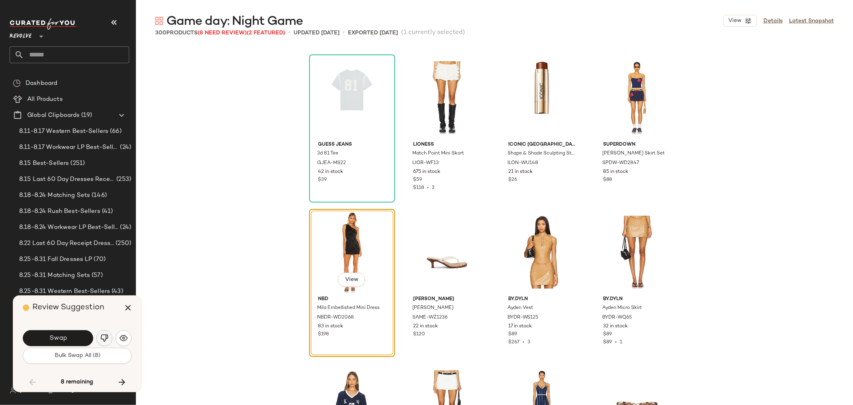
click at [100, 335] on button "button" at bounding box center [104, 338] width 16 height 16
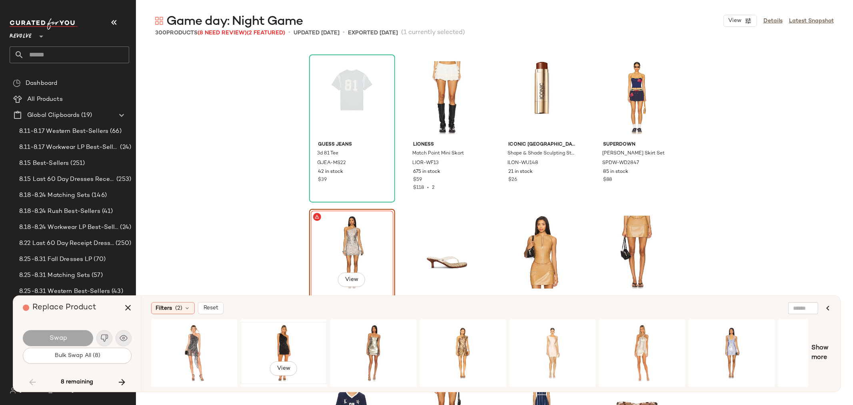
click at [274, 337] on div "View" at bounding box center [284, 352] width 80 height 57
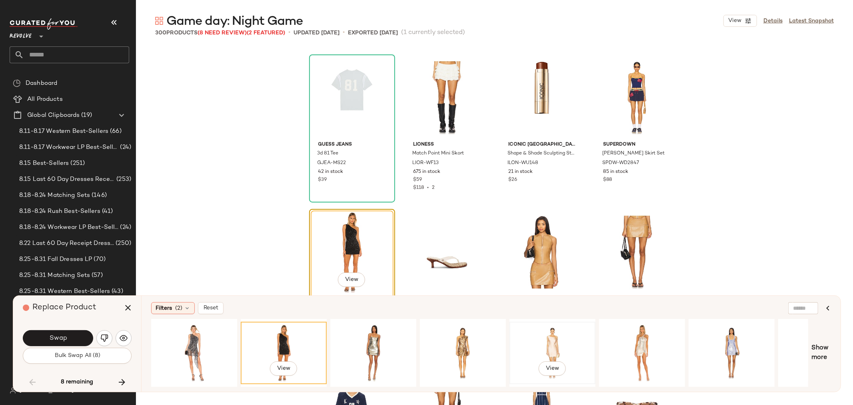
click at [533, 348] on div "View" at bounding box center [552, 352] width 80 height 57
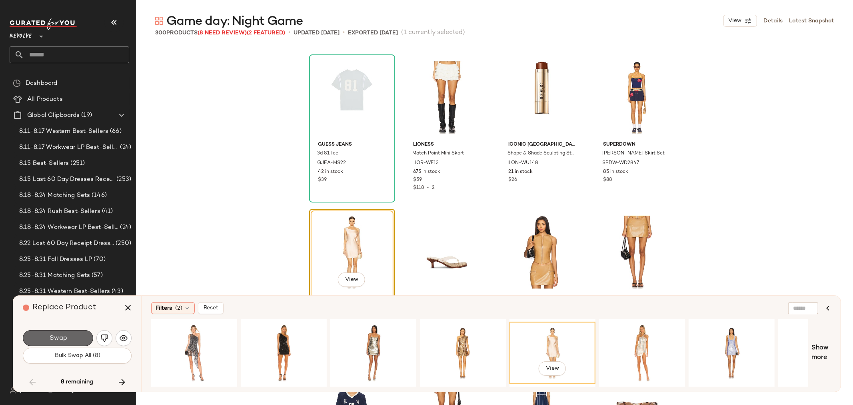
click at [75, 341] on button "Swap" at bounding box center [58, 338] width 70 height 16
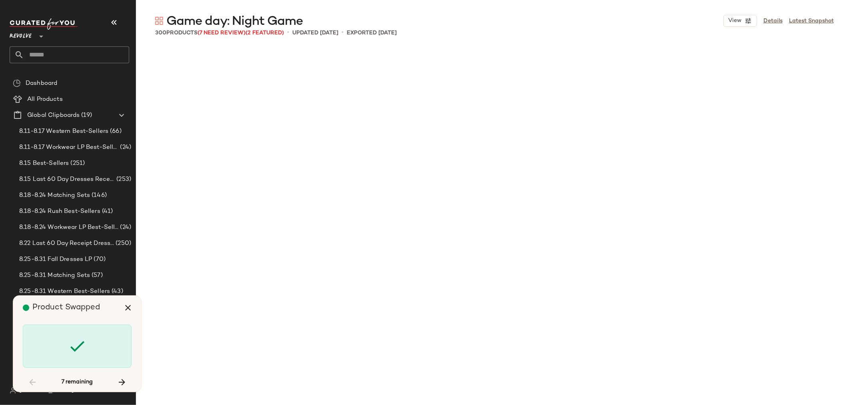
scroll to position [6794, 0]
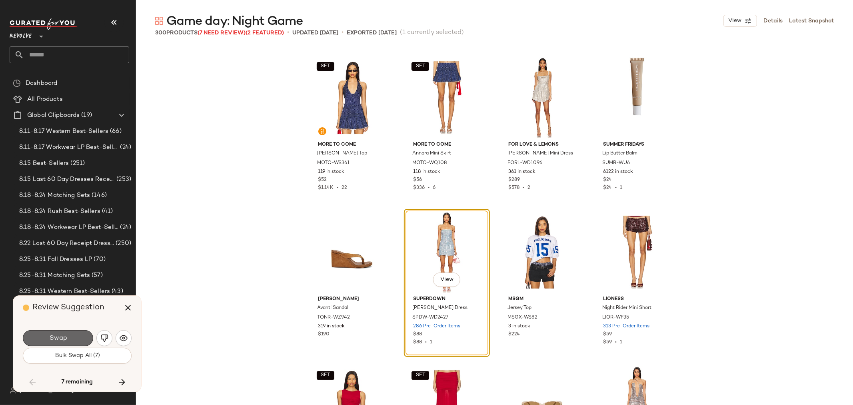
click at [48, 339] on button "Swap" at bounding box center [58, 338] width 70 height 16
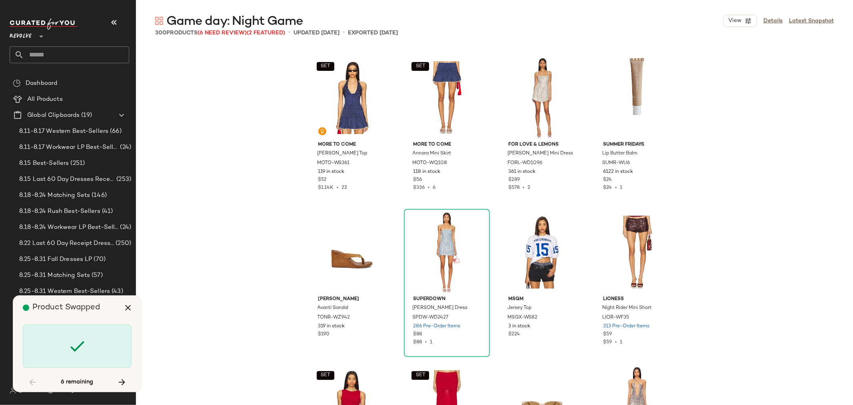
scroll to position [7411, 0]
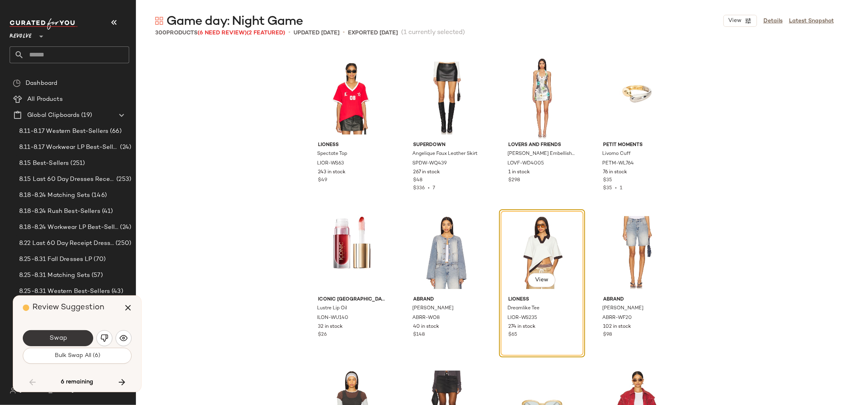
click at [79, 338] on button "Swap" at bounding box center [58, 338] width 70 height 16
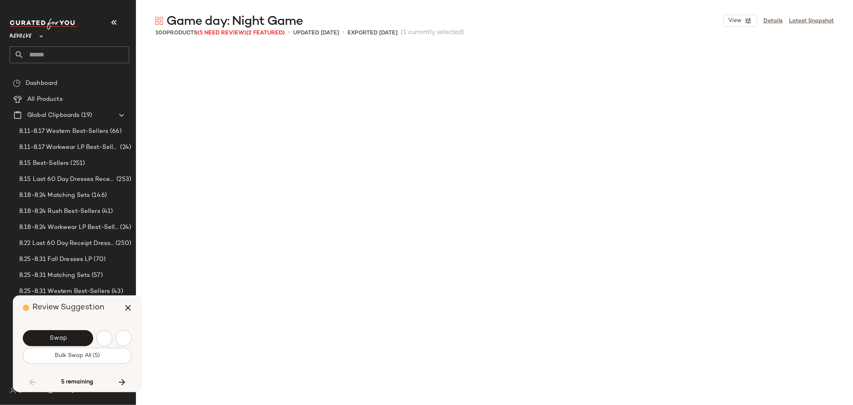
scroll to position [7875, 0]
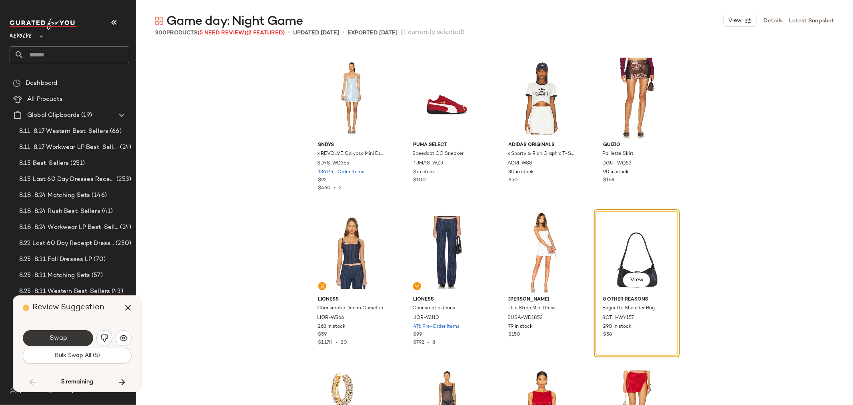
click at [77, 336] on button "Swap" at bounding box center [58, 338] width 70 height 16
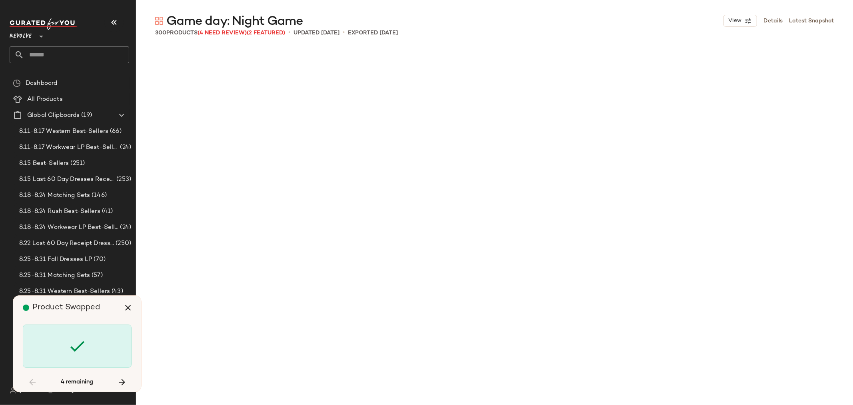
scroll to position [9419, 0]
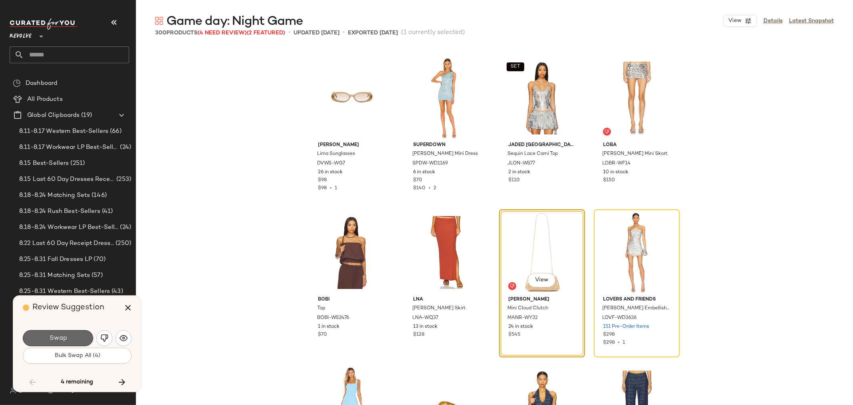
click at [74, 334] on button "Swap" at bounding box center [58, 338] width 70 height 16
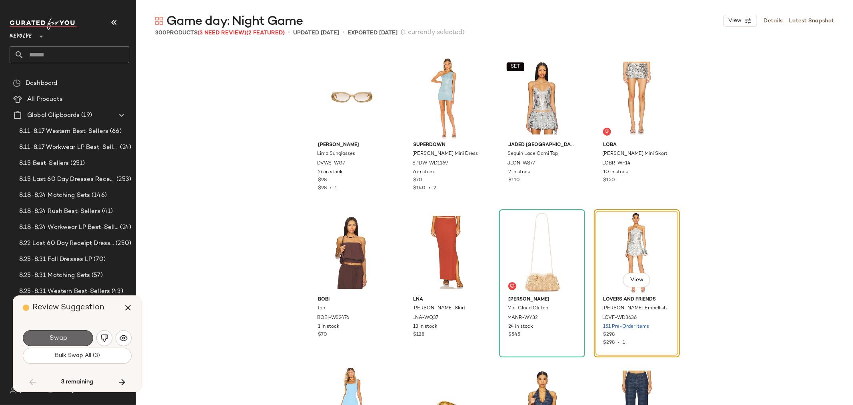
click at [60, 339] on span "Swap" at bounding box center [58, 338] width 18 height 8
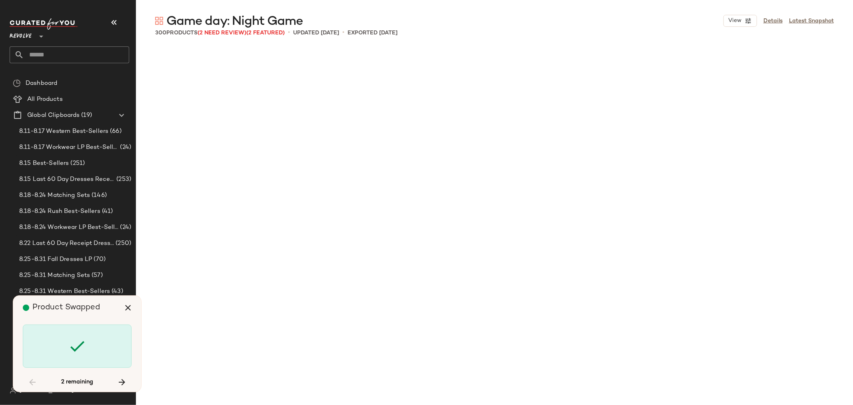
scroll to position [10191, 0]
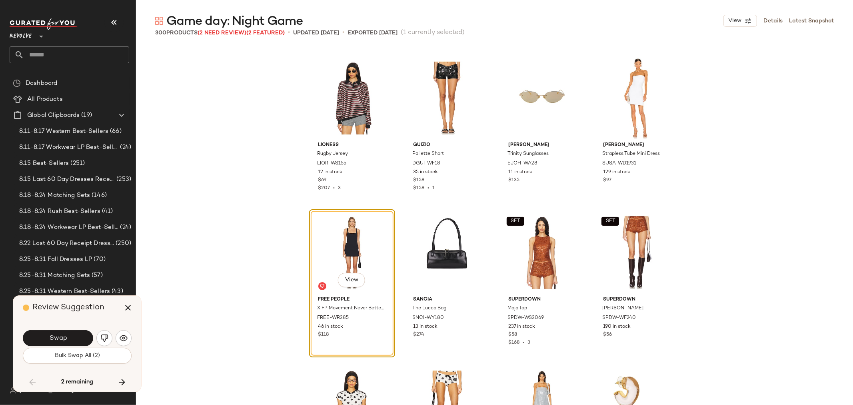
click at [57, 339] on span "Swap" at bounding box center [58, 338] width 18 height 8
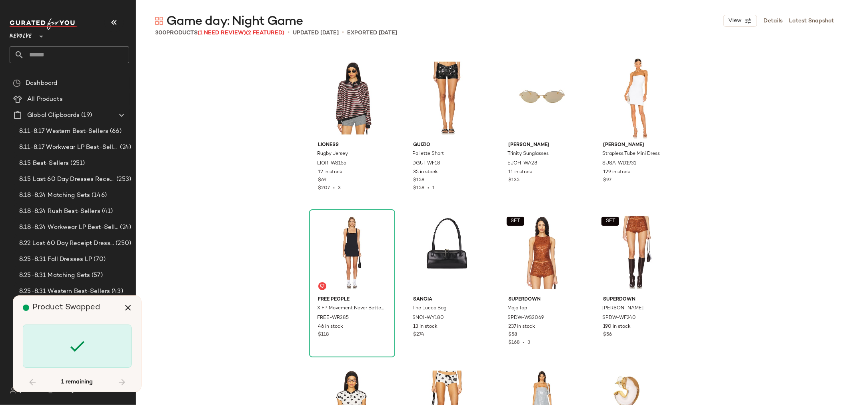
scroll to position [10809, 0]
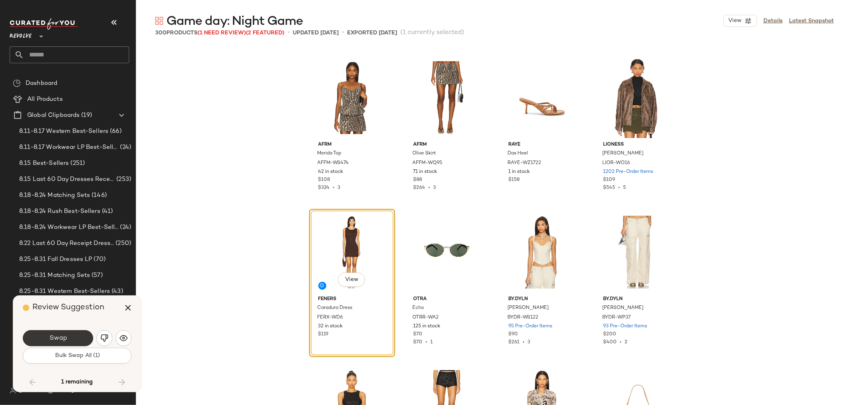
click at [72, 345] on button "Swap" at bounding box center [58, 338] width 70 height 16
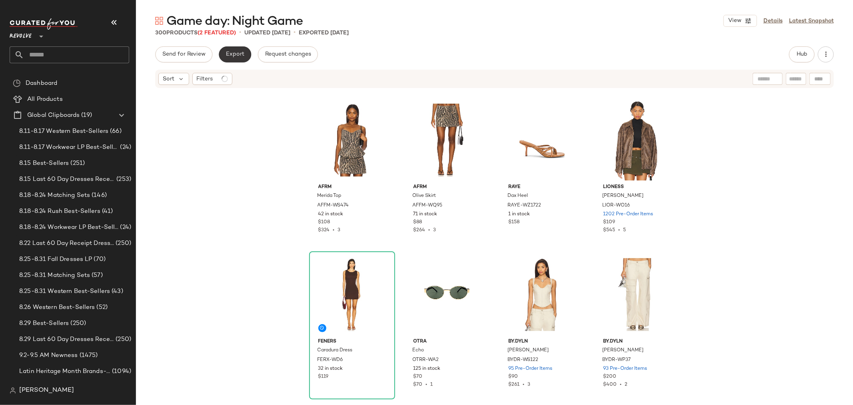
click at [240, 54] on span "Export" at bounding box center [235, 54] width 19 height 6
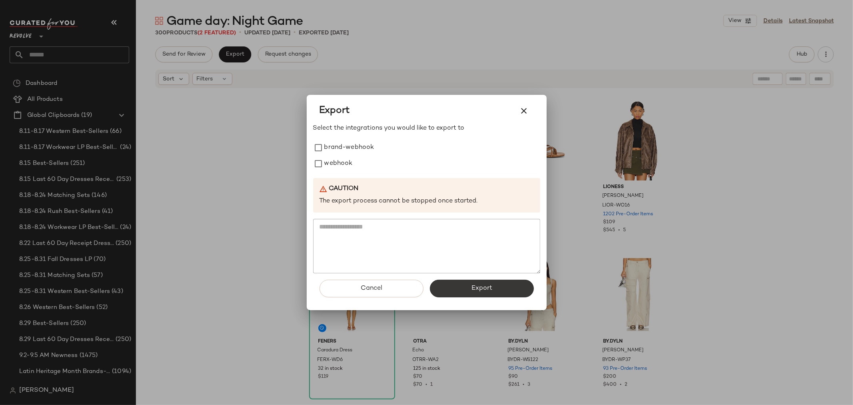
click at [476, 288] on span "Export" at bounding box center [481, 288] width 21 height 8
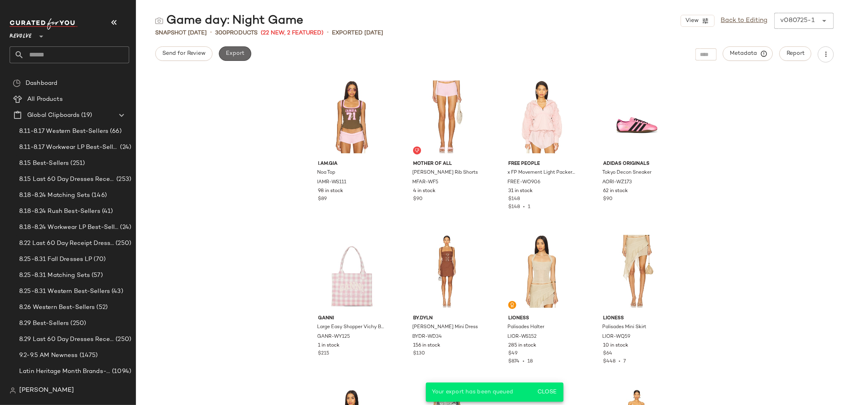
click at [242, 49] on button "Export" at bounding box center [235, 53] width 32 height 14
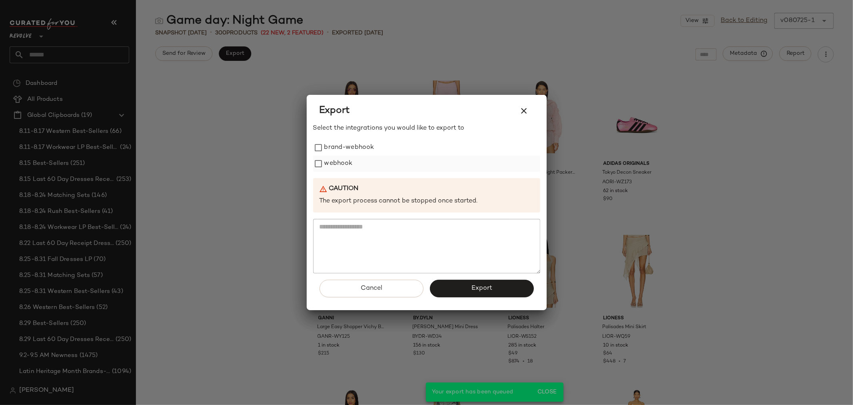
click at [344, 164] on label "webhook" at bounding box center [338, 164] width 28 height 16
click at [504, 282] on button "Export" at bounding box center [482, 289] width 104 height 18
